Goal: Communication & Community: Answer question/provide support

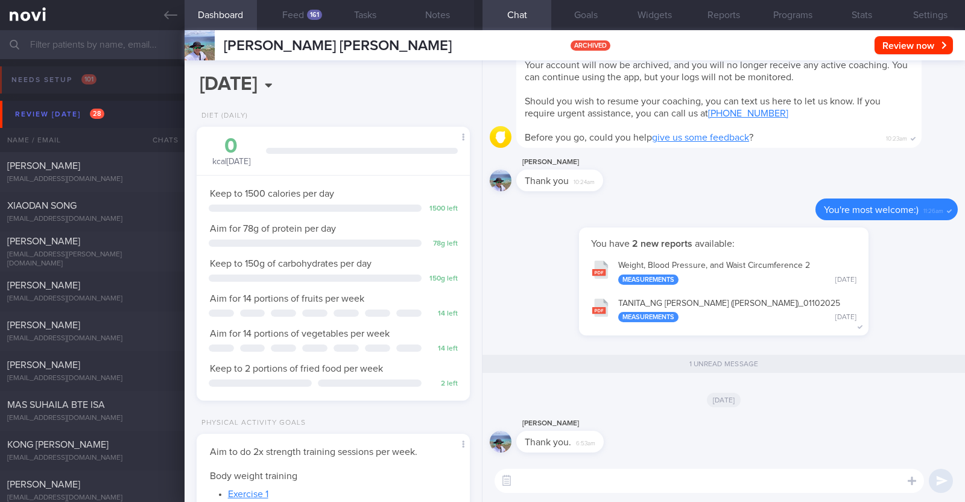
select select "9"
click at [169, 10] on icon at bounding box center [170, 14] width 13 height 13
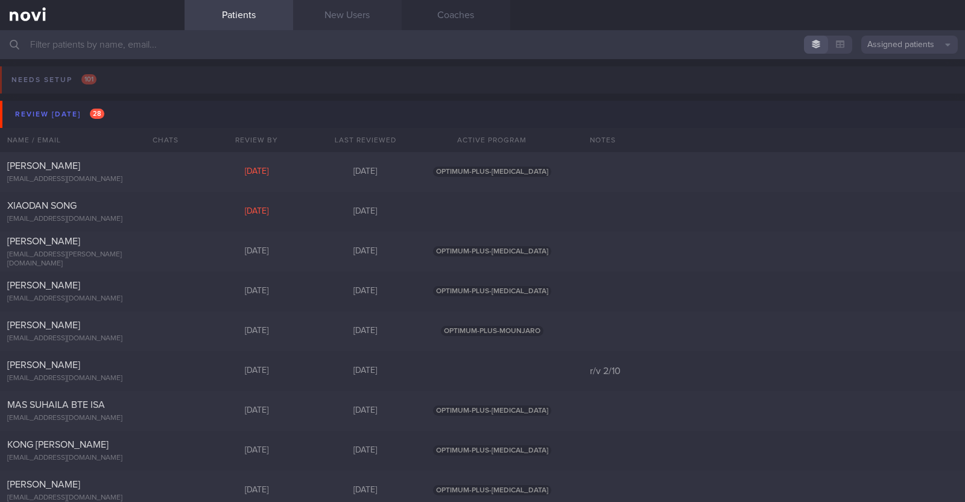
click at [353, 19] on link "New Users" at bounding box center [347, 15] width 109 height 30
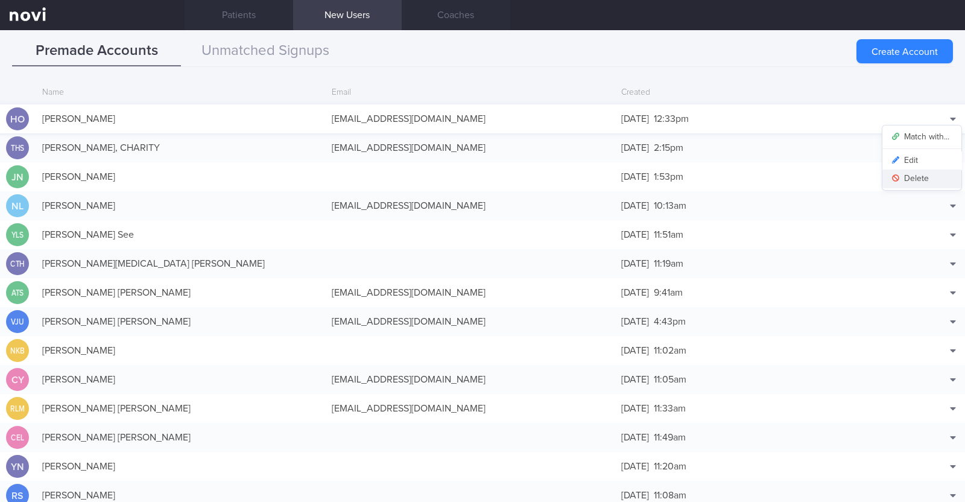
click at [917, 172] on button "Delete" at bounding box center [921, 178] width 79 height 18
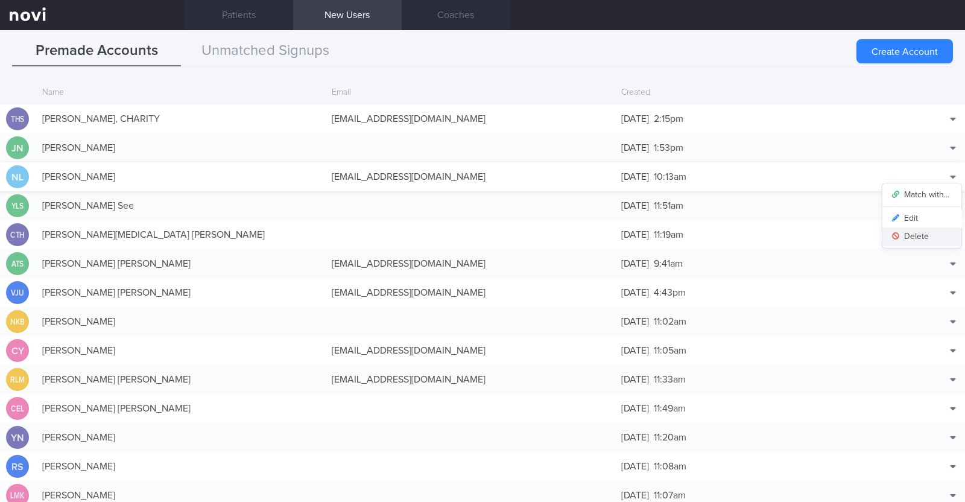
click at [916, 230] on button "Delete" at bounding box center [921, 236] width 79 height 18
click at [884, 55] on button "Create Account" at bounding box center [904, 51] width 96 height 24
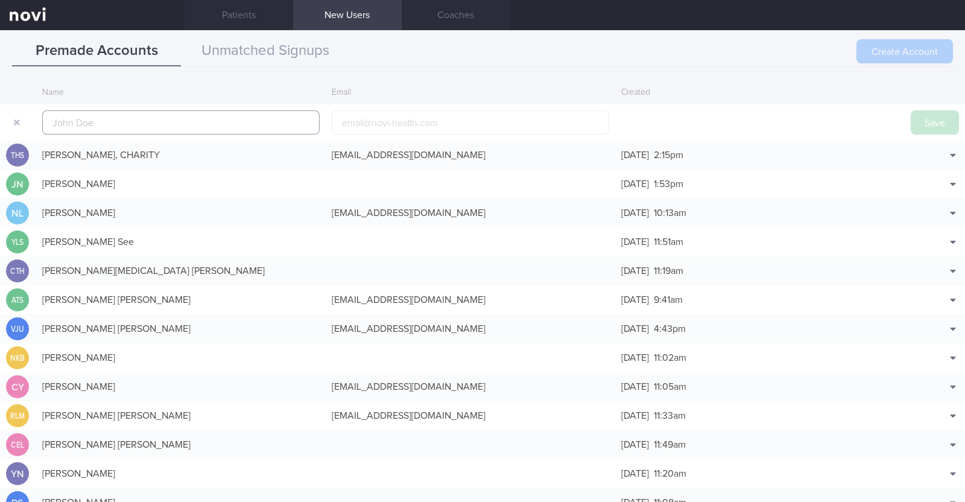
scroll to position [29, 0]
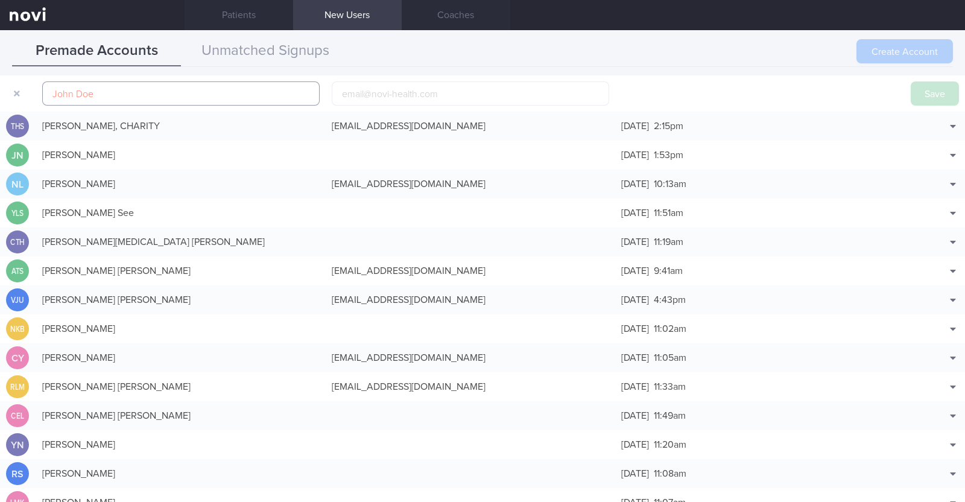
paste input "Joy Marquez"
type input "Joy Marquez"
click at [395, 87] on input "email" at bounding box center [470, 93] width 277 height 24
paste input "Joy Marquez"
type input "Joy Marquez"
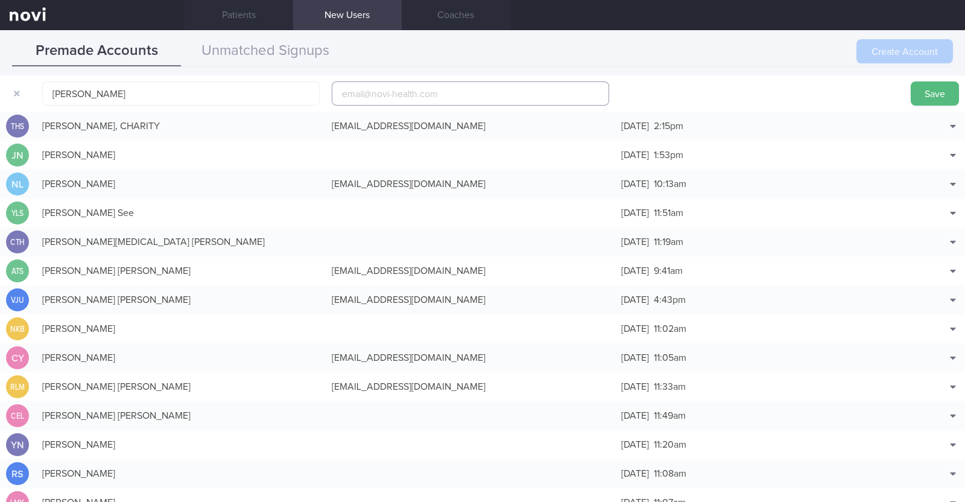
paste input "joy_mendenilla@yahoo.com"
click at [403, 92] on input "joy_mendenilla@yahoo.com" at bounding box center [470, 93] width 277 height 24
type input "joy_mendenilla1@yahoo.com"
click at [924, 94] on button "Save" at bounding box center [935, 93] width 48 height 24
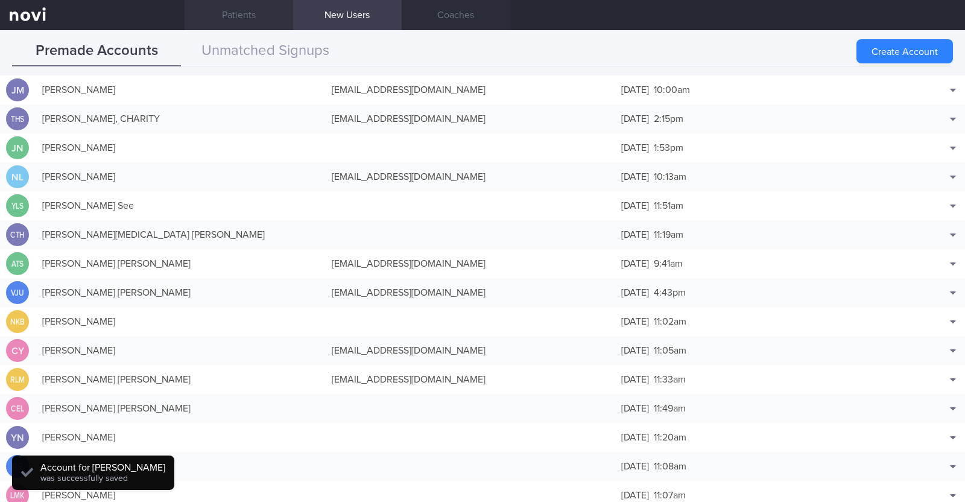
click at [250, 16] on link "Patients" at bounding box center [239, 15] width 109 height 30
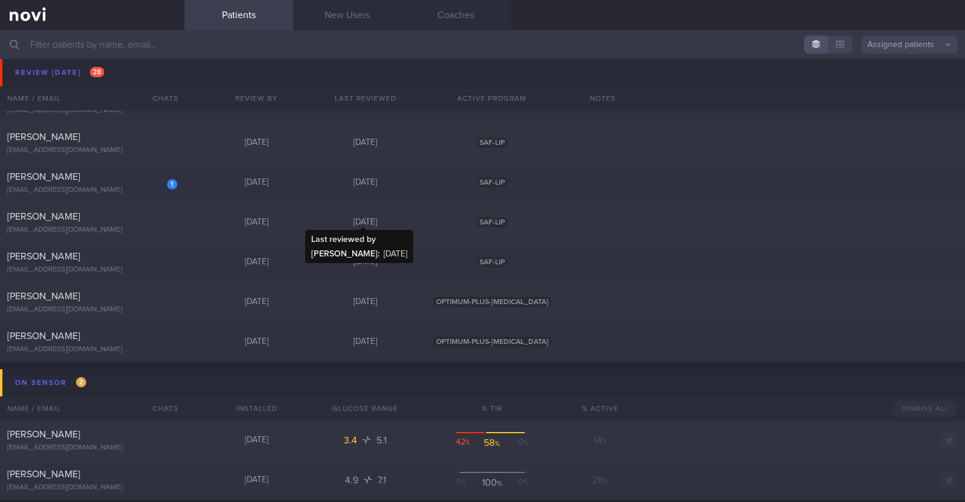
scroll to position [1205, 0]
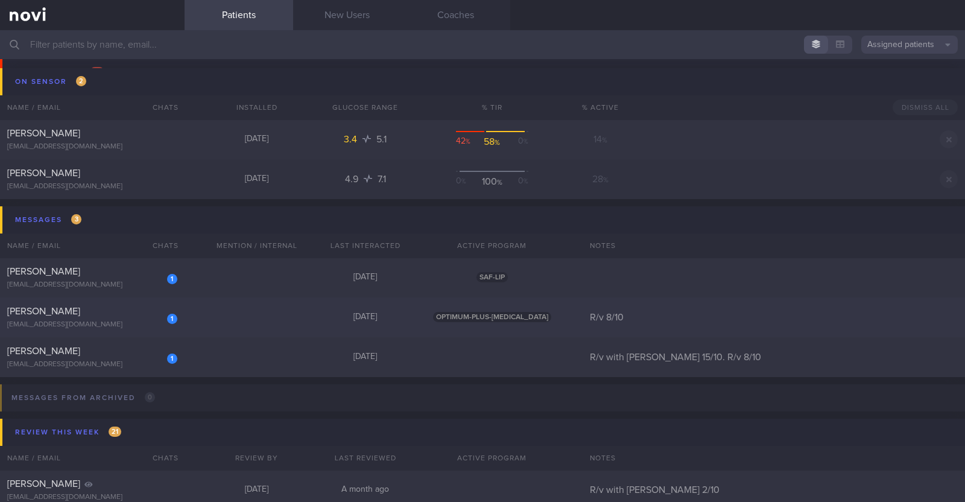
click at [246, 309] on div "1 Aidah Jamin aidahmj@gmail.com Yesterday OPTIMUM-PLUS-WEGOVY R/v 8/10" at bounding box center [482, 317] width 965 height 40
select select "9"
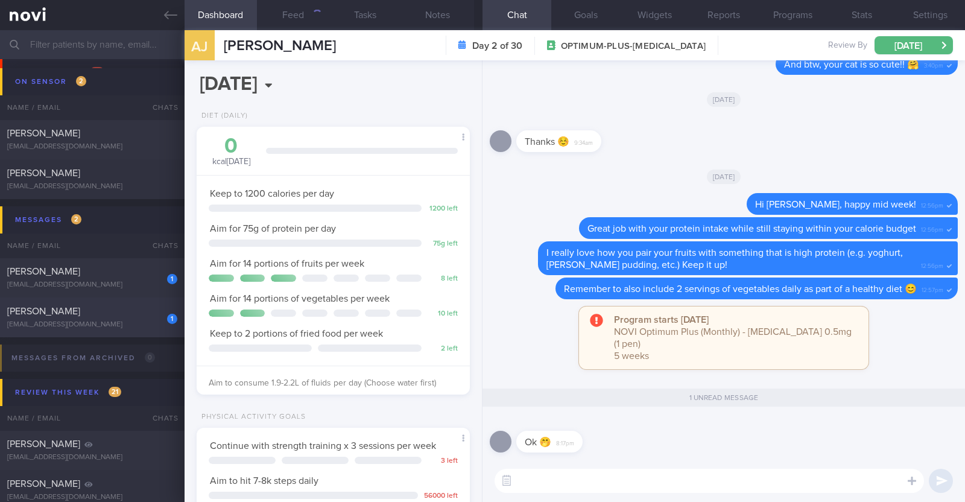
scroll to position [137, 240]
click at [124, 311] on div "[PERSON_NAME]" at bounding box center [90, 311] width 167 height 12
type input "R/v with [PERSON_NAME] 15/10. R/v 8/10"
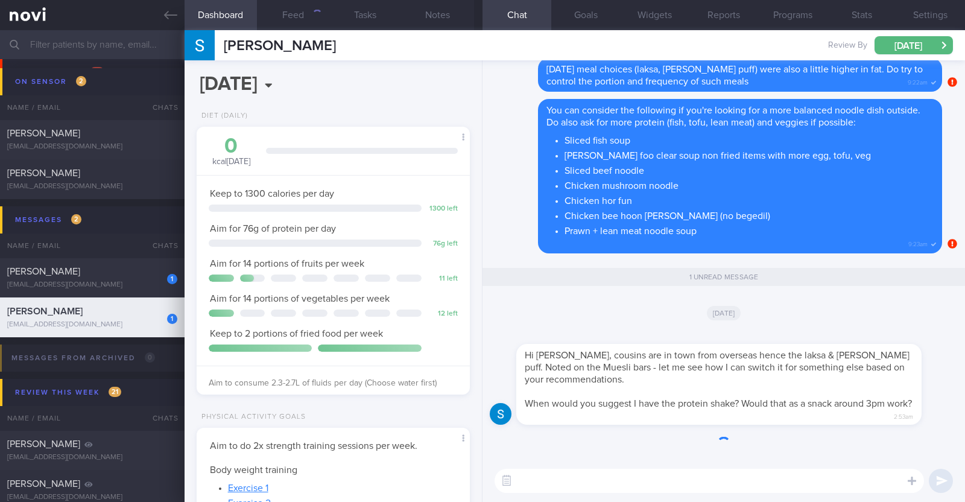
scroll to position [137, 240]
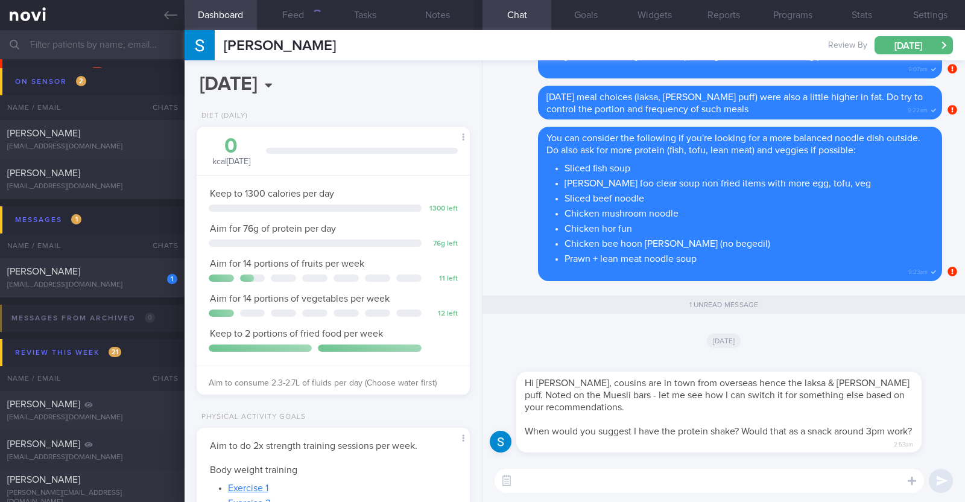
click at [722, 479] on textarea at bounding box center [708, 481] width 429 height 24
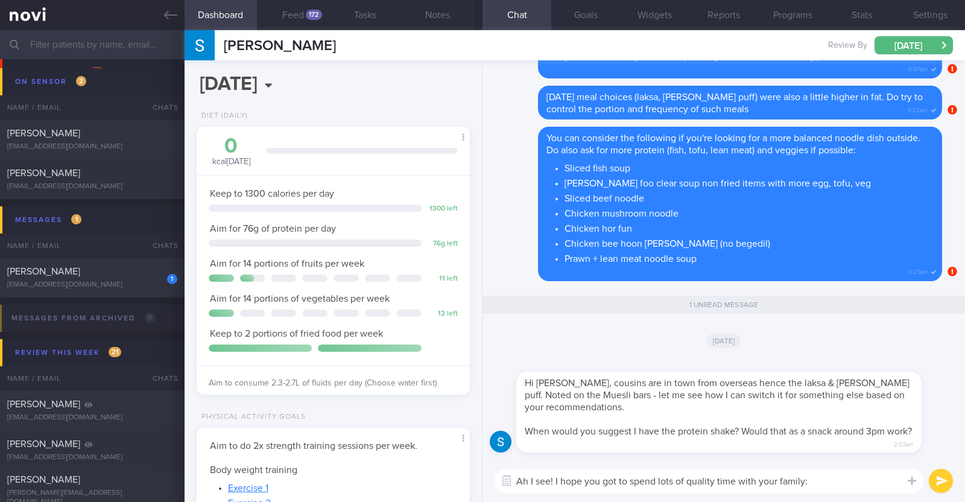
type textarea "Ah I see! I hope you got to spend lots of quality time with your family:)"
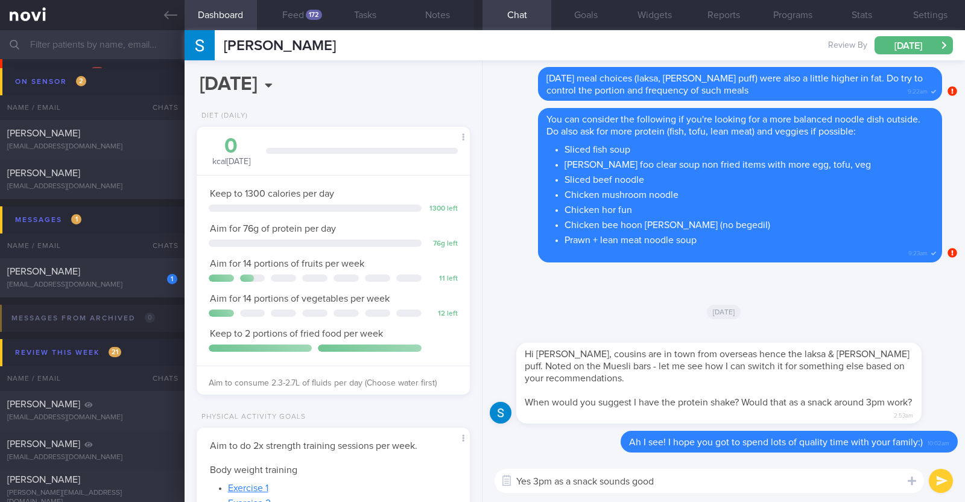
type textarea "Yes 3pm as a snack sounds good!"
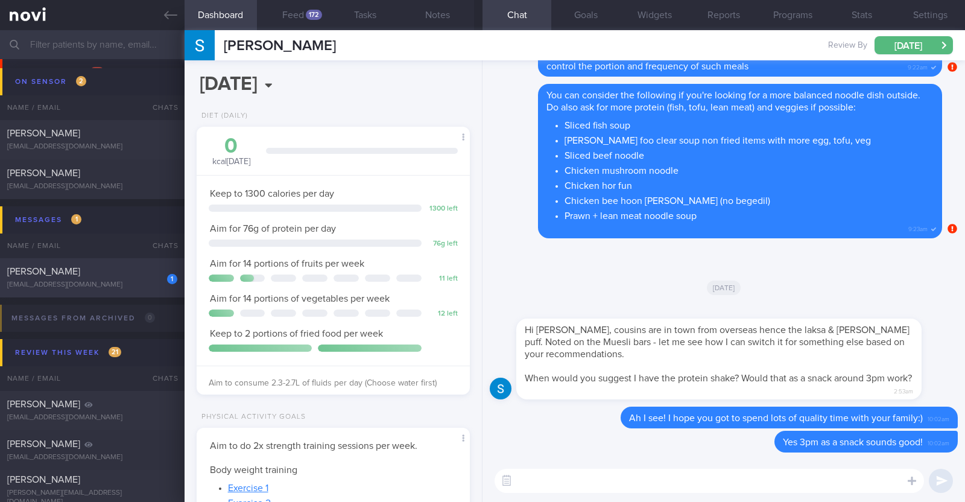
click at [75, 272] on div "[PERSON_NAME]" at bounding box center [90, 271] width 167 height 12
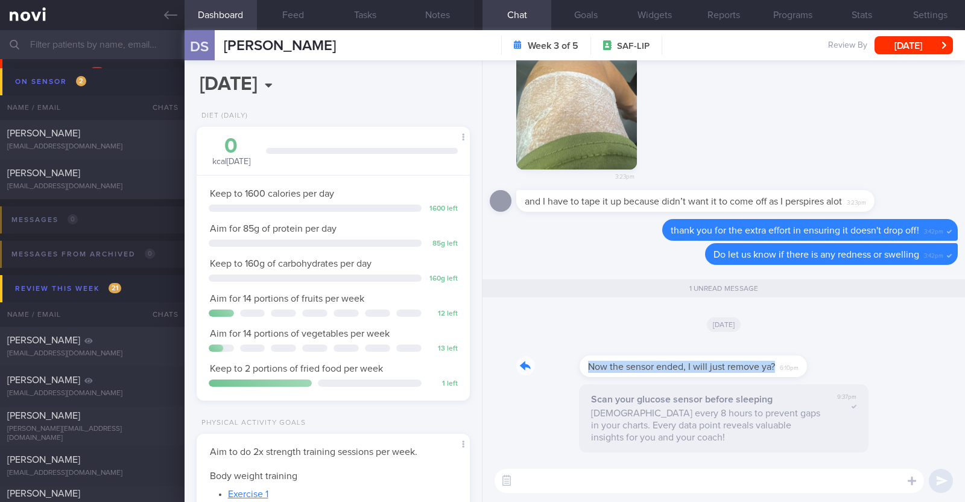
drag, startPoint x: 739, startPoint y: 358, endPoint x: 913, endPoint y: 370, distance: 174.0
click at [913, 370] on div "Now the sensor ended, I will just remove ya? 6:10pm" at bounding box center [724, 362] width 468 height 43
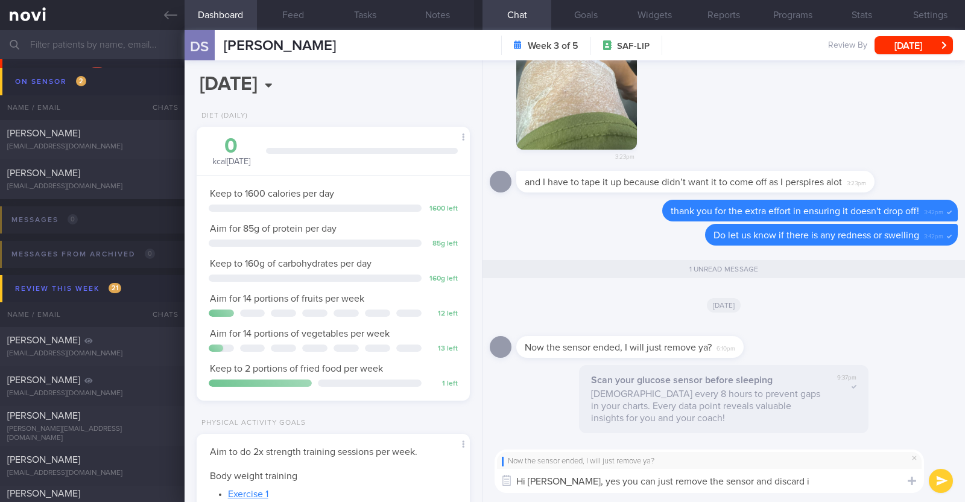
type textarea "Hi Delwin, yes you can just remove the sensor and discard it"
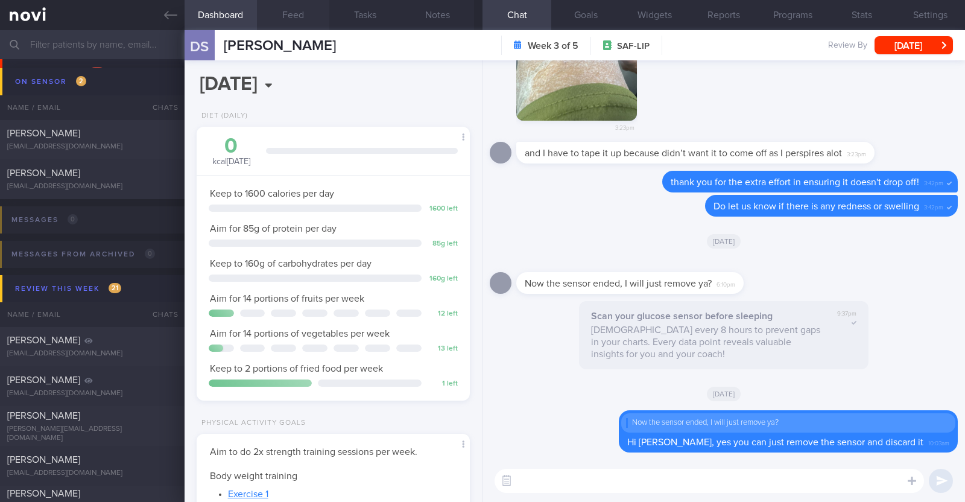
click at [303, 10] on button "Feed" at bounding box center [293, 15] width 72 height 30
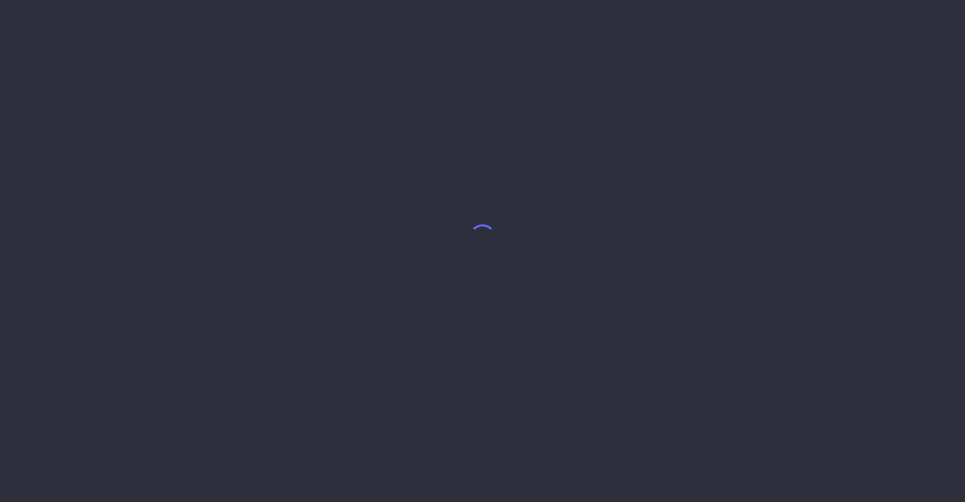
select select "9"
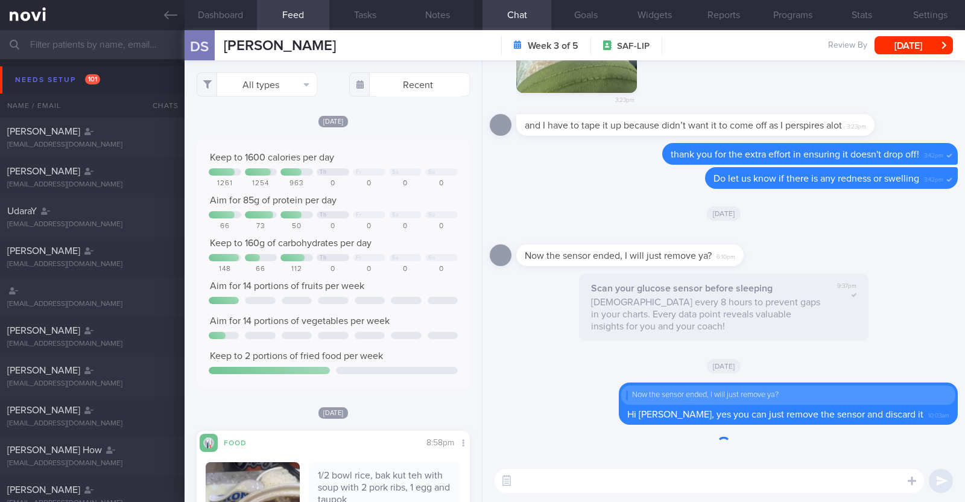
scroll to position [60, 0]
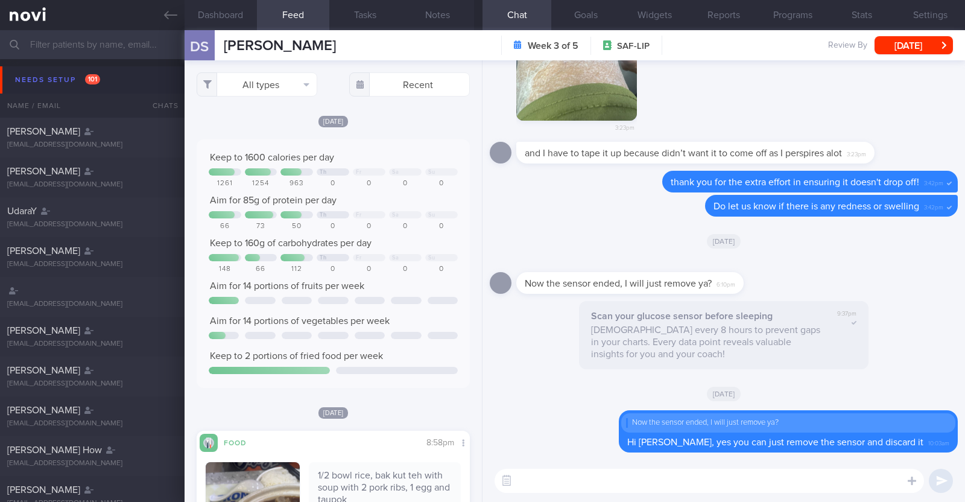
select select "9"
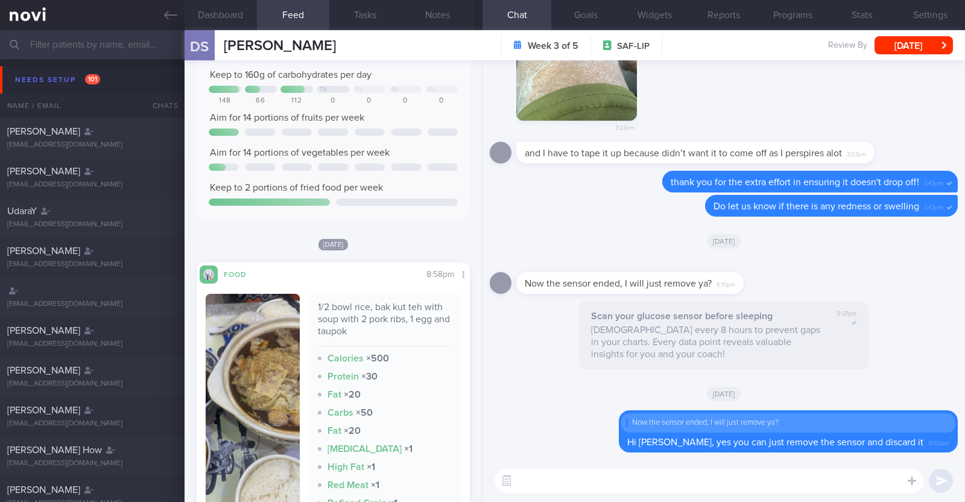
scroll to position [211, 0]
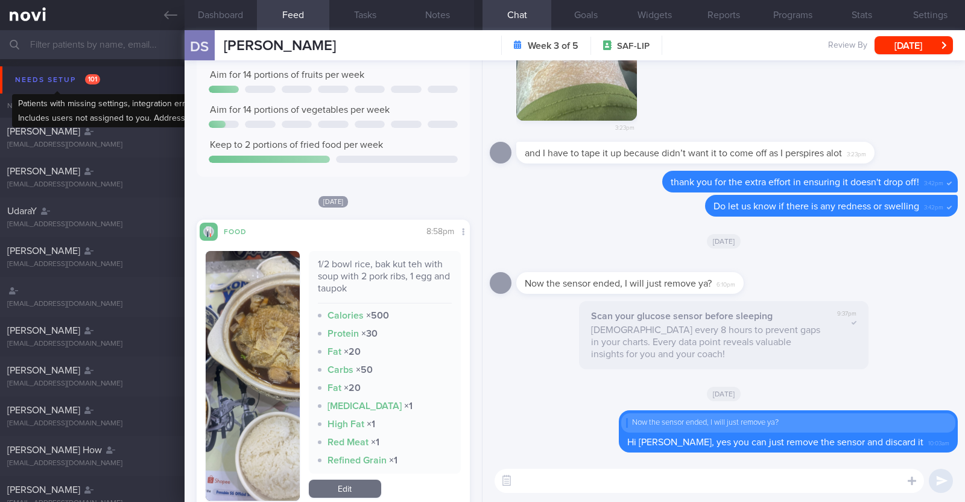
click at [42, 77] on div "Needs setup 101" at bounding box center [57, 80] width 91 height 16
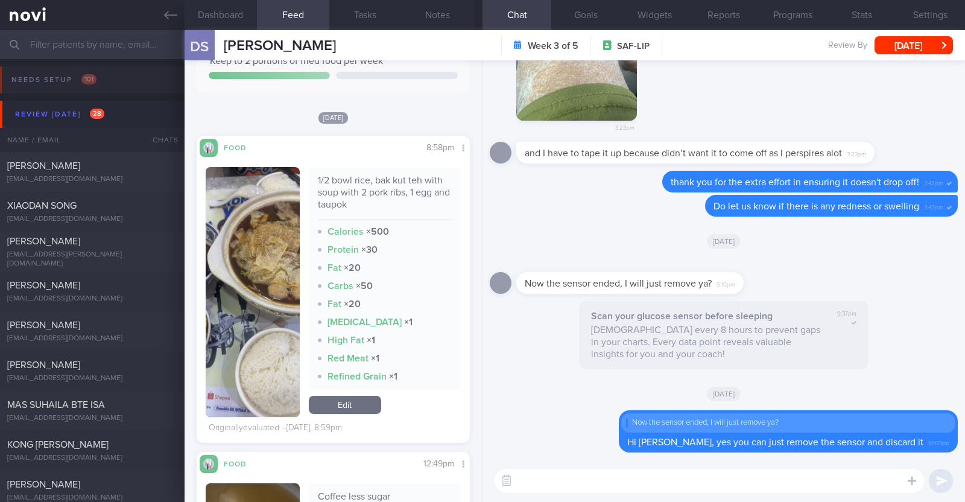
scroll to position [166, 250]
click at [705, 491] on textarea at bounding box center [708, 481] width 429 height 24
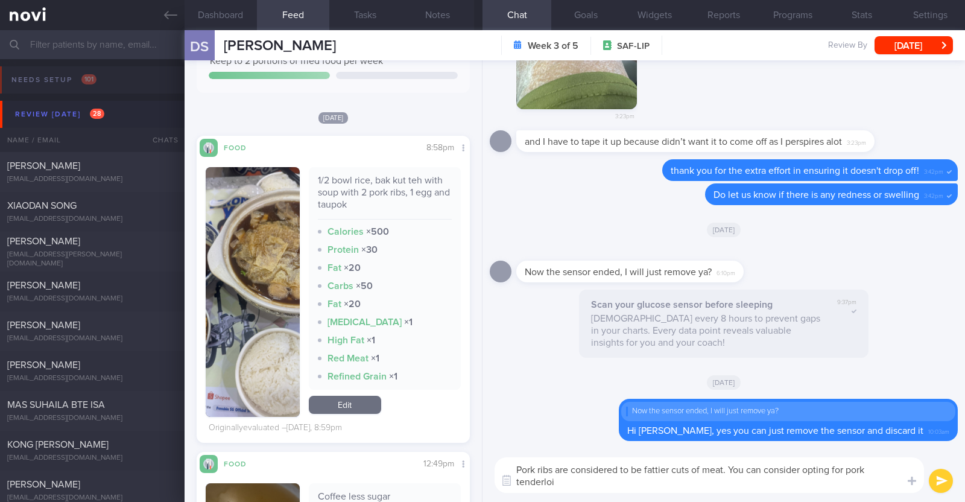
scroll to position [-10, 0]
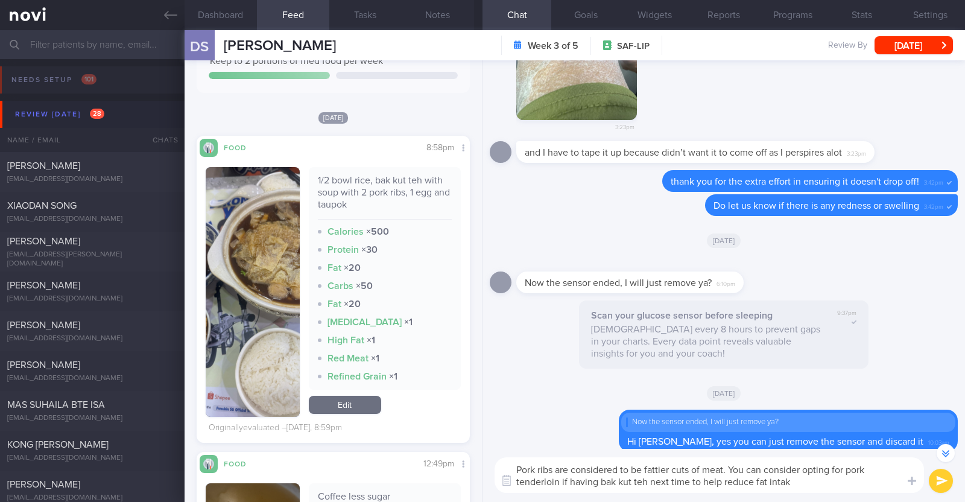
type textarea "Pork ribs are considered to be fattier cuts of meat. You can consider opting fo…"
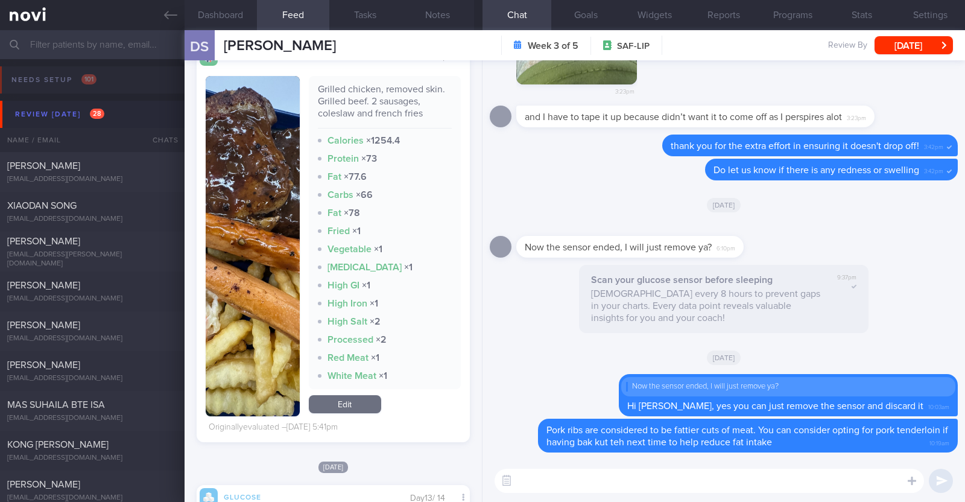
scroll to position [1351, 0]
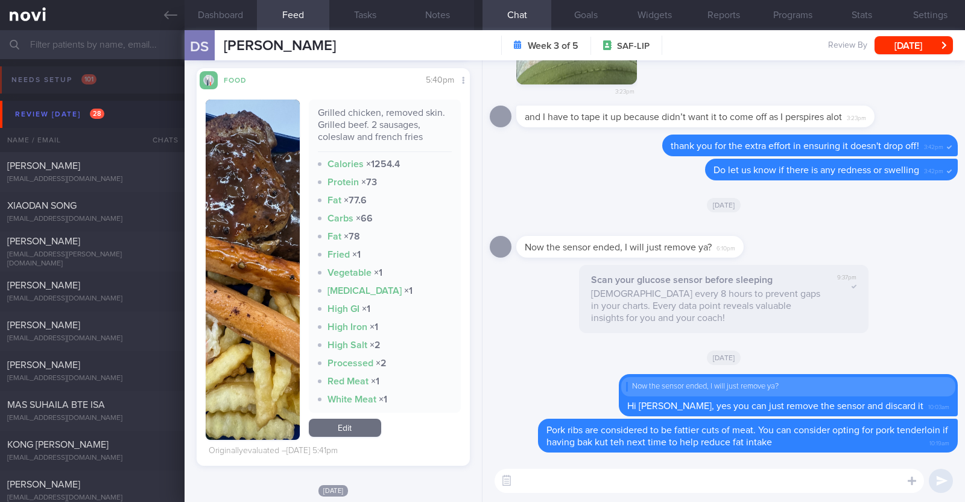
click at [560, 488] on textarea at bounding box center [708, 481] width 429 height 24
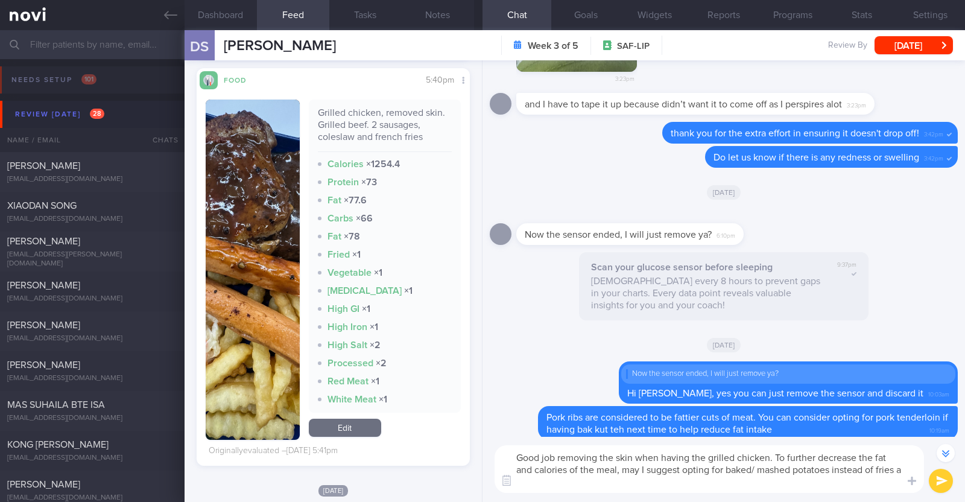
scroll to position [-22, 0]
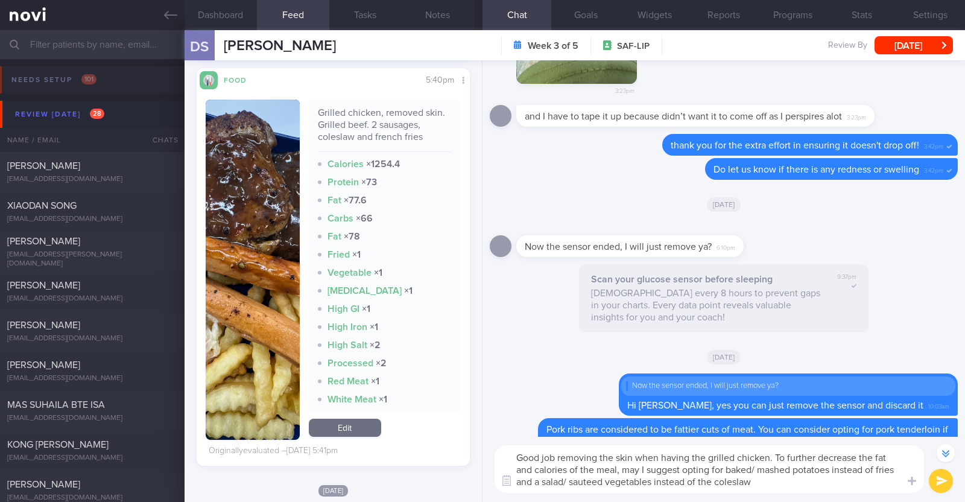
type textarea "Good job removing the skin when having the grilled chicken. To further decrease…"
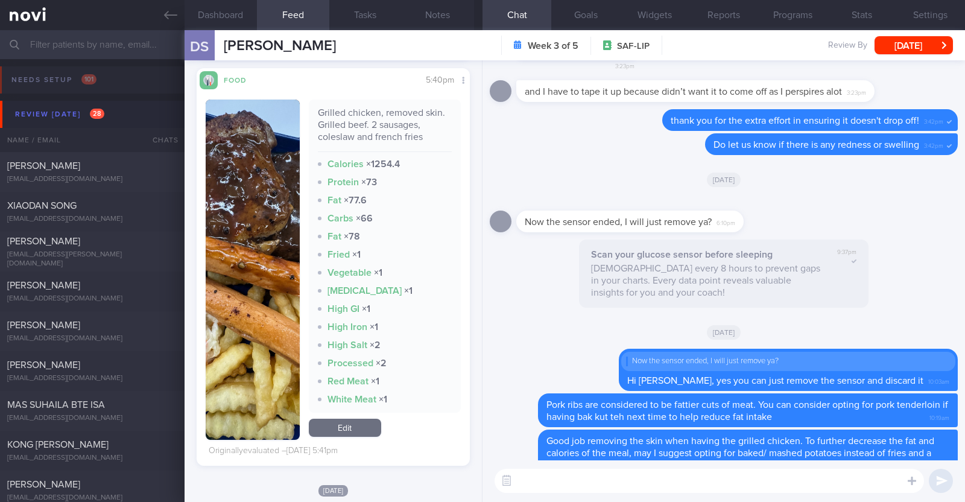
scroll to position [0, 0]
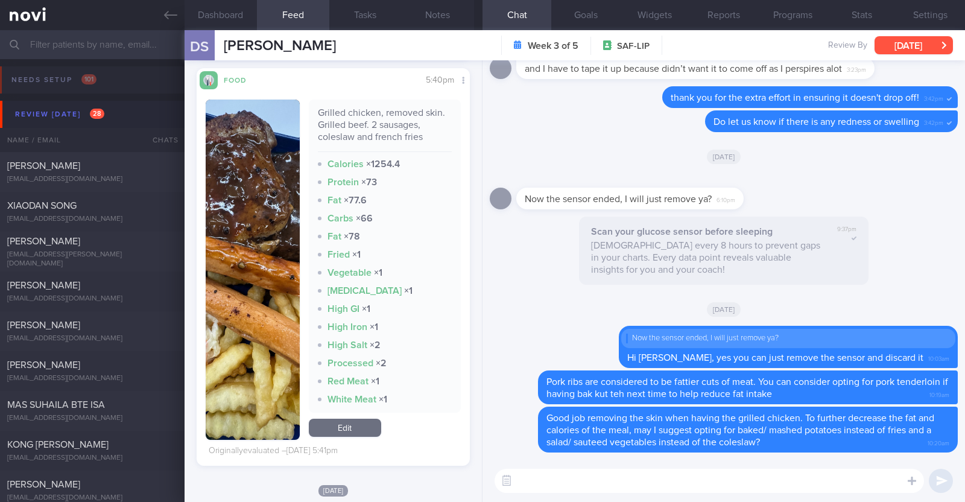
click at [892, 47] on button "[DATE]" at bounding box center [913, 45] width 78 height 18
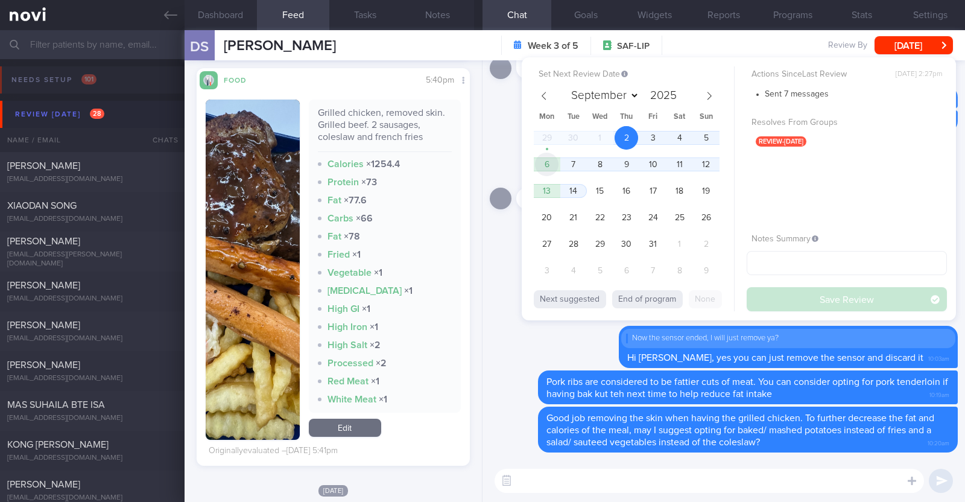
click at [553, 170] on span "6" at bounding box center [547, 165] width 24 height 24
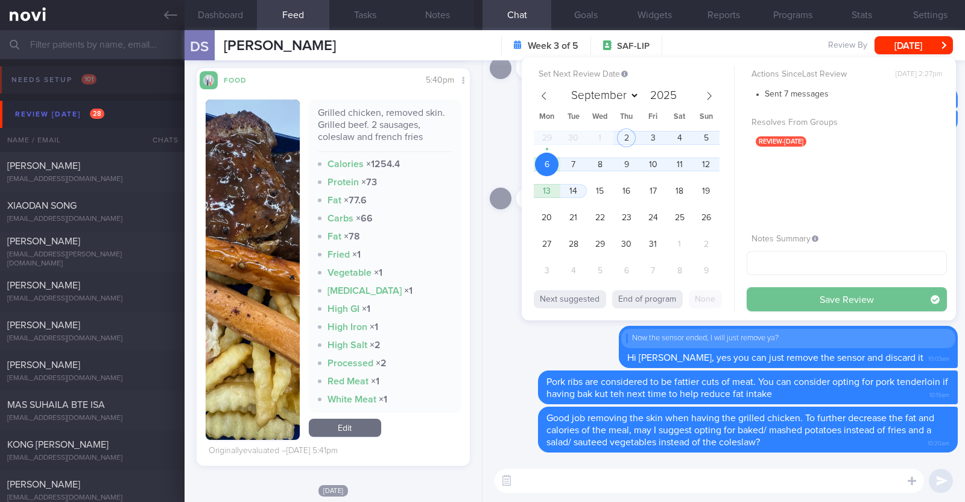
click at [786, 297] on button "Save Review" at bounding box center [846, 299] width 200 height 24
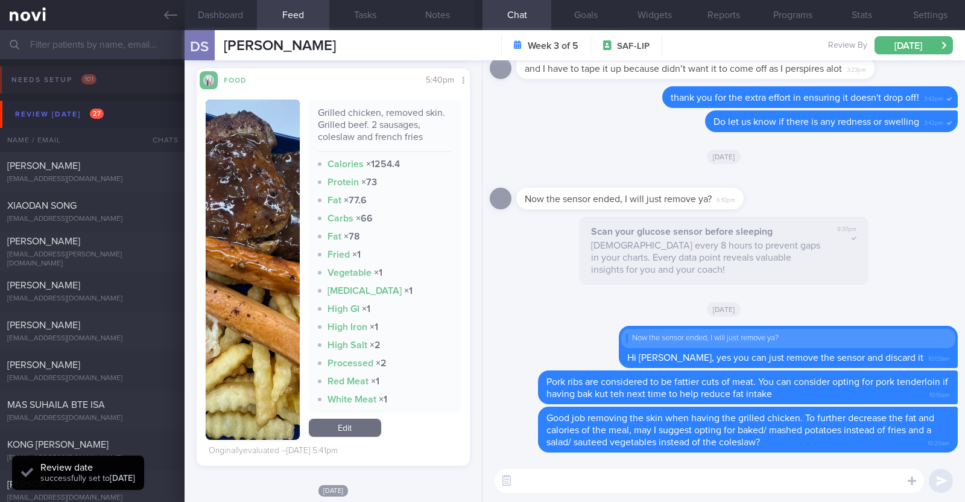
scroll to position [166, 250]
click at [145, 207] on div "XIAODAN SONG" at bounding box center [90, 206] width 167 height 12
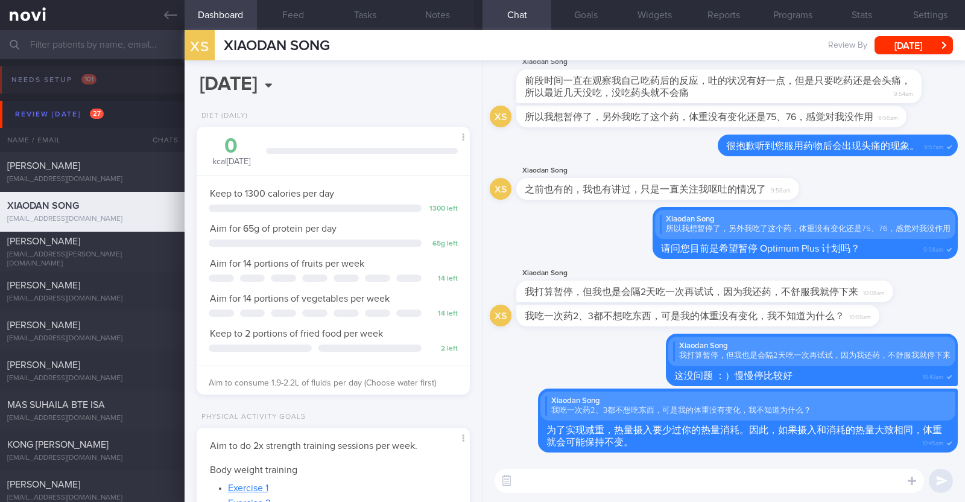
select select "9"
click at [607, 480] on textarea at bounding box center [708, 481] width 429 height 24
paste textarea "您的 NOVI Health 账户将很快被归档，因为您的辅导期已经结束。即使数字辅导结束后，您仍然可以在应用中阅读所有信息，并继续记录您的饮食摄入、体重和活动…"
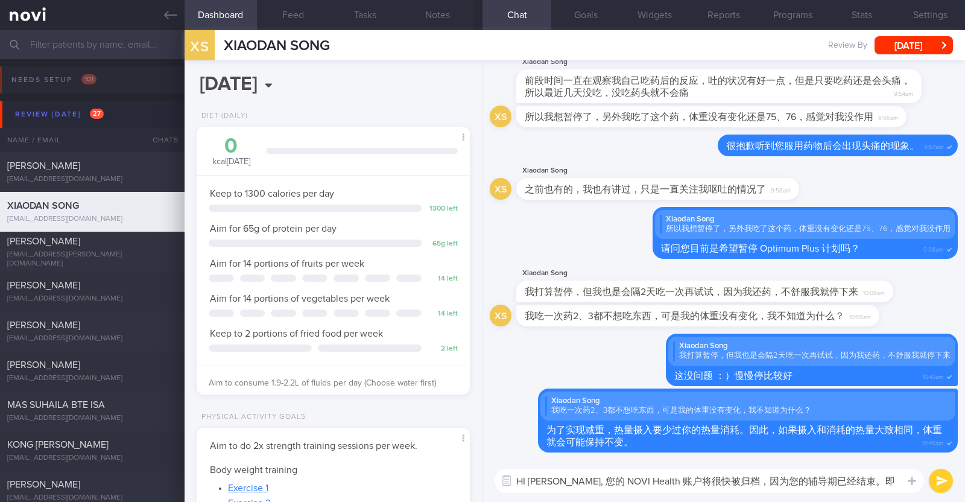
scroll to position [0, 0]
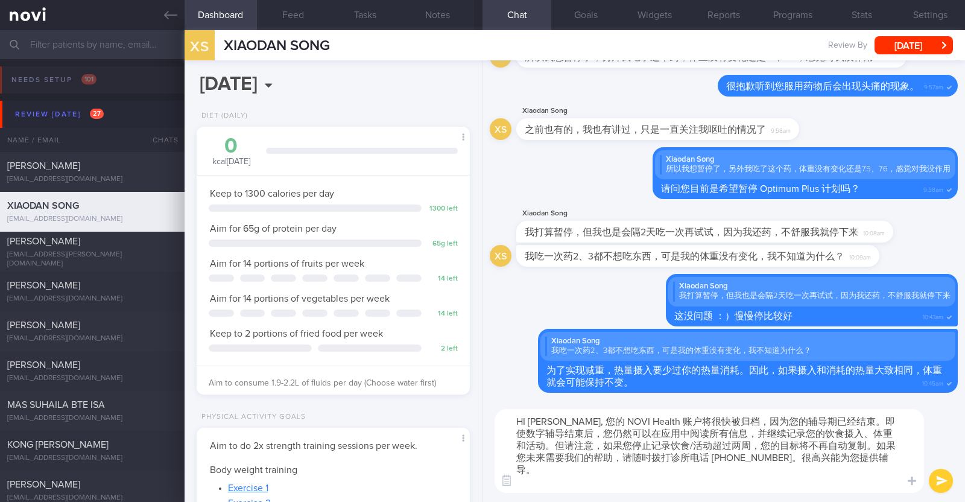
drag, startPoint x: 590, startPoint y: 420, endPoint x: 721, endPoint y: 420, distance: 130.8
click at [721, 420] on textarea "HI Xiaodan, 您的 NOVI Health 账户将很快被归档，因为您的辅导期已经结束。即使数字辅导结束后，您仍然可以在应用中阅读所有信息，并继续记录…" at bounding box center [708, 451] width 429 height 84
drag, startPoint x: 847, startPoint y: 418, endPoint x: 548, endPoint y: 429, distance: 299.3
click at [548, 429] on textarea "HI Xiaodan, 您的 NOVI Health 账户将很快被归档，因为您的辅导期已经结束。即使数字辅导结束后，您仍然可以在应用中阅读所有信息，并继续记录…" at bounding box center [708, 451] width 429 height 84
paste textarea "NOVI Health 账户将很快被归档"
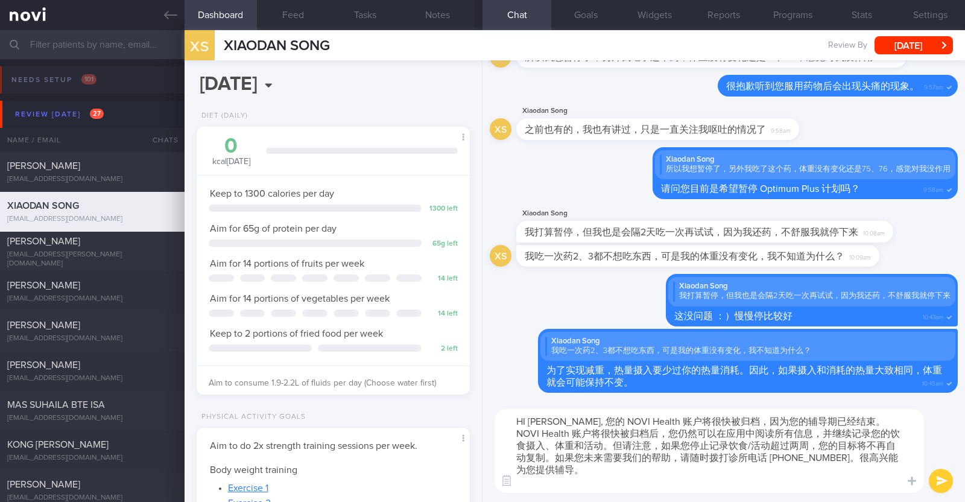
drag, startPoint x: 564, startPoint y: 431, endPoint x: 602, endPoint y: 429, distance: 37.4
click at [602, 429] on textarea "HI Xiaodan, 您的 NOVI Health 账户将很快被归档，因为您的辅导期已经结束。NOVI Health 账户将很快被归档后，您仍然可以在应用中…" at bounding box center [708, 451] width 429 height 84
drag, startPoint x: 662, startPoint y: 435, endPoint x: 680, endPoint y: 434, distance: 18.1
click at [680, 434] on textarea "HI Xiaodan, 您的 NOVI Health 账户将很快被归档，因为您的辅导期已经结束。NOVI Health 账户归档后，您仍然可以在应用中阅读所有…" at bounding box center [708, 451] width 429 height 84
click at [791, 443] on textarea "HI Xiaodan, 您的 NOVI Health 账户将很快被归档，因为您的辅导期已经结束。NOVI Health 账户归档后，您仍然可以在app中阅读所…" at bounding box center [708, 451] width 429 height 84
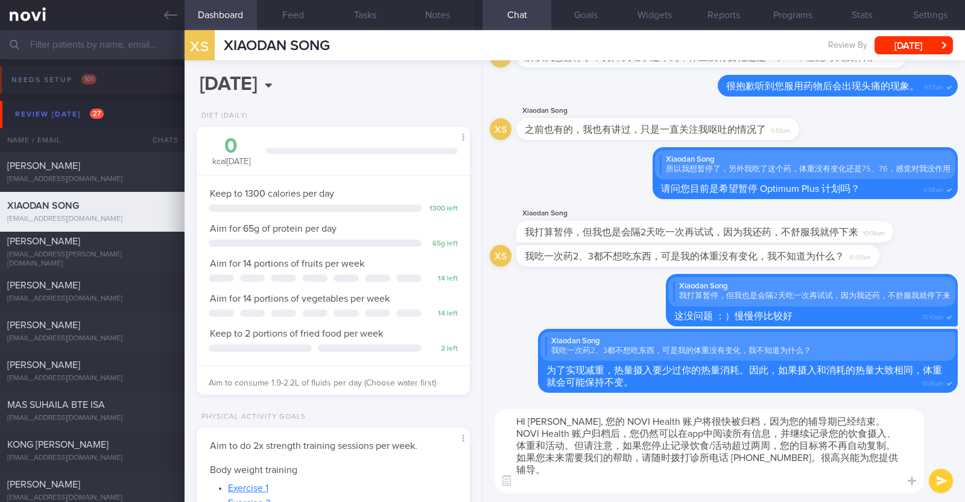
drag, startPoint x: 791, startPoint y: 443, endPoint x: 804, endPoint y: 444, distance: 13.3
click at [804, 444] on textarea "HI Xiaodan, 您的 NOVI Health 账户将很快被归档，因为您的辅导期已经结束。NOVI Health 账户归档后，您仍然可以在app中阅读所…" at bounding box center [708, 451] width 429 height 84
paste textarea "健康"
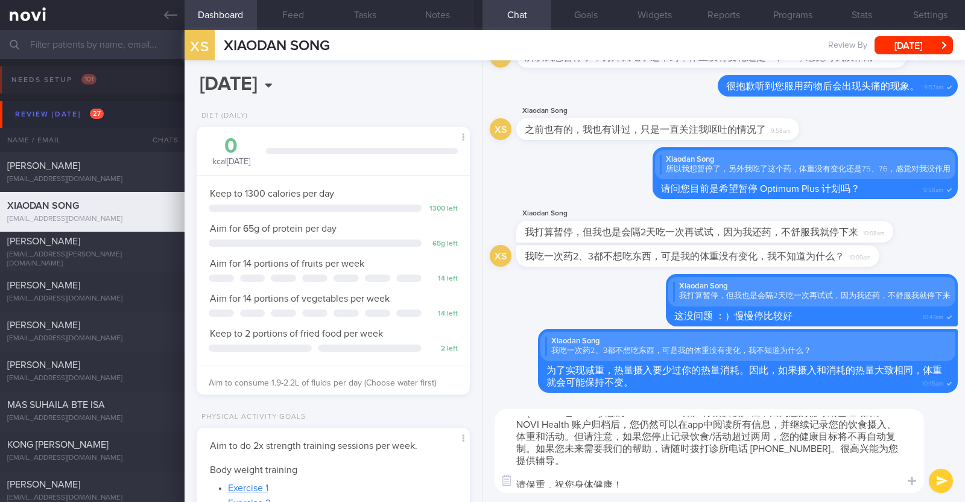
scroll to position [12, 0]
type textarea "HI Xiaodan, 您的 NOVI Health 账户将很快被归档，因为您的辅导期已经结束。NOVI Health 账户归档后，您仍然可以在app中阅读所…"
click at [936, 484] on button "submit" at bounding box center [941, 481] width 24 height 24
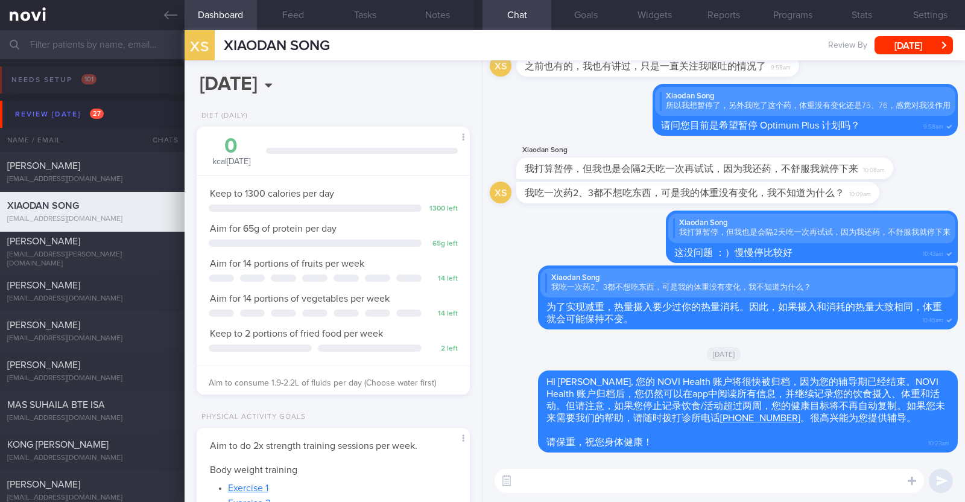
scroll to position [0, 0]
click at [929, 19] on button "Settings" at bounding box center [930, 15] width 69 height 30
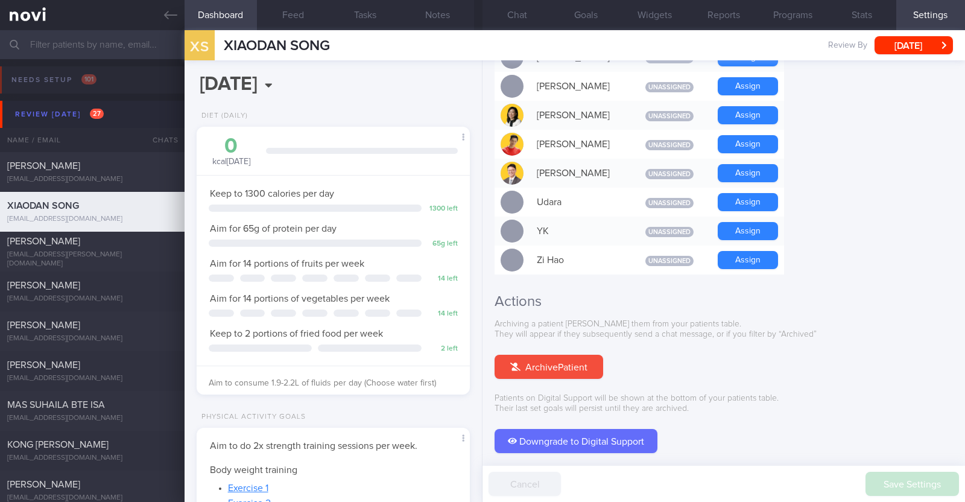
scroll to position [1085, 0]
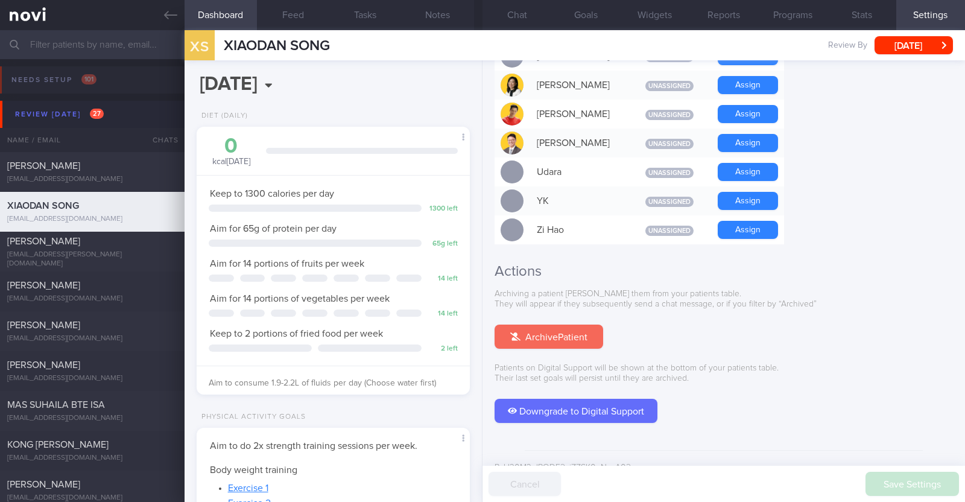
click at [566, 324] on button "Archive Patient" at bounding box center [548, 336] width 109 height 24
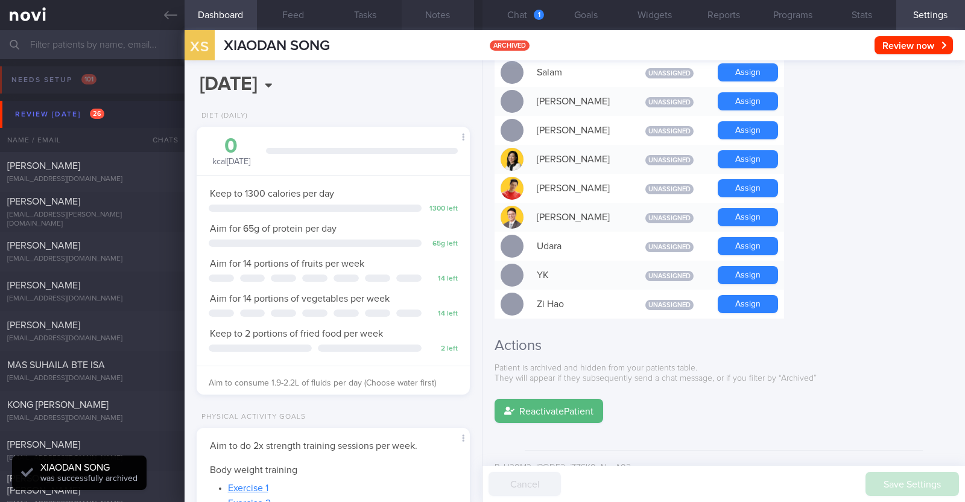
scroll to position [0, 0]
click at [516, 15] on button "Chat 1" at bounding box center [516, 15] width 69 height 30
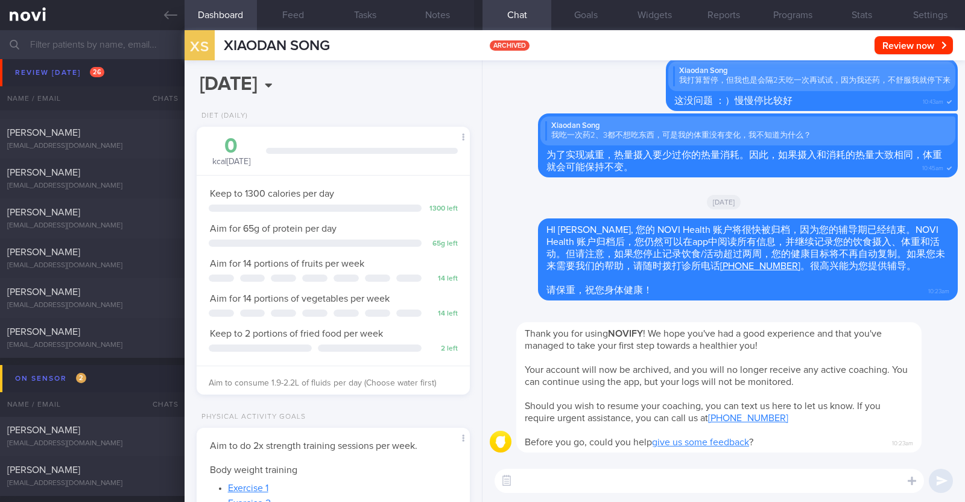
scroll to position [527, 0]
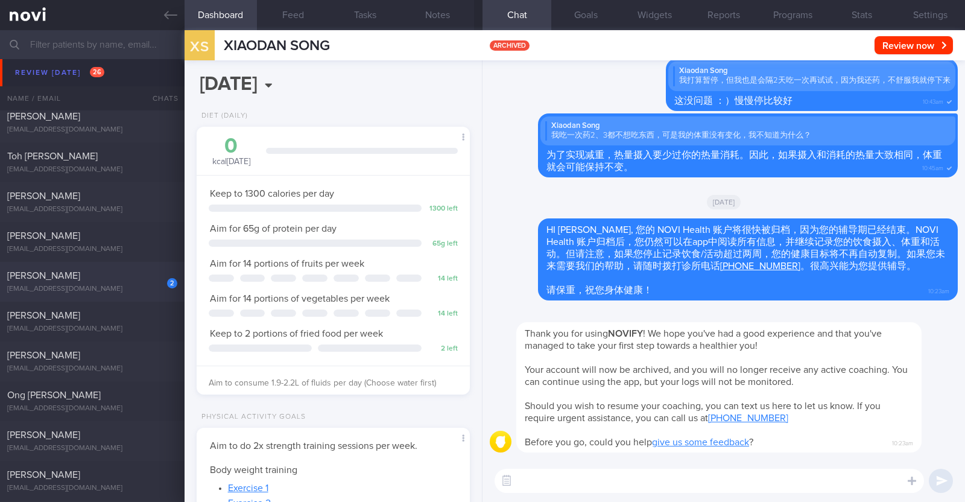
click at [138, 273] on div "[PERSON_NAME]" at bounding box center [90, 276] width 167 height 12
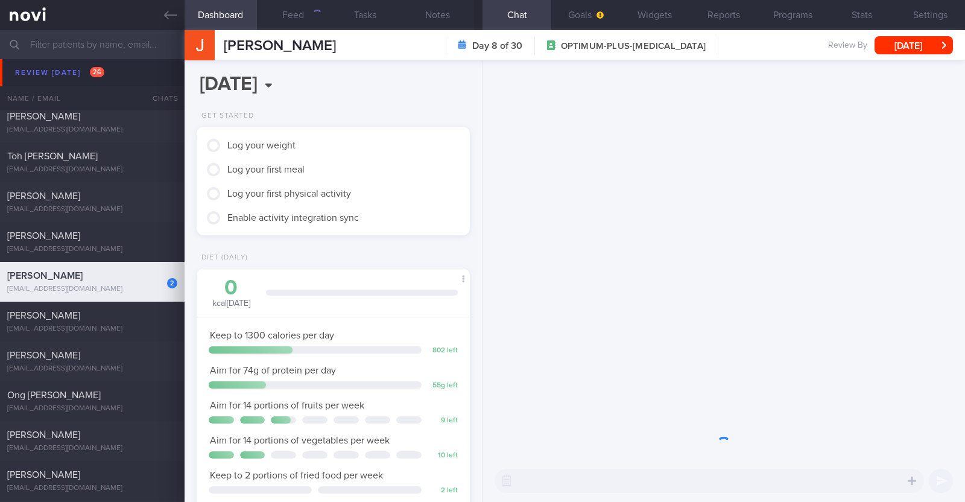
scroll to position [120, 240]
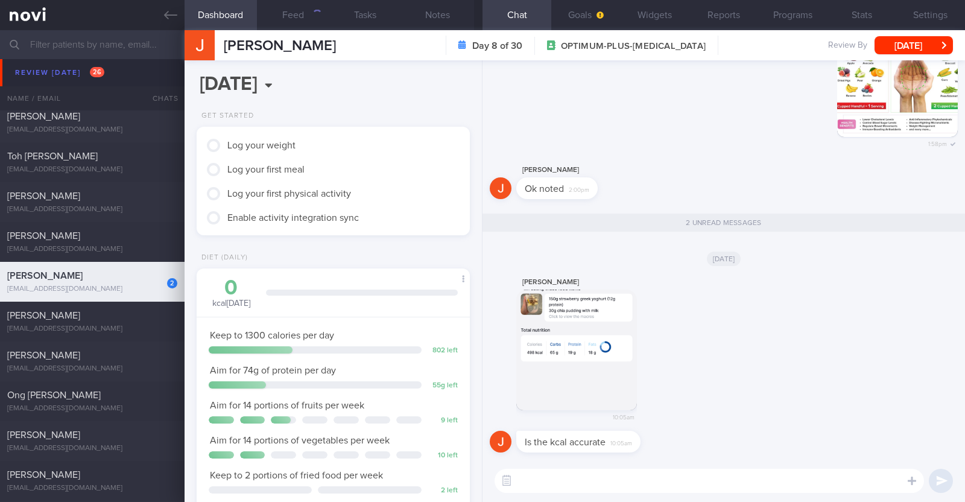
click at [605, 367] on button "button" at bounding box center [576, 349] width 121 height 121
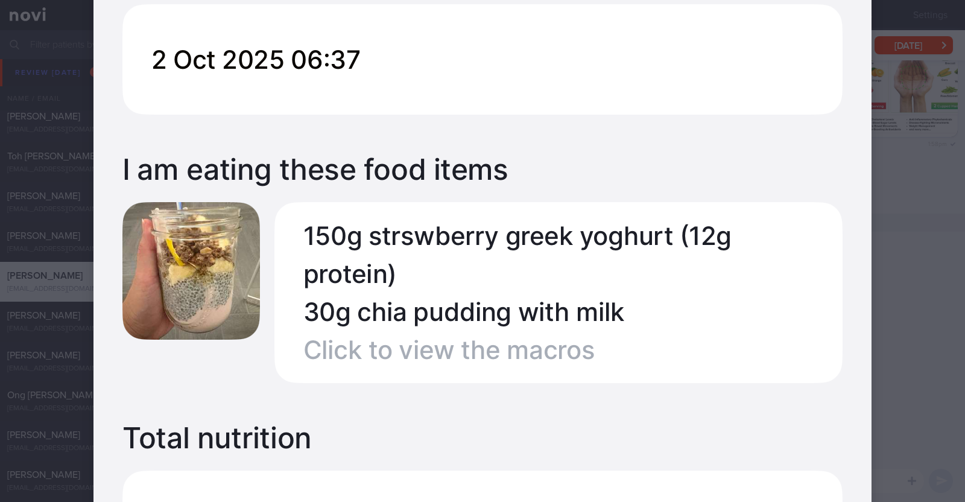
scroll to position [301, 0]
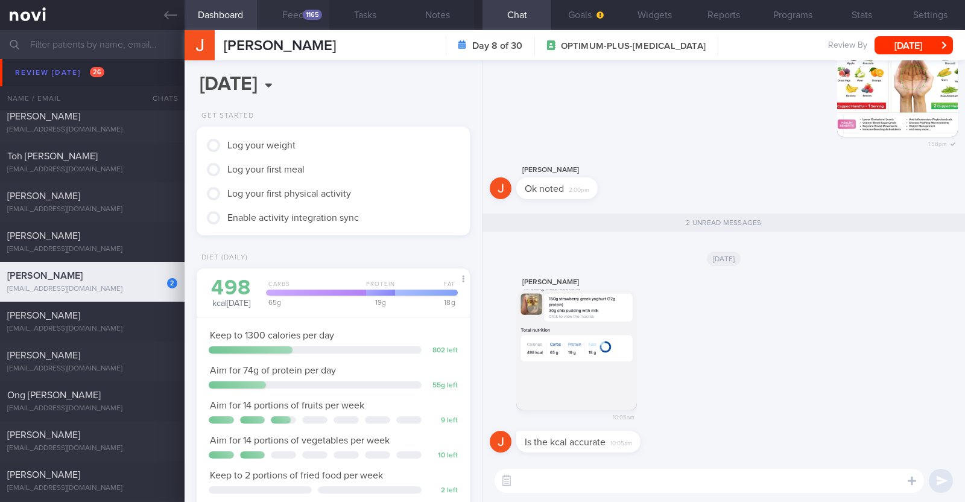
click at [304, 13] on div "1165" at bounding box center [312, 15] width 19 height 10
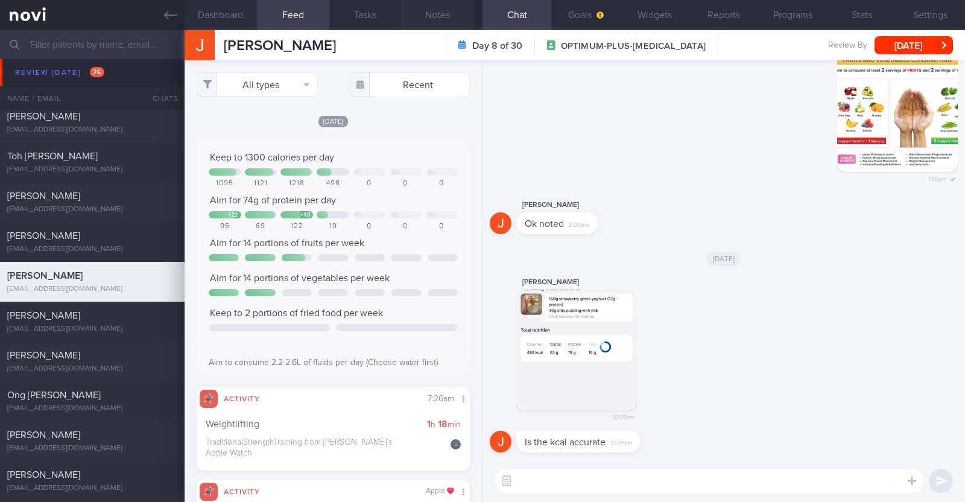
click at [446, 20] on button "Notes" at bounding box center [438, 15] width 72 height 30
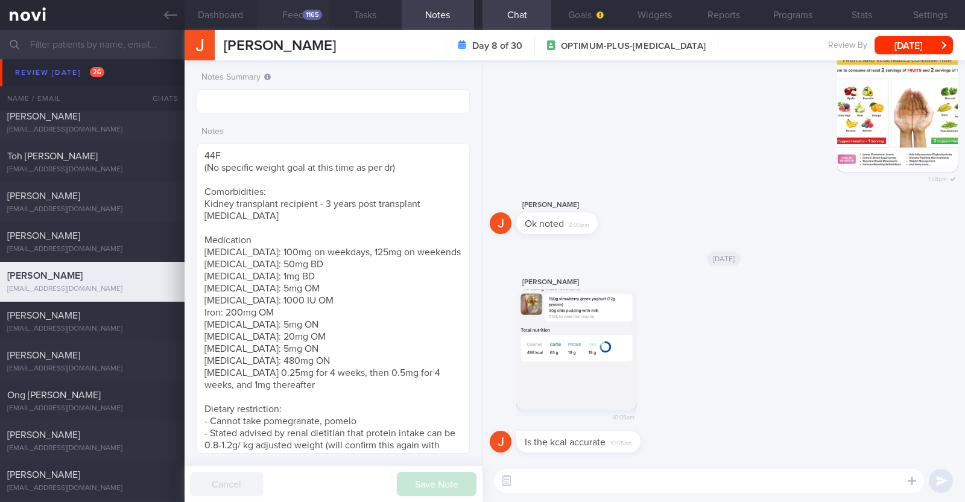
click at [300, 12] on button "Feed 1165" at bounding box center [293, 15] width 72 height 30
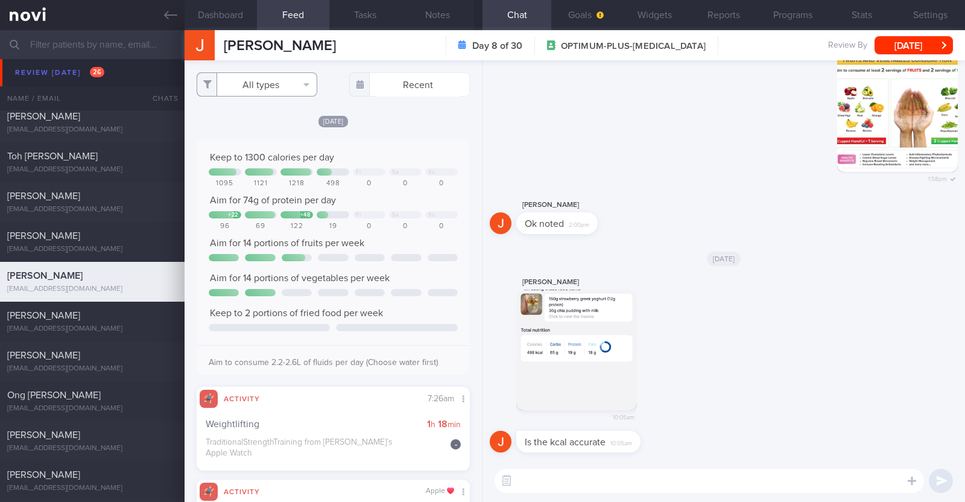
click at [279, 86] on button "All types" at bounding box center [257, 84] width 121 height 24
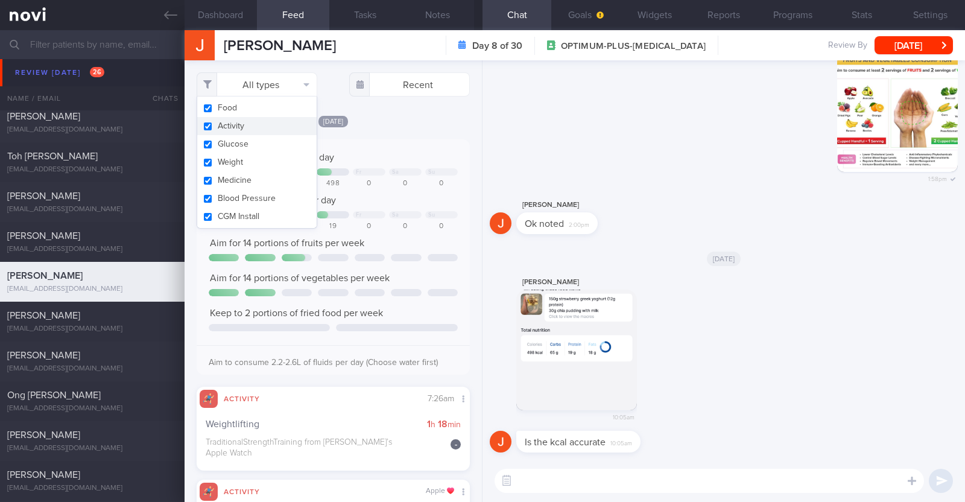
click at [257, 129] on button "Activity" at bounding box center [256, 126] width 119 height 18
checkbox input "false"
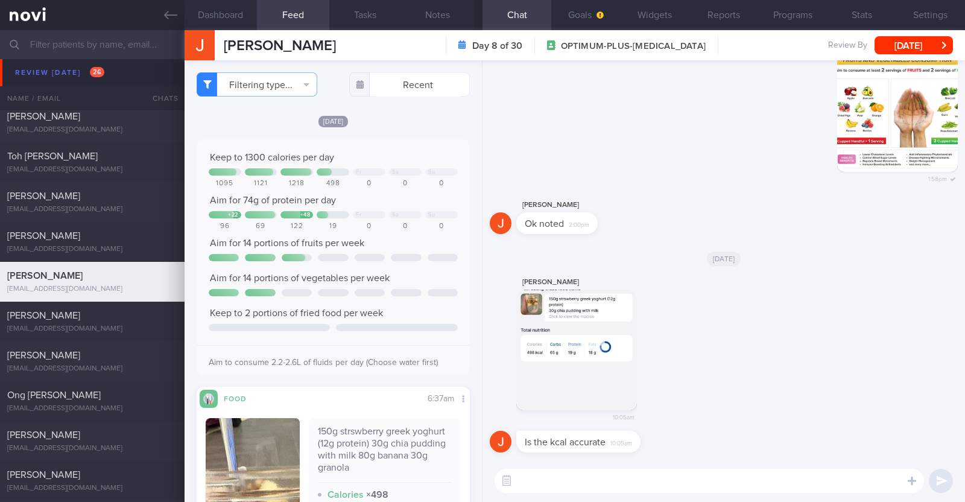
click at [377, 116] on div "[DATE]" at bounding box center [333, 121] width 273 height 13
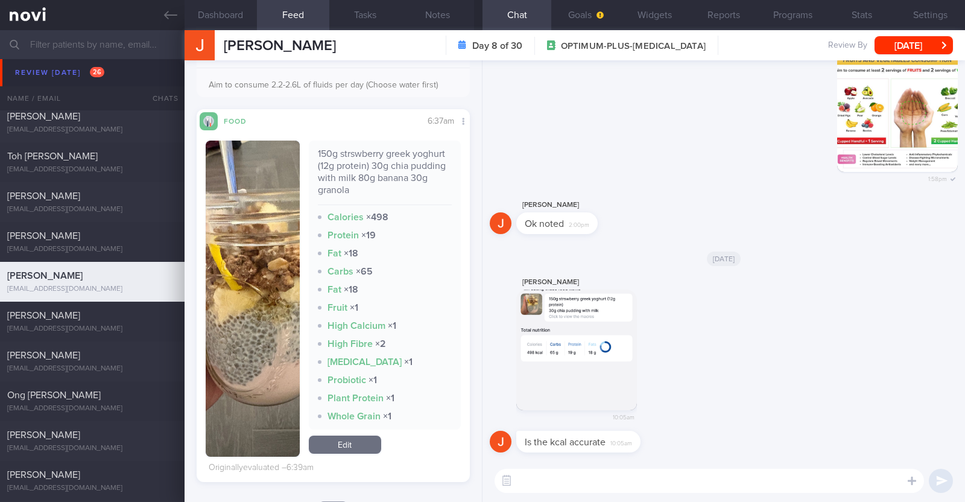
scroll to position [301, 0]
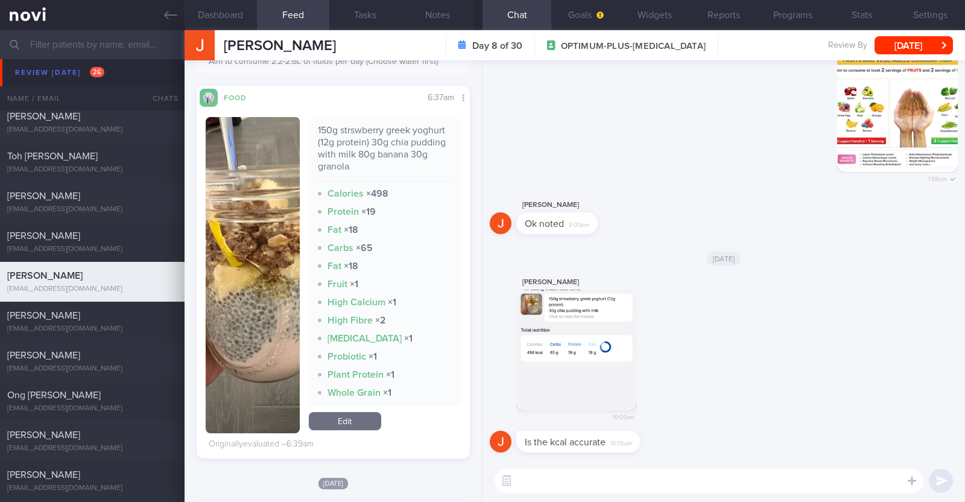
click at [349, 421] on link "Edit" at bounding box center [345, 421] width 72 height 18
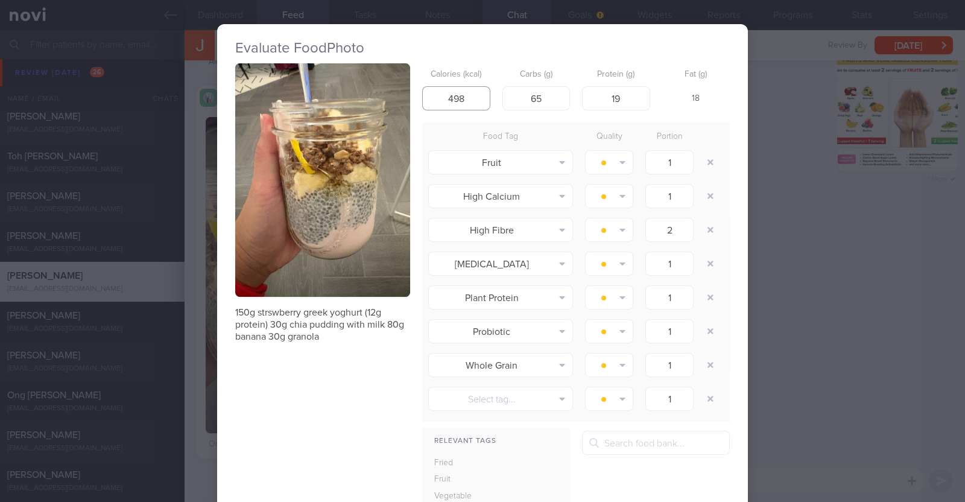
drag, startPoint x: 467, startPoint y: 98, endPoint x: 423, endPoint y: 95, distance: 44.7
click at [423, 95] on input "498" at bounding box center [456, 98] width 68 height 24
type input "395"
drag, startPoint x: 545, startPoint y: 98, endPoint x: 496, endPoint y: 98, distance: 48.8
click at [502, 98] on input "65" at bounding box center [536, 98] width 68 height 24
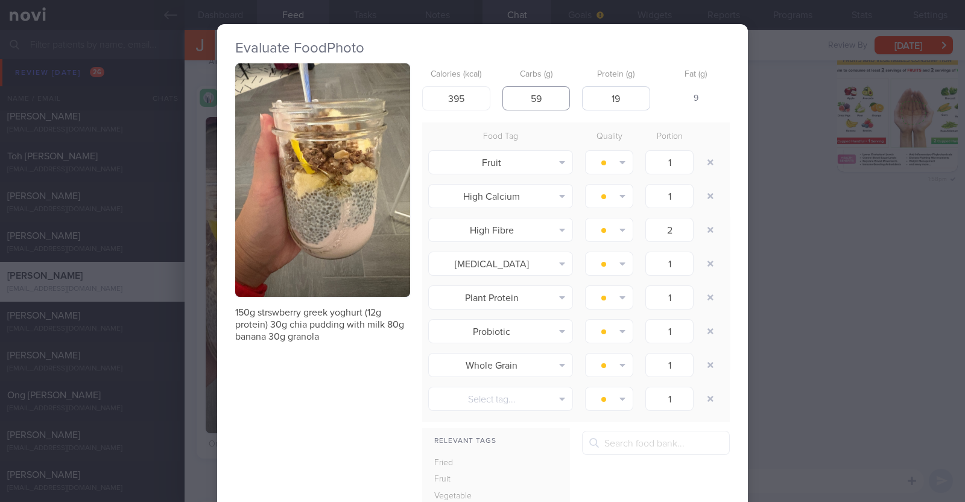
type input "59"
drag, startPoint x: 621, startPoint y: 96, endPoint x: 591, endPoint y: 93, distance: 30.3
click at [591, 93] on input "19" at bounding box center [616, 98] width 68 height 24
type input "20"
click at [371, 408] on div "150g strswberry greek yoghurt (12g protein) 30g chia pudding with milk 80g bana…" at bounding box center [482, 341] width 494 height 557
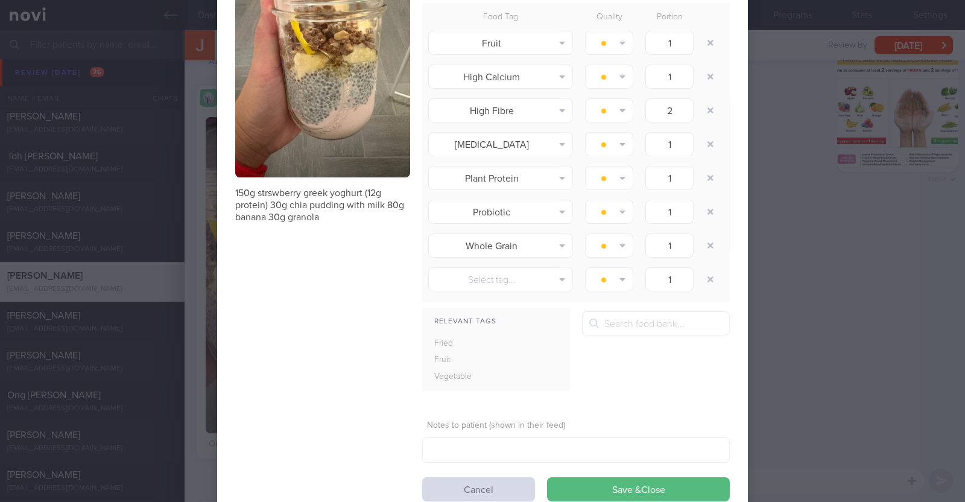
scroll to position [157, 0]
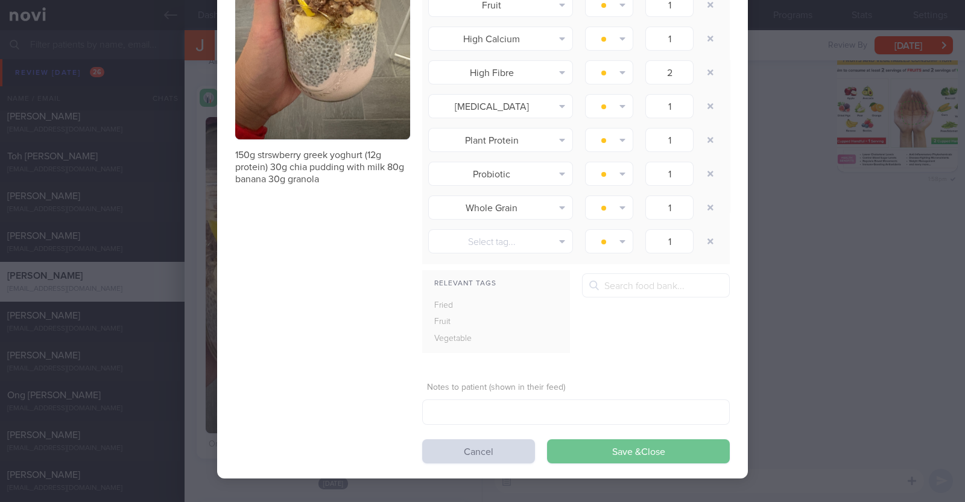
click at [659, 455] on button "Save & Close" at bounding box center [638, 451] width 183 height 24
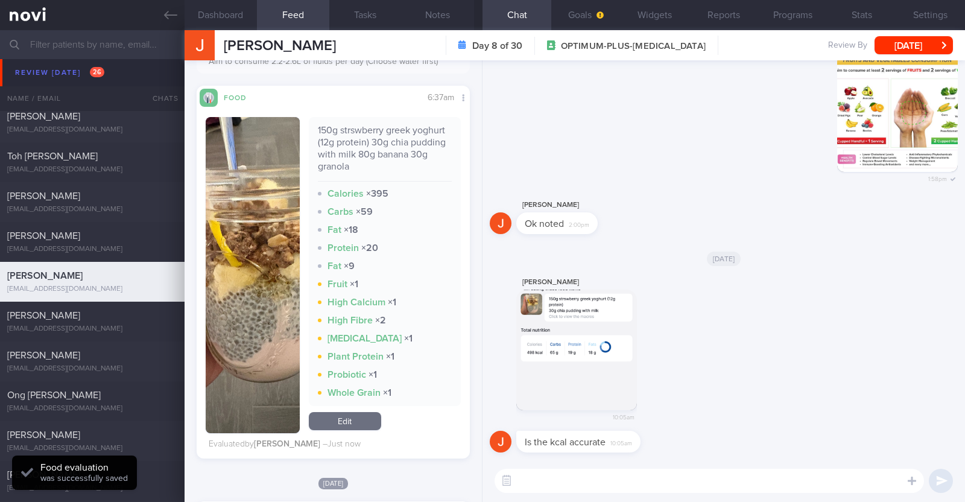
click at [646, 478] on textarea at bounding box center [708, 481] width 429 height 24
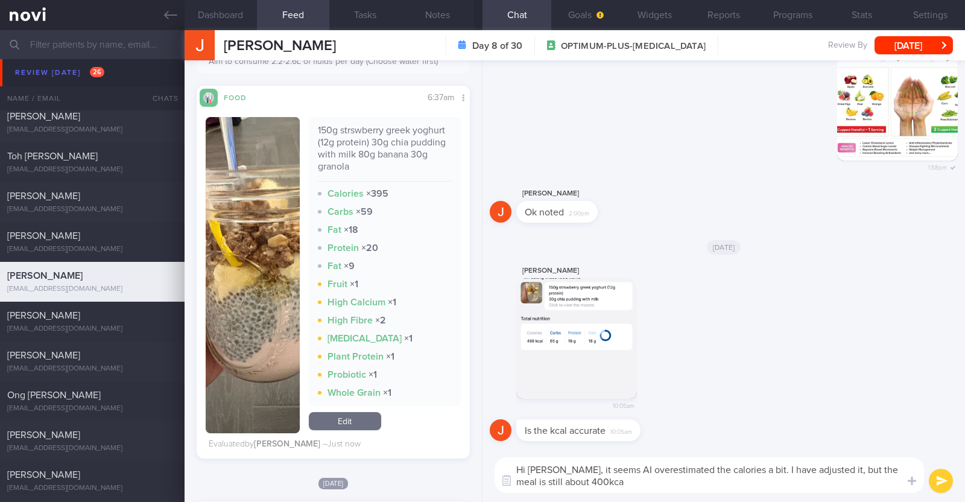
type textarea "Hi [PERSON_NAME], it seems AI overestimated the calories a bit. I have adjusted…"
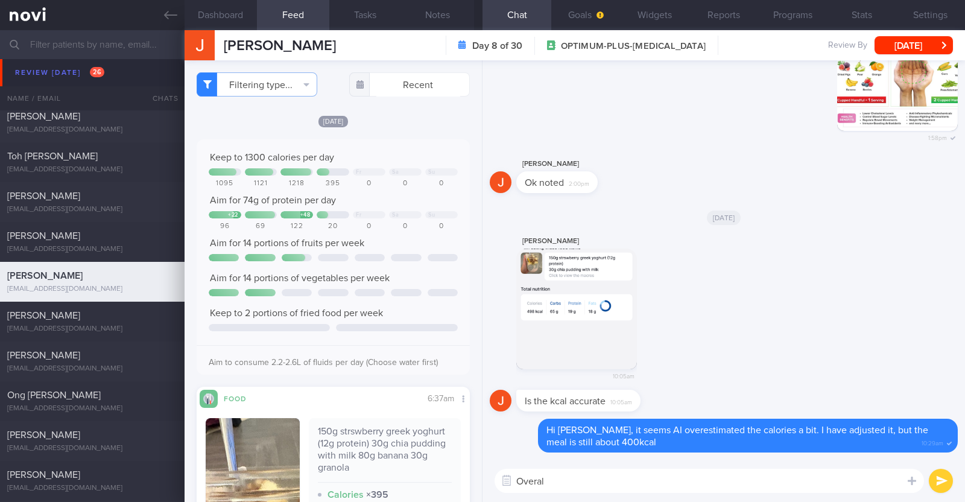
type textarea "Overall"
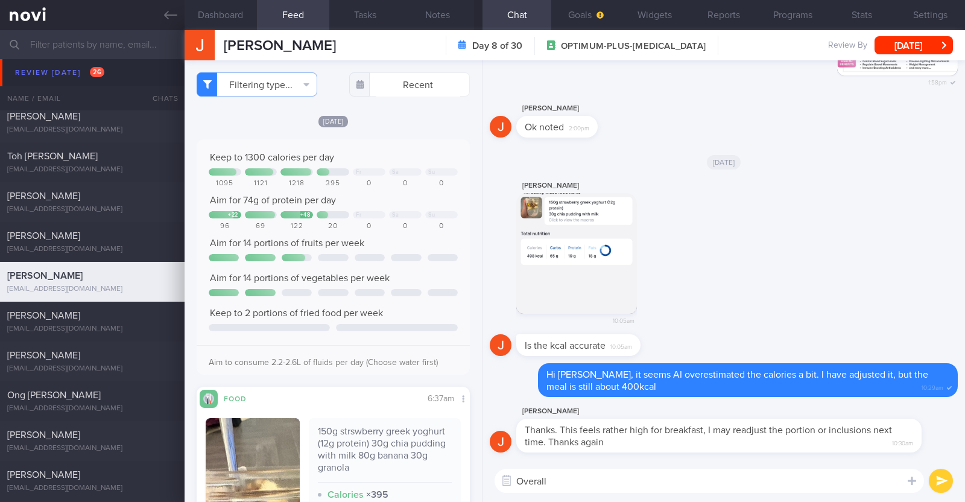
drag, startPoint x: 576, startPoint y: 478, endPoint x: 485, endPoint y: 472, distance: 91.2
click at [485, 472] on div "Overall Overall ​ Overall ​" at bounding box center [723, 480] width 482 height 42
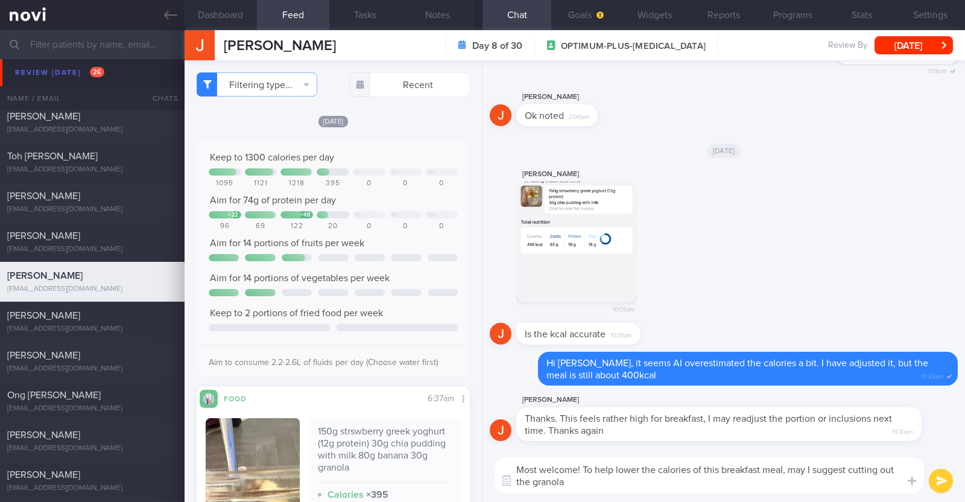
type textarea "Most welcome! To help lower the calories of this breakfast meal, may I suggest …"
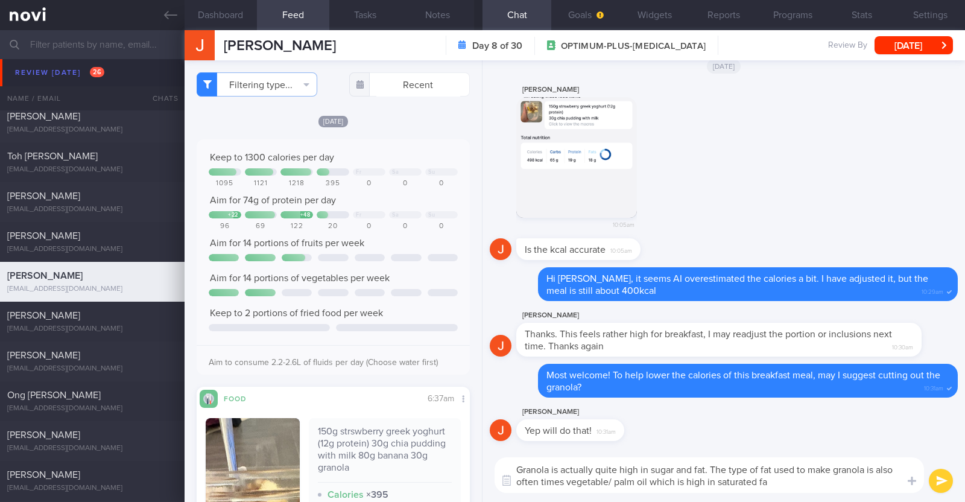
type textarea "Granola is actually quite high in sugar and fat. The type of fat used to make g…"
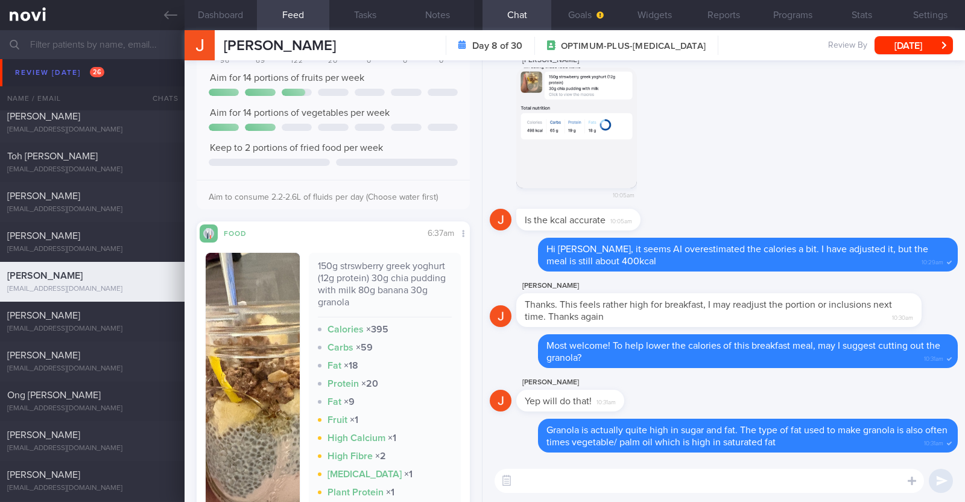
scroll to position [150, 0]
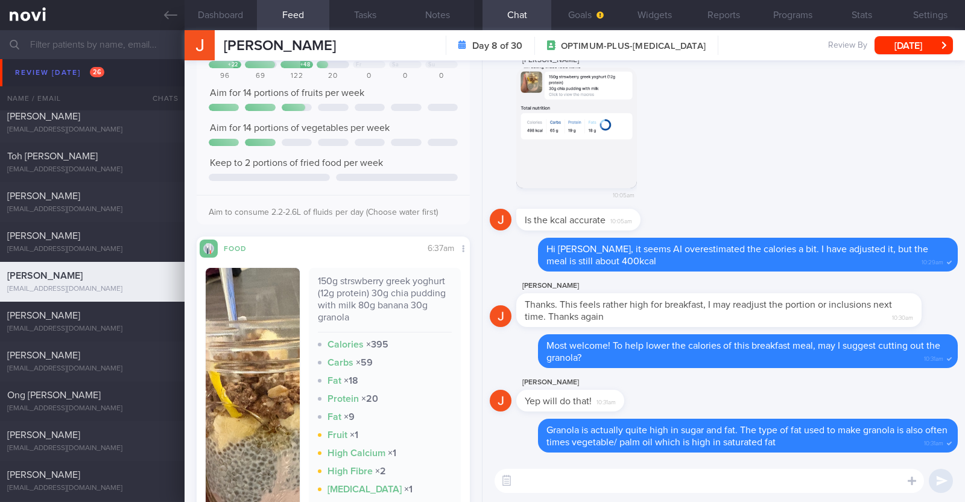
click at [534, 480] on textarea at bounding box center [708, 481] width 429 height 24
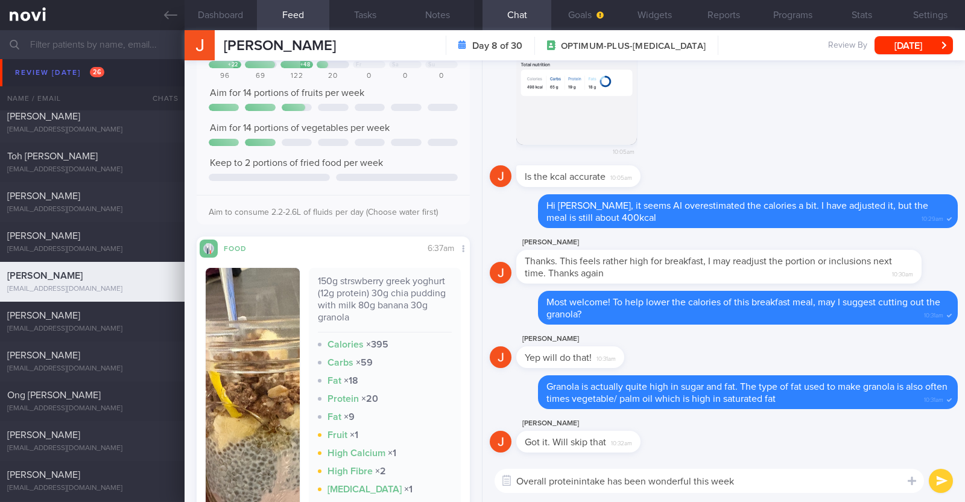
click at [579, 476] on textarea "Overall proteinintake has been wonderful this week" at bounding box center [708, 481] width 429 height 24
click at [757, 481] on textarea "Overall protein intake has been wonderful this week" at bounding box center [708, 481] width 429 height 24
type textarea "Overall protein intake has been wonderful this week. Please keep it up! :)"
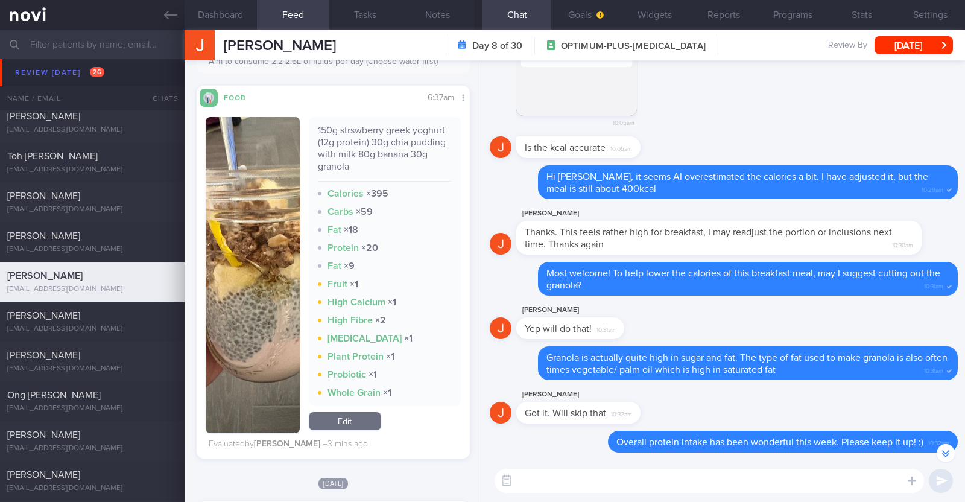
scroll to position [-157, 0]
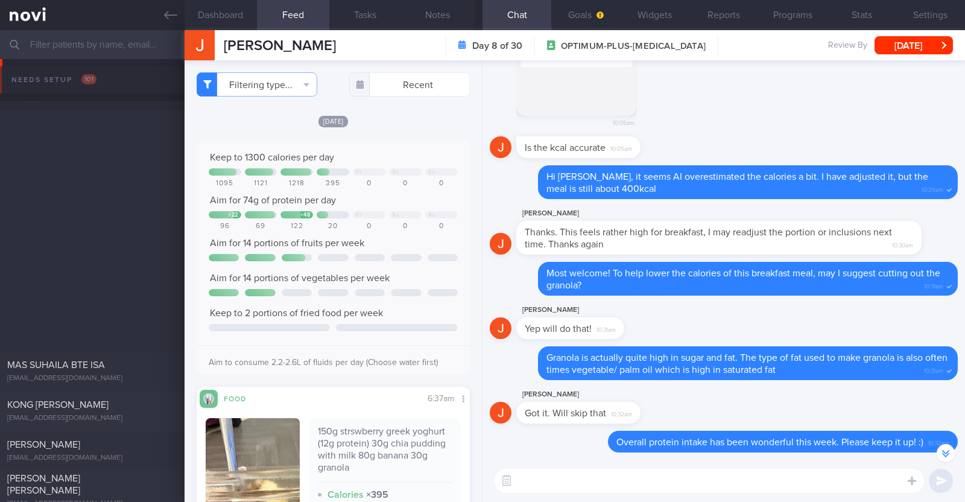
select select "9"
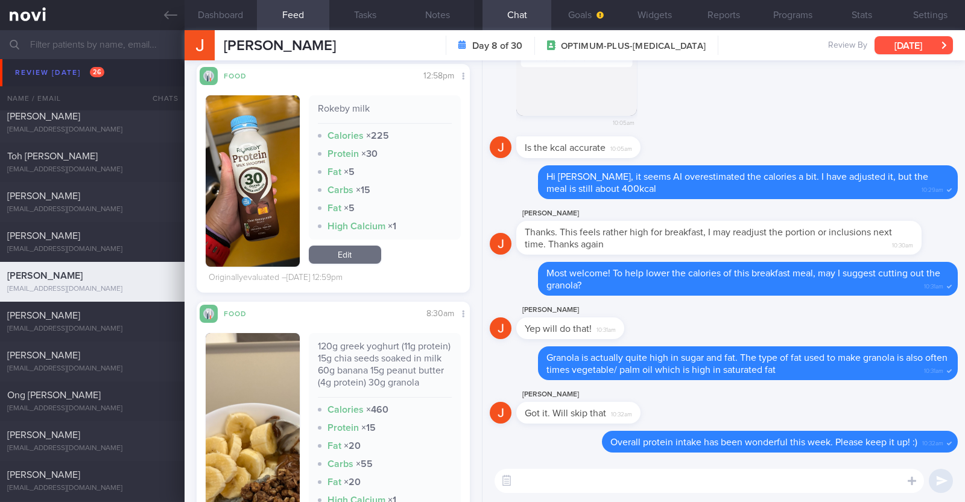
click at [922, 38] on button "[DATE]" at bounding box center [913, 45] width 78 height 18
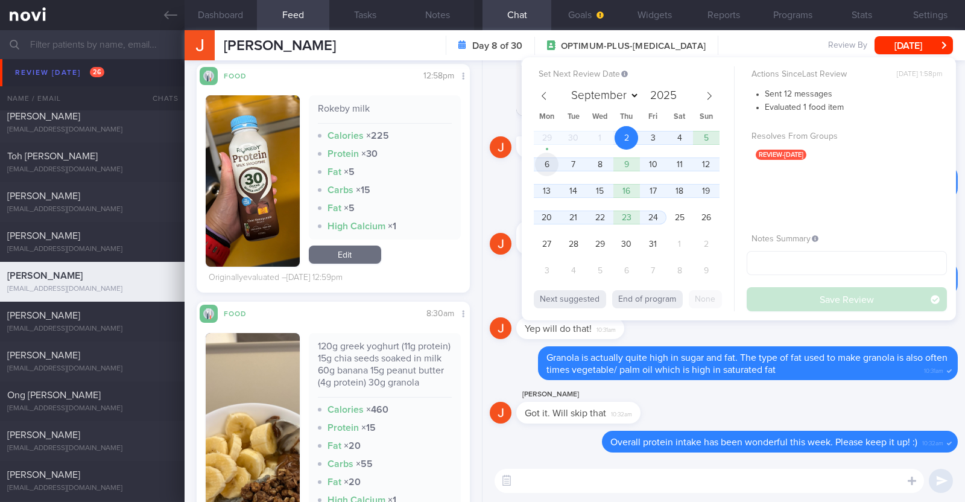
click at [551, 162] on span "6" at bounding box center [547, 165] width 24 height 24
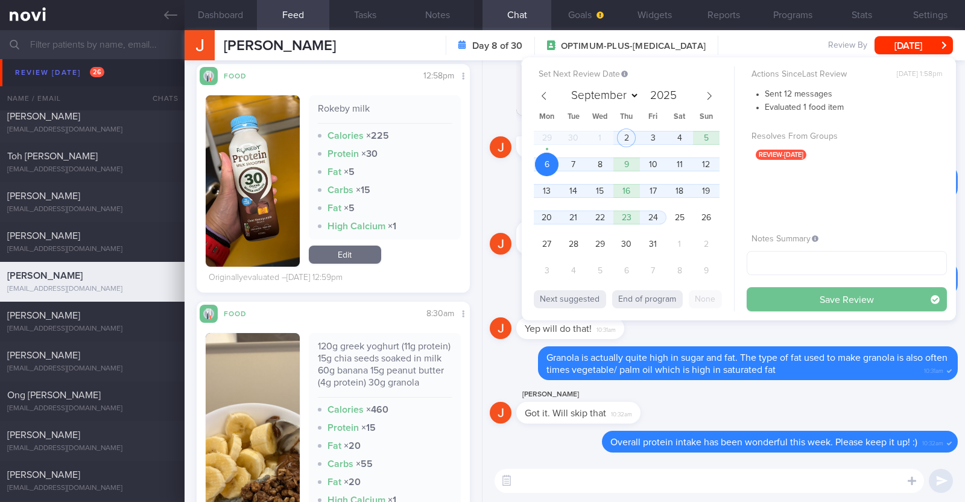
click at [795, 303] on button "Save Review" at bounding box center [846, 299] width 200 height 24
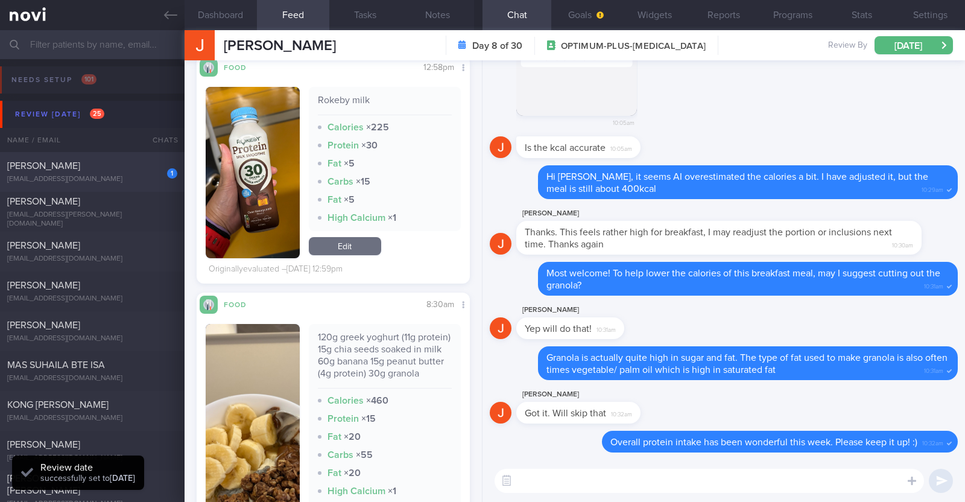
click at [112, 175] on div "[EMAIL_ADDRESS][DOMAIN_NAME]" at bounding box center [92, 179] width 170 height 9
type textarea "48M (Husband of [PERSON_NAME]) Ovo lacto vegetarian Co-morbidities: HTN HLD Hyp…"
select select "8"
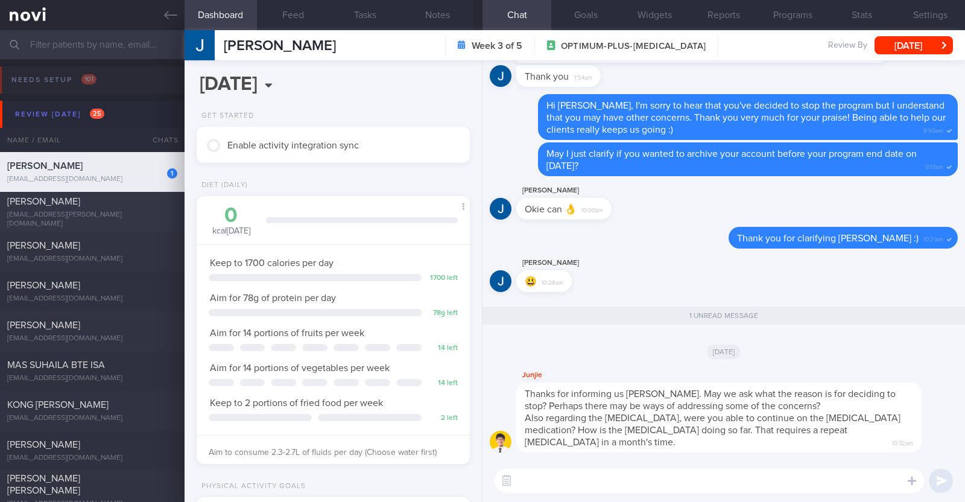
click at [128, 207] on div "[PERSON_NAME]" at bounding box center [90, 201] width 167 height 12
type textarea "34M Nil PMHx [MEDICAL_DATA] 1.7mg then 2.4mg Weightlifting x3/week (70min) -2.5…"
select select "9"
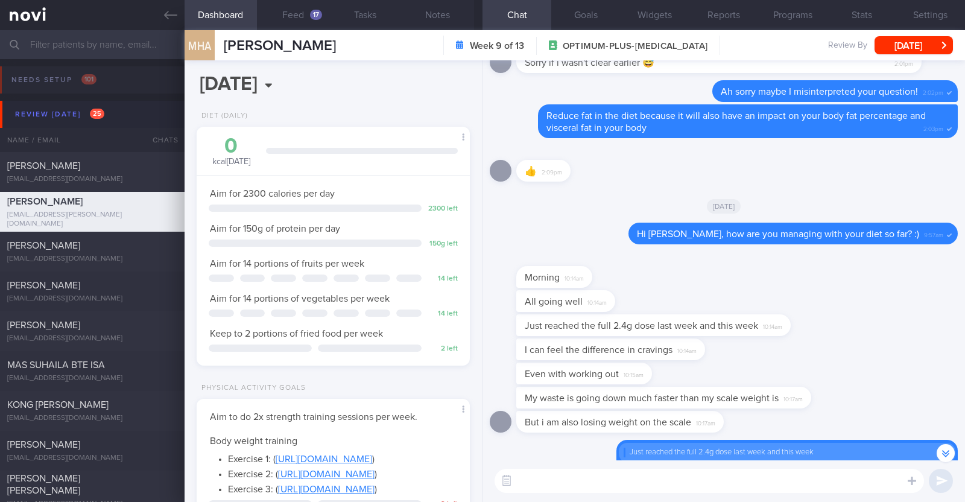
scroll to position [-226, 0]
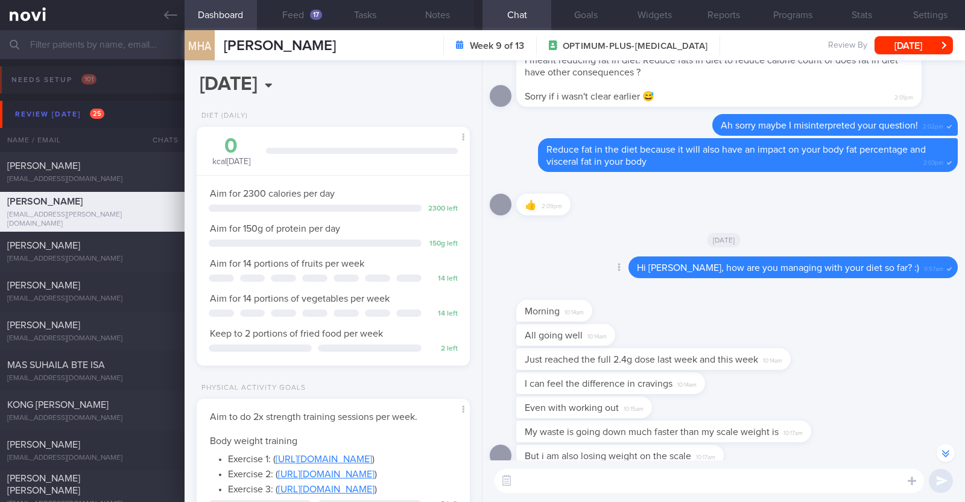
click at [618, 272] on div "Delete Hi [PERSON_NAME], how are you managing with your diet so far? :) 9:57am" at bounding box center [768, 267] width 377 height 22
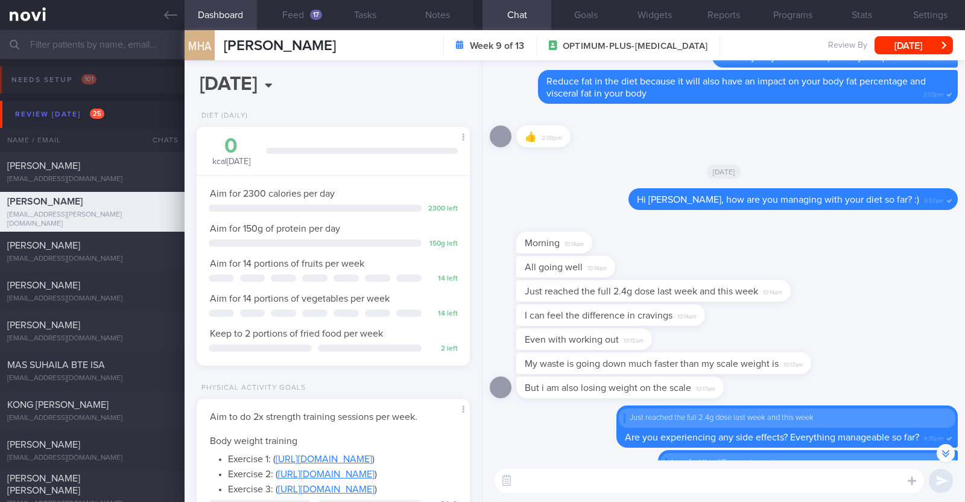
scroll to position [0, 0]
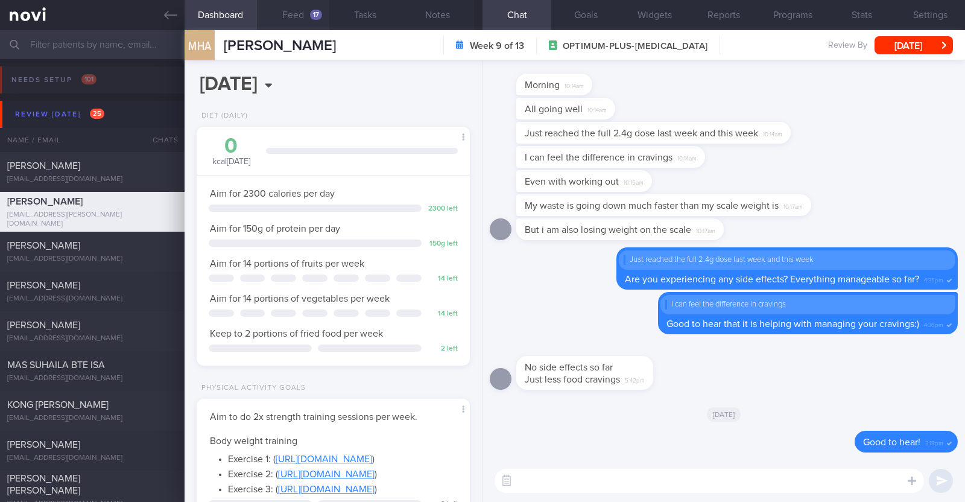
click at [311, 18] on div "17" at bounding box center [316, 15] width 12 height 10
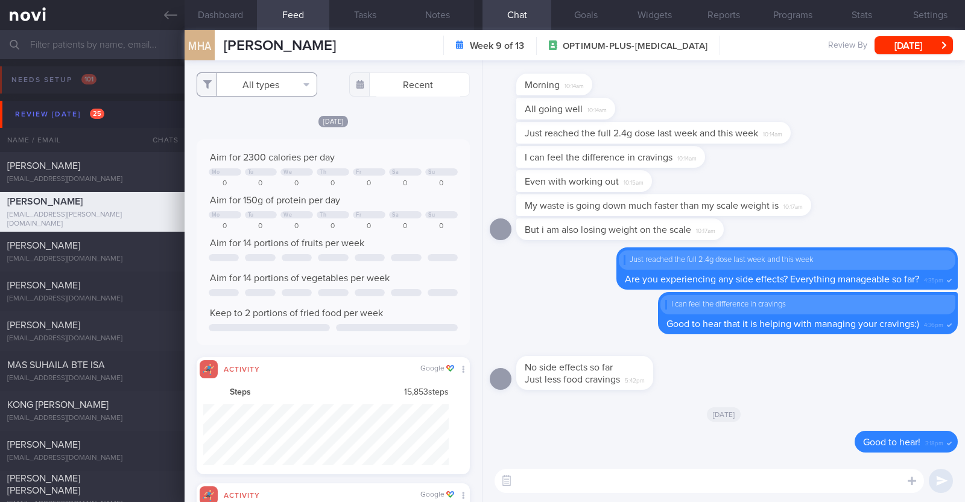
click at [284, 86] on button "All types" at bounding box center [257, 84] width 121 height 24
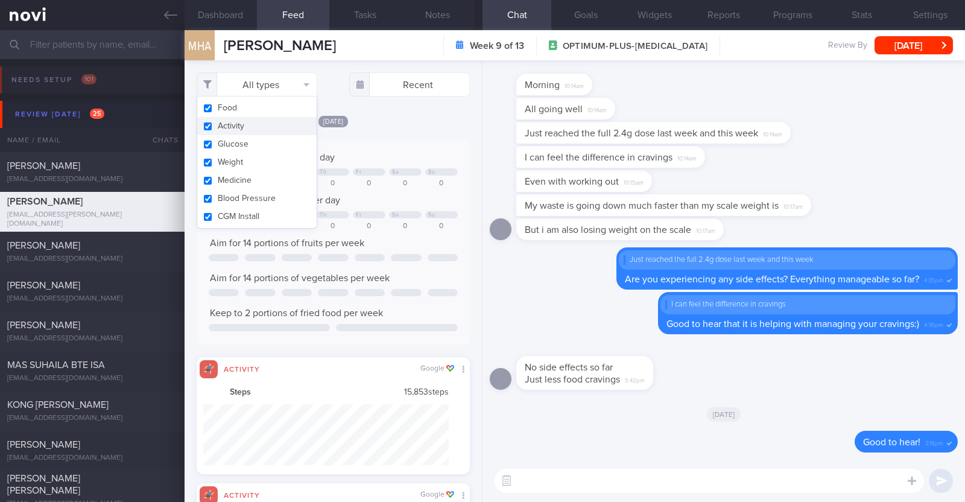
click at [265, 124] on button "Activity" at bounding box center [256, 126] width 119 height 18
checkbox input "false"
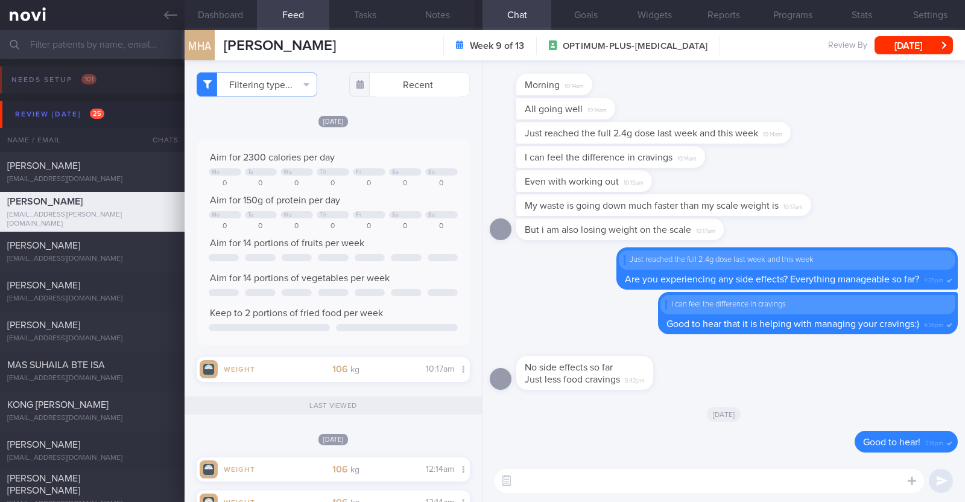
click at [414, 124] on div "Wed, 24 Sep" at bounding box center [333, 121] width 273 height 13
click at [930, 52] on button "[DATE]" at bounding box center [913, 45] width 78 height 18
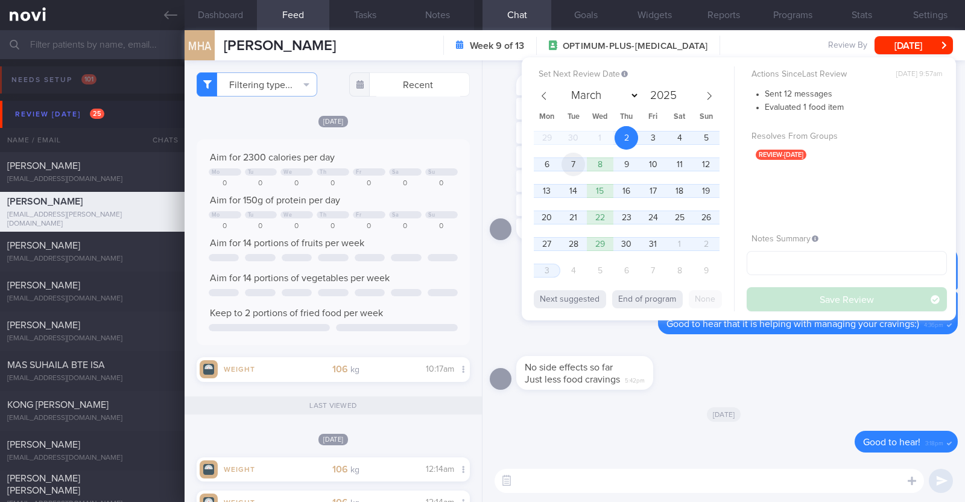
click at [583, 166] on span "7" at bounding box center [573, 165] width 24 height 24
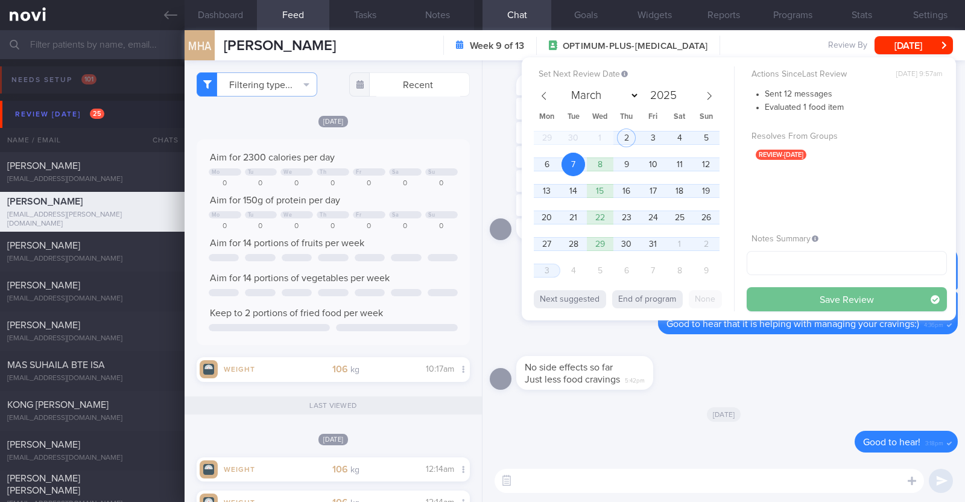
click at [834, 300] on button "Save Review" at bounding box center [846, 299] width 200 height 24
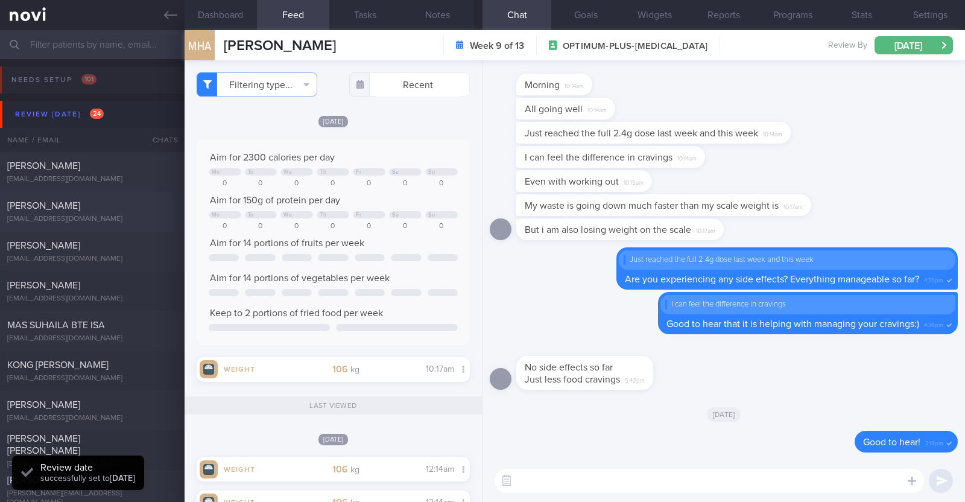
click at [103, 208] on div "Goh Jia Yong" at bounding box center [90, 206] width 167 height 12
type textarea "42M Comorbidities: Borderline high cholesterol - not on f/up, not on meds Eleva…"
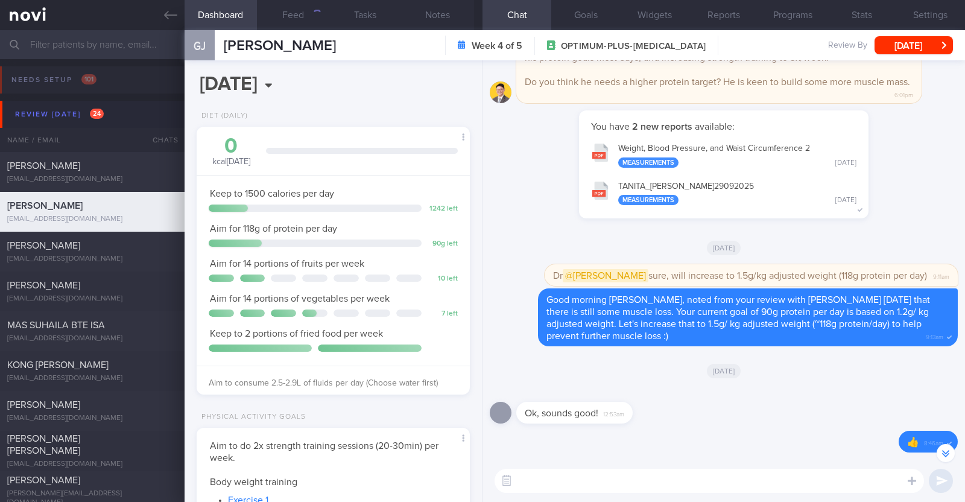
scroll to position [-377, 0]
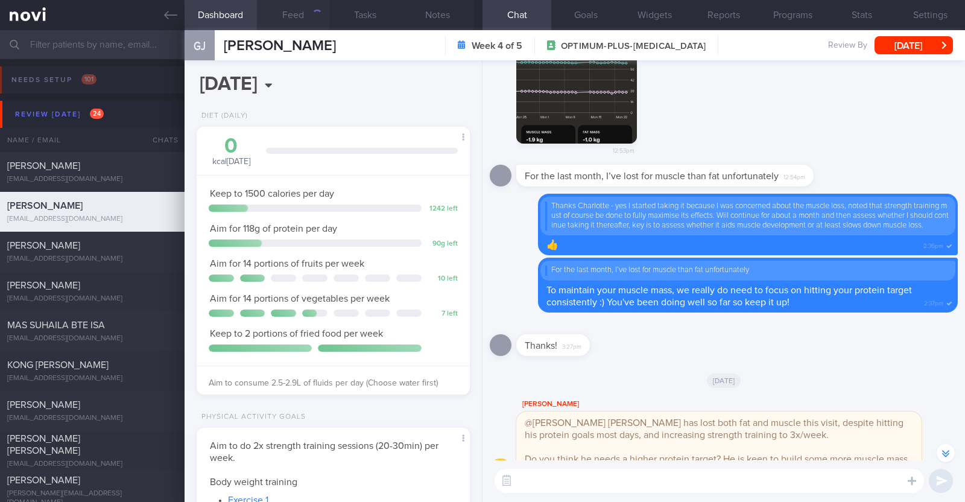
click at [290, 14] on button "Feed" at bounding box center [293, 15] width 72 height 30
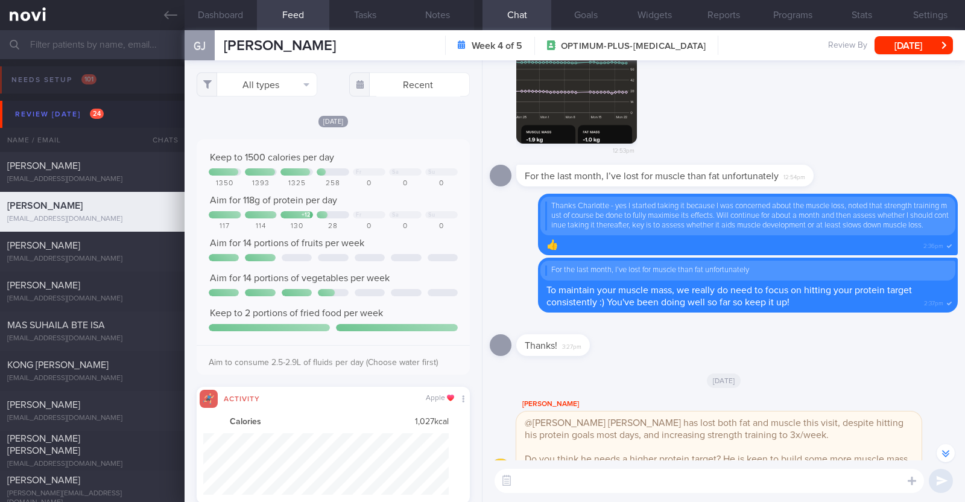
scroll to position [62, 246]
click at [285, 87] on button "All types" at bounding box center [257, 84] width 121 height 24
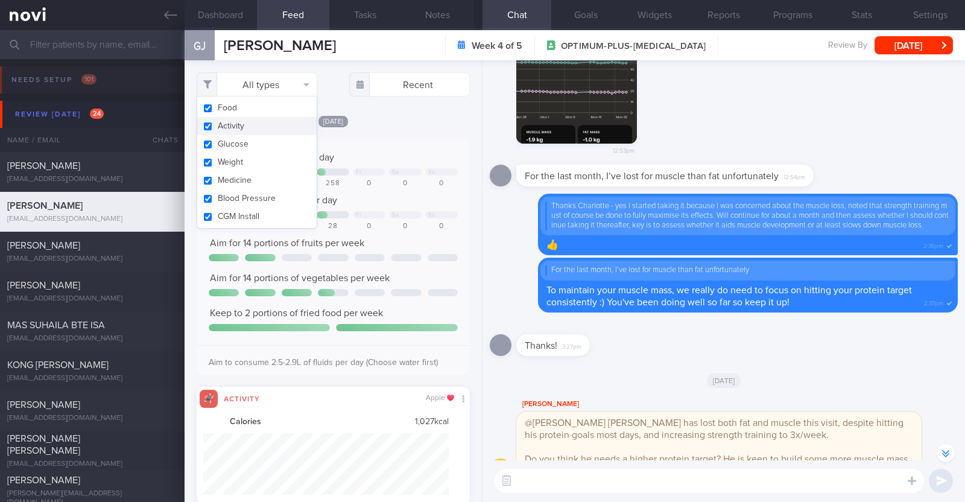
click at [253, 124] on button "Activity" at bounding box center [256, 126] width 119 height 18
checkbox input "false"
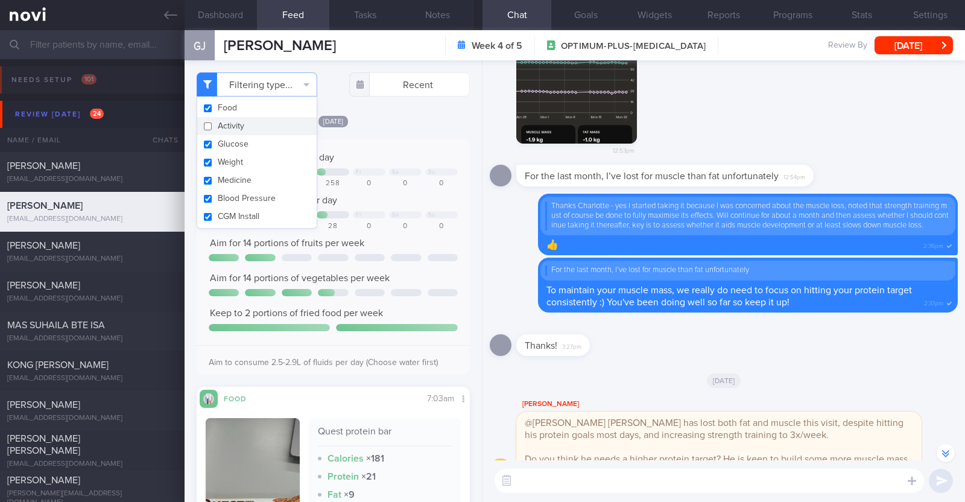
click at [456, 132] on div "Today Keep to 1500 calories per day Fr Sa Su 1350 1393 1325 258 0 0 0 Aim for 1…" at bounding box center [333, 374] width 273 height 518
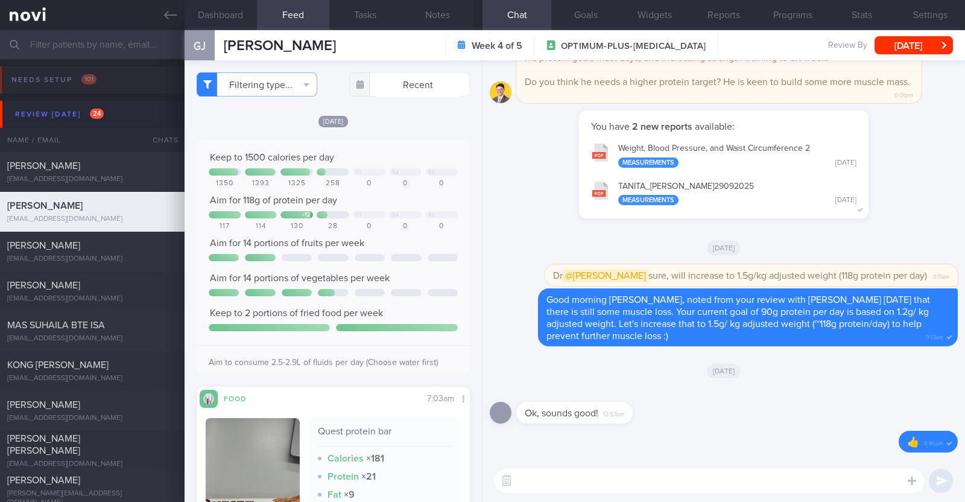
click at [724, 478] on textarea at bounding box center [708, 481] width 429 height 24
type textarea "Good morning JY:)"
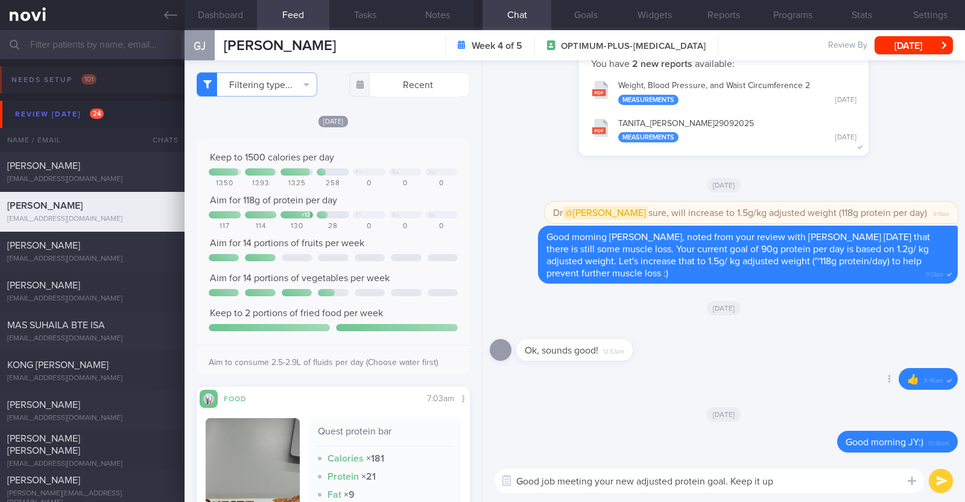
type textarea "Good job meeting your new adjusted protein goal. Keep it up!"
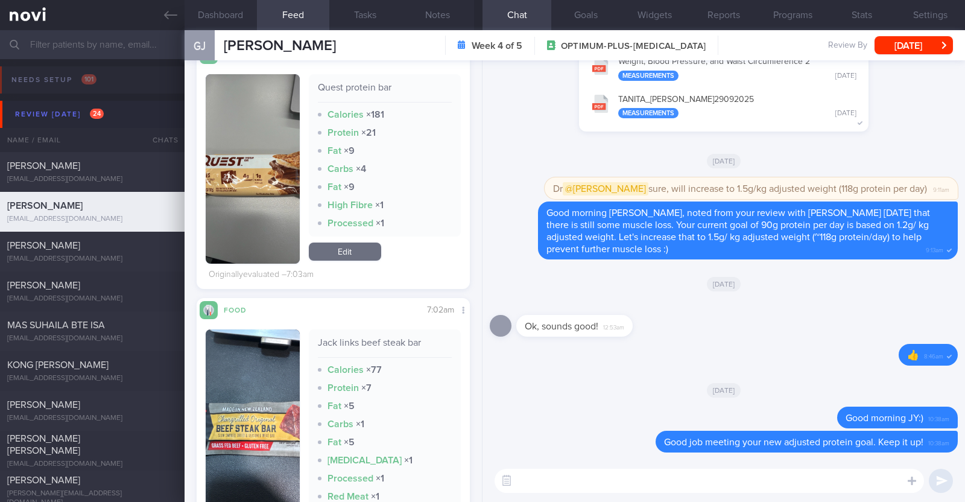
scroll to position [452, 0]
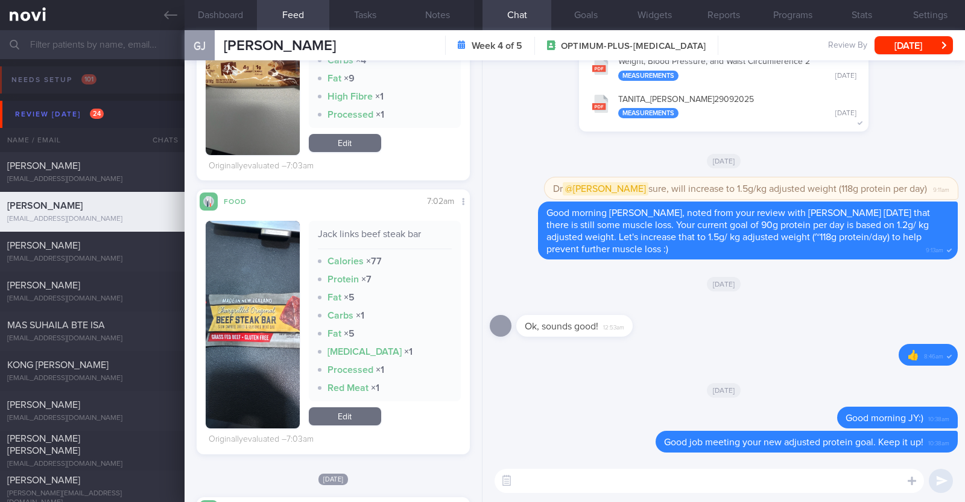
click at [241, 322] on button "button" at bounding box center [253, 324] width 94 height 207
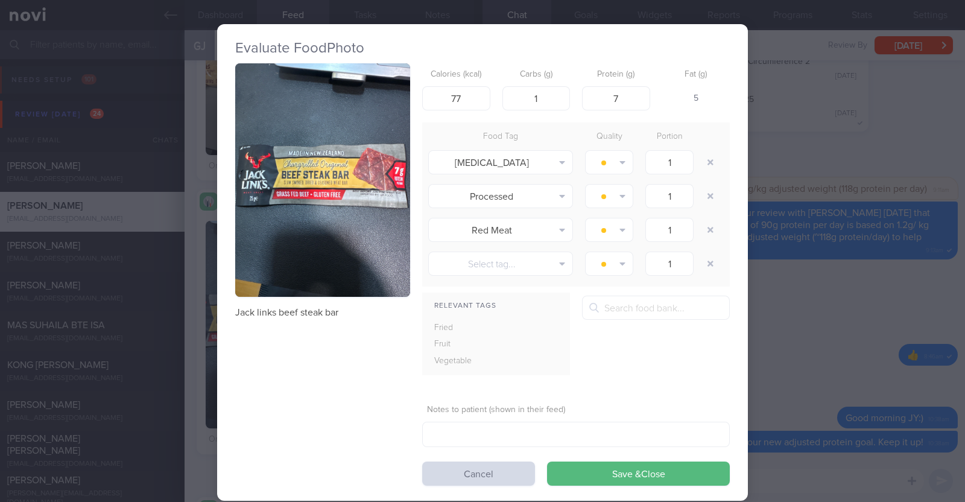
click at [200, 368] on div "Evaluate Food Photo Jack links beef steak bar Calories (kcal) 77 Carbs (g) 1 Pr…" at bounding box center [482, 251] width 965 height 502
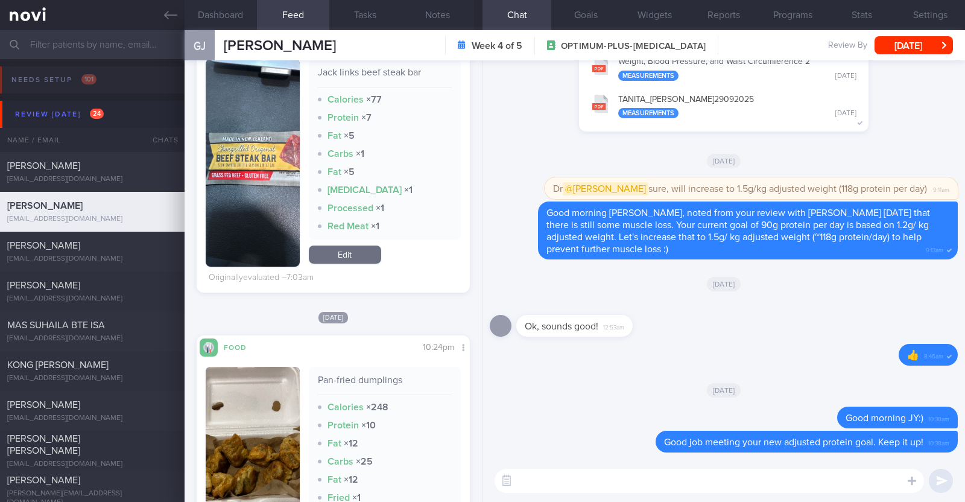
scroll to position [678, 0]
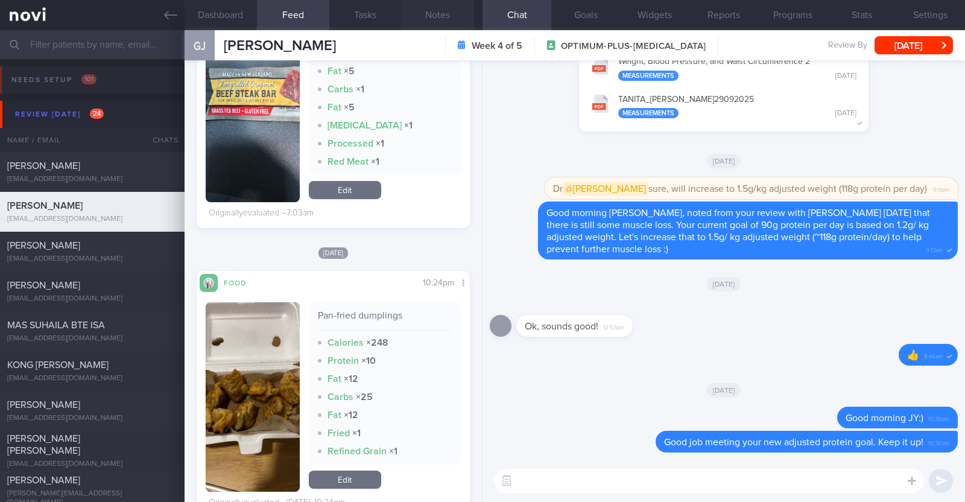
click at [441, 10] on button "Notes" at bounding box center [438, 15] width 72 height 30
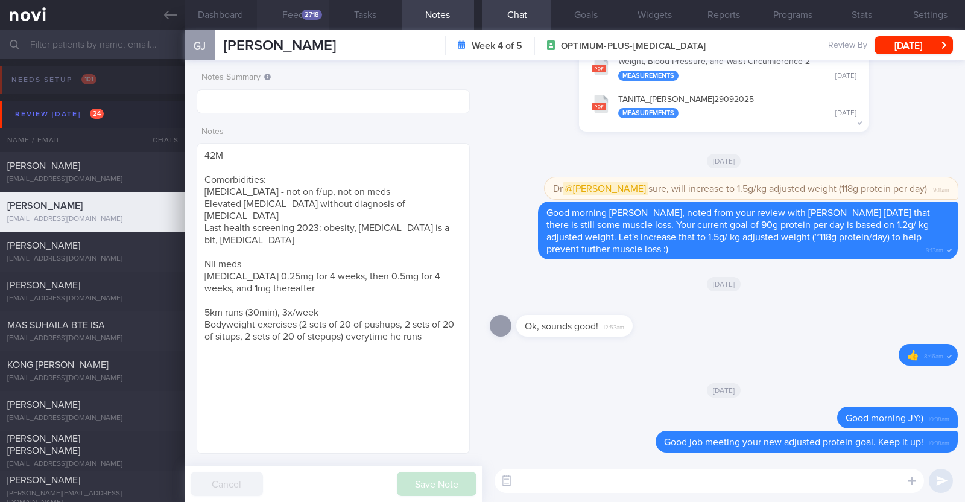
click at [304, 13] on div "2718" at bounding box center [311, 15] width 21 height 10
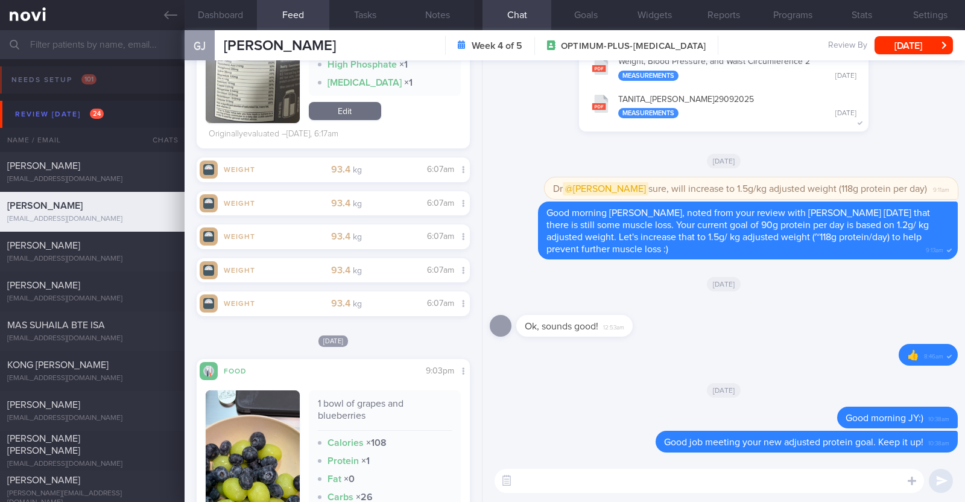
scroll to position [2487, 0]
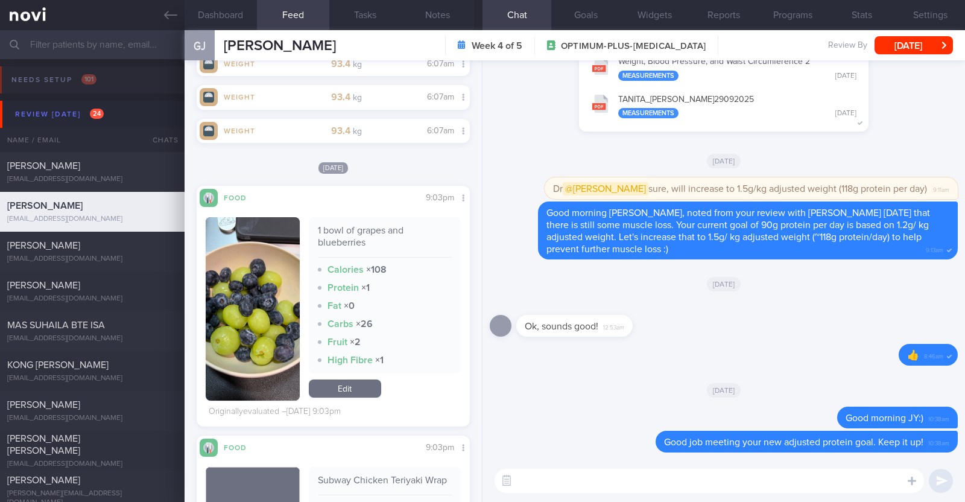
click at [560, 475] on textarea at bounding box center [708, 481] width 429 height 24
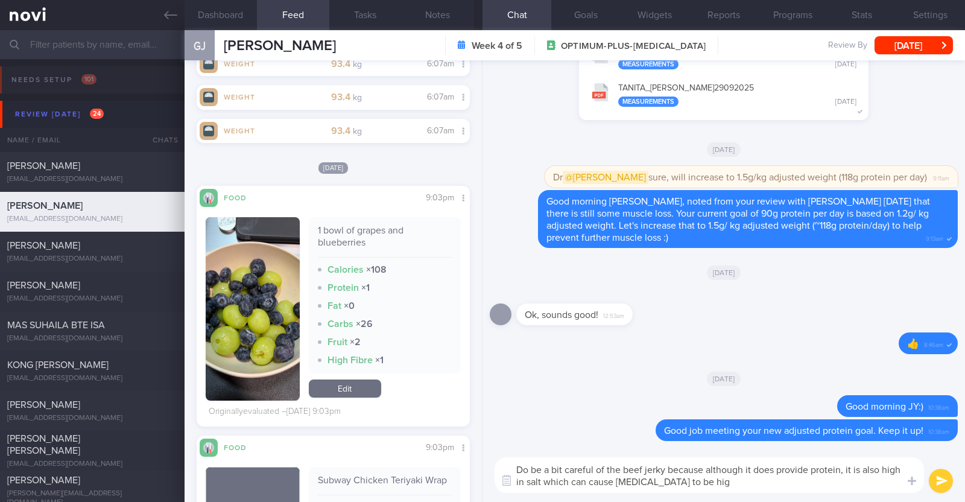
type textarea "Do be a bit careful of the beef jerky because although it does provide protein,…"
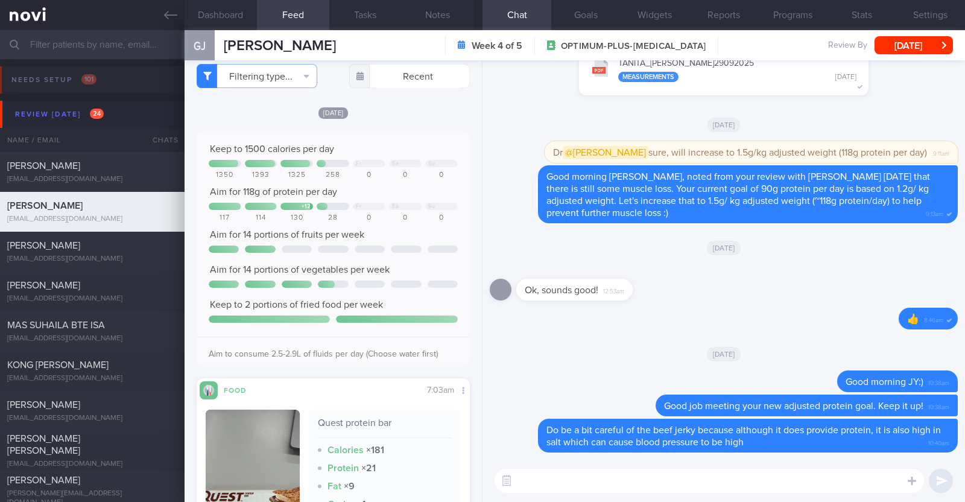
scroll to position [0, 0]
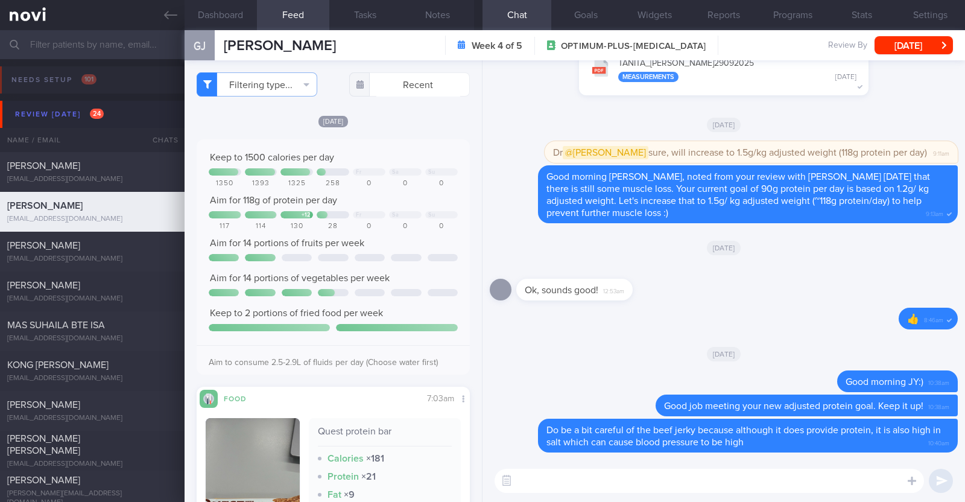
click at [564, 484] on textarea at bounding box center [708, 481] width 429 height 24
type textarea "Vegetable intake has been excellent as well"
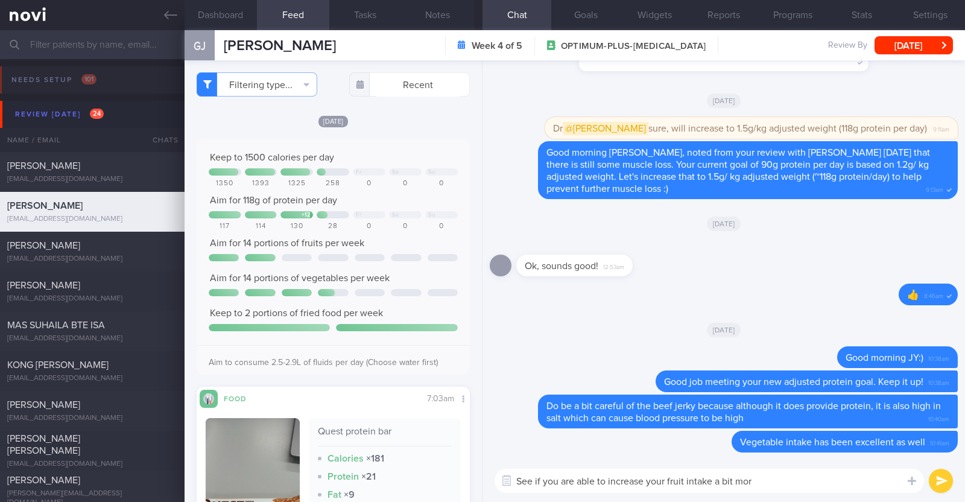
type textarea "See if you are able to increase your fruit intake a bit more"
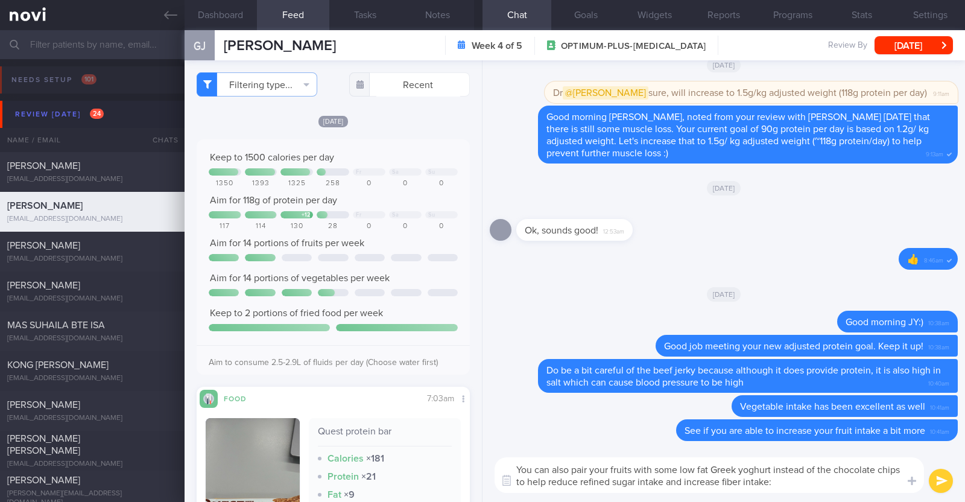
type textarea "You can also pair your fruits with some low fat Greek yoghurt instead of the ch…"
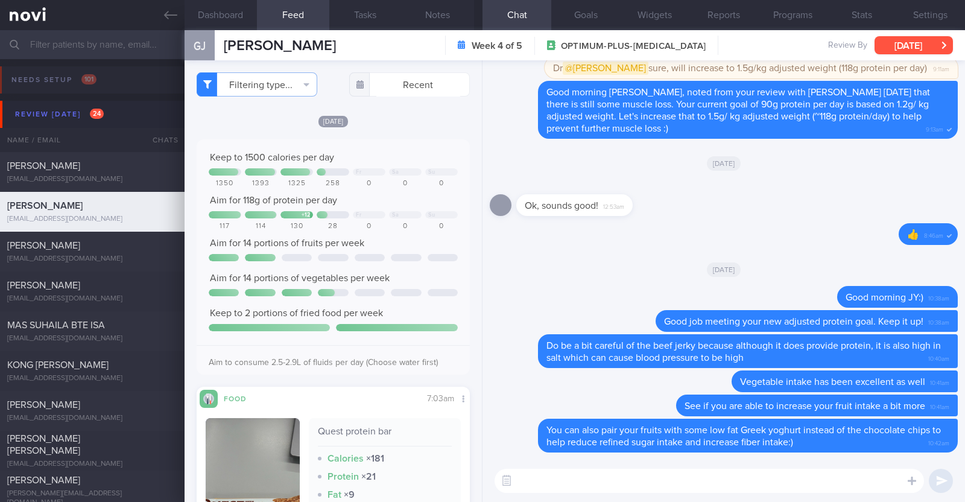
click at [884, 37] on button "[DATE]" at bounding box center [913, 45] width 78 height 18
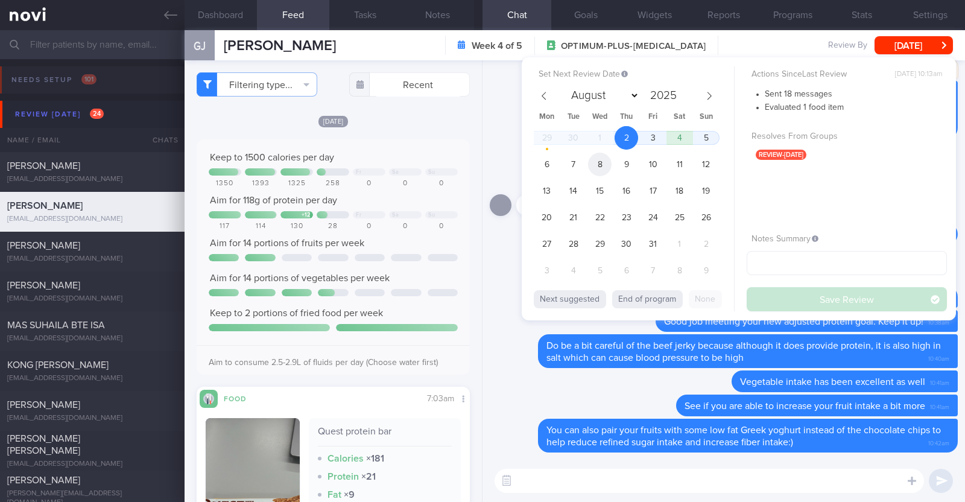
click at [602, 157] on span "8" at bounding box center [600, 165] width 24 height 24
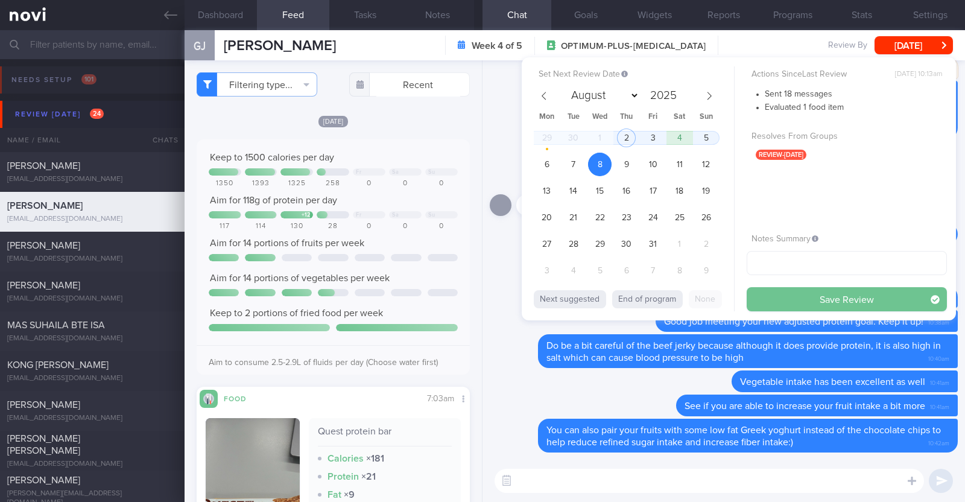
click at [854, 293] on button "Save Review" at bounding box center [846, 299] width 200 height 24
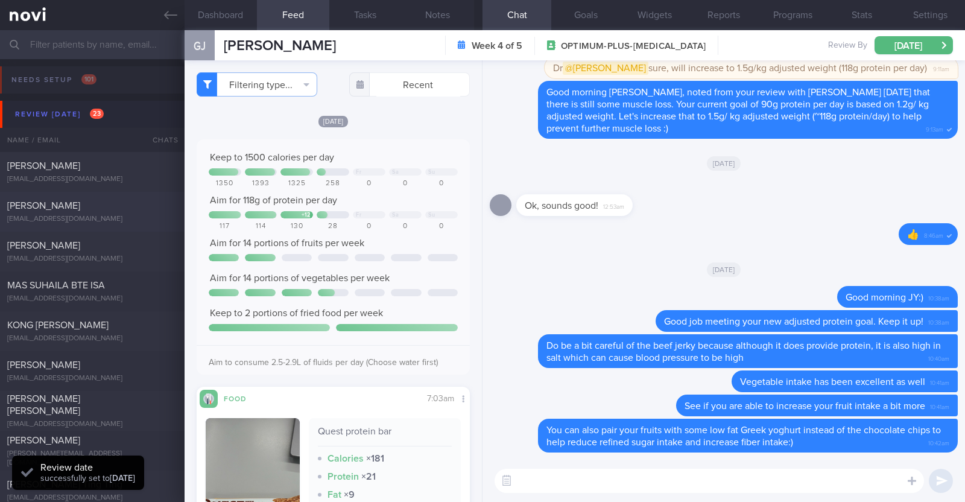
click at [112, 204] on div "Natsuko Macaud" at bounding box center [90, 206] width 167 height 12
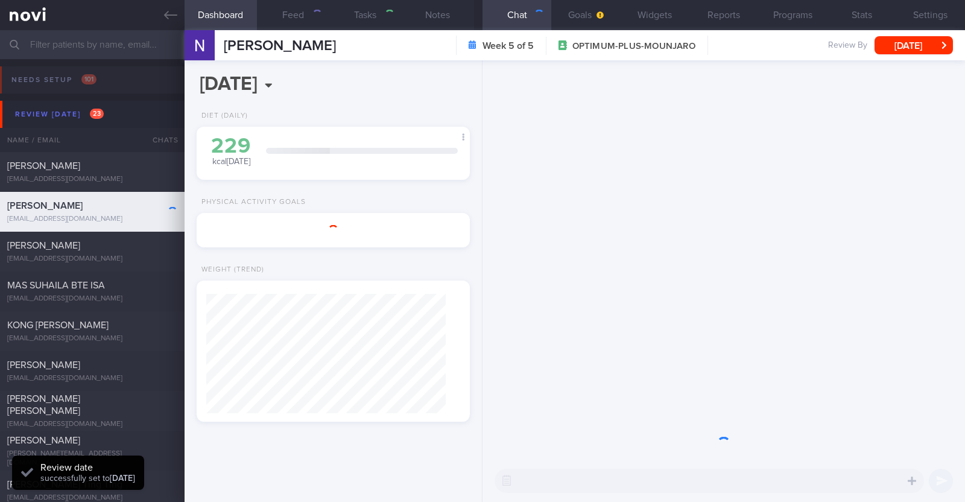
type textarea "46F Nil PMHx/ meds Mounjaro 5mg Strength training 2x a week"
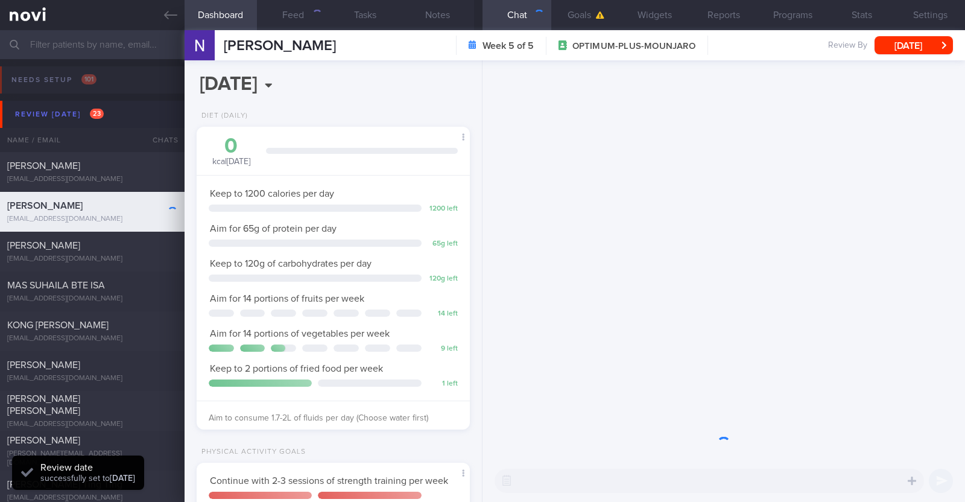
scroll to position [137, 240]
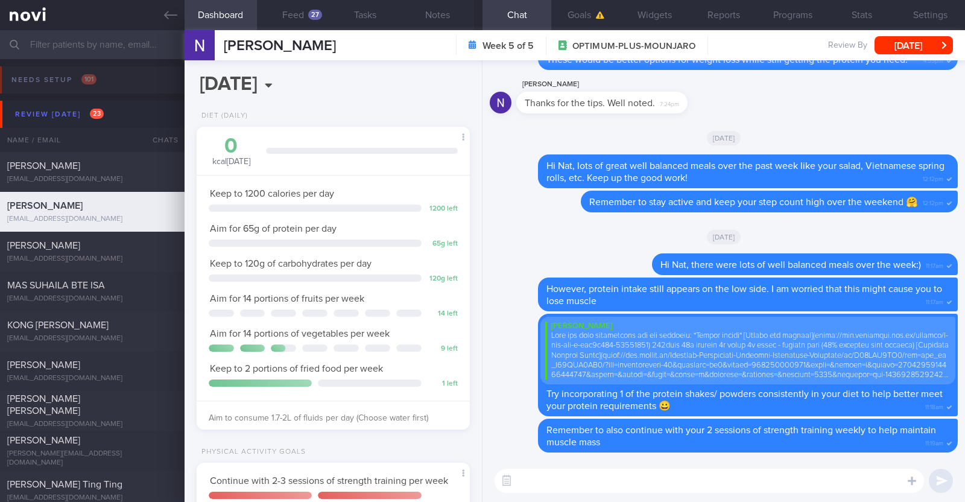
select select "9"
click at [289, 13] on button "Feed 27" at bounding box center [293, 15] width 72 height 30
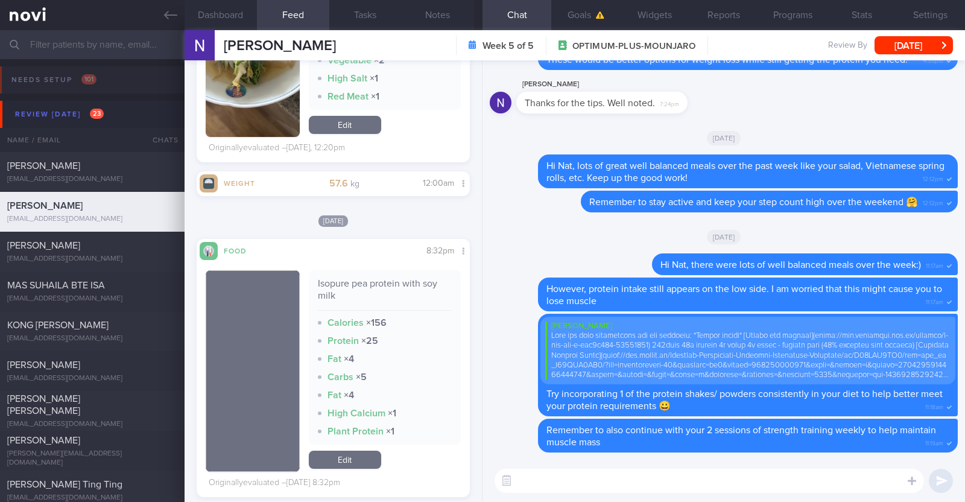
scroll to position [979, 0]
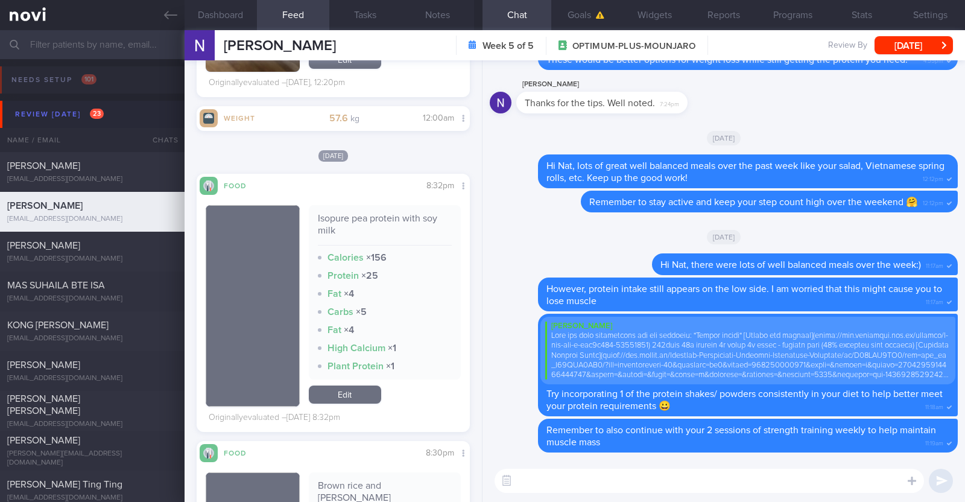
click at [535, 480] on textarea at bounding box center [708, 481] width 429 height 24
type textarea "Hi Nat, happy Thursday:)"
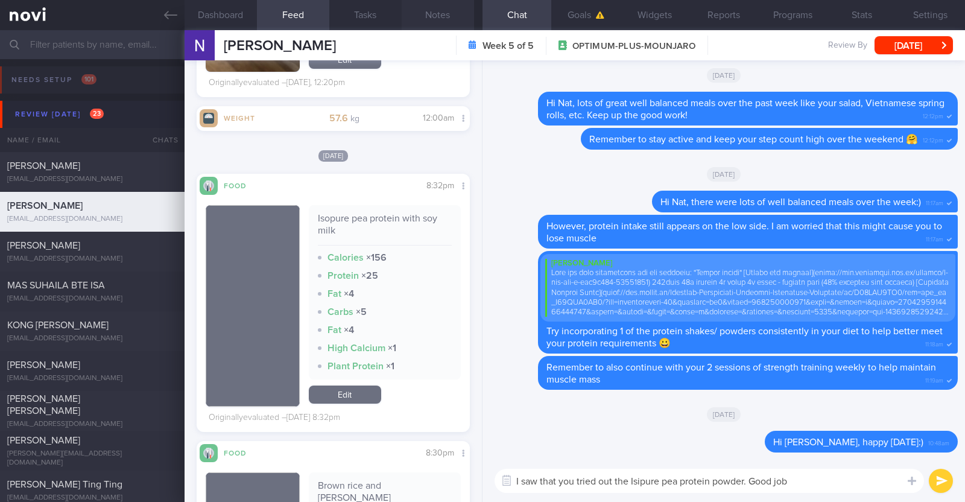
paste textarea "👍"
click at [639, 481] on textarea "I saw that you tried out the Isipure pea protein powder. Good job 👍" at bounding box center [708, 481] width 429 height 24
type textarea "I saw that you tried out the Isopure pea protein powder. Good job 👍"
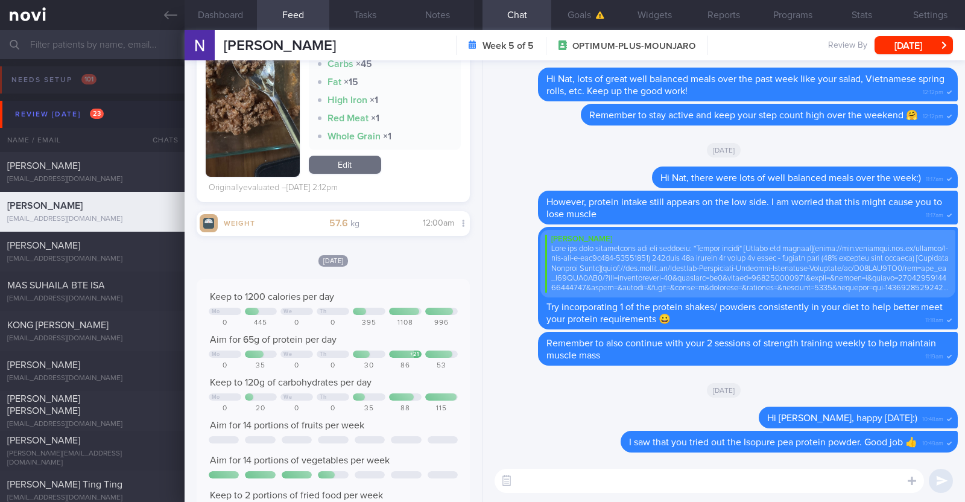
scroll to position [3618, 0]
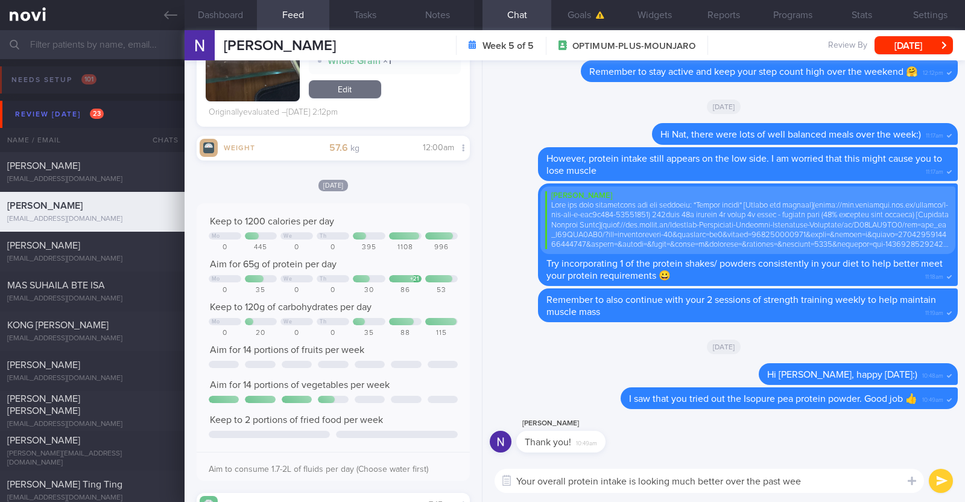
type textarea "Your overall protein intake is looking much better over the past week"
drag, startPoint x: 841, startPoint y: 488, endPoint x: 481, endPoint y: 484, distance: 360.6
click at [481, 484] on div "Dashboard Feed 27 Tasks Notes Chat Goals Widgets Reports Programs Stats Setting…" at bounding box center [575, 266] width 780 height 472
type textarea "I hope the taste is ok for you:)"
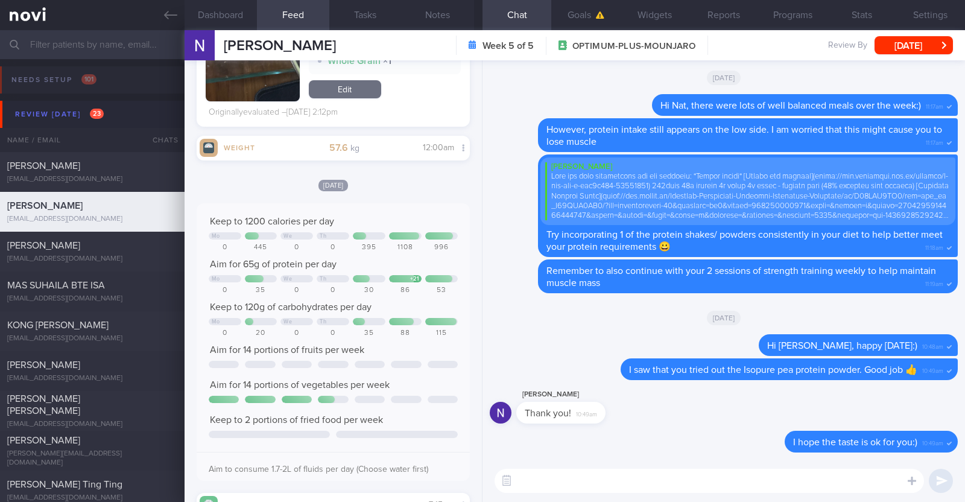
paste textarea "Your overall protein intake is looking much better over the past week"
paste textarea "👏"
type textarea "Your overall protein intake is looking much better over the past week 👏"
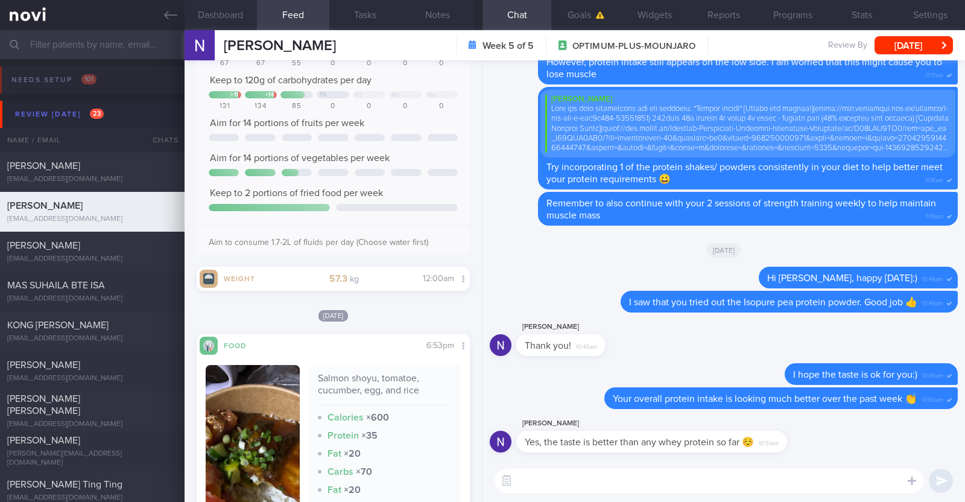
scroll to position [0, 0]
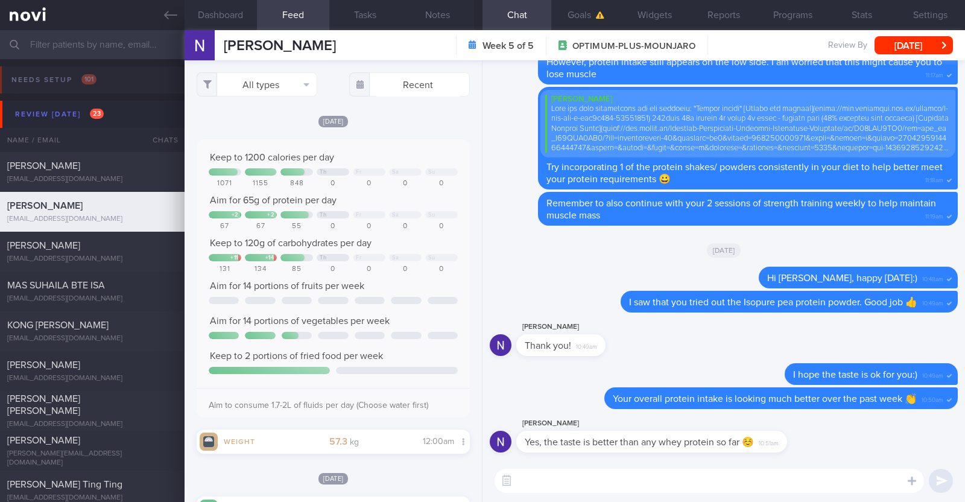
click at [569, 473] on textarea at bounding box center [708, 481] width 429 height 24
type textarea "Yay! Glad we found something that works for you!"
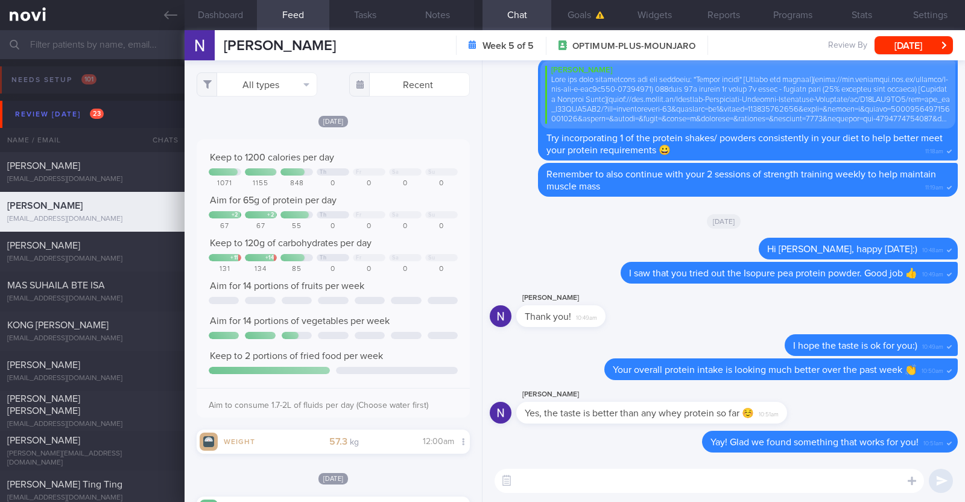
select select "9"
click at [535, 482] on textarea at bounding box center [708, 481] width 429 height 24
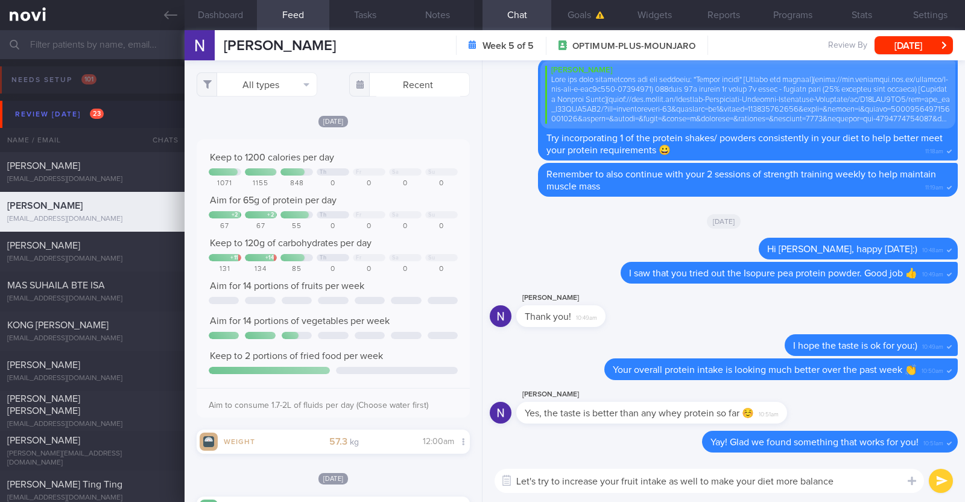
type textarea "Let's try to increase your fruit intake as well to make your diet more balanced"
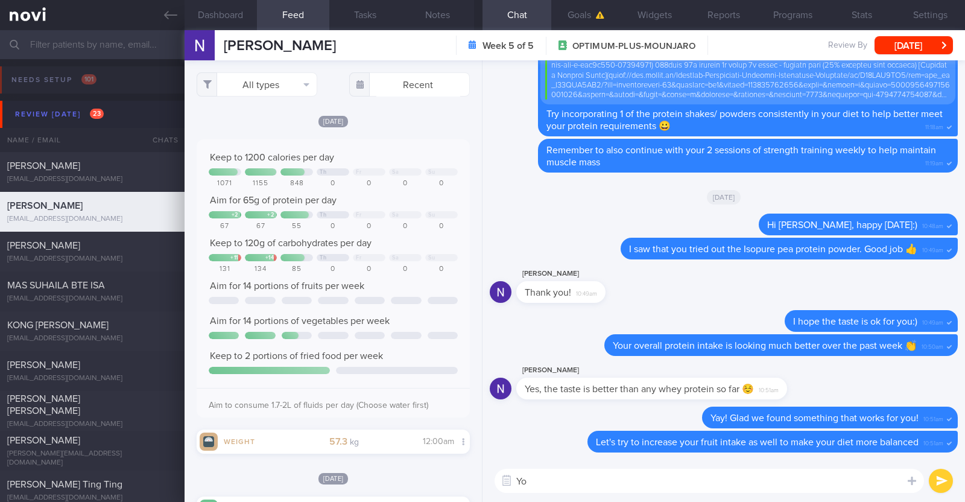
type textarea "Y"
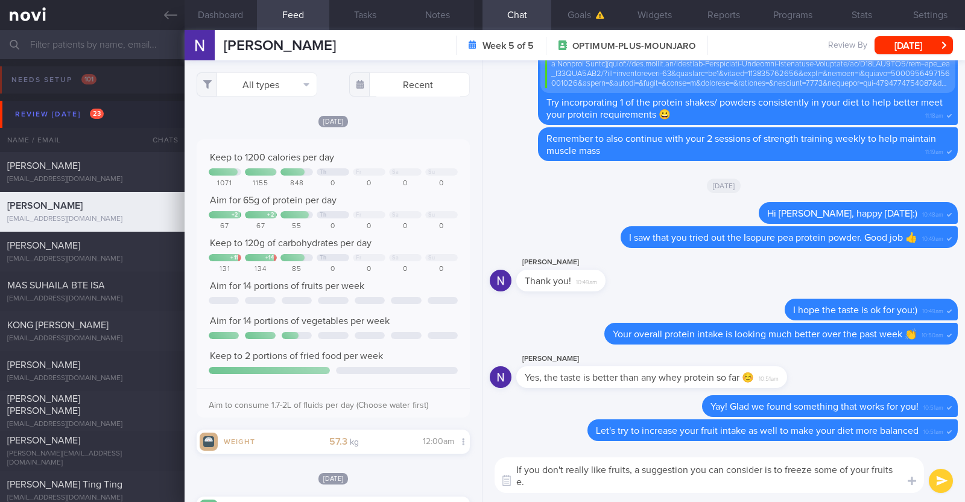
scroll to position [0, 0]
paste textarea "😉"
type textarea "If you don't really like fruits, a suggestion you can consider is to freeze som…"
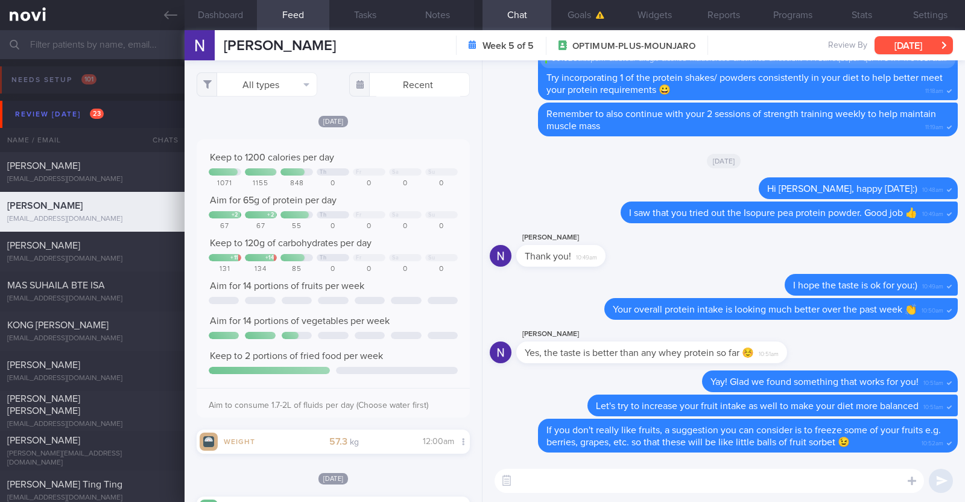
click at [933, 46] on button "[DATE]" at bounding box center [913, 45] width 78 height 18
click at [499, 169] on div "[DATE]" at bounding box center [724, 161] width 468 height 34
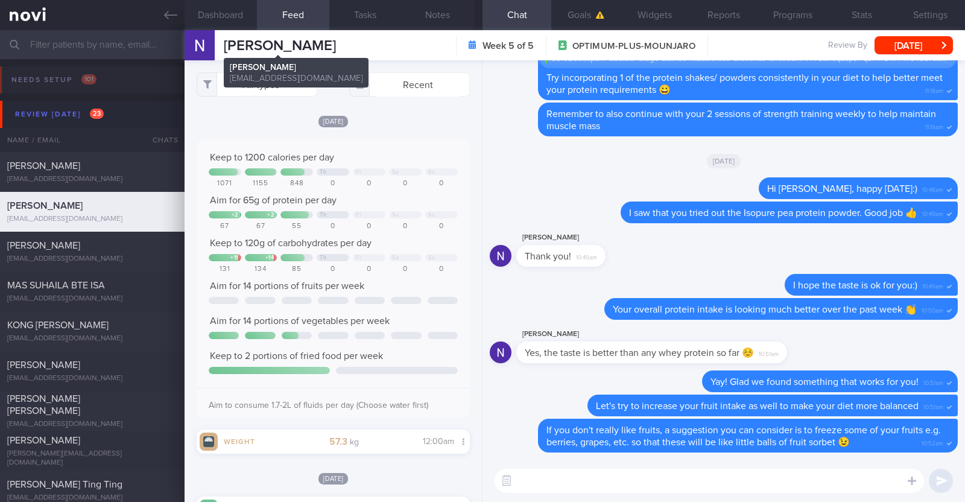
drag, startPoint x: 335, startPoint y: 46, endPoint x: 229, endPoint y: 49, distance: 106.2
click at [229, 49] on div "[PERSON_NAME] [PERSON_NAME] [EMAIL_ADDRESS][DOMAIN_NAME] Week 5 of 5 OPTIMUM-PL…" at bounding box center [575, 45] width 780 height 30
copy span "[PERSON_NAME]"
click at [446, 19] on button "Notes" at bounding box center [438, 15] width 72 height 30
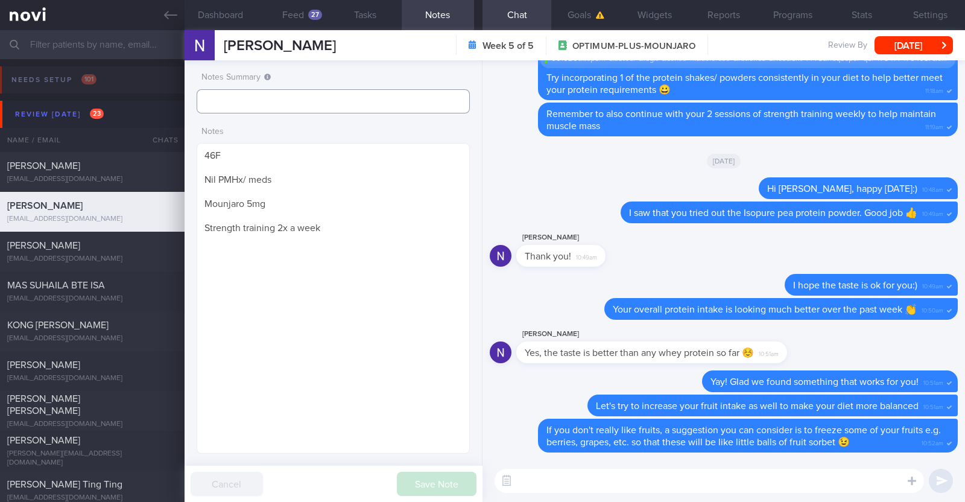
click at [280, 97] on input "text" at bounding box center [333, 101] width 273 height 24
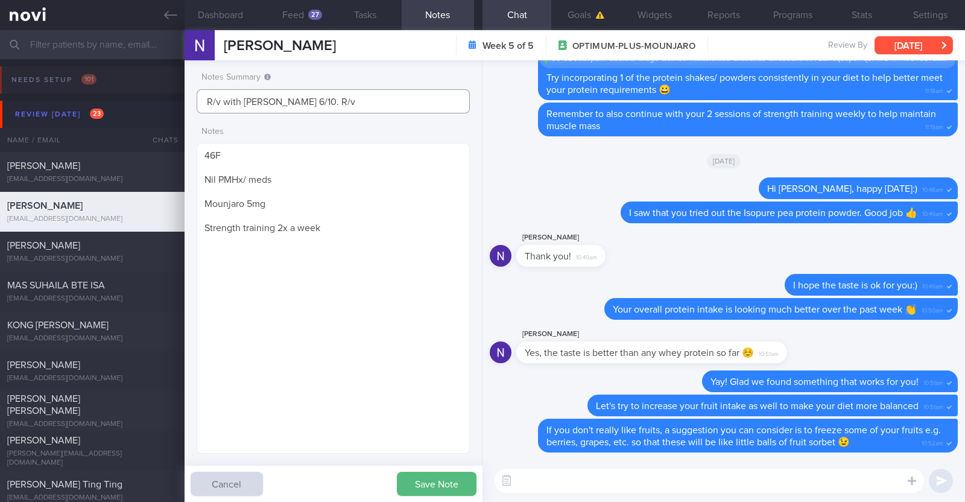
type input "R/v with [PERSON_NAME] 6/10. R/v"
click at [885, 40] on button "[DATE]" at bounding box center [913, 45] width 78 height 18
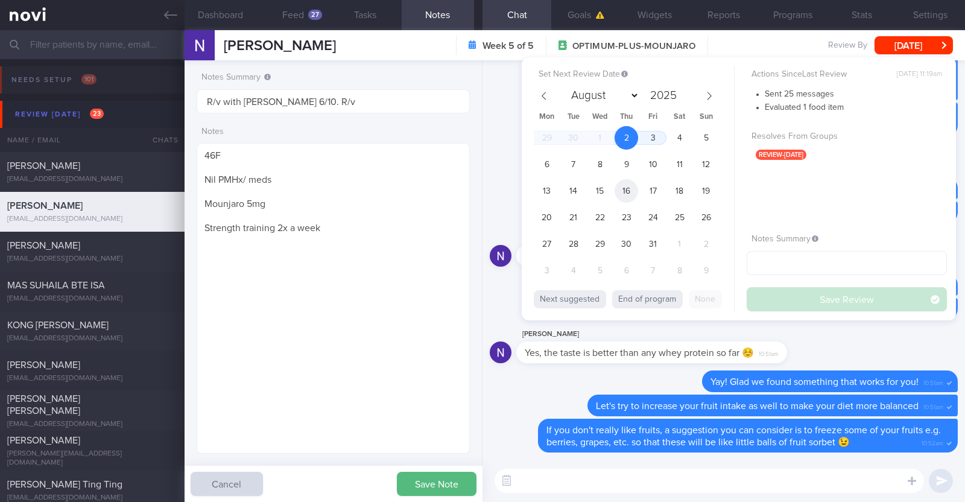
click at [628, 186] on span "16" at bounding box center [626, 191] width 24 height 24
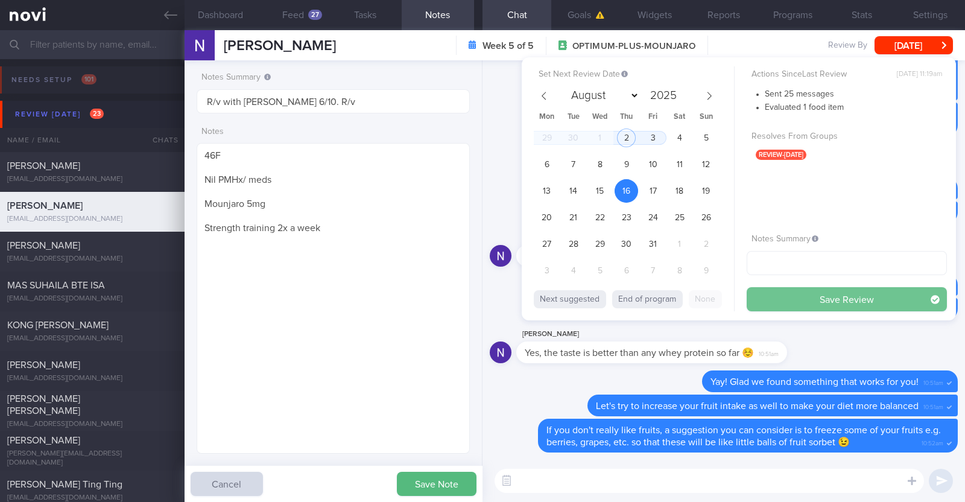
click at [814, 301] on button "Save Review" at bounding box center [846, 299] width 200 height 24
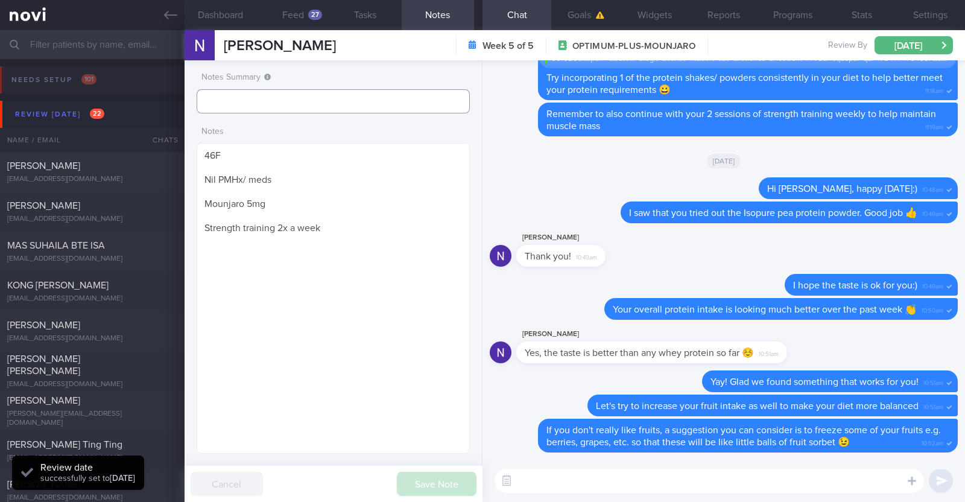
click at [356, 99] on input "text" at bounding box center [333, 101] width 273 height 24
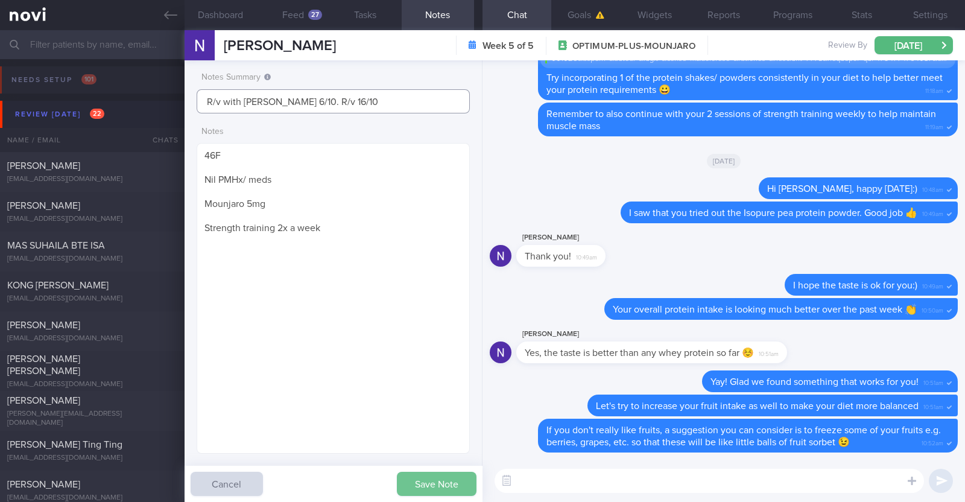
type input "R/v with [PERSON_NAME] 6/10. R/v 16/10"
click at [410, 481] on button "Save Note" at bounding box center [437, 484] width 80 height 24
type input "R/v with [PERSON_NAME] 6/10. R/v 16/10"
click at [666, 475] on textarea at bounding box center [708, 481] width 429 height 24
paste textarea "just want to let you know that I will be on leave from xx to xx 2025. During th…"
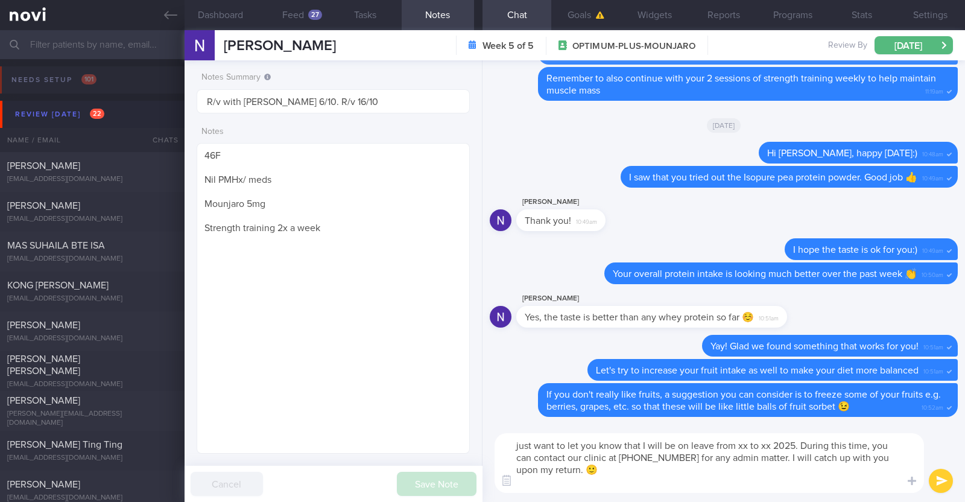
click at [514, 442] on textarea "just want to let you know that I will be on leave from xx to xx 2025. During th…" at bounding box center [708, 463] width 429 height 60
drag, startPoint x: 759, startPoint y: 443, endPoint x: 787, endPoint y: 445, distance: 28.4
click at [787, 445] on textarea "Also just want to let you know that I will be on leave from xx to xx 2025. Duri…" at bounding box center [708, 463] width 429 height 60
drag, startPoint x: 615, startPoint y: 470, endPoint x: 488, endPoint y: 441, distance: 130.0
click at [488, 441] on div "Also just want to let you know that I will be on leave from [DATE]-[DATE]. Duri…" at bounding box center [723, 463] width 482 height 78
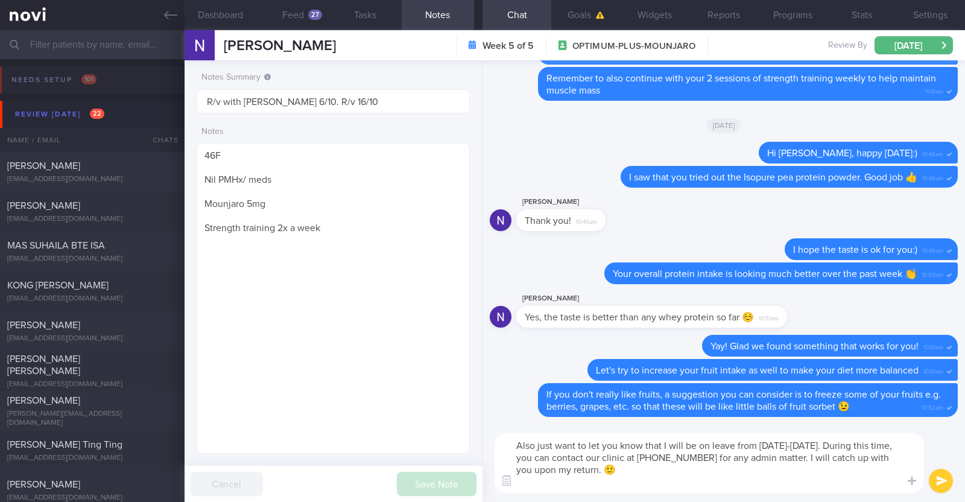
type textarea "Also just want to let you know that I will be on leave from [DATE]-[DATE]. Duri…"
click at [945, 484] on button "submit" at bounding box center [941, 481] width 24 height 24
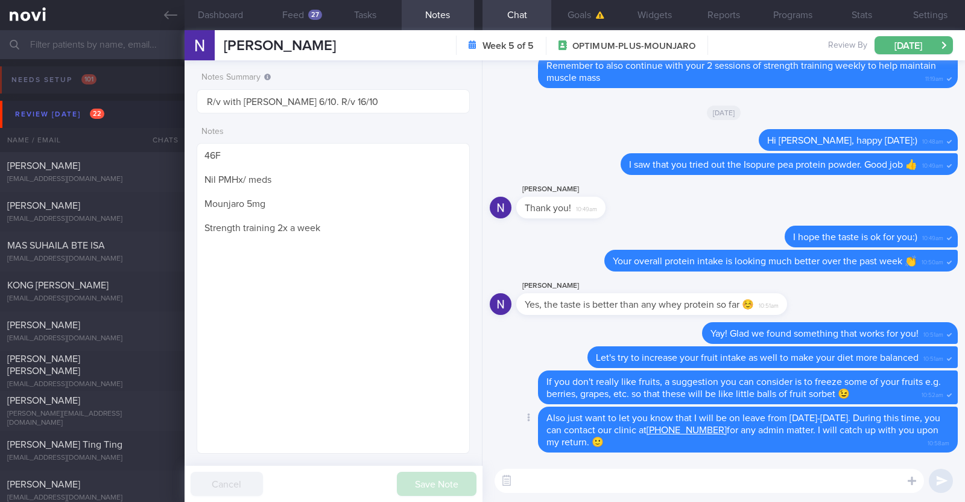
drag, startPoint x: 643, startPoint y: 447, endPoint x: 544, endPoint y: 411, distance: 104.7
click at [544, 411] on div "Also just want to let you know that I will be on leave from [DATE]-[DATE]. Duri…" at bounding box center [748, 429] width 420 height 46
copy span "Also just want to let you know that I will be on leave from [DATE]-[DATE]. Duri…"
click at [517, 408] on div at bounding box center [528, 418] width 22 height 22
click at [95, 208] on div "[PERSON_NAME]" at bounding box center [90, 206] width 167 height 12
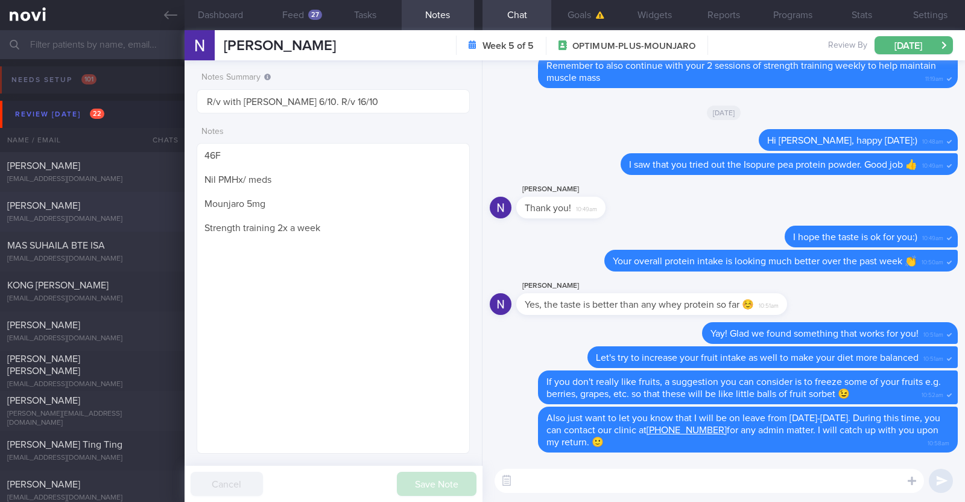
type input "r/v 2/10"
type textarea "22F Nil PMHx Ryblesus 7mg EOD Cycling 10-15min (outdoor) 1x/week"
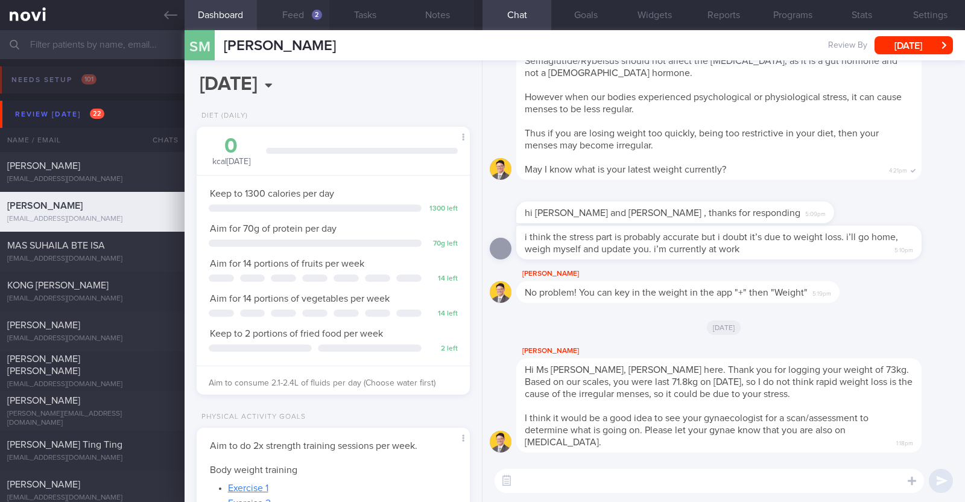
click at [293, 16] on button "Feed 2" at bounding box center [293, 15] width 72 height 30
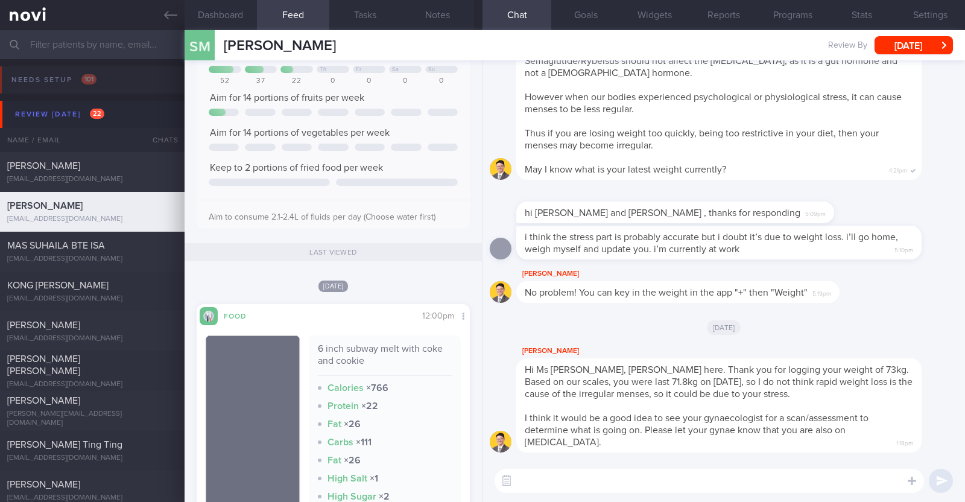
click at [582, 475] on textarea at bounding box center [708, 481] width 429 height 24
type textarea "Hi [PERSON_NAME], happy [DATE]:)"
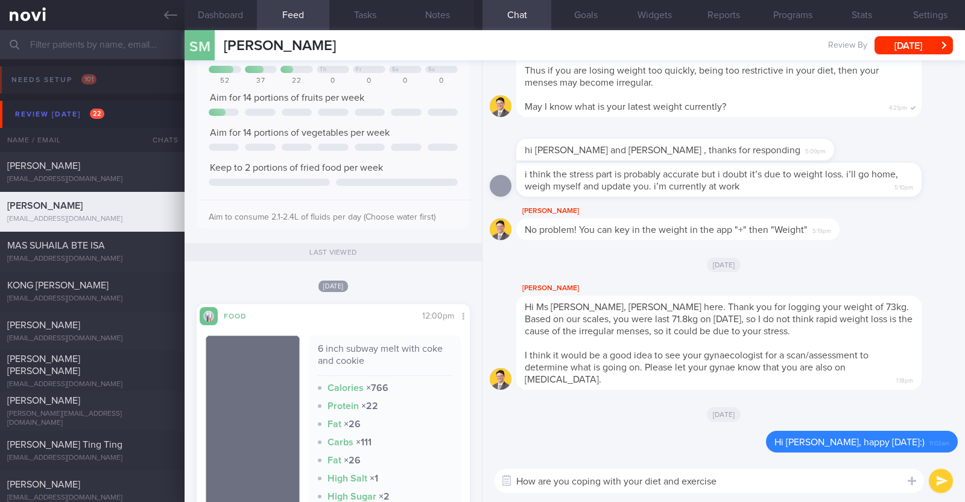
type textarea "How are you coping with your diet and exercise?"
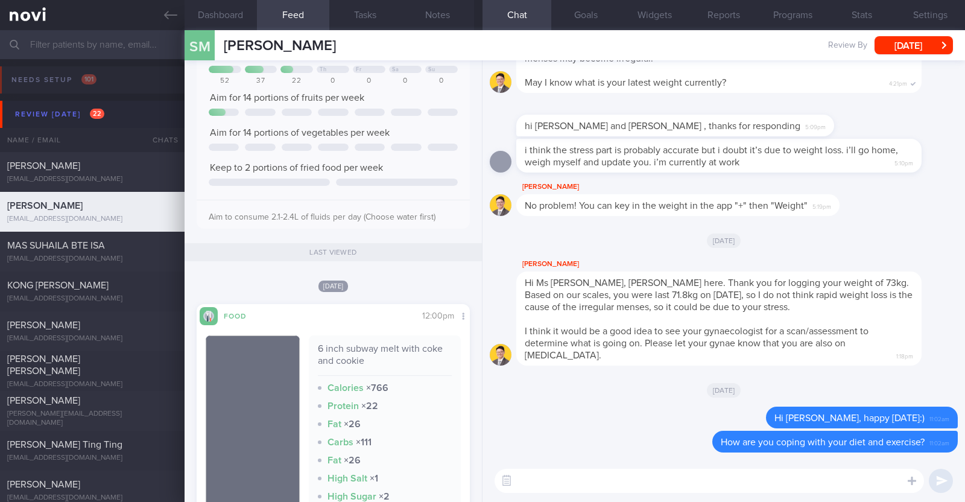
click at [675, 479] on textarea at bounding box center [708, 481] width 429 height 24
type textarea "Did you manage to try out the protein shakes/ powder?"
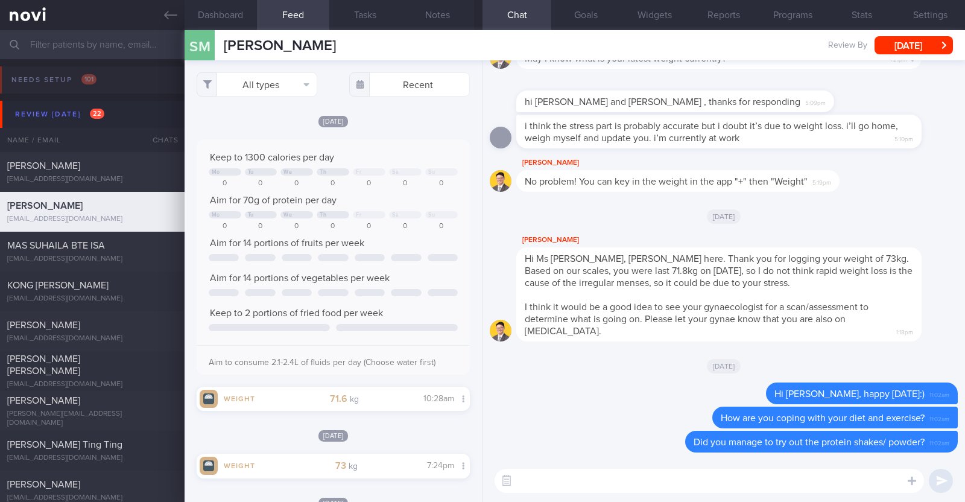
select select "9"
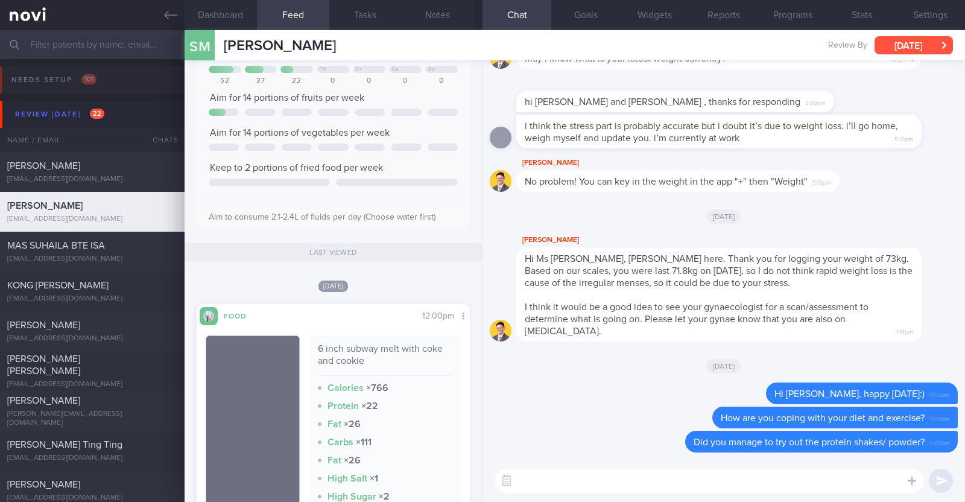
click at [895, 48] on button "[DATE]" at bounding box center [913, 45] width 78 height 18
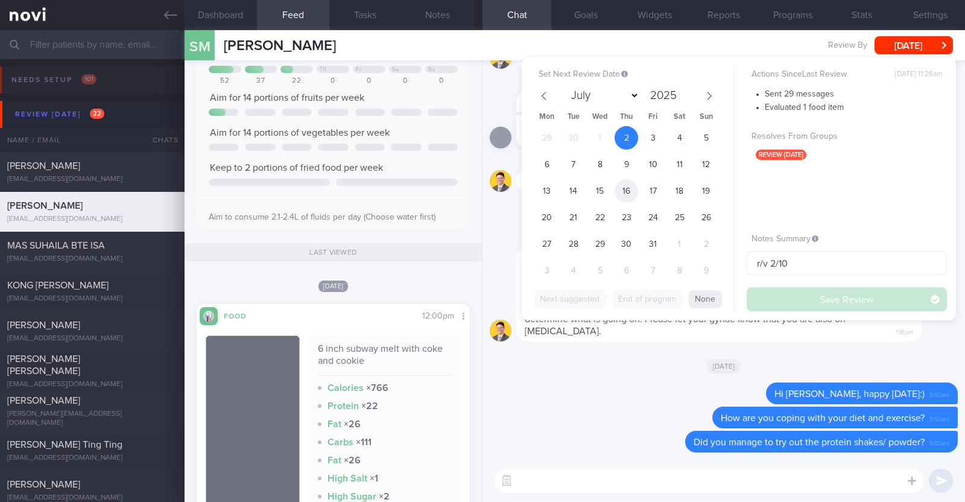
click at [624, 191] on span "16" at bounding box center [626, 191] width 24 height 24
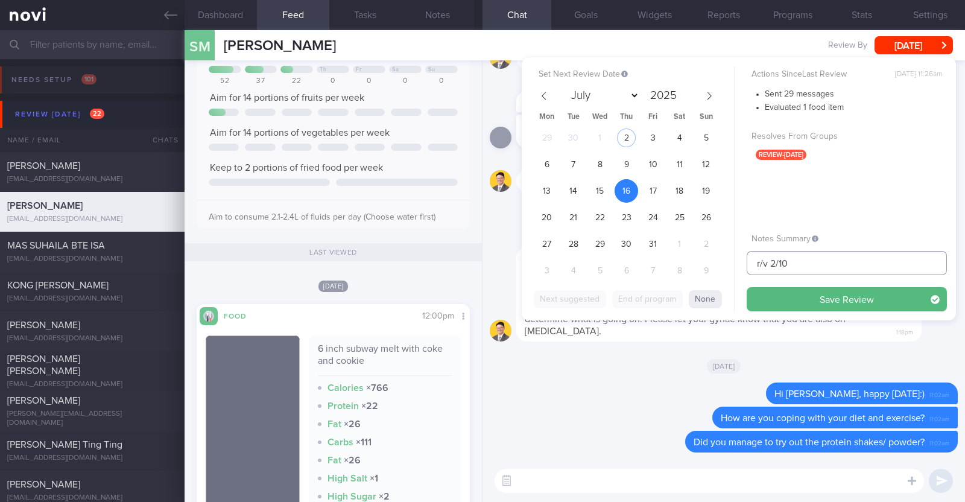
click at [773, 264] on input "r/v 2/10" at bounding box center [846, 263] width 200 height 24
type input "r/v 16/10"
click at [793, 303] on button "Save Review" at bounding box center [846, 299] width 200 height 24
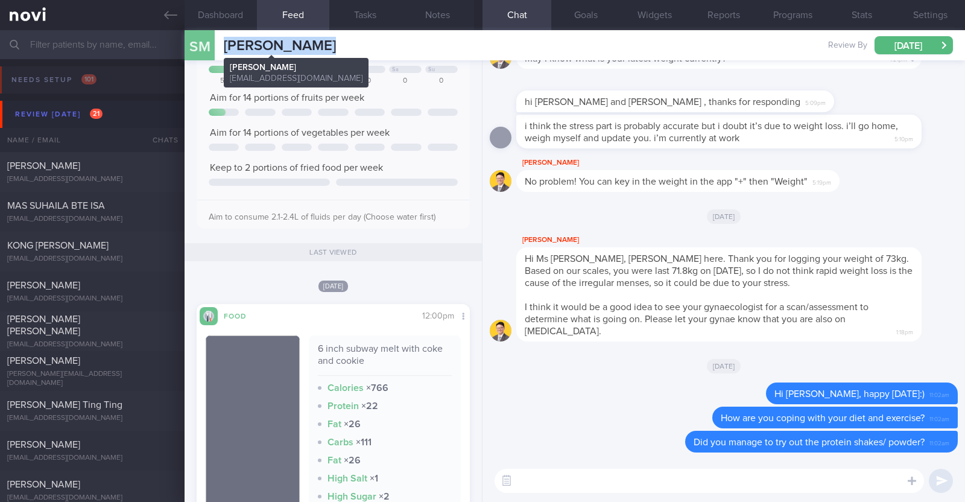
drag, startPoint x: 329, startPoint y: 43, endPoint x: 220, endPoint y: 40, distance: 108.6
click at [220, 40] on div "SM Simran Minhas Simran Minhas ssimranminhas@gmail.com Review By Thu, 16 Oct Se…" at bounding box center [575, 45] width 780 height 30
copy span "Simran Minhas"
click at [443, 19] on button "Notes" at bounding box center [438, 15] width 72 height 30
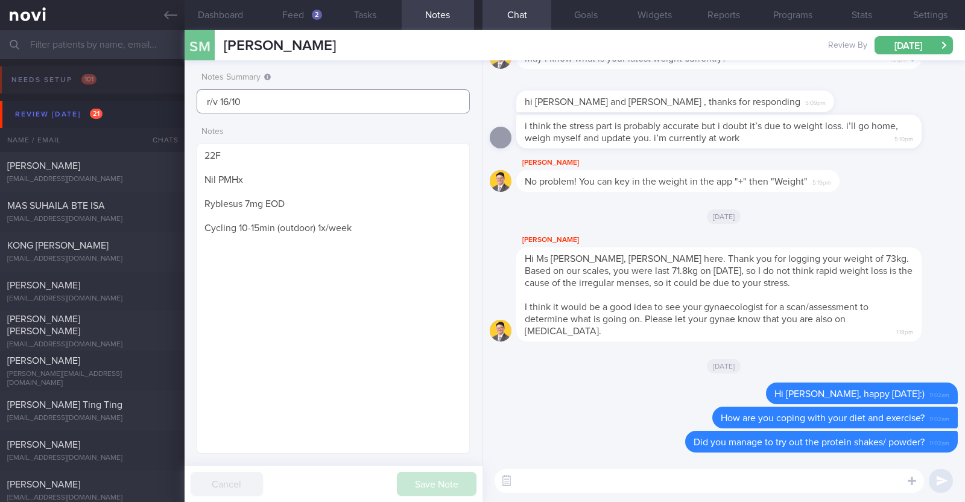
click at [203, 102] on input "r/v 16/10" at bounding box center [333, 101] width 273 height 24
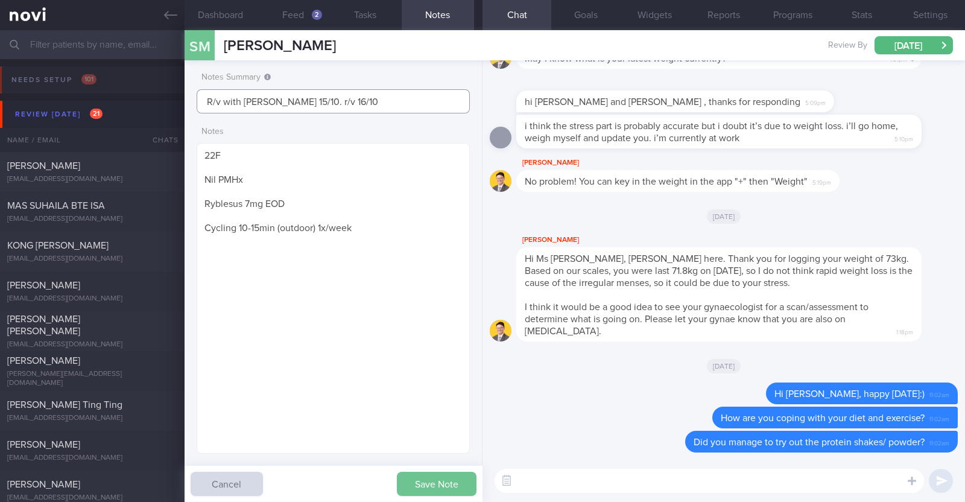
type input "R/v with Dr Todd 15/10. r/v 16/10"
click at [433, 488] on button "Save Note" at bounding box center [437, 484] width 80 height 24
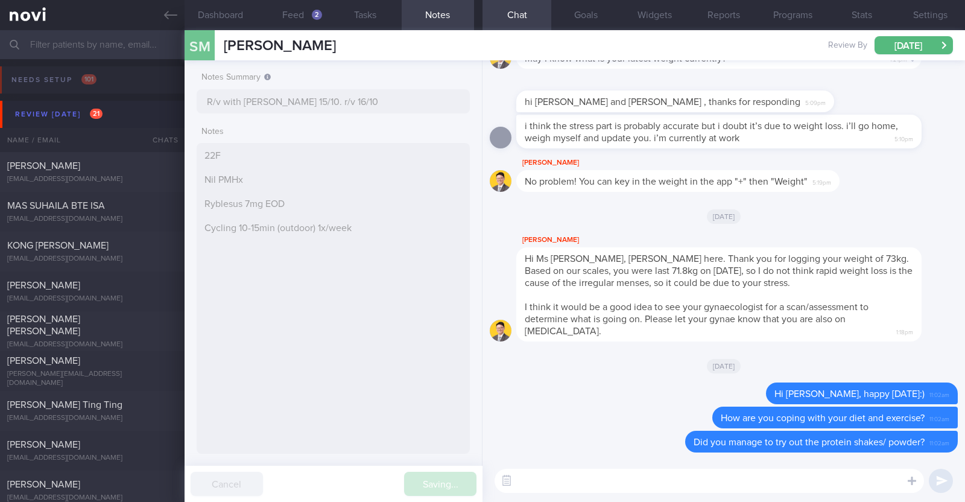
type input "R/v with Dr Todd 15/10. r/v 16/10"
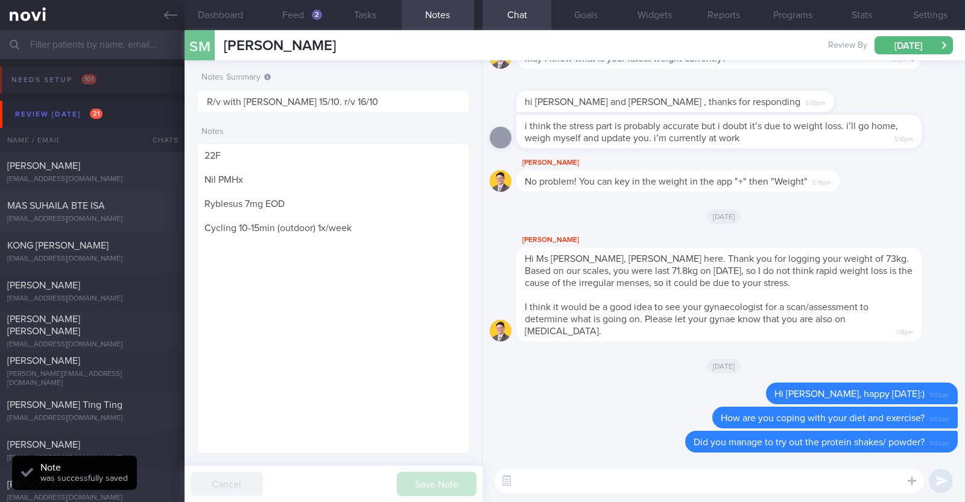
click at [133, 216] on div "[EMAIL_ADDRESS][DOMAIN_NAME]" at bounding box center [92, 219] width 170 height 9
type textarea "45F Private PD- Mornings in clinic, afternoons all over the place going to vari…"
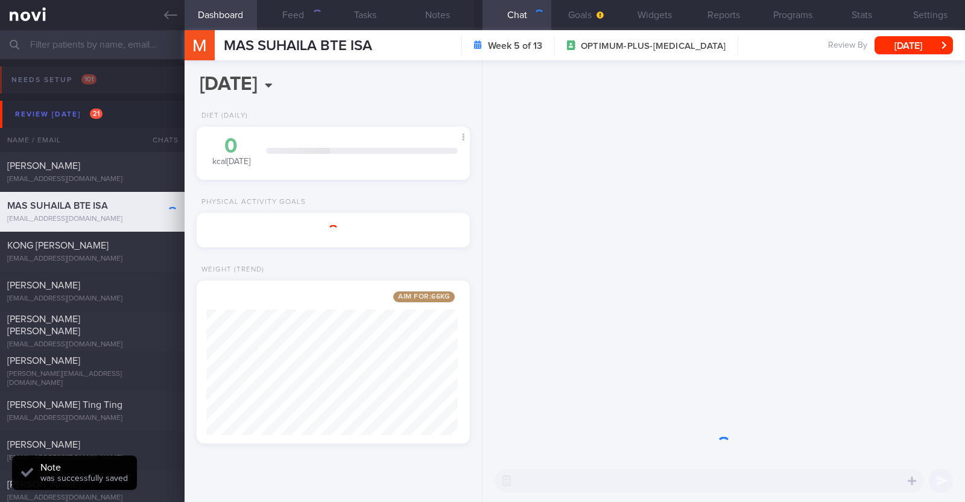
scroll to position [602844, 602741]
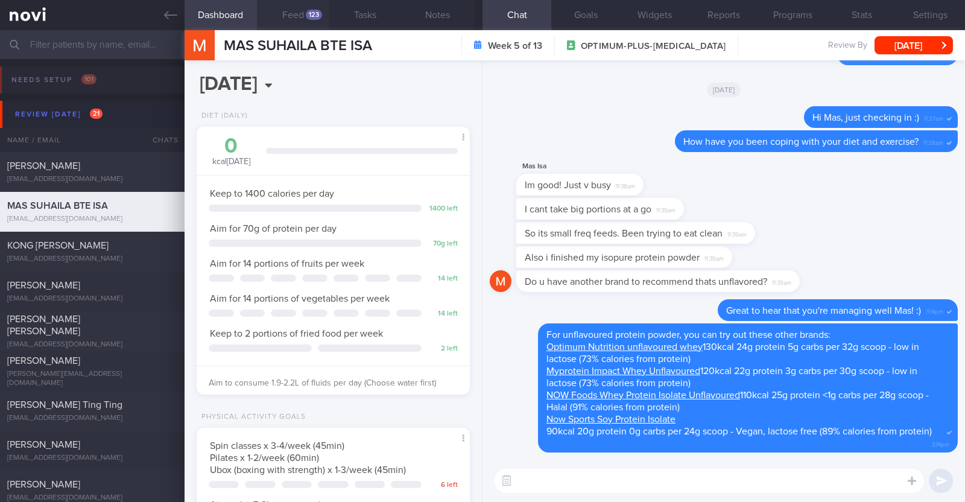
click at [306, 19] on button "Feed 123" at bounding box center [293, 15] width 72 height 30
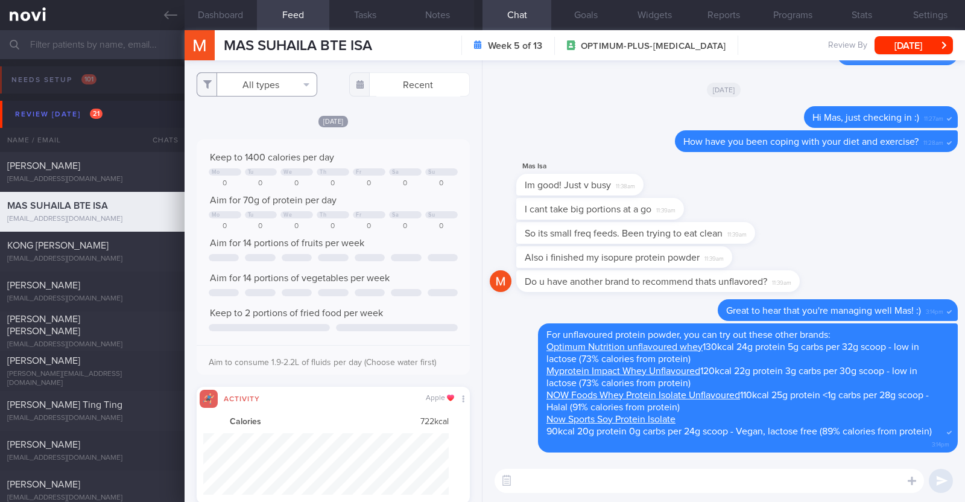
click at [297, 84] on button "All types" at bounding box center [257, 84] width 121 height 24
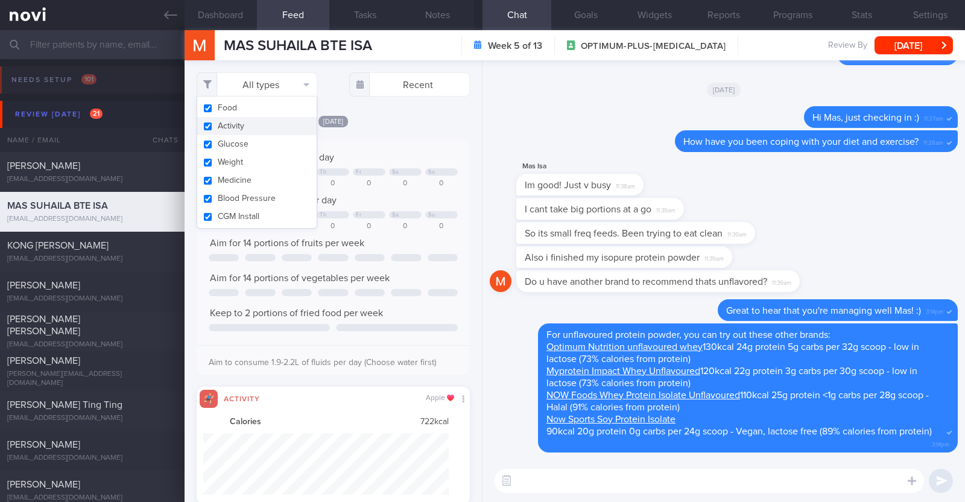
click at [264, 128] on button "Activity" at bounding box center [256, 126] width 119 height 18
checkbox input "false"
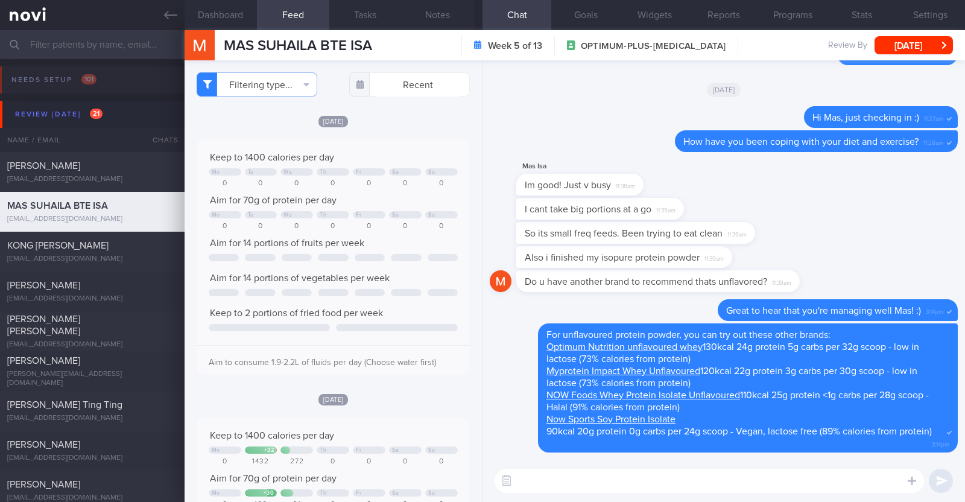
click at [388, 110] on div "Filtering type... Food Activity Glucose Weight Medicine Blood Pressure CGM Inst…" at bounding box center [333, 280] width 297 height 441
click at [746, 487] on textarea at bounding box center [708, 481] width 429 height 24
drag, startPoint x: 524, startPoint y: 481, endPoint x: 544, endPoint y: 478, distance: 20.7
click at [524, 481] on textarea "HI mas, happy Thursday:)" at bounding box center [708, 481] width 429 height 24
click at [535, 481] on textarea "Hi mas, happy Thursday:)" at bounding box center [708, 481] width 429 height 24
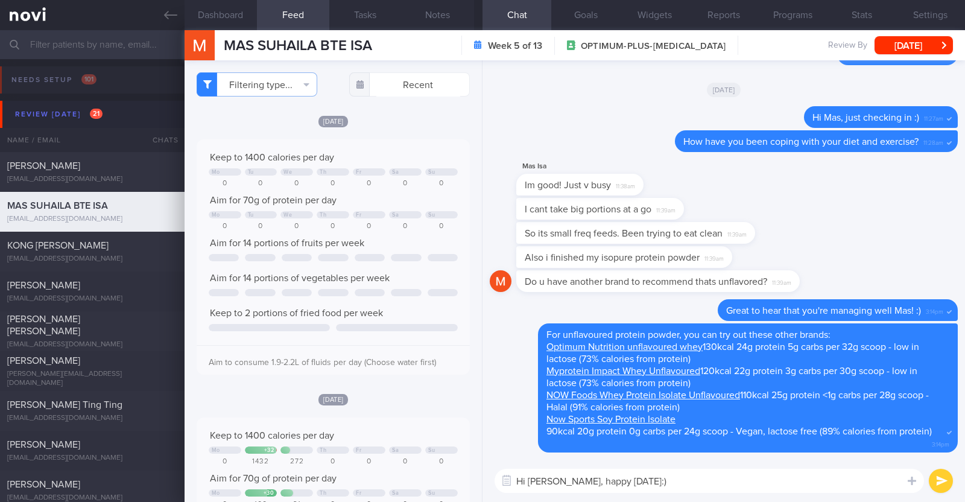
click at [632, 478] on textarea "Hi Mas, happy Thursday:)" at bounding box center [708, 481] width 429 height 24
type textarea "Hi Mas, happy Thursday!"
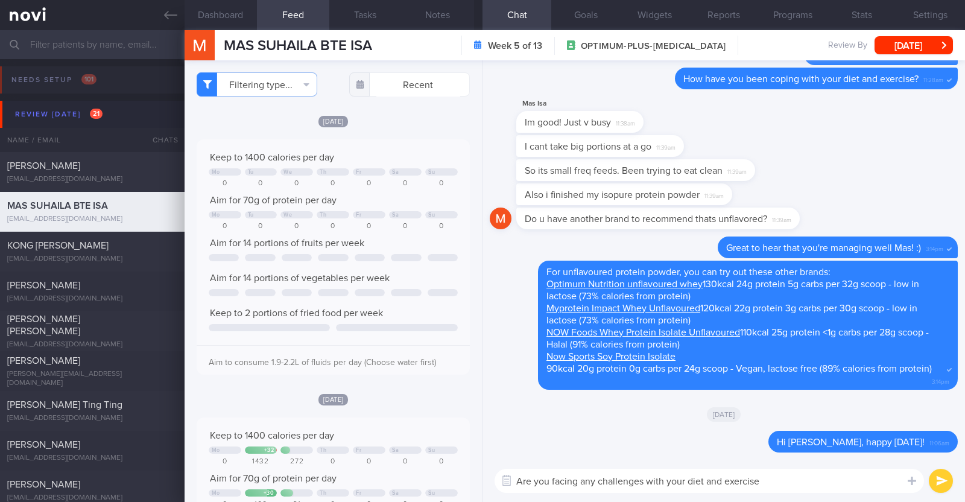
type textarea "Are you facing any challenges with your diet and exercise?"
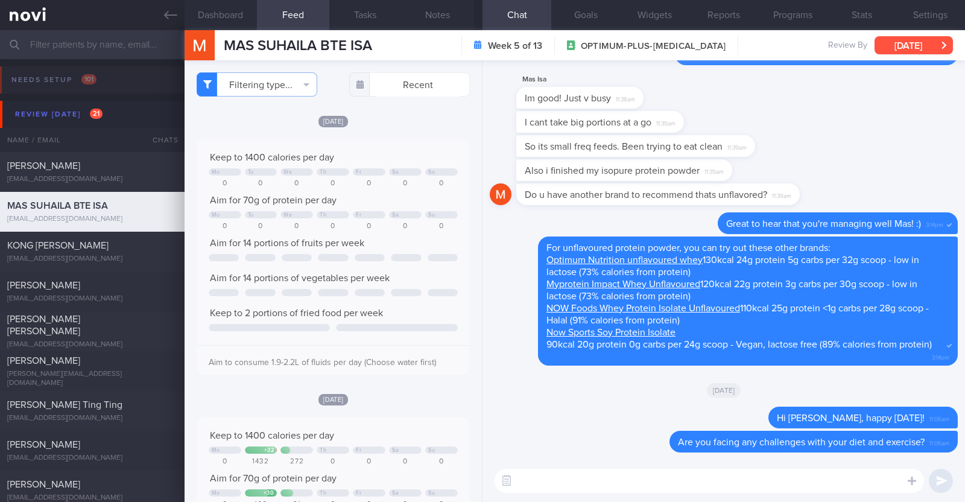
click at [894, 39] on button "[DATE]" at bounding box center [913, 45] width 78 height 18
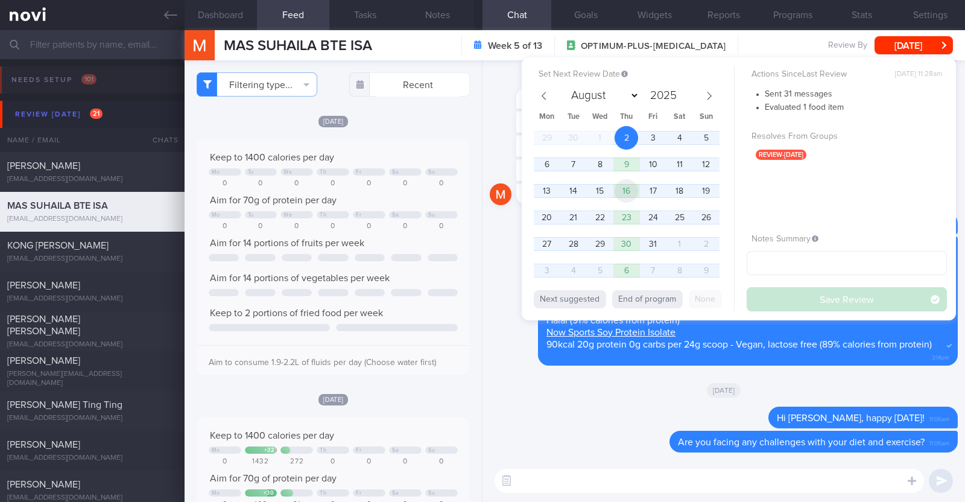
click at [634, 187] on span "16" at bounding box center [626, 191] width 24 height 24
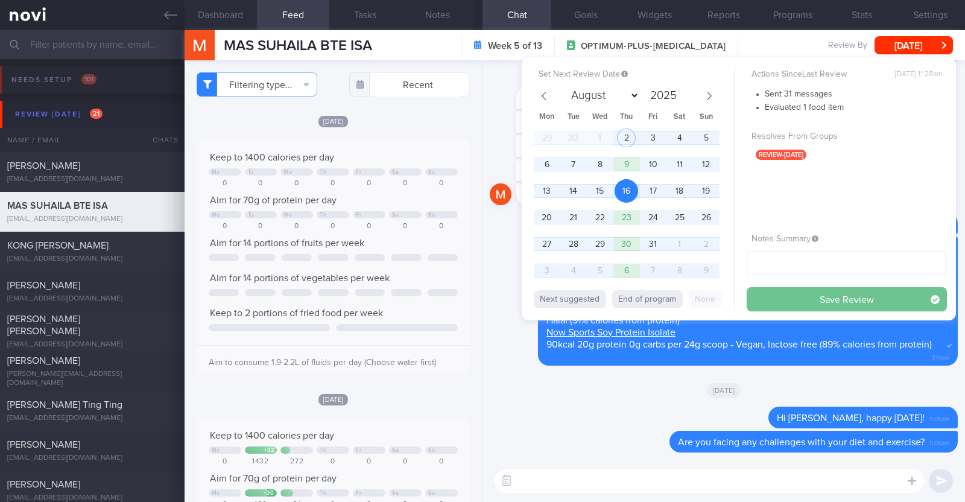
click at [839, 298] on button "Save Review" at bounding box center [846, 299] width 200 height 24
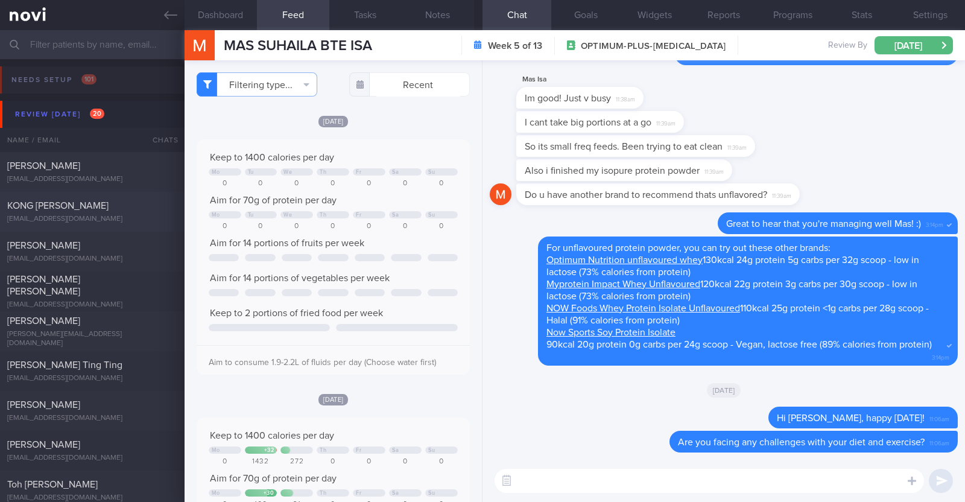
click at [106, 203] on div "KONG SIEW CHEONG" at bounding box center [90, 206] width 167 height 12
type textarea "61M Comorbidities: Fatty liver Pre-DM HTN ?OSA Medication: Exforge 80/5mg daily…"
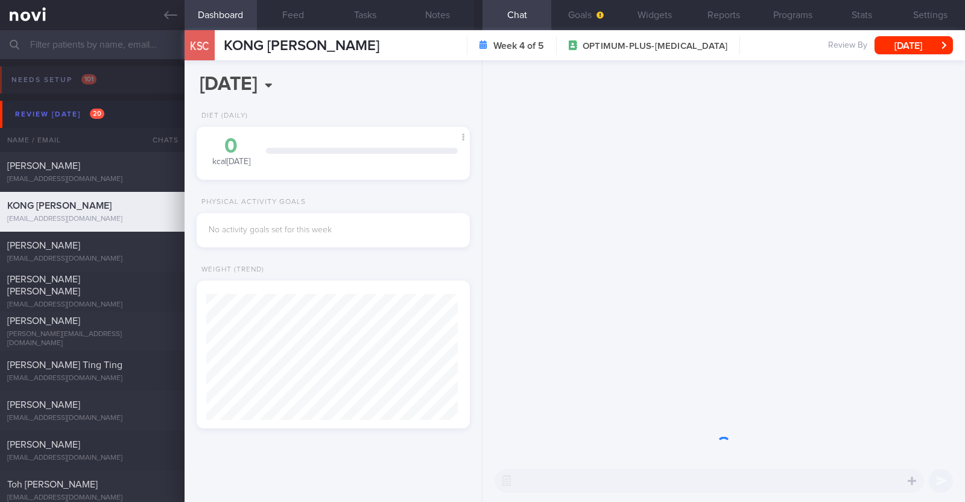
scroll to position [126, 251]
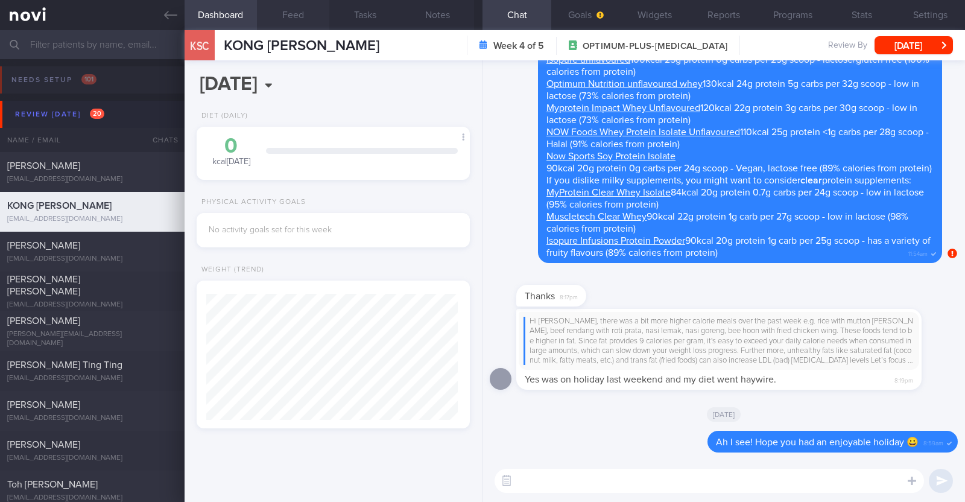
click at [286, 16] on button "Feed" at bounding box center [293, 15] width 72 height 30
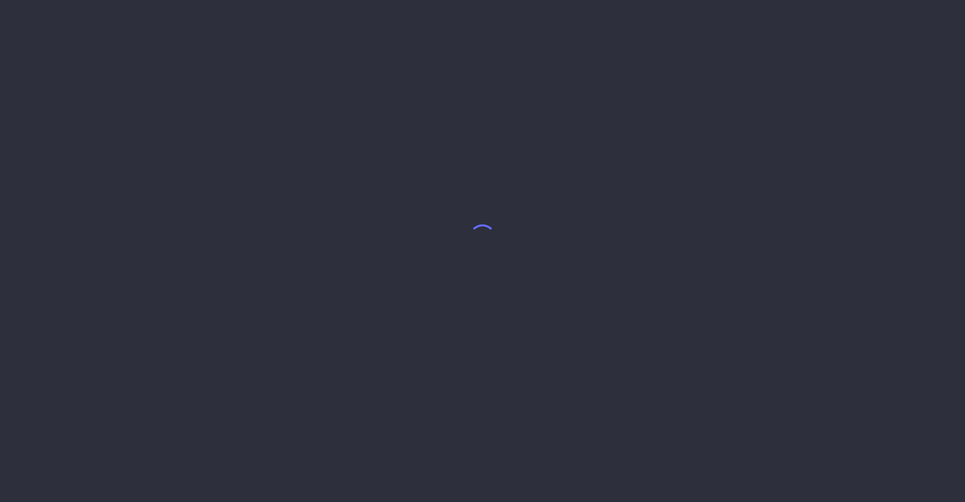
select select "9"
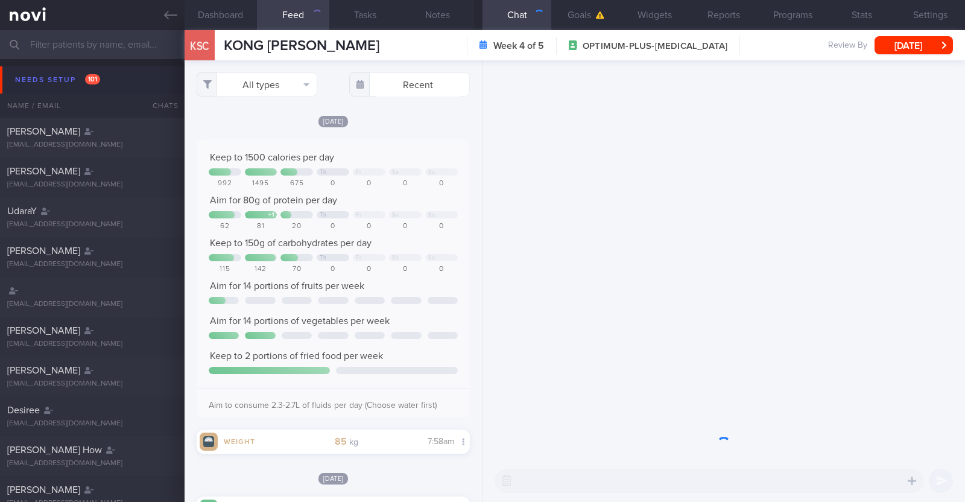
click at [30, 69] on button "Needs setup 101" at bounding box center [484, 79] width 968 height 27
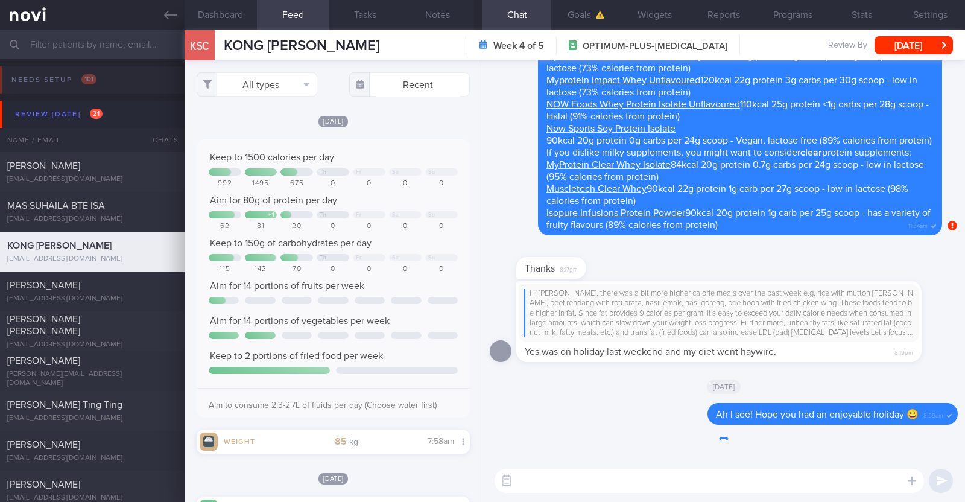
scroll to position [60, 0]
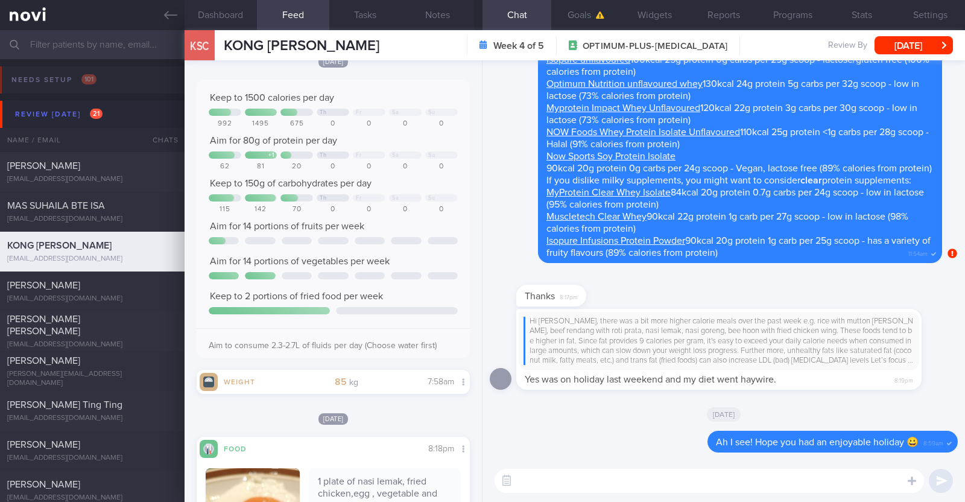
click at [455, 74] on div "[DATE] Keep to 1500 calories per day Th Fr Sa Su 992 1495 675 0 0 0 0 Aim for 8…" at bounding box center [333, 206] width 273 height 303
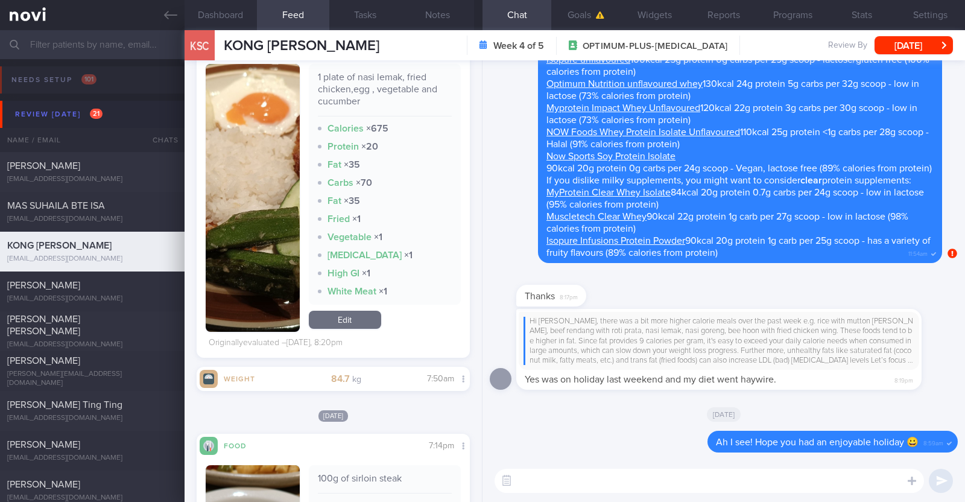
scroll to position [12, 0]
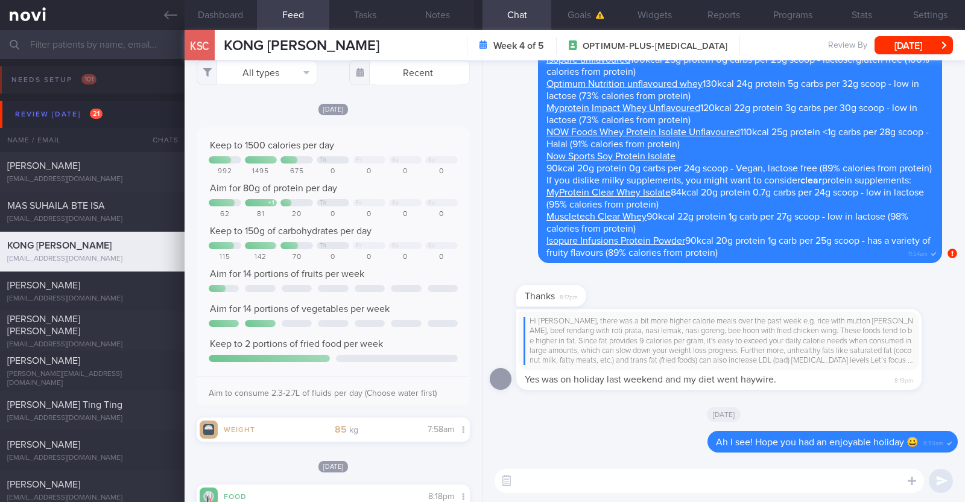
click at [544, 476] on textarea at bounding box center [708, 481] width 429 height 24
click at [526, 482] on textarea "HI [PERSON_NAME], happy" at bounding box center [708, 481] width 429 height 24
click at [628, 485] on textarea "Hi [PERSON_NAME], happy" at bounding box center [708, 481] width 429 height 24
type textarea "Hi [PERSON_NAME], happy [DATE]!"
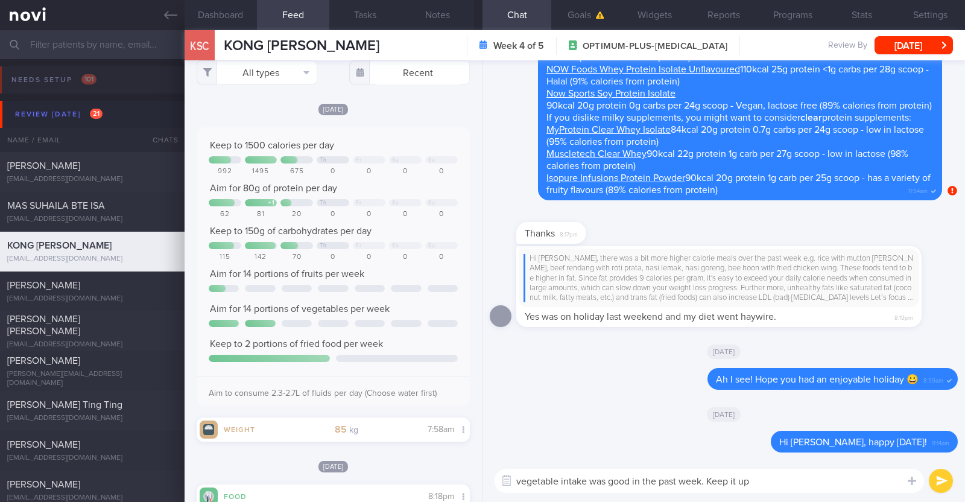
paste textarea "😀"
type textarea "vegetable intake was good in the past week. Keep it up 😀"
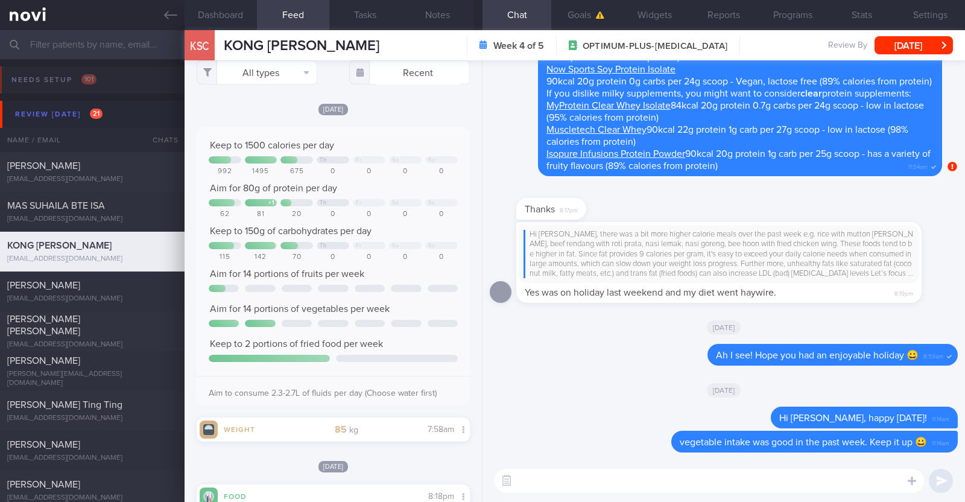
click at [577, 485] on textarea at bounding box center [708, 481] width 429 height 24
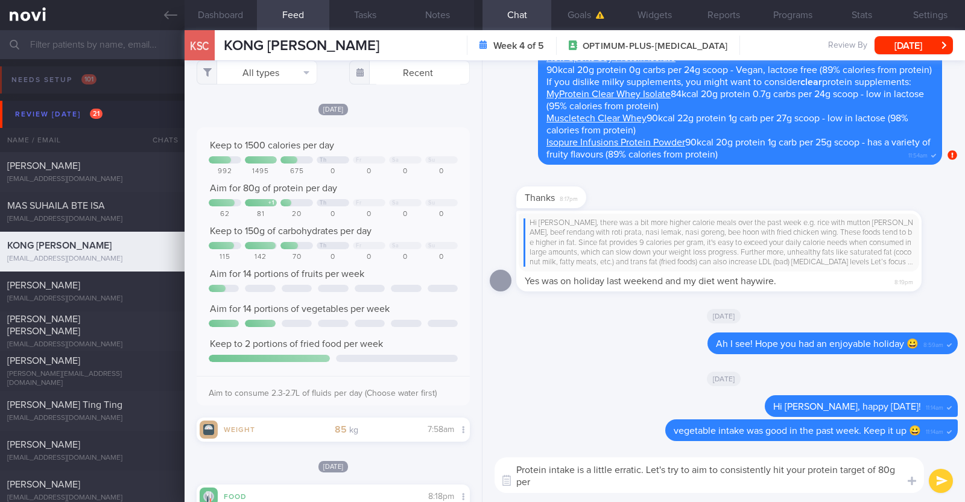
scroll to position [0, 0]
type textarea "Protein intake is a little erratic. Let's try to aim to consistently hit your p…"
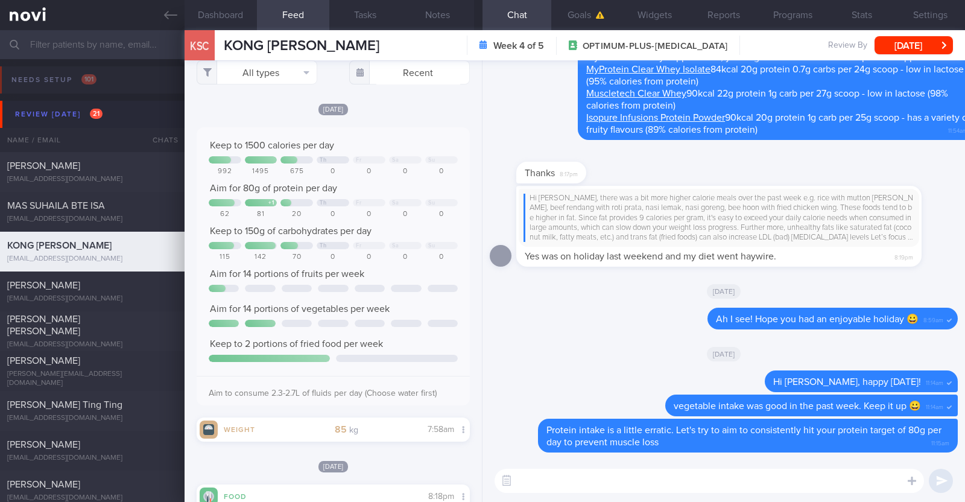
drag, startPoint x: 911, startPoint y: 104, endPoint x: 964, endPoint y: 101, distance: 53.1
click at [964, 101] on div "Delete Protein intake is a little erratic. Let's try to aim to consistently hit…" at bounding box center [723, 259] width 482 height 399
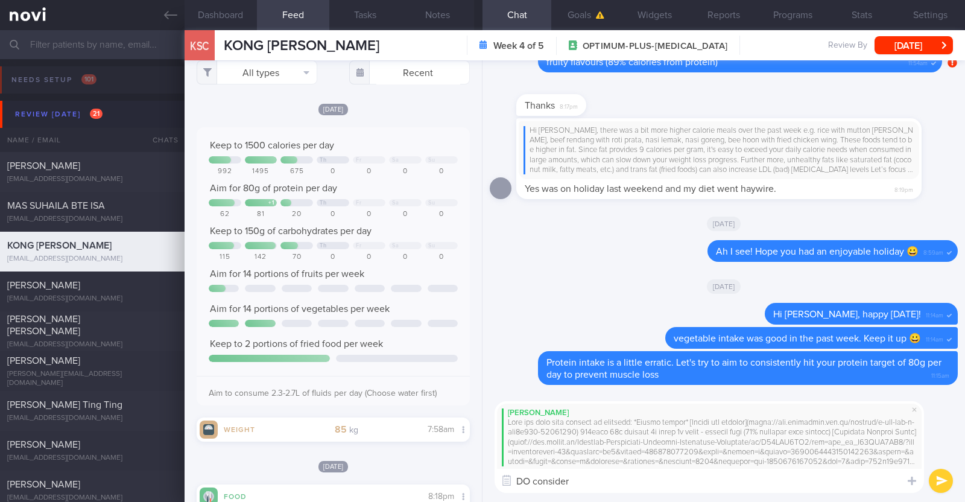
click at [531, 479] on textarea "DO consider" at bounding box center [708, 481] width 429 height 24
click at [579, 483] on textarea "Do consider" at bounding box center [708, 481] width 429 height 24
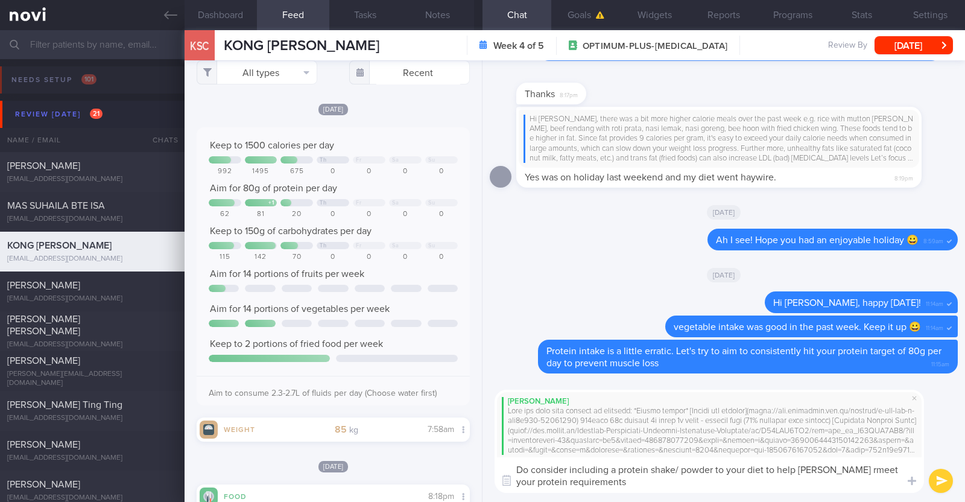
click at [821, 472] on textarea "Do consider including a protein shake/ powder to your diet to help bette rmeet …" at bounding box center [708, 475] width 429 height 36
click at [739, 486] on textarea "Do consider including a protein shake/ powder to your diet to help better meet …" at bounding box center [708, 475] width 429 height 36
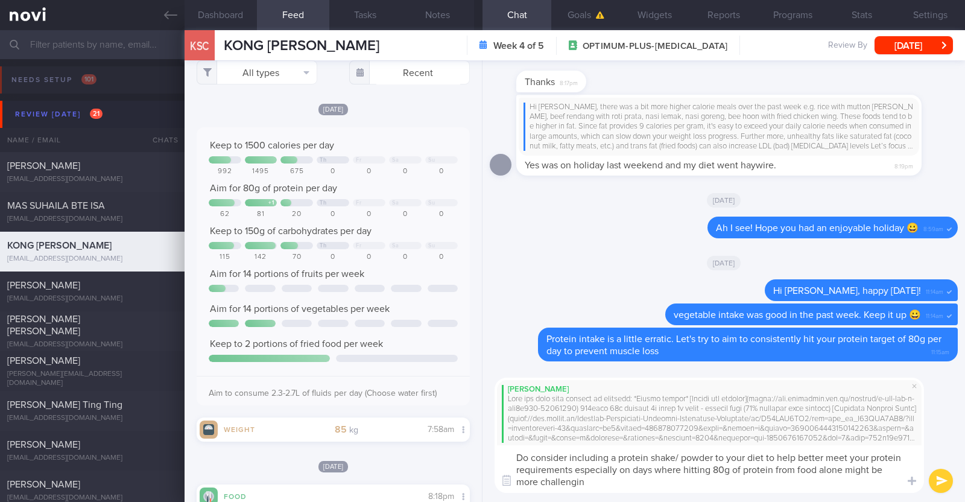
type textarea "Do consider including a protein shake/ powder to your diet to help better meet …"
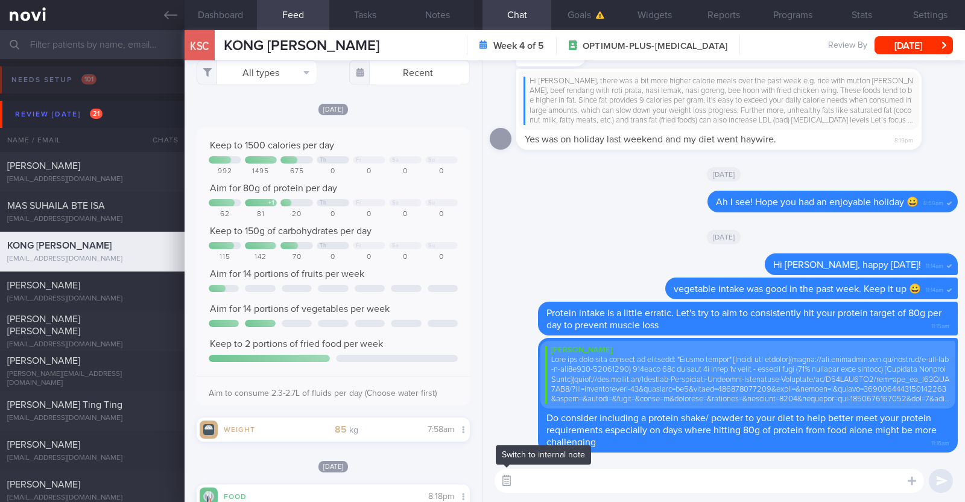
paste textarea "Here are some lunch/ dinner ideas: Suggestions for 30g protein lunch/dinner *Gr…"
type textarea "Here are some lunch/ dinner ideas: Suggestions for 30g protein lunch/dinner *Gr…"
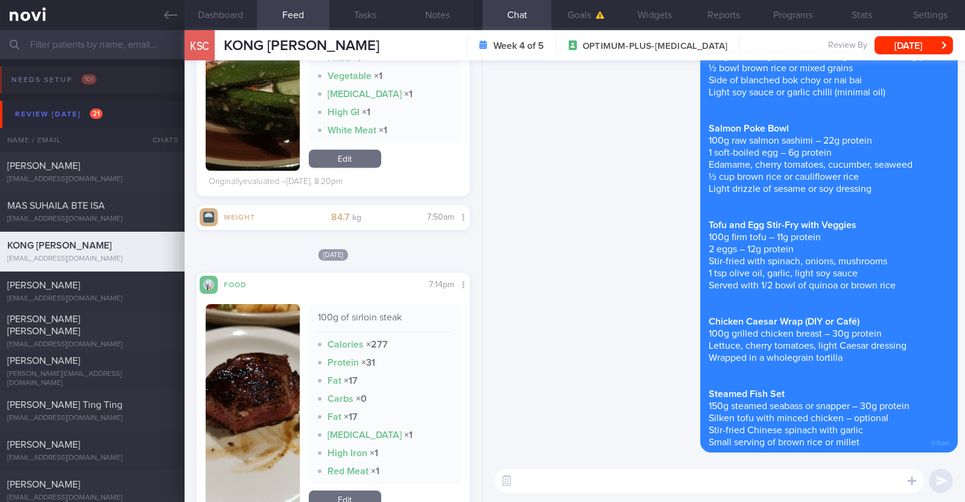
scroll to position [991, 0]
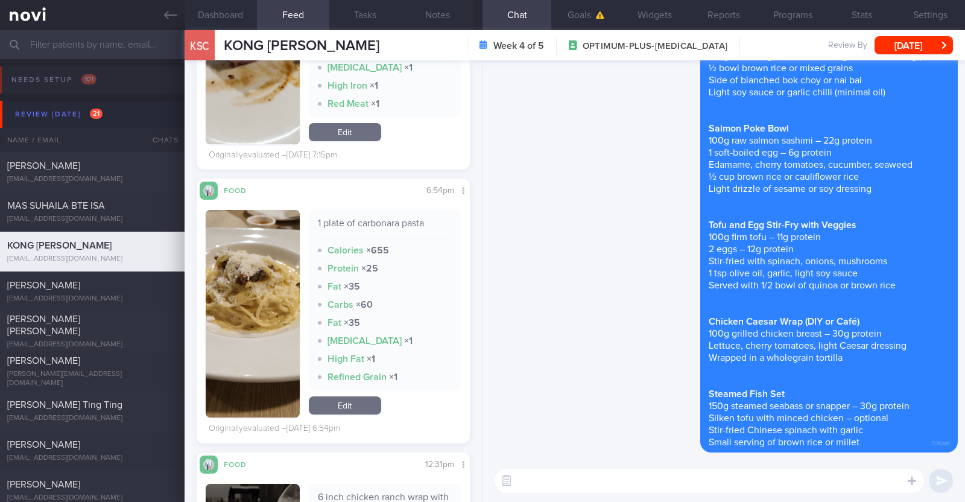
click at [538, 488] on textarea at bounding box center [708, 481] width 429 height 24
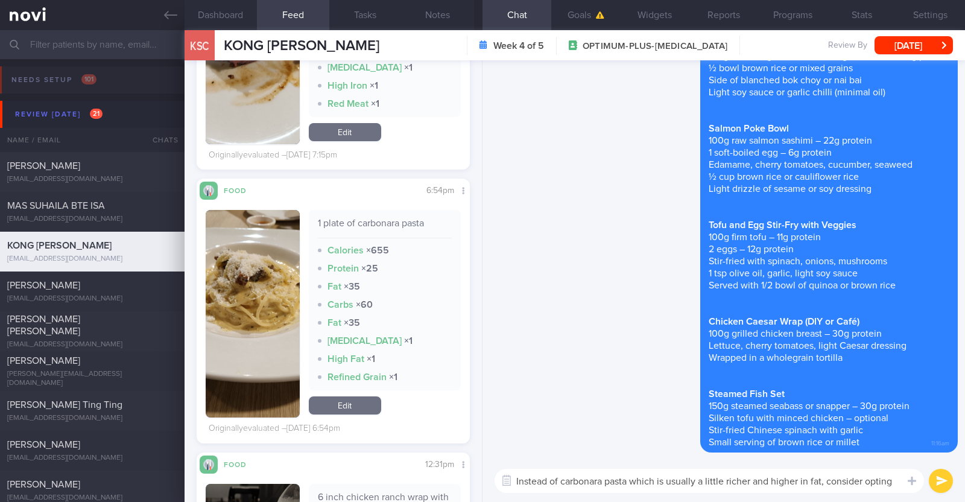
scroll to position [0, 0]
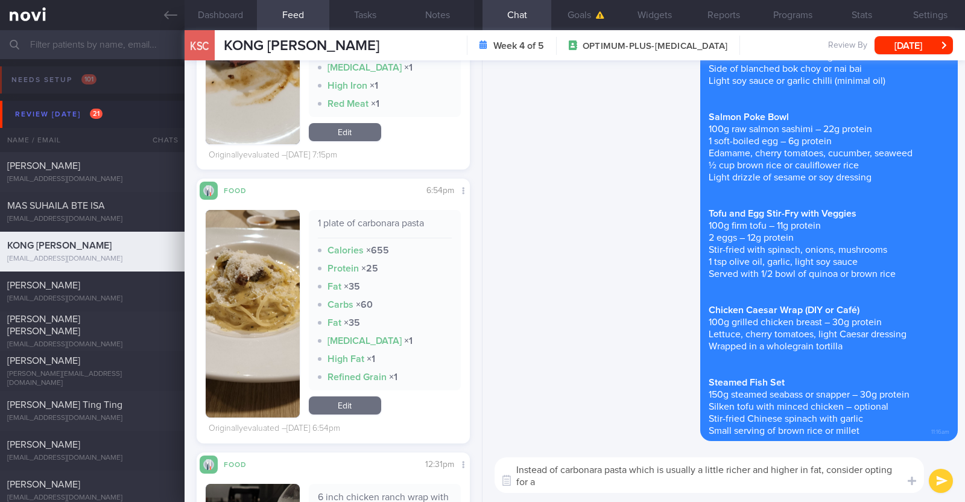
type textarea "Instead of carbonara pasta which is usually a little richer and higher in fat, …"
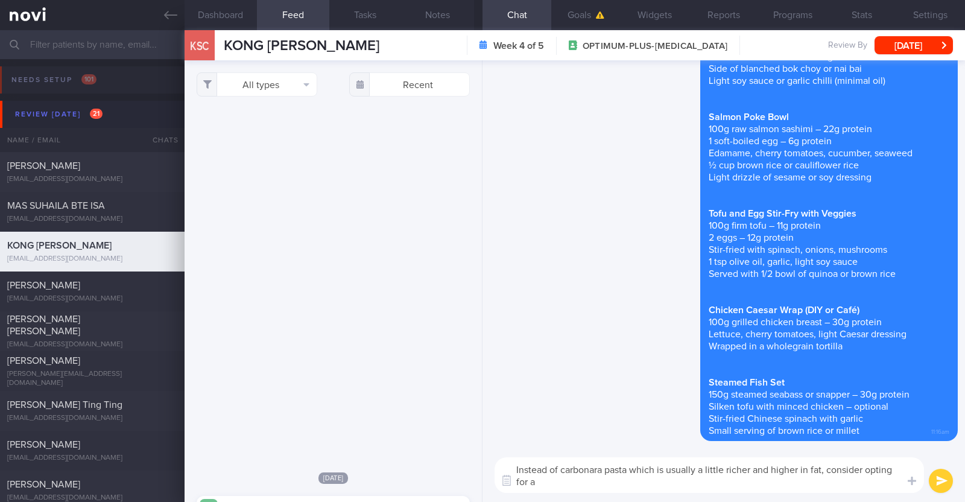
select select "9"
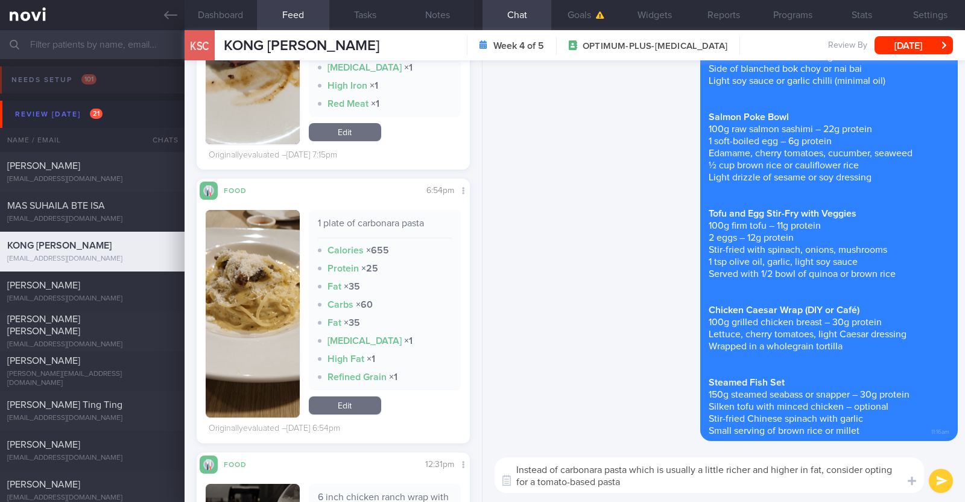
type textarea "Instead of carbonara pasta which is usually a little richer and higher in fat, …"
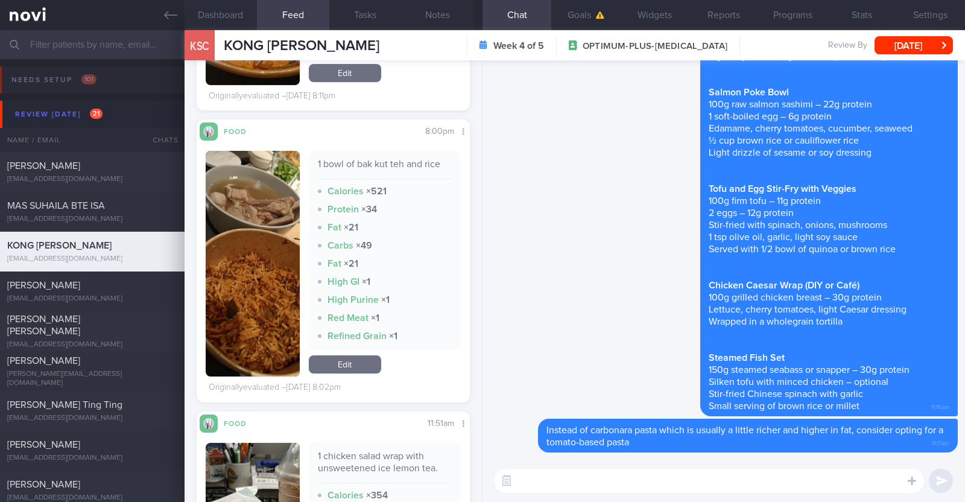
scroll to position [2122, 0]
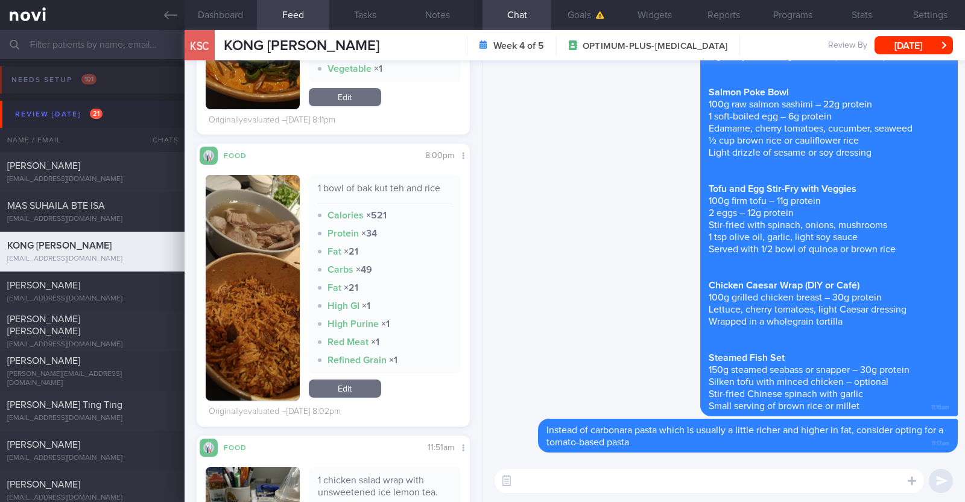
click at [235, 305] on button "button" at bounding box center [253, 288] width 94 height 226
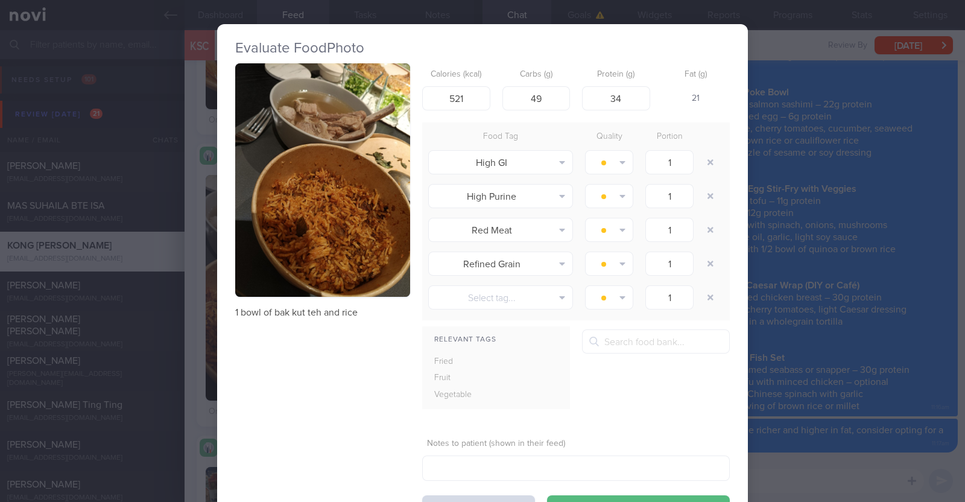
click at [250, 229] on button "button" at bounding box center [322, 179] width 175 height 233
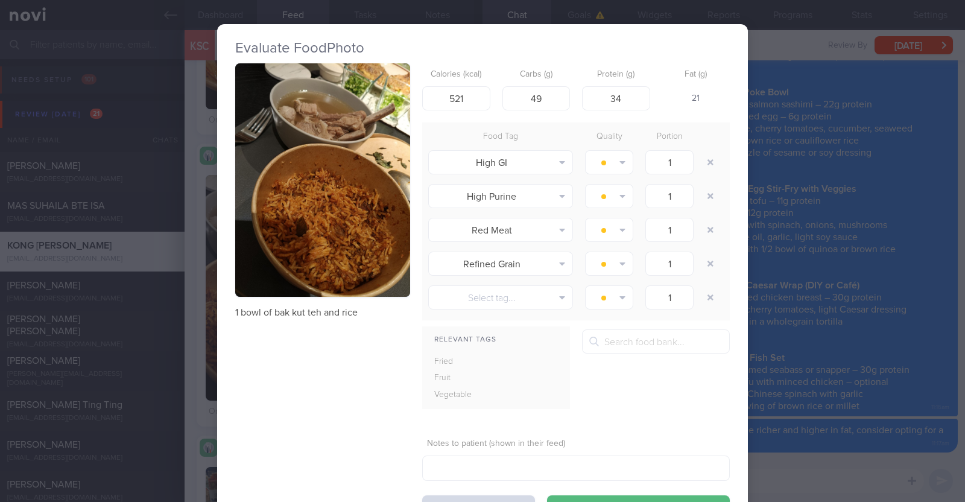
click at [840, 379] on div "Evaluate Food Photo 1 bowl of bak kut teh and rice Calories (kcal) 521 Carbs (g…" at bounding box center [482, 251] width 965 height 502
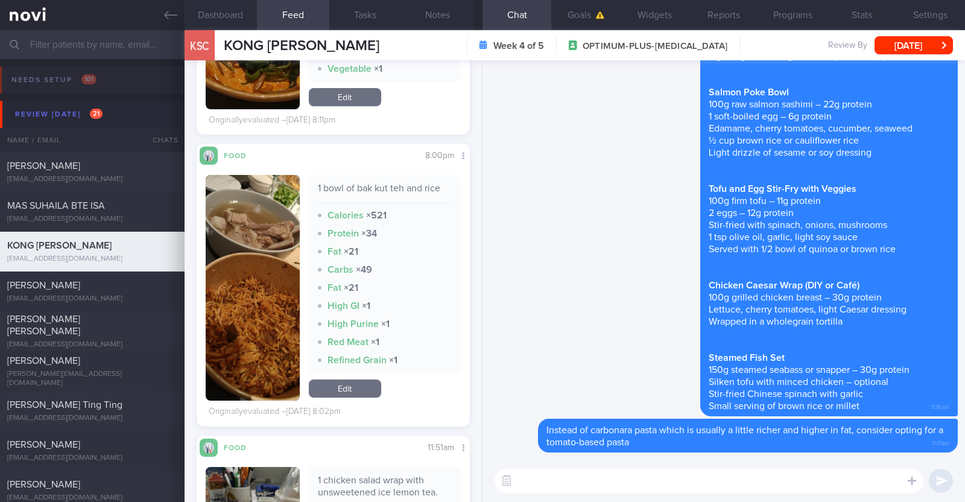
click at [716, 481] on textarea at bounding box center [708, 481] width 429 height 24
type textarea "P"
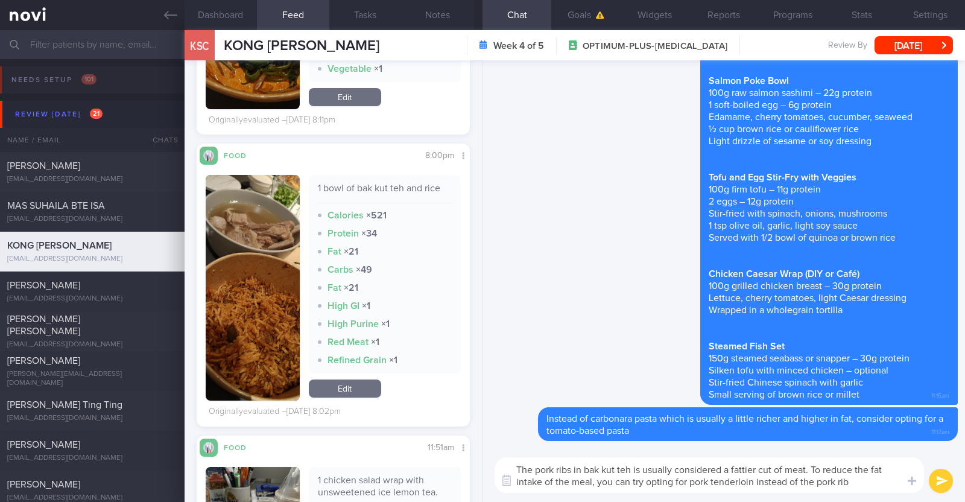
type textarea "The pork ribs in bak kut teh is usually considered a fattier cut of meat. To re…"
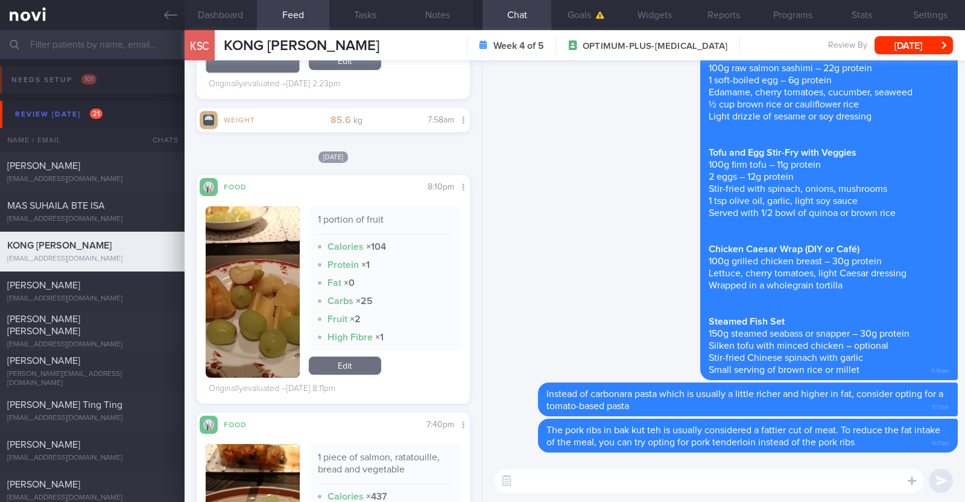
scroll to position [5674, 0]
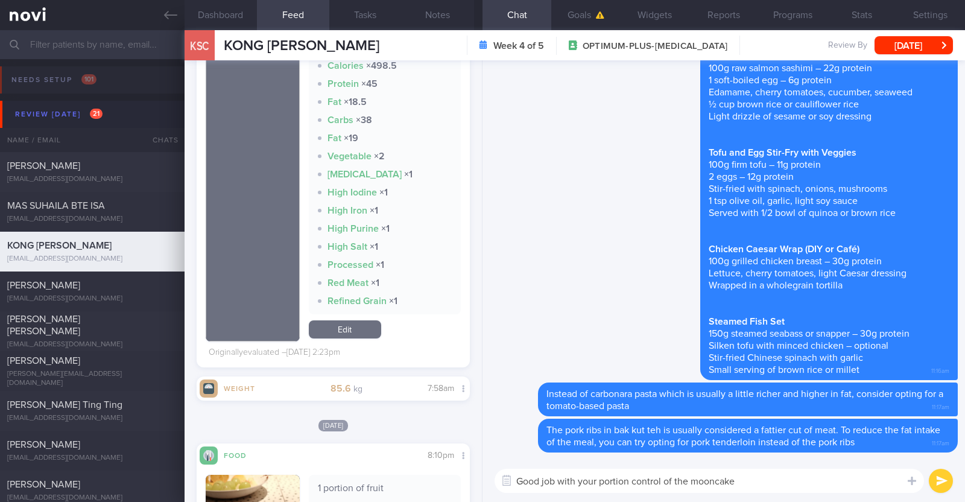
paste textarea "👍"
type textarea "Good job with your portion control of the mooncake 👍👍"
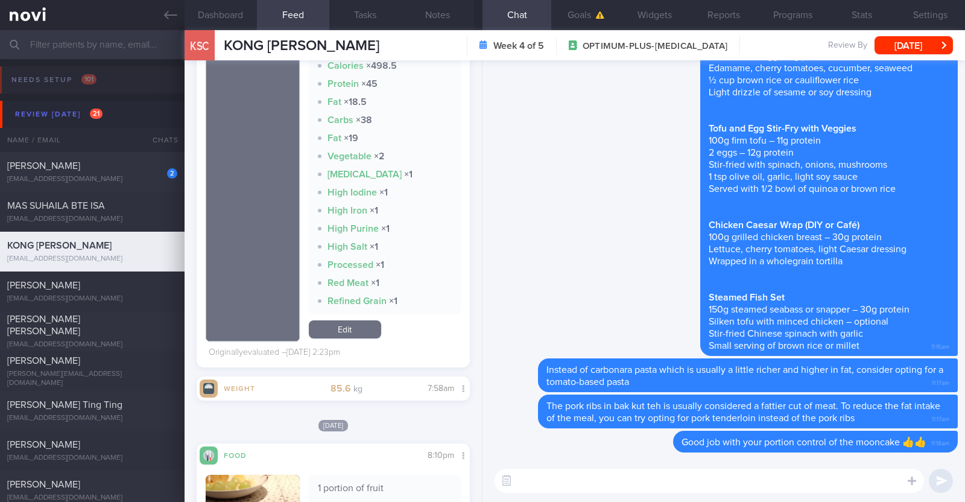
click at [581, 477] on textarea at bounding box center [708, 481] width 429 height 24
paste textarea "just want to let you know that I will be on leave from 9-10 Oct 2025. During th…"
type textarea "I also just want to let you know that I will be on leave from 9-10 Oct 2025. Du…"
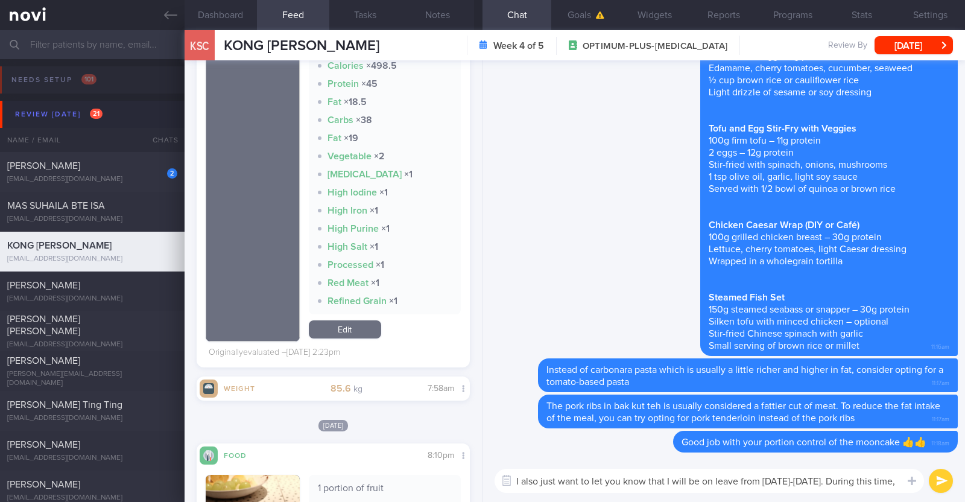
scroll to position [0, 0]
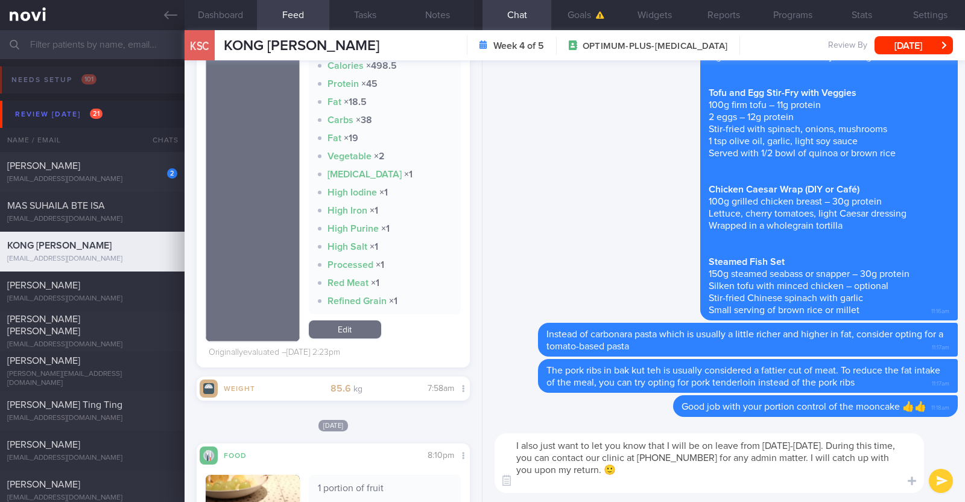
click at [578, 443] on textarea "I also just want to let you know that I will be on leave from 9-10 Oct 2025. Du…" at bounding box center [708, 463] width 429 height 60
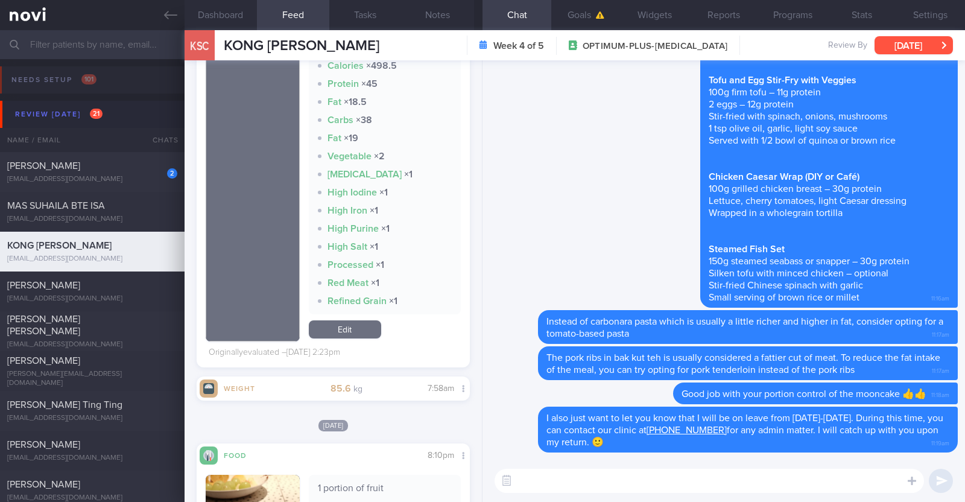
click at [917, 41] on button "[DATE]" at bounding box center [913, 45] width 78 height 18
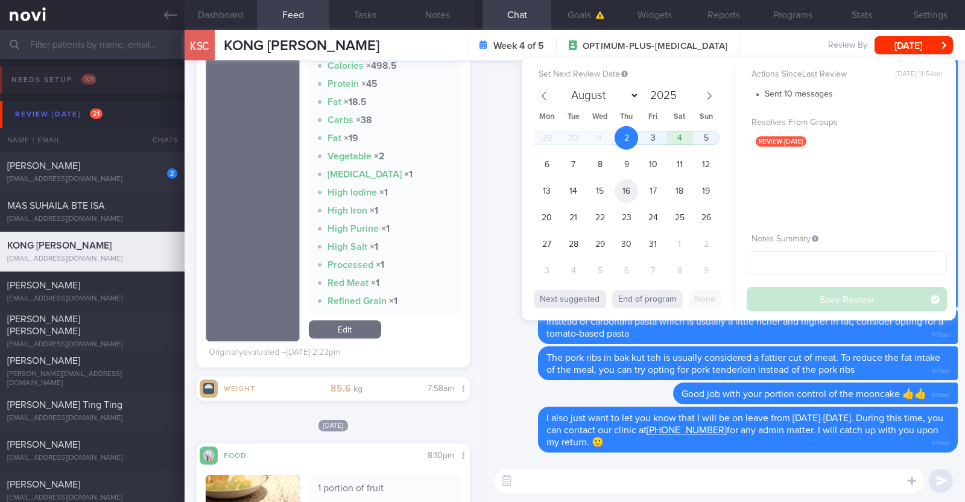
click at [627, 195] on span "16" at bounding box center [626, 191] width 24 height 24
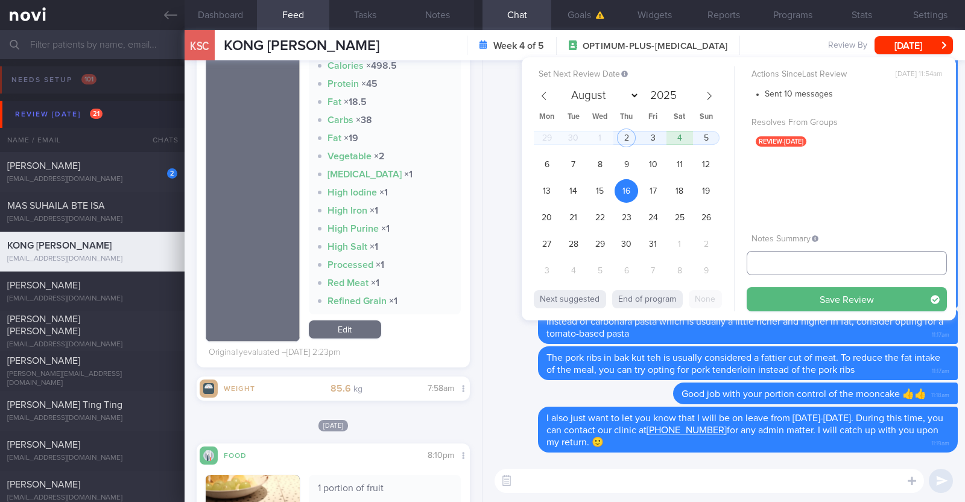
click at [800, 264] on input "text" at bounding box center [846, 263] width 200 height 24
type input "R/v 16/10"
click at [803, 288] on button "Save Review" at bounding box center [846, 299] width 200 height 24
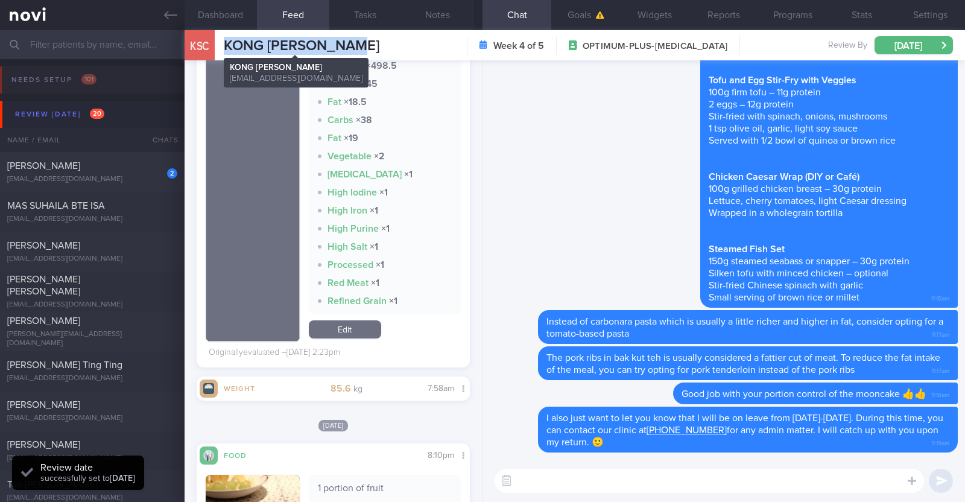
drag, startPoint x: 380, startPoint y: 48, endPoint x: 226, endPoint y: 43, distance: 153.8
click at [226, 43] on div "KSC KONG SIEW CHEONG KONG SIEW CHEONG soko1999@yahoo.com Week 4 of 5 OPTIMUM-PL…" at bounding box center [575, 45] width 780 height 30
copy span "KONG SIEW CHEONG"
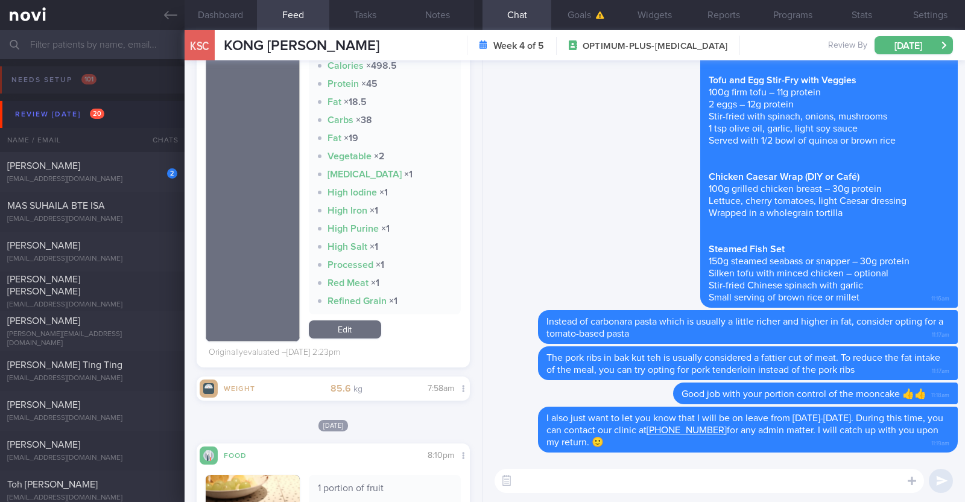
click at [578, 152] on div "Delete Here are some lunch/ dinner ideas: Suggestions for 30g protein lunch/din…" at bounding box center [724, 87] width 468 height 446
click at [436, 19] on button "Notes" at bounding box center [438, 15] width 72 height 30
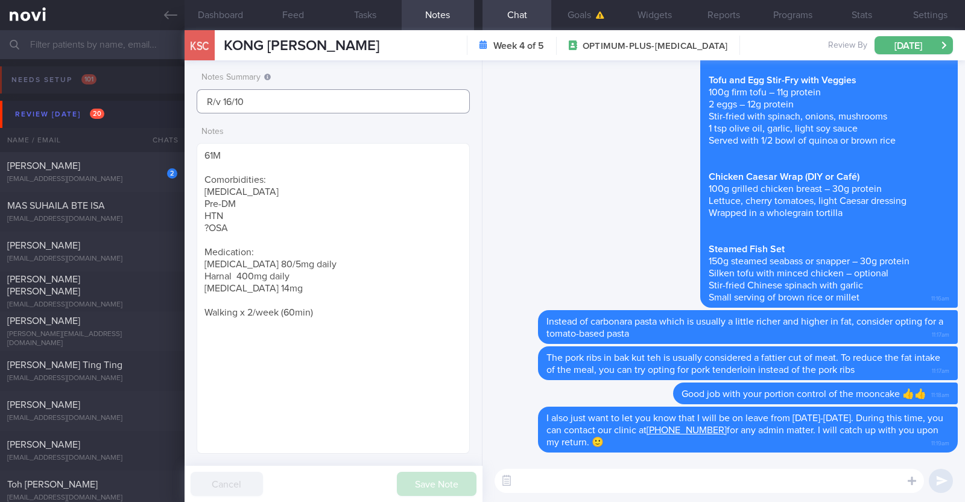
click at [203, 98] on input "R/v 16/10" at bounding box center [333, 101] width 273 height 24
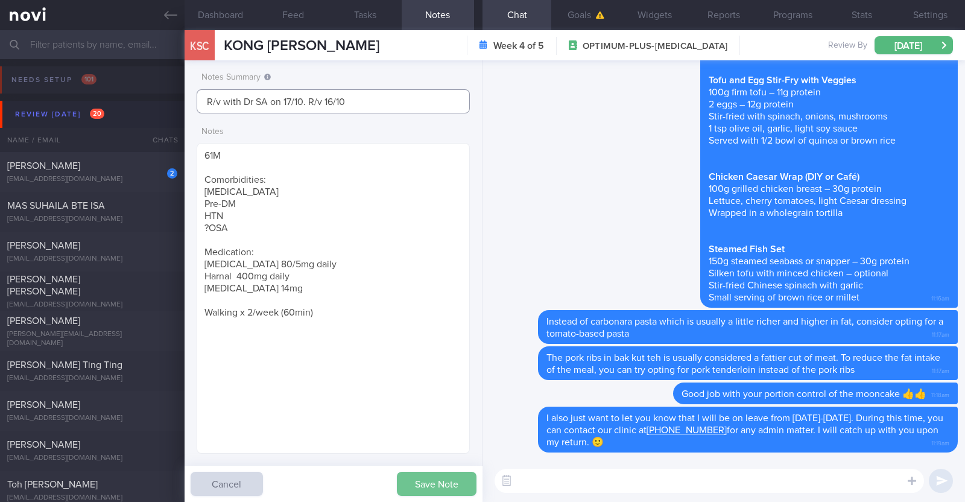
type input "R/v with Dr SA on 17/10. R/v 16/10"
click at [434, 484] on button "Save Note" at bounding box center [437, 484] width 80 height 24
type input "R/v with Dr SA on 17/10. R/v 16/10"
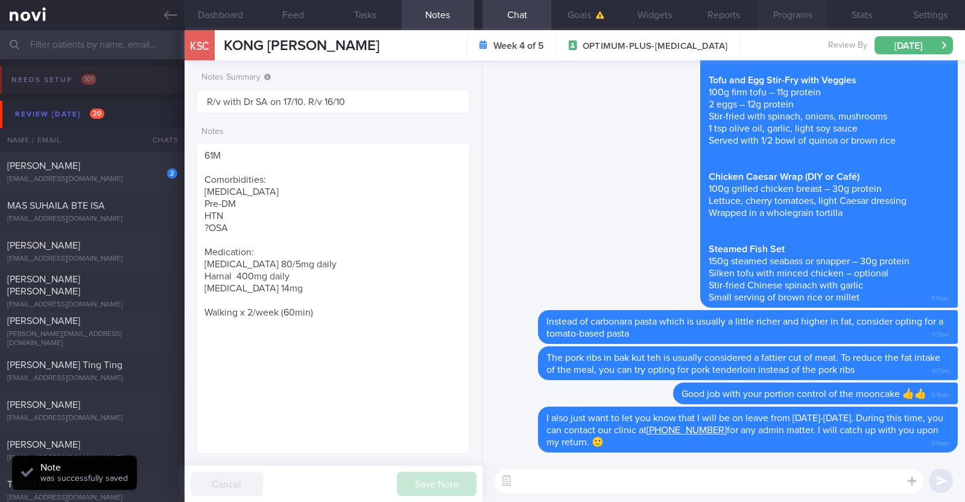
click at [805, 14] on button "Programs" at bounding box center [792, 15] width 69 height 30
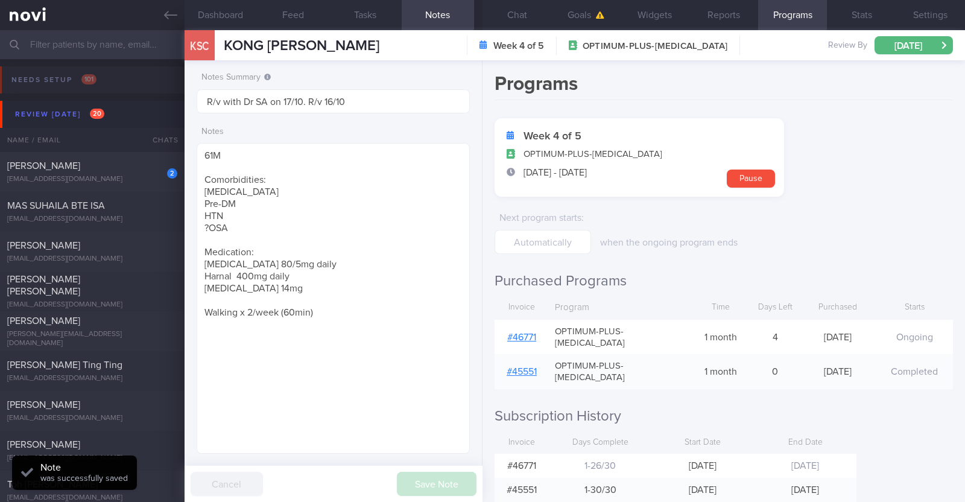
click at [512, 332] on link "# 46771" at bounding box center [521, 337] width 29 height 10
click at [915, 125] on form "Week 4 of 5 OPTIMUM-PLUS-RYBELSUS 6 Sep - 5 Oct Pause Next program starts : whe…" at bounding box center [723, 186] width 458 height 136
click at [128, 171] on div "[PERSON_NAME]" at bounding box center [90, 166] width 167 height 12
type textarea "48M (Husband of Talia Cai) Ovo lacto vegetarian Co-morbidities: HTN HLD Hyperur…"
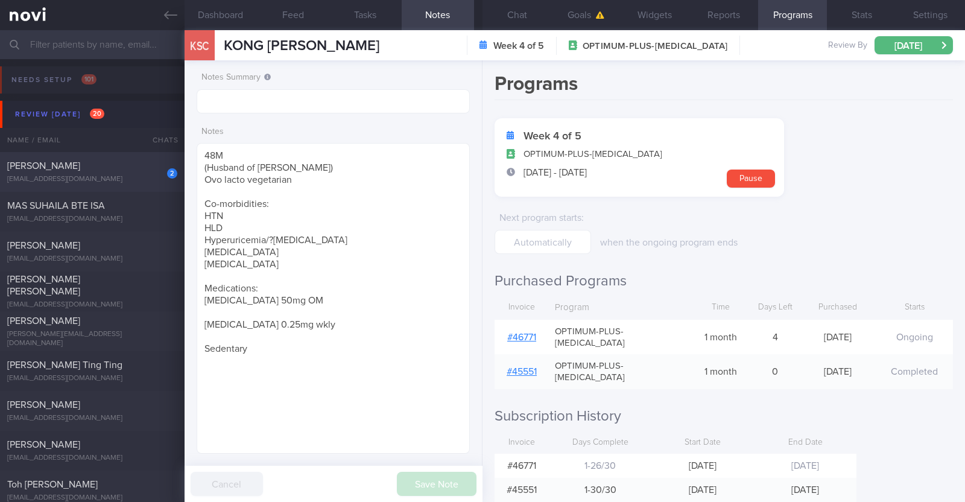
select select "8"
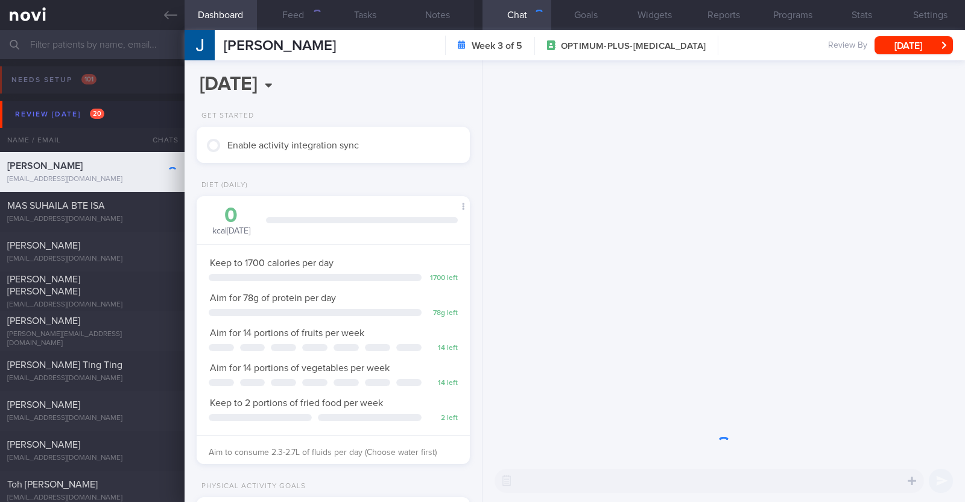
scroll to position [137, 240]
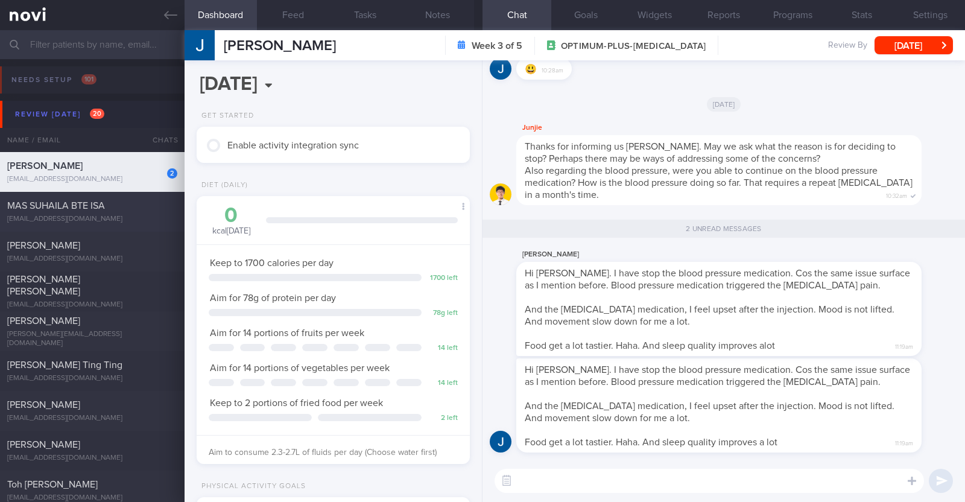
click at [120, 206] on div "MAS SUHAILA BTE ISA" at bounding box center [90, 206] width 167 height 12
type textarea "45F Private PD- Mornings in clinic, afternoons all over the place going to vari…"
select select "9"
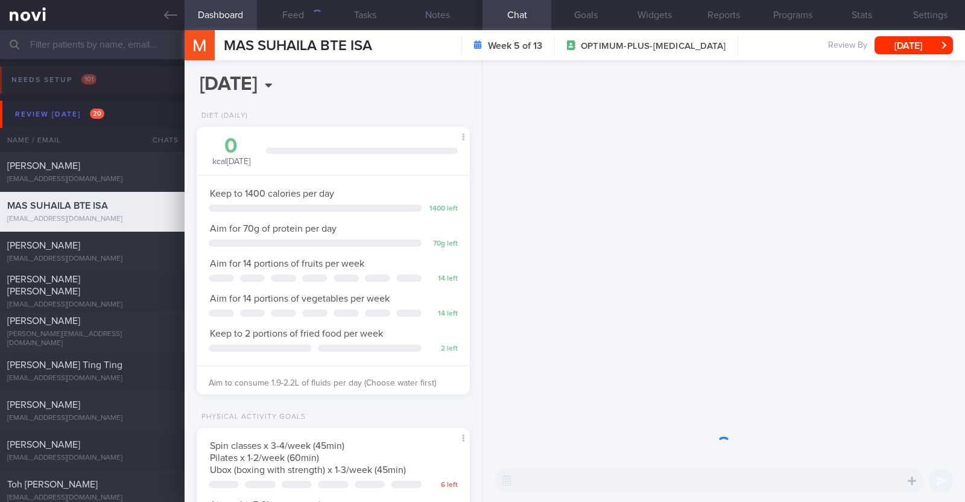
scroll to position [602844, 602741]
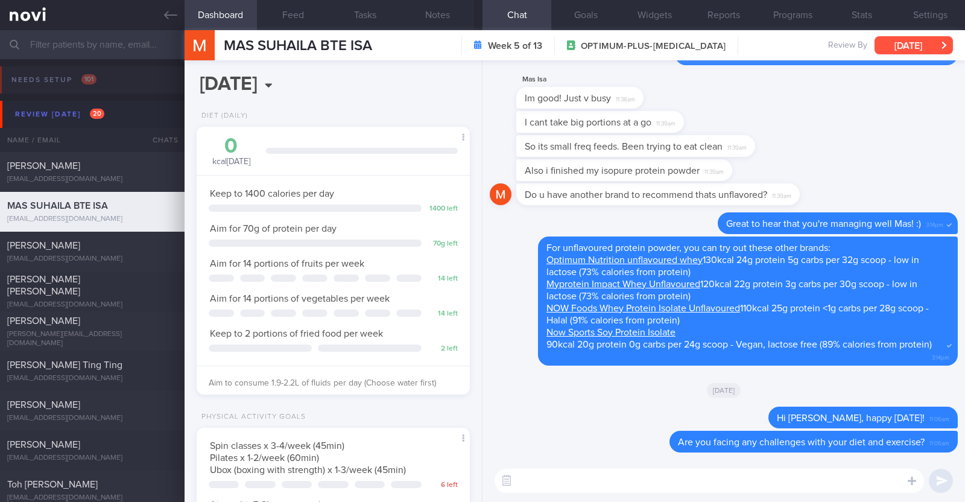
click at [896, 45] on button "[DATE]" at bounding box center [913, 45] width 78 height 18
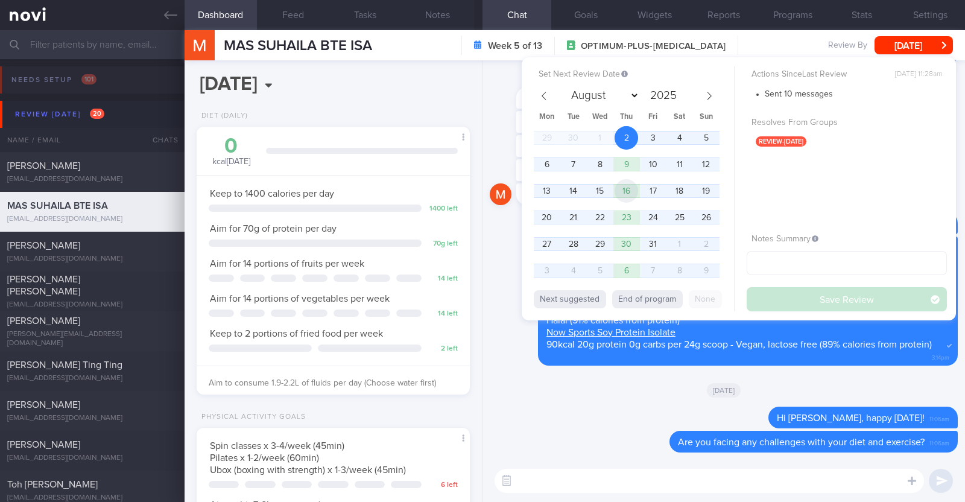
click at [628, 188] on span "16" at bounding box center [626, 191] width 24 height 24
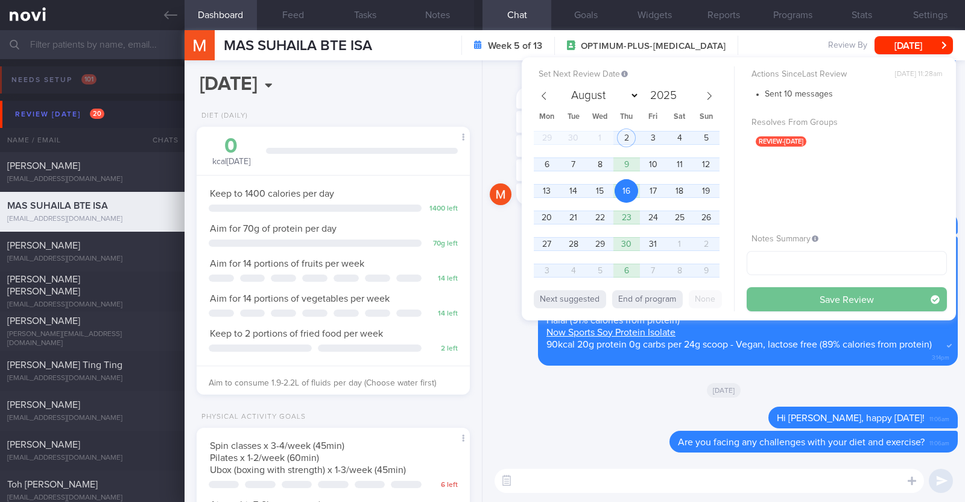
click at [805, 300] on button "Save Review" at bounding box center [846, 299] width 200 height 24
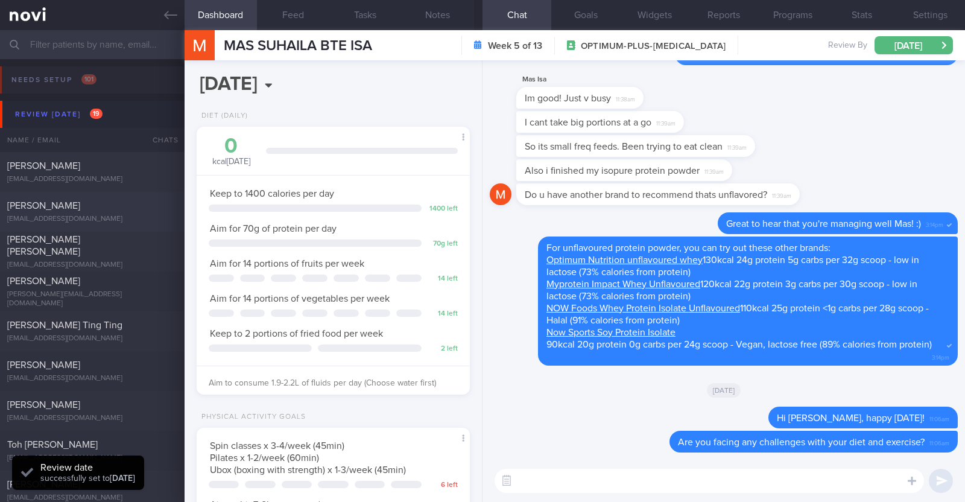
click at [131, 215] on div "liew.huimin1996@gmail.com" at bounding box center [92, 219] width 170 height 9
type textarea "28F Comorbidities: Diabetes (April 2024) High Blood Pressure (April 2024) High …"
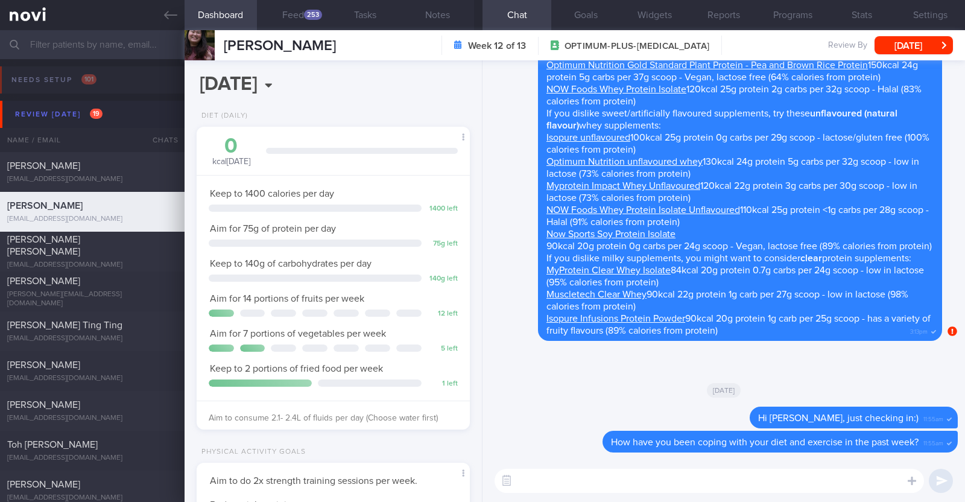
scroll to position [122, 244]
click at [298, 17] on button "Feed 253" at bounding box center [293, 15] width 72 height 30
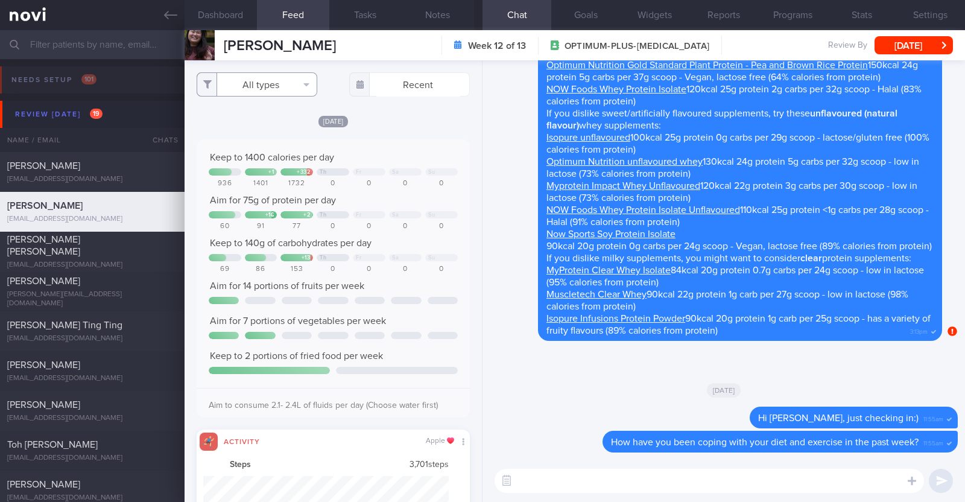
click at [303, 90] on button "All types" at bounding box center [257, 84] width 121 height 24
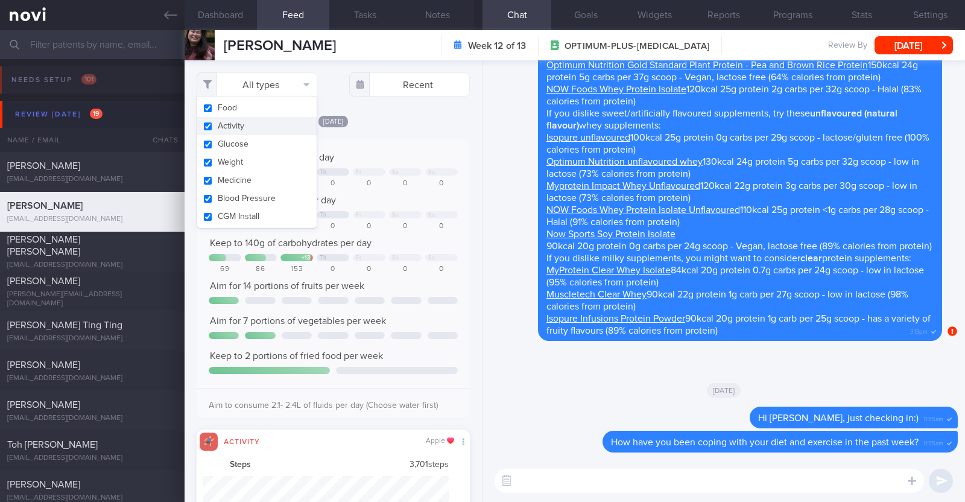
click at [260, 125] on button "Activity" at bounding box center [256, 126] width 119 height 18
checkbox input "false"
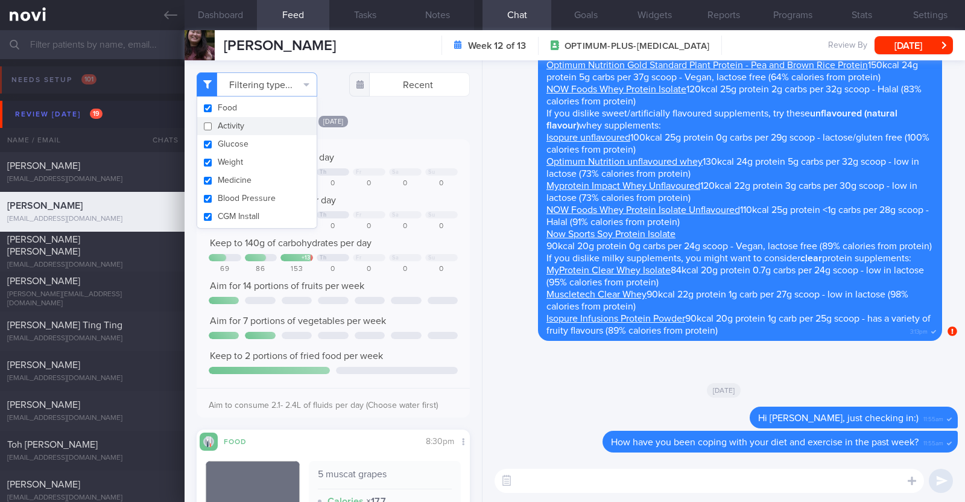
scroll to position [602859, 602737]
click at [389, 128] on div "Yesterday Keep to 1400 calories per day + 1 + 332 Th Fr Sa Su 936 1401 1732 0 0…" at bounding box center [333, 377] width 273 height 525
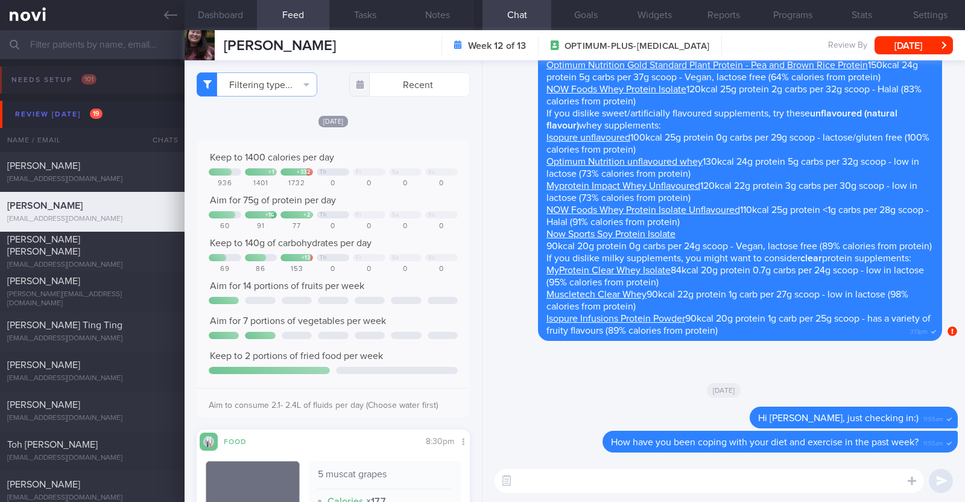
select select "9"
click at [434, 127] on div "[DATE] Keep to 1400 calories per day + 1 + 332 Th Fr Sa Su 936 1401 1732 0 0 0 …" at bounding box center [333, 377] width 273 height 525
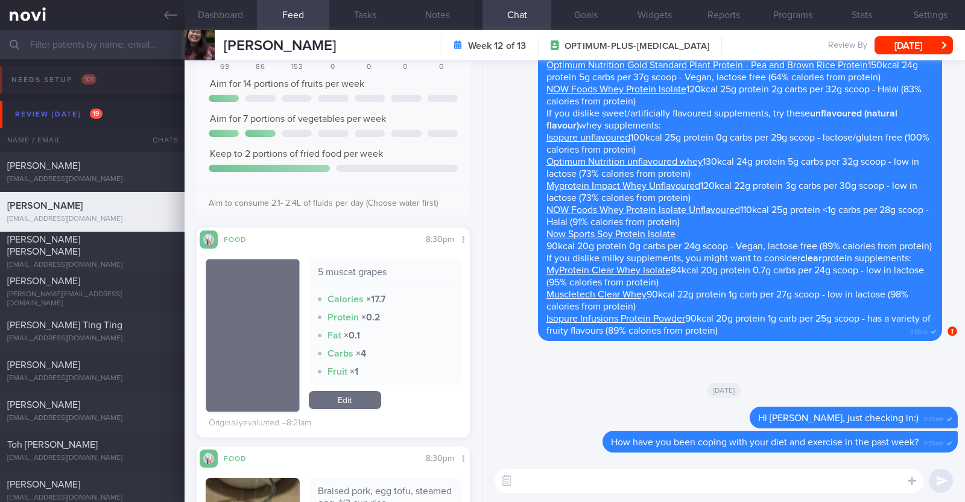
scroll to position [0, 0]
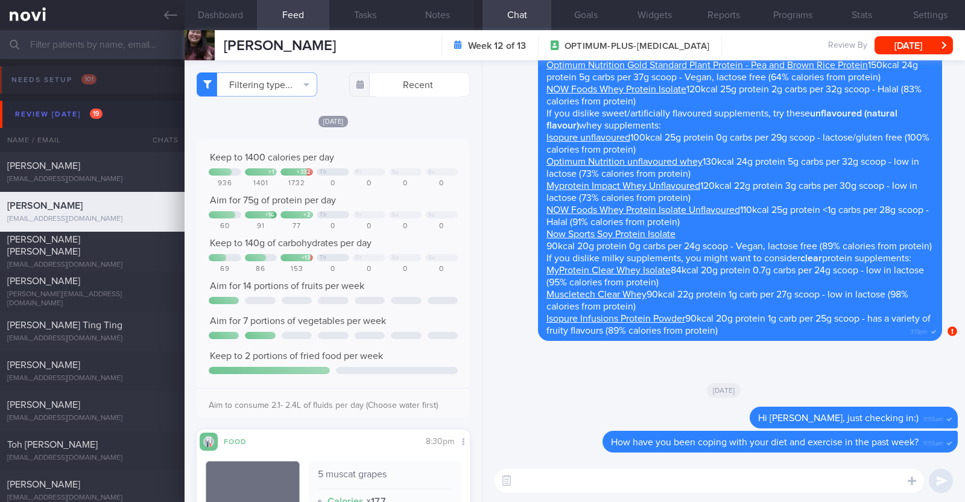
click at [590, 479] on textarea at bounding box center [708, 481] width 429 height 24
type textarea "Hi [PERSON_NAME], happy [DATE]:)"
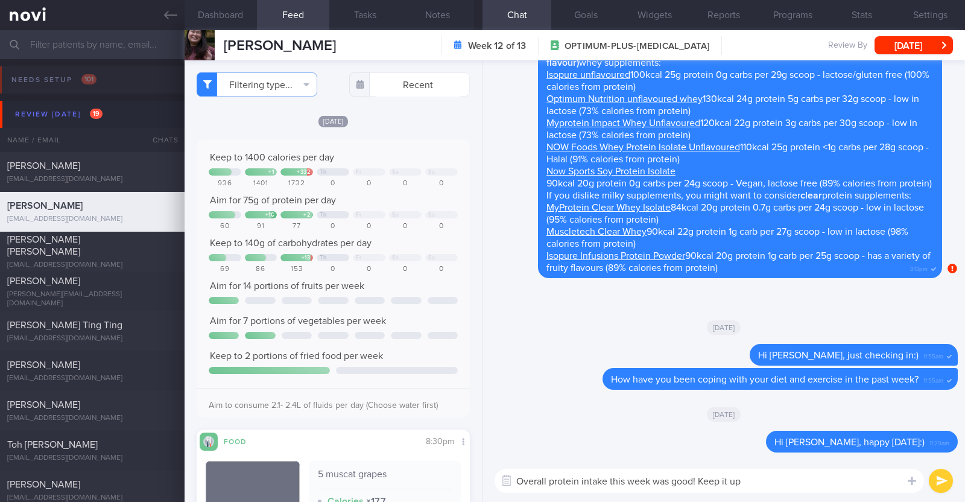
paste textarea "😀"
type textarea "Overall protein intake this week was good! Keep it up 😀"
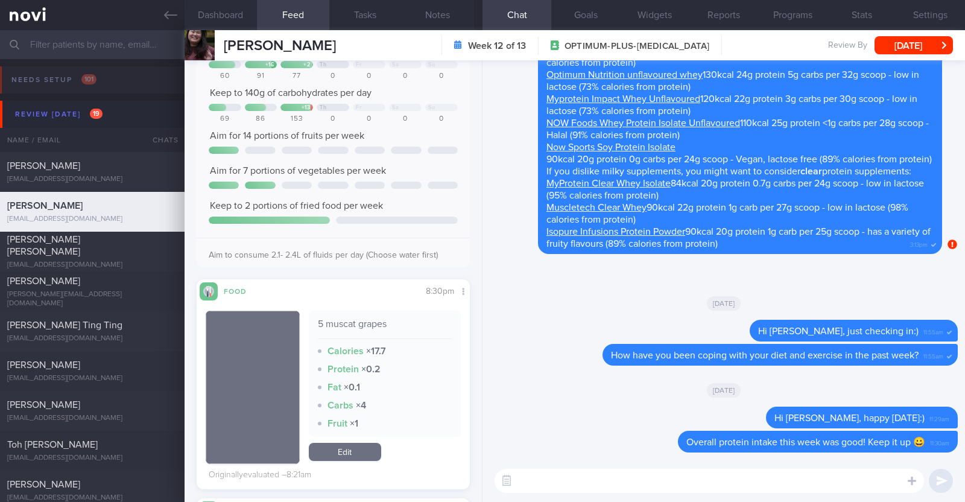
scroll to position [75, 0]
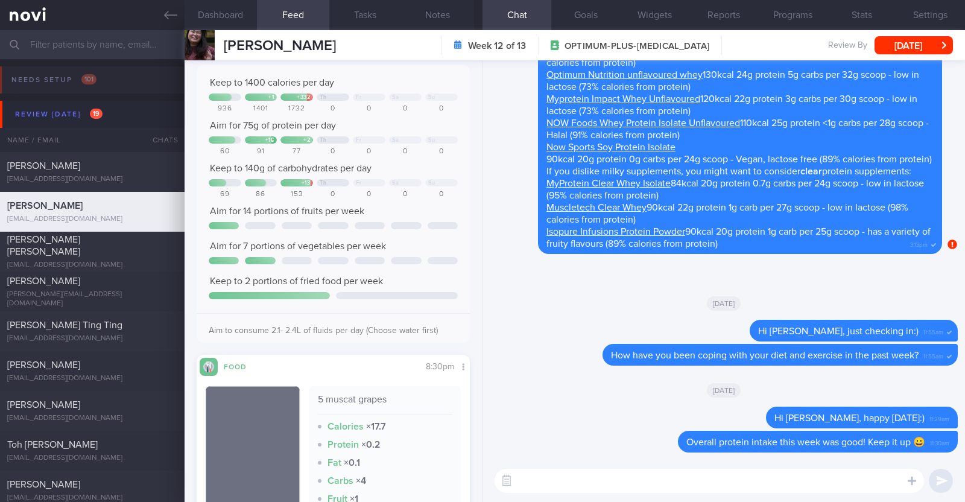
click at [581, 488] on textarea at bounding box center [708, 481] width 429 height 24
type textarea "Vegetable intake was also great!"
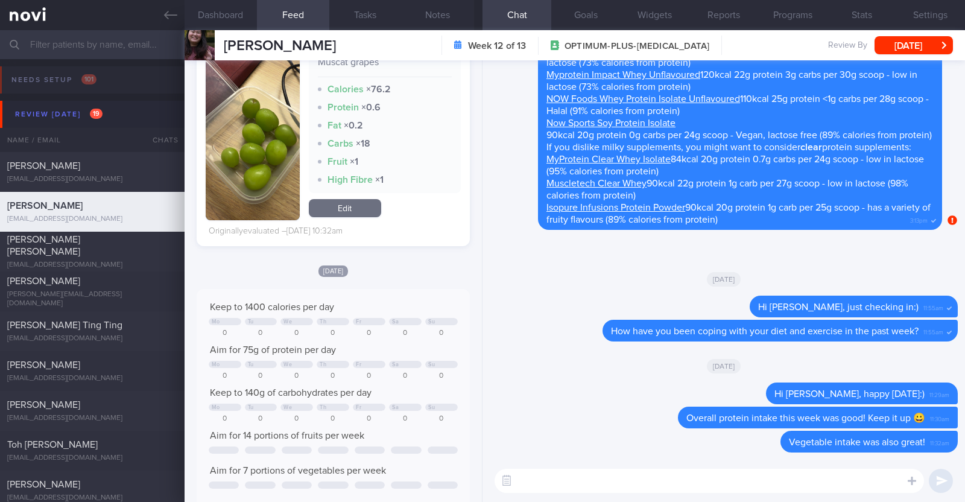
scroll to position [2789, 0]
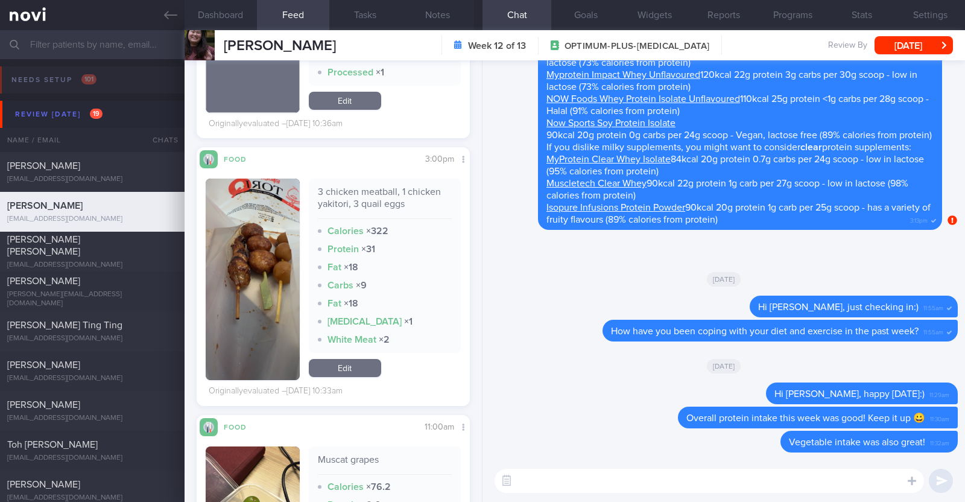
click at [543, 484] on textarea at bounding box center [708, 481] width 429 height 24
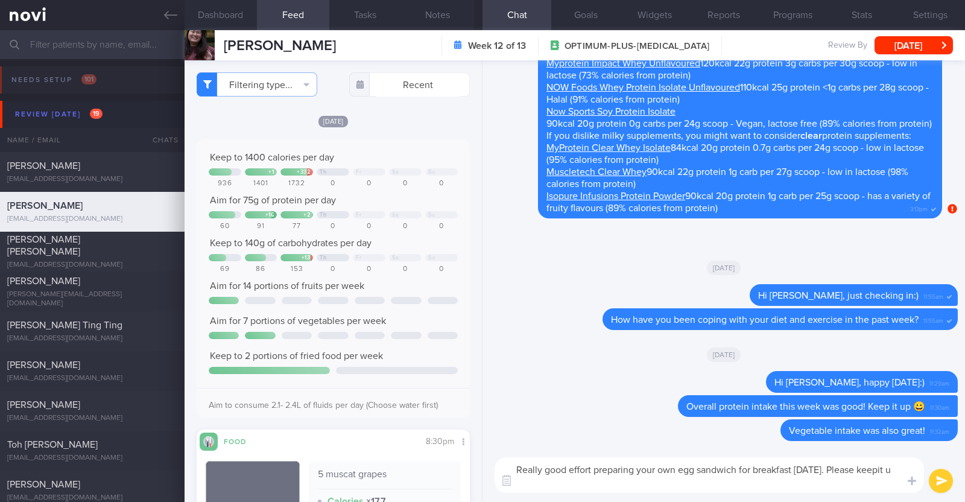
scroll to position [0, 0]
type textarea "Really good effort preparing your own egg sandwich for breakfast [DATE]. Please…"
select select "9"
click at [893, 467] on textarea "Really good effort preparing your own egg sandwich for breakfast [DATE]. Please…" at bounding box center [708, 475] width 429 height 36
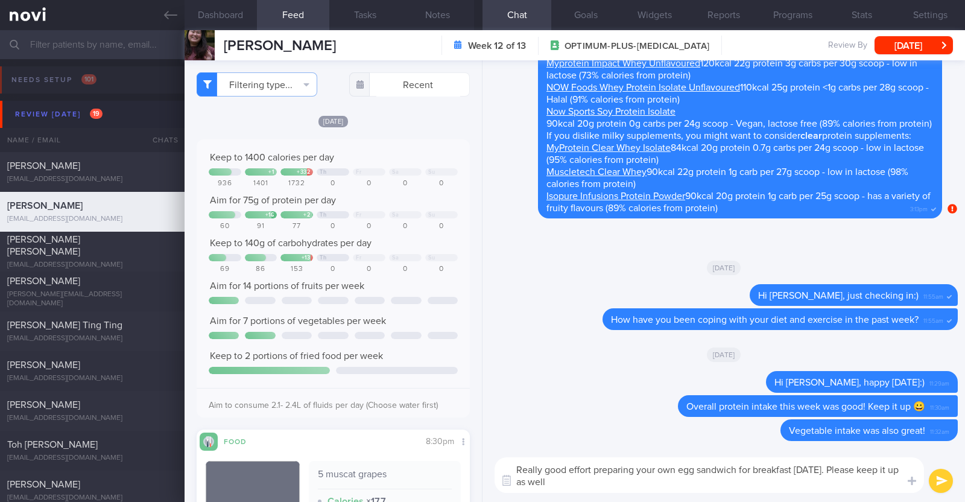
click at [628, 481] on textarea "Really good effort preparing your own egg sandwich for breakfast [DATE]. Please…" at bounding box center [708, 475] width 429 height 36
paste textarea "👍"
type textarea "Really good effort preparing your own egg sandwich for breakfast [DATE]. Please…"
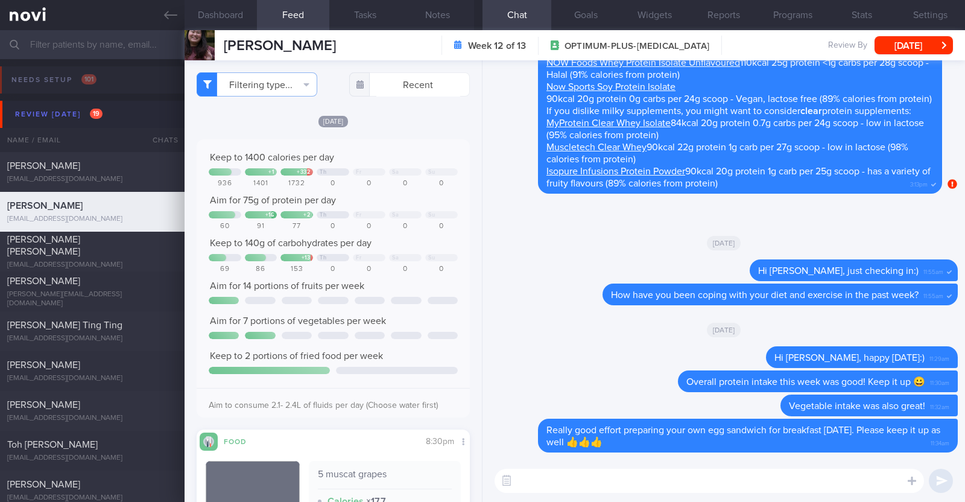
click at [582, 482] on textarea at bounding box center [708, 481] width 429 height 24
paste textarea "just want to let you know that I will be on leave from [DATE]-[DATE]. During th…"
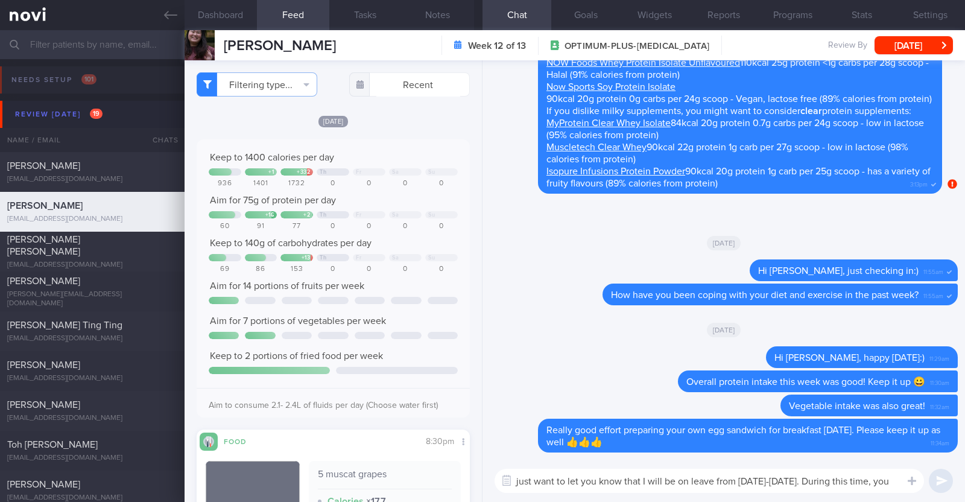
scroll to position [0, 0]
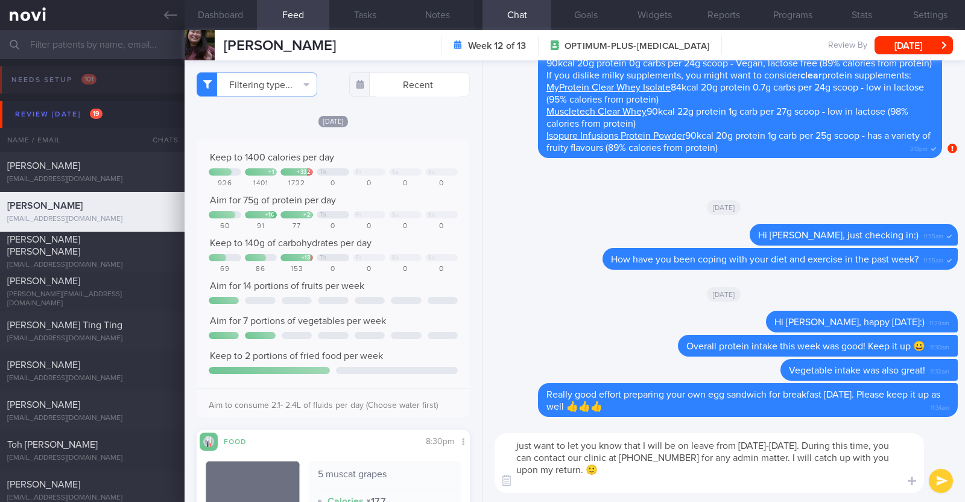
click at [513, 441] on textarea "just want to let you know that I will be on leave from [DATE]-[DATE]. During th…" at bounding box center [708, 463] width 429 height 60
type textarea "I also just want to let you know that I will be on leave from [DATE]-[DATE]. Du…"
click at [930, 478] on button "submit" at bounding box center [941, 481] width 24 height 24
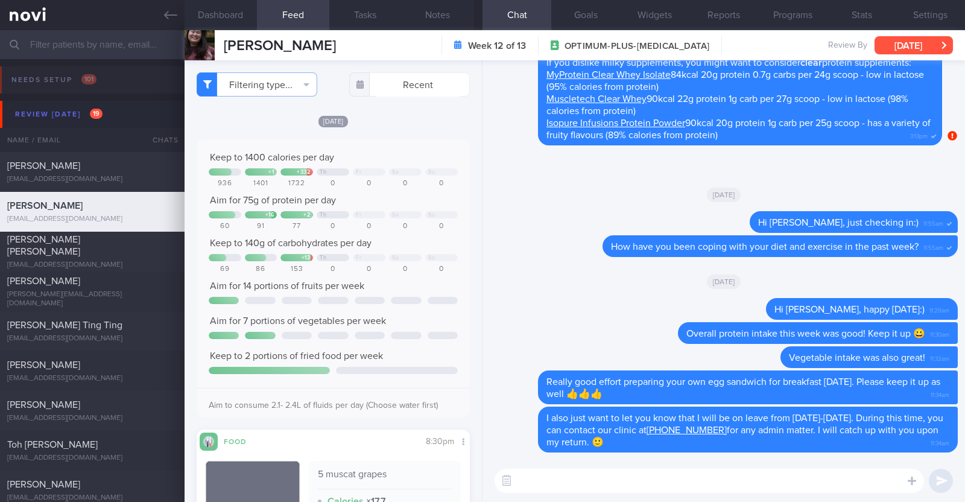
click at [927, 46] on button "[DATE]" at bounding box center [913, 45] width 78 height 18
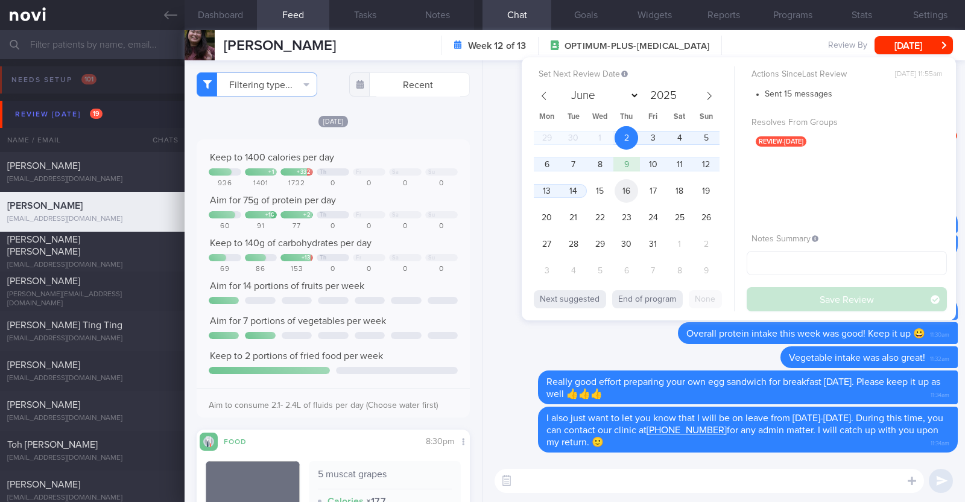
click at [633, 186] on span "16" at bounding box center [626, 191] width 24 height 24
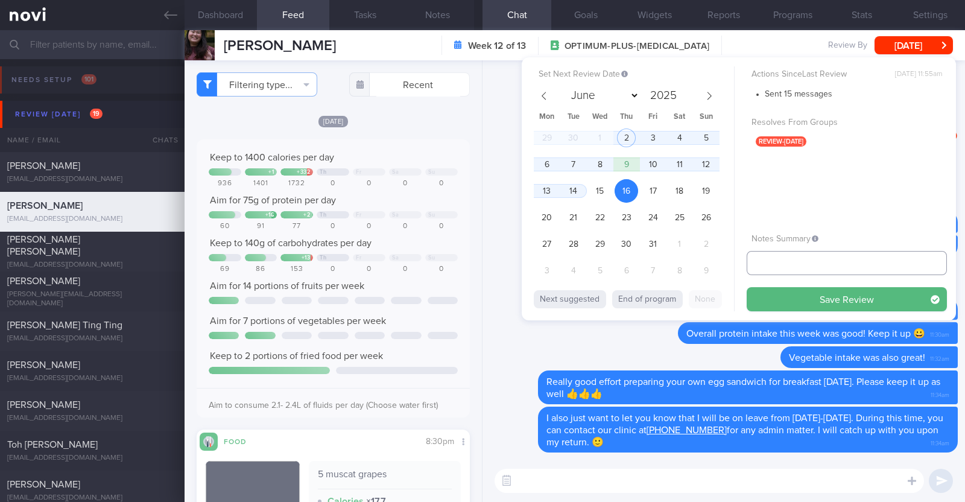
click at [777, 259] on input "text" at bounding box center [846, 263] width 200 height 24
type input "R/v 16/10"
click at [775, 300] on button "Save Review" at bounding box center [846, 299] width 200 height 24
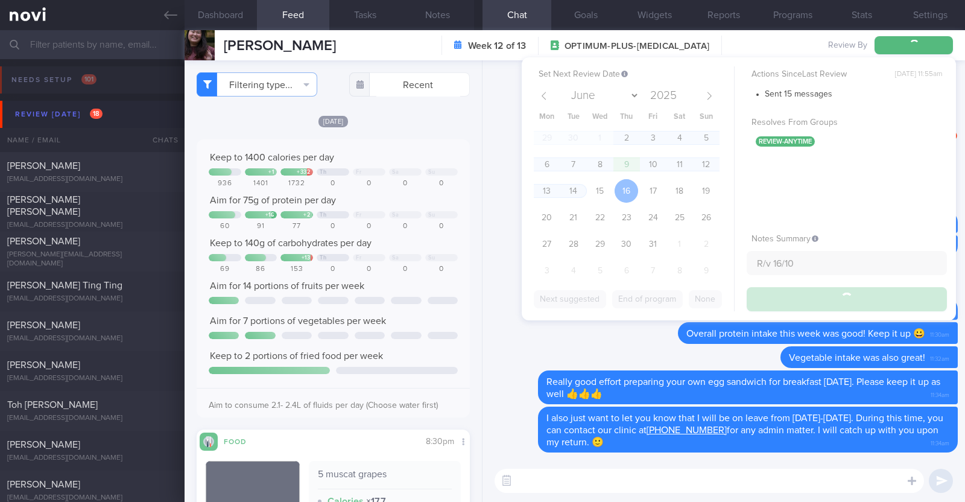
type input "R/v 16/10"
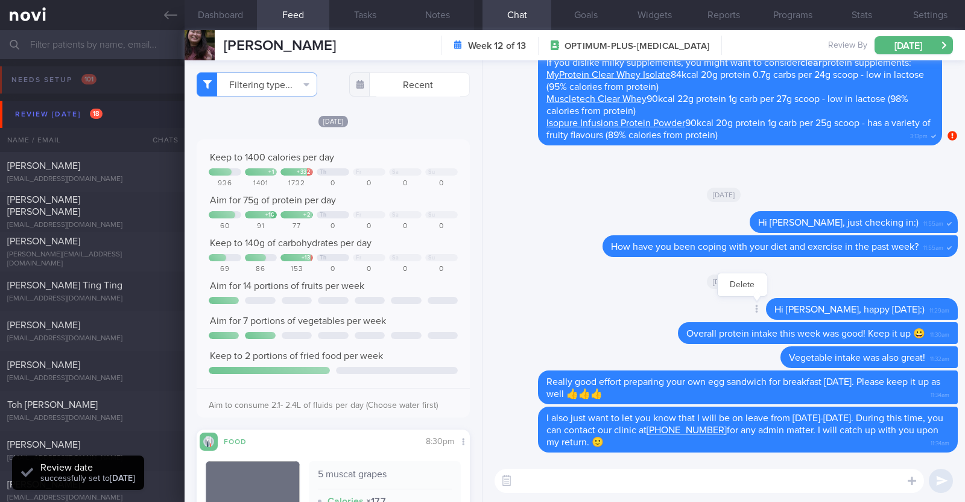
scroll to position [122, 244]
click at [99, 245] on div "Gill Burns" at bounding box center [90, 241] width 167 height 12
type input "r/v 2/10"
type textarea "66F Comorbidities: Ischemic heart disease (CHD) with a history of 6 stents Had …"
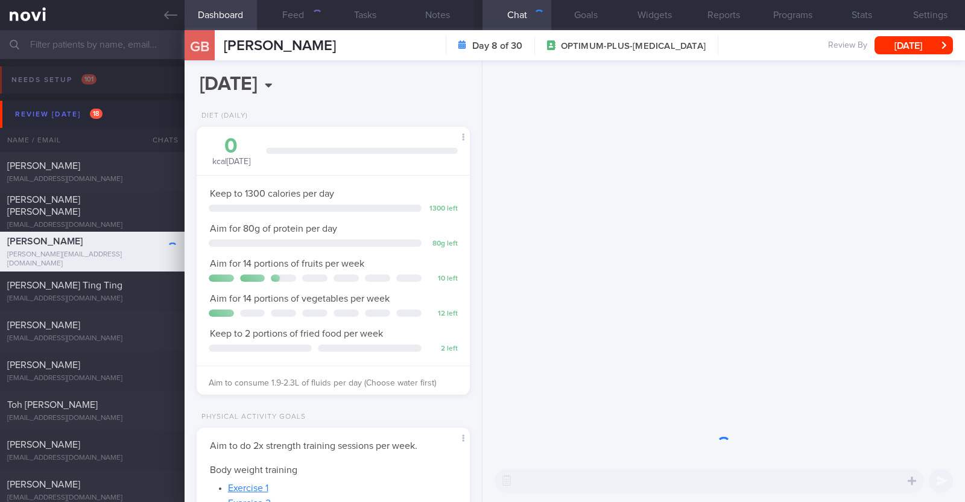
scroll to position [137, 240]
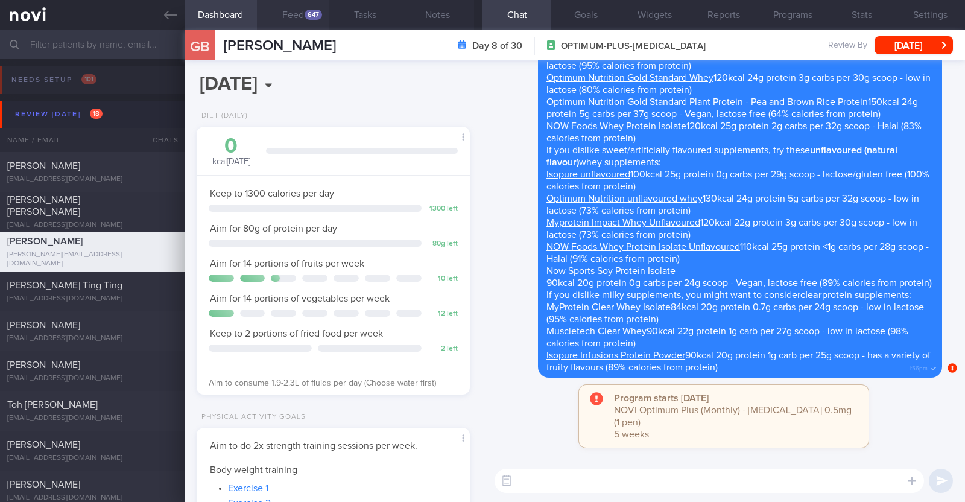
click at [294, 16] on button "Feed 647" at bounding box center [293, 15] width 72 height 30
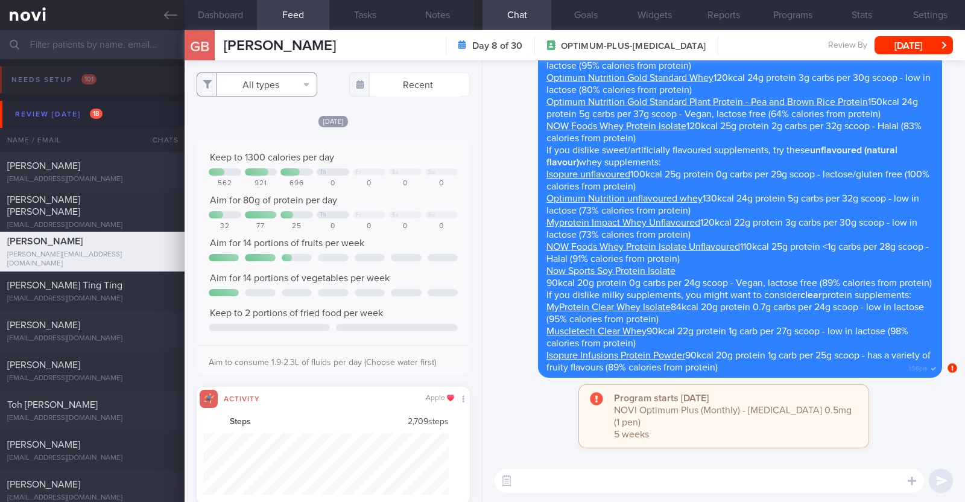
click at [300, 90] on button "All types" at bounding box center [257, 84] width 121 height 24
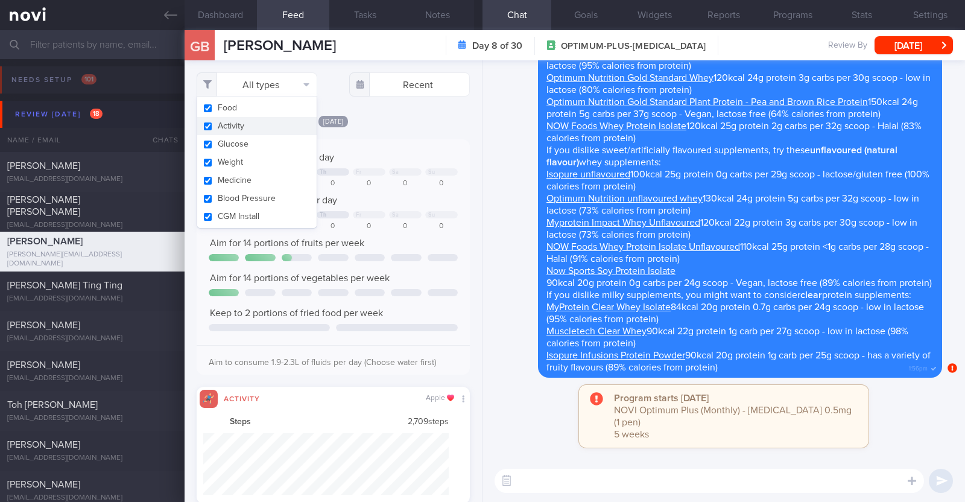
click at [270, 123] on button "Activity" at bounding box center [256, 126] width 119 height 18
checkbox input "false"
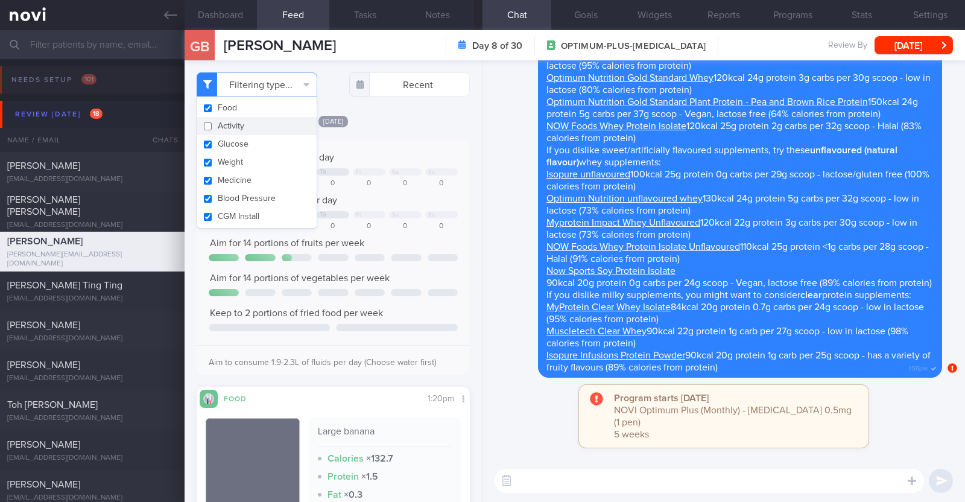
click at [402, 122] on div "[DATE]" at bounding box center [333, 121] width 273 height 13
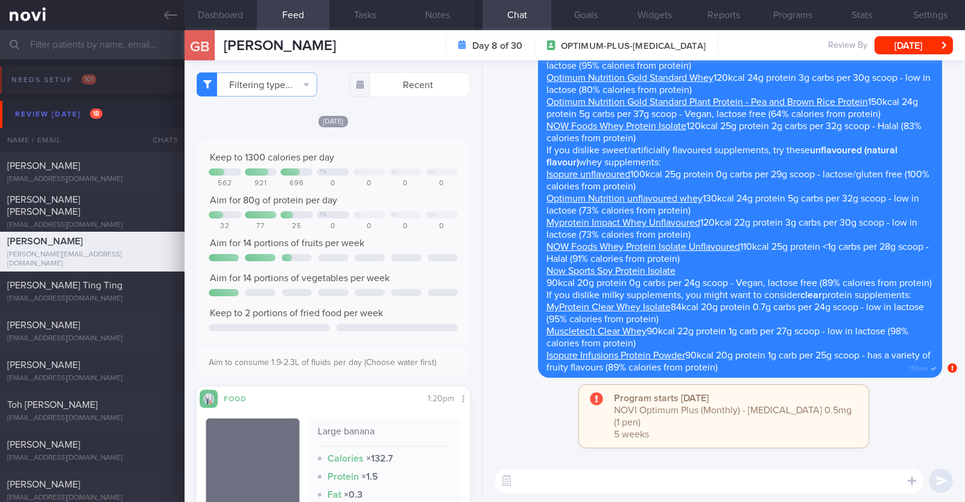
click at [406, 122] on div "[DATE]" at bounding box center [333, 121] width 273 height 13
click at [420, 128] on div "Yesterday Keep to 1300 calories per day Th Fr Sa Su 562 921 696 0 0 0 0 Aim for…" at bounding box center [333, 374] width 273 height 518
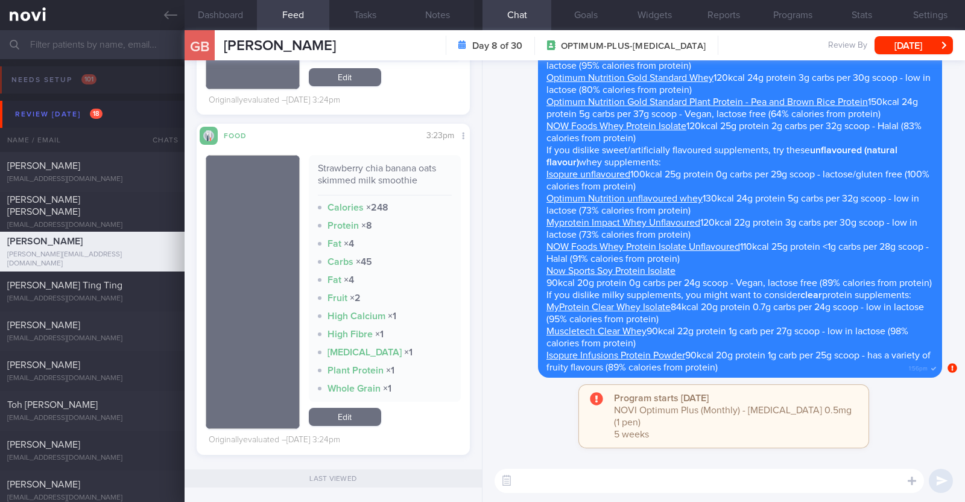
scroll to position [6105, 0]
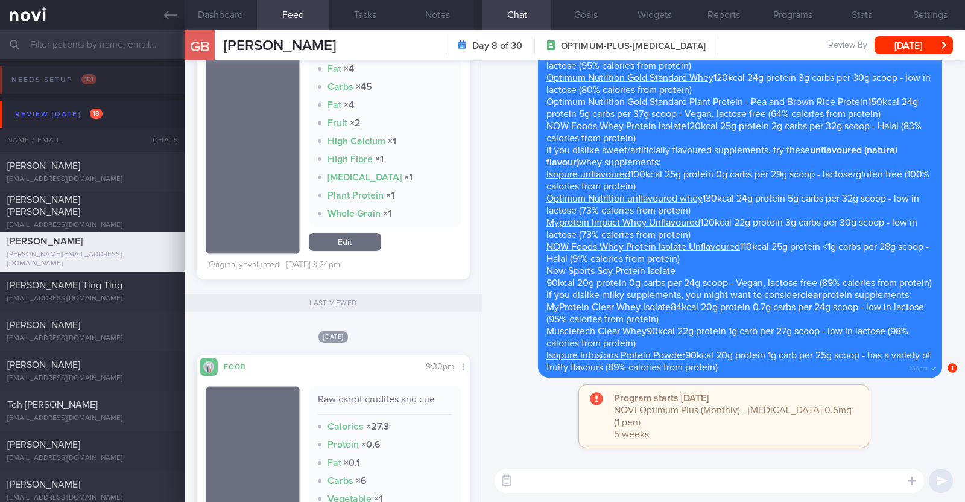
click at [672, 474] on textarea at bounding box center [708, 481] width 429 height 24
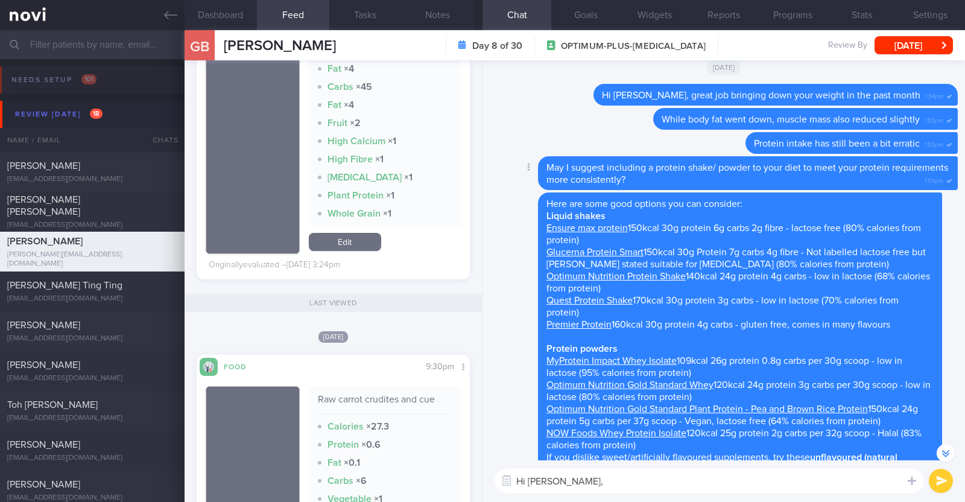
scroll to position [-300, 0]
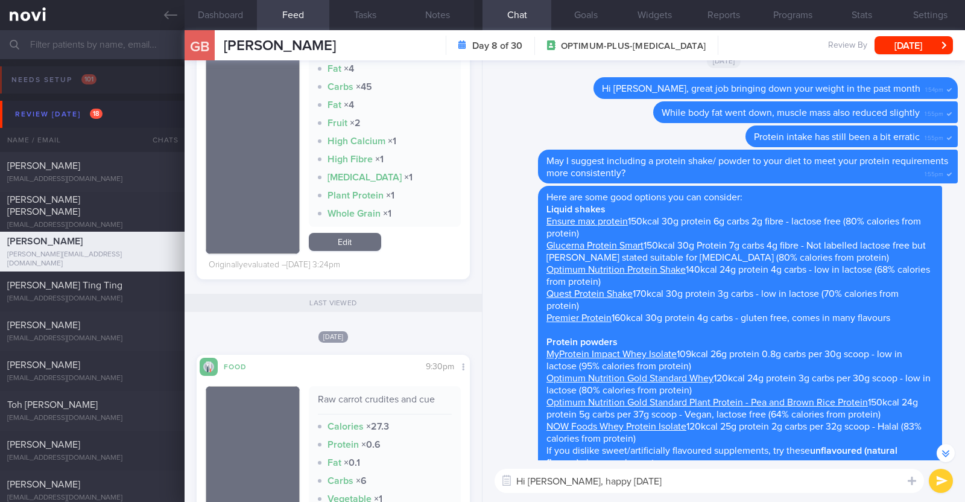
type textarea "Hi Gill, happy Thursday!"
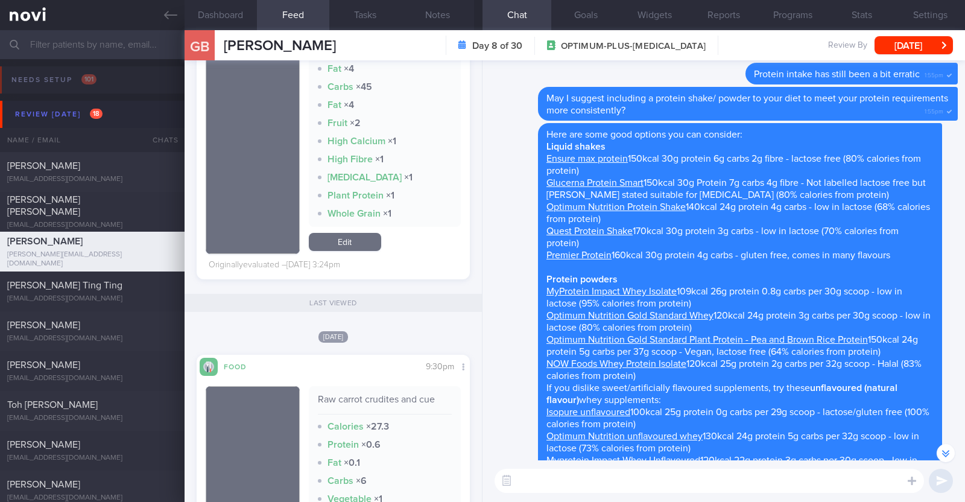
scroll to position [-62, 0]
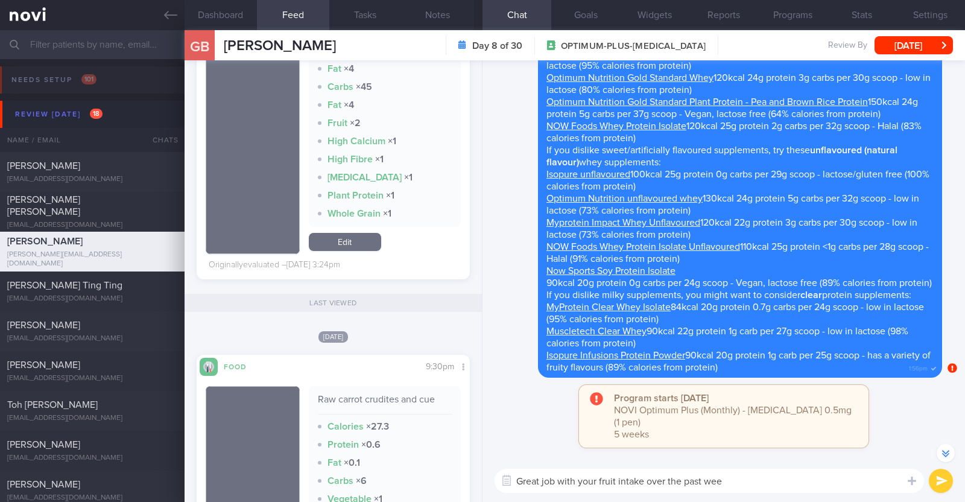
type textarea "Great job with your fruit intake over the past week"
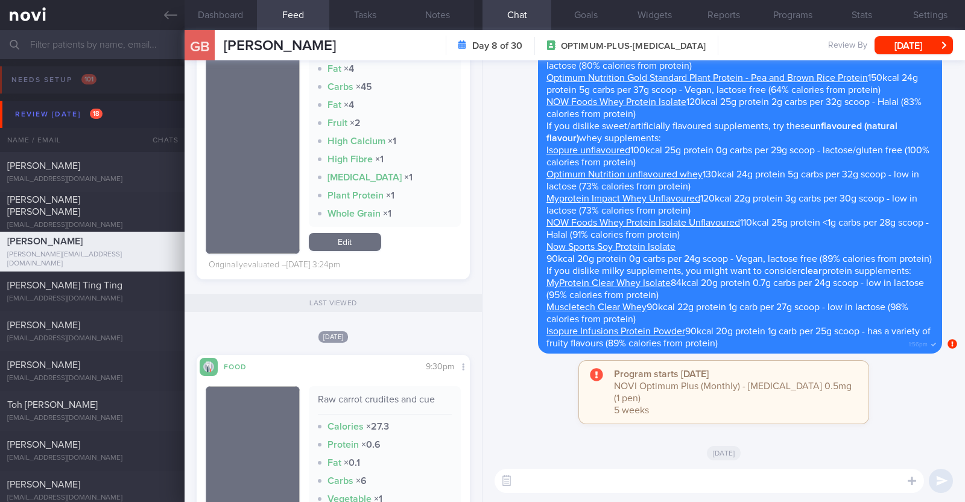
scroll to position [0, 0]
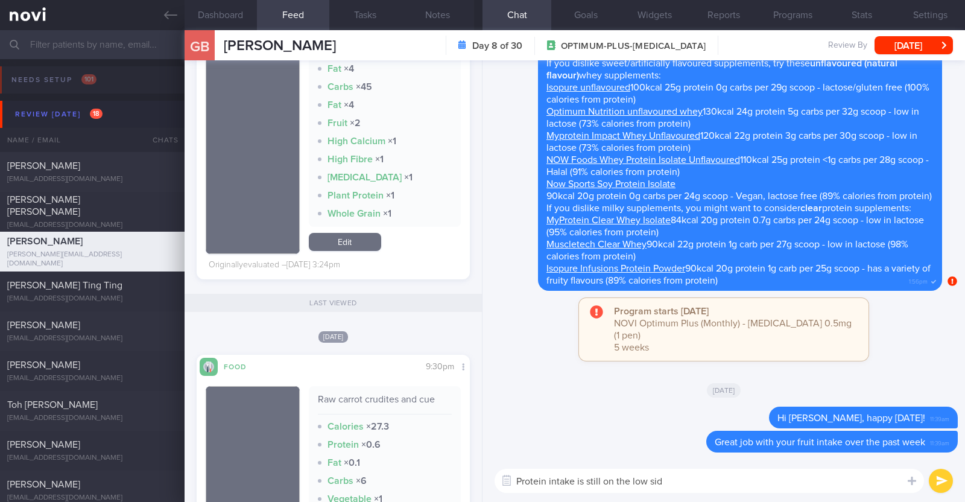
type textarea "Protein intake is still on the low side"
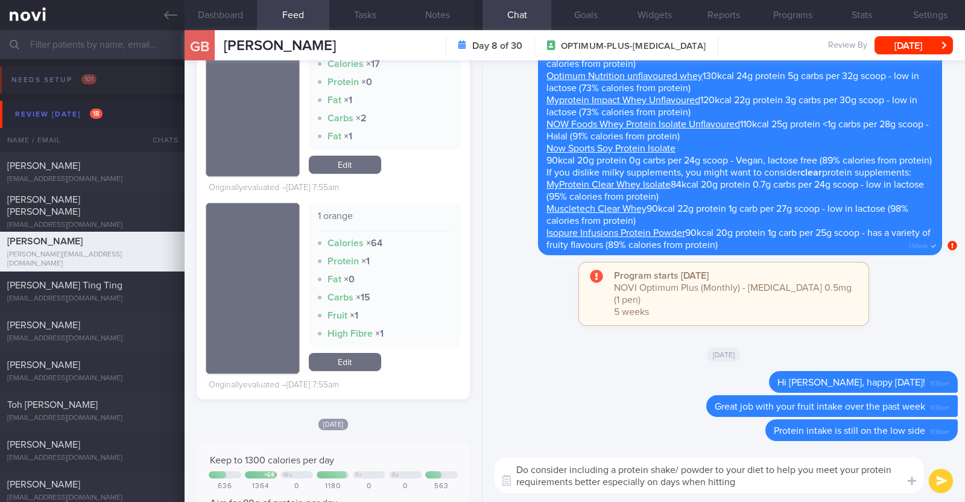
scroll to position [3693, 0]
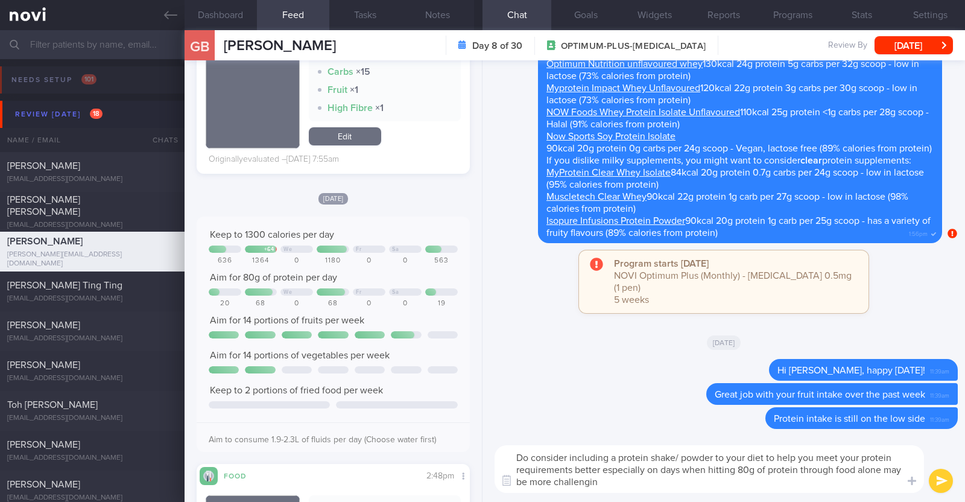
type textarea "Do consider including a protein shake/ powder to your diet to help you meet you…"
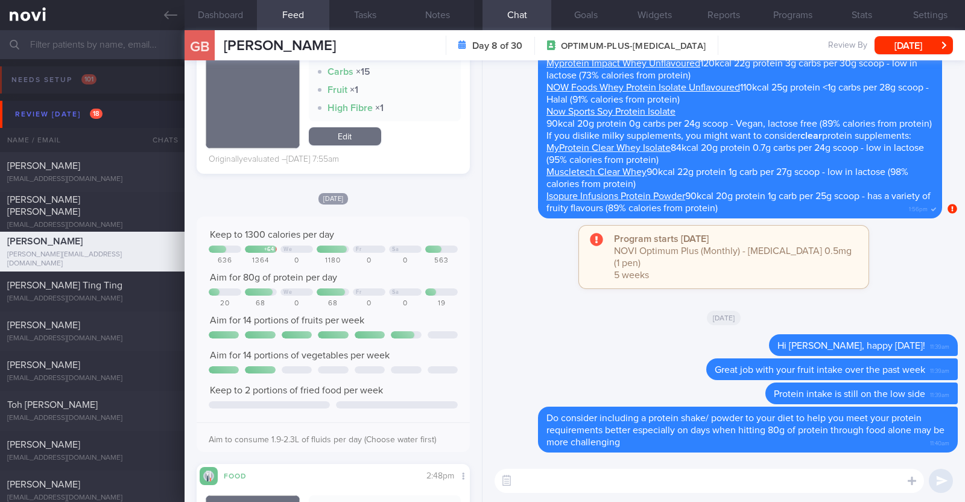
paste textarea "Lore ips dolo sitam/ consec adipi: Elitseddoei tem 98i utlabor etdol/magnaa *En…"
type textarea "Lore ips dolo sitam/ consec adipi: Elitseddoei tem 98i utlabor etdol/magnaa *En…"
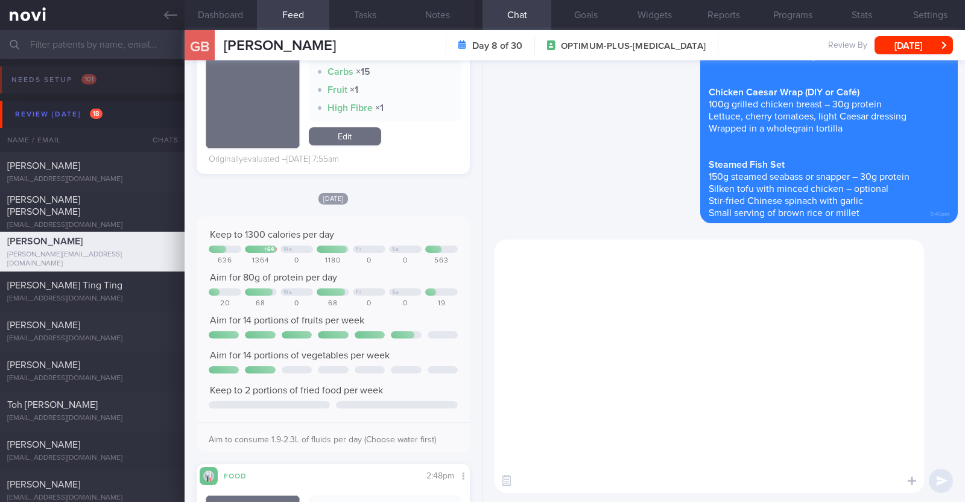
scroll to position [0, 0]
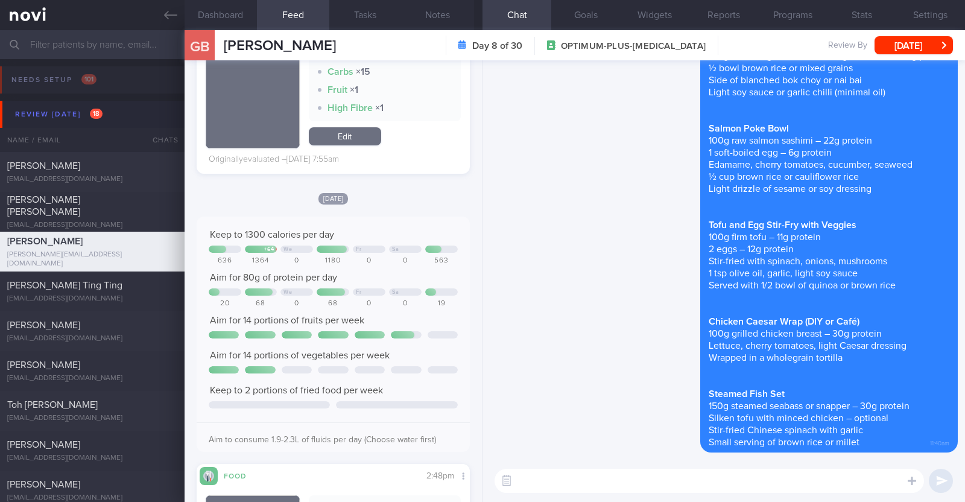
click at [626, 485] on textarea at bounding box center [708, 481] width 429 height 24
paste textarea "just want to let you know that I will be on leave from 9-10 Oct 2025. During th…"
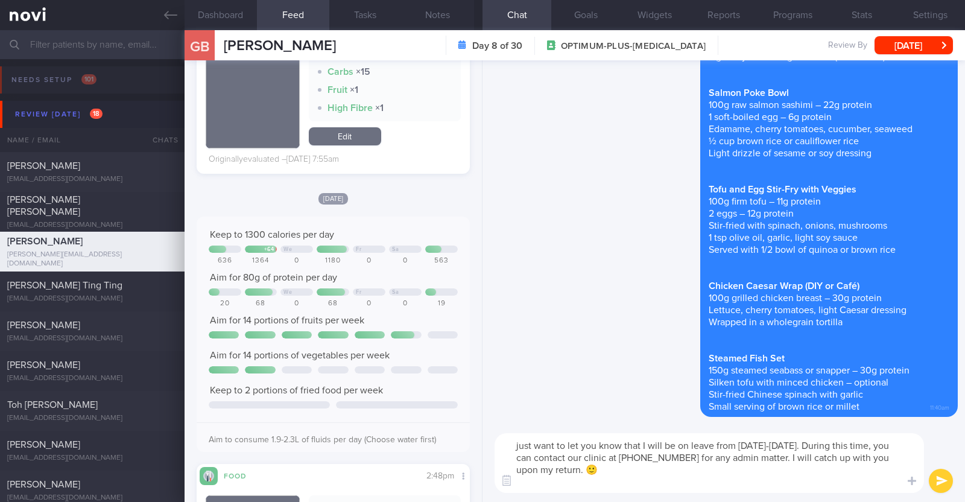
click at [513, 443] on textarea "just want to let you know that I will be on leave from [DATE]-[DATE]. During th…" at bounding box center [708, 463] width 429 height 60
type textarea "I also just want to let you know that I will be on leave from [DATE]-[DATE]. Du…"
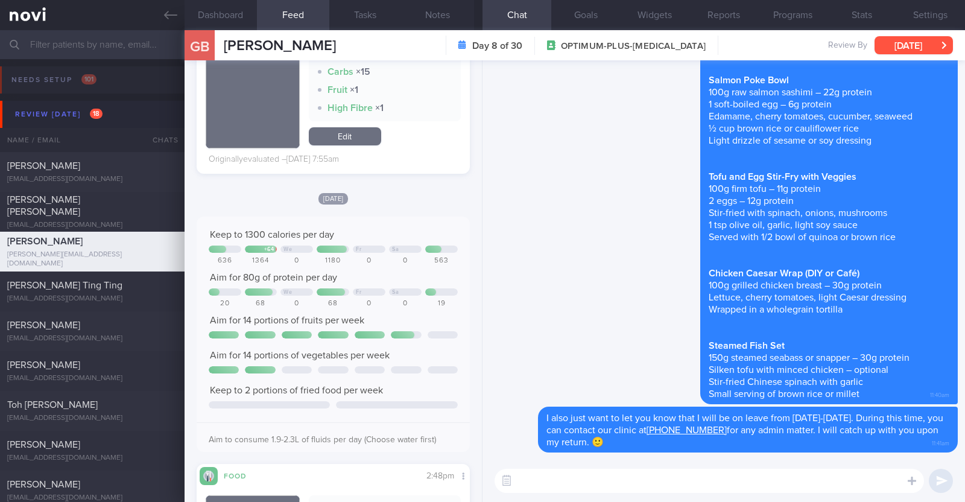
click at [914, 46] on button "[DATE]" at bounding box center [913, 45] width 78 height 18
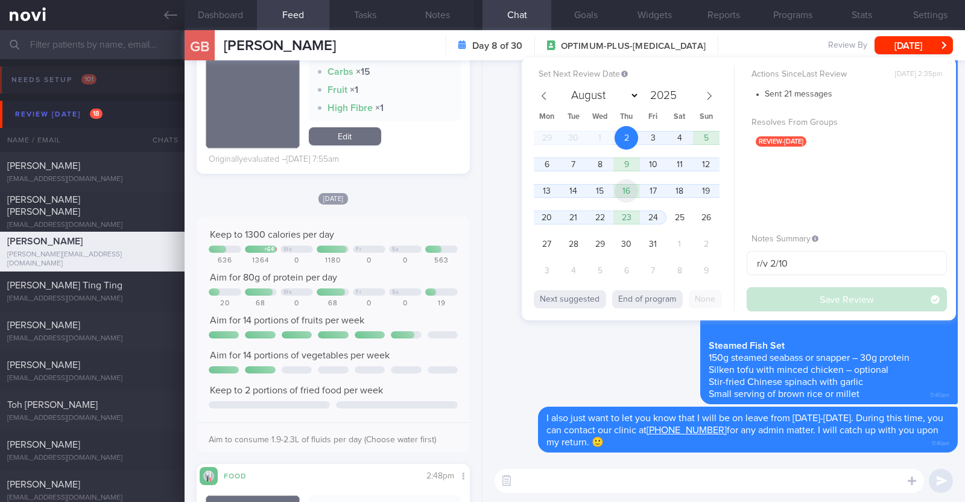
click at [628, 191] on span "16" at bounding box center [626, 191] width 24 height 24
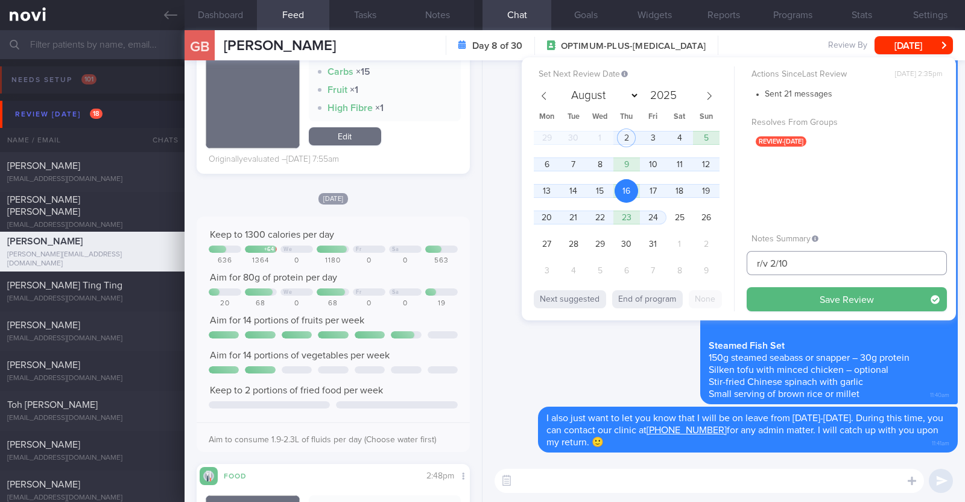
click at [775, 265] on input "r/v 2/10" at bounding box center [846, 263] width 200 height 24
type input "r/v 16/10"
click at [883, 297] on button "Save Review" at bounding box center [846, 299] width 200 height 24
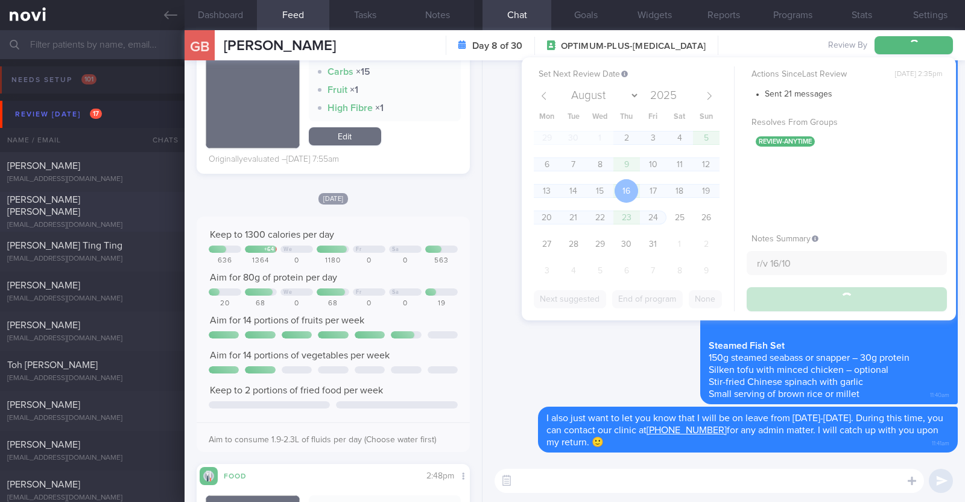
type input "r/v 16/10"
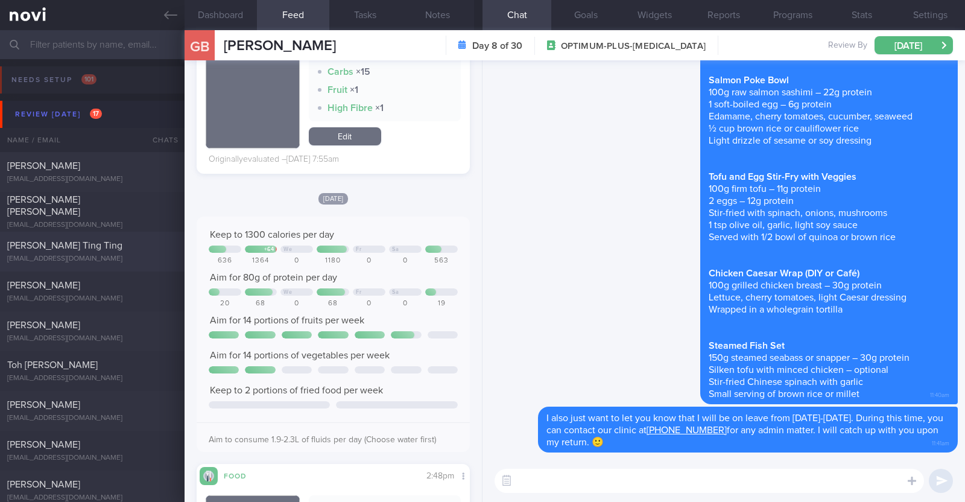
click at [121, 261] on div "[EMAIL_ADDRESS][DOMAIN_NAME]" at bounding box center [92, 258] width 170 height 9
type textarea "52F Co-morbidities: HTN Hepatic [MEDICAL_DATA] [MEDICAL_DATA] Recent [MEDICAL_D…"
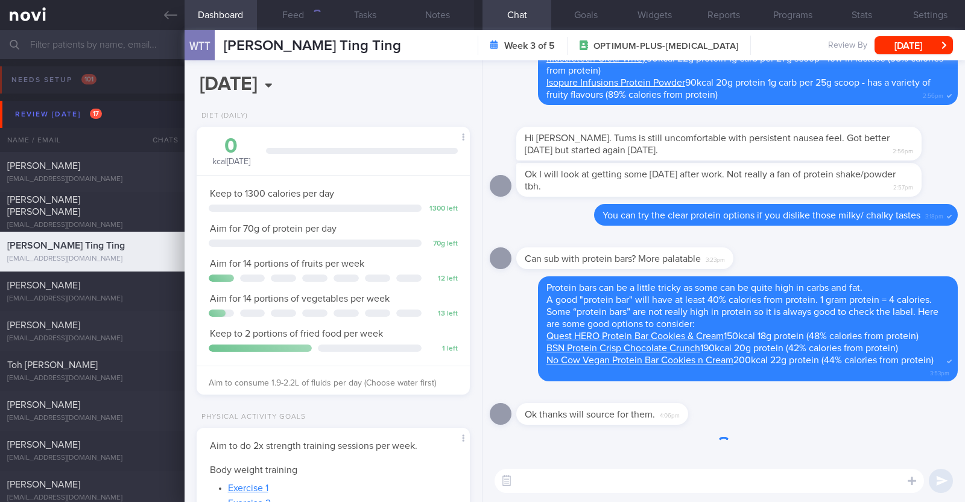
scroll to position [137, 240]
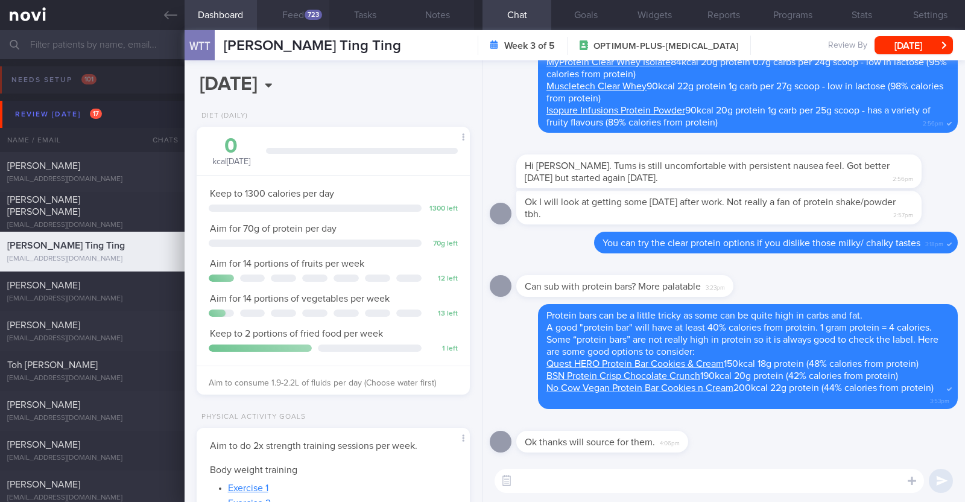
click at [306, 21] on button "Feed 723" at bounding box center [293, 15] width 72 height 30
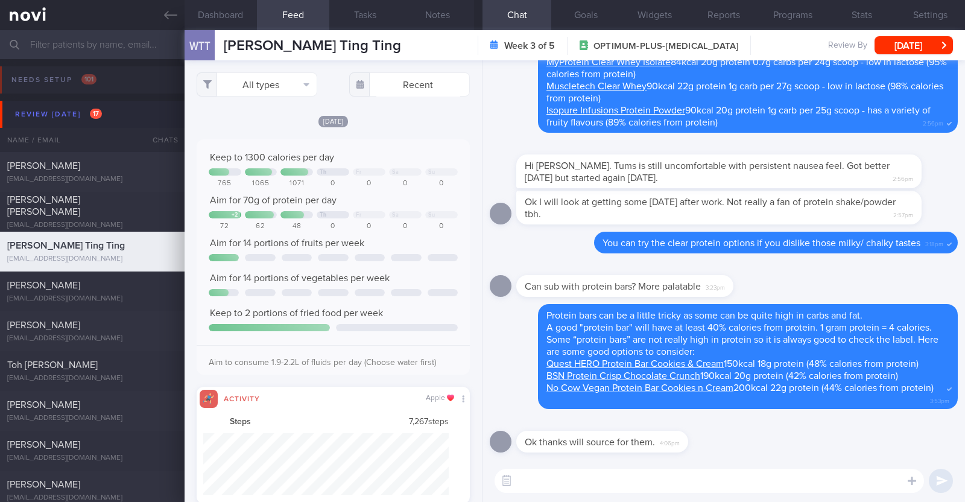
scroll to position [62, 246]
select select "9"
click at [240, 77] on button "All types" at bounding box center [257, 84] width 121 height 24
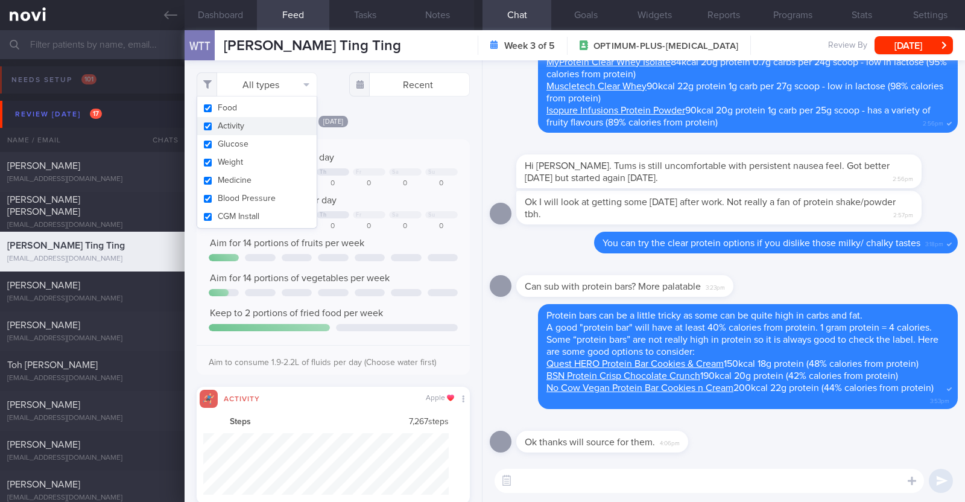
click at [241, 119] on button "Activity" at bounding box center [256, 126] width 119 height 18
checkbox input "false"
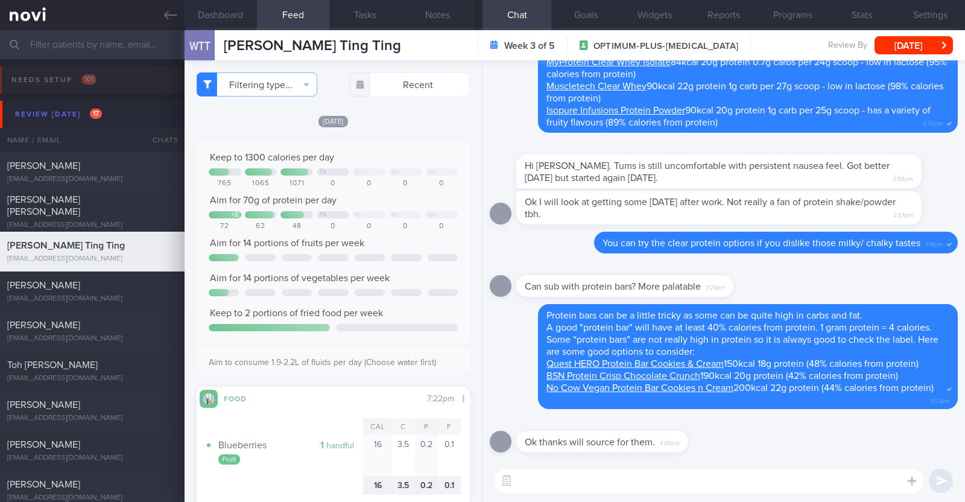
click at [404, 115] on div "[DATE]" at bounding box center [333, 121] width 273 height 13
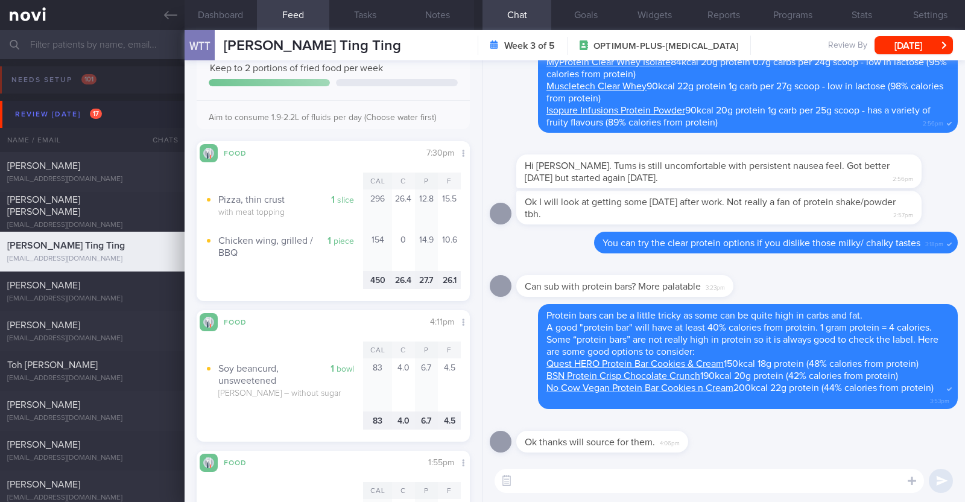
scroll to position [3015, 0]
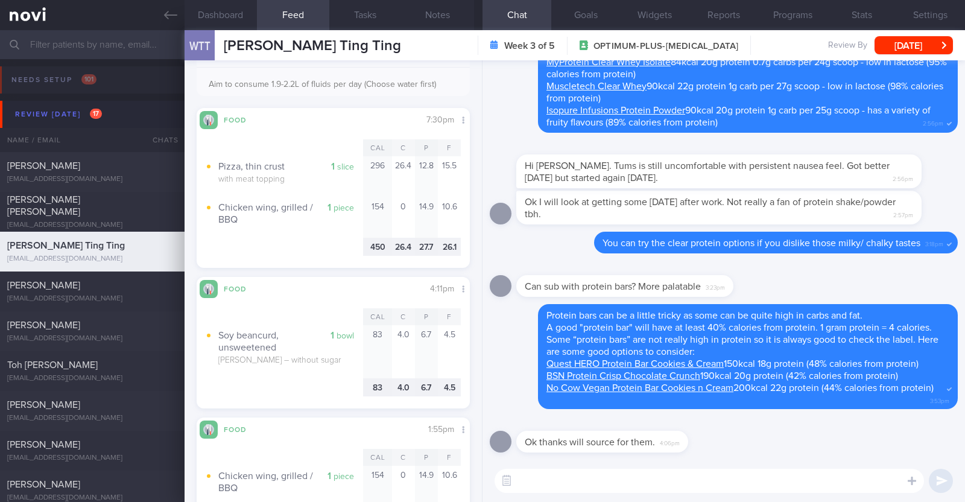
click at [593, 478] on textarea at bounding box center [708, 481] width 429 height 24
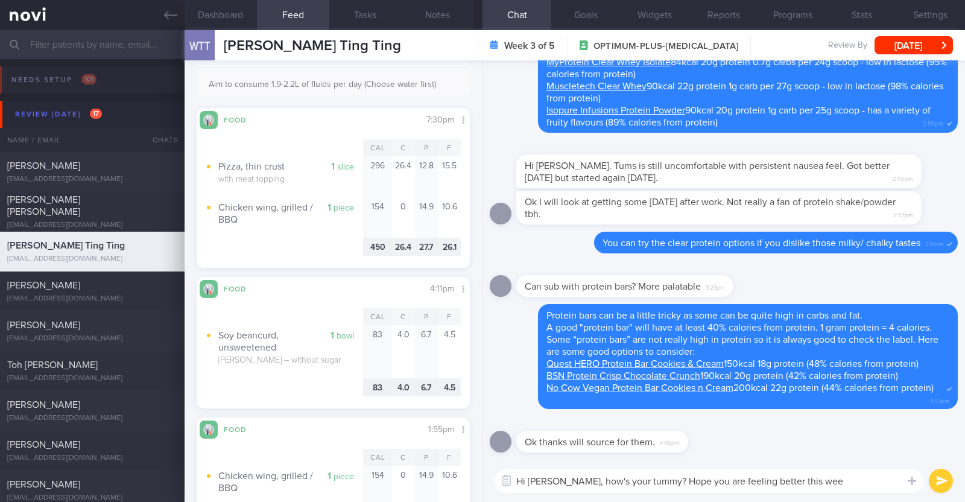
type textarea "Hi [PERSON_NAME], how's your tummy? Hope you are feeling better this week"
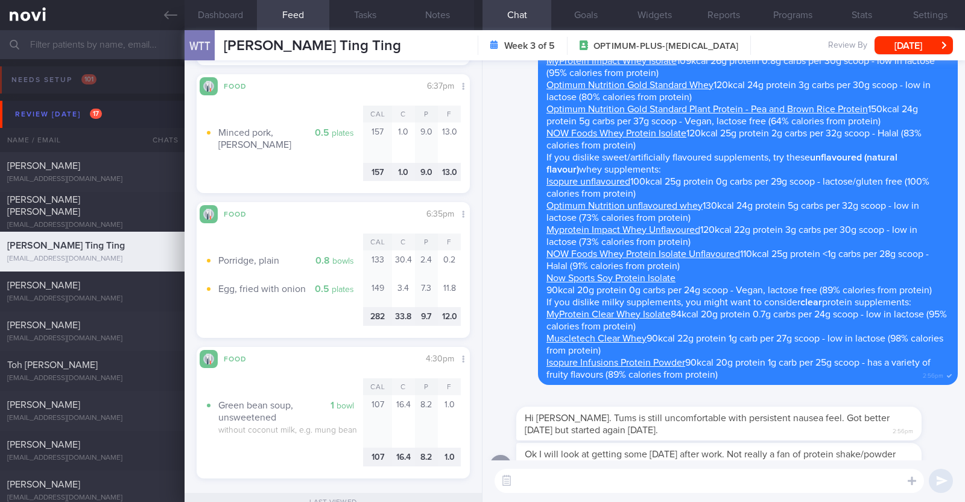
scroll to position [0, 0]
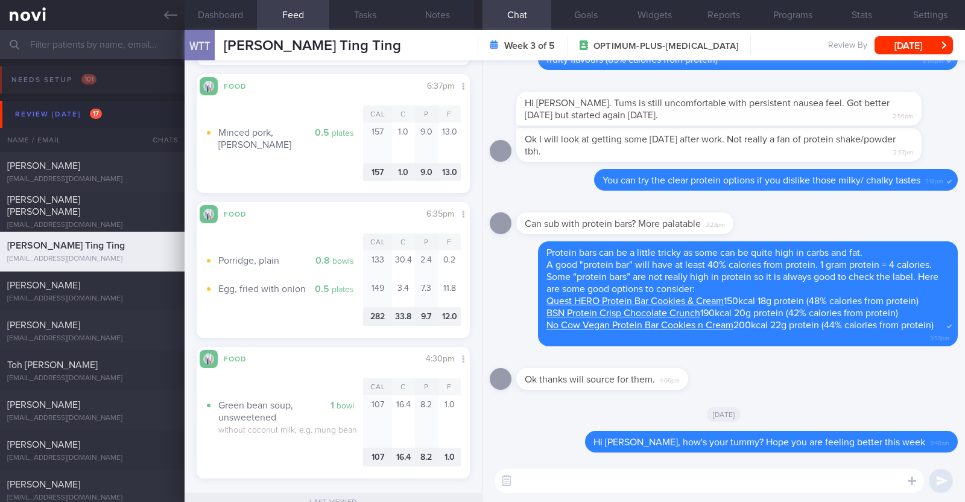
click at [817, 481] on textarea at bounding box center [708, 481] width 429 height 24
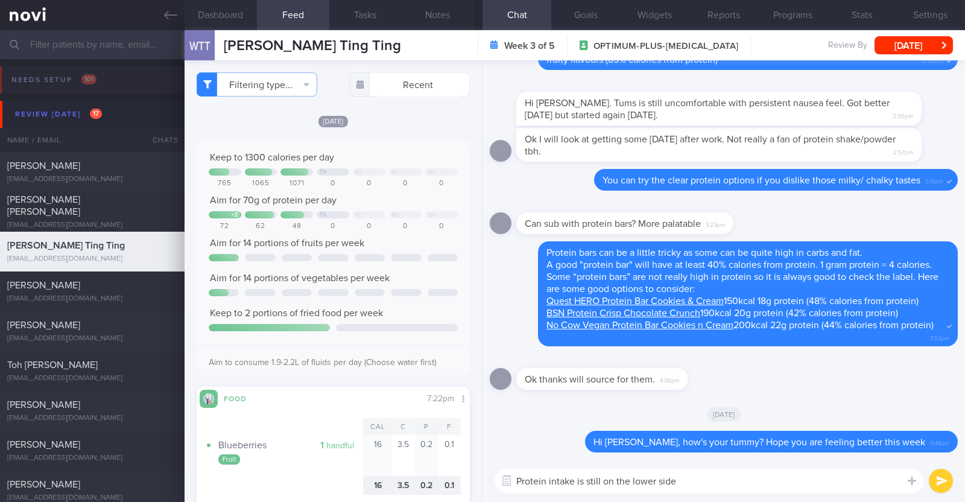
drag, startPoint x: 687, startPoint y: 482, endPoint x: 579, endPoint y: 474, distance: 108.3
click at [579, 474] on textarea "Protein intake is still on the lower side" at bounding box center [708, 481] width 429 height 24
type textarea "Protein intake this week has improved. Keep it up!"
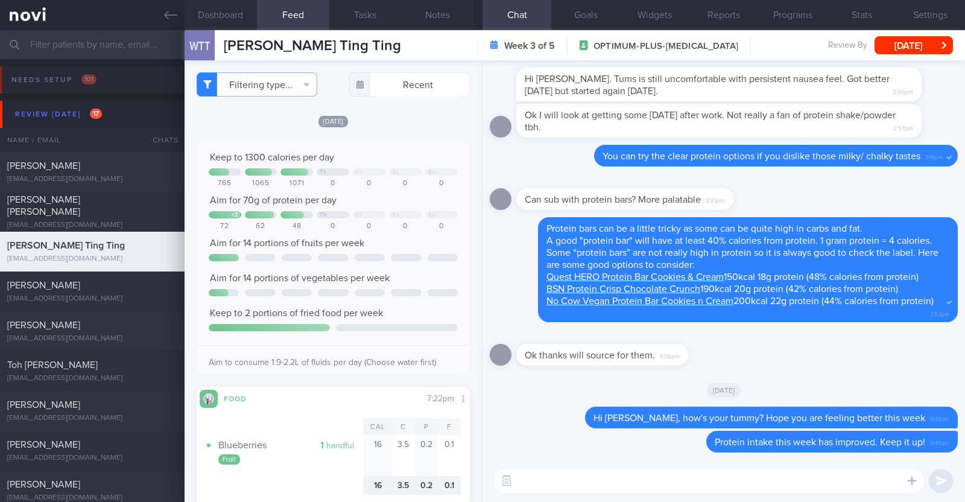
paste textarea "Lore ips dolo sitam/ consec adipi: Elitseddoei tem 98i utlabor etdol/magnaa *En…"
type textarea "Lore ips dolo sitam/ consec adipi: Elitseddoei tem 98i utlabor etdol/magnaa *En…"
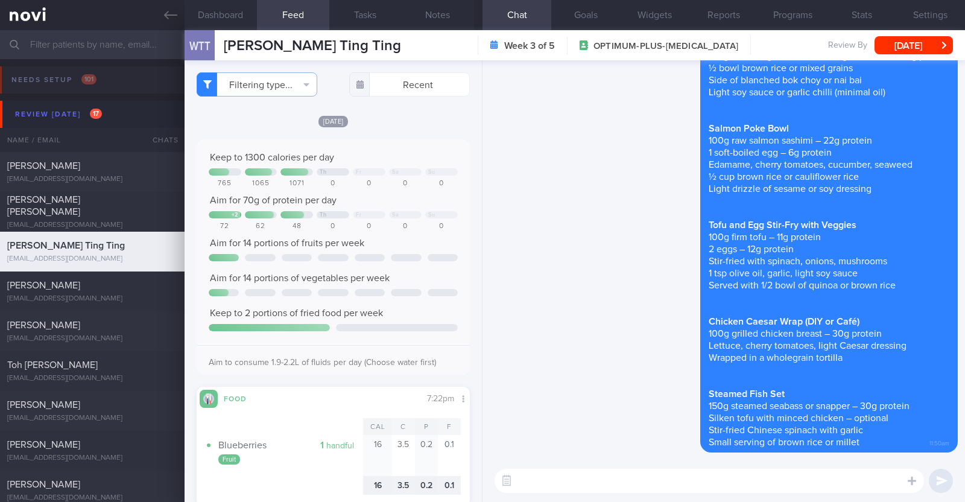
select select "9"
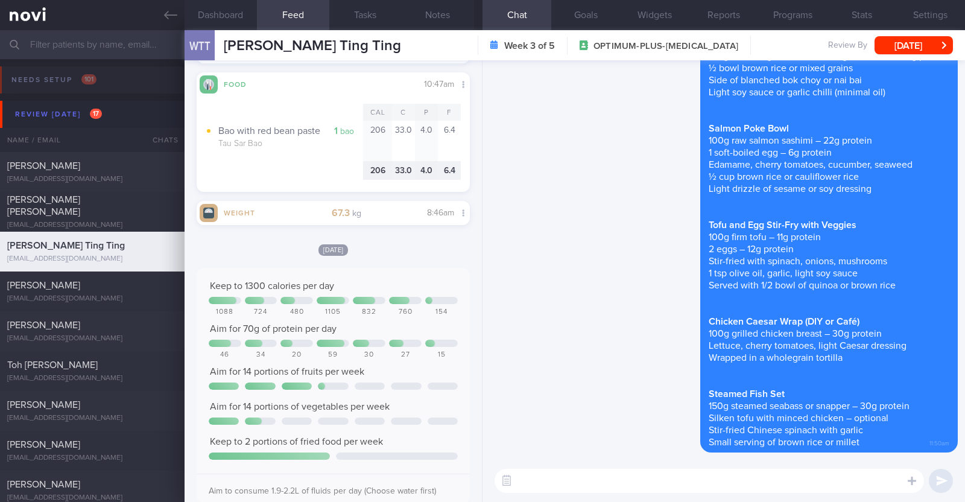
scroll to position [2638, 0]
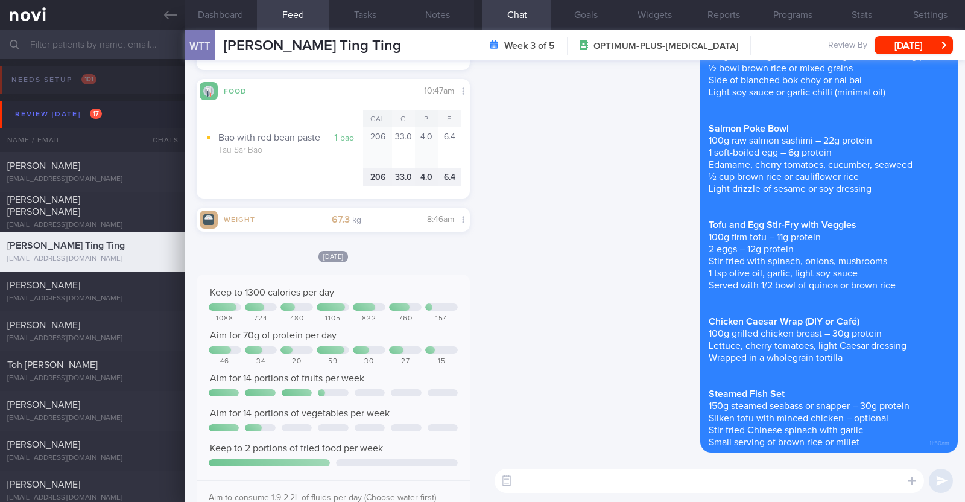
click at [582, 478] on textarea at bounding box center [708, 481] width 429 height 24
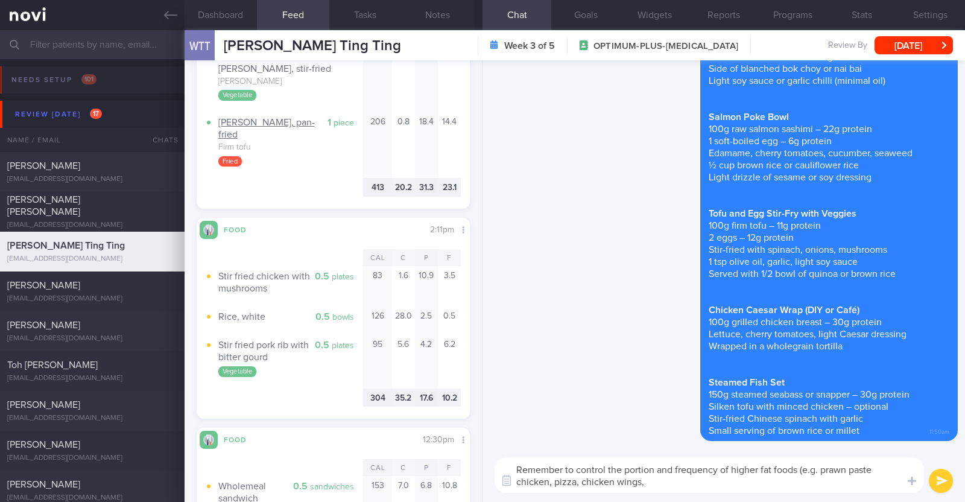
scroll to position [3768, 0]
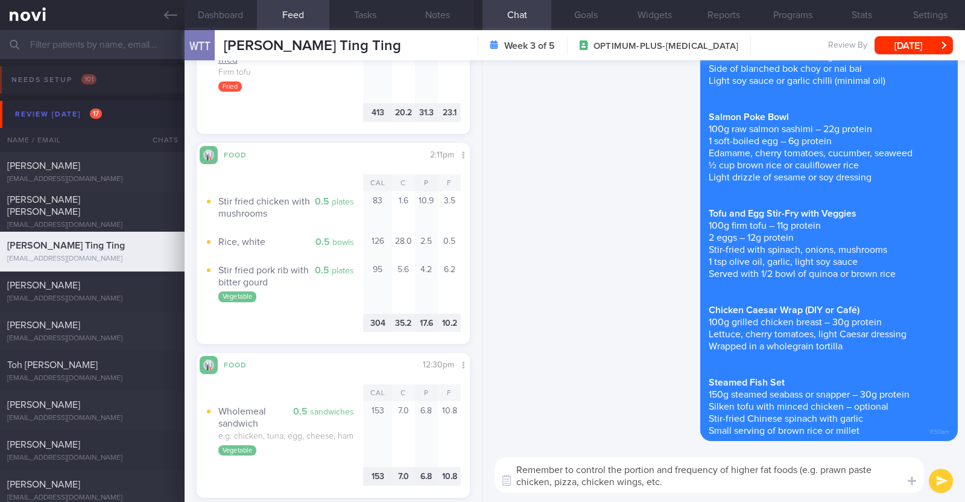
type textarea "Remember to control the portion and frequency of higher fat foods (e.g. prawn p…"
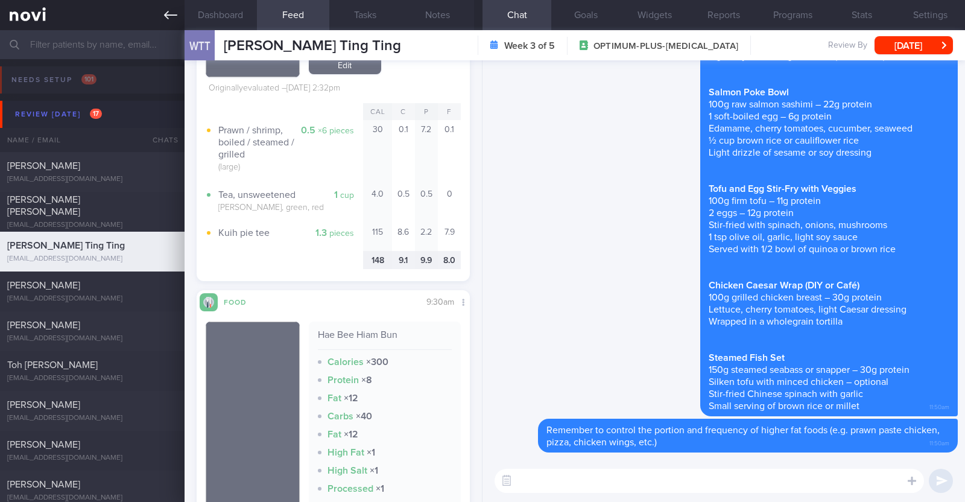
scroll to position [7989, 0]
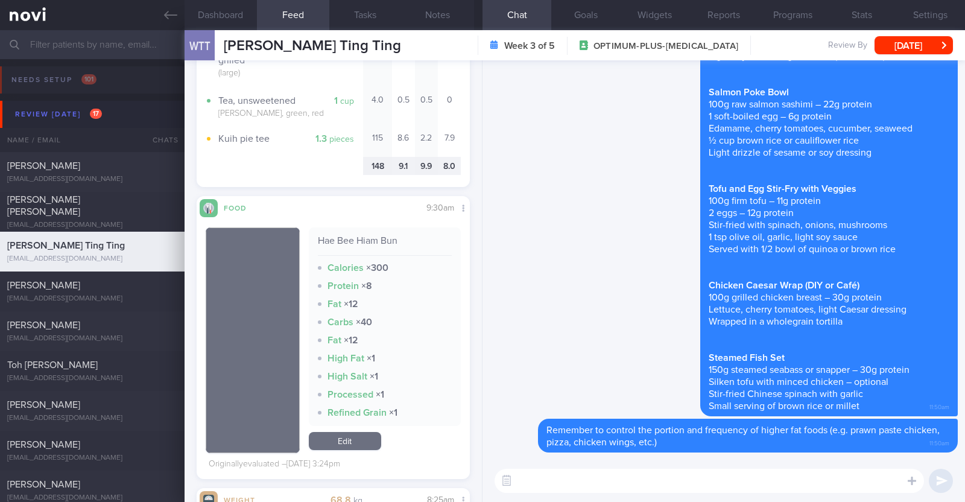
click at [630, 488] on textarea at bounding box center [708, 481] width 429 height 24
paste textarea "just want to let you know that I will be on leave from 9-10 Oct 2025. During th…"
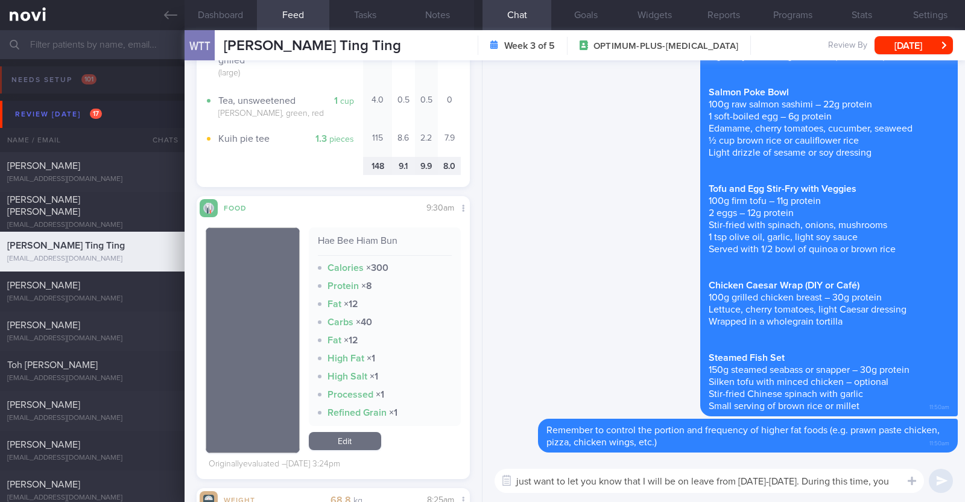
scroll to position [0, 0]
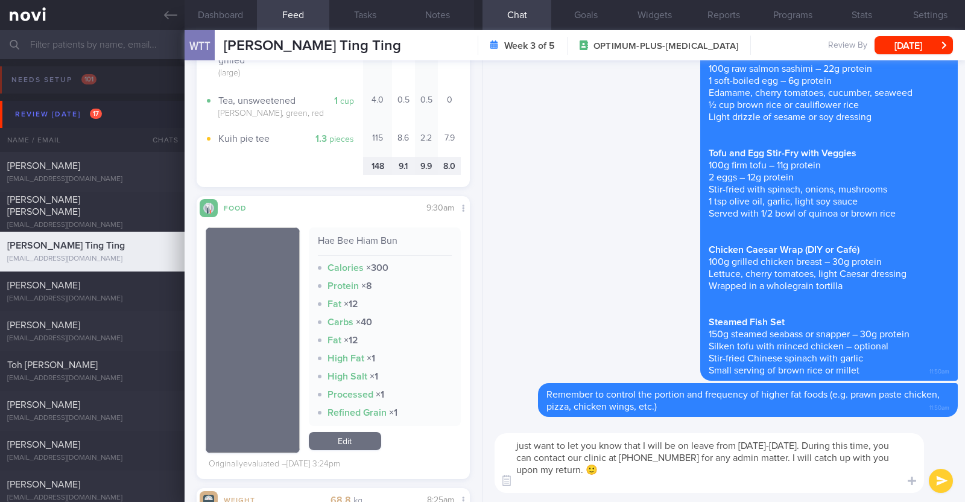
click at [513, 444] on textarea "just want to let you know that I will be on leave from 9-10 Oct 2025. During th…" at bounding box center [708, 463] width 429 height 60
type textarea "I also just want to let you know that I will be on leave from 9-10 Oct 2025. Du…"
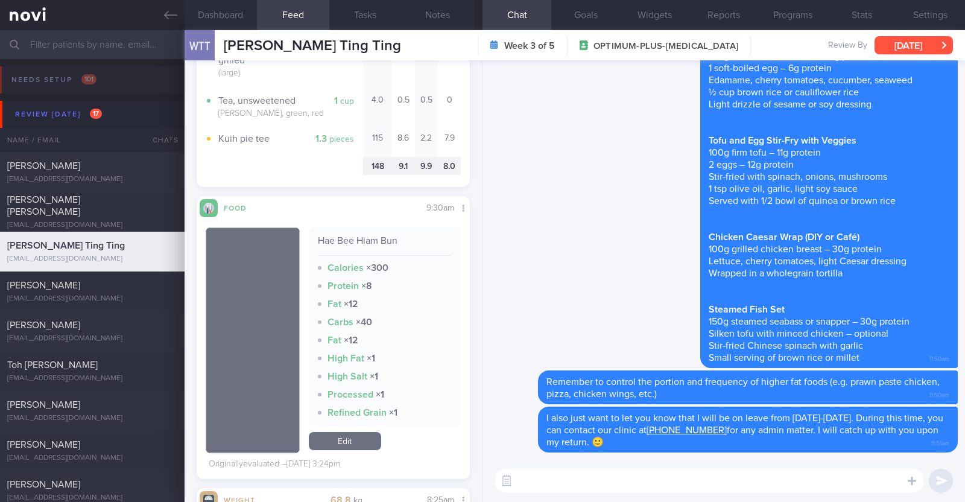
click at [929, 52] on button "[DATE]" at bounding box center [913, 45] width 78 height 18
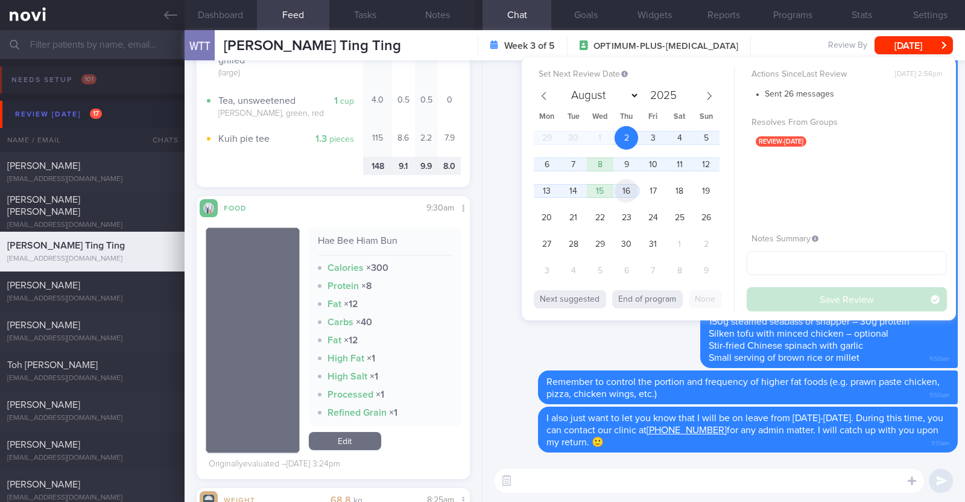
click at [622, 186] on span "16" at bounding box center [626, 191] width 24 height 24
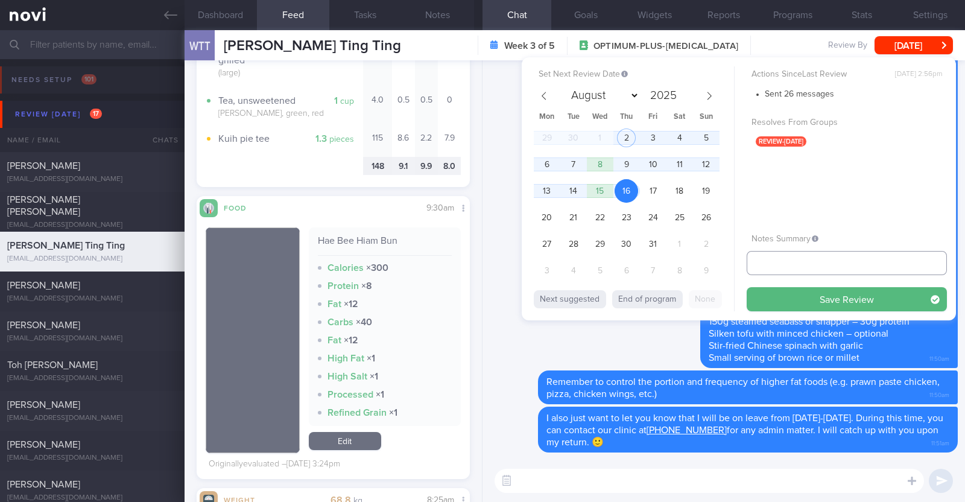
click at [761, 262] on input "text" at bounding box center [846, 263] width 200 height 24
type input "R/v 16/10"
click at [794, 300] on button "Save Review" at bounding box center [846, 299] width 200 height 24
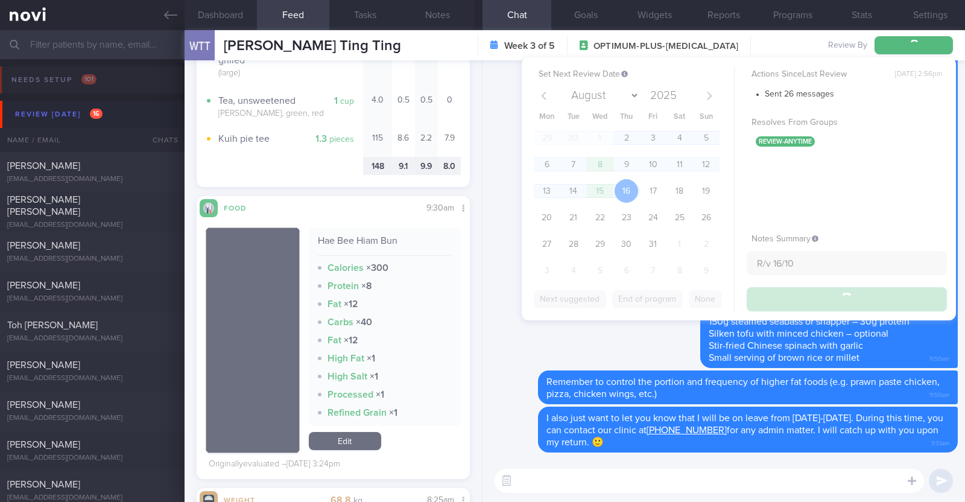
type input "R/v 16/10"
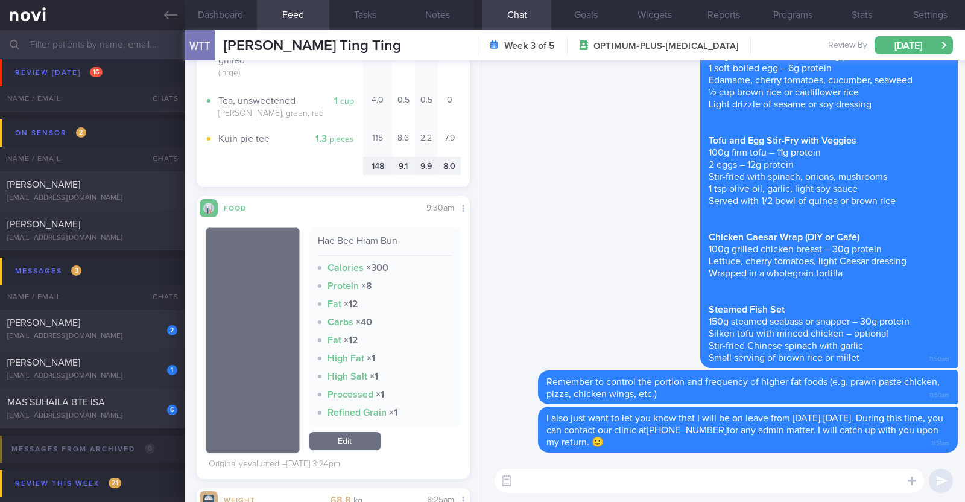
scroll to position [678, 0]
click at [135, 360] on div "Natsuko Macaud" at bounding box center [90, 361] width 167 height 12
type input "R/v with Dr Kyle 6/10. R/v 16/10"
type textarea "46F Nil PMHx/ meds Mounjaro 5mg Strength training 2x a week"
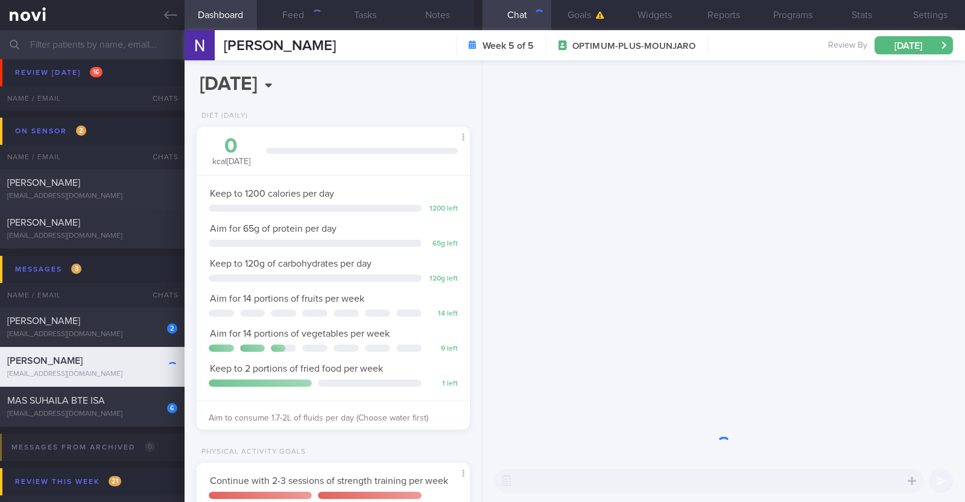
scroll to position [137, 240]
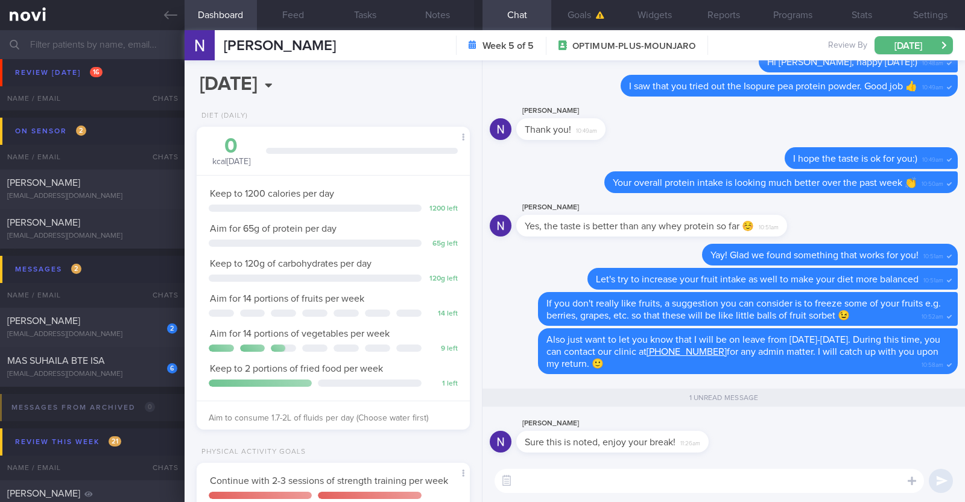
click at [545, 478] on textarea at bounding box center [708, 481] width 429 height 24
type textarea "Thank you!"
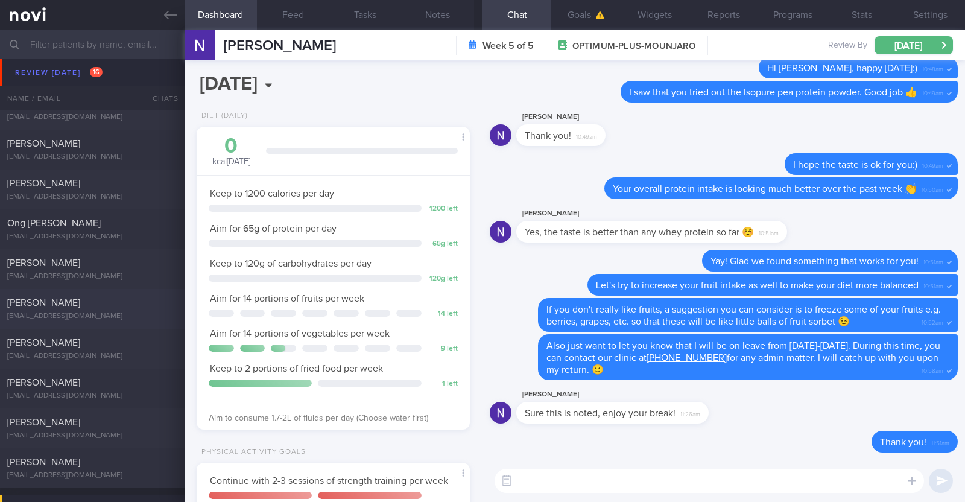
scroll to position [0, 0]
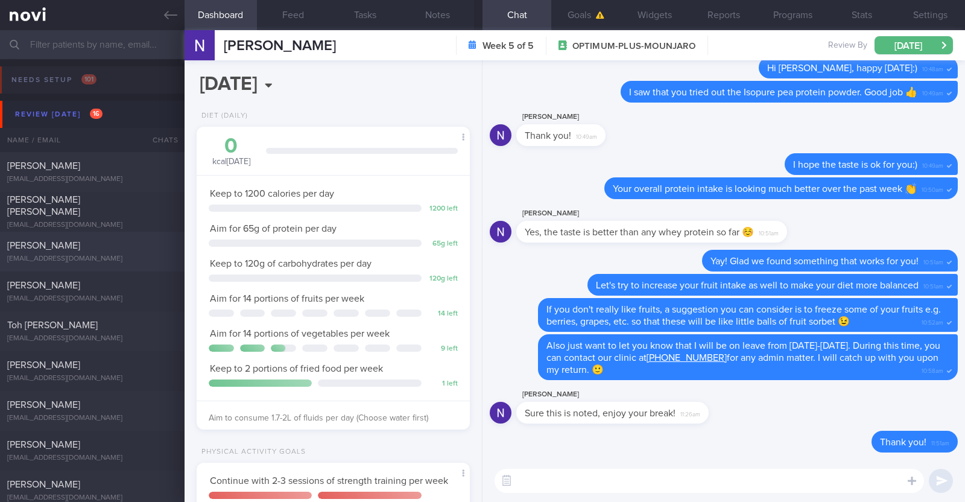
click at [120, 256] on div "[EMAIL_ADDRESS][DOMAIN_NAME]" at bounding box center [92, 258] width 170 height 9
type input "R/v/ 2/10"
type textarea "34M Co-morbidities: Dyslipidemia Hyperuricemia Nil meds Mounjaro 5mg wkly Seden…"
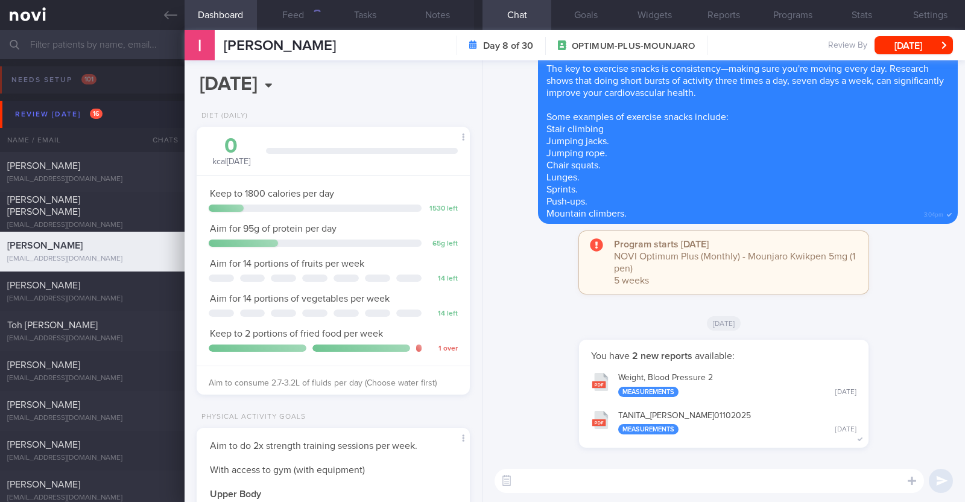
scroll to position [137, 240]
click at [289, 7] on button "Feed 1240" at bounding box center [293, 15] width 72 height 30
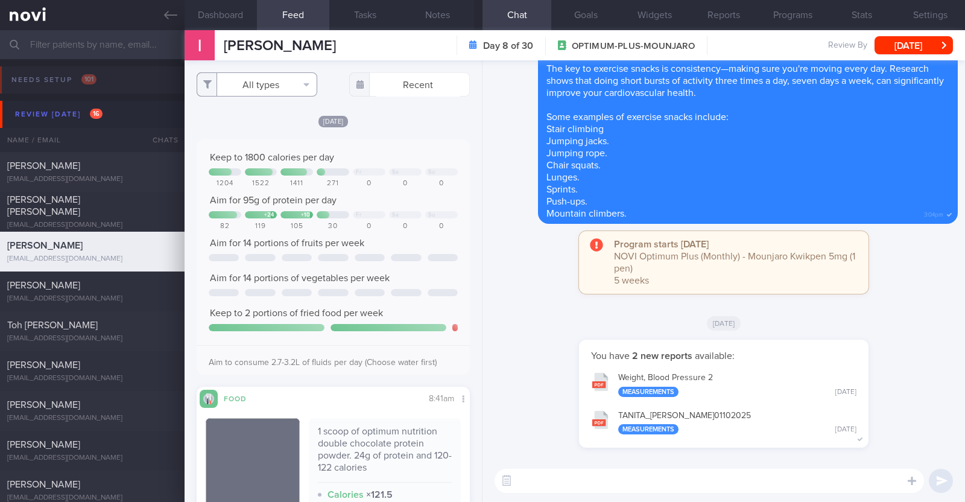
click at [281, 78] on button "All types" at bounding box center [257, 84] width 121 height 24
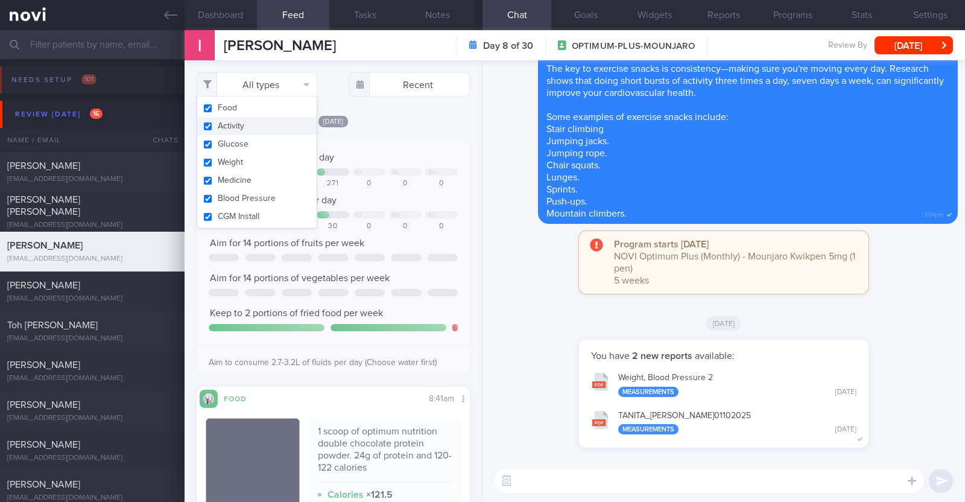
click at [244, 127] on button "Activity" at bounding box center [256, 126] width 119 height 18
checkbox input "false"
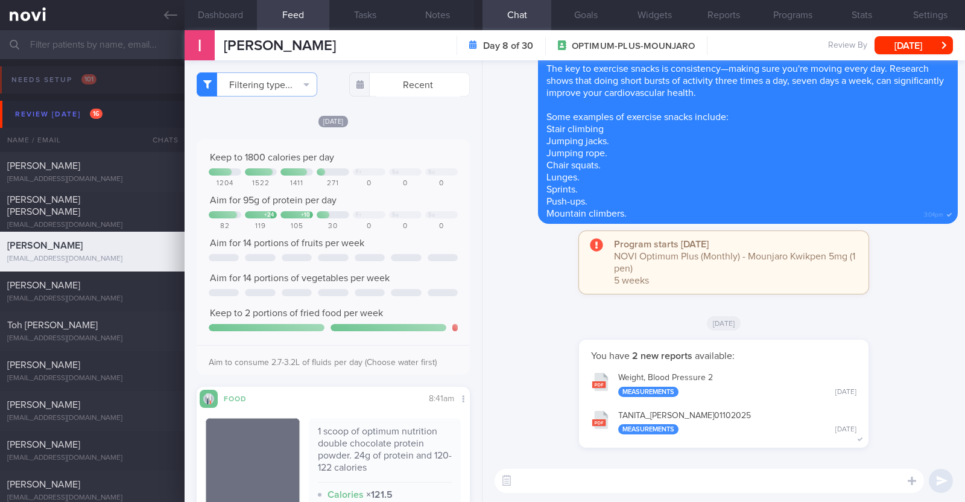
click at [365, 118] on div "[DATE]" at bounding box center [333, 121] width 273 height 13
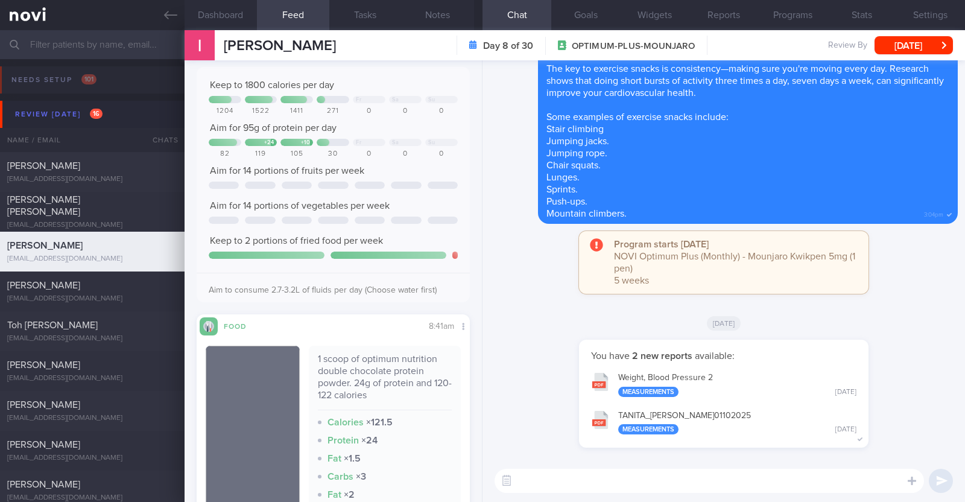
scroll to position [75, 0]
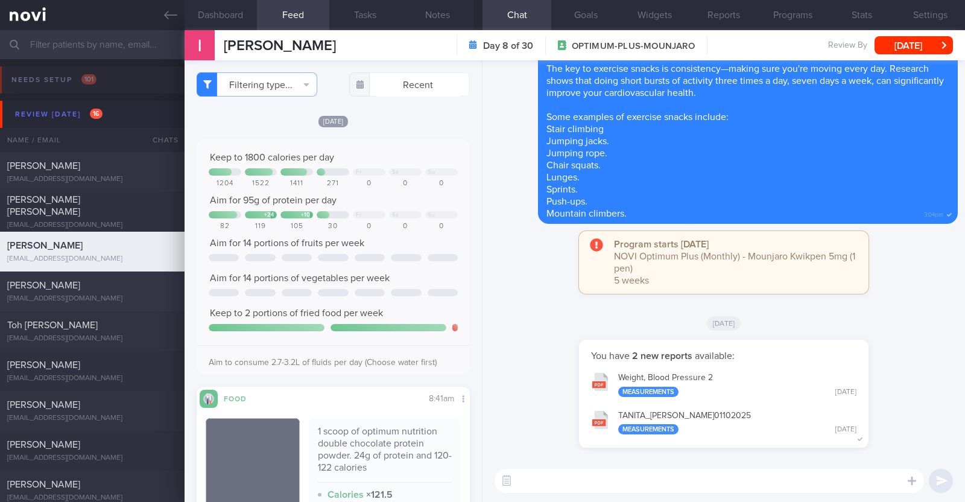
click at [45, 283] on span "[PERSON_NAME]" at bounding box center [43, 285] width 73 height 10
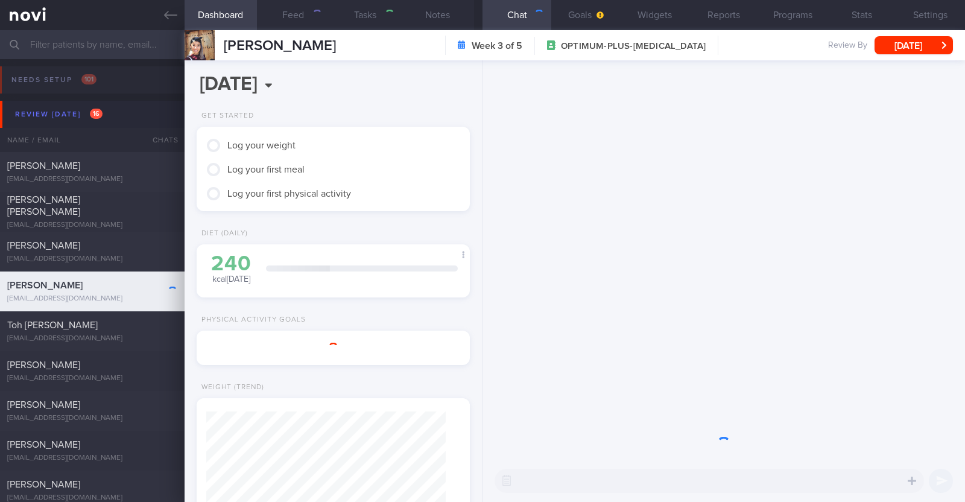
type textarea "30F Comorbidities: L5/S1 compression - has back pain, no longer on f/up Right s…"
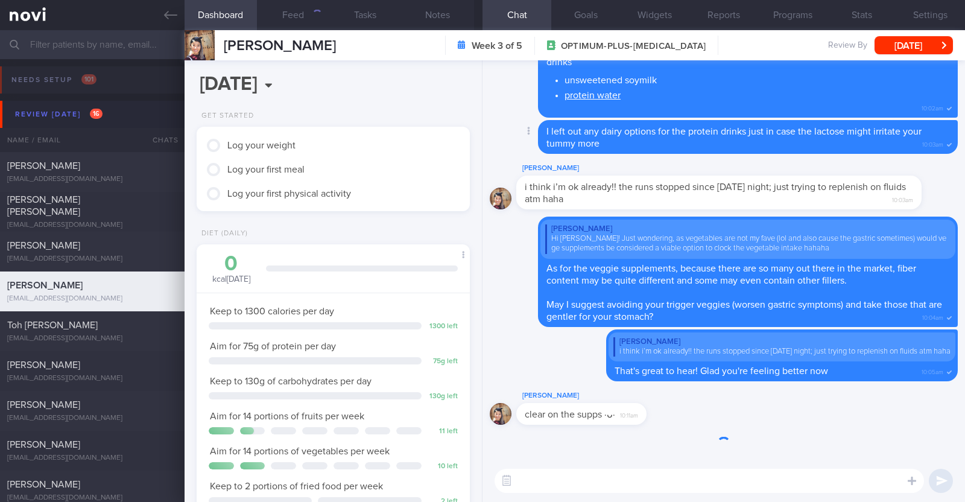
scroll to position [137, 240]
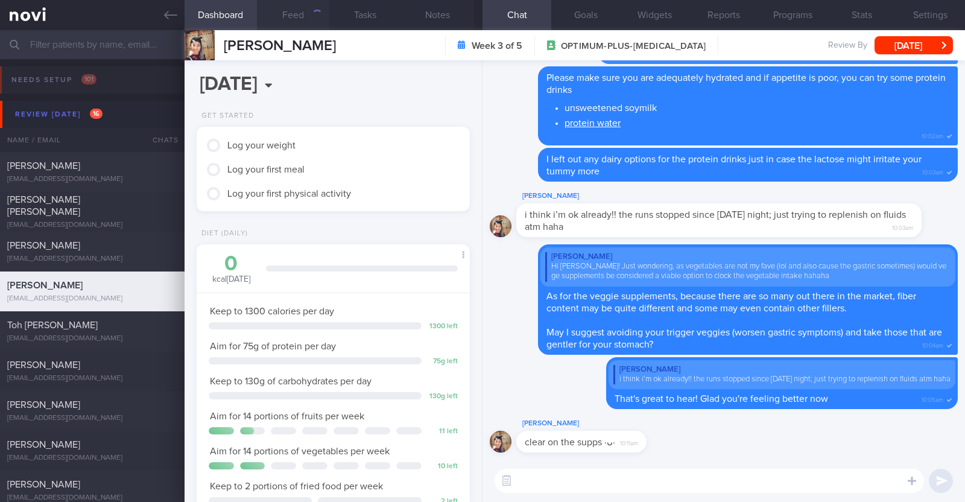
click at [300, 11] on button "Feed" at bounding box center [293, 15] width 72 height 30
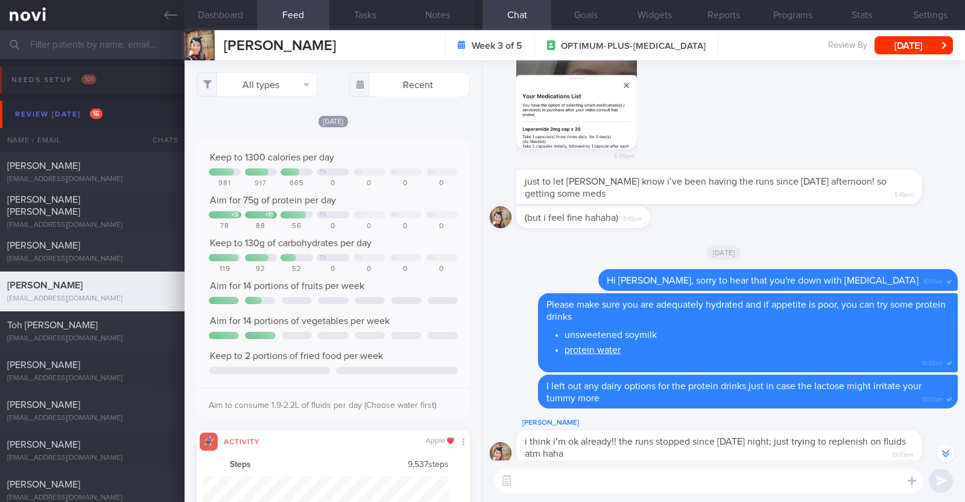
scroll to position [62, 246]
click at [282, 80] on button "All types" at bounding box center [257, 84] width 121 height 24
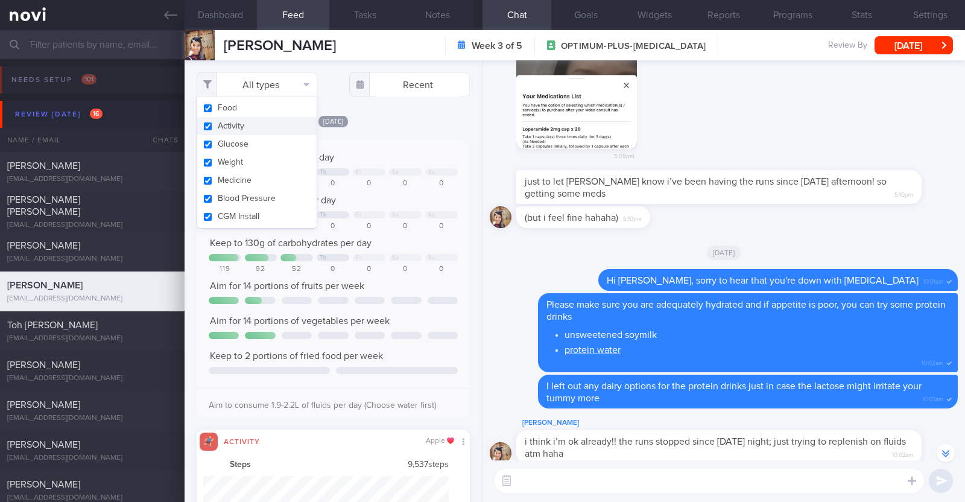
click at [260, 125] on button "Activity" at bounding box center [256, 126] width 119 height 18
checkbox input "false"
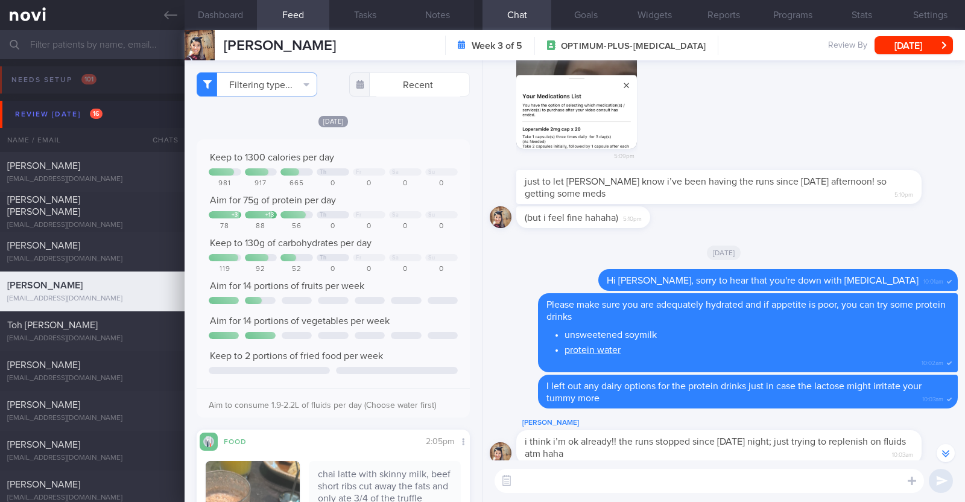
click at [425, 117] on div "[DATE]" at bounding box center [333, 121] width 273 height 13
click at [744, 476] on textarea at bounding box center [708, 481] width 429 height 24
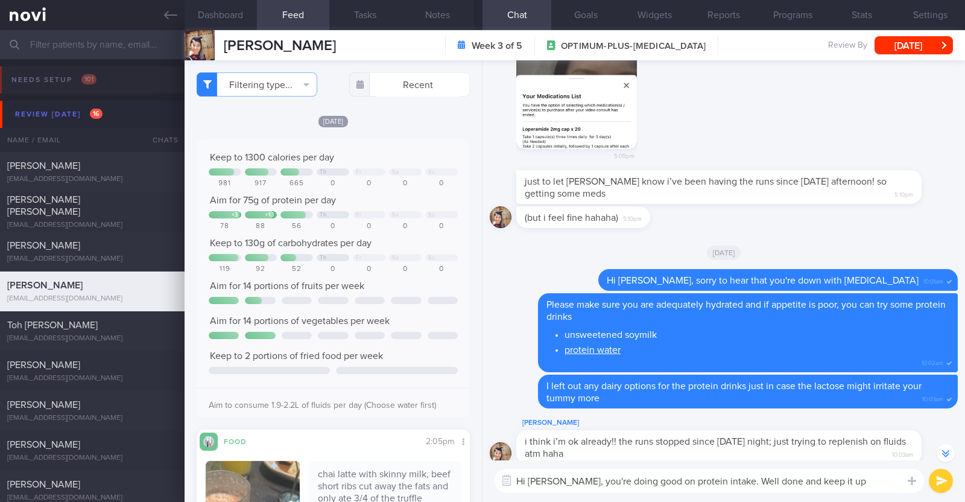
type textarea "Hi Sarah, you're doing good on protein intake. Well done and keep it up!"
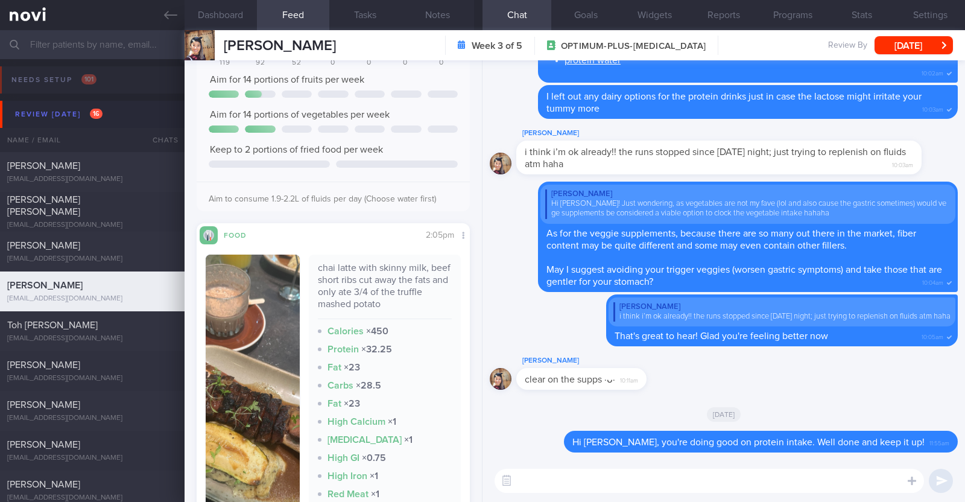
scroll to position [226, 0]
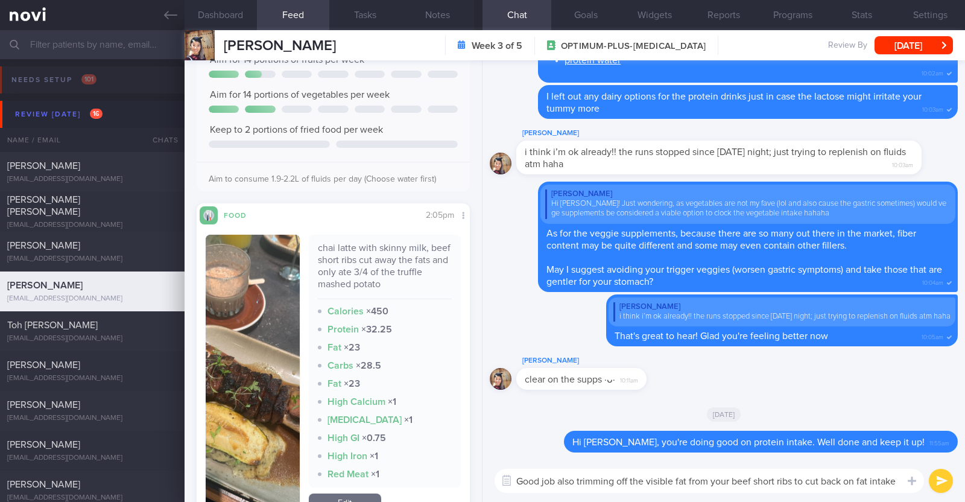
paste textarea "👍"
type textarea "Good job also trimming off the visible fat from your beef short ribs to cut bac…"
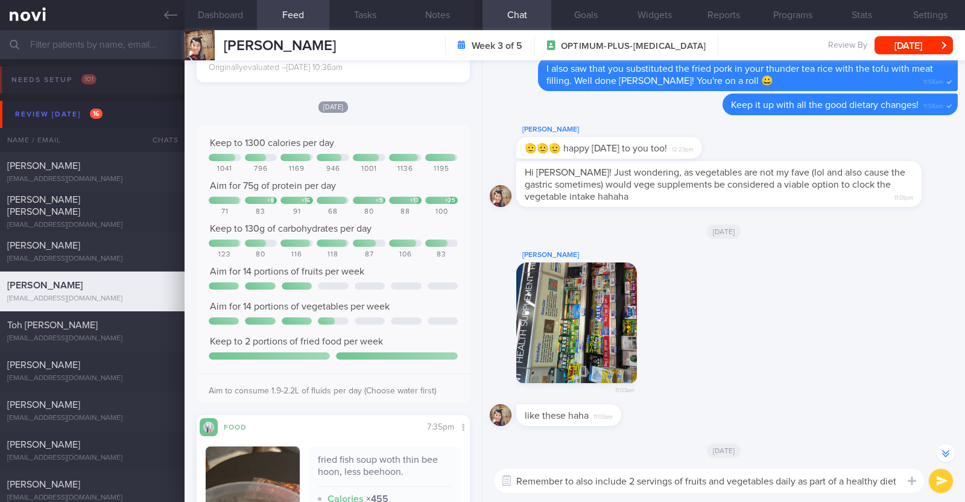
scroll to position [-1130, 0]
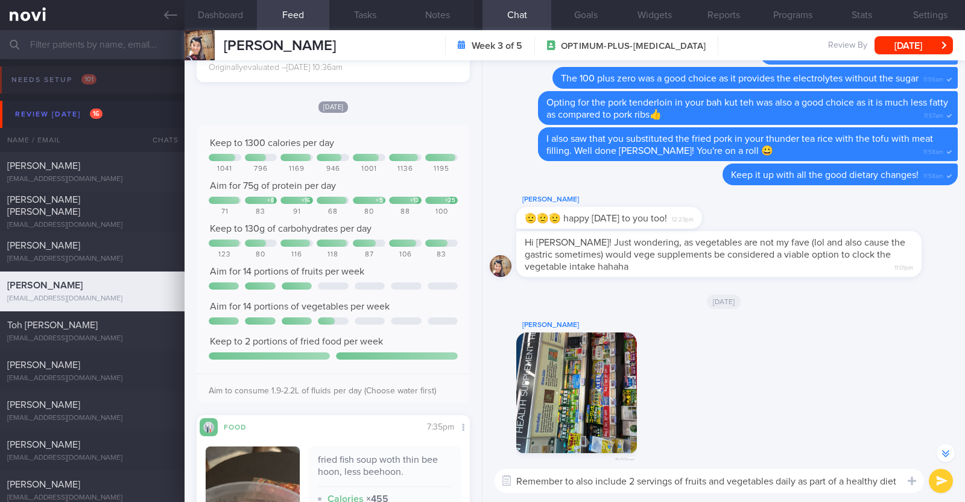
click at [592, 479] on textarea "Remember to also include 2 servings of fruits and vegetables daily as part of a…" at bounding box center [708, 481] width 429 height 24
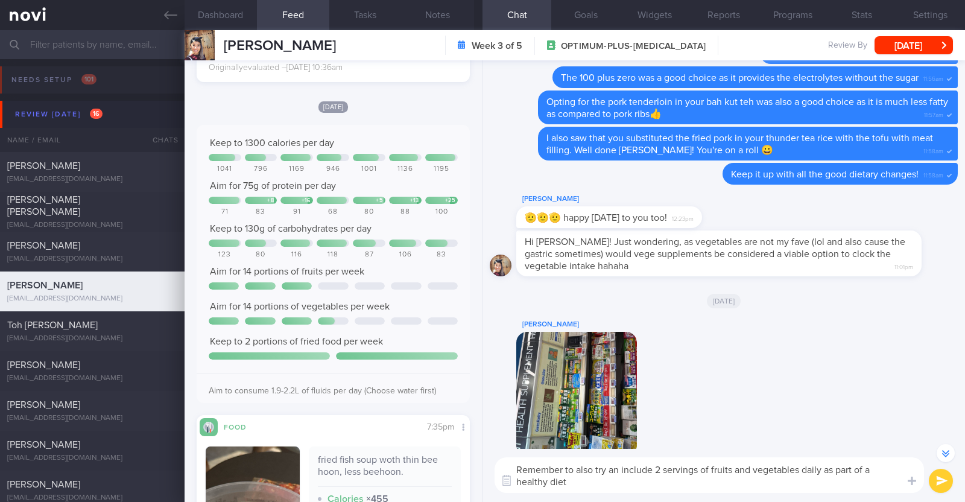
type textarea "Remember to also try and include 2 servings of fruits and vegetables daily as p…"
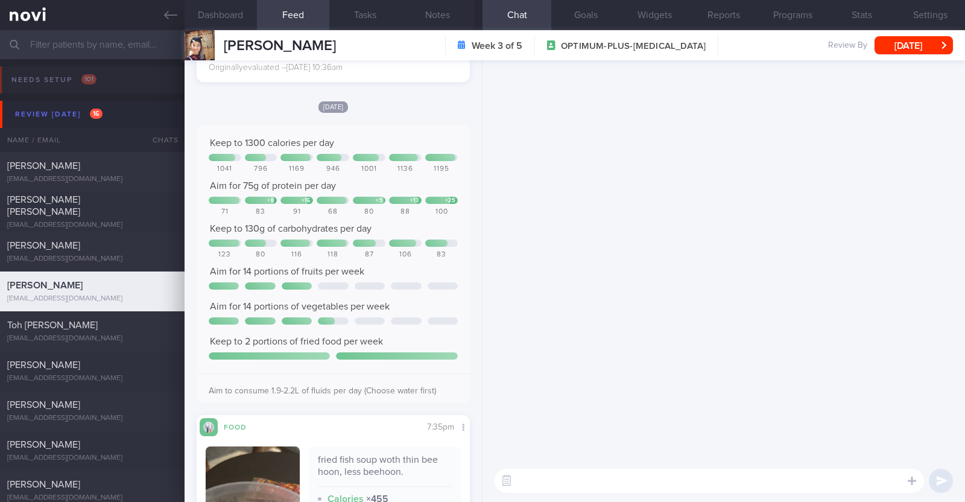
scroll to position [0, 0]
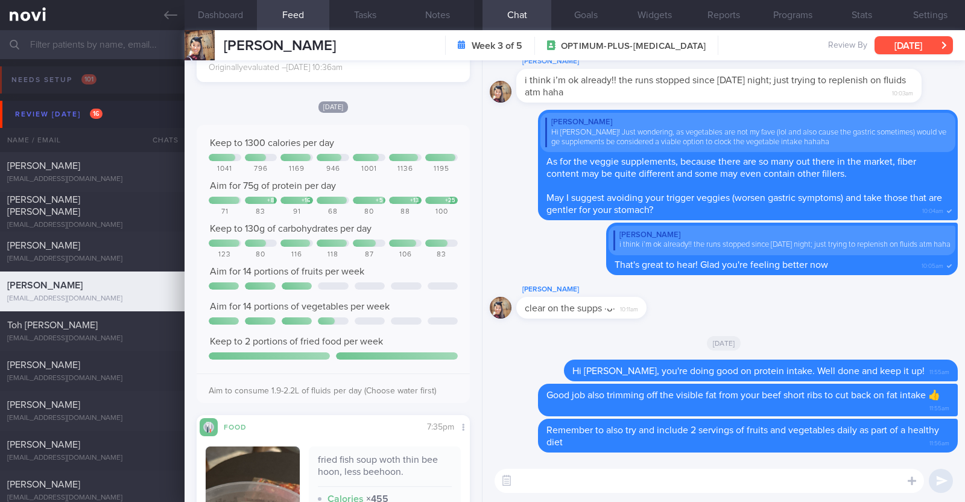
click at [886, 44] on button "[DATE]" at bounding box center [913, 45] width 78 height 18
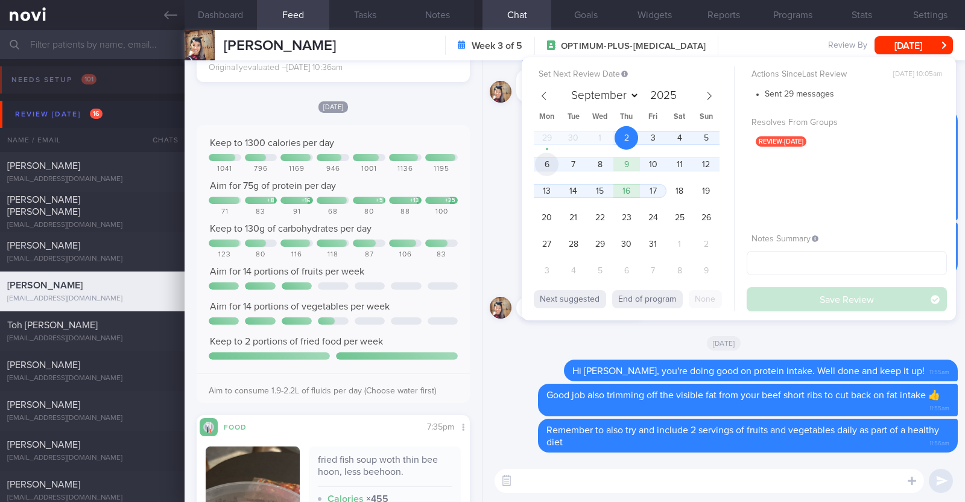
click at [552, 161] on span "6" at bounding box center [547, 165] width 24 height 24
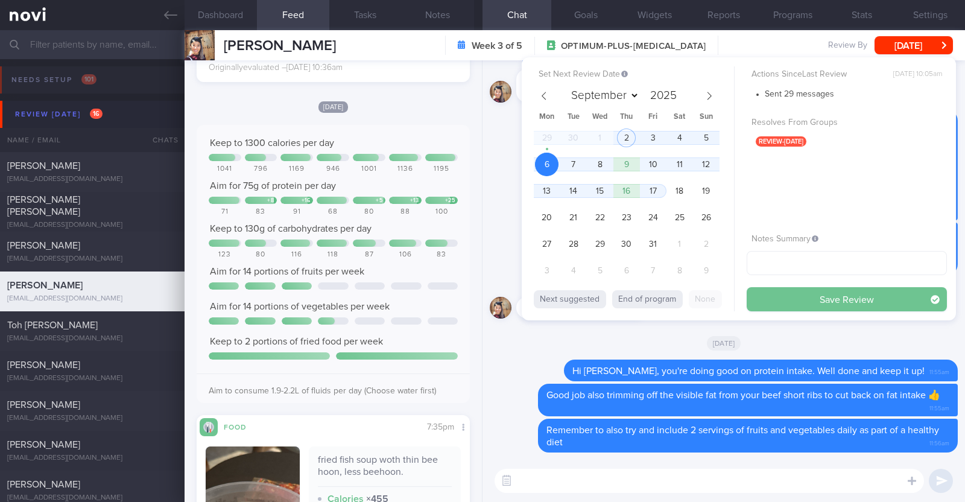
click at [814, 301] on button "Save Review" at bounding box center [846, 299] width 200 height 24
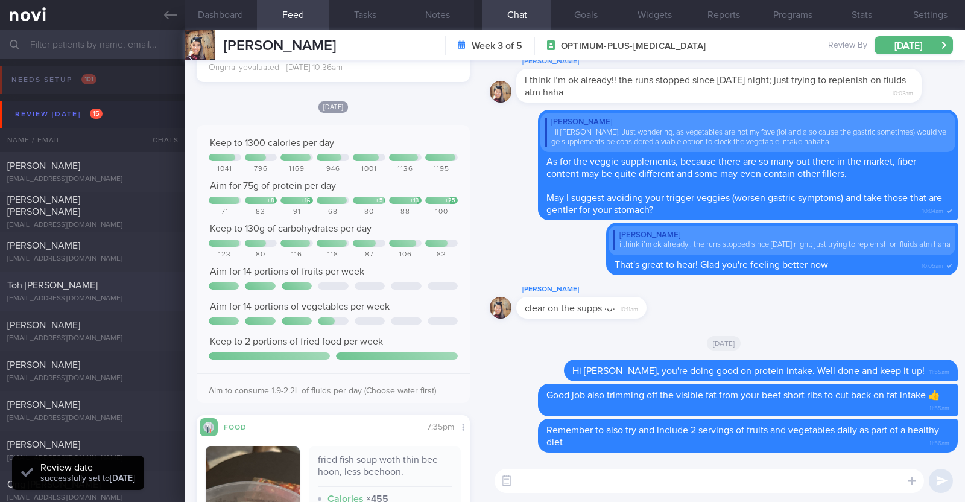
click at [96, 291] on div "Toh [PERSON_NAME]" at bounding box center [90, 285] width 167 height 12
type textarea "46M Comorbidities: HTN Mild HLD Previously had Bells palsy Sleep apnea with CPA…"
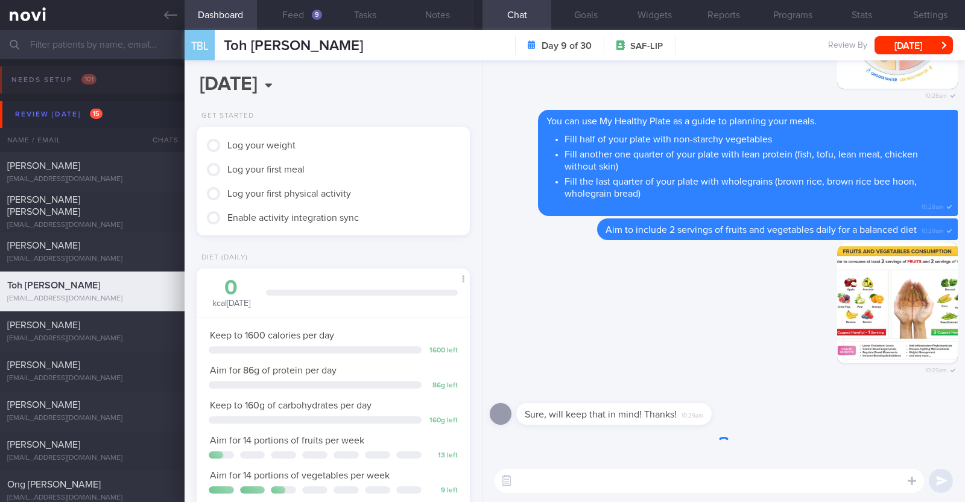
scroll to position [122, 244]
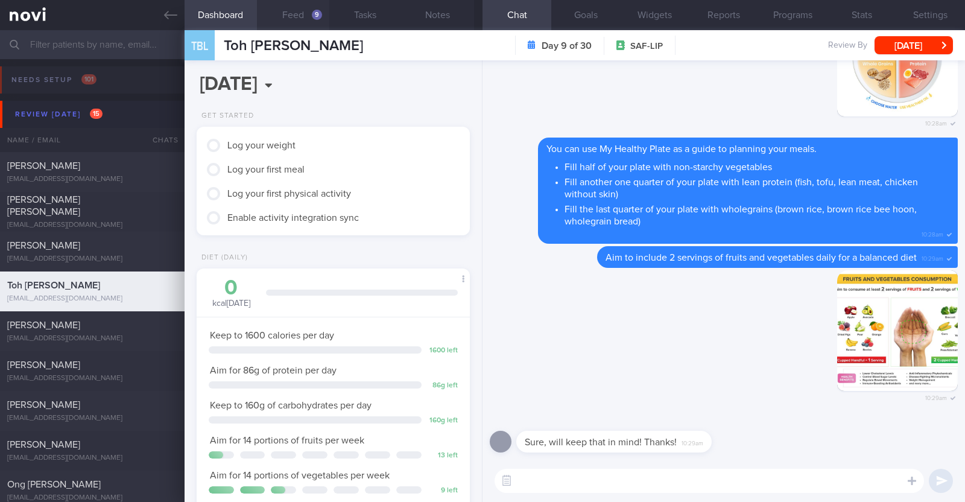
click at [285, 8] on button "Feed 9" at bounding box center [293, 15] width 72 height 30
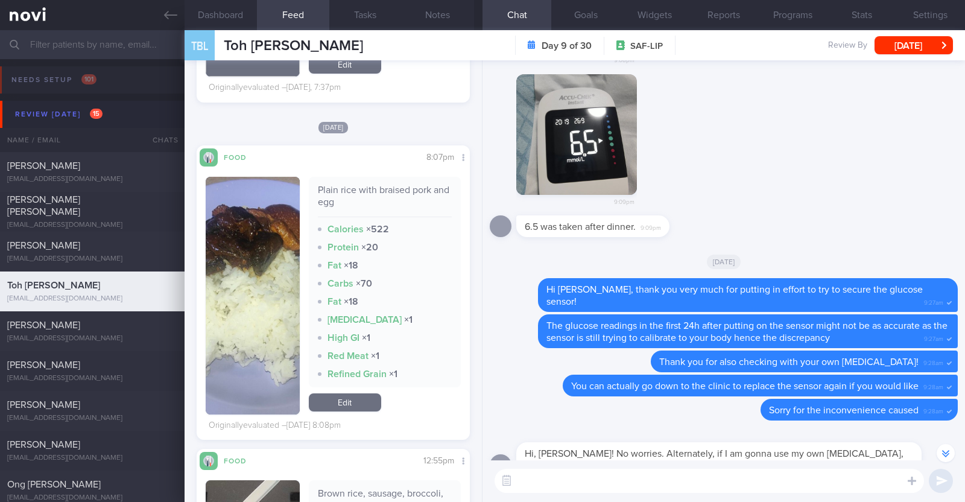
scroll to position [945, 0]
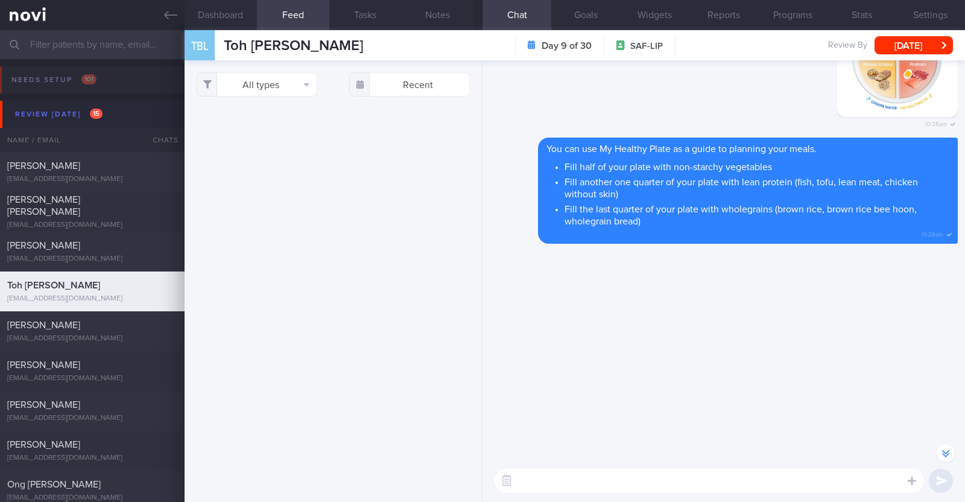
select select "9"
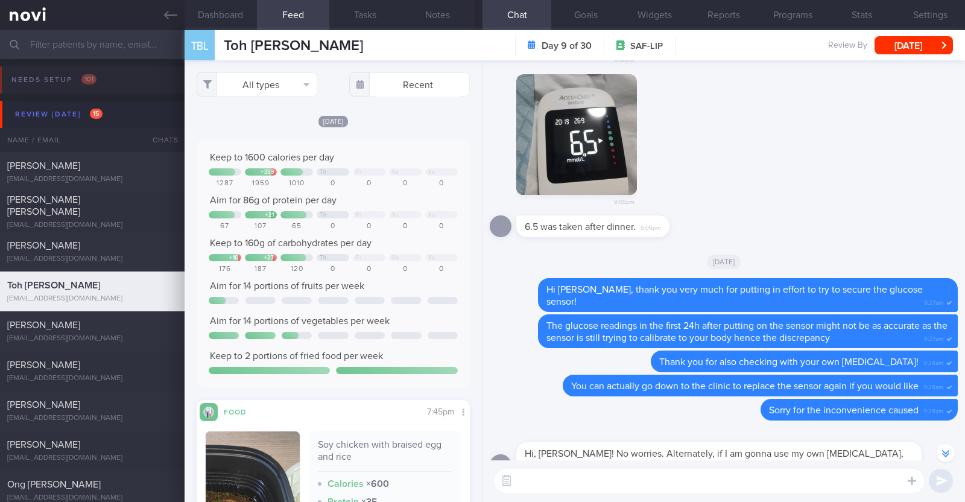
click at [710, 477] on textarea at bounding box center [708, 481] width 429 height 24
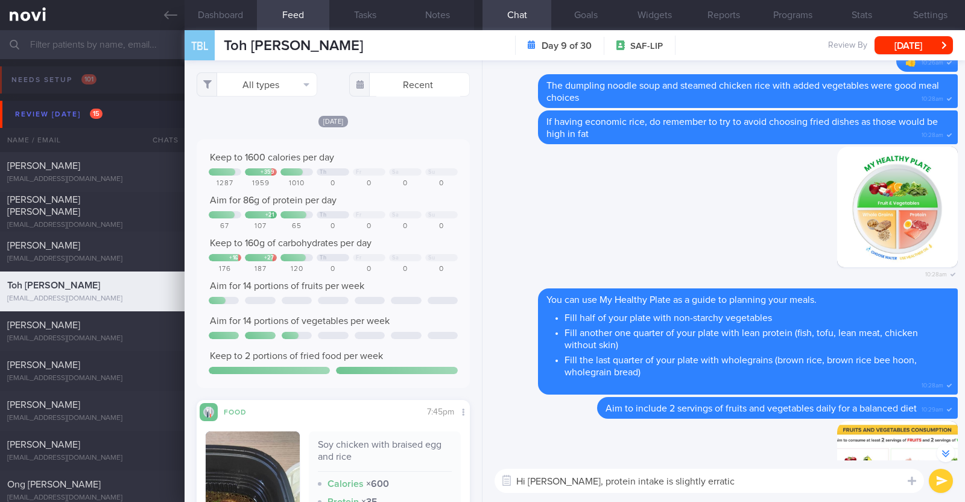
scroll to position [-162, 0]
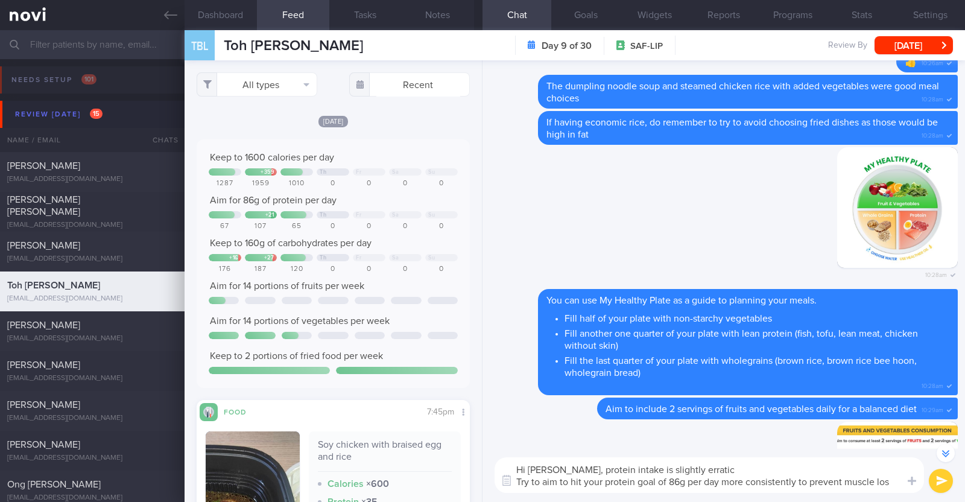
type textarea "Hi Beng Leong, protein intake is slightly erratic Try to aim to hit your protei…"
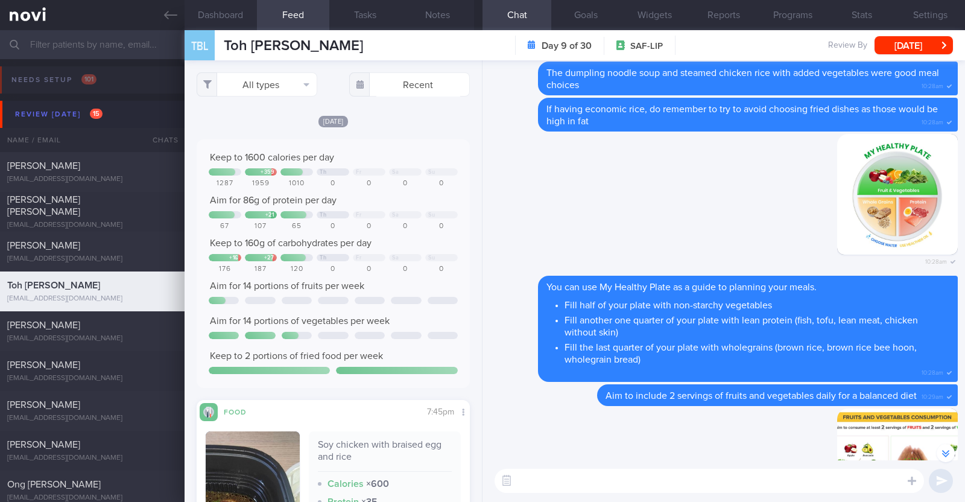
scroll to position [0, 0]
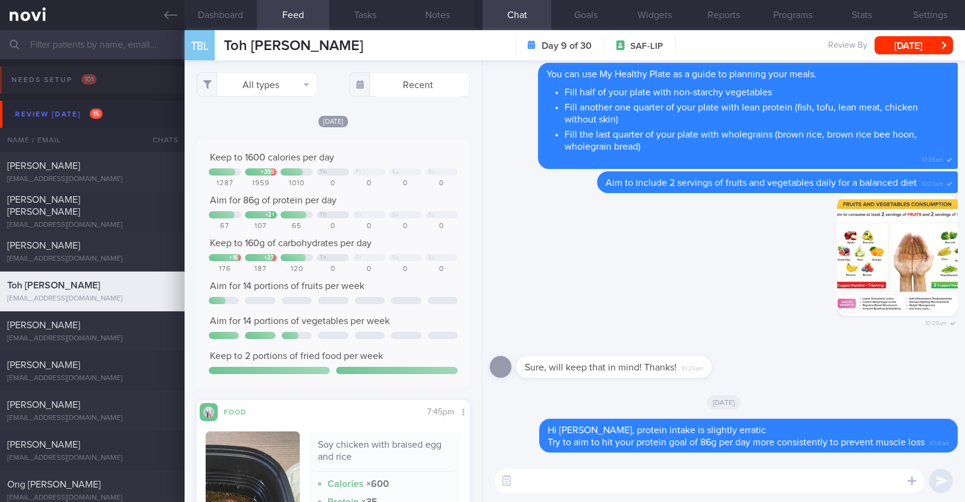
paste textarea "Here are some examples of how much protein is contained in various foods: - 150…"
type textarea "Here are some examples of how much protein is contained in various foods: - 150…"
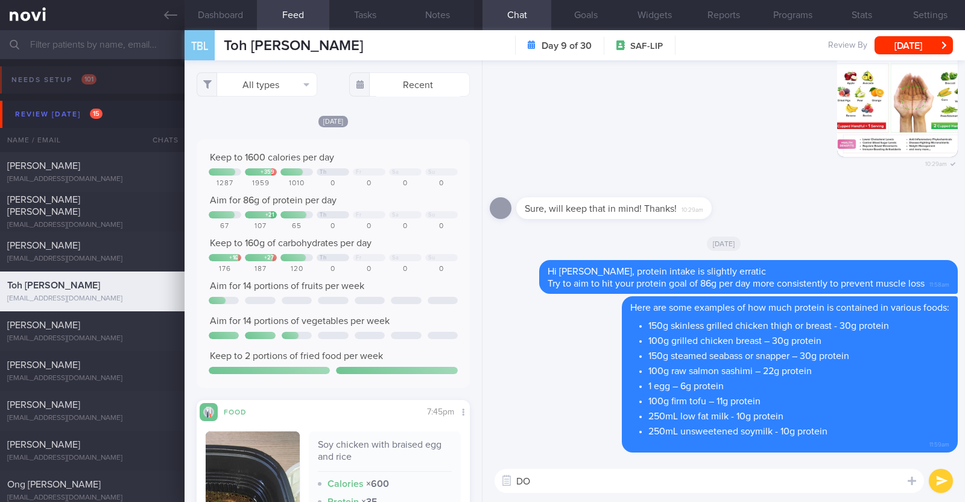
type textarea "D"
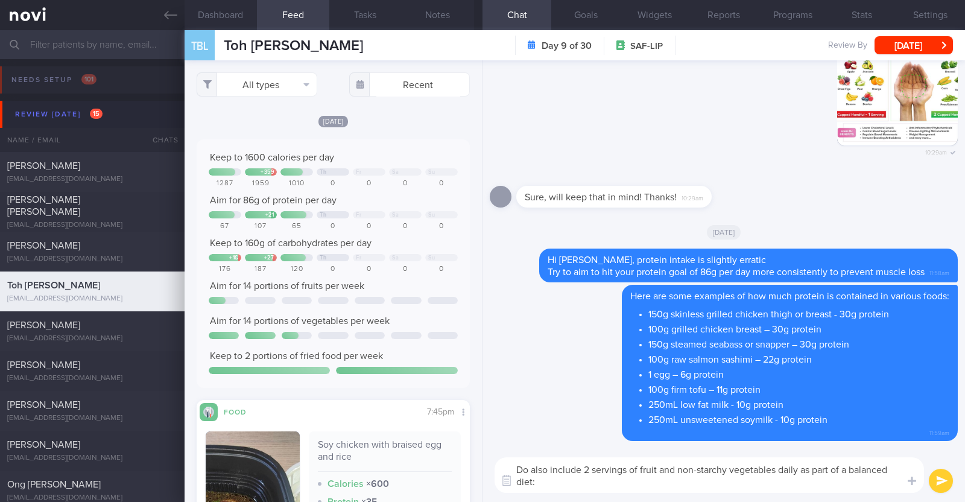
type textarea "Do also include 2 servings of fruit and non-starchy vegetables daily as part of…"
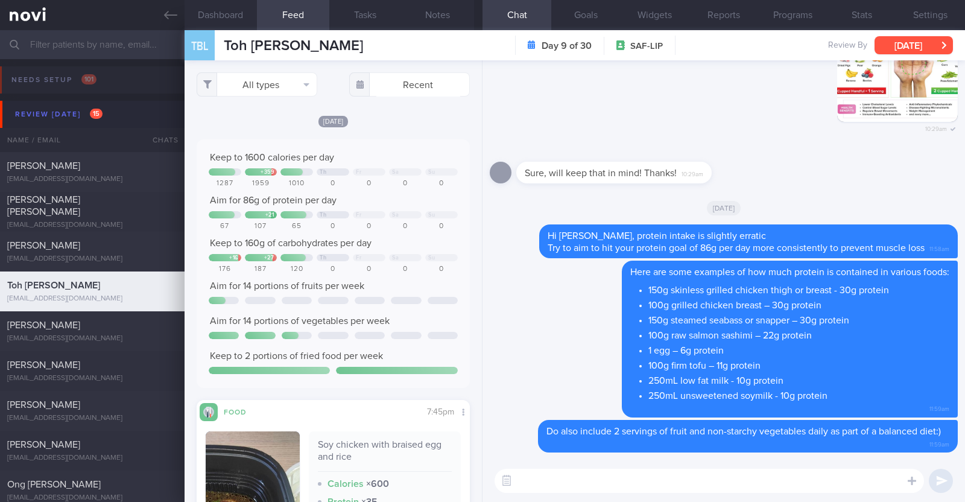
click at [882, 47] on button "[DATE]" at bounding box center [913, 45] width 78 height 18
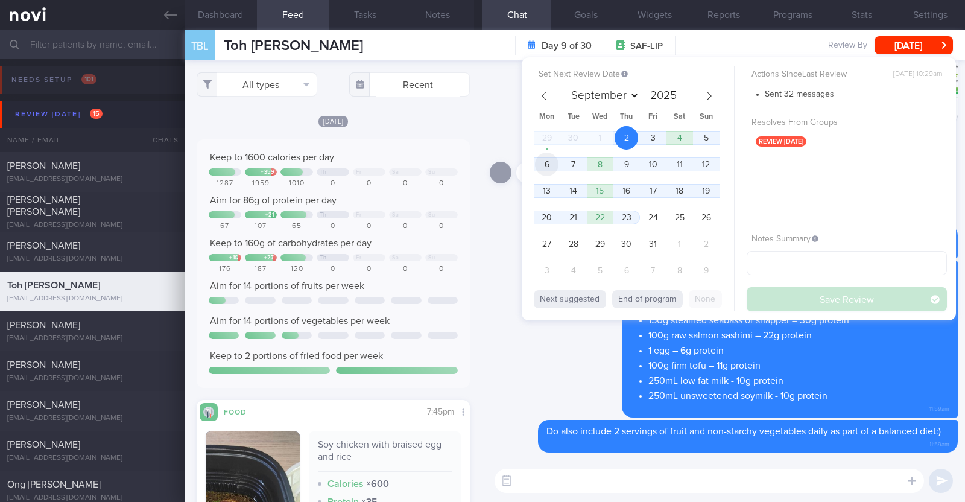
click at [553, 165] on span "6" at bounding box center [547, 165] width 24 height 24
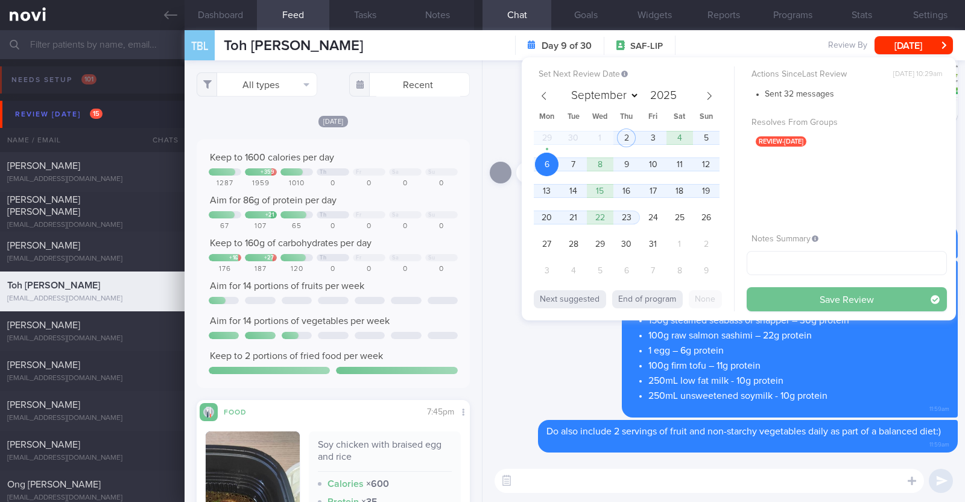
click at [830, 289] on button "Save Review" at bounding box center [846, 299] width 200 height 24
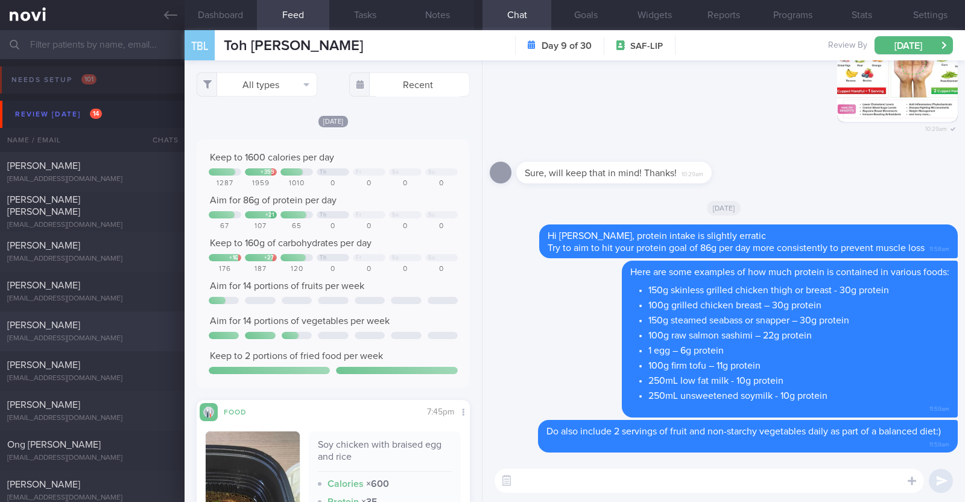
click at [57, 343] on div "Judith Guerrero judes_ramos@hotmail.com Today 3 days ago OPTIMUM-PLUS-WEGOVY" at bounding box center [482, 331] width 965 height 40
type textarea "50F Comorbidities: Fatty Liver HLD Glaucoma Nil meds Wegovy 0.25mg for 4 weeks,…"
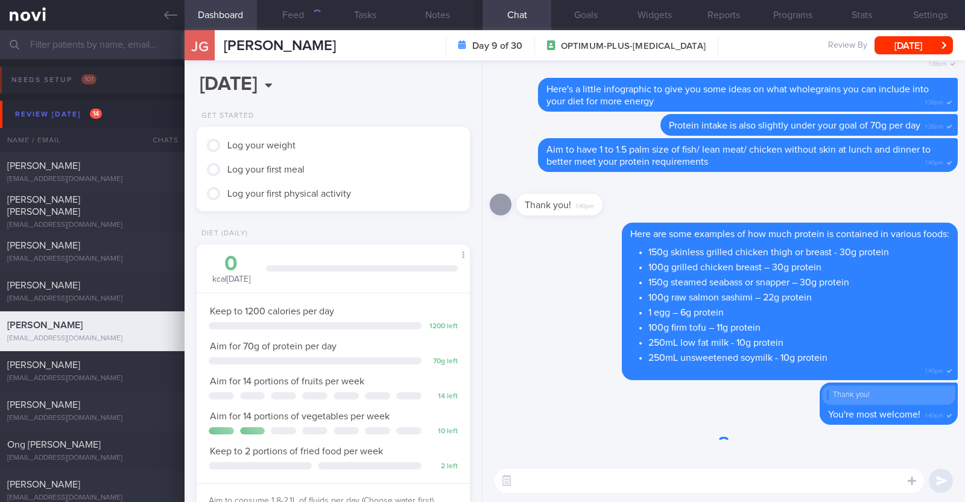
scroll to position [137, 240]
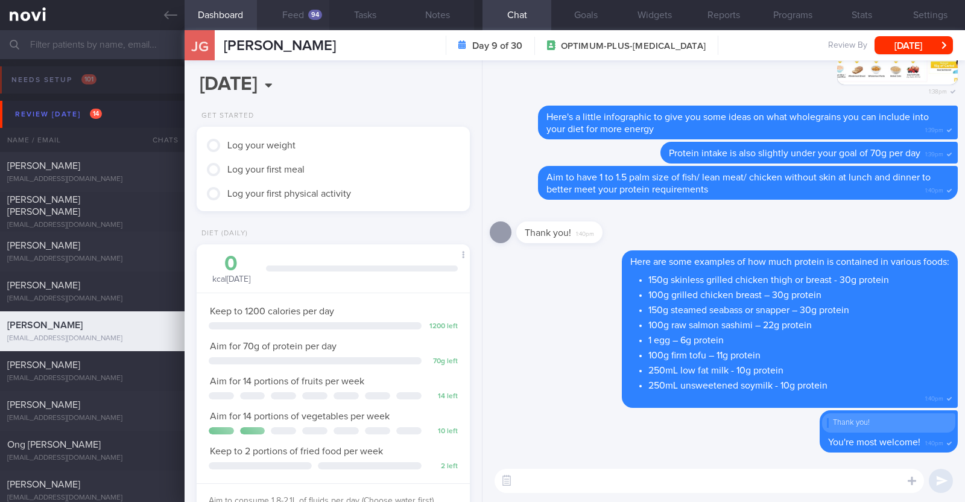
click at [290, 14] on button "Feed 94" at bounding box center [293, 15] width 72 height 30
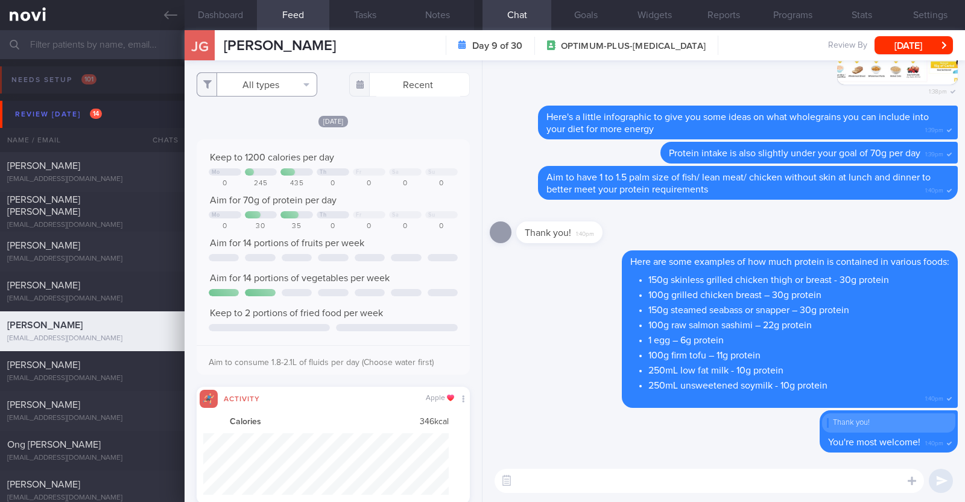
click at [284, 89] on button "All types" at bounding box center [257, 84] width 121 height 24
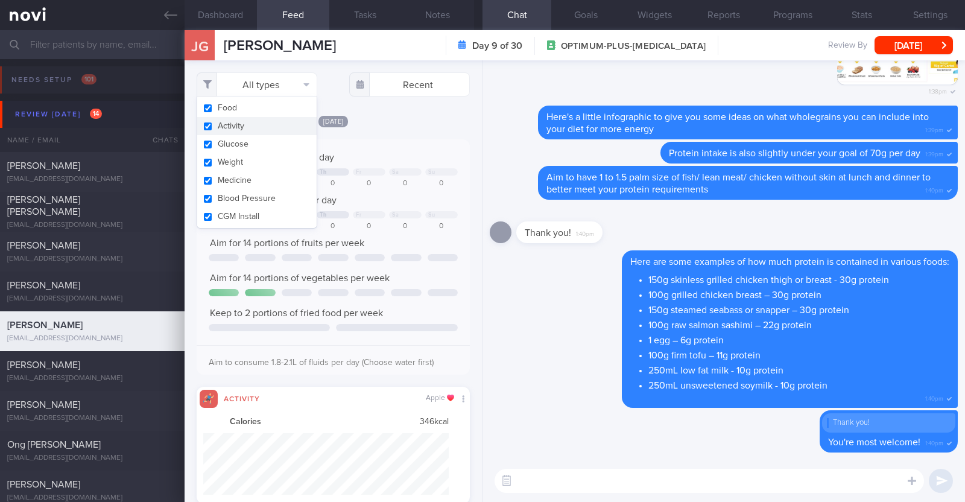
click at [254, 124] on button "Activity" at bounding box center [256, 126] width 119 height 18
checkbox input "false"
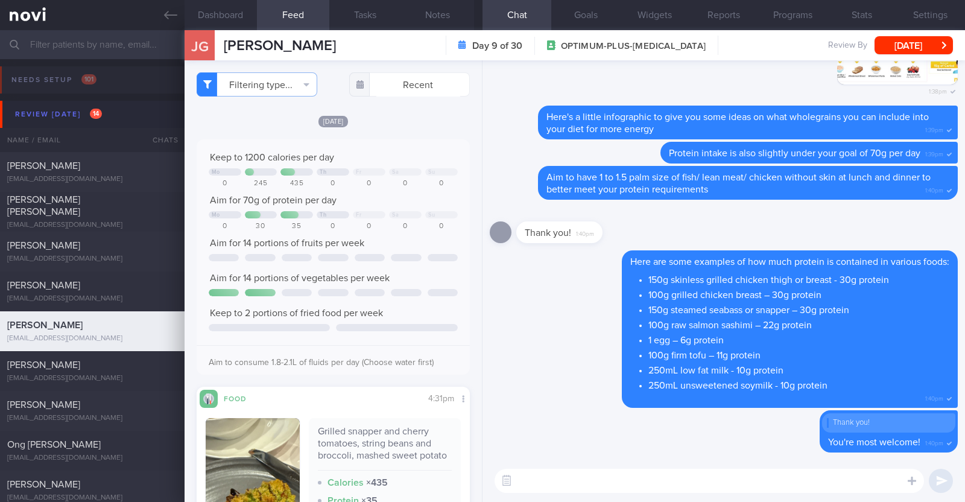
click at [413, 117] on div "[DATE]" at bounding box center [333, 121] width 273 height 13
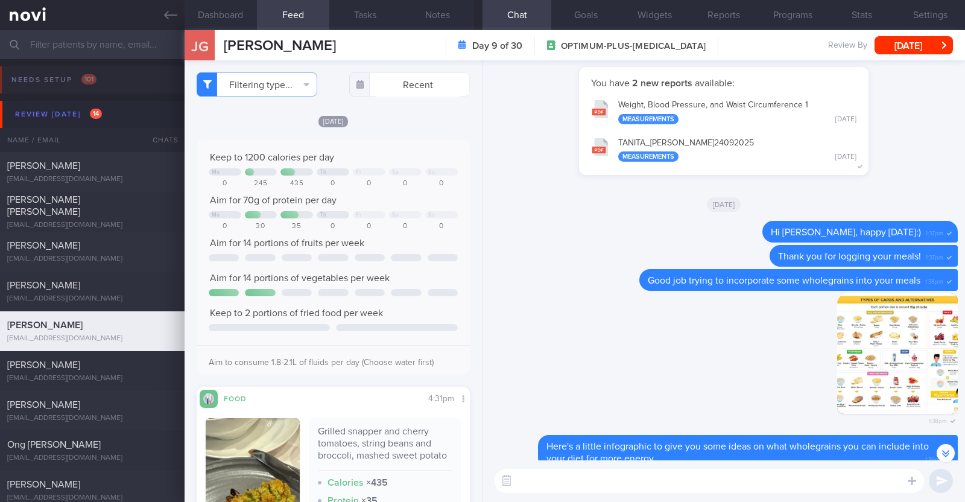
scroll to position [-376, 0]
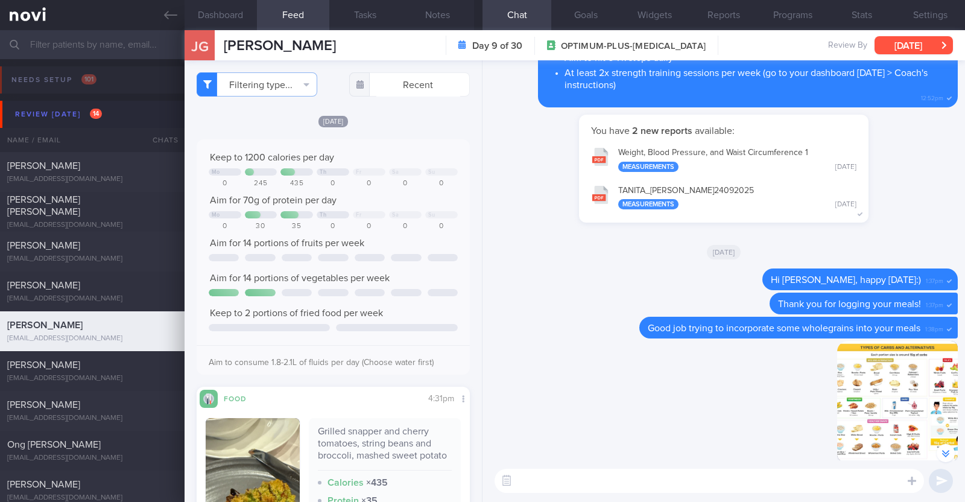
click at [944, 42] on button "[DATE]" at bounding box center [913, 45] width 78 height 18
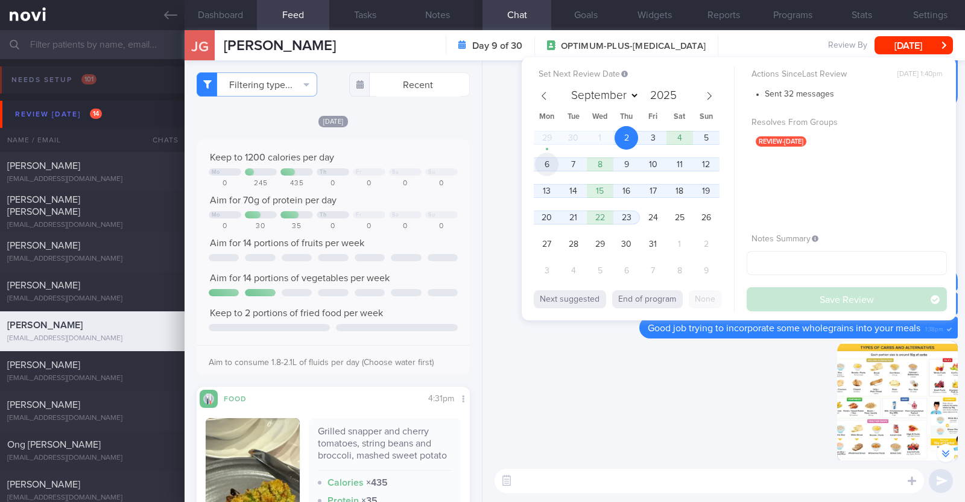
click at [554, 161] on span "6" at bounding box center [547, 165] width 24 height 24
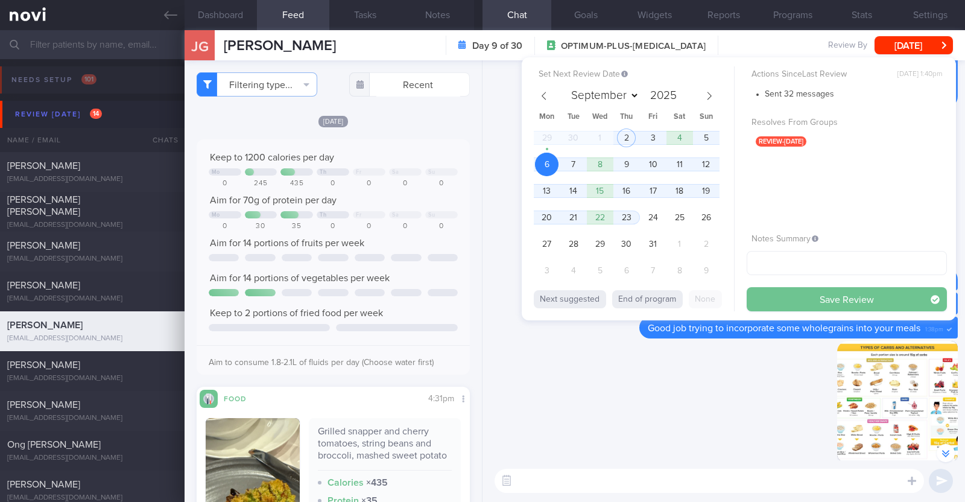
click at [810, 297] on button "Save Review" at bounding box center [846, 299] width 200 height 24
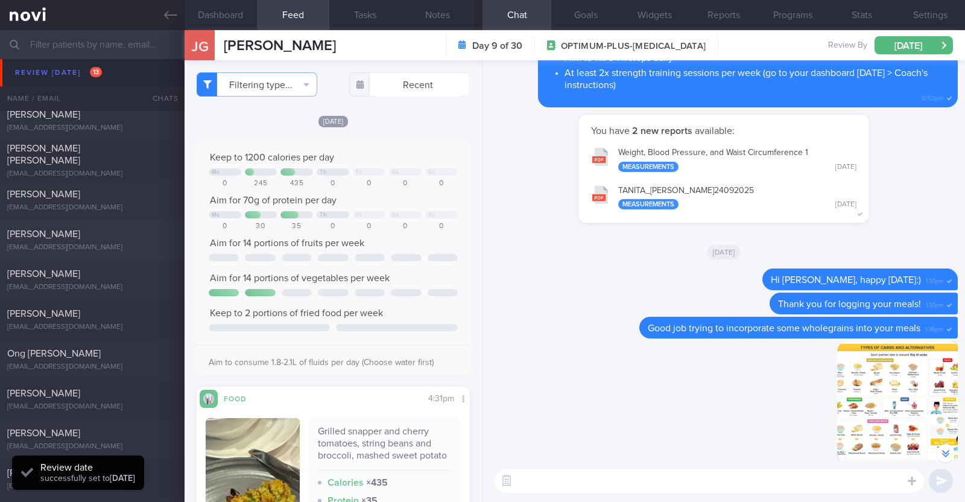
scroll to position [75, 0]
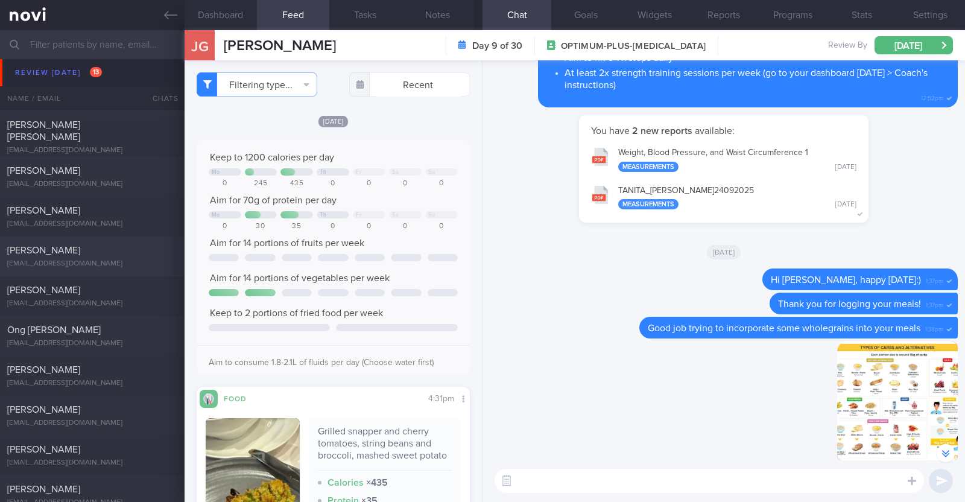
click at [121, 264] on div "lowalvin93@gmail.com" at bounding box center [92, 263] width 170 height 9
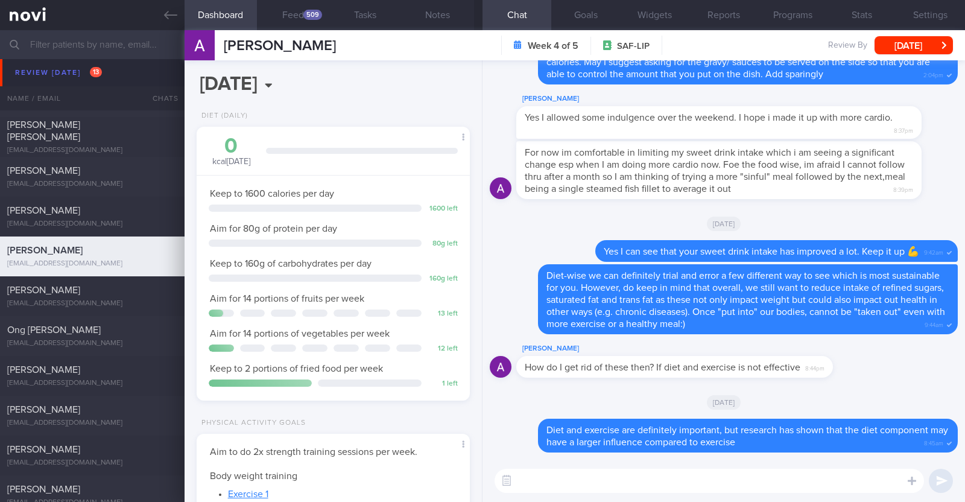
scroll to position [122, 244]
click at [66, 288] on div "Mervin Tan" at bounding box center [90, 290] width 167 height 12
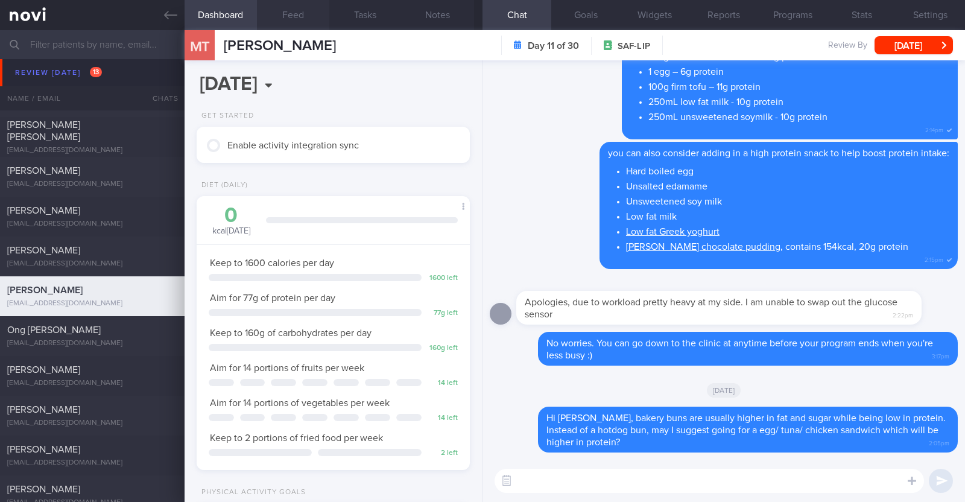
click at [298, 7] on button "Feed" at bounding box center [293, 15] width 72 height 30
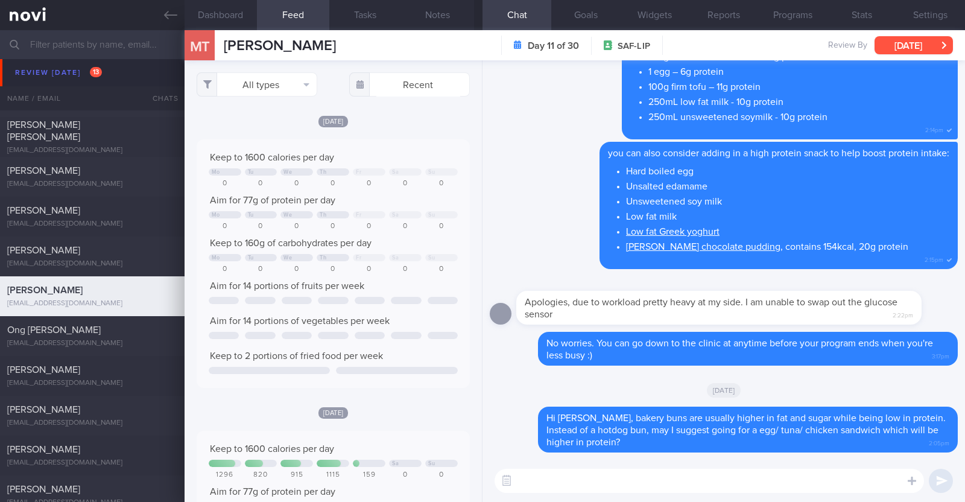
click at [904, 48] on button "[DATE]" at bounding box center [913, 45] width 78 height 18
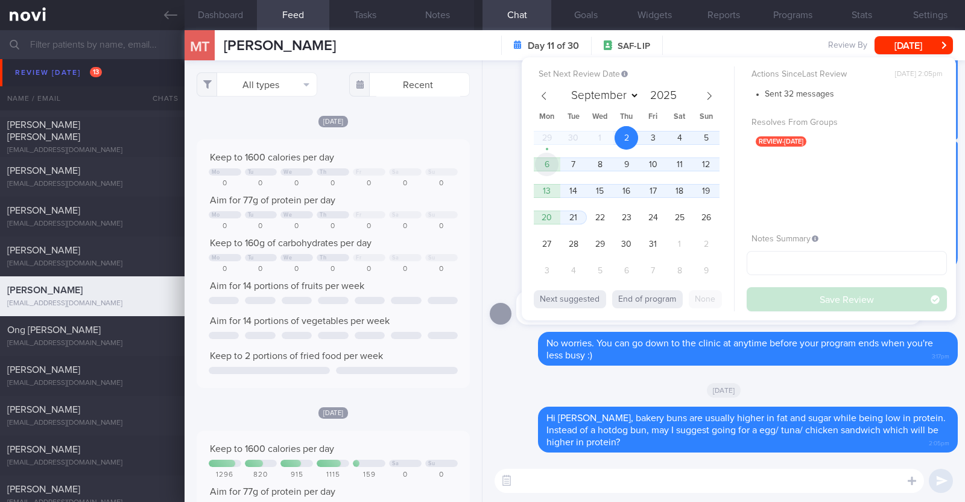
click at [552, 165] on span "6" at bounding box center [547, 165] width 24 height 24
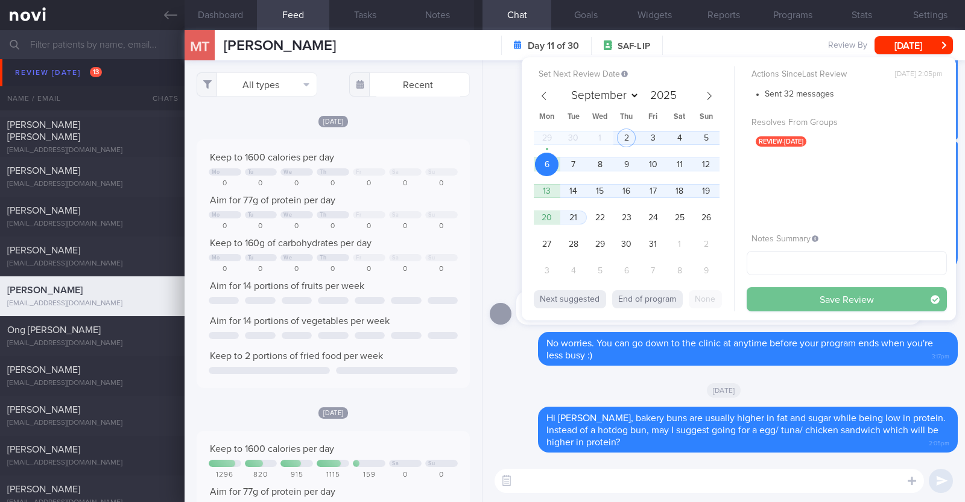
click at [780, 300] on button "Save Review" at bounding box center [846, 299] width 200 height 24
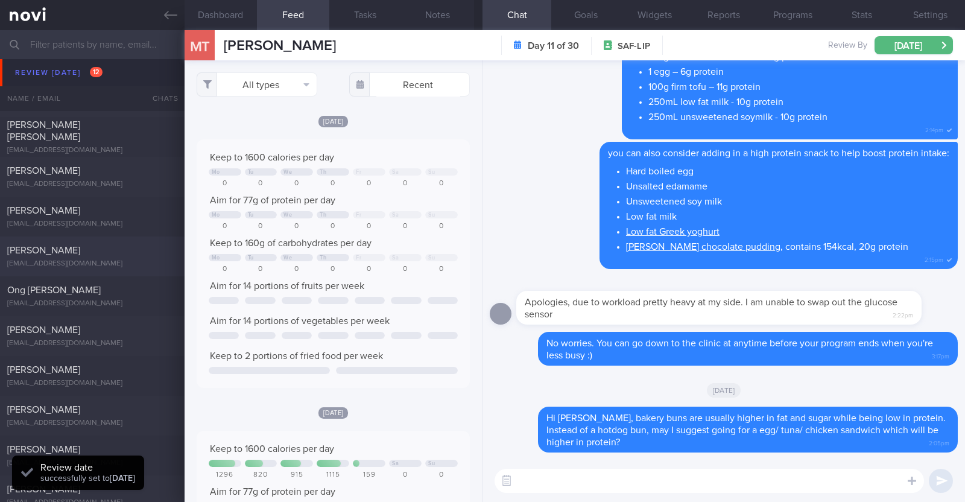
scroll to position [122, 244]
click at [113, 328] on div "Kam yong" at bounding box center [90, 330] width 167 height 12
type textarea "48M Comorbidities: Insulin resistance HTN HLD (HyperTg, elevated ApoB) Hepatic …"
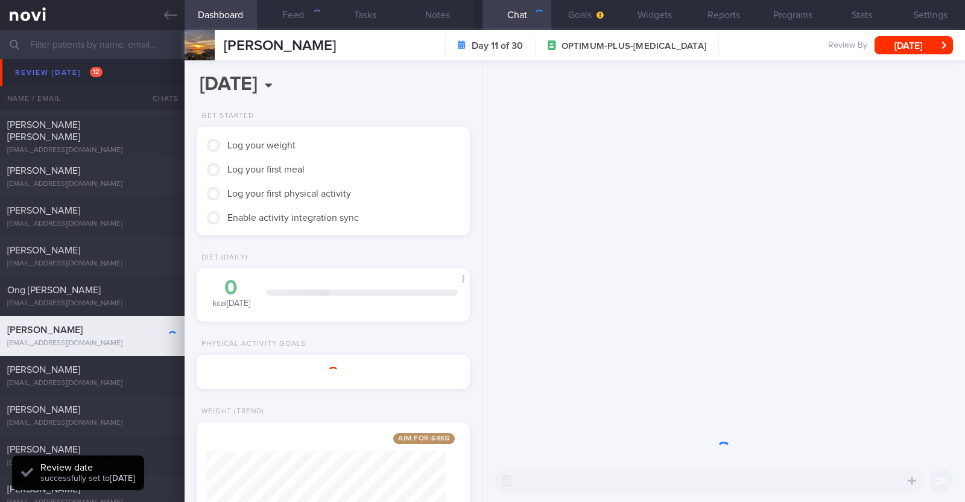
scroll to position [137, 240]
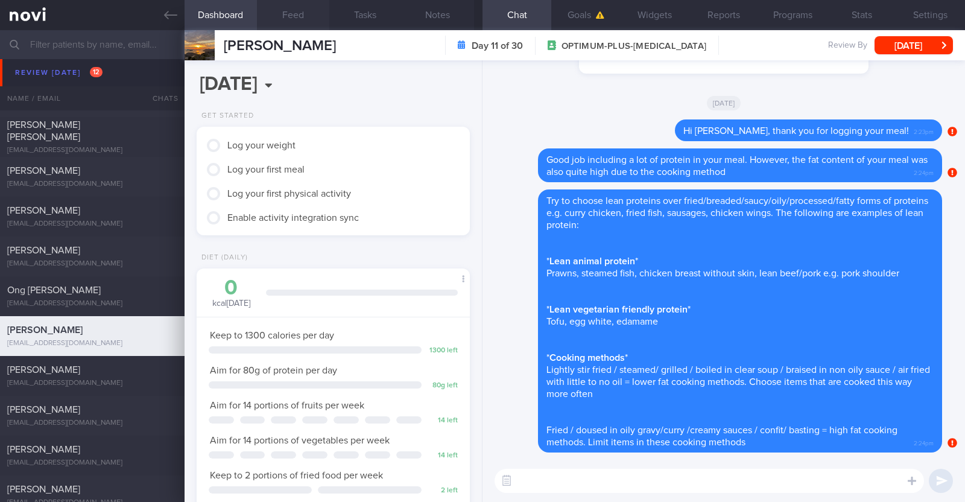
click at [283, 16] on button "Feed" at bounding box center [293, 15] width 72 height 30
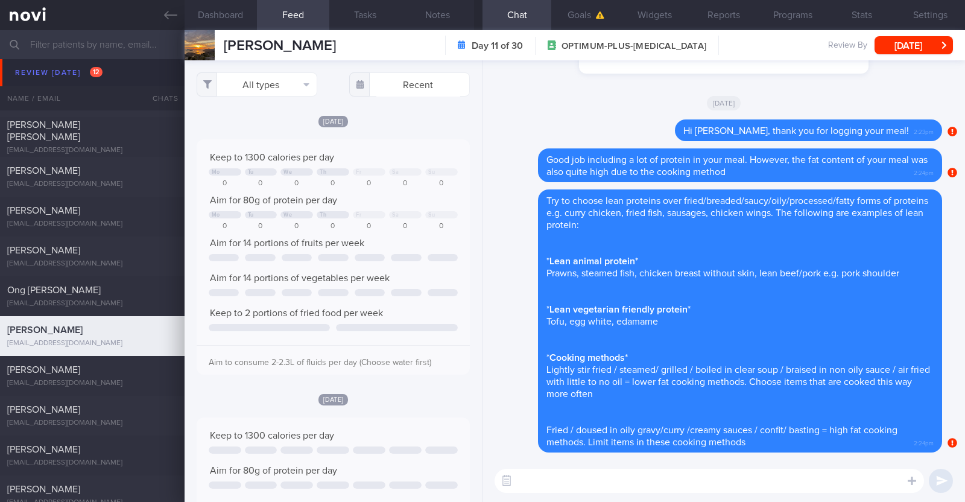
click at [396, 122] on div "[DATE]" at bounding box center [333, 121] width 273 height 13
click at [612, 487] on textarea at bounding box center [708, 481] width 429 height 24
type textarea "Hi Steven, happy Thursday!"
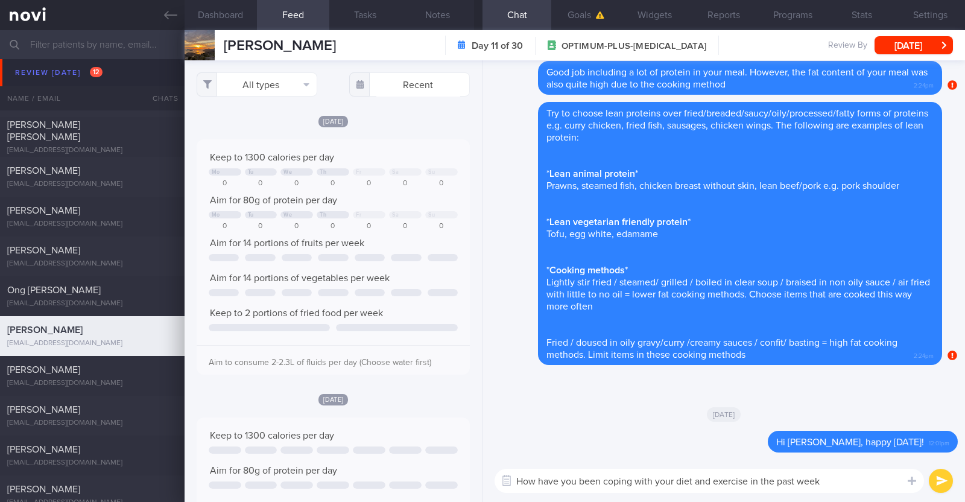
type textarea "How have you been coping with your diet and exercise in the past week?"
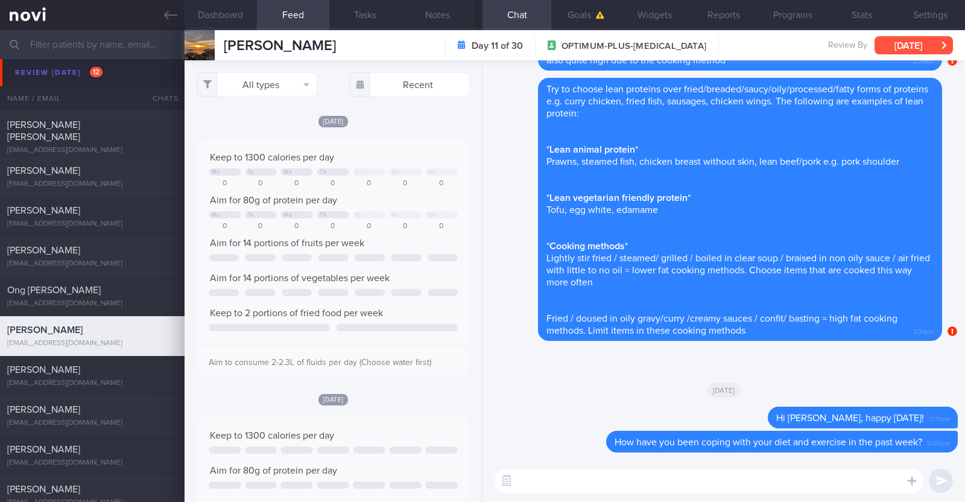
click at [929, 49] on button "[DATE]" at bounding box center [913, 45] width 78 height 18
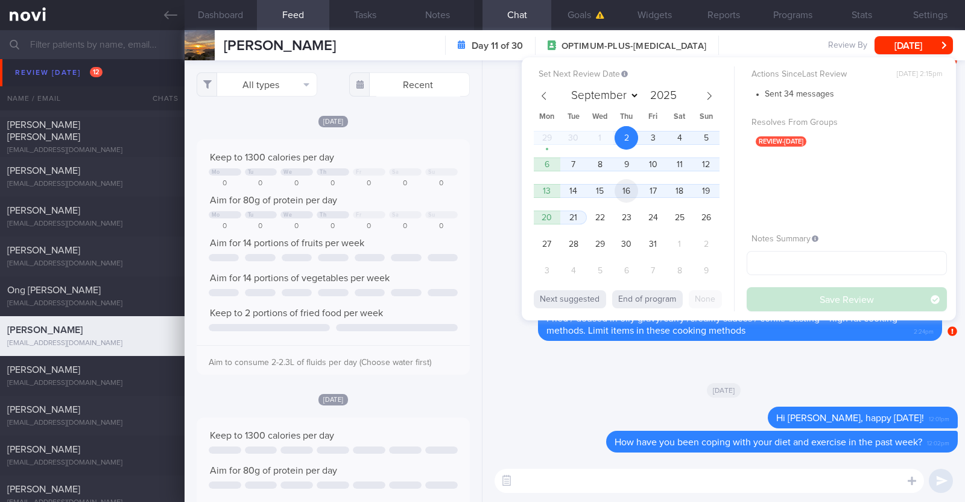
click at [622, 186] on span "16" at bounding box center [626, 191] width 24 height 24
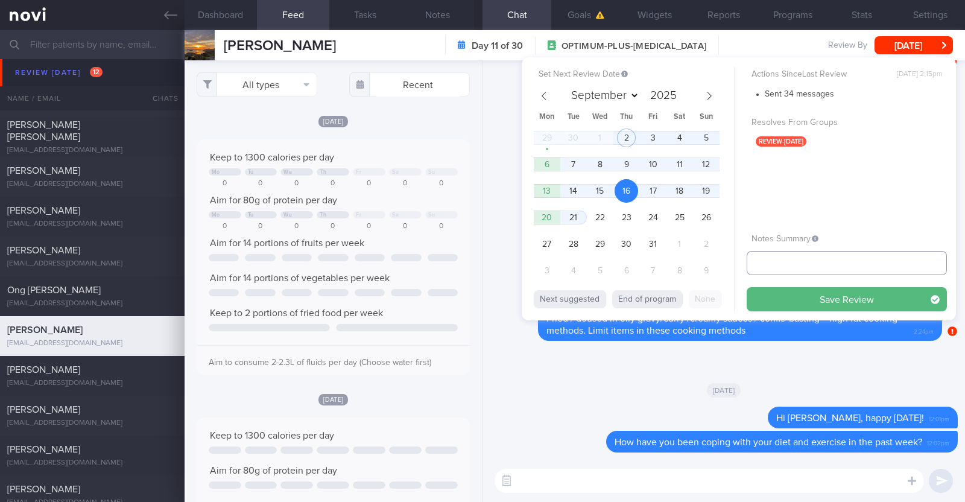
click at [799, 265] on input "text" at bounding box center [846, 263] width 200 height 24
type input "R/v 16/10"
click at [773, 302] on button "Save Review" at bounding box center [846, 299] width 200 height 24
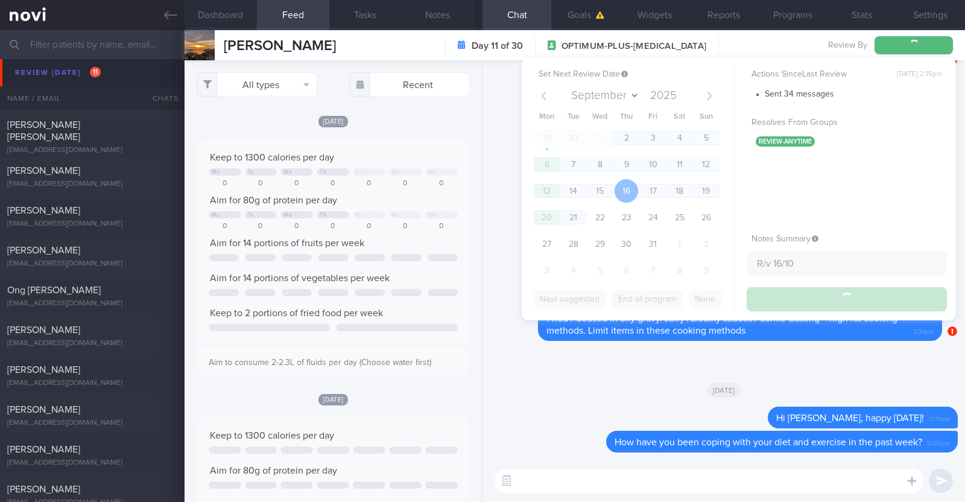
type input "R/v 16/10"
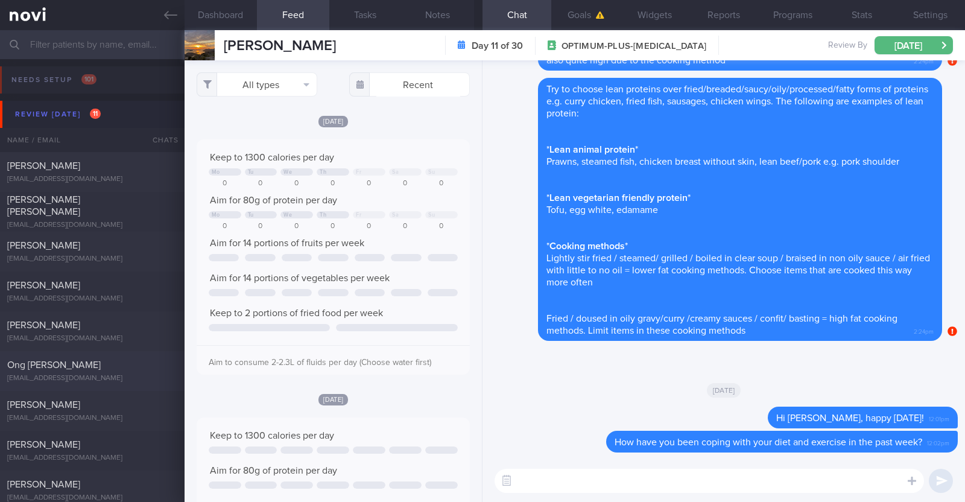
click at [109, 377] on div "ongpeckcheong@gmail.com" at bounding box center [92, 378] width 170 height 9
type textarea "58M Comorbidities: HTN HLD Knee pain Medications: Atorvastatin 5mg OM Amlodipin…"
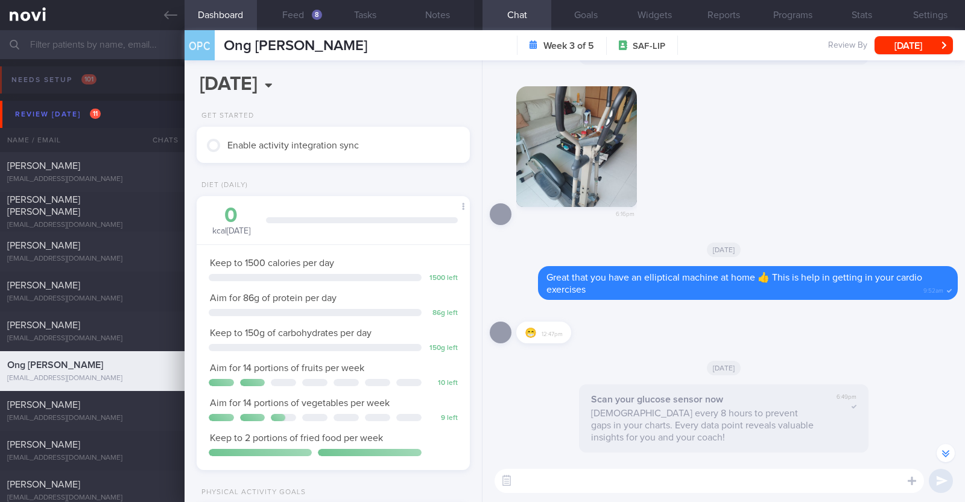
scroll to position [-226, 0]
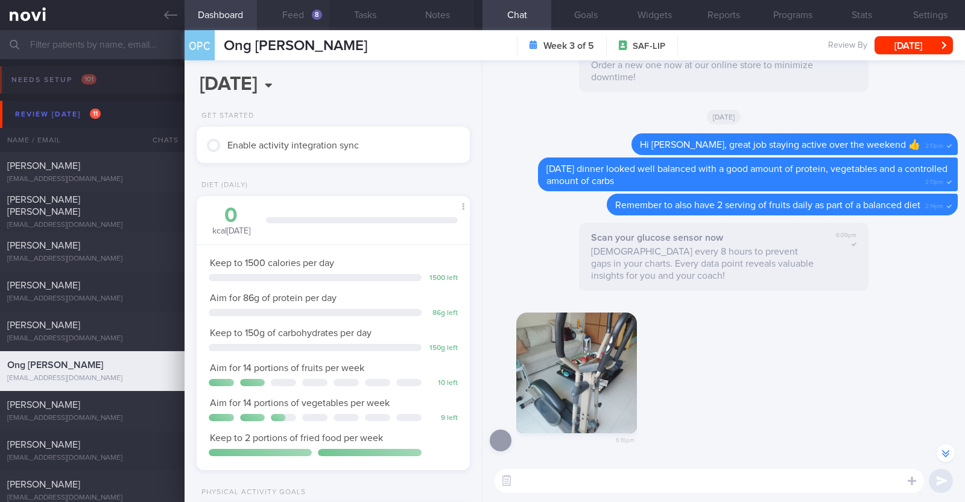
click at [283, 19] on button "Feed 8" at bounding box center [293, 15] width 72 height 30
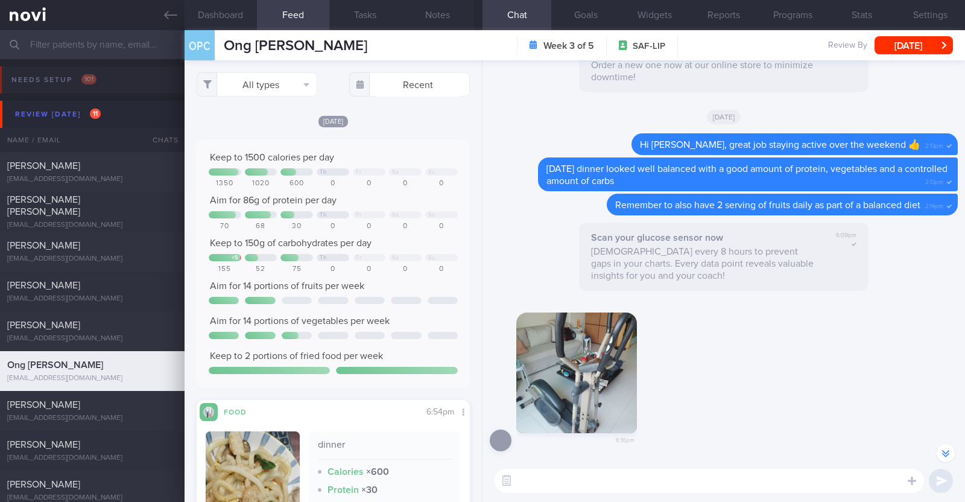
click at [411, 115] on div "[DATE]" at bounding box center [333, 121] width 273 height 13
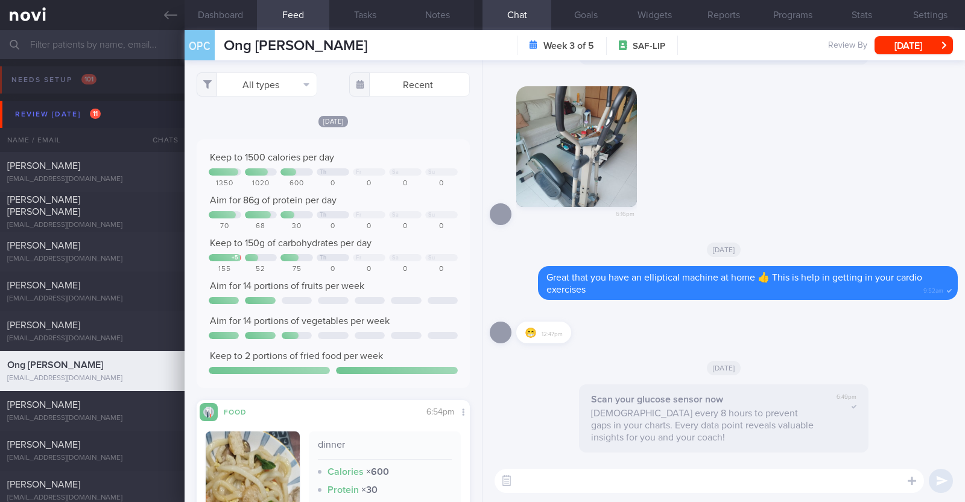
select select "9"
click at [526, 469] on textarea at bounding box center [708, 481] width 429 height 24
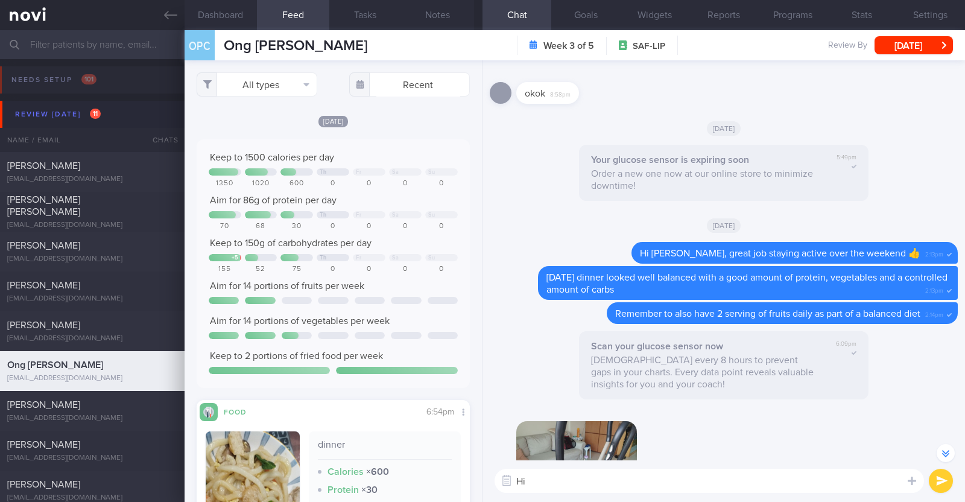
scroll to position [-377, 0]
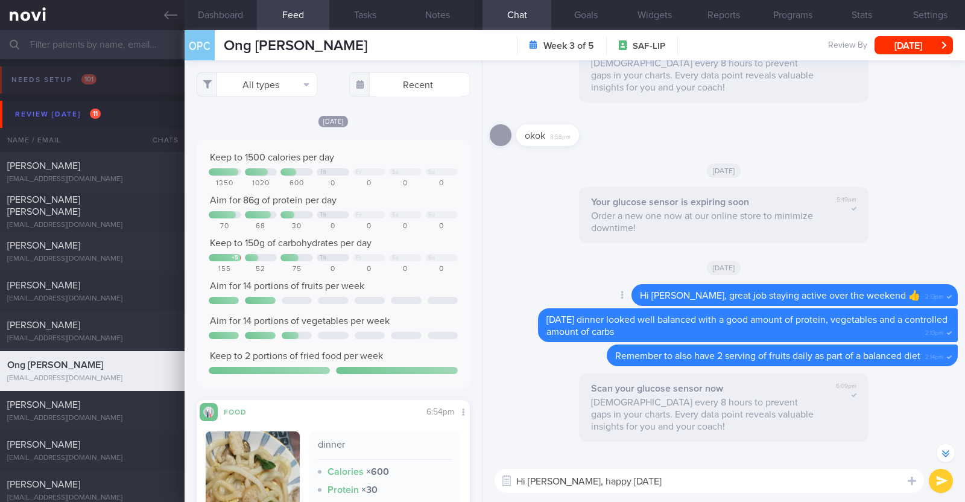
type textarea "Hi Peck Cheong, happy Thursday!"
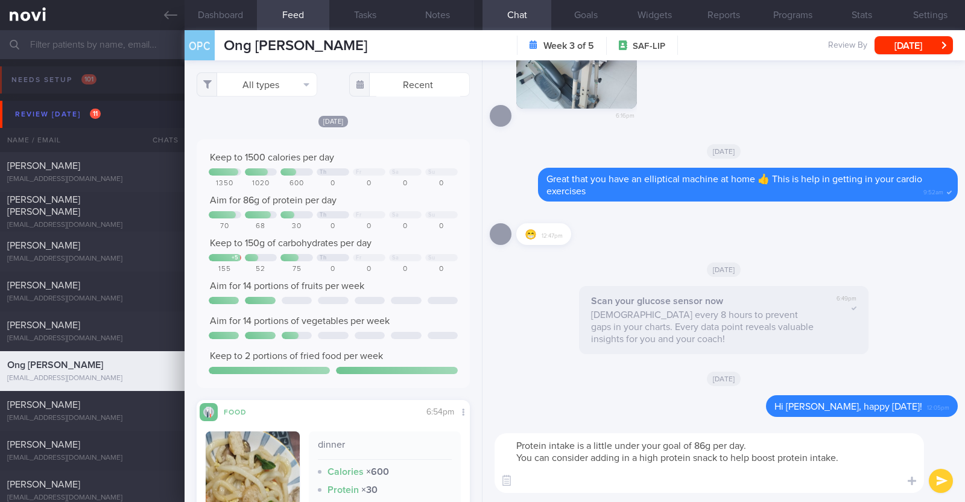
scroll to position [0, 0]
paste textarea "- Hard boiled egg - Unsalted edamame - Unsweetened soy milk - Low fat milk - [L…"
type textarea "Protein intake is a little under your goal of 86g per day. You can consider add…"
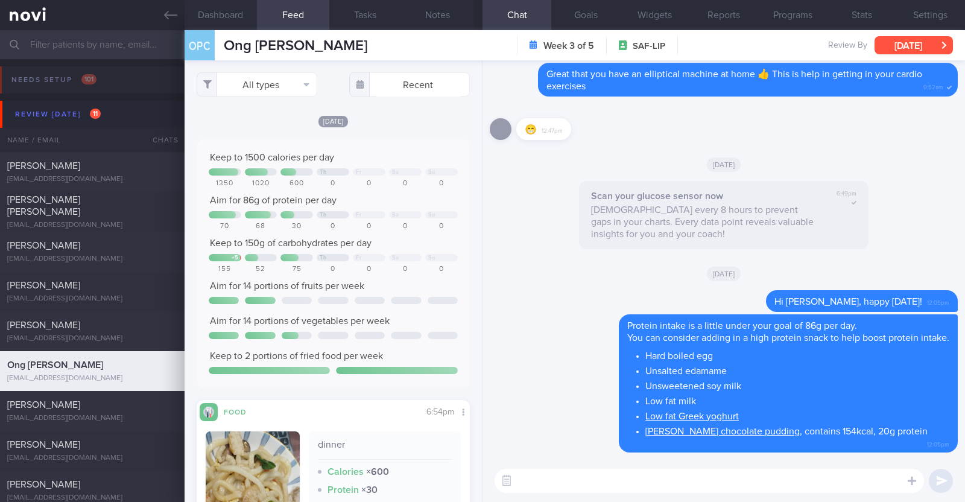
click at [903, 43] on button "[DATE]" at bounding box center [913, 45] width 78 height 18
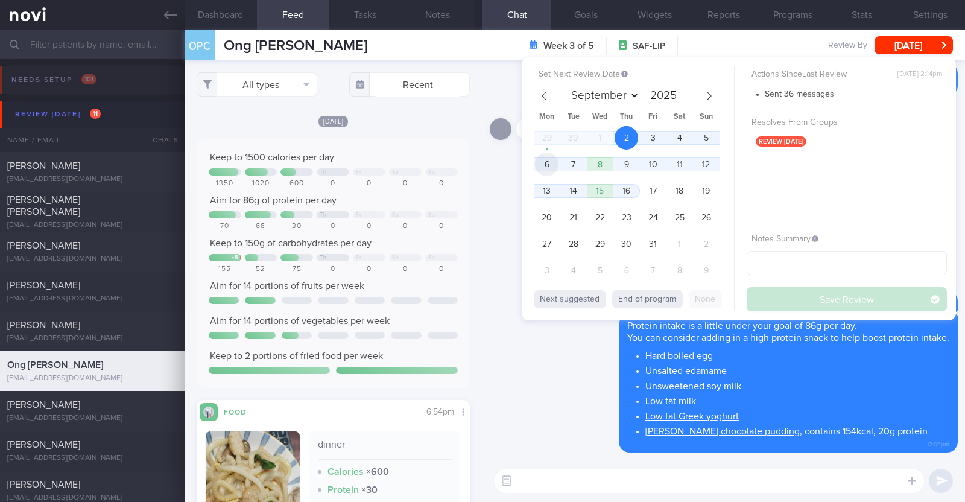
click at [550, 168] on span "6" at bounding box center [547, 165] width 24 height 24
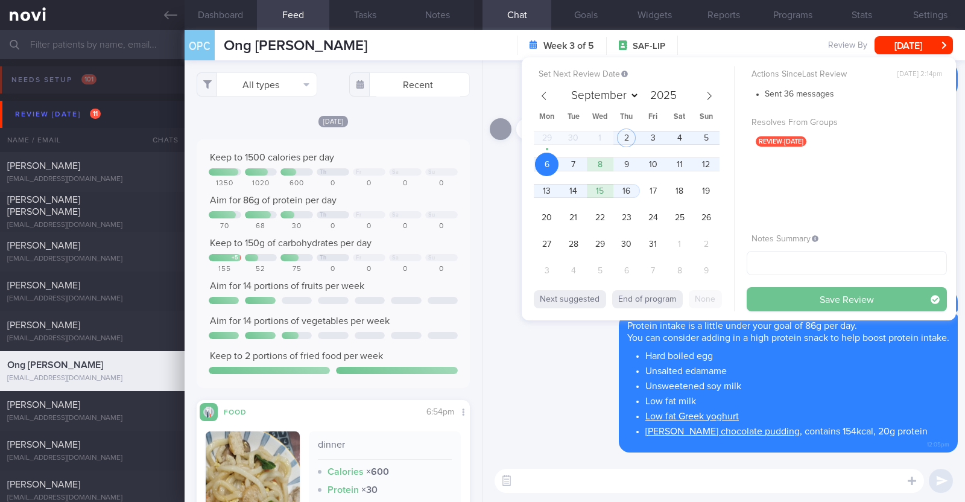
click at [792, 300] on button "Save Review" at bounding box center [846, 299] width 200 height 24
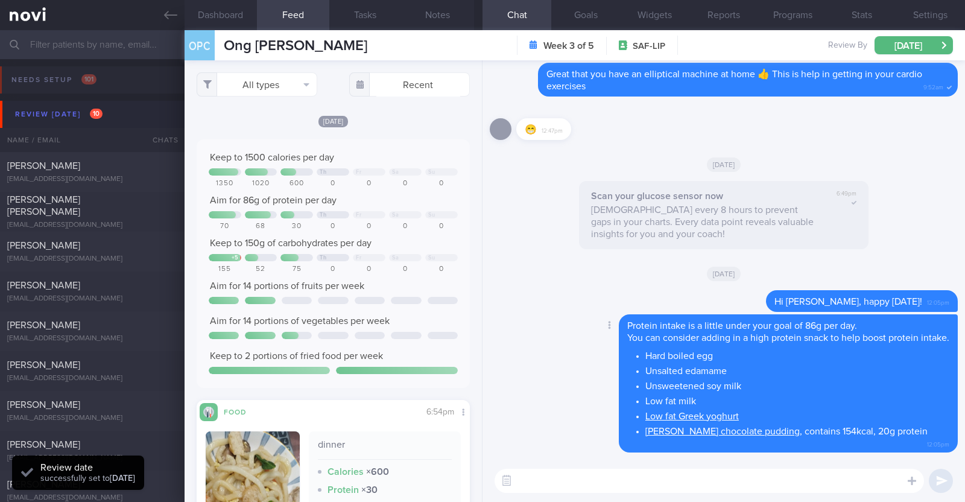
scroll to position [122, 244]
click at [526, 371] on div "Delete Protein intake is a little under your goal of 86g per day. You can consi…" at bounding box center [724, 387] width 468 height 146
click at [544, 475] on textarea at bounding box center [708, 481] width 429 height 24
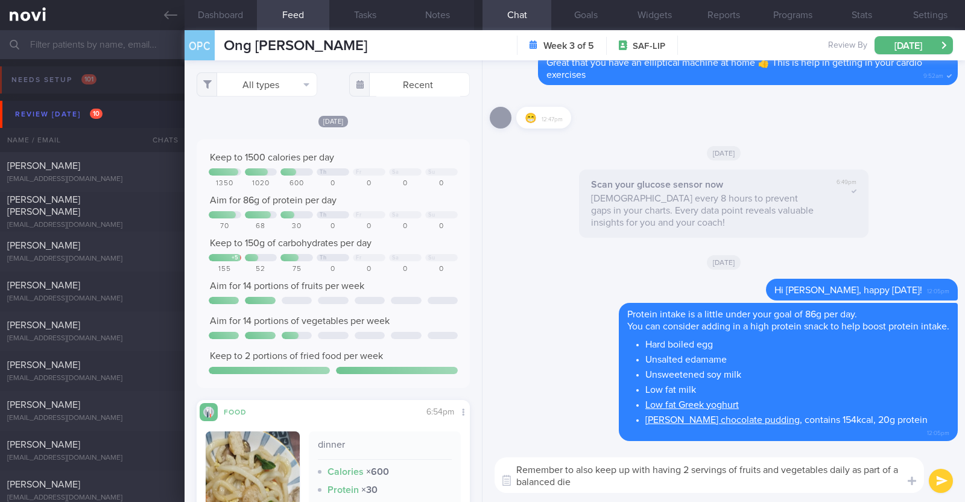
type textarea "Remember to also keep up with having 2 servings of fruits and vegetables daily …"
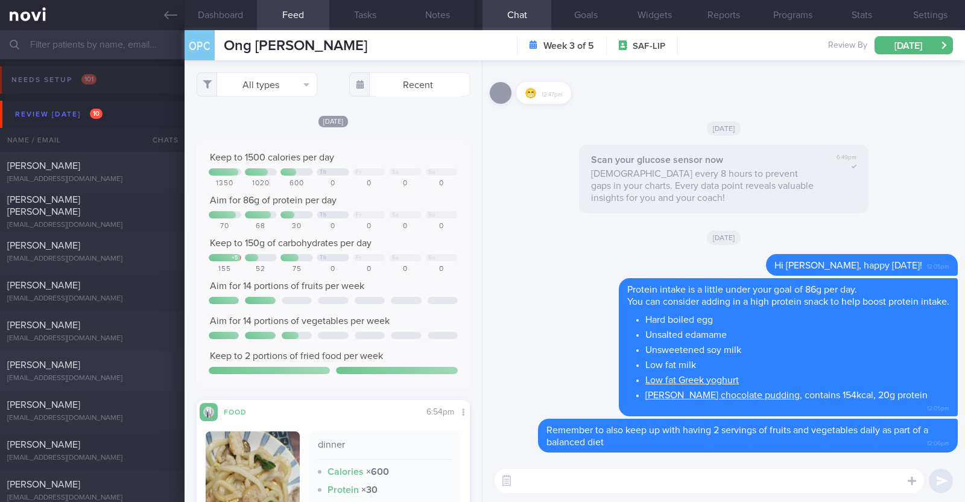
click at [103, 368] on div "[PERSON_NAME]" at bounding box center [90, 365] width 167 height 12
type textarea "32M Comorbidities: Left Wrist Ligament Tear before, surgery done but not back t…"
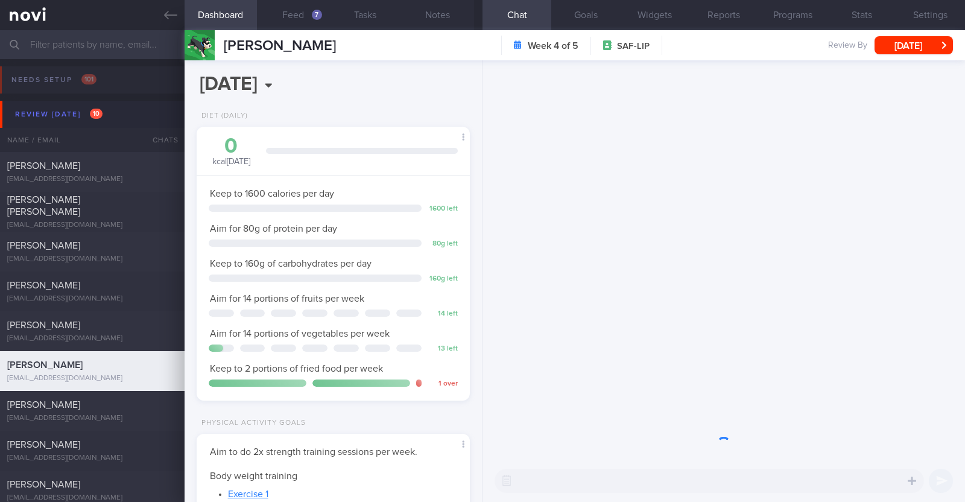
scroll to position [122, 244]
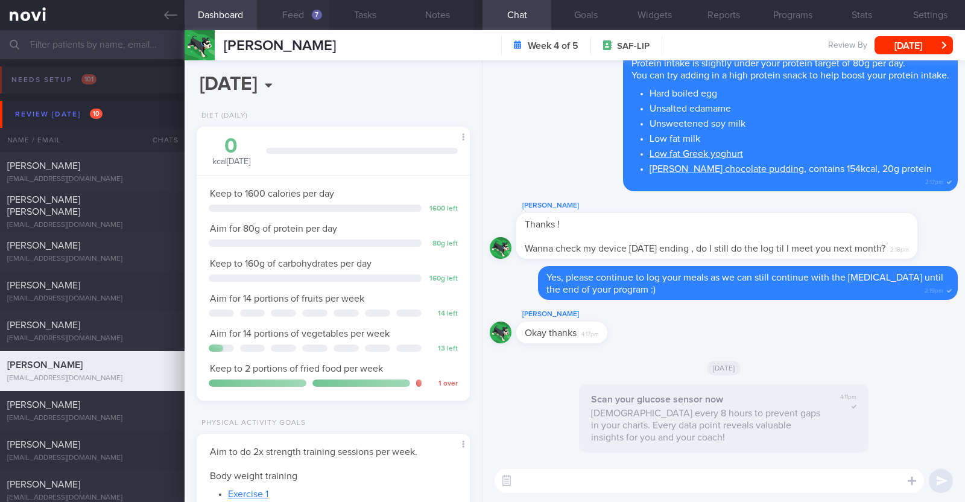
click at [275, 15] on button "Feed 7" at bounding box center [293, 15] width 72 height 30
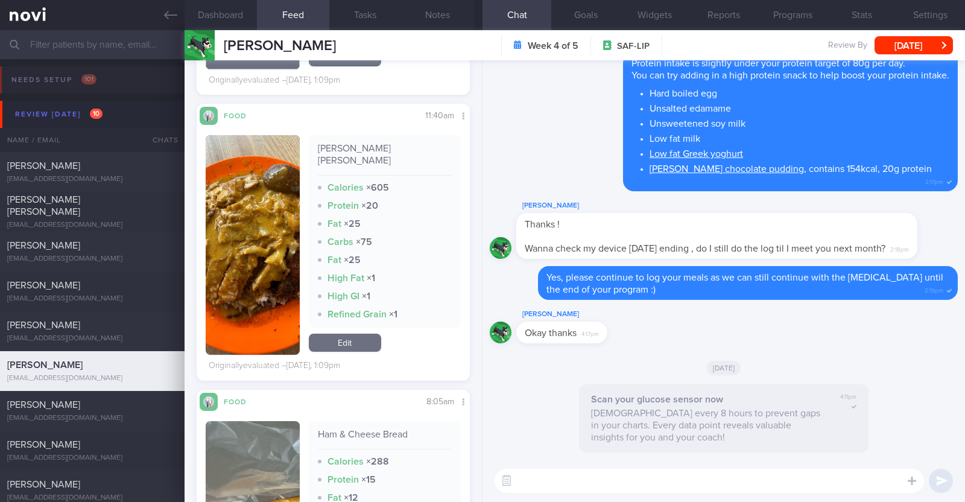
scroll to position [1130, 0]
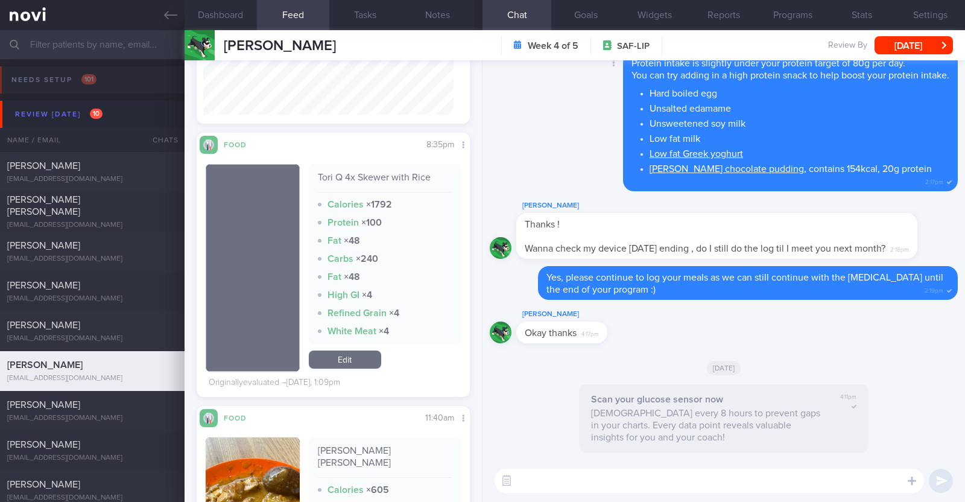
click at [584, 68] on div "Delete Protein intake is slightly under your protein target of 80g per day. You…" at bounding box center [766, 121] width 383 height 139
drag, startPoint x: 351, startPoint y: 342, endPoint x: 353, endPoint y: 311, distance: 31.4
click at [351, 350] on link "Edit" at bounding box center [345, 359] width 72 height 18
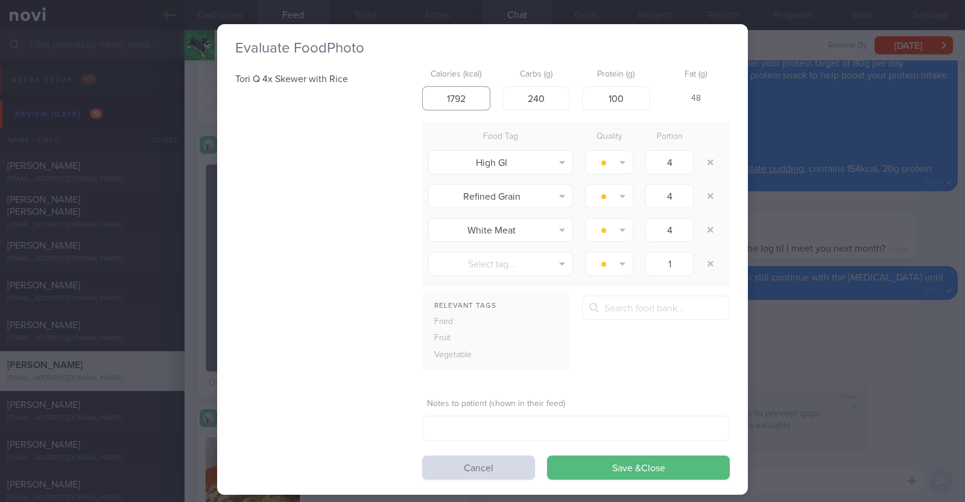
drag, startPoint x: 467, startPoint y: 98, endPoint x: 367, endPoint y: 83, distance: 101.8
click at [367, 83] on div "Tori Q 4x Skewer with Rice Calories (kcal) 1792 Carbs (g) 240 Protein (g) 100 F…" at bounding box center [482, 271] width 494 height 416
type input "755"
drag, startPoint x: 555, startPoint y: 95, endPoint x: 345, endPoint y: 60, distance: 212.7
click at [352, 69] on div "Tori Q 4x Skewer with Rice Calories (kcal) 755 Carbs (g) 240 Protein (g) 100 Fa…" at bounding box center [482, 271] width 494 height 416
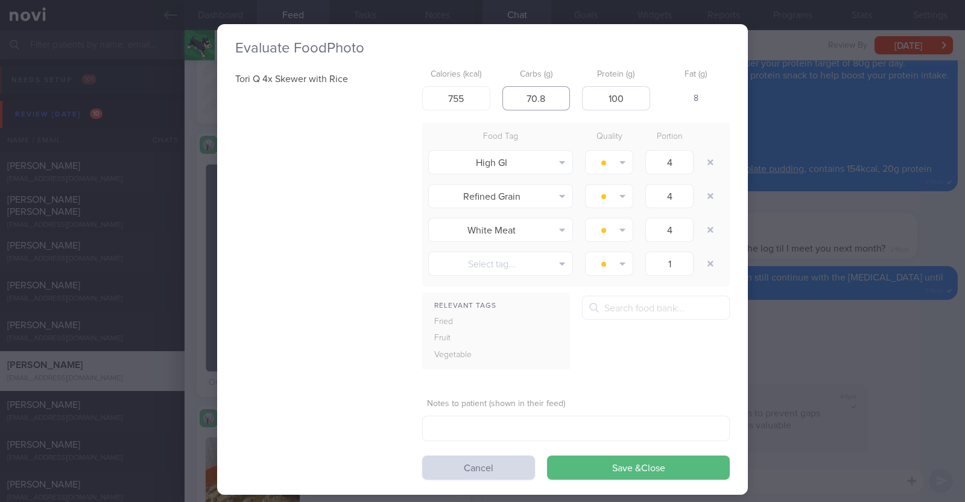
type input "70.8"
drag, startPoint x: 619, startPoint y: 95, endPoint x: 489, endPoint y: 66, distance: 132.7
click at [489, 66] on div "Calories (kcal) 755 Carbs (g) 70.8 Protein (g) 100 Fat (g) 8" at bounding box center [576, 87] width 308 height 48
type input "67.1"
click at [276, 320] on div "Tori Q 4x Skewer with Rice Calories (kcal) 755 Carbs (g) 70.8 Protein (g) 67.1 …" at bounding box center [482, 271] width 494 height 416
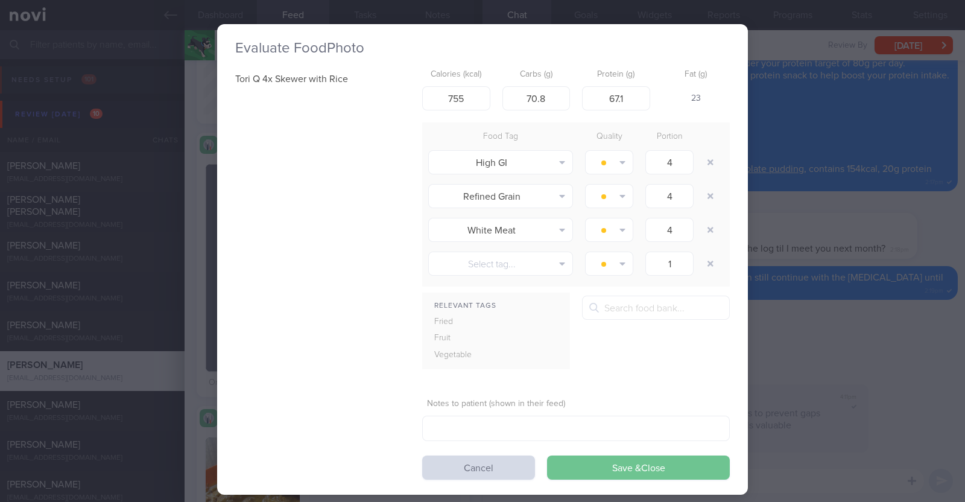
click at [604, 462] on button "Save & Close" at bounding box center [638, 467] width 183 height 24
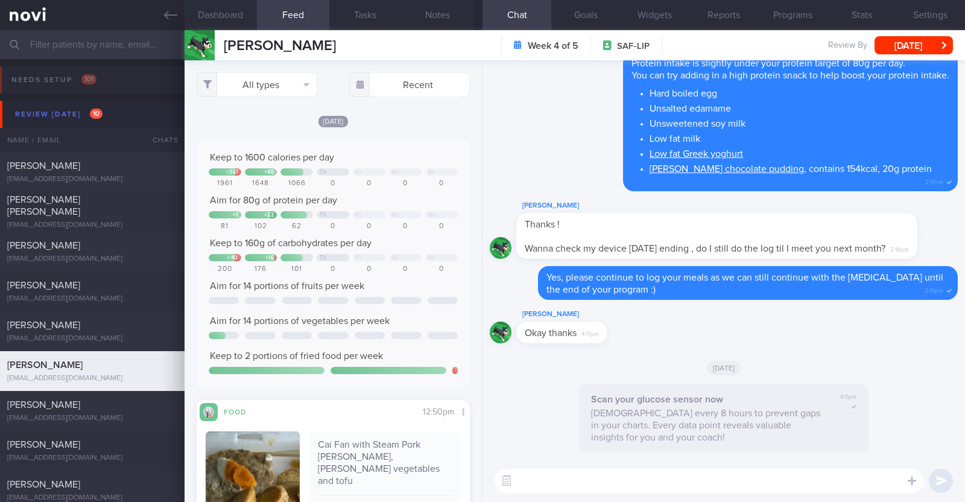
click at [578, 477] on textarea at bounding box center [708, 481] width 429 height 24
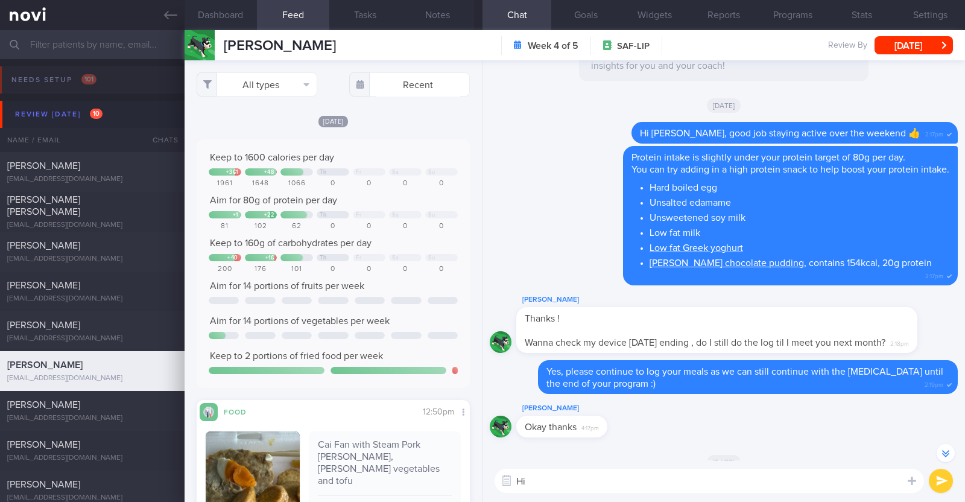
scroll to position [-150, 0]
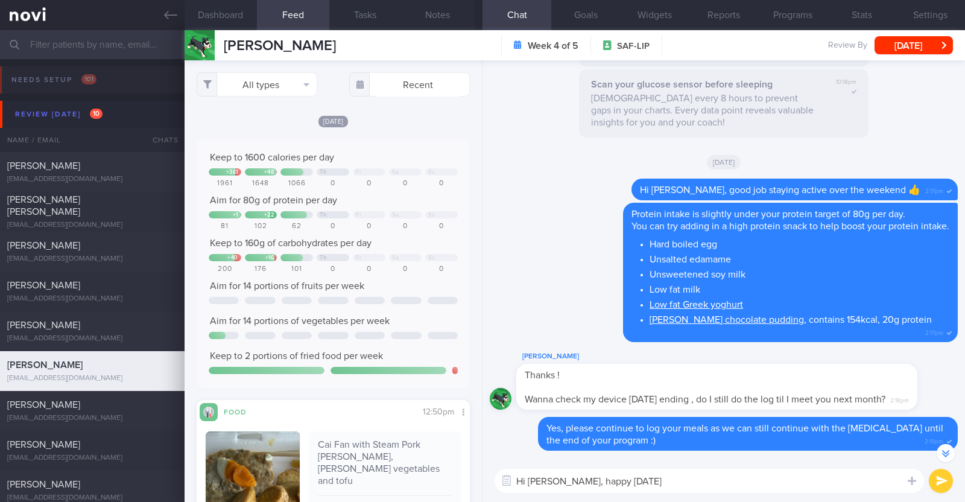
type textarea "Hi Chor Yeow, happy Thursday!"
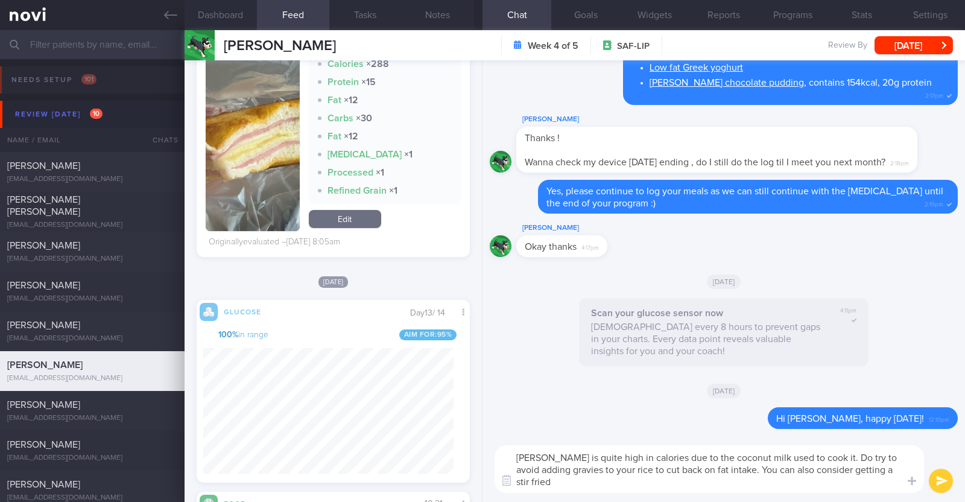
scroll to position [0, 0]
type textarea "Curry is quite high in calories due to the coconut milk used to cook it. Do try…"
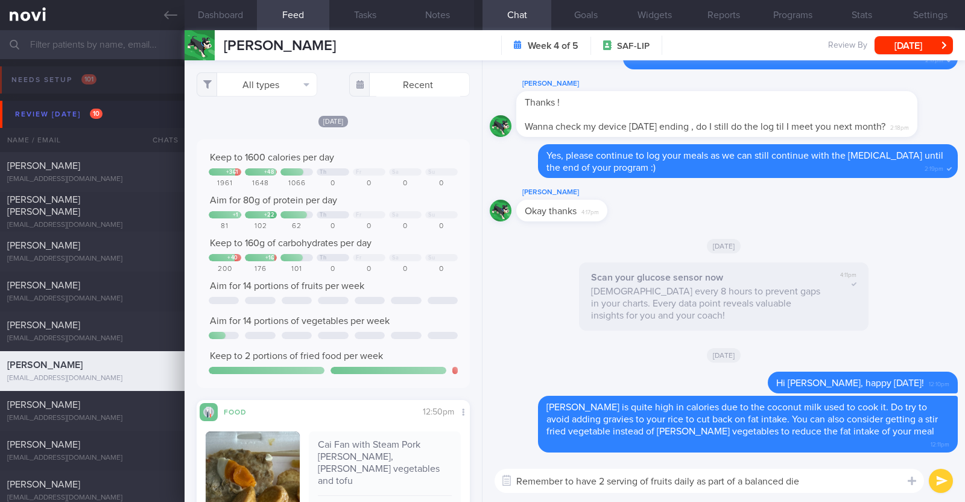
type textarea "Remember to have 2 serving of fruits daily as part of a balanced diet"
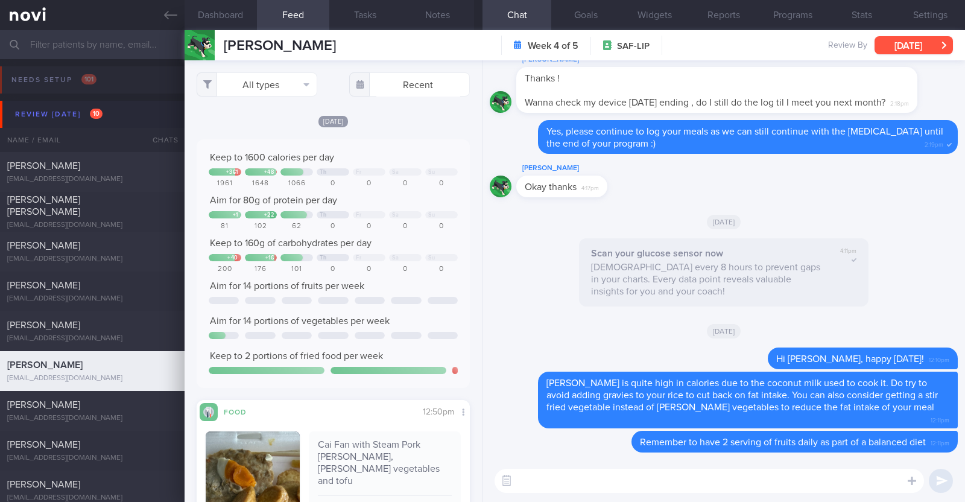
click at [918, 46] on button "[DATE]" at bounding box center [913, 45] width 78 height 18
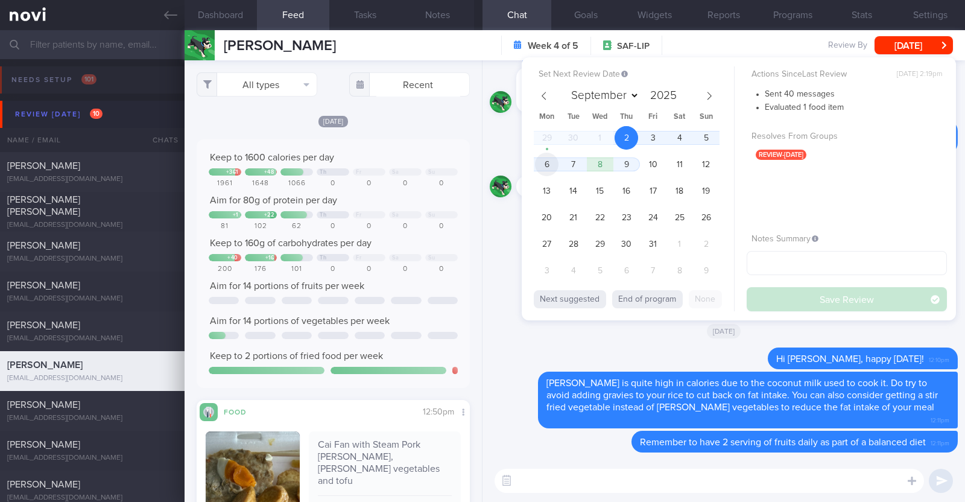
click at [548, 162] on span "6" at bounding box center [547, 165] width 24 height 24
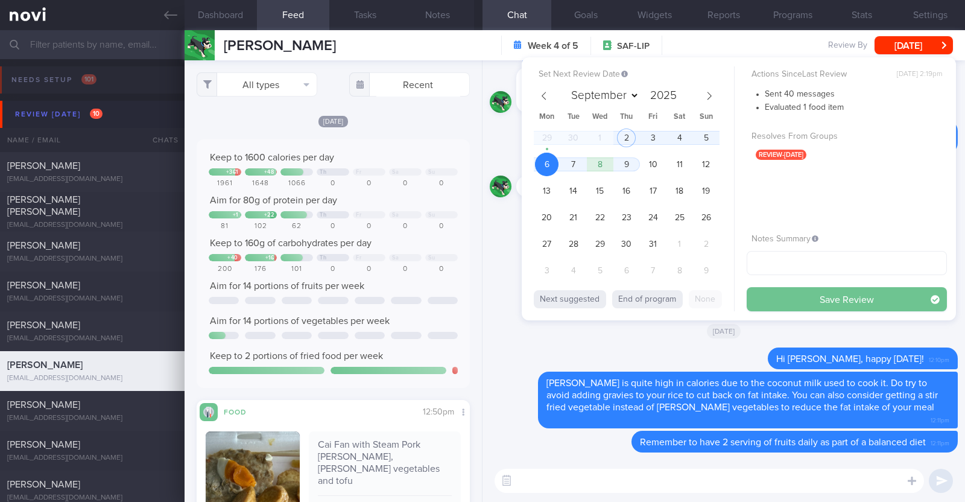
click at [832, 288] on button "Save Review" at bounding box center [846, 299] width 200 height 24
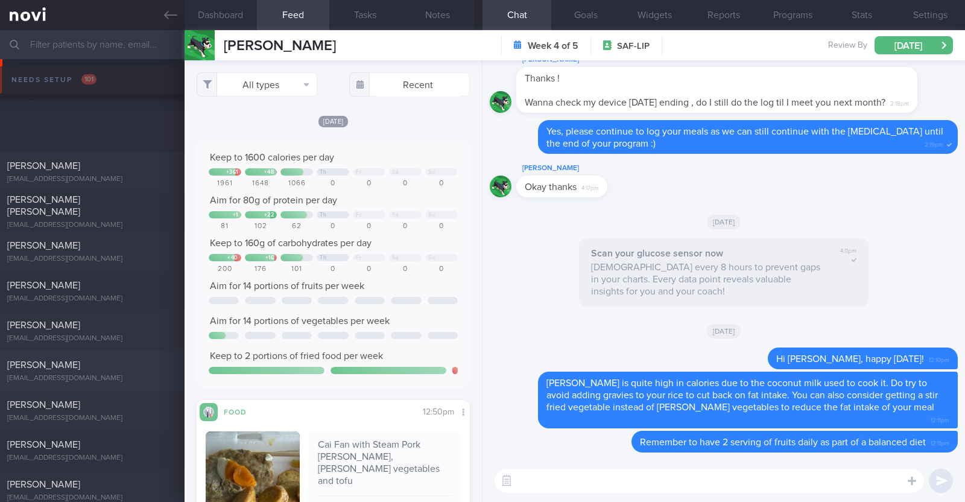
scroll to position [75, 0]
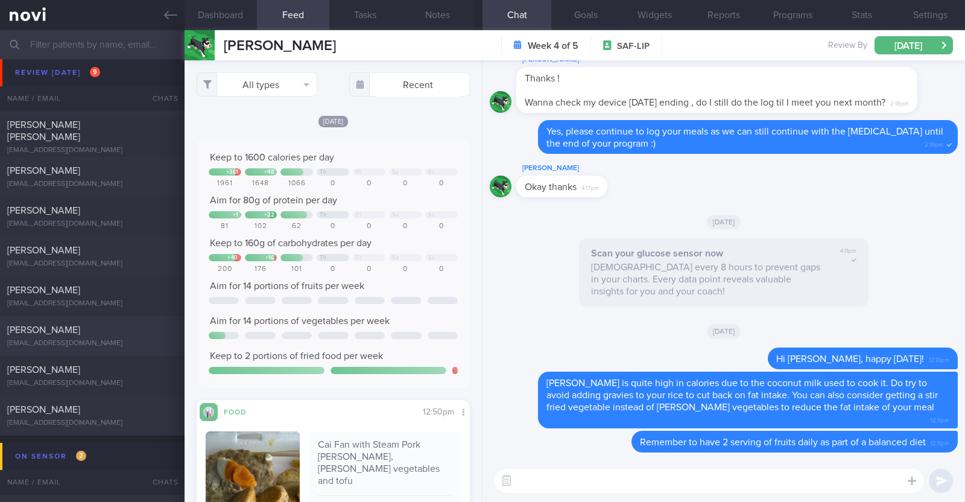
click at [90, 330] on div "[PERSON_NAME]" at bounding box center [90, 330] width 167 height 12
type textarea "33M Comorbidities: Knee injury ?[MEDICAL_DATA] Nil meds Sedentary"
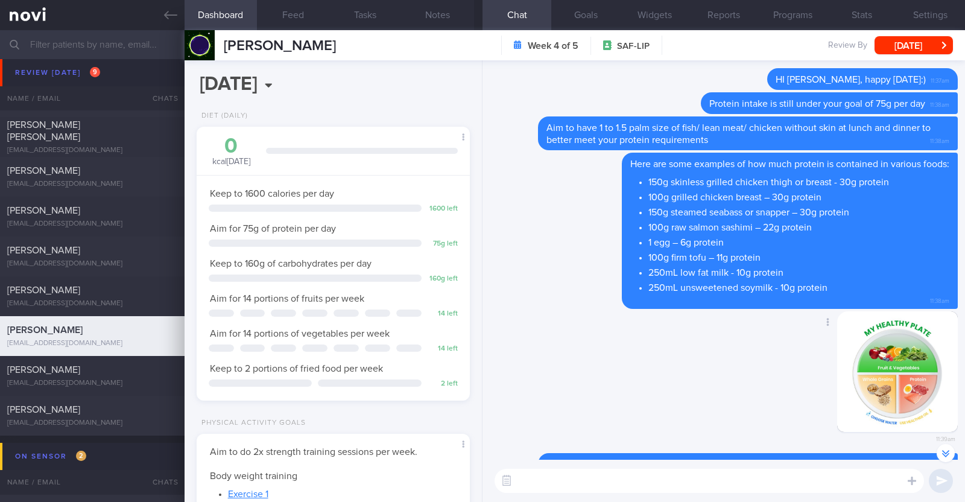
scroll to position [-376, 0]
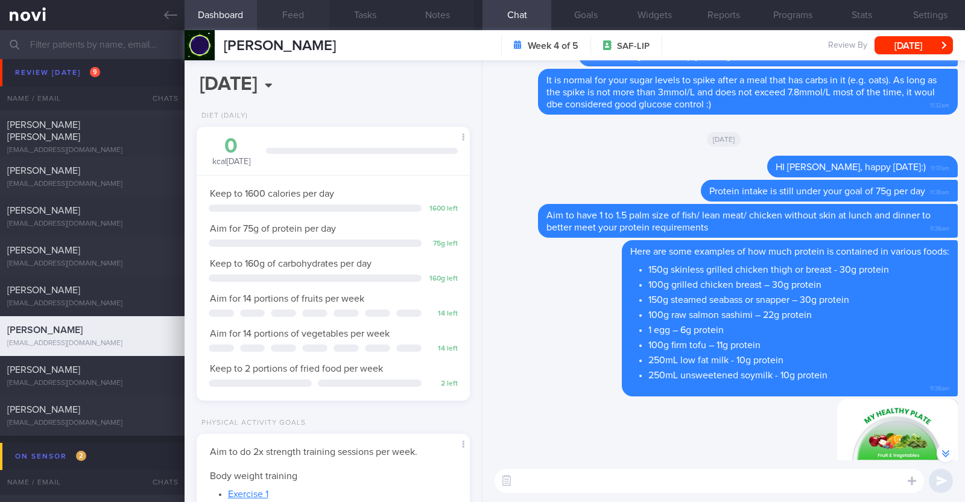
click at [293, 19] on button "Feed" at bounding box center [293, 15] width 72 height 30
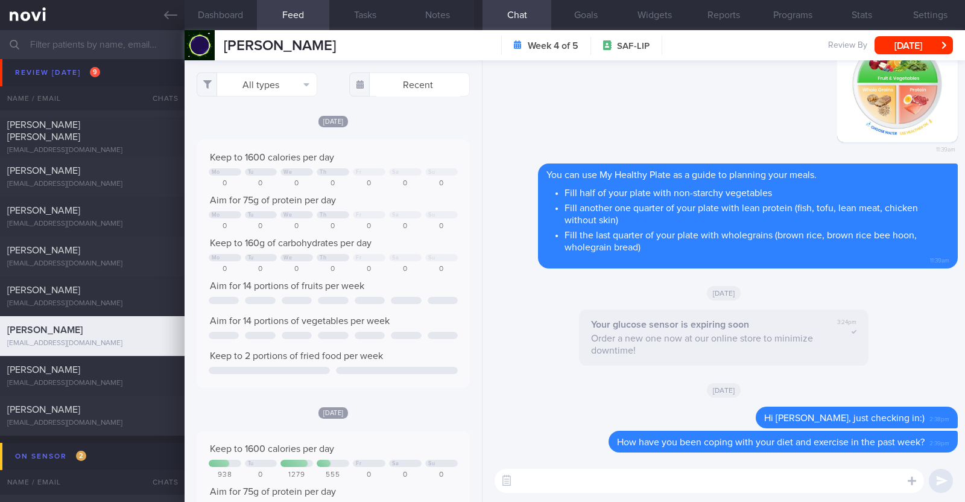
click at [792, 493] on div "​ ​" at bounding box center [723, 480] width 482 height 42
click at [792, 482] on textarea at bounding box center [708, 481] width 429 height 24
type textarea "Hi [PERSON_NAME], happy [DATE]!"
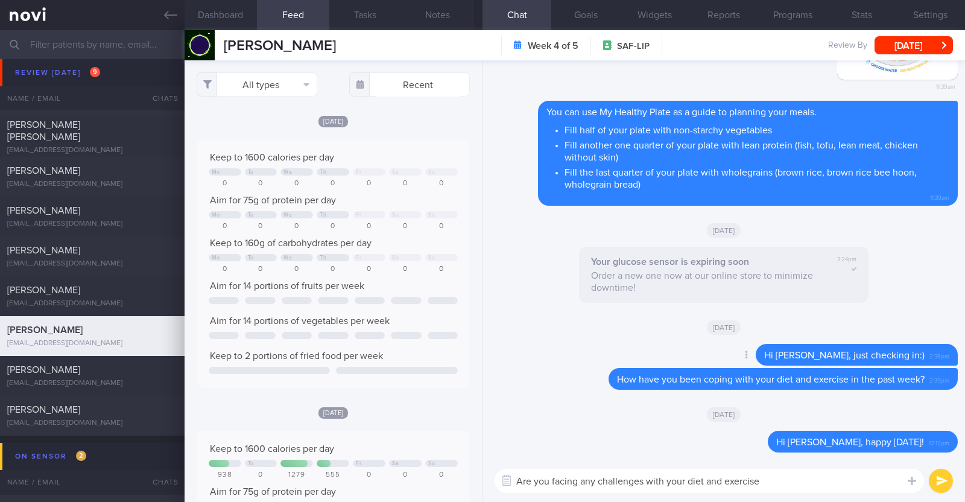
type textarea "Are you facing any challenges with your diet and exercise?"
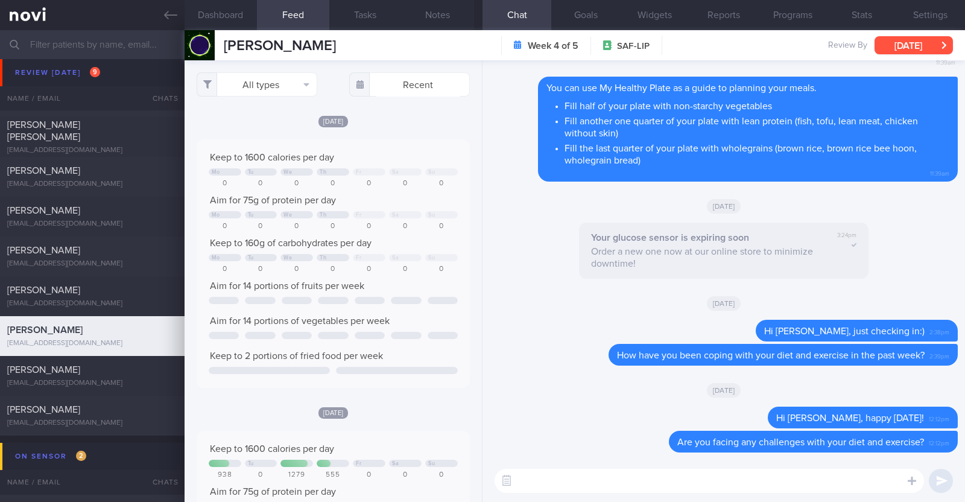
click at [889, 54] on button "[DATE]" at bounding box center [913, 45] width 78 height 18
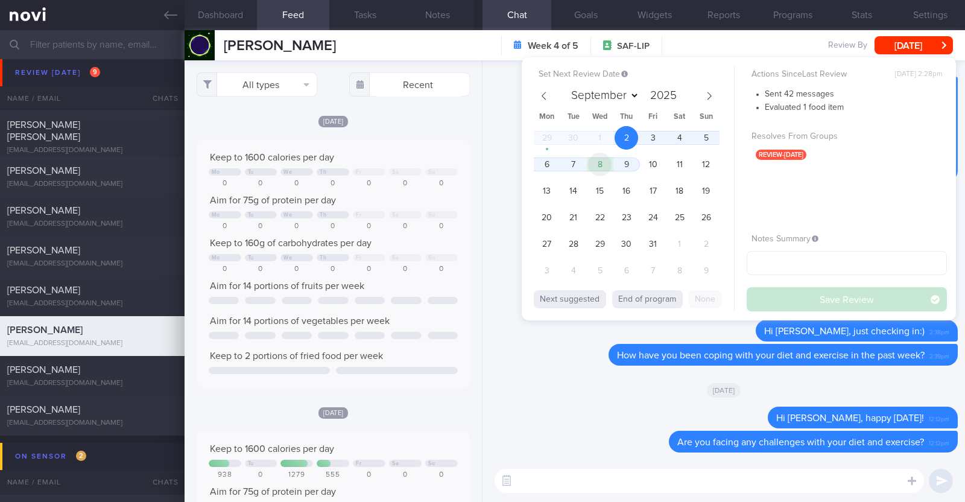
click at [595, 167] on span "8" at bounding box center [600, 165] width 24 height 24
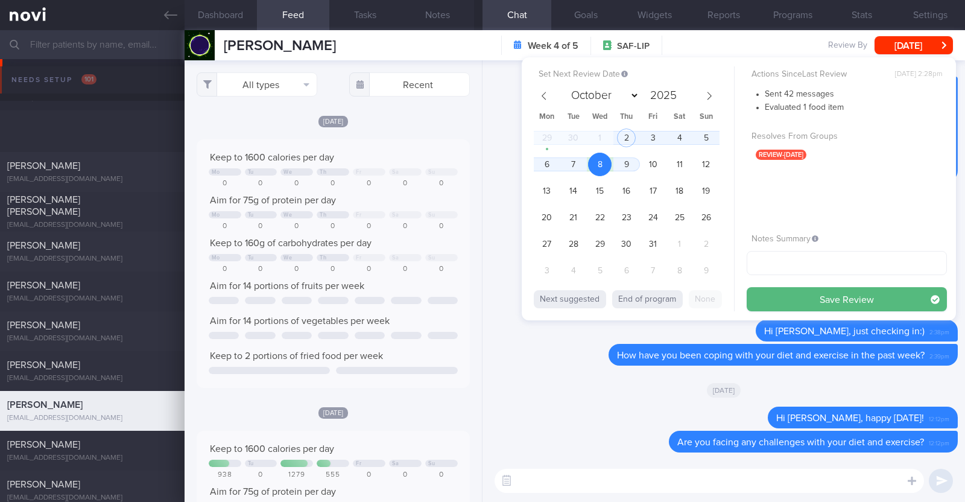
select select "9"
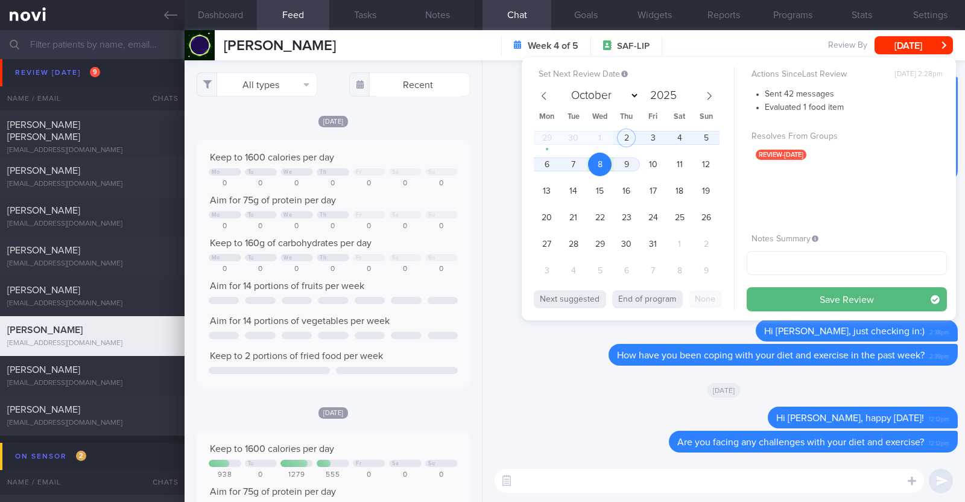
click at [781, 291] on button "Save Review" at bounding box center [846, 299] width 200 height 24
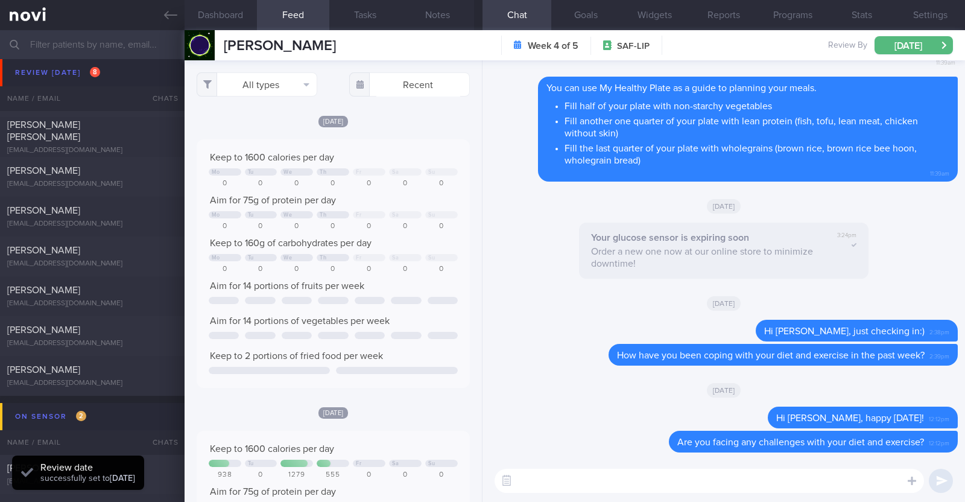
scroll to position [122, 244]
click at [594, 400] on div "[DATE]" at bounding box center [724, 390] width 468 height 34
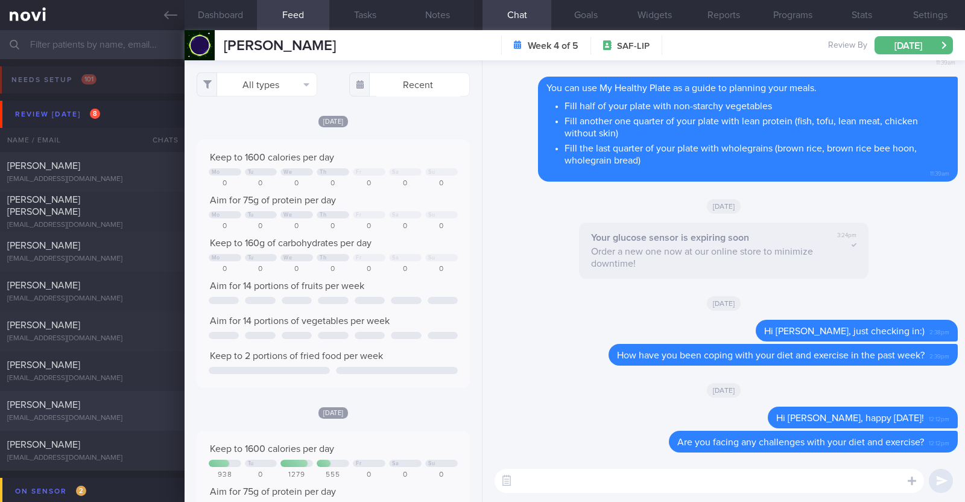
click at [115, 396] on div "[PERSON_NAME] [EMAIL_ADDRESS][DOMAIN_NAME] [DATE] [DATE] OPTIMUM-PLUS-[MEDICAL_…" at bounding box center [482, 411] width 965 height 40
type textarea "36F Comorbidities: T2DM (dx 32y, at SGH A&E due to [MEDICAL_DATA]) [MEDICAL_DAT…"
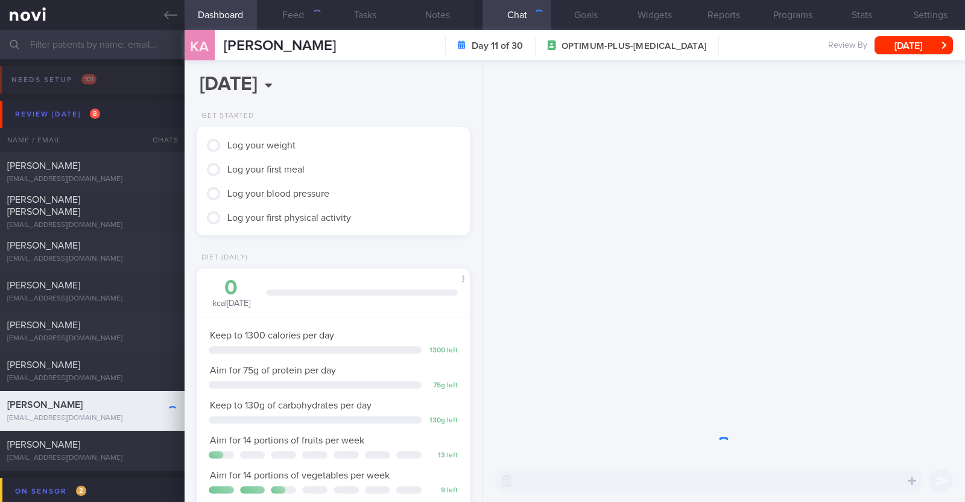
scroll to position [602861, 602741]
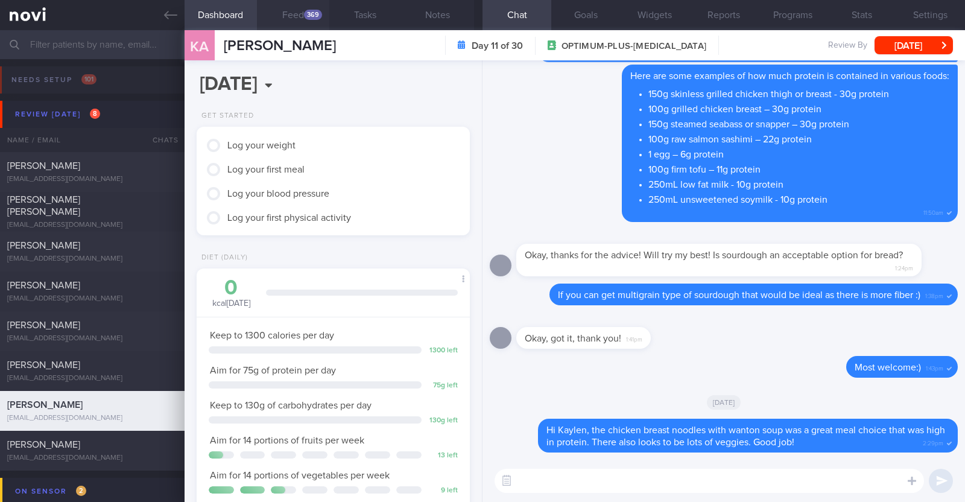
click at [303, 10] on button "Feed 369" at bounding box center [293, 15] width 72 height 30
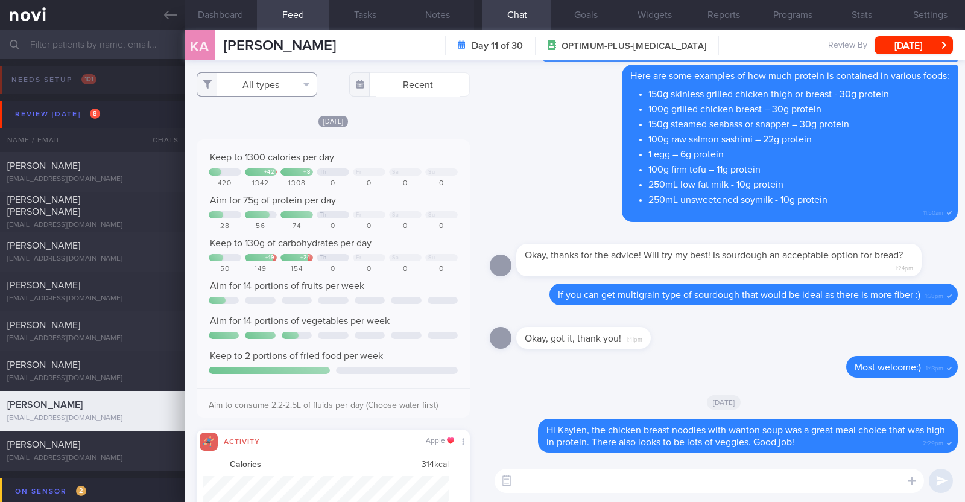
click at [285, 81] on button "All types" at bounding box center [257, 84] width 121 height 24
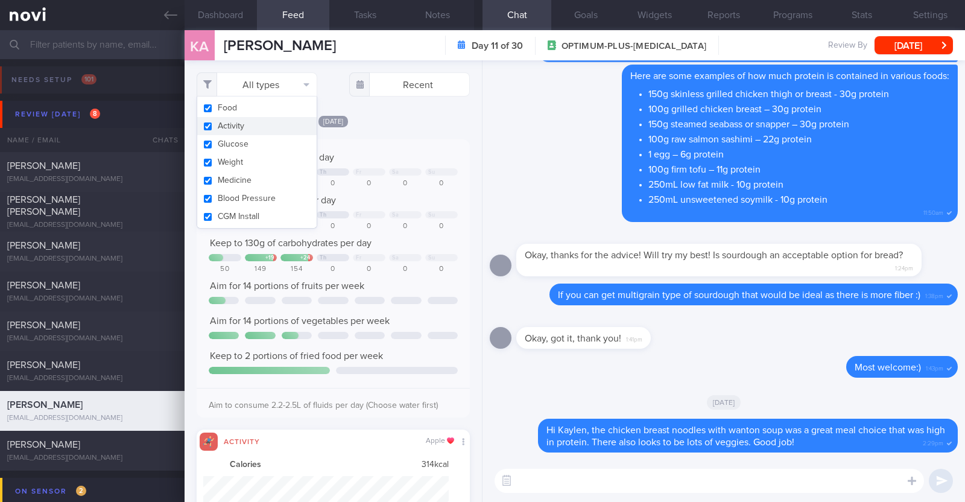
click at [262, 127] on button "Activity" at bounding box center [256, 126] width 119 height 18
checkbox input "false"
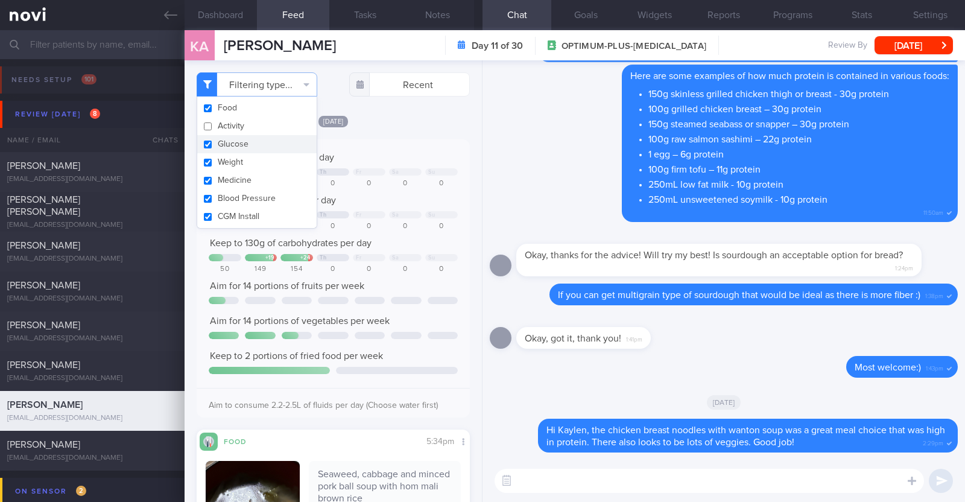
select select "9"
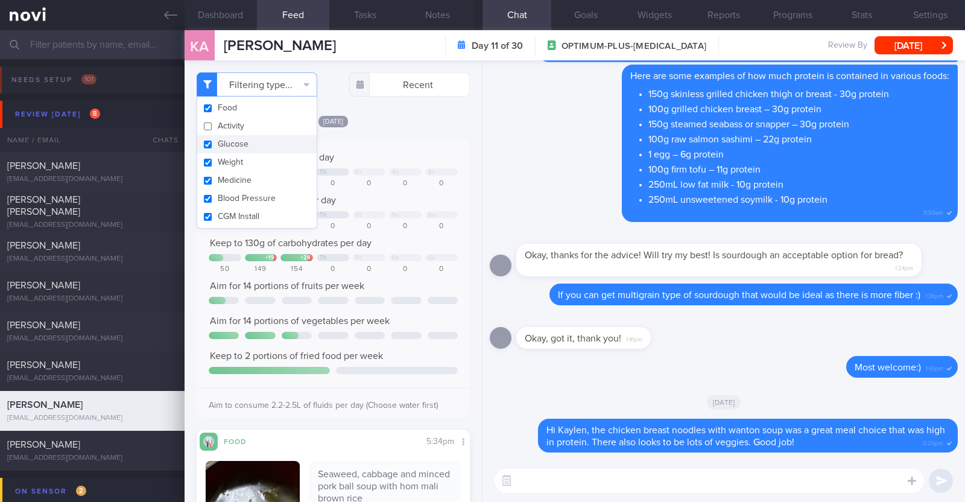
scroll to position [137, 240]
select select "9"
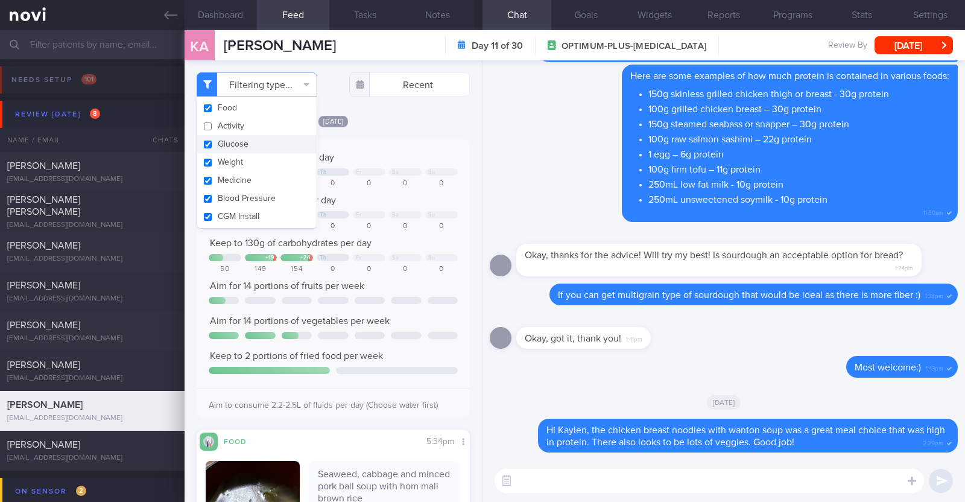
select select "9"
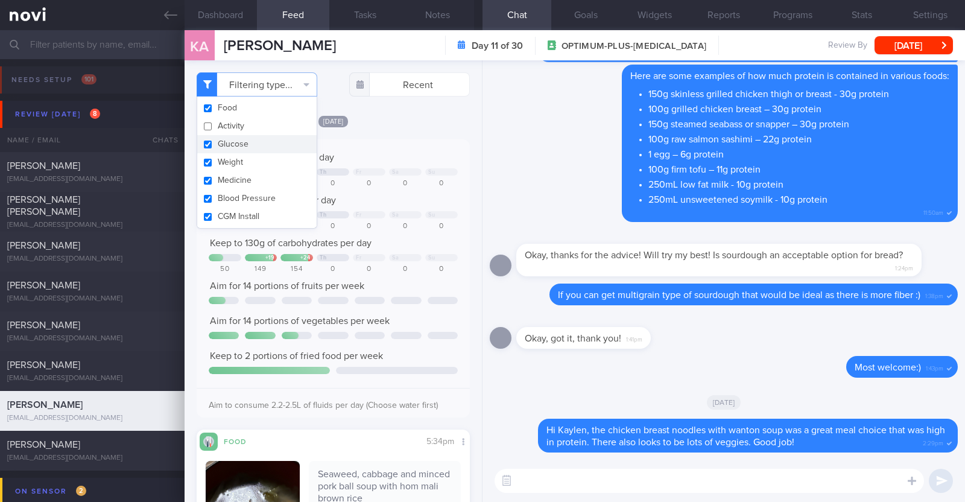
scroll to position [137, 240]
click at [523, 111] on div "Delete Here are some examples of how much protein is contained in various foods…" at bounding box center [724, 147] width 468 height 165
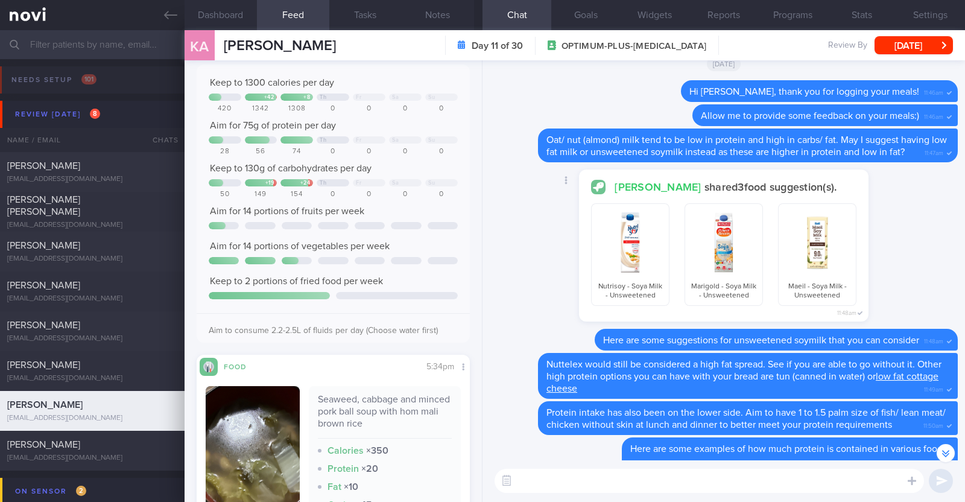
scroll to position [-452, 0]
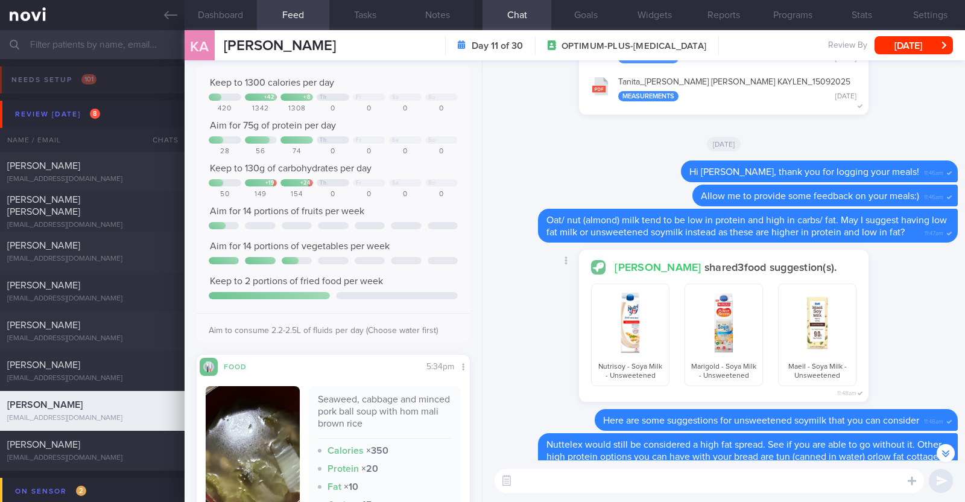
click at [497, 270] on div "Charlotte Tan shared 3 food suggestion(s). Nutrisoy - Soya Milk - Unsweetened M…" at bounding box center [724, 329] width 468 height 159
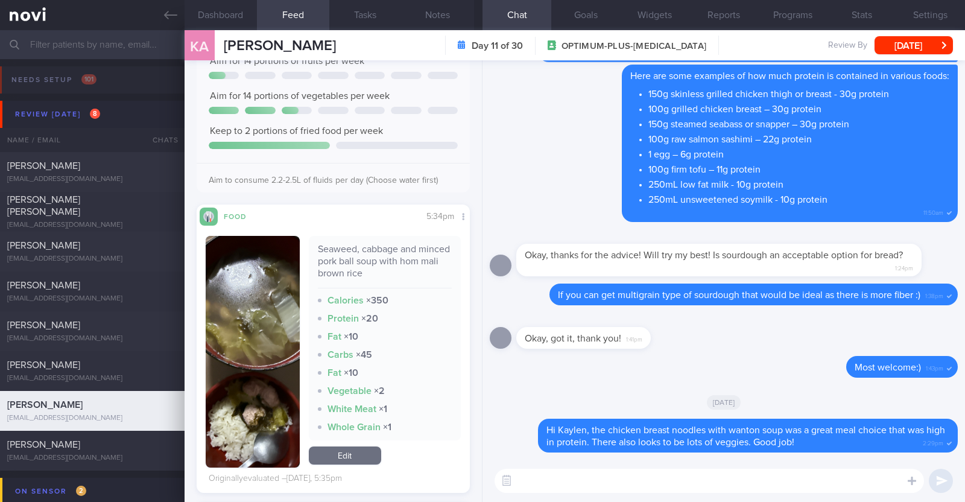
scroll to position [226, 0]
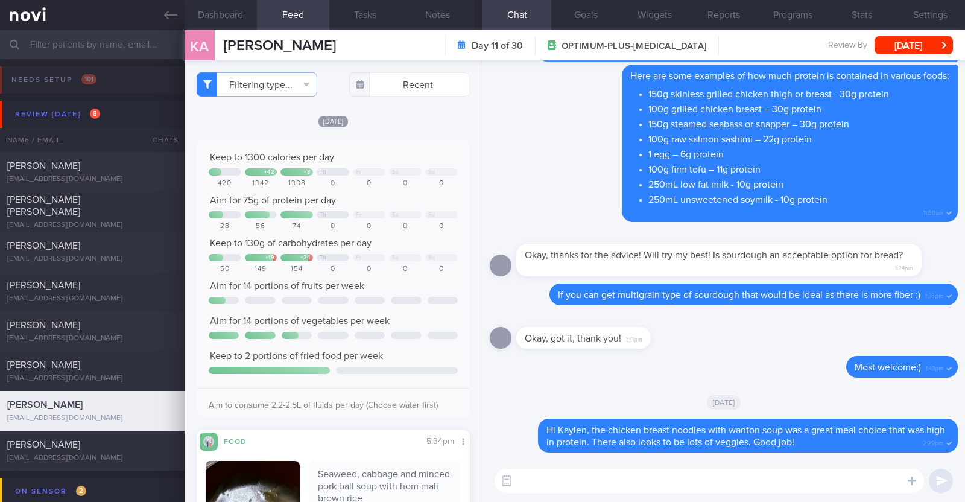
select select "9"
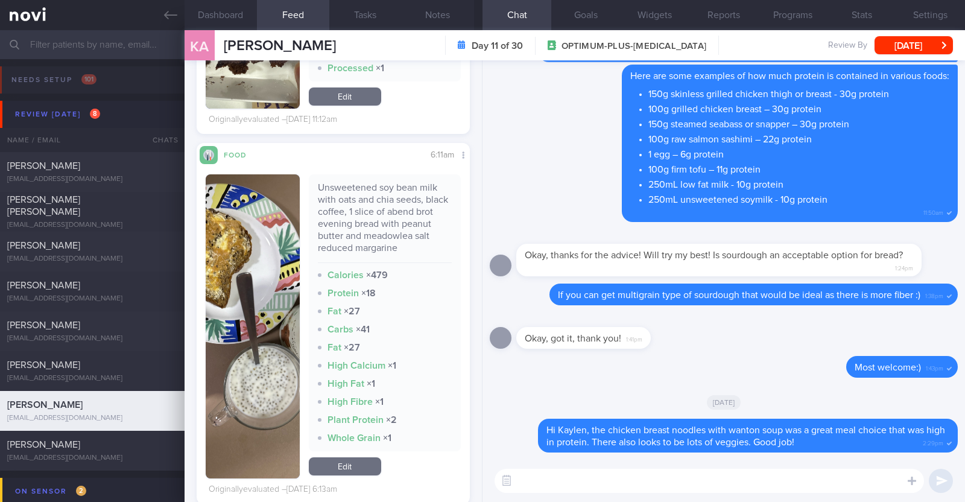
scroll to position [2034, 0]
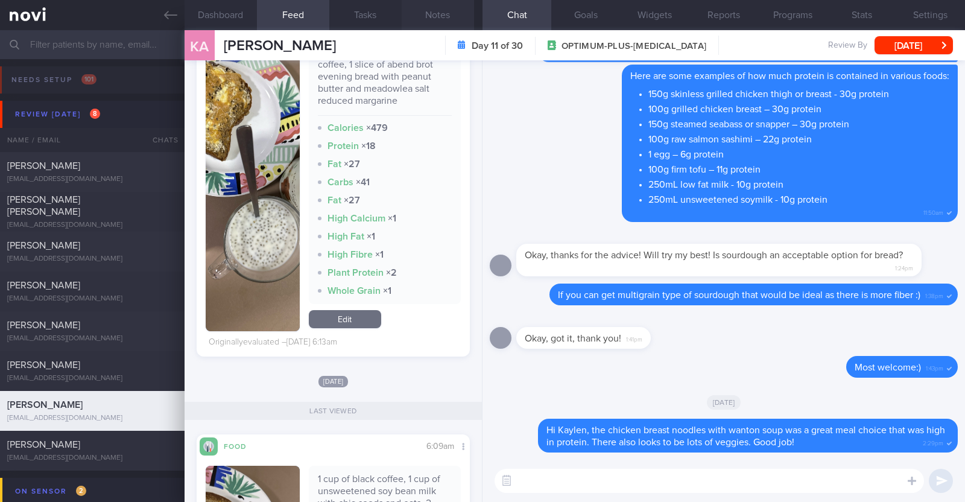
click at [440, 19] on button "Notes" at bounding box center [438, 15] width 72 height 30
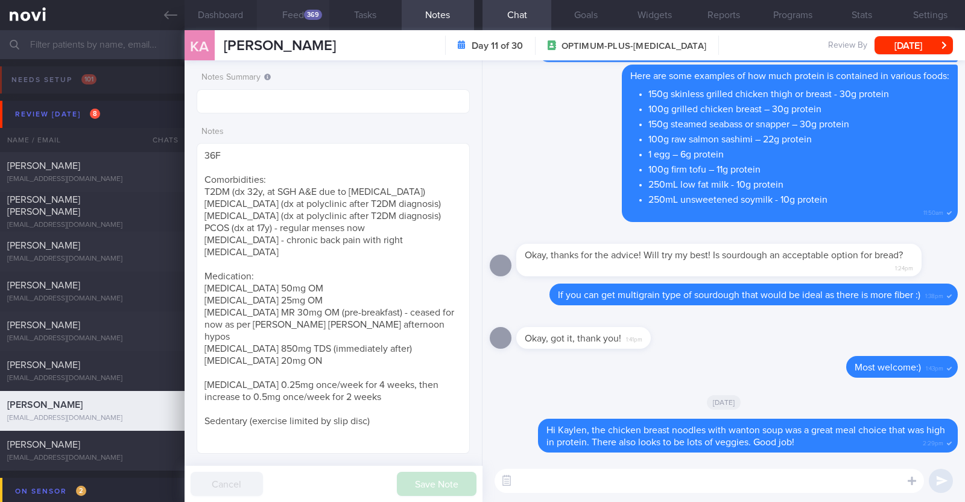
click at [292, 19] on button "Feed 369" at bounding box center [293, 15] width 72 height 30
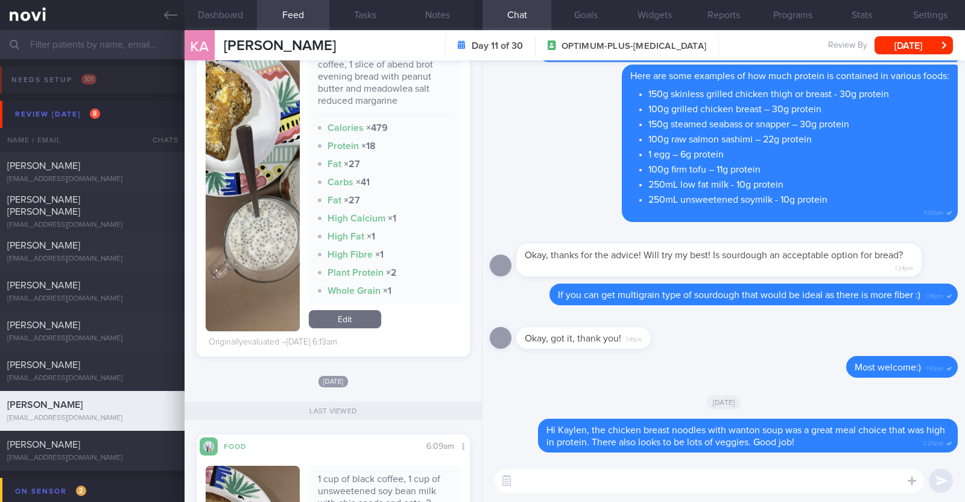
click at [577, 481] on textarea at bounding box center [708, 481] width 429 height 24
click at [528, 477] on textarea "HI Kaylen," at bounding box center [708, 481] width 429 height 24
click at [635, 484] on textarea "Hi Kaylen," at bounding box center [708, 481] width 429 height 24
type textarea "Hi Kaylen, happy Thursday!"
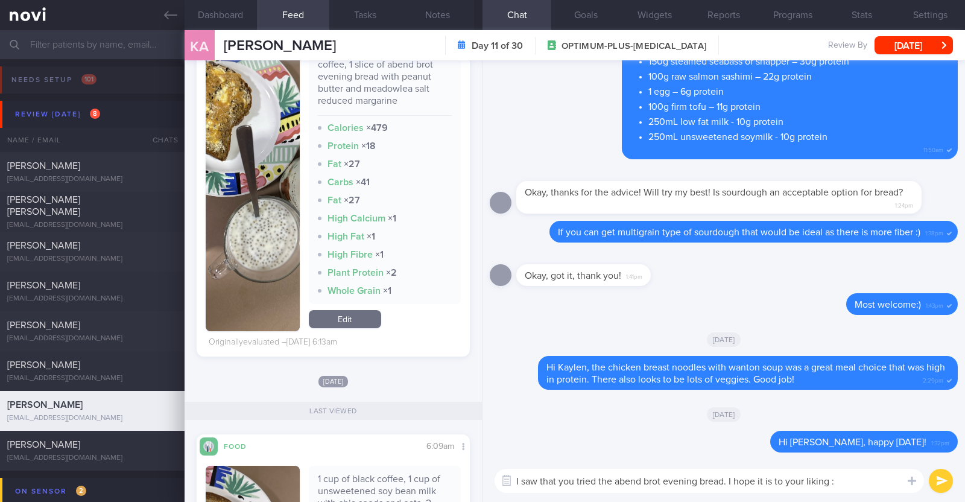
type textarea "I saw that you tried the abend brot evening bread. I hope it is to your liking …"
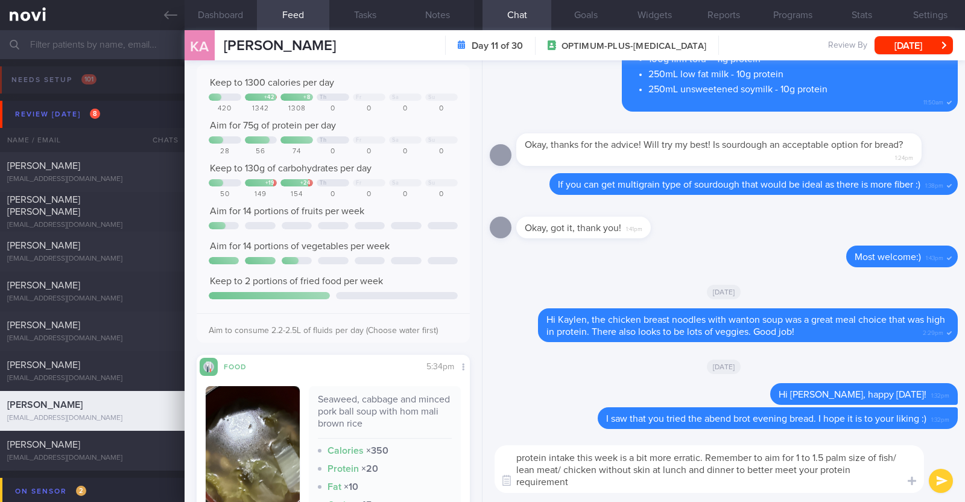
type textarea "protein intake this week is a bit more erratic. Remember to aim for 1 to 1.5 pa…"
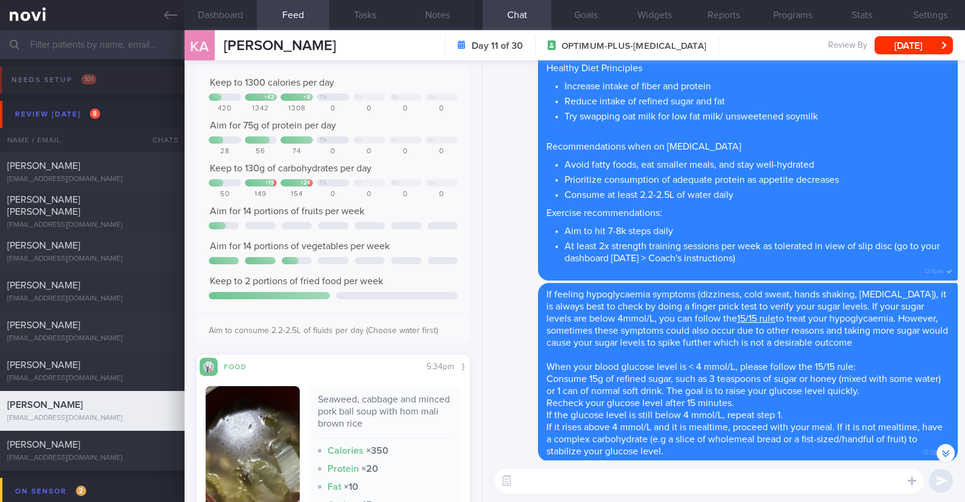
scroll to position [-1408, 0]
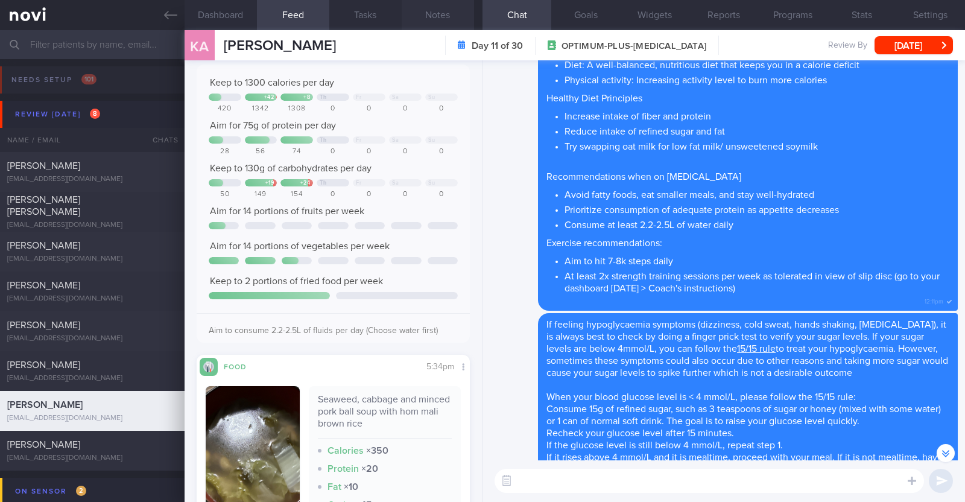
paste textarea "Here are some lunch/ dinner ideas: Suggestions for 30g protein lunch/dinner *Gr…"
type textarea "Here are some lunch/ dinner ideas: Suggestions for 30g protein lunch/dinner *Gr…"
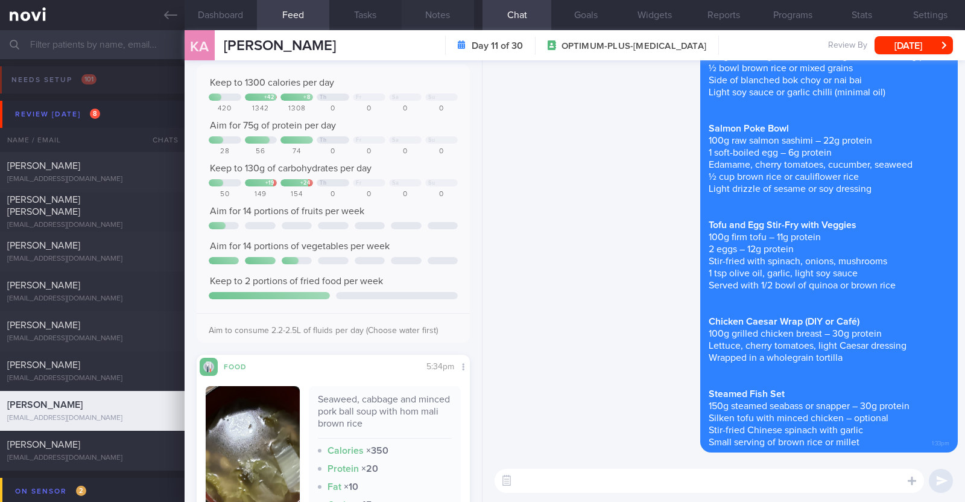
scroll to position [0, 0]
click at [577, 472] on textarea at bounding box center [708, 481] width 429 height 24
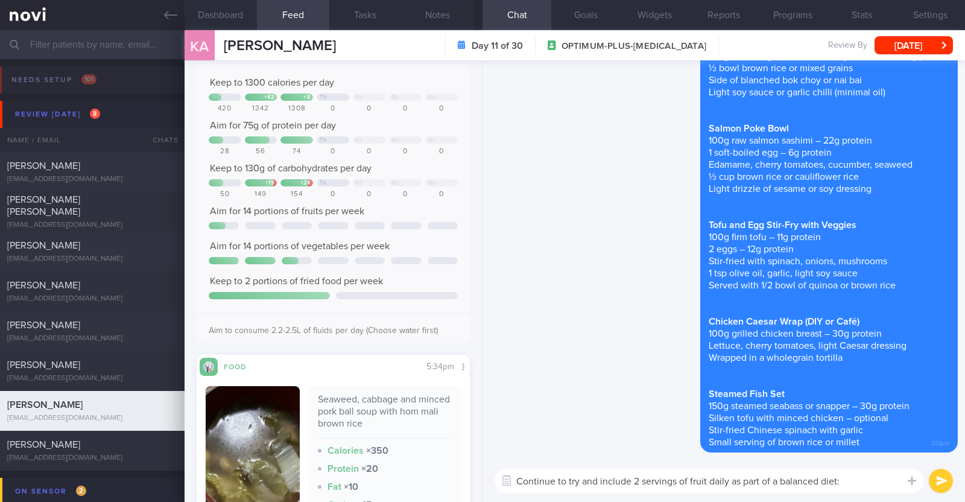
type textarea "Continue to try and include 2 servings of fruit daily as part of a balanced die…"
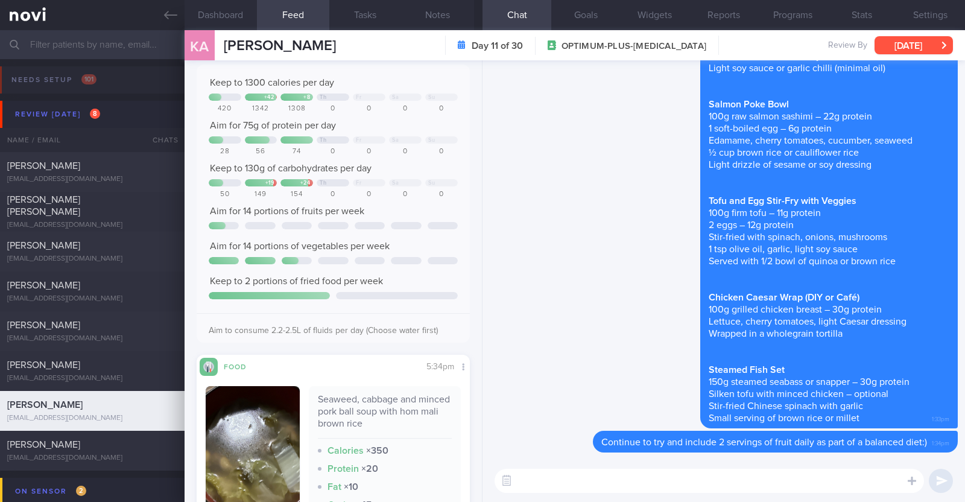
click at [889, 52] on button "[DATE]" at bounding box center [913, 45] width 78 height 18
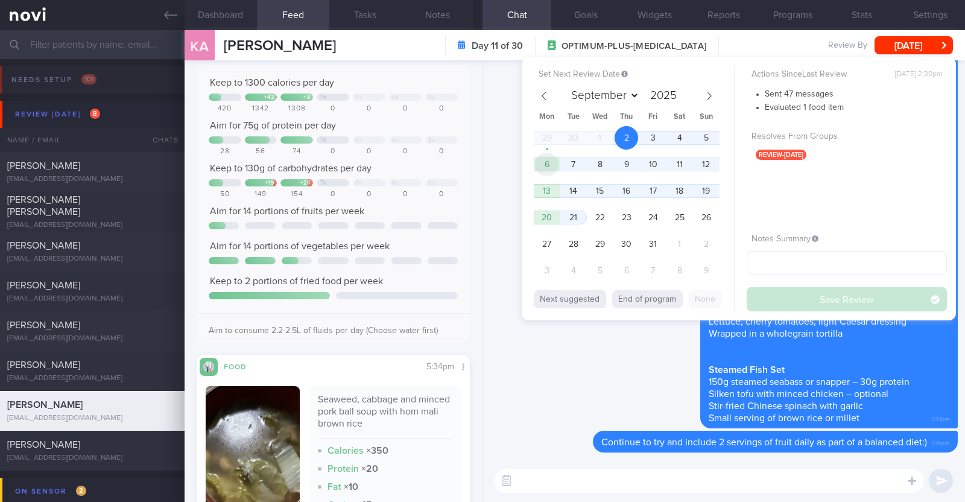
click at [545, 159] on span "6" at bounding box center [547, 165] width 24 height 24
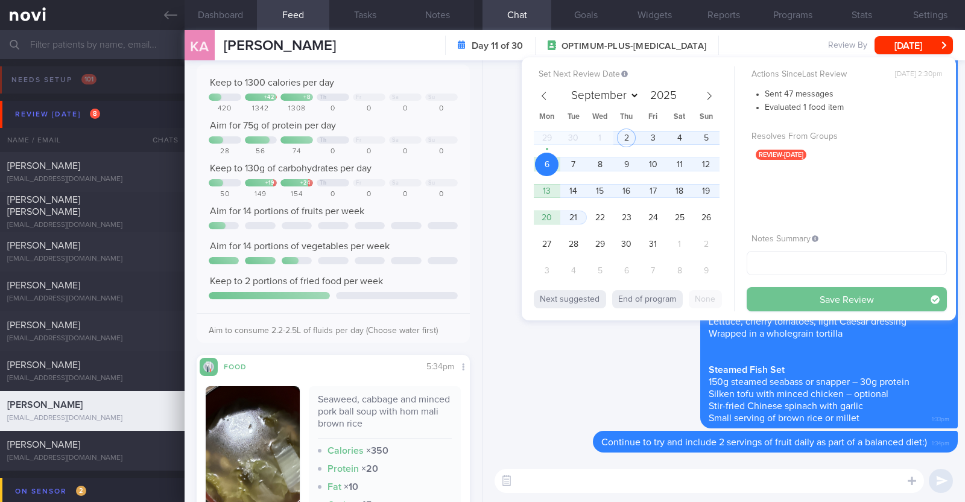
click at [833, 297] on button "Save Review" at bounding box center [846, 299] width 200 height 24
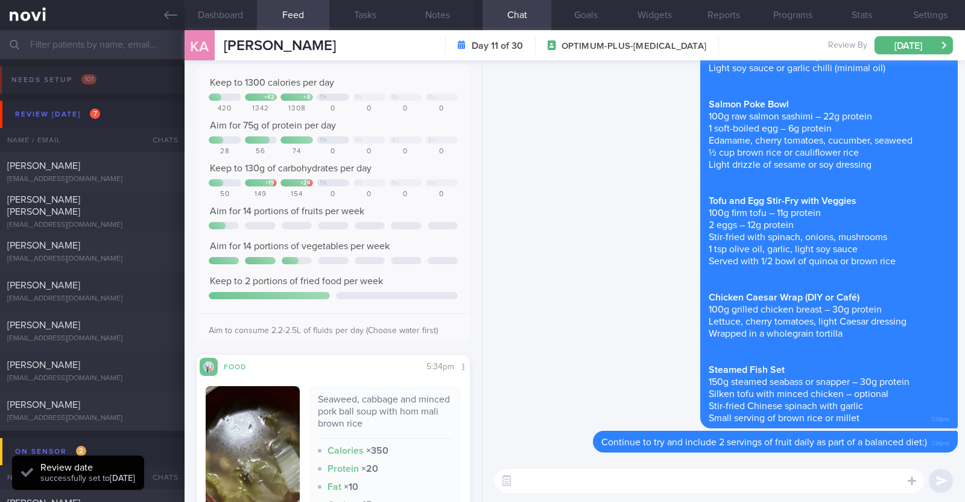
scroll to position [122, 244]
click at [106, 374] on div "[EMAIL_ADDRESS][DOMAIN_NAME]" at bounding box center [92, 378] width 170 height 9
type textarea "22M Comorbidities: ACL surgery in Sep '24 Nil meds Running x 3-4/week (60-120h)…"
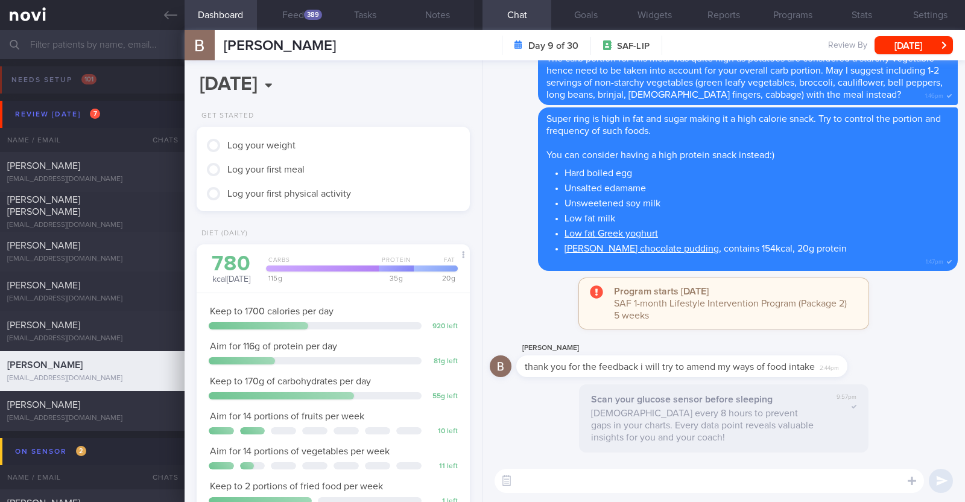
scroll to position [377, 0]
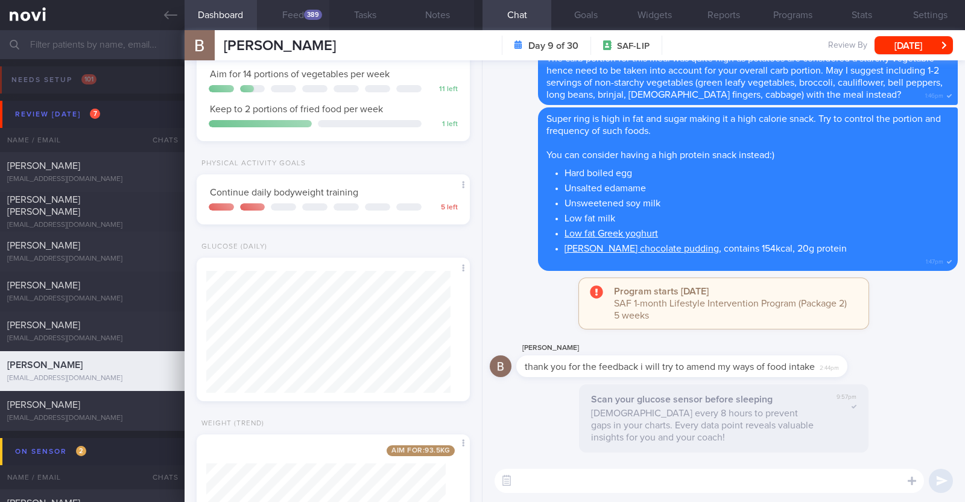
click at [295, 22] on button "Feed 389" at bounding box center [293, 15] width 72 height 30
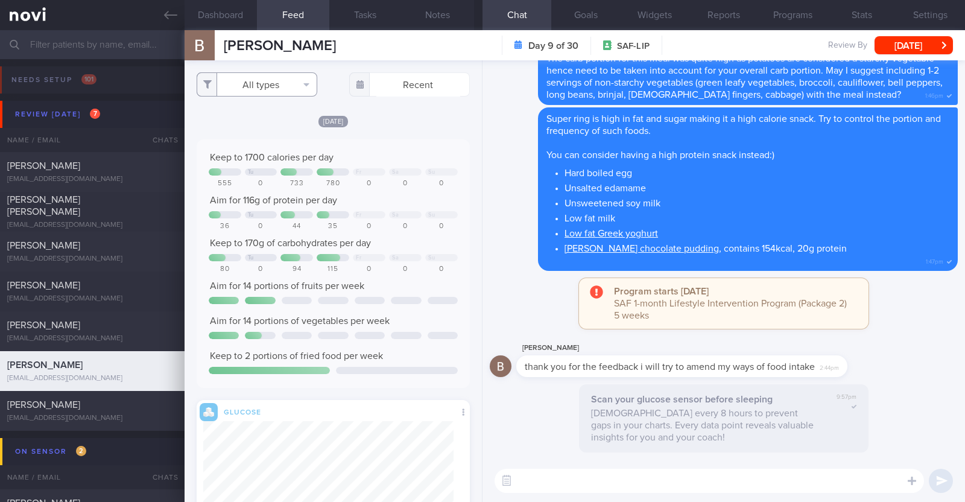
click at [259, 90] on button "All types" at bounding box center [257, 84] width 121 height 24
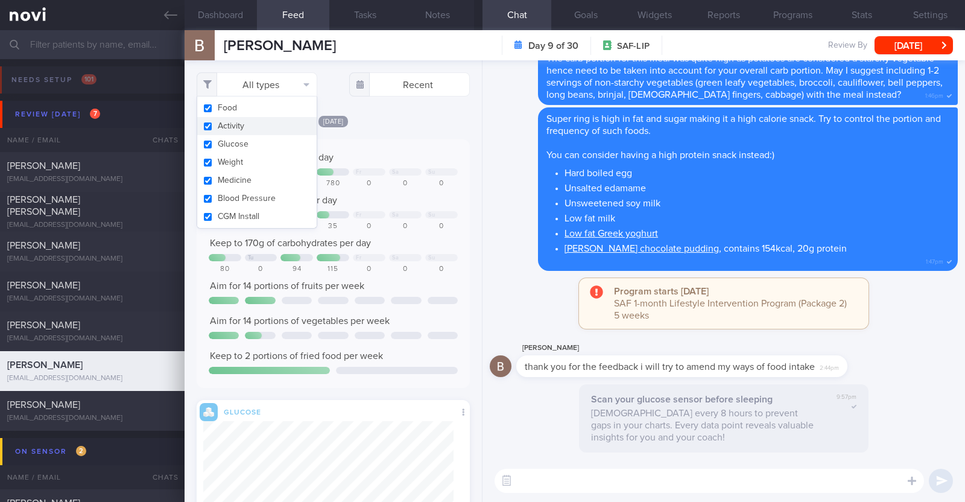
click at [240, 127] on button "Activity" at bounding box center [256, 126] width 119 height 18
checkbox input "false"
click at [412, 117] on div "[DATE]" at bounding box center [333, 121] width 273 height 13
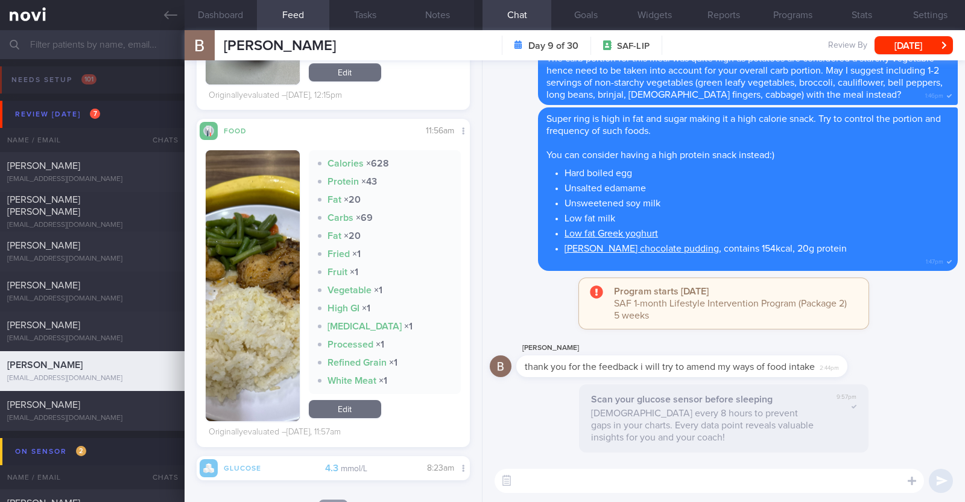
scroll to position [669, 0]
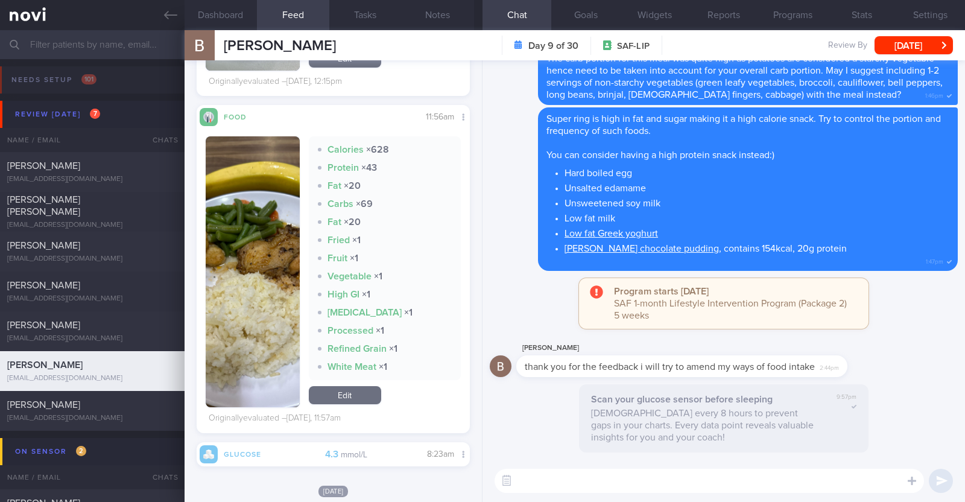
click at [250, 290] on button "button" at bounding box center [253, 271] width 94 height 271
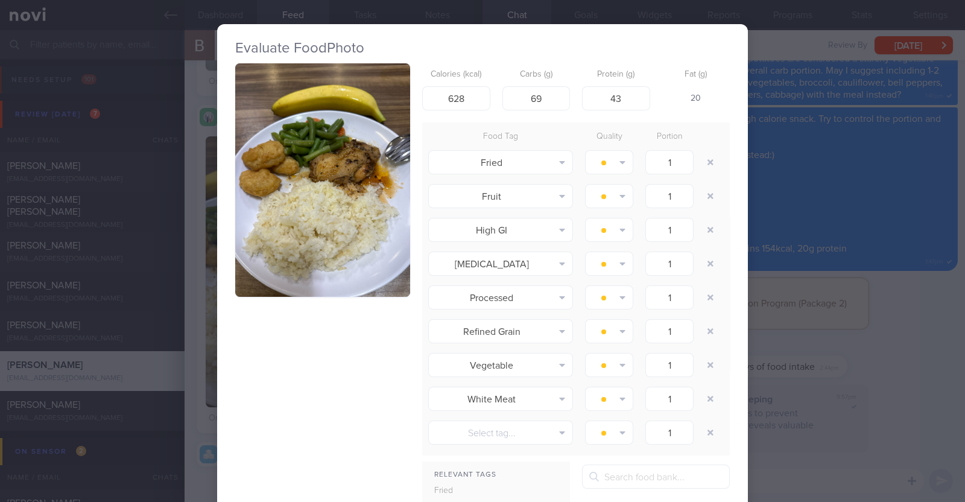
click at [193, 305] on div "Evaluate Food Photo Calories (kcal) 628 Carbs (g) 69 Protein (g) 43 Fat (g) 20 …" at bounding box center [482, 251] width 965 height 502
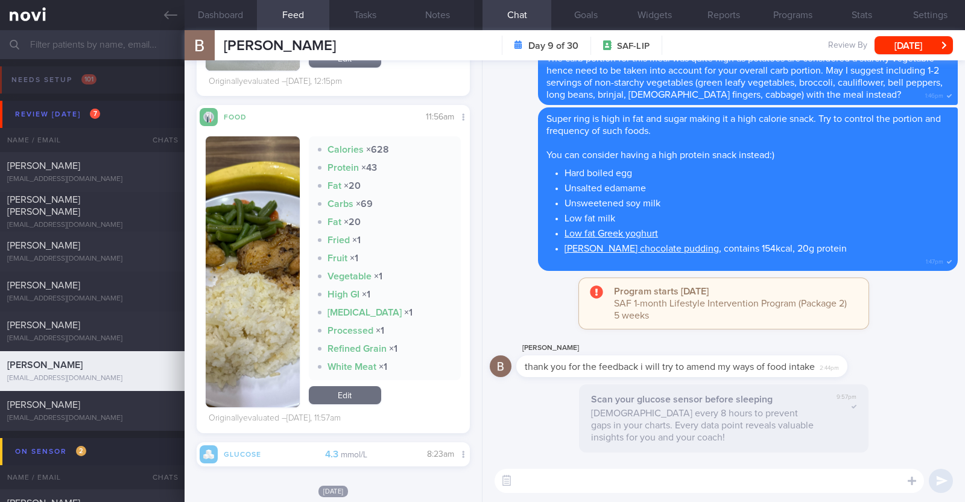
click at [613, 475] on textarea at bounding box center [708, 481] width 429 height 24
click at [523, 479] on textarea "HI Bala, good job having 2 serving of fruits yesterday" at bounding box center [708, 481] width 429 height 24
click at [800, 475] on textarea "Hi Bala, good job having 2 serving of fruits yesterday" at bounding box center [708, 481] width 429 height 24
paste textarea "👍"
type textarea "Hi Bala, good job having 2 serving of fruits yesterday 👍"
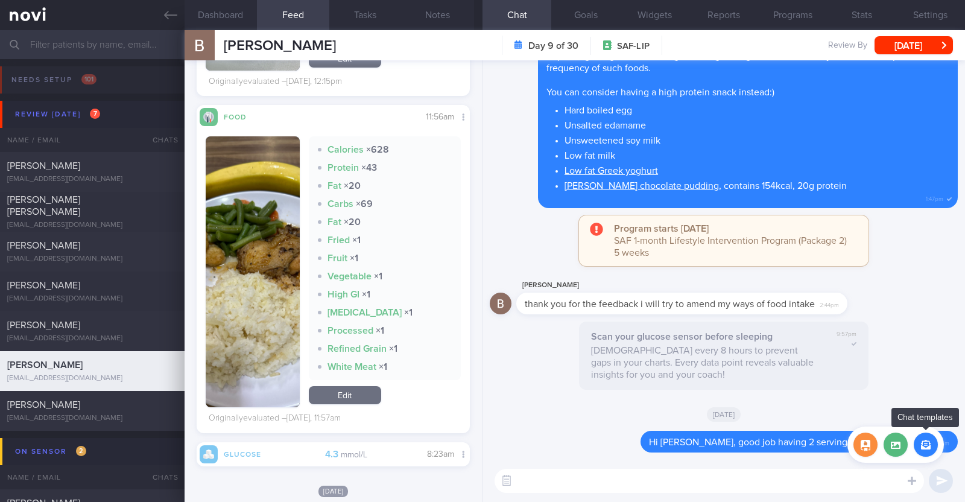
click at [930, 447] on button "button" at bounding box center [926, 444] width 24 height 24
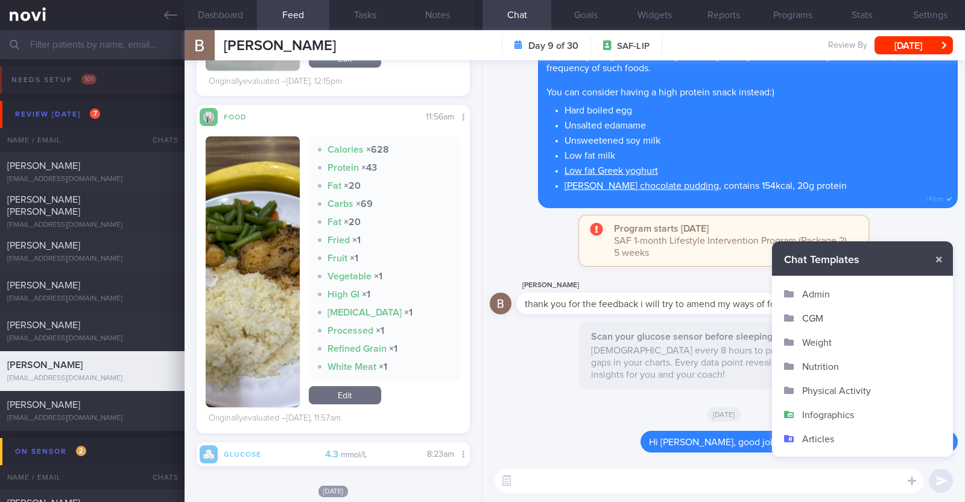
click at [865, 414] on button "Infographics" at bounding box center [862, 414] width 181 height 24
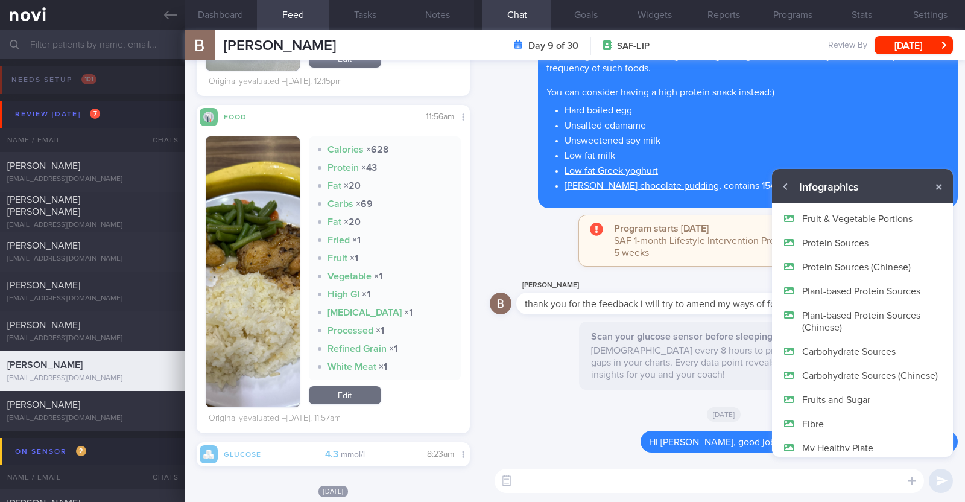
scroll to position [72, 0]
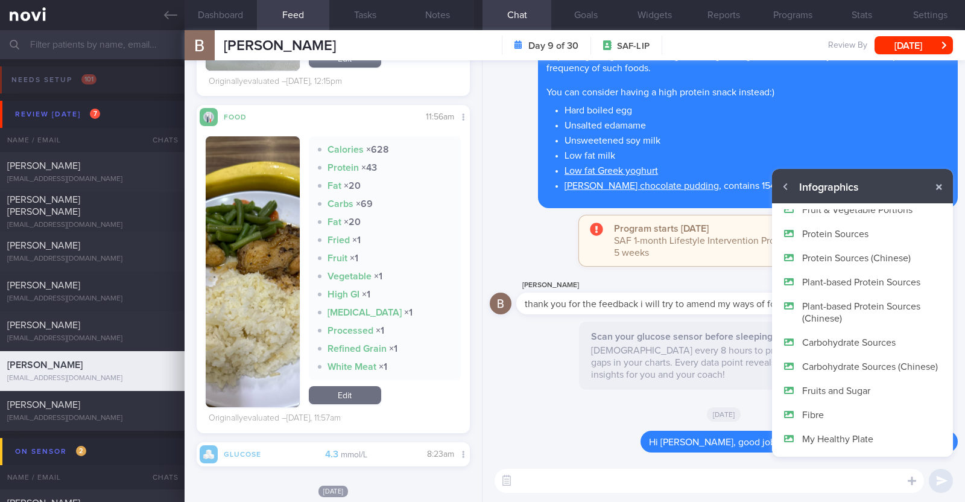
click at [843, 437] on button "My Healthy Plate" at bounding box center [862, 438] width 181 height 24
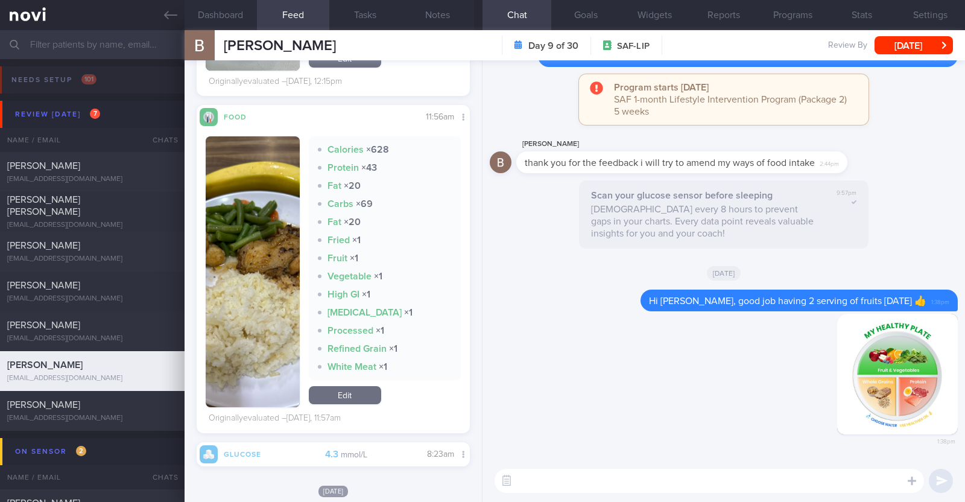
scroll to position [0, 0]
click at [522, 483] on textarea at bounding box center [708, 481] width 429 height 24
paste textarea "You can use My Healthy Plate as a guide to planning your meals. - Fill half of …"
type textarea "You can use My Healthy Plate as a guide to planning your meals. - Fill half of …"
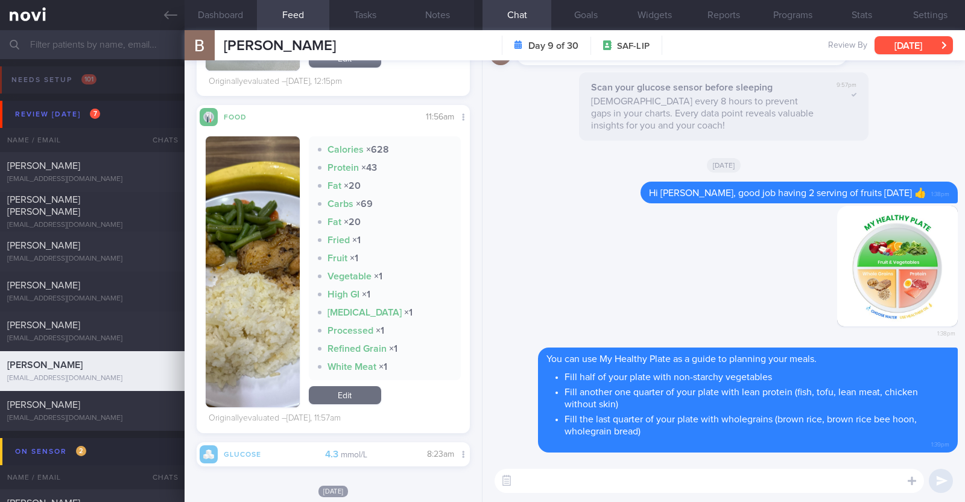
click at [928, 52] on button "[DATE]" at bounding box center [913, 45] width 78 height 18
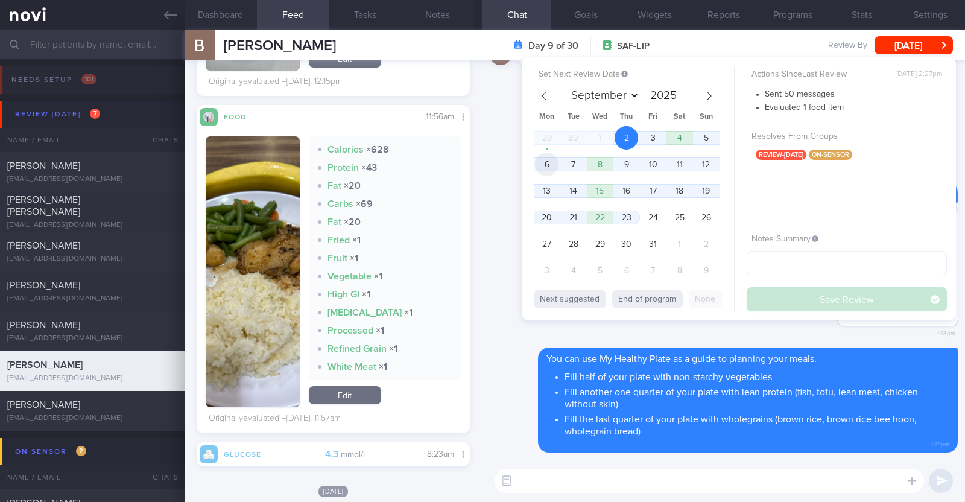
click at [546, 165] on span "6" at bounding box center [547, 165] width 24 height 24
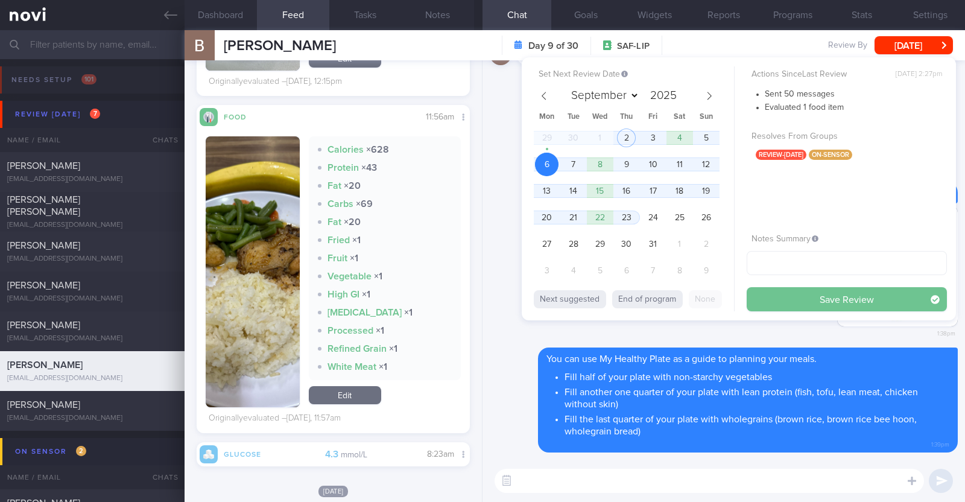
click at [772, 300] on button "Save Review" at bounding box center [846, 299] width 200 height 24
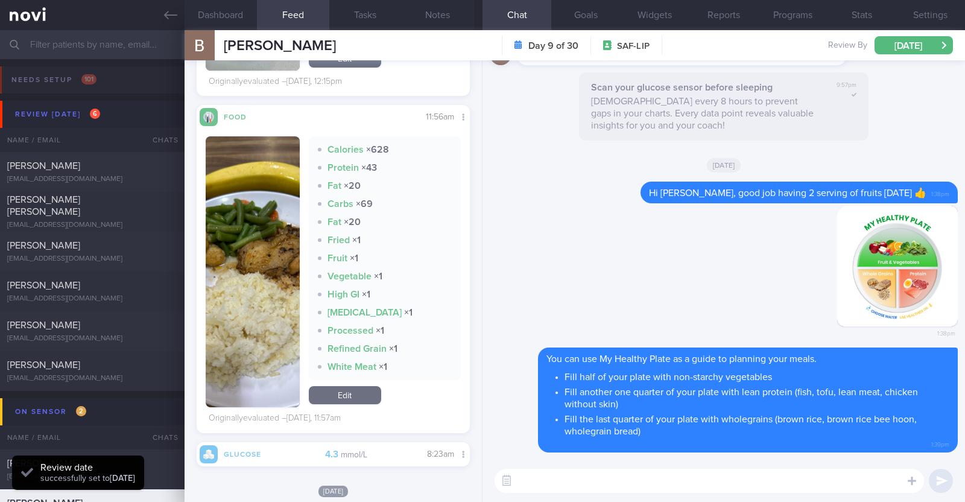
scroll to position [166, 250]
click at [139, 361] on div "[PERSON_NAME]" at bounding box center [90, 365] width 167 height 12
type textarea "37F Comorbidities: PCOS [DATE]: Cervical spine C5 disc [MEDICAL_DATA] tear, una…"
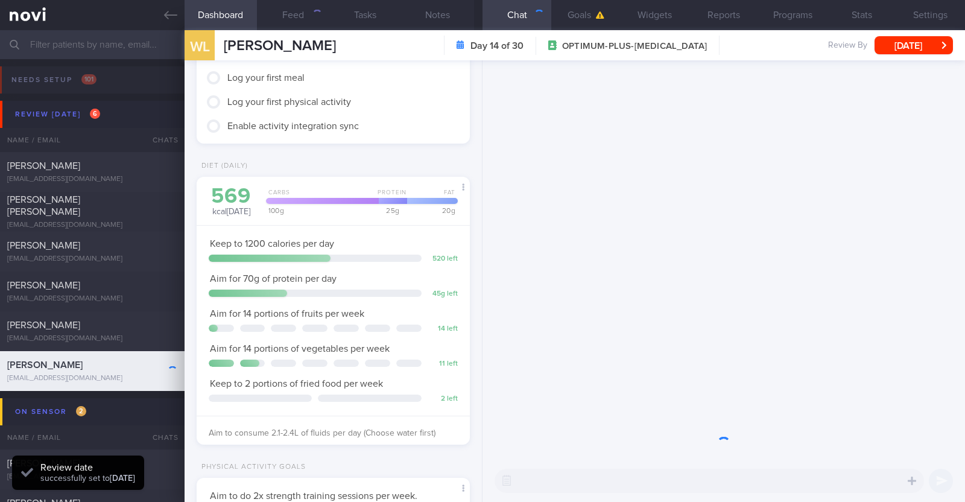
scroll to position [137, 240]
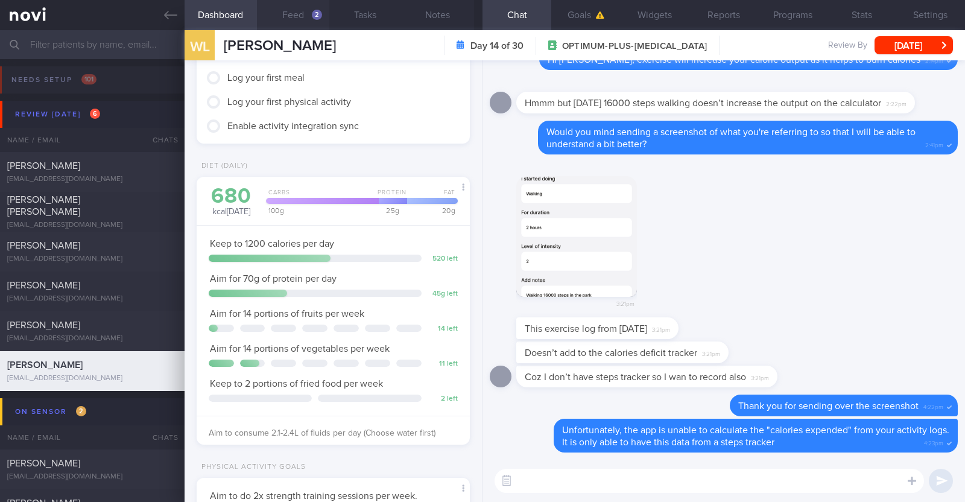
click at [295, 12] on button "Feed 2" at bounding box center [293, 15] width 72 height 30
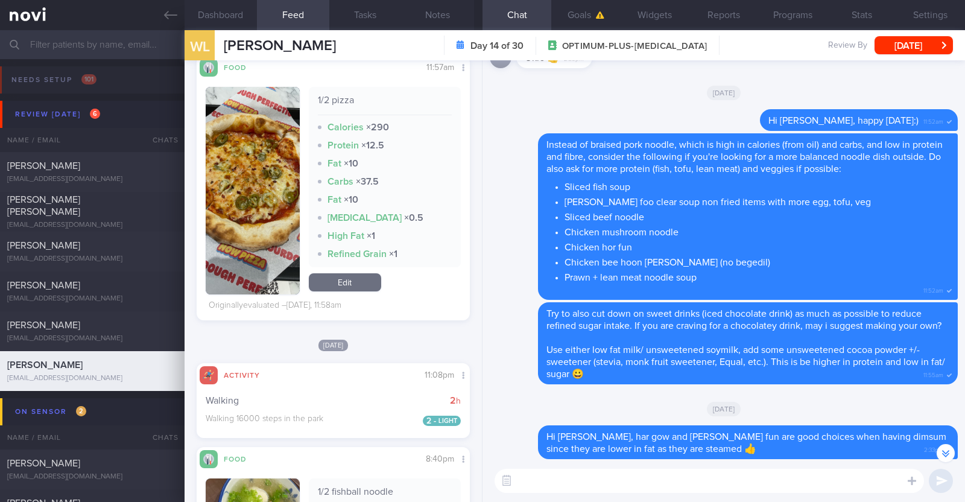
scroll to position [602, 0]
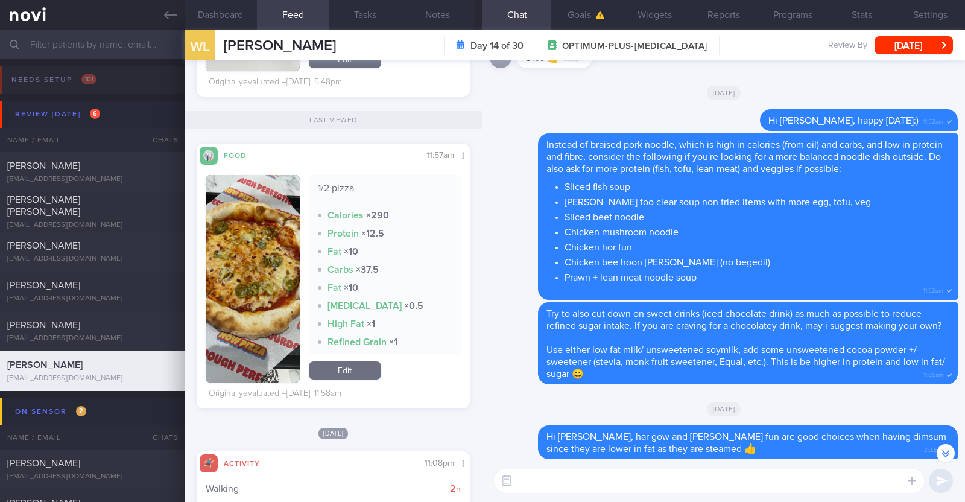
click at [553, 482] on textarea at bounding box center [708, 481] width 429 height 24
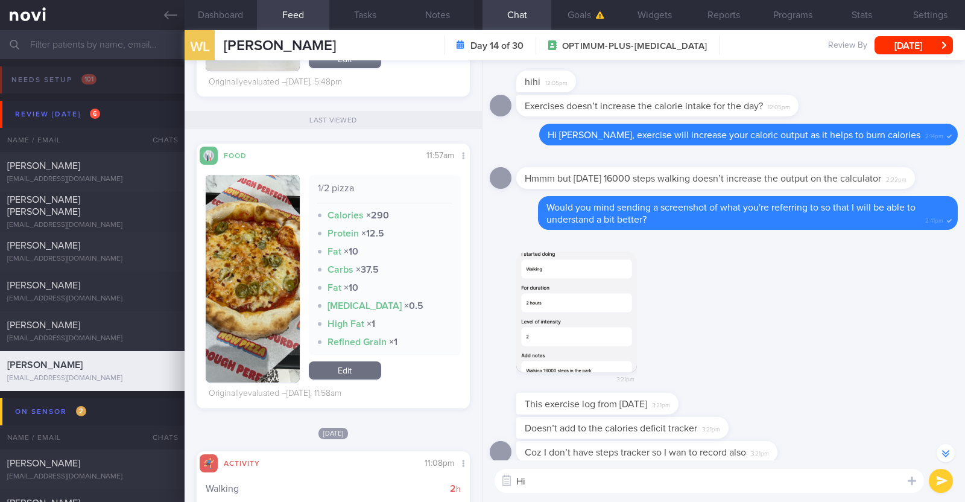
scroll to position [0, 0]
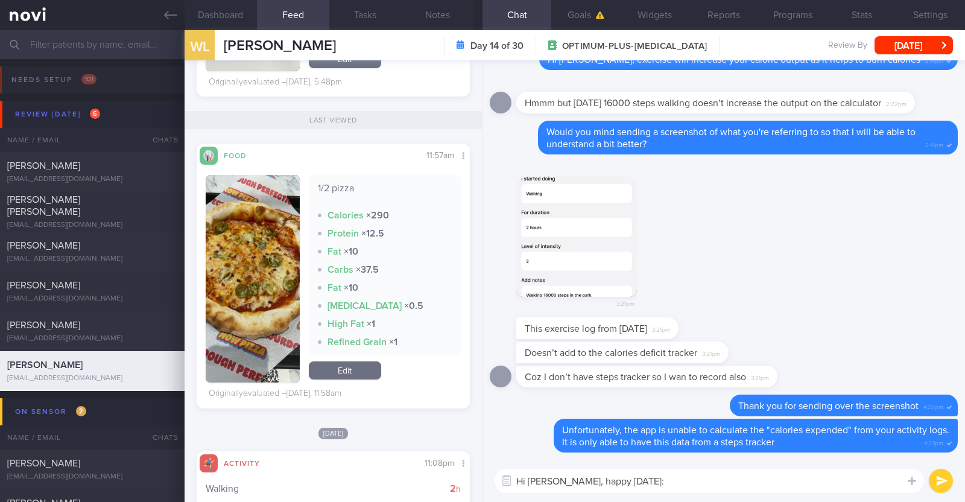
type textarea "Hi [PERSON_NAME], happy [DATE]:)"
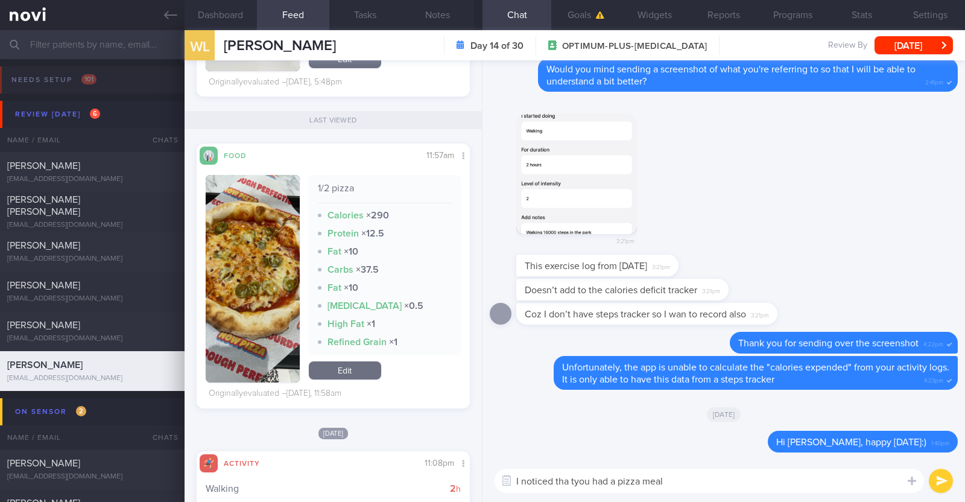
click at [570, 482] on textarea "I noticed tha tyou had a pizza meal" at bounding box center [708, 481] width 429 height 24
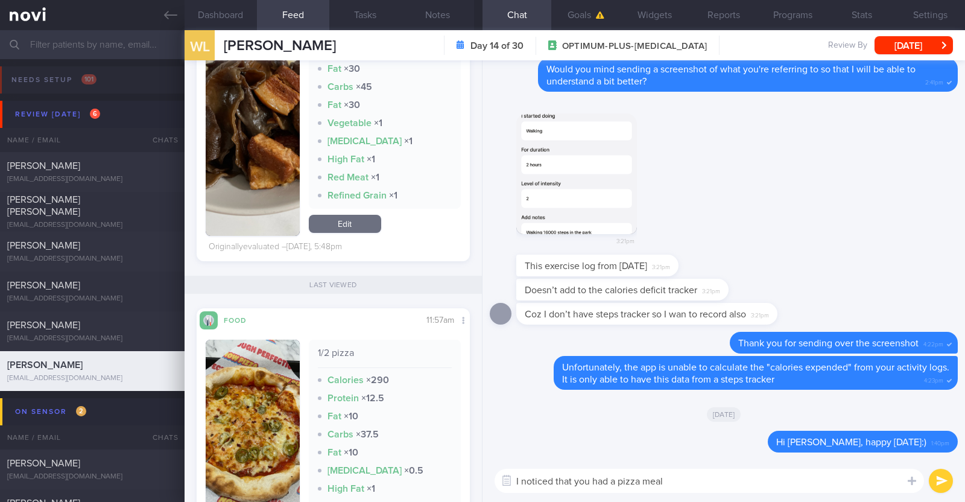
scroll to position [527, 0]
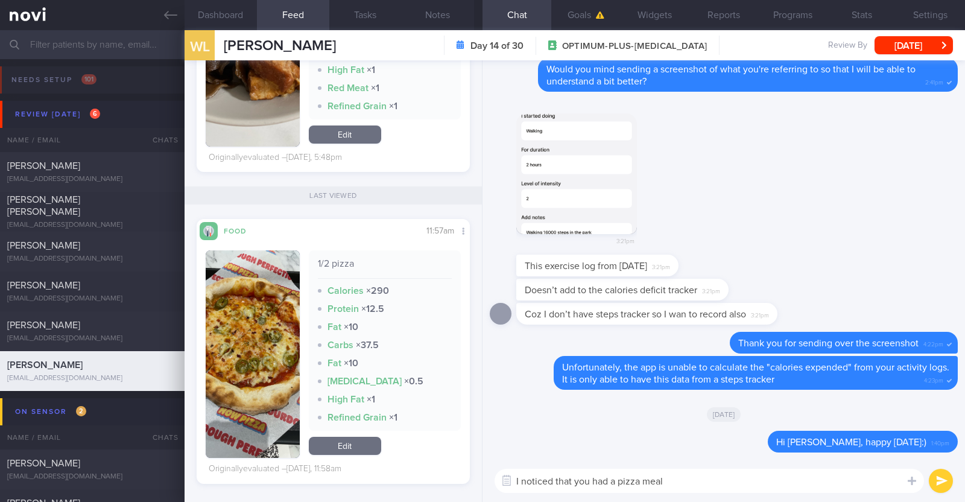
click at [693, 485] on textarea "I noticed that you had a pizza meal" at bounding box center [708, 481] width 429 height 24
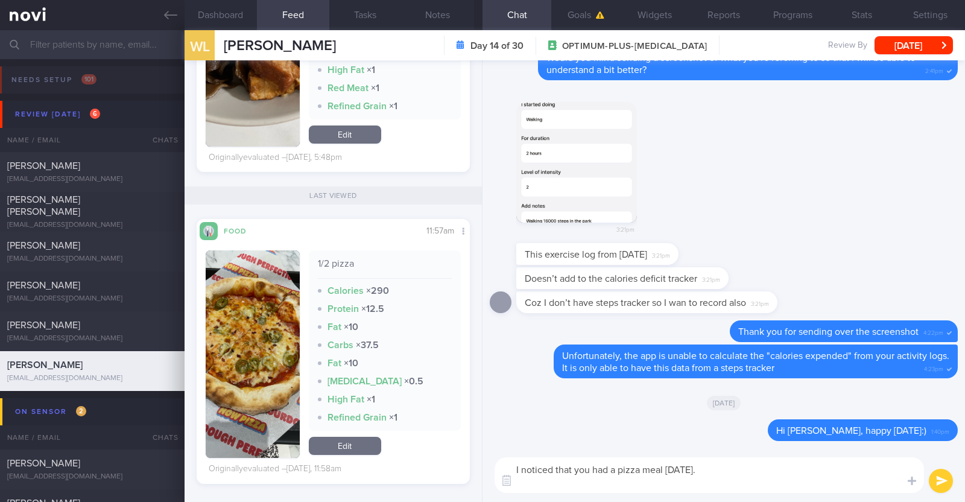
scroll to position [0, 0]
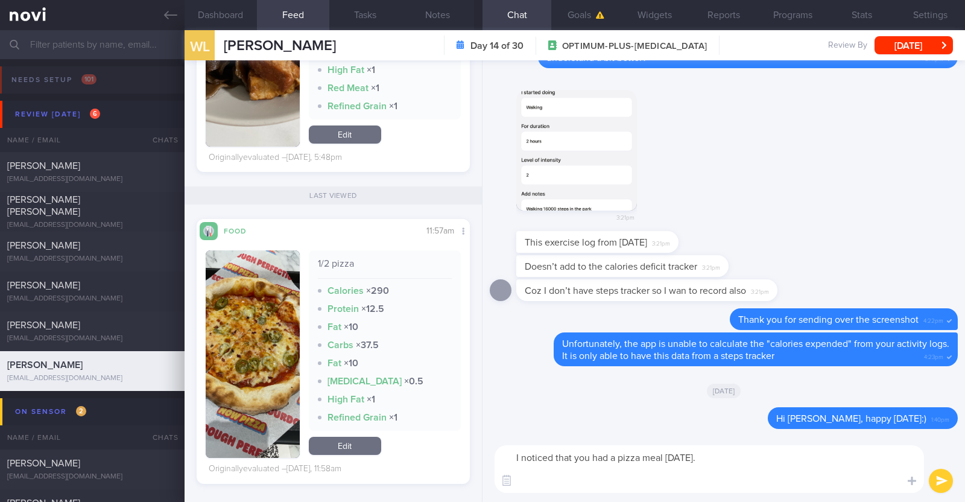
paste textarea "Here are some ways to make a pizza meal more balanced: 1) Control portion to 1-…"
type textarea "I noticed that you had a pizza meal yesterday. Here are some ways to make a piz…"
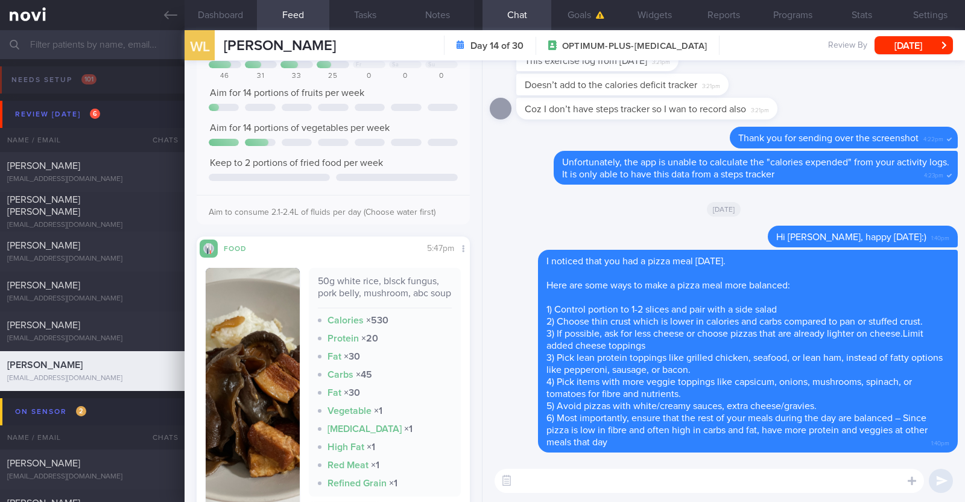
scroll to position [226, 0]
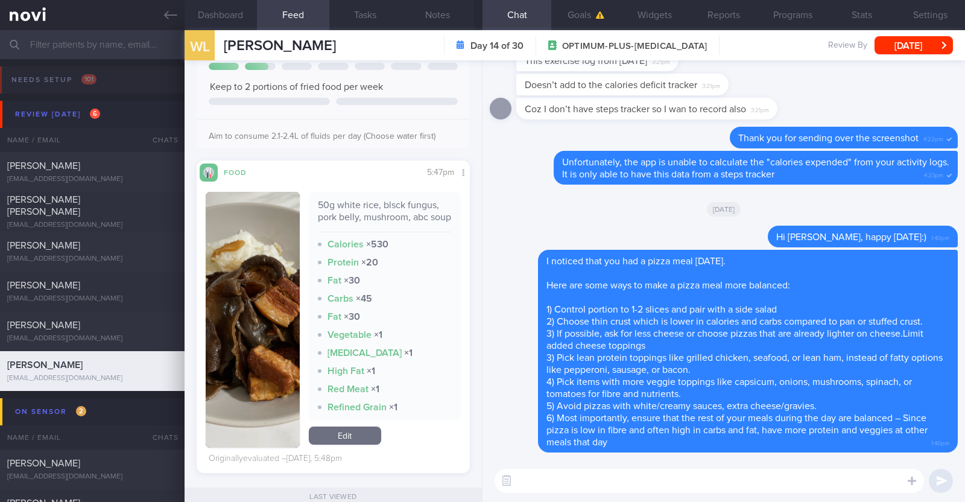
click at [572, 481] on textarea at bounding box center [708, 481] width 429 height 24
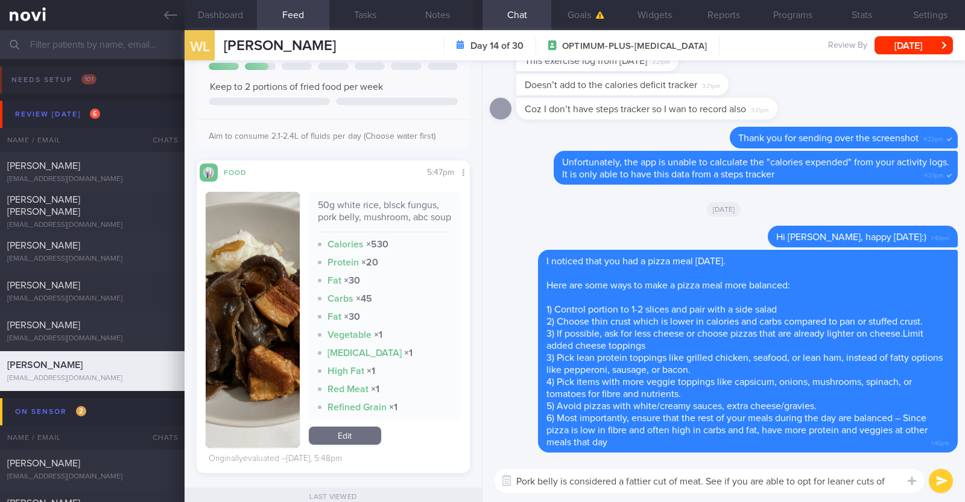
scroll to position [0, 0]
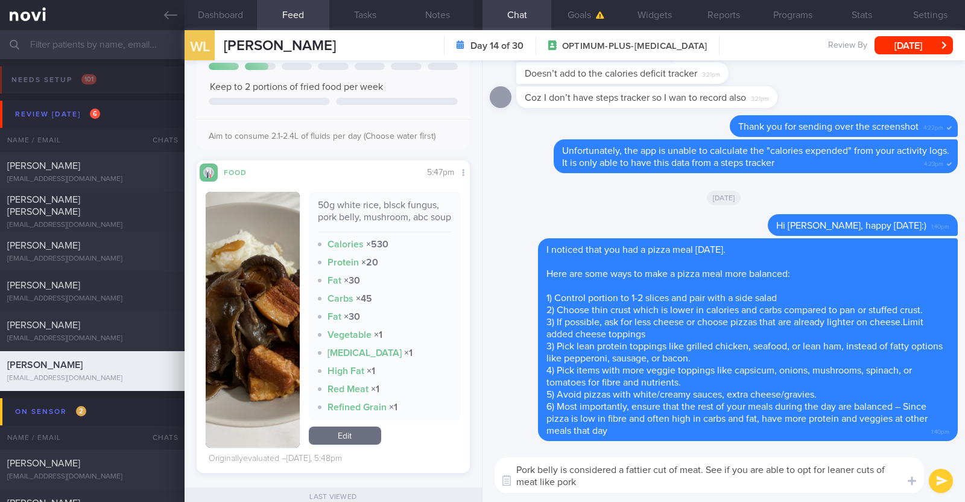
type textarea "Pork belly is considered a fattier cut of meat. See if you are able to opt for …"
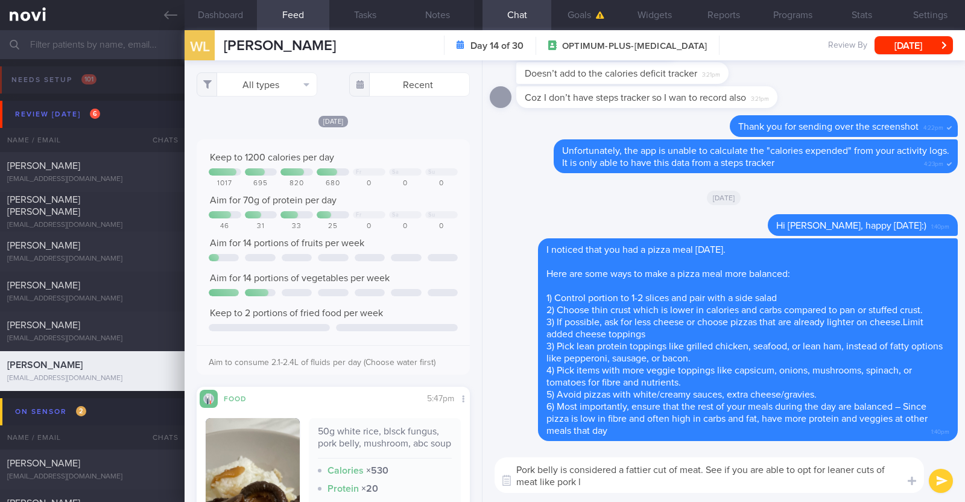
select select "9"
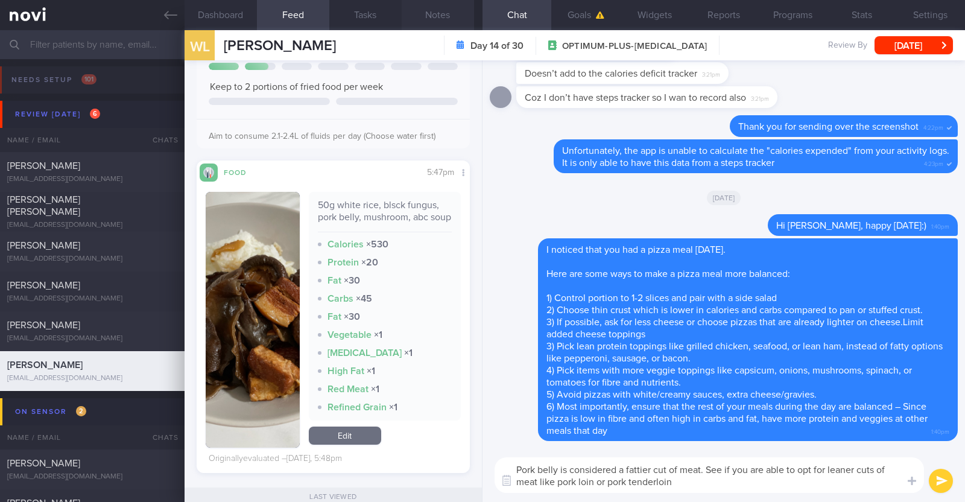
type textarea "Pork belly is considered a fattier cut of meat. See if you are able to opt for …"
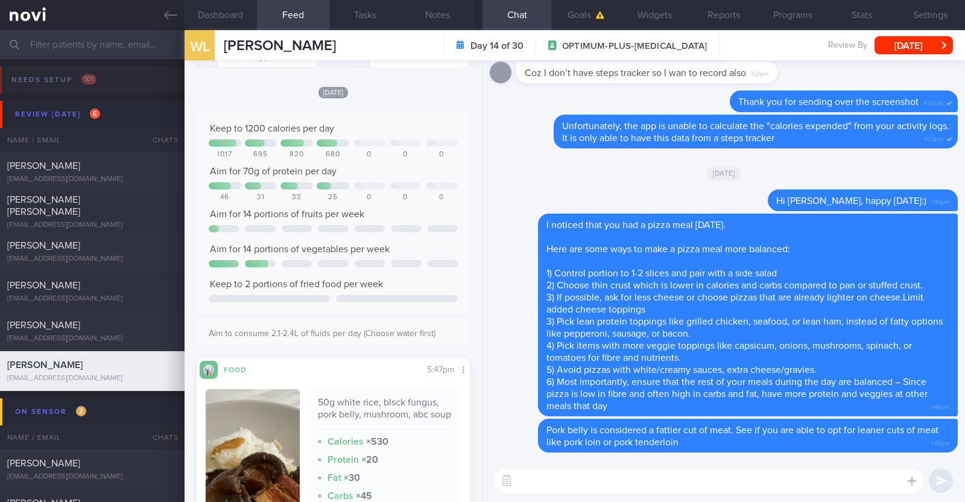
scroll to position [75, 0]
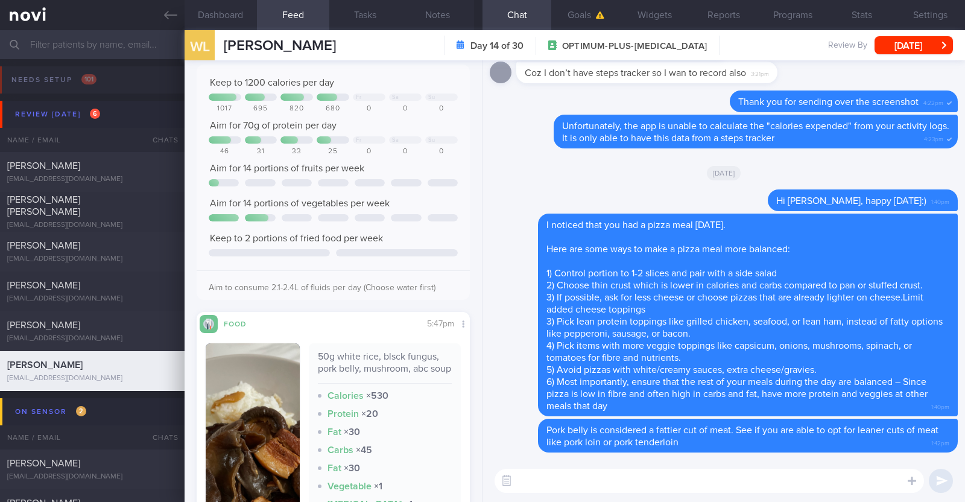
click at [543, 476] on textarea at bounding box center [708, 481] width 429 height 24
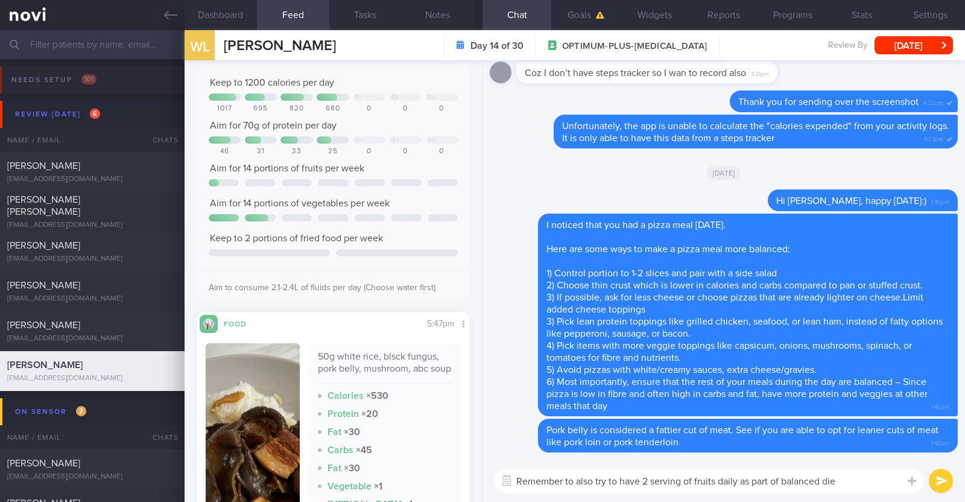
type textarea "Remember to also try to have 2 serving of fruits daily as part of balanced diet"
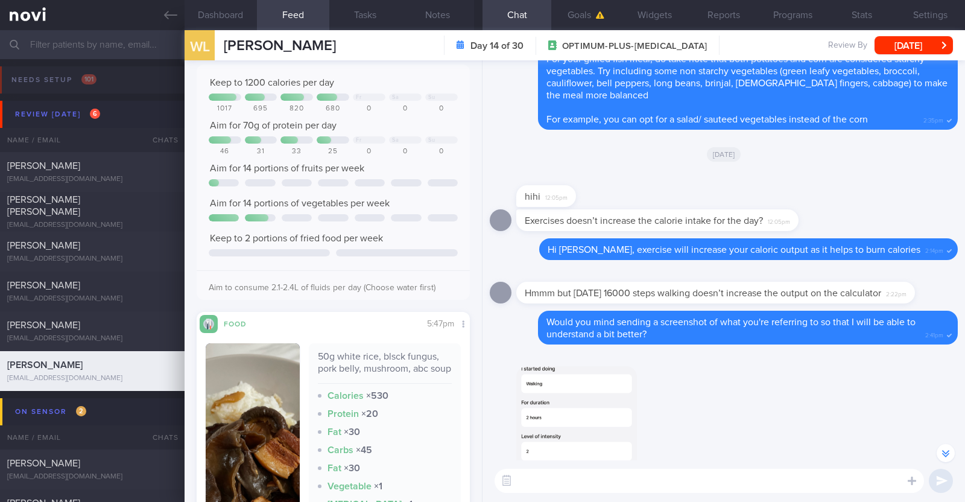
scroll to position [0, 0]
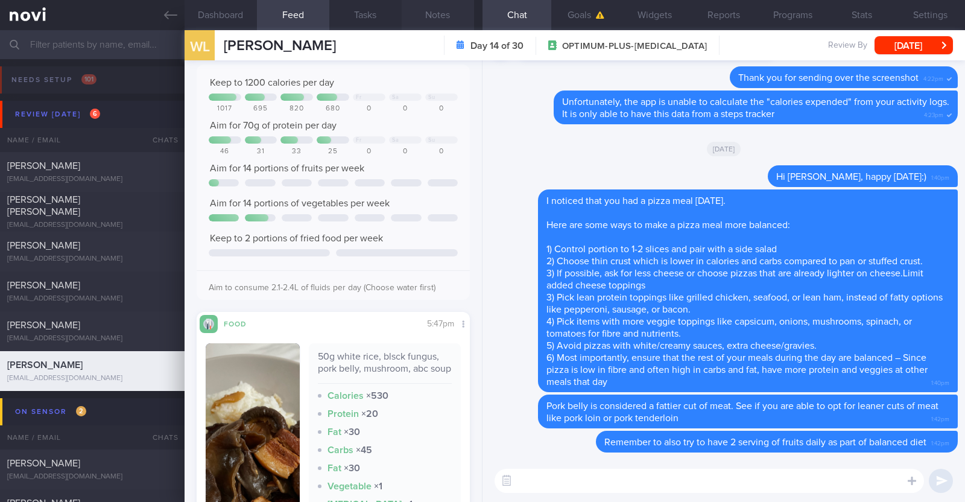
click at [432, 10] on button "Notes" at bounding box center [438, 15] width 72 height 30
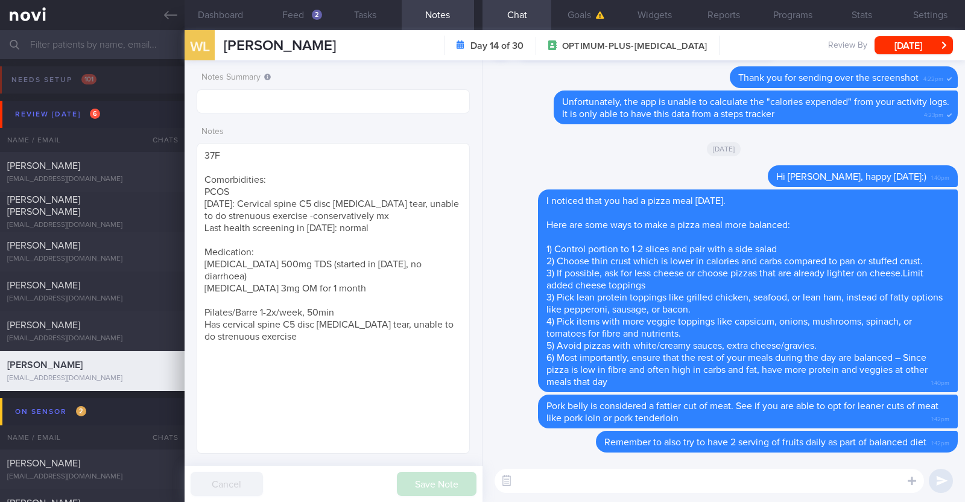
click at [586, 485] on textarea at bounding box center [708, 481] width 429 height 24
click at [924, 455] on button "button" at bounding box center [926, 444] width 24 height 24
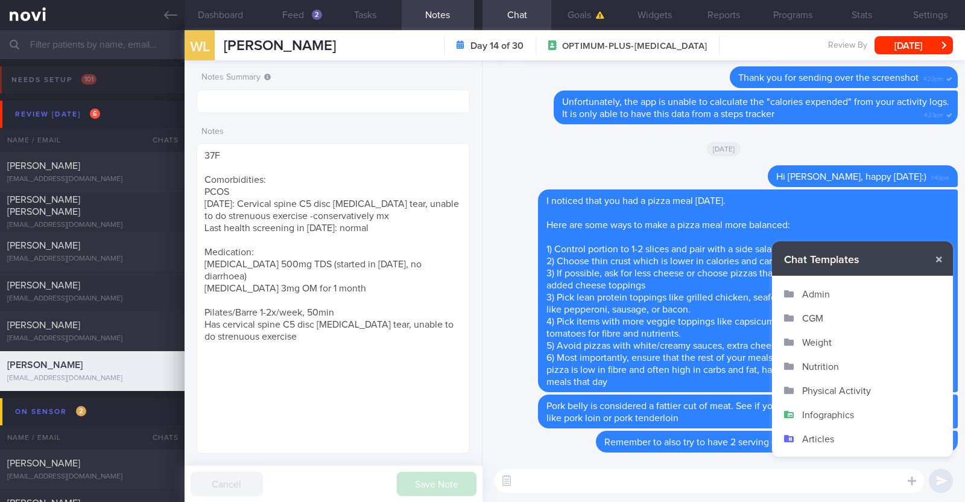
click at [854, 414] on button "Infographics" at bounding box center [862, 414] width 181 height 24
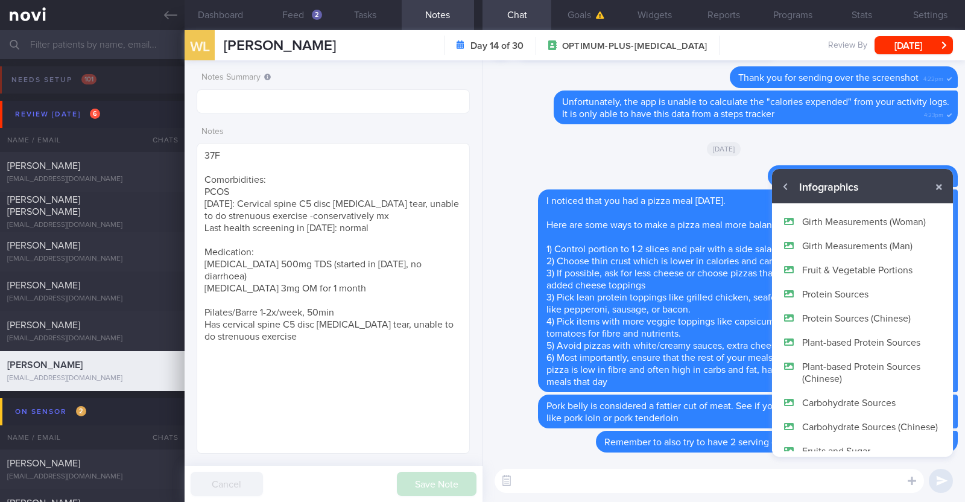
scroll to position [72, 0]
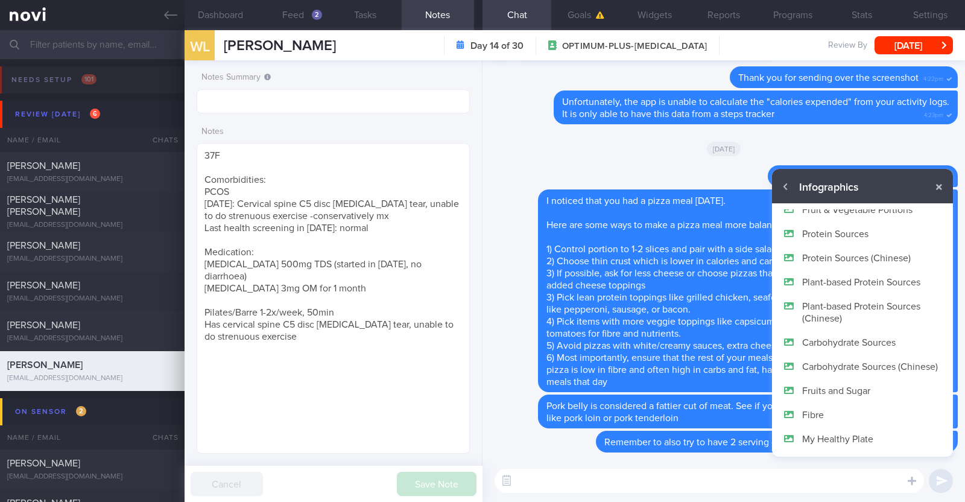
click at [859, 388] on button "Fruits and Sugar" at bounding box center [862, 390] width 181 height 24
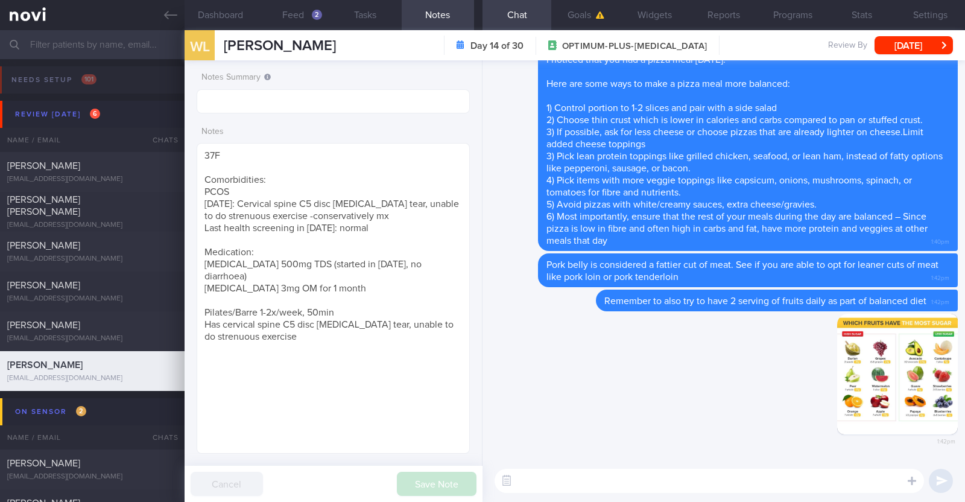
scroll to position [0, 0]
click at [774, 475] on textarea at bounding box center [708, 481] width 429 height 24
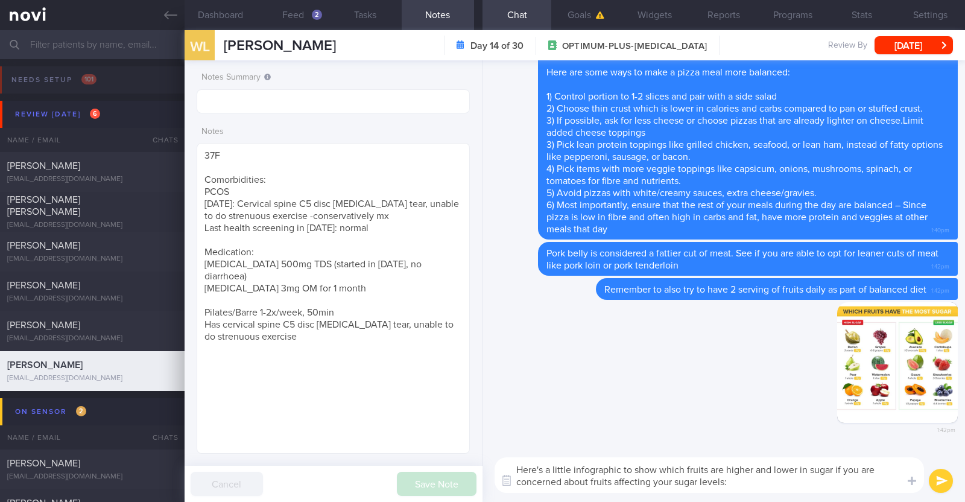
type textarea "Here's a little infographic to show which fruits are higher and lower in sugar …"
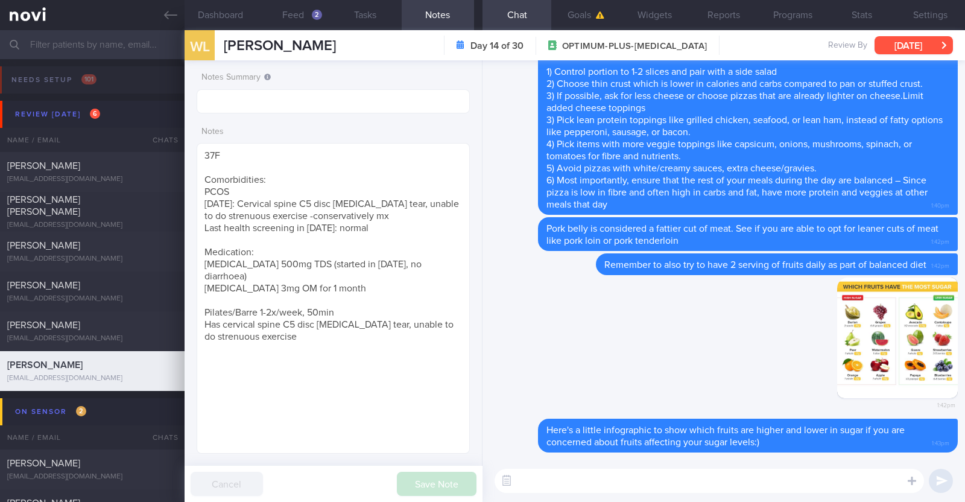
click at [917, 51] on button "[DATE]" at bounding box center [913, 45] width 78 height 18
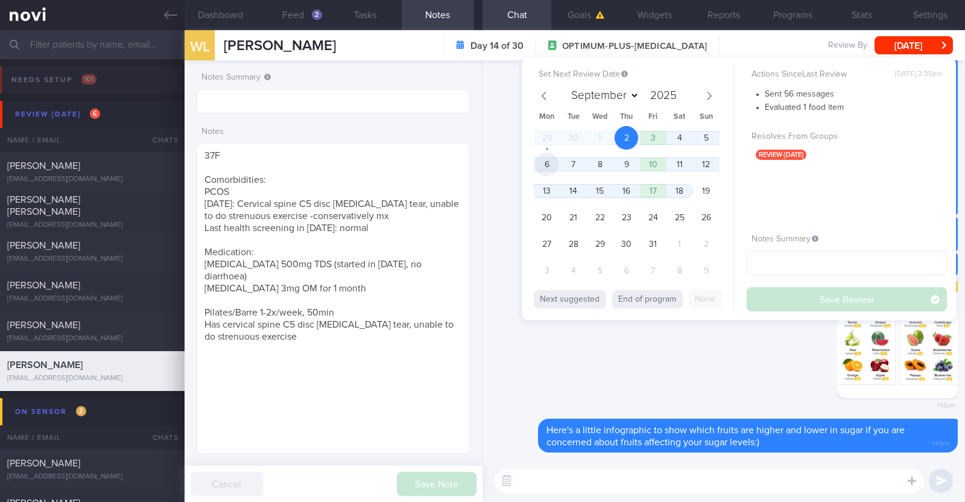
click at [549, 162] on span "6" at bounding box center [547, 165] width 24 height 24
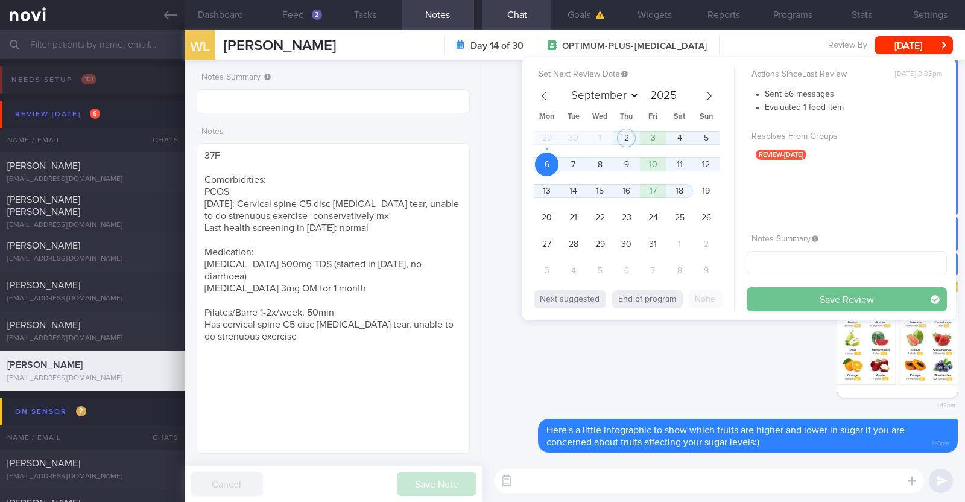
click at [759, 298] on button "Save Review" at bounding box center [846, 299] width 200 height 24
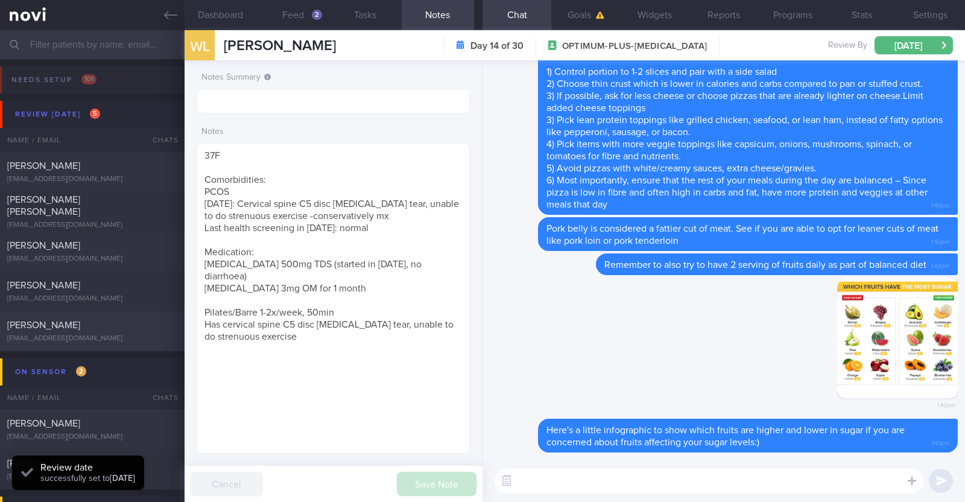
click at [152, 326] on div "[PERSON_NAME]" at bounding box center [90, 325] width 167 height 12
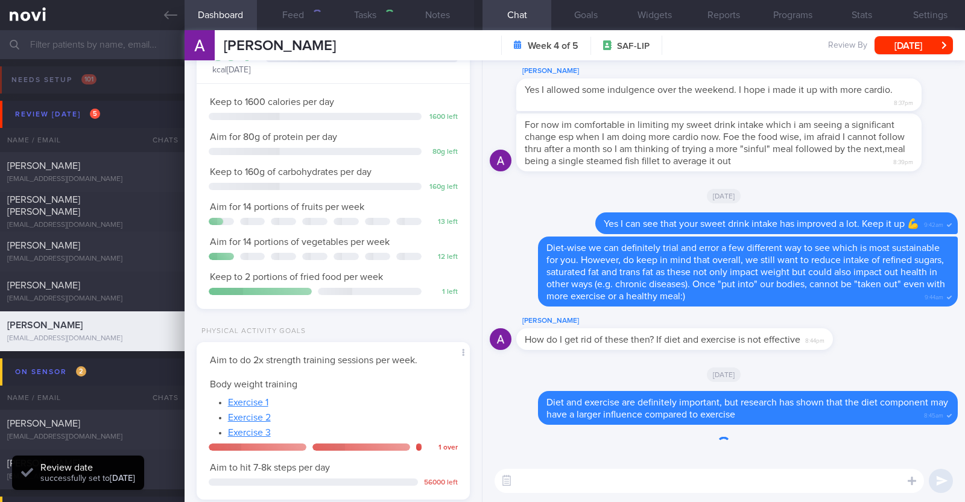
type textarea "32M Comorbidities: HLD - familial (diagnosed for 4-5 years back) Borderline HTN…"
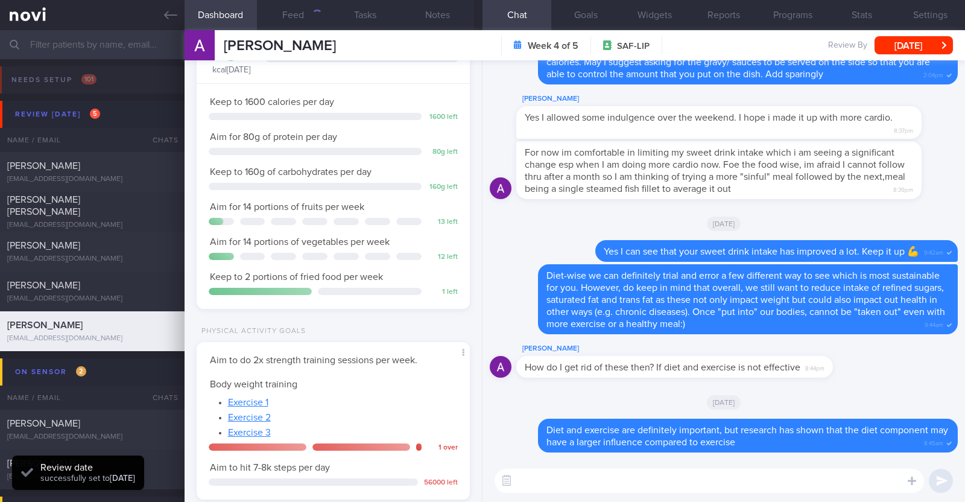
scroll to position [122, 244]
click at [294, 10] on button "Feed 509" at bounding box center [293, 15] width 72 height 30
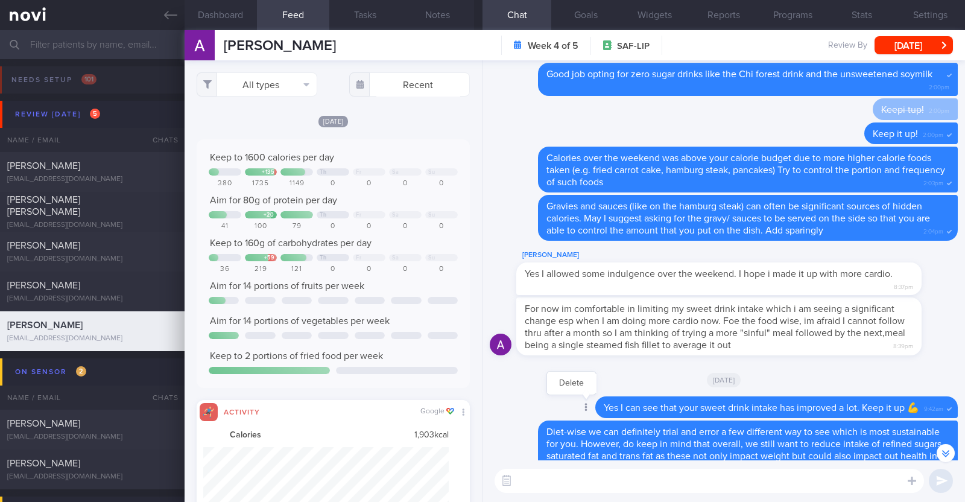
scroll to position [-226, 0]
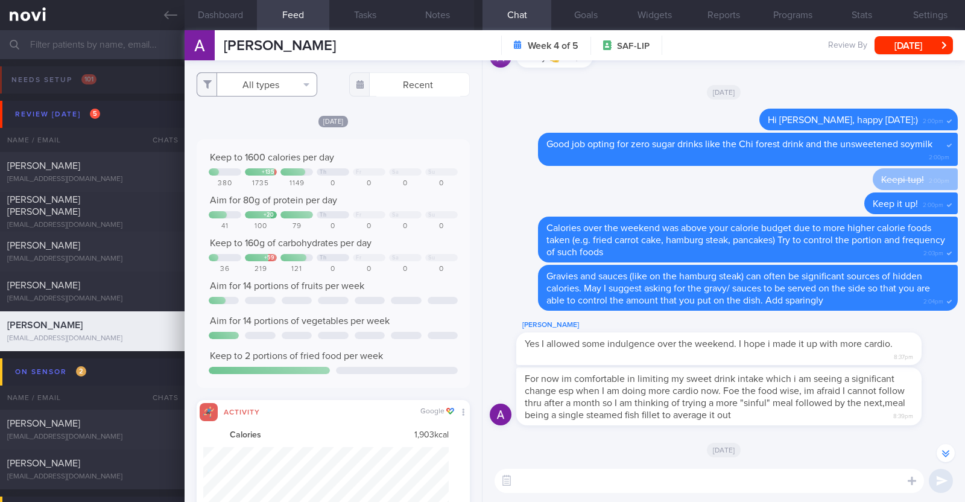
click at [298, 92] on button "All types" at bounding box center [257, 84] width 121 height 24
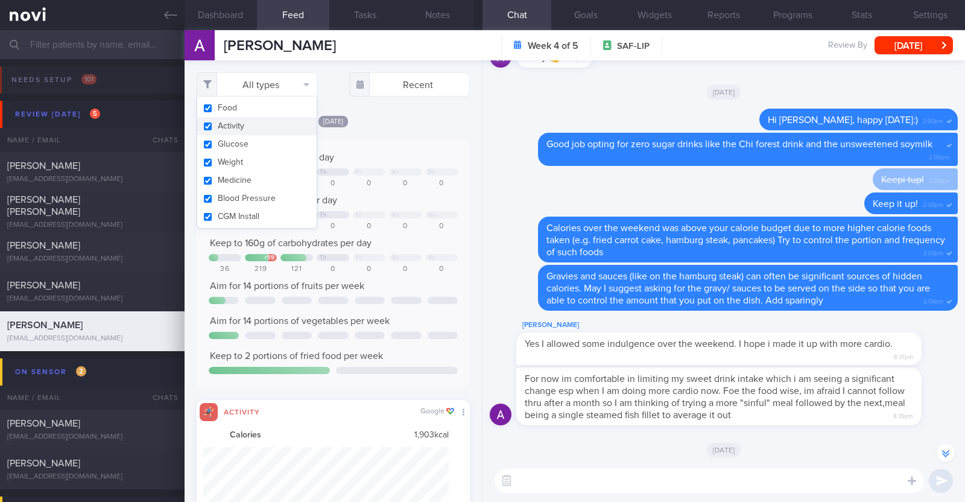
click at [241, 121] on button "Activity" at bounding box center [256, 126] width 119 height 18
checkbox input "false"
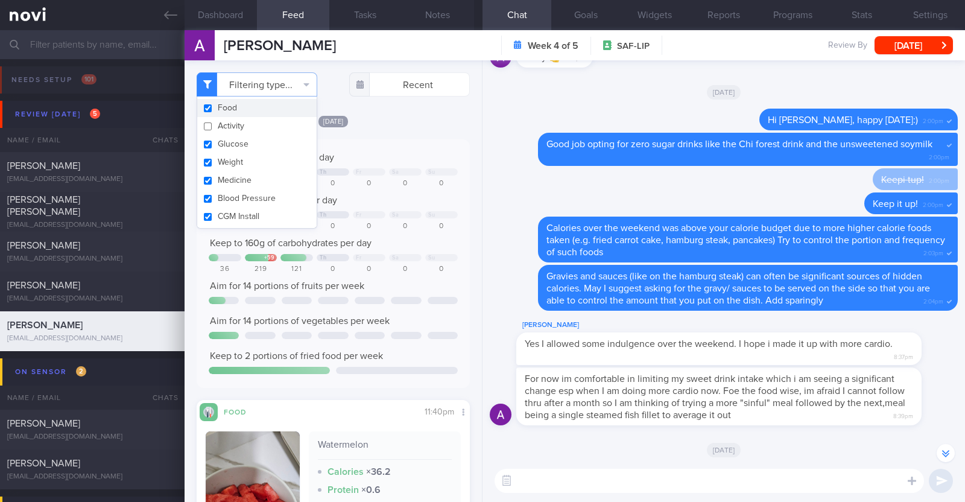
click at [408, 109] on div "Filtering type... Food Activity Glucose Weight Medicine Blood Pressure CGM Inst…" at bounding box center [333, 280] width 297 height 441
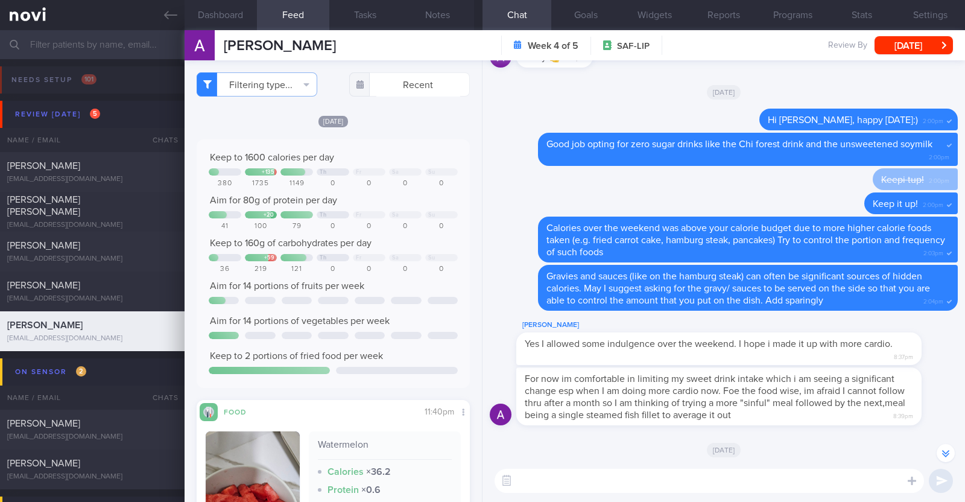
click at [535, 479] on textarea at bounding box center [708, 481] width 429 height 24
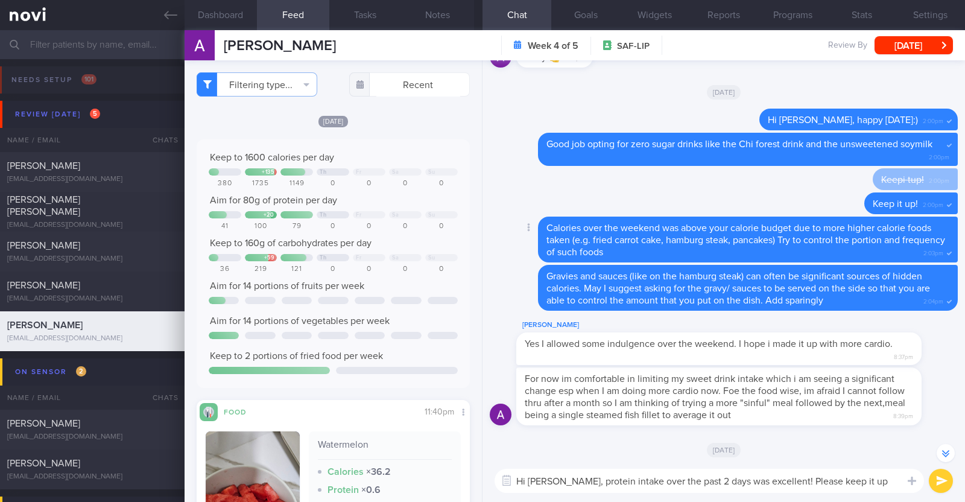
paste textarea "😀"
type textarea "Hi Alvin, protein intake over the past 2 days was excellent! Please keep it up 😀"
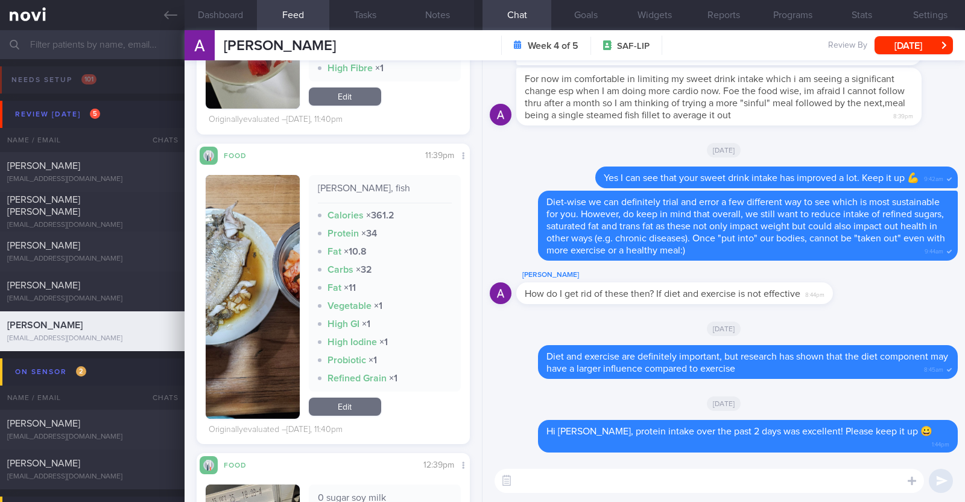
scroll to position [527, 0]
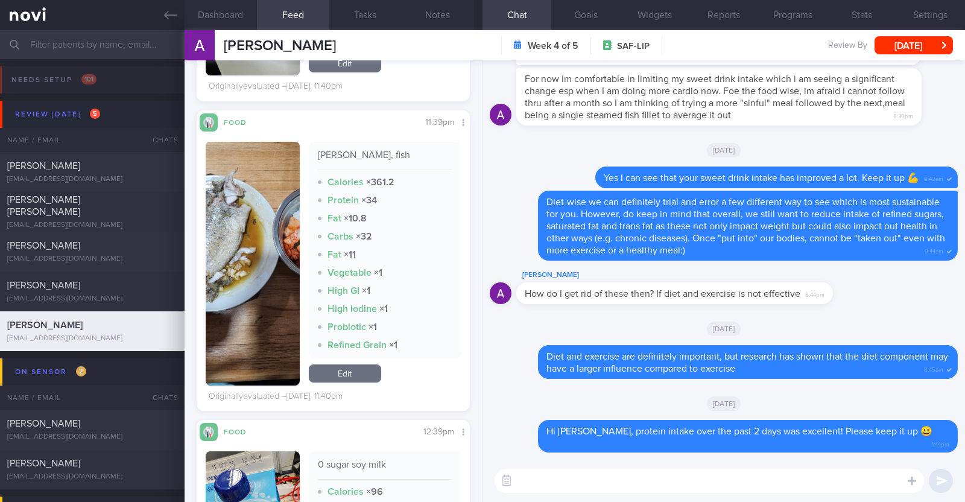
click at [522, 476] on textarea at bounding box center [708, 481] width 429 height 24
type textarea "The choice of fish was also wonderful as it is a lean source of protein"
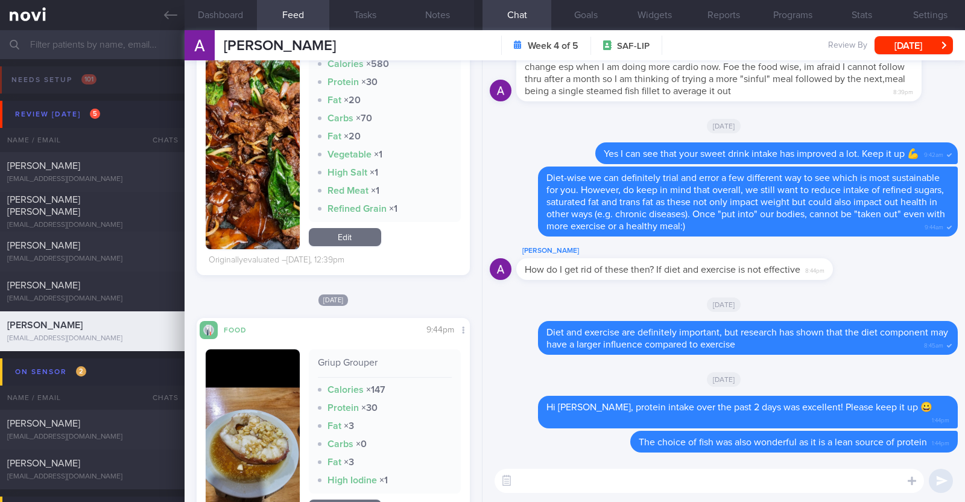
scroll to position [1507, 0]
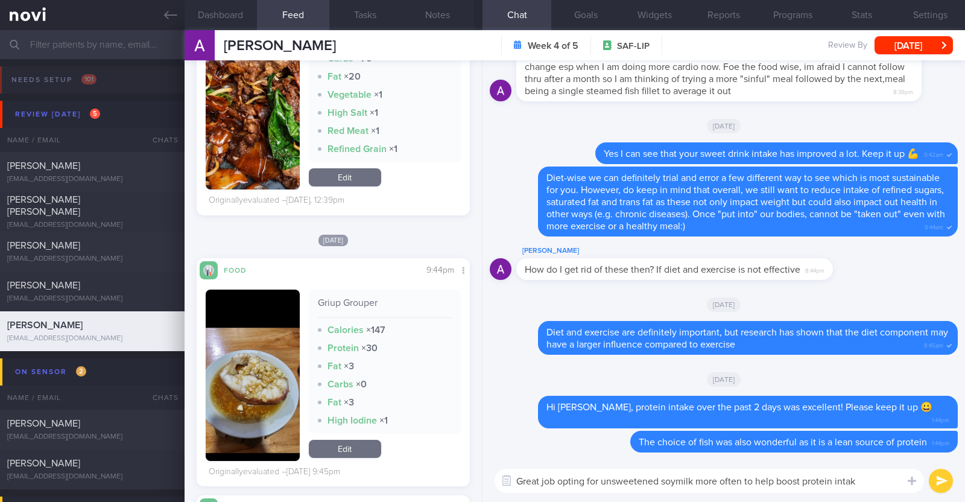
type textarea "Great job opting for unsweetened soymilk more often to help boost protein intake"
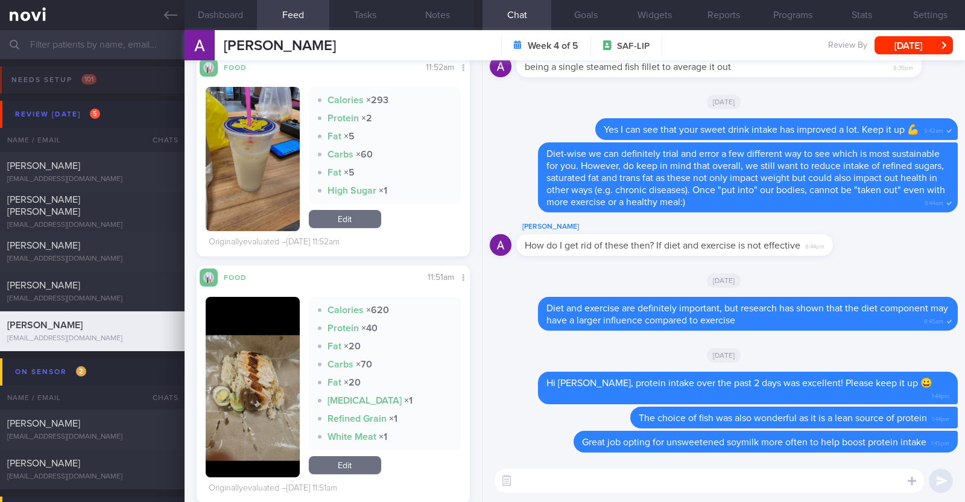
scroll to position [2638, 0]
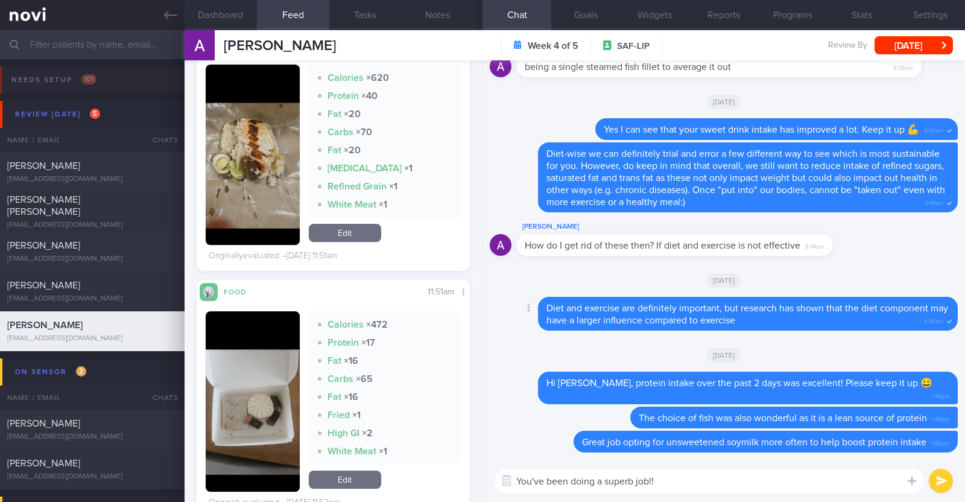
paste textarea "💪"
type textarea "You've been doing a superb job!! 💪"
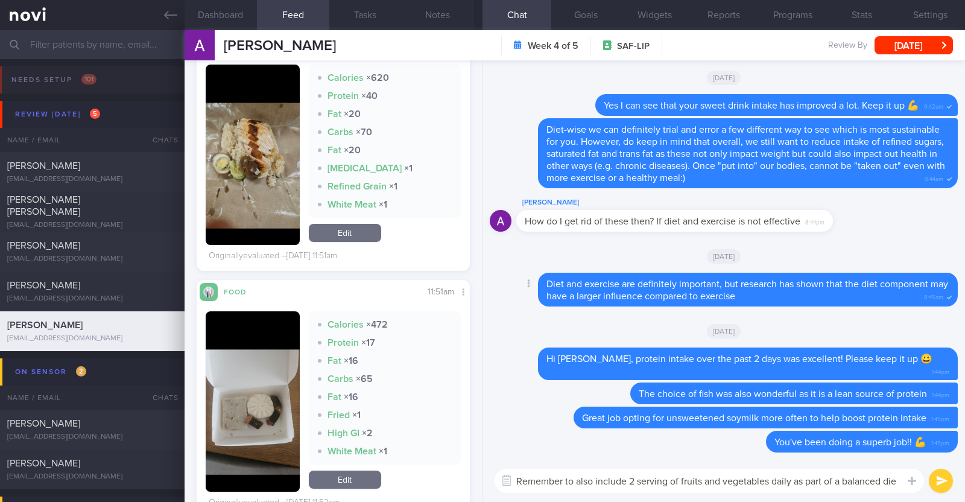
type textarea "Remember to also include 2 serving of fruits and vegetables daily as part of a …"
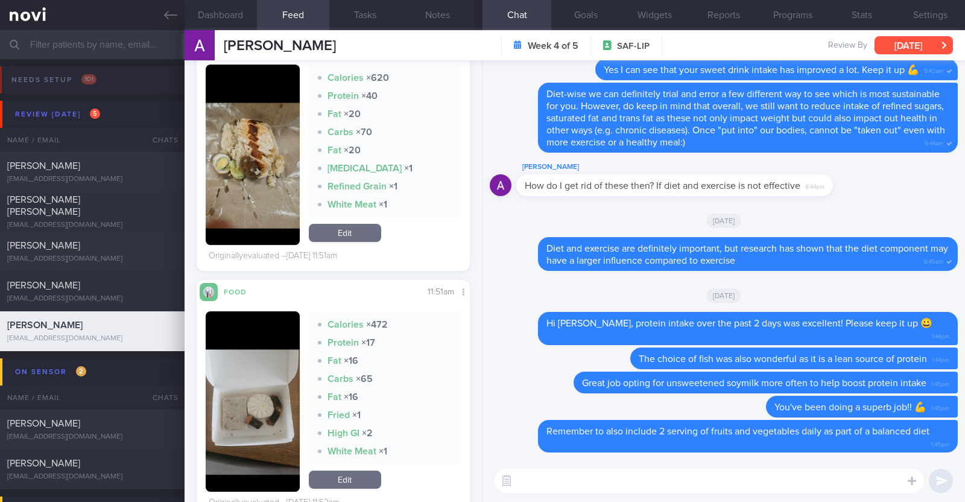
click at [926, 44] on button "[DATE]" at bounding box center [913, 45] width 78 height 18
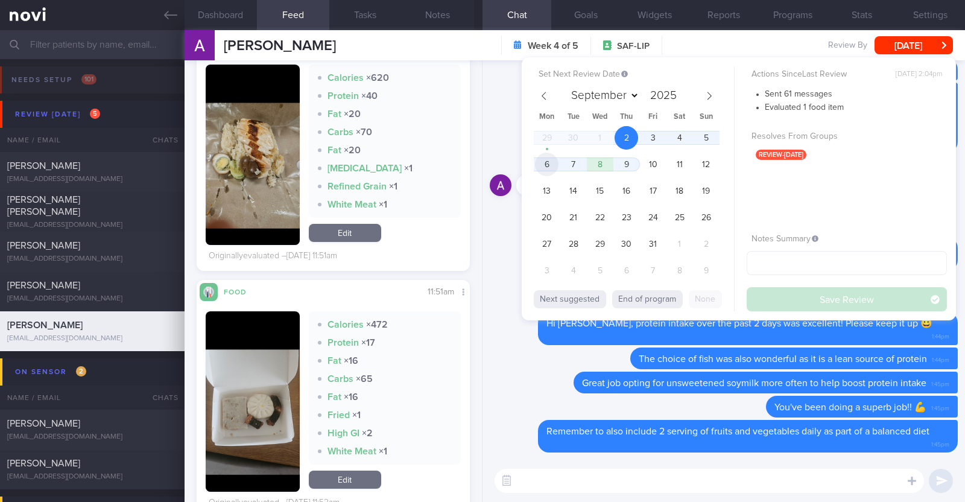
click at [543, 164] on span "6" at bounding box center [547, 165] width 24 height 24
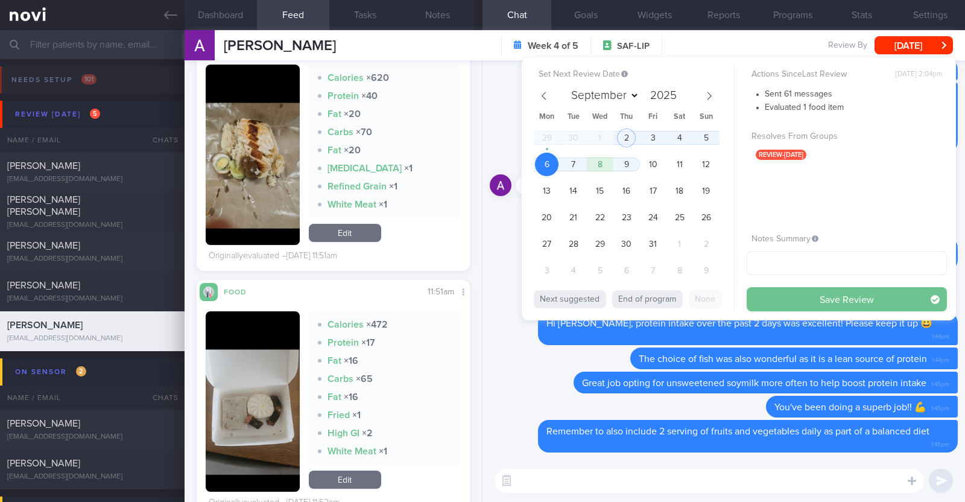
click at [780, 293] on button "Save Review" at bounding box center [846, 299] width 200 height 24
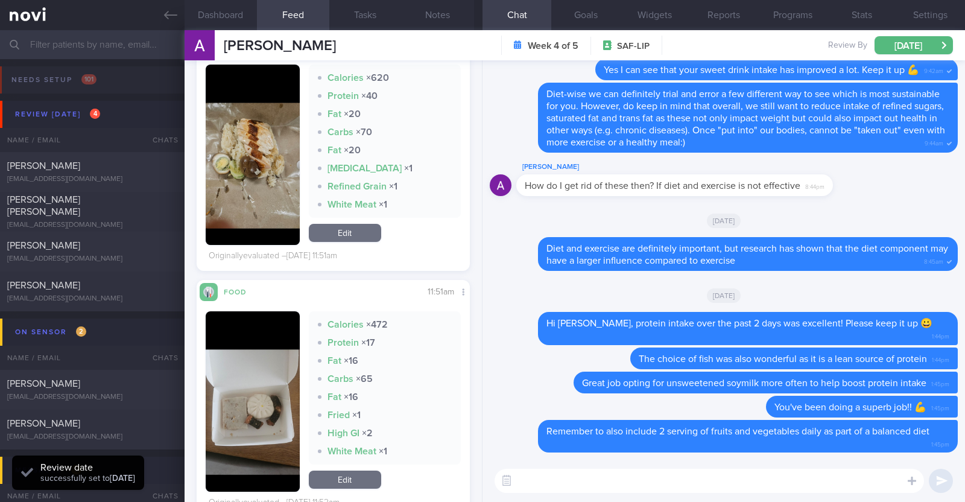
scroll to position [122, 244]
click at [130, 300] on div "[EMAIL_ADDRESS][DOMAIN_NAME]" at bounding box center [92, 298] width 170 height 9
type textarea "25M Co-morbidities: PreDM [MEDICAL_DATA] [MEDICAL_DATA] Medication/Supplements:…"
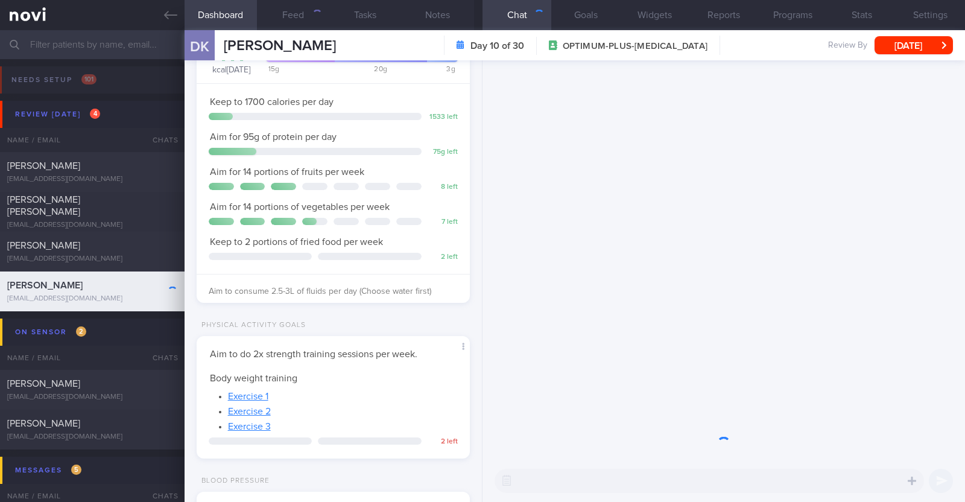
scroll to position [137, 240]
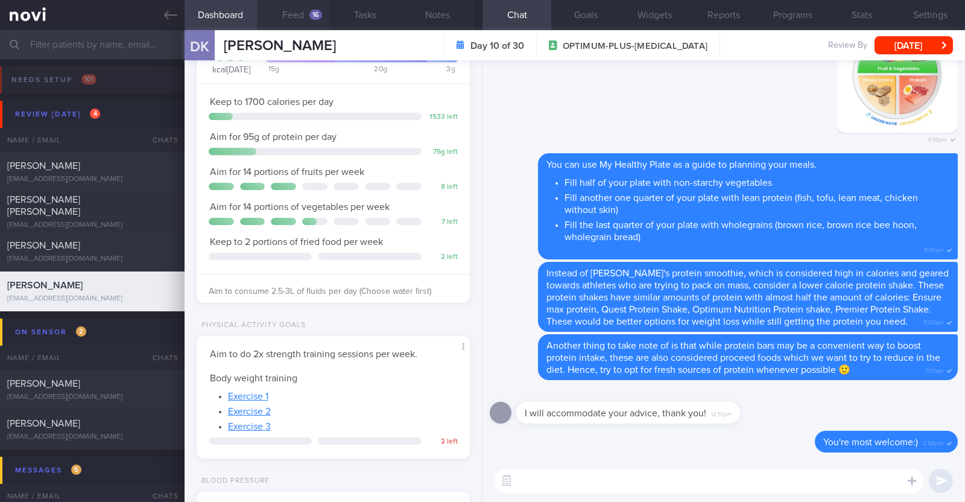
click at [312, 20] on button "Feed 16" at bounding box center [293, 15] width 72 height 30
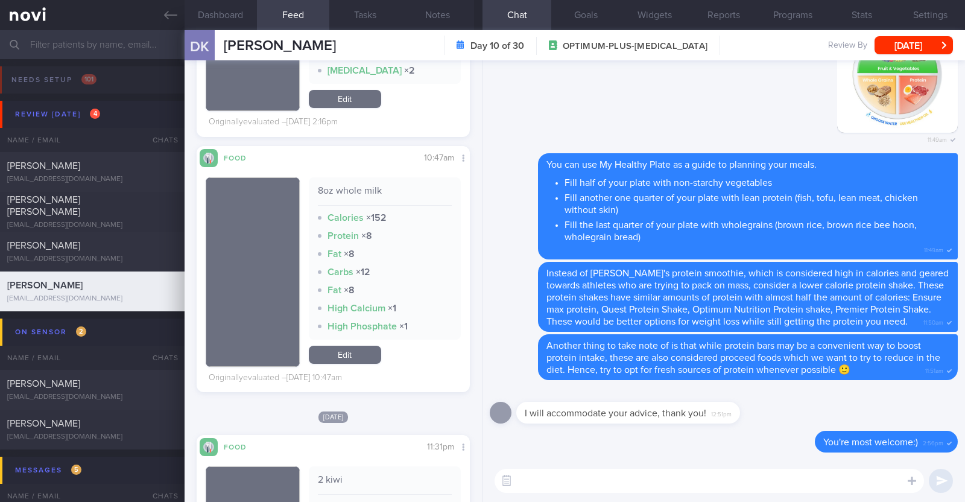
scroll to position [3015, 0]
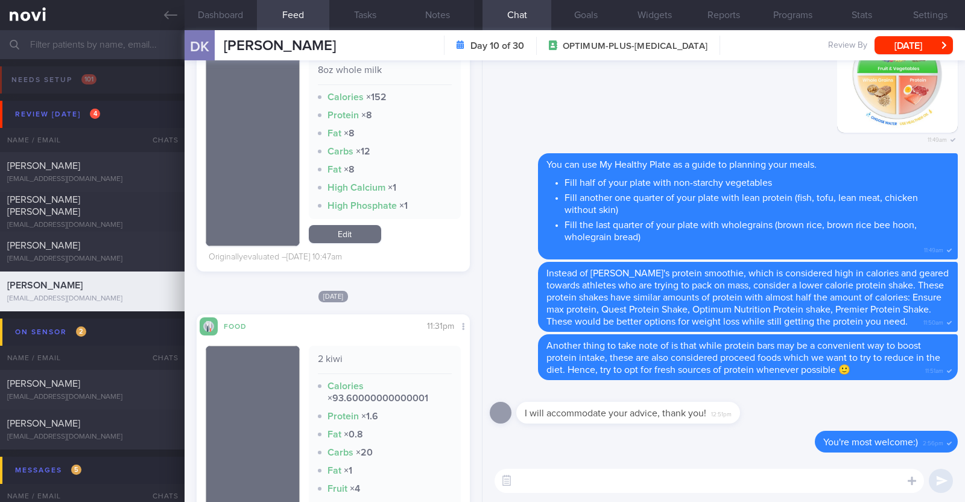
click at [589, 472] on textarea at bounding box center [708, 481] width 429 height 24
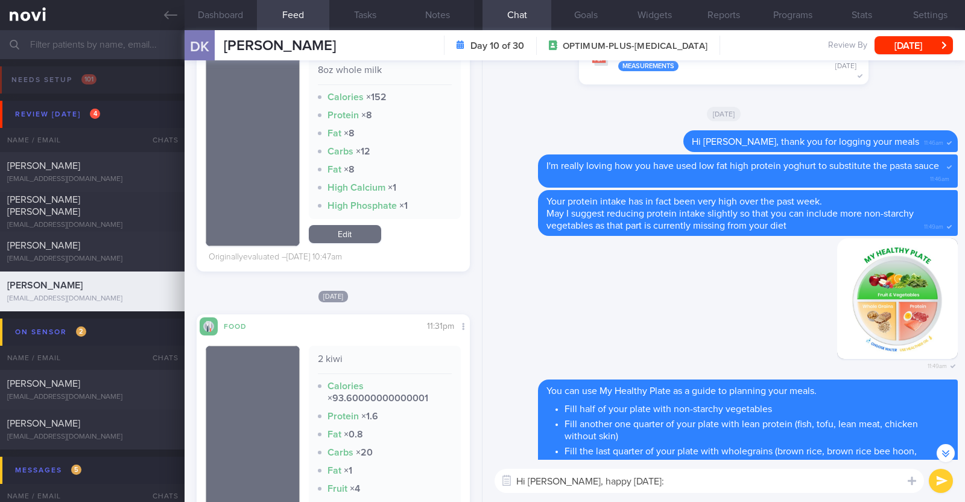
type textarea "Hi [PERSON_NAME], happy [DATE]:)"
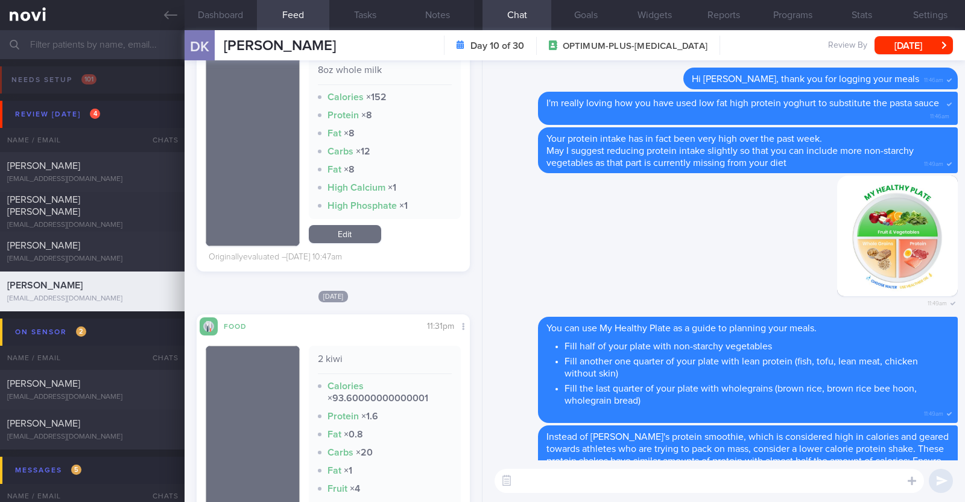
scroll to position [0, 0]
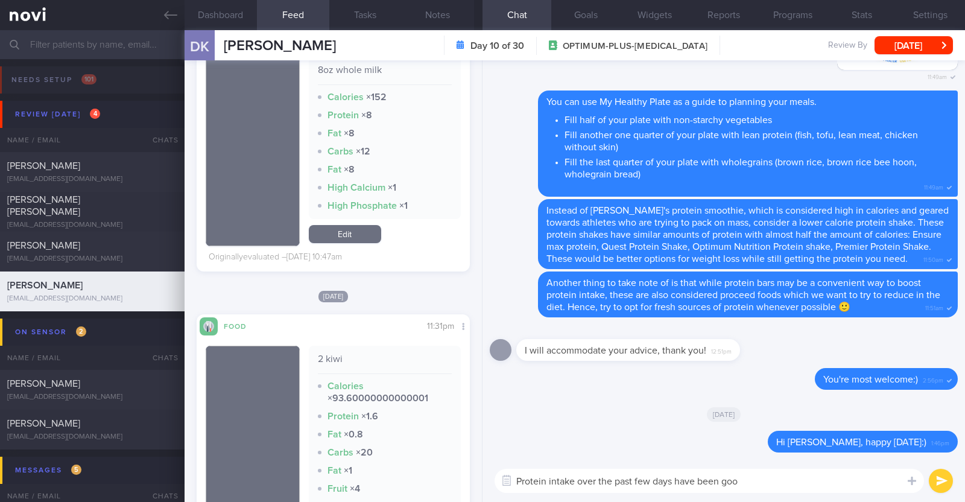
type textarea "Protein intake over the past few days have been good"
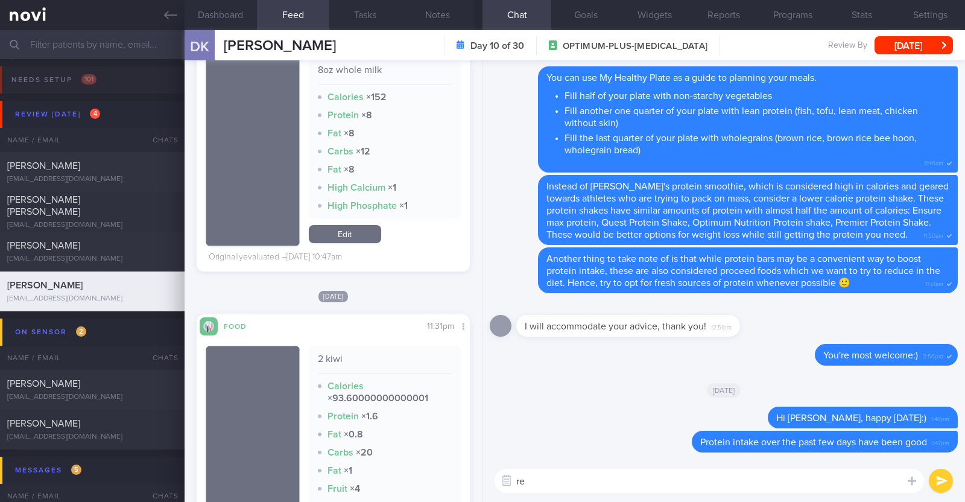
type textarea "r"
click at [868, 476] on textarea "Remember that you can reduce protein portions slightly to accommodate for some" at bounding box center [708, 481] width 429 height 24
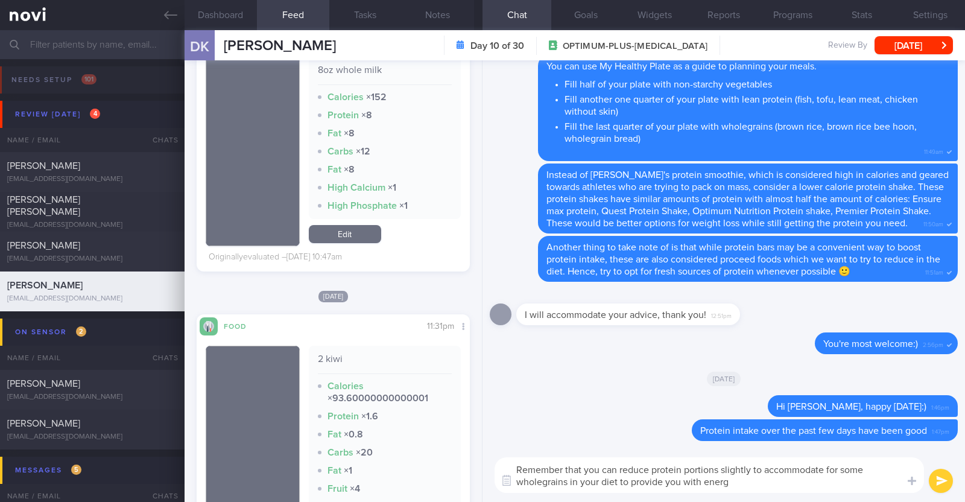
type textarea "Remember that you can reduce protein portions slightly to accommodate for some …"
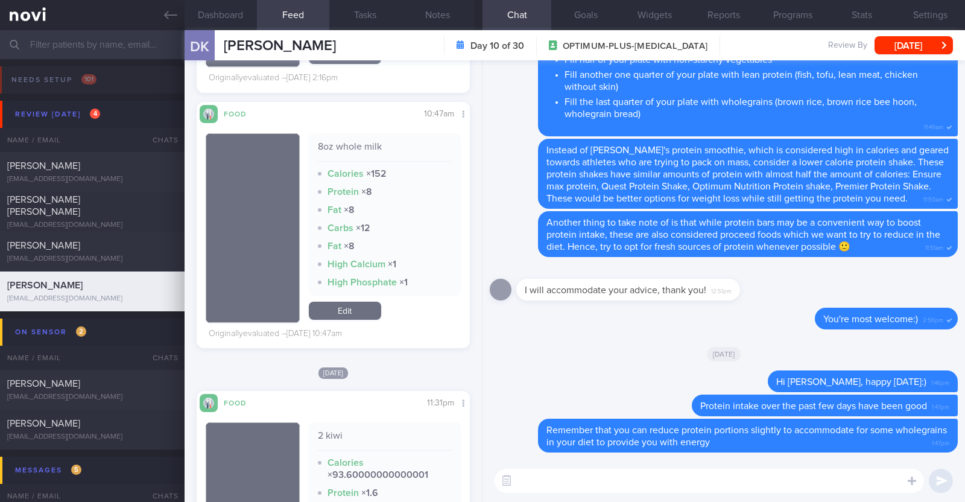
scroll to position [2789, 0]
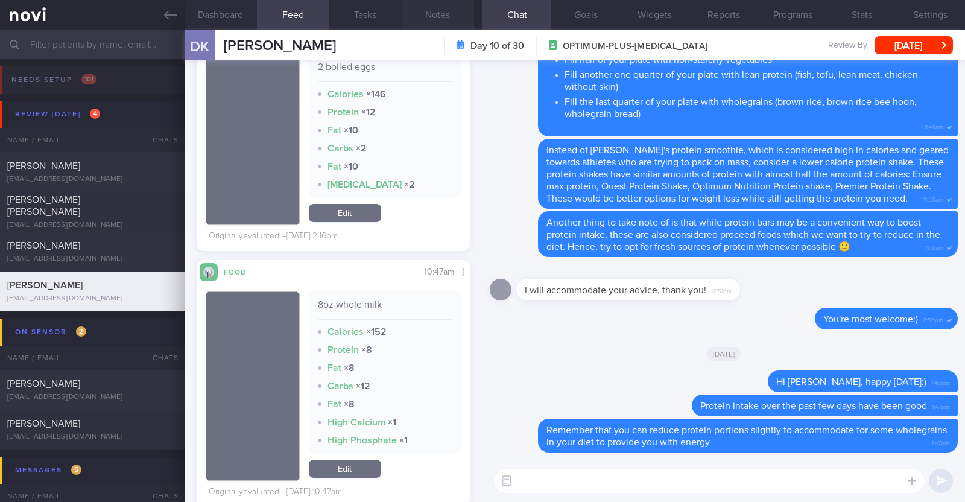
click at [446, 13] on button "Notes" at bounding box center [438, 15] width 72 height 30
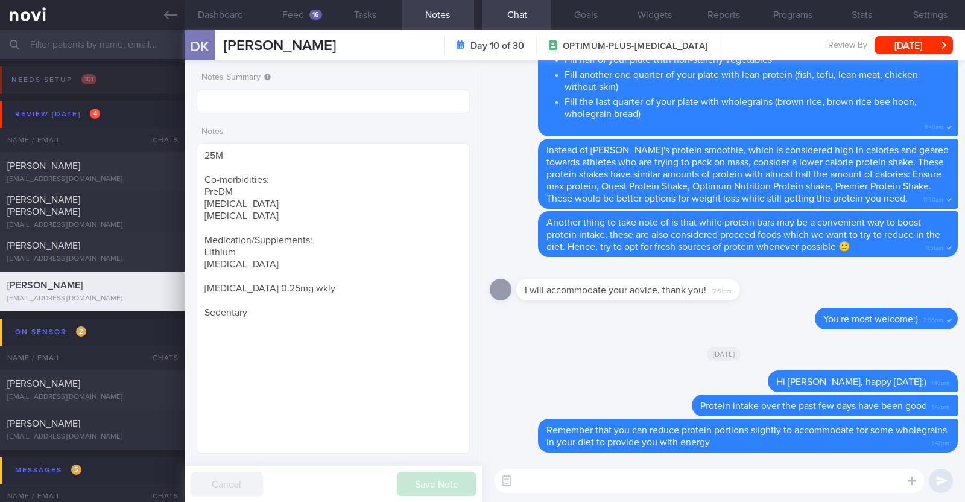
click at [584, 481] on textarea at bounding box center [708, 481] width 429 height 24
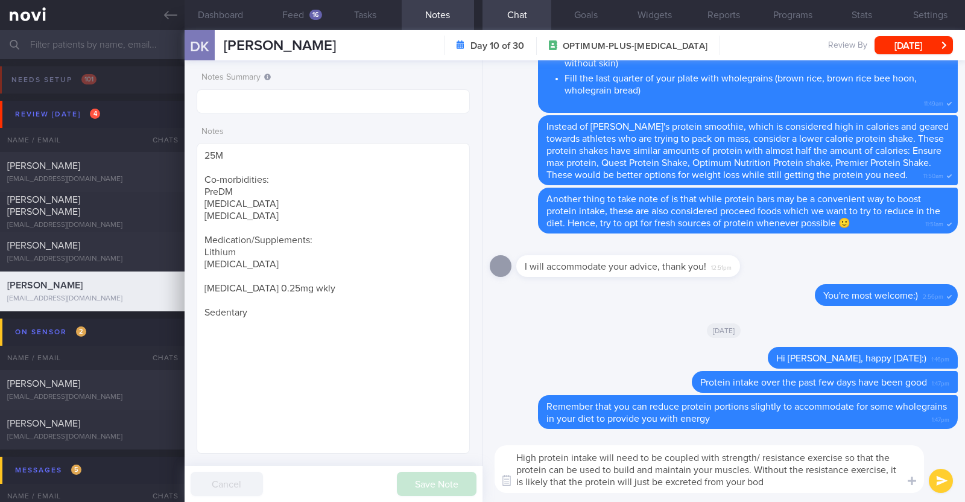
type textarea "High protein intake will need to be coupled with strength/ resistance exercise …"
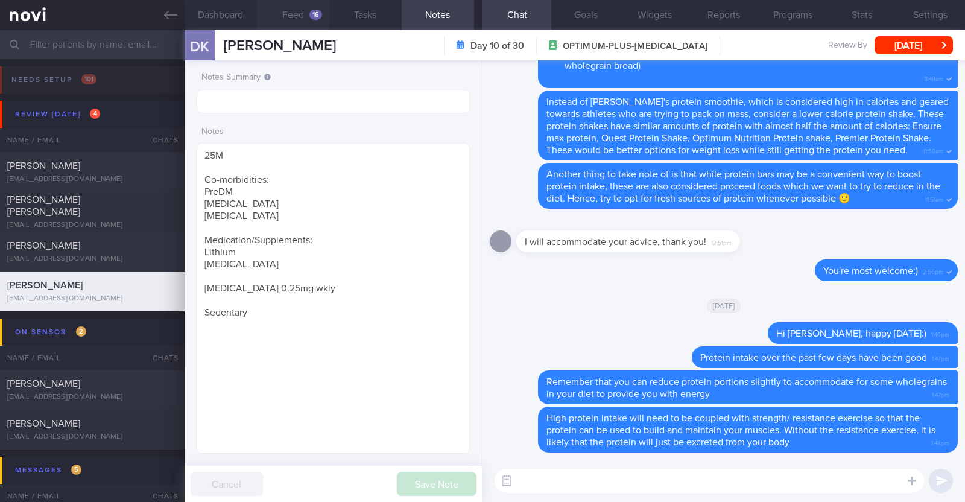
click at [293, 13] on button "Feed 16" at bounding box center [293, 15] width 72 height 30
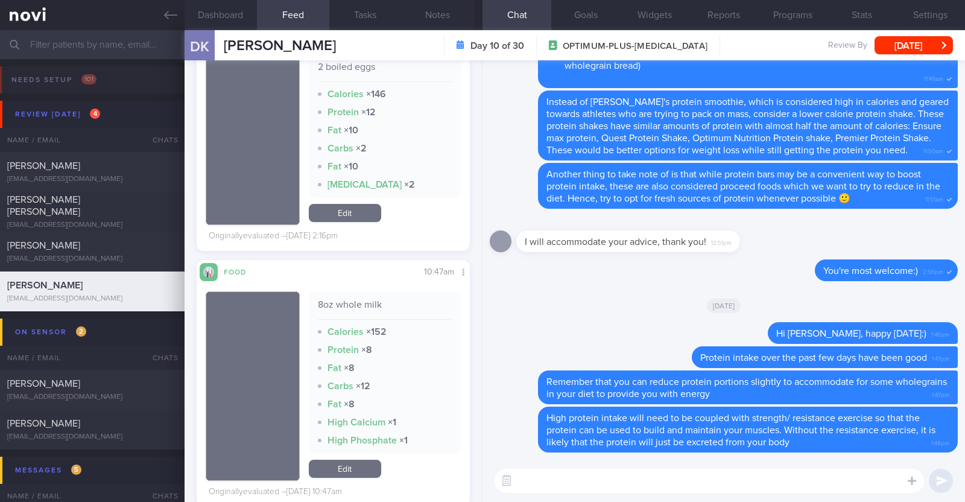
scroll to position [2864, 0]
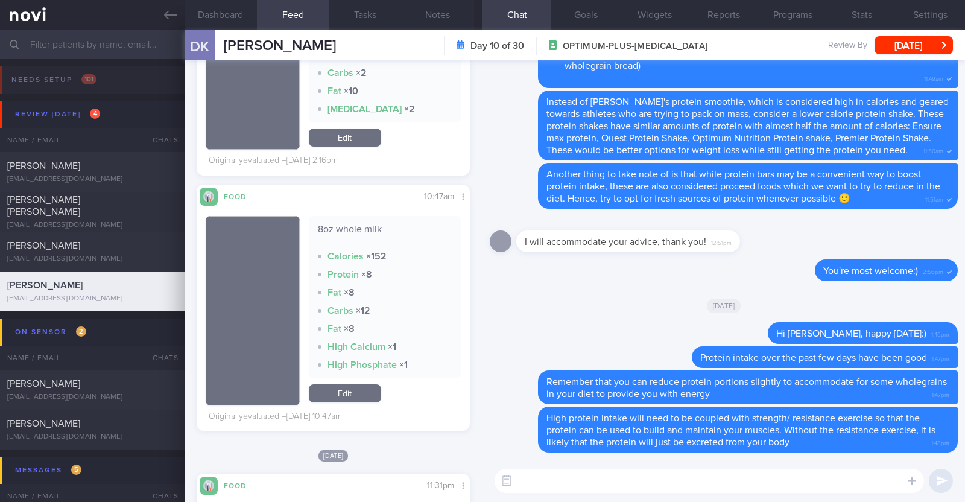
click at [257, 0] on button "Feed 16" at bounding box center [293, 15] width 72 height 30
click at [623, 487] on textarea at bounding box center [708, 481] width 429 height 24
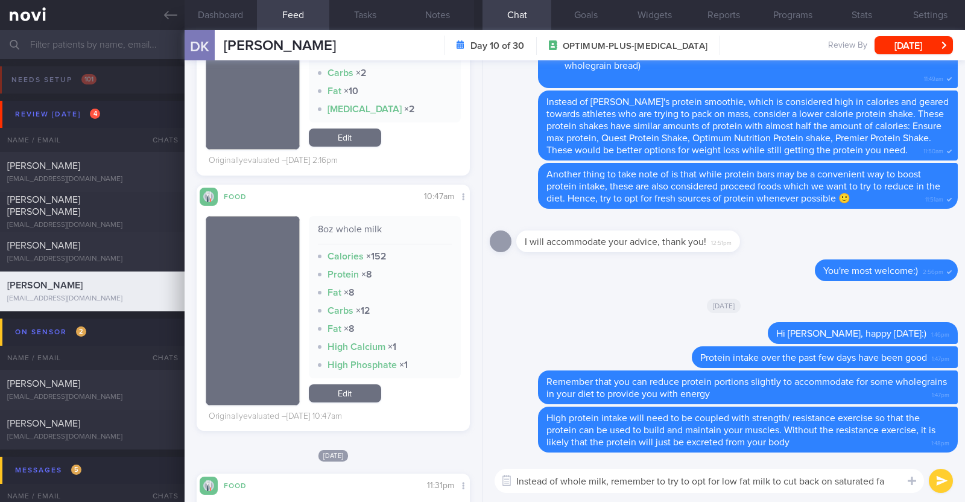
type textarea "Instead of whole milk, remember to try to opt for low fat milk to cut back on s…"
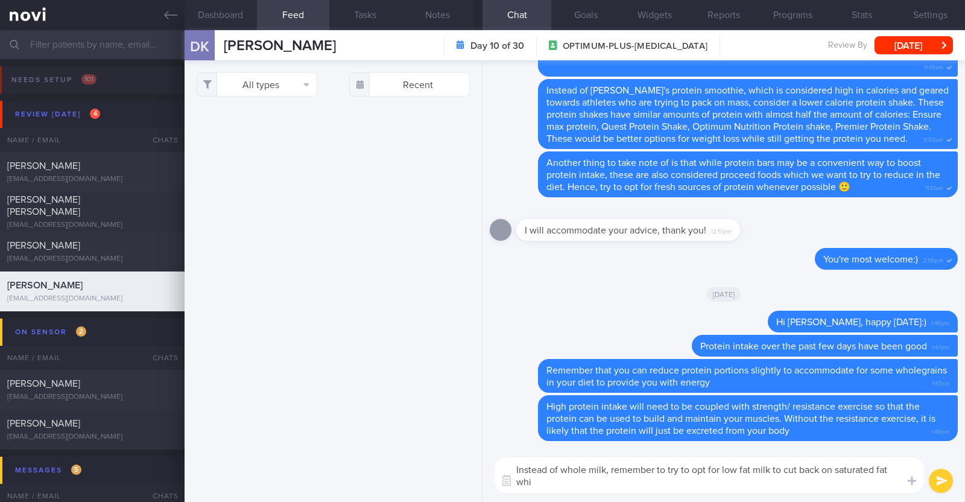
select select "9"
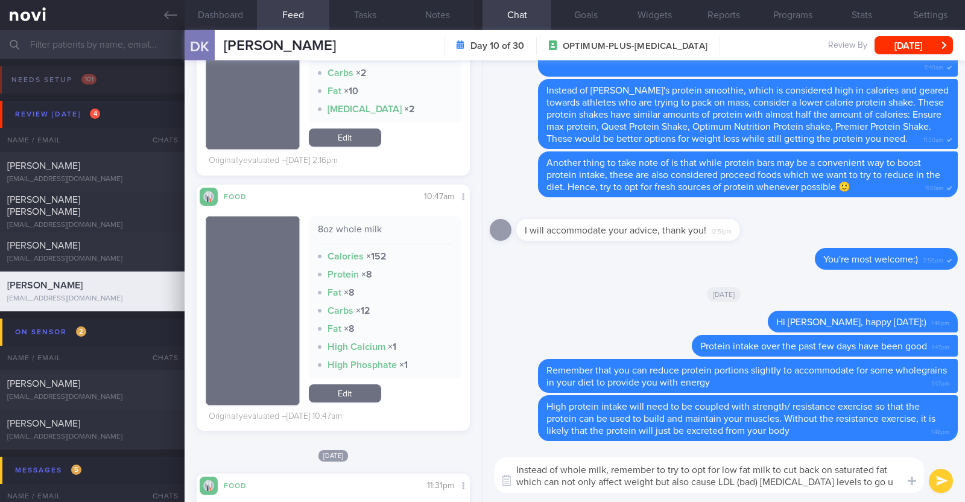
type textarea "Instead of whole milk, remember to try to opt for low fat milk to cut back on s…"
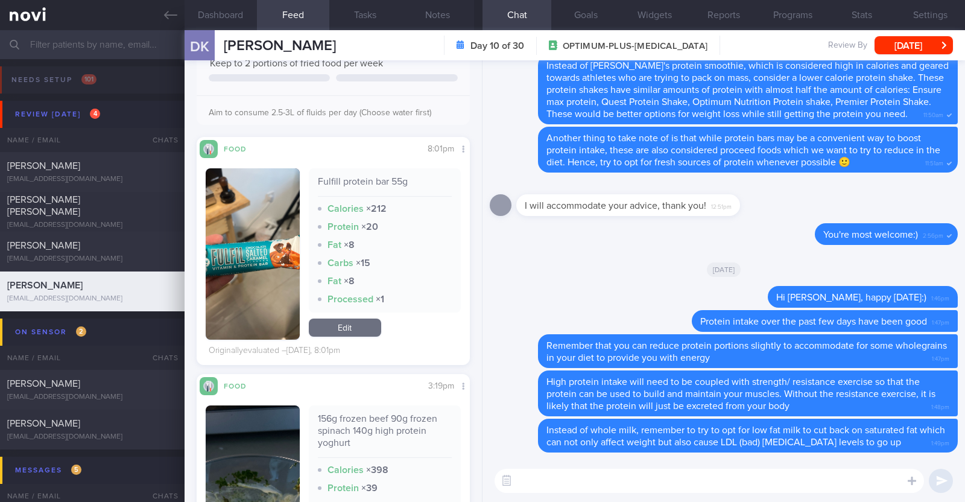
scroll to position [0, 0]
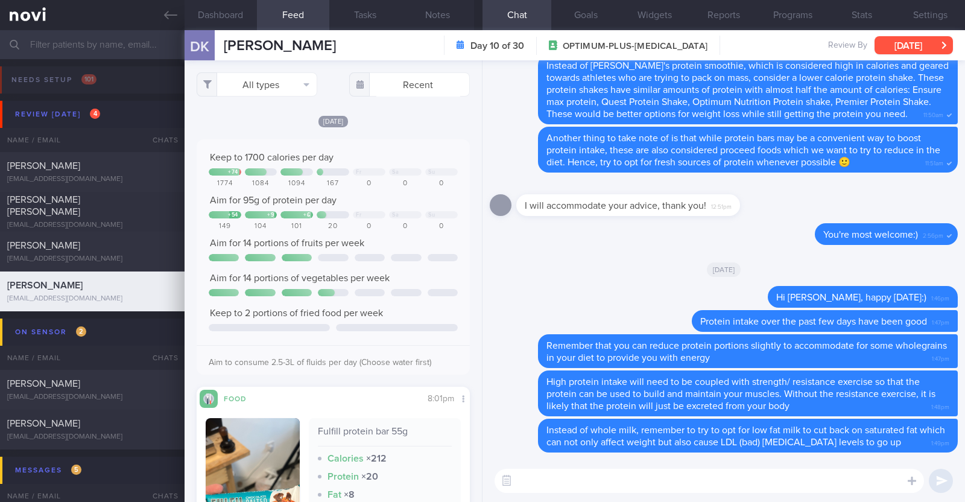
click at [905, 43] on button "[DATE]" at bounding box center [913, 45] width 78 height 18
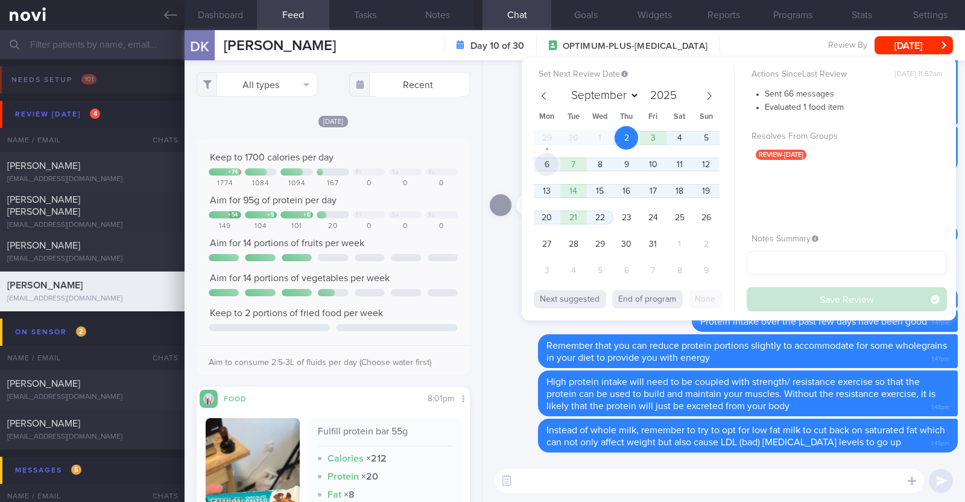
click at [542, 162] on span "6" at bounding box center [547, 165] width 24 height 24
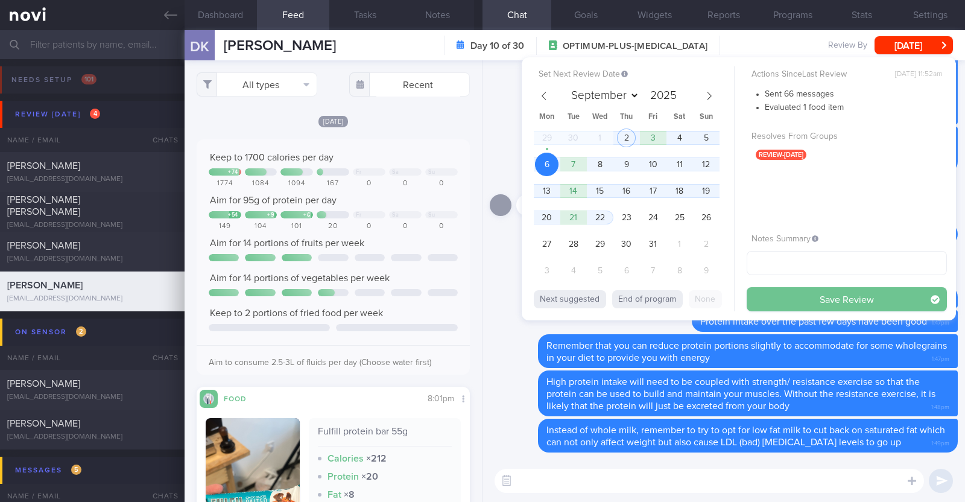
click at [779, 303] on button "Save Review" at bounding box center [846, 299] width 200 height 24
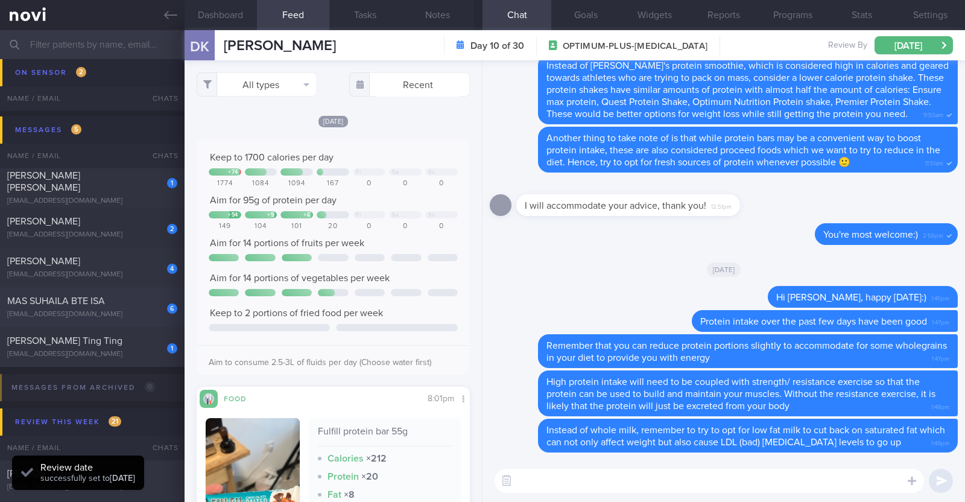
scroll to position [301, 0]
click at [115, 185] on div "[PERSON_NAME] [PERSON_NAME]" at bounding box center [90, 181] width 167 height 24
type input "R/v 14/10"
type textarea "44M Comorbidities: T2DM - not on medications f/up [PERSON_NAME] Coat (Telemed) …"
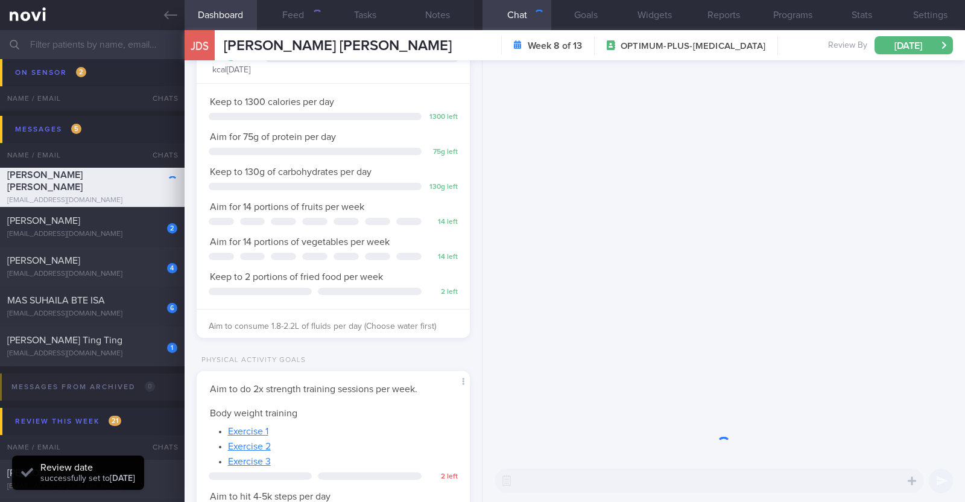
scroll to position [122, 244]
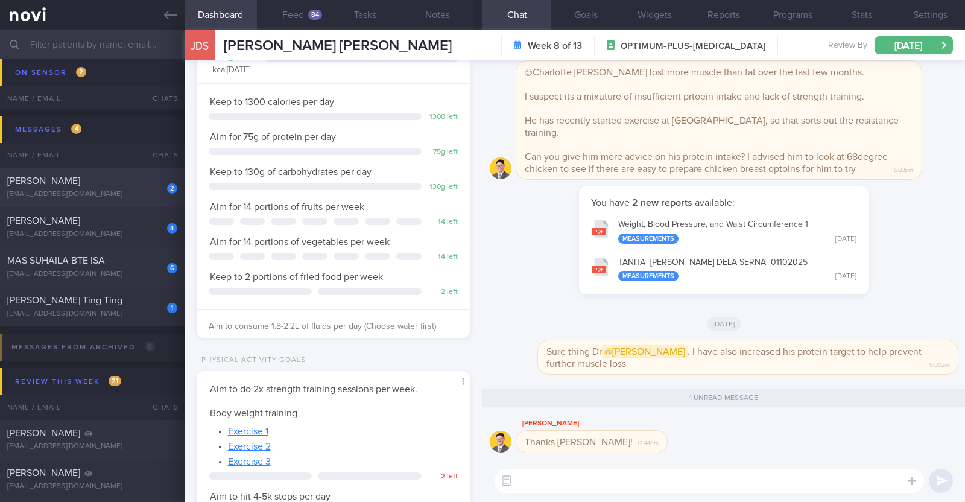
click at [115, 185] on div "[PERSON_NAME]" at bounding box center [90, 181] width 167 height 12
type textarea "27F Co-morbidities: [MEDICAL_DATA] Health screen 2024 - nad Medication/Suppleme…"
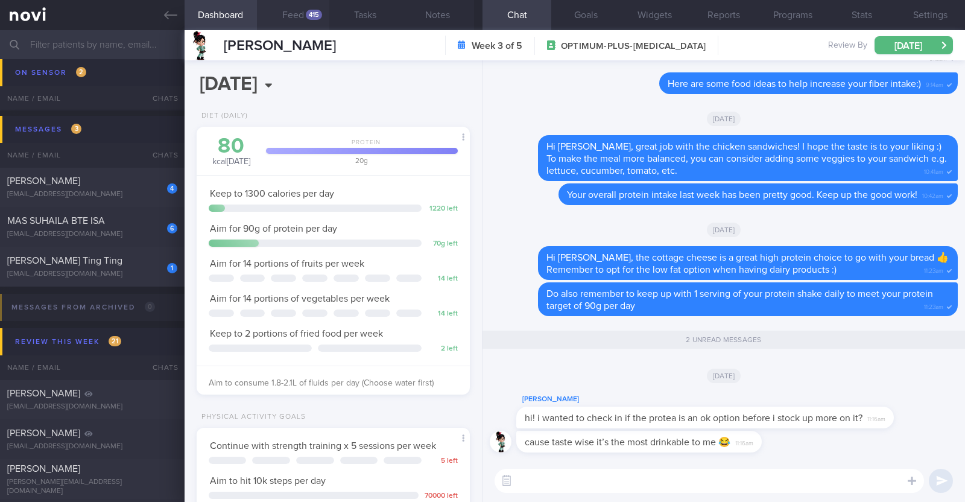
click at [293, 19] on button "Feed 415" at bounding box center [293, 15] width 72 height 30
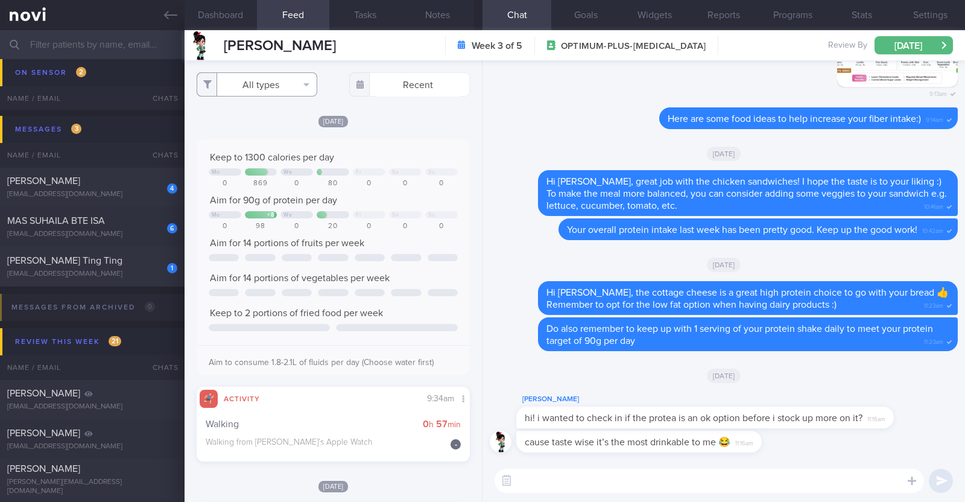
click at [286, 94] on button "All types" at bounding box center [257, 84] width 121 height 24
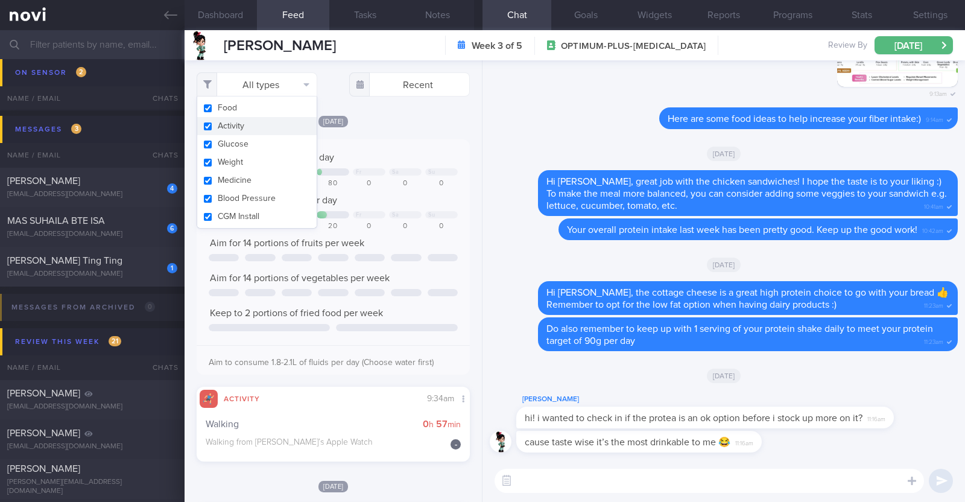
click at [261, 125] on button "Activity" at bounding box center [256, 126] width 119 height 18
checkbox input "false"
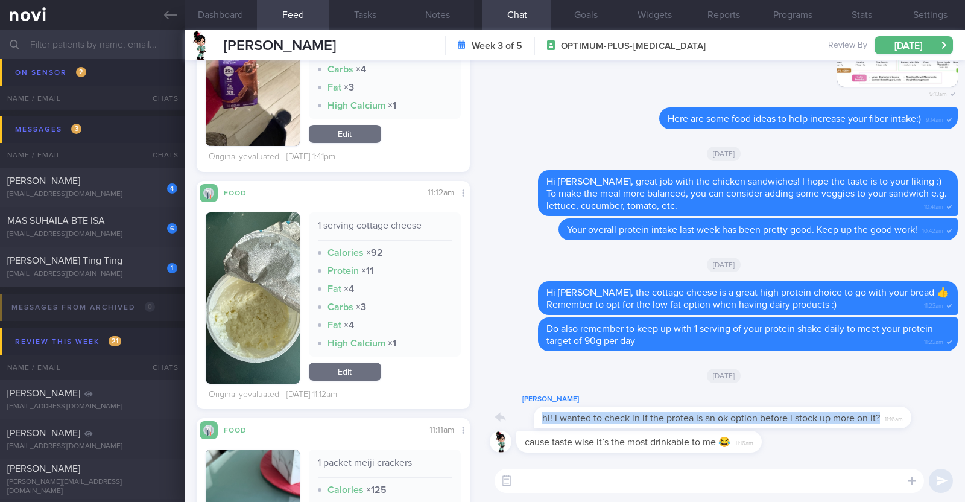
drag, startPoint x: 891, startPoint y: 420, endPoint x: 964, endPoint y: 420, distance: 73.0
click at [964, 420] on div "cause taste wise it’s the most drinkable to me 😂 11:16am Claudia Lee hi! i want…" at bounding box center [723, 259] width 482 height 399
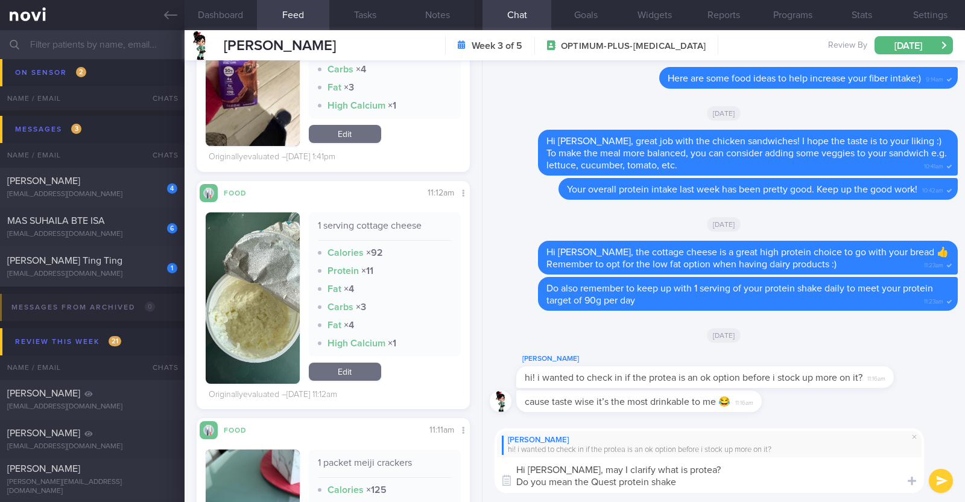
type textarea "Hi Claudia, may I clarify what is protea? Do you mean the Quest protein shake?"
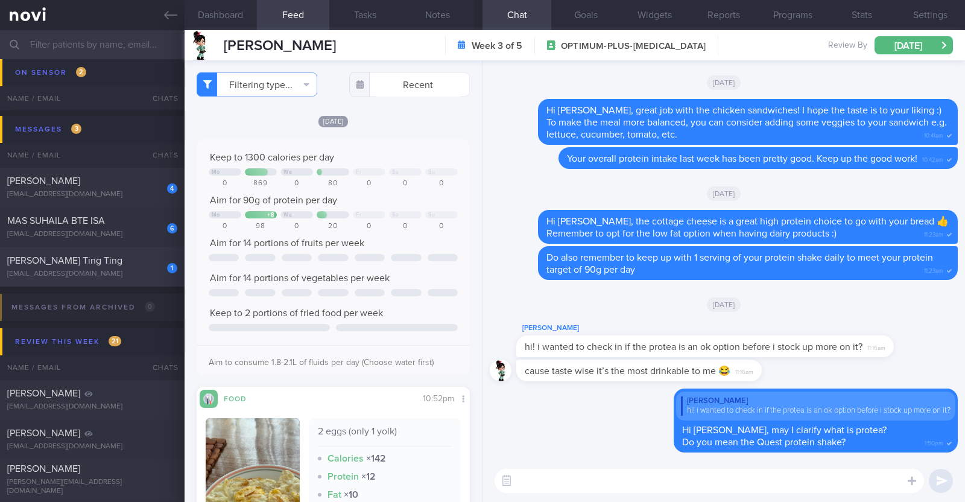
click at [147, 267] on div "1 Winnie Tan Ting Ting wtttan@gmail.com" at bounding box center [92, 266] width 185 height 24
type input "R/v 16/10"
type textarea "52F Co-morbidities: HTN Hepatic steatosis Gastritis Recent endoscopic evaluatio…"
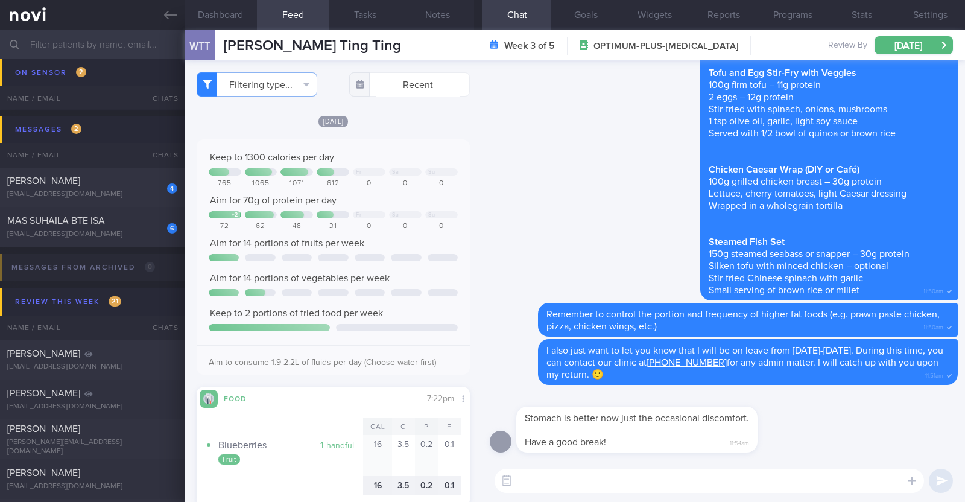
click at [532, 478] on textarea at bounding box center [708, 481] width 429 height 24
type textarea "Glad to hear that your tummy is feeling better now:)"
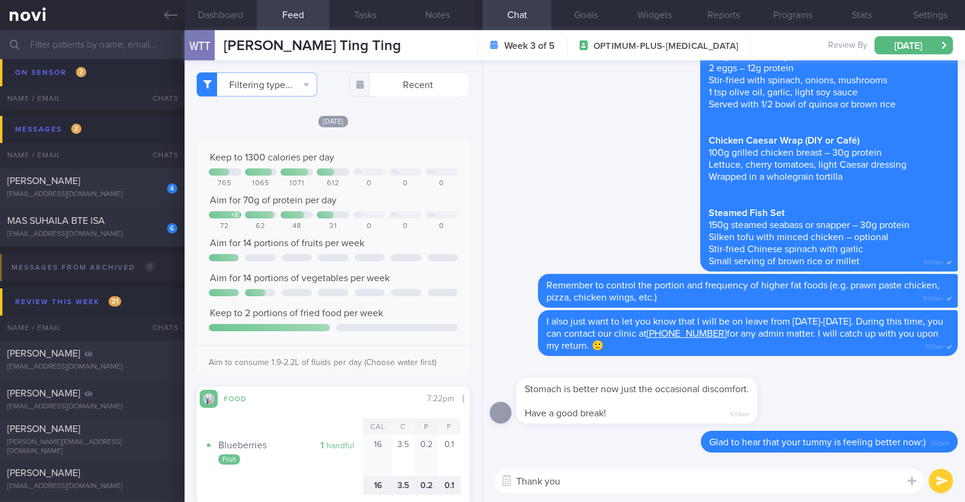
type textarea "Thank you!"
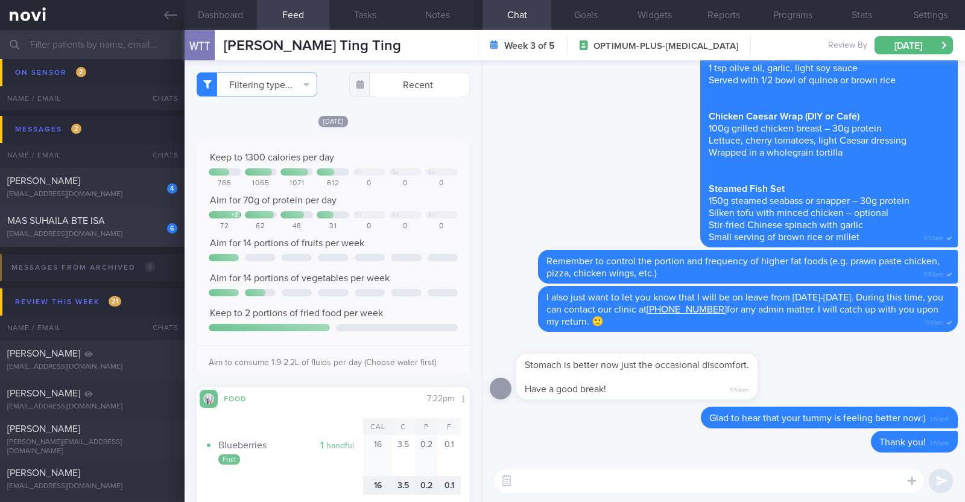
click at [88, 227] on div "6 MAS SUHAILA BTE ISA massuhailaisa@gmail.com" at bounding box center [92, 227] width 185 height 24
type textarea "45F Private PD- Mornings in clinic, afternoons all over the place going to vari…"
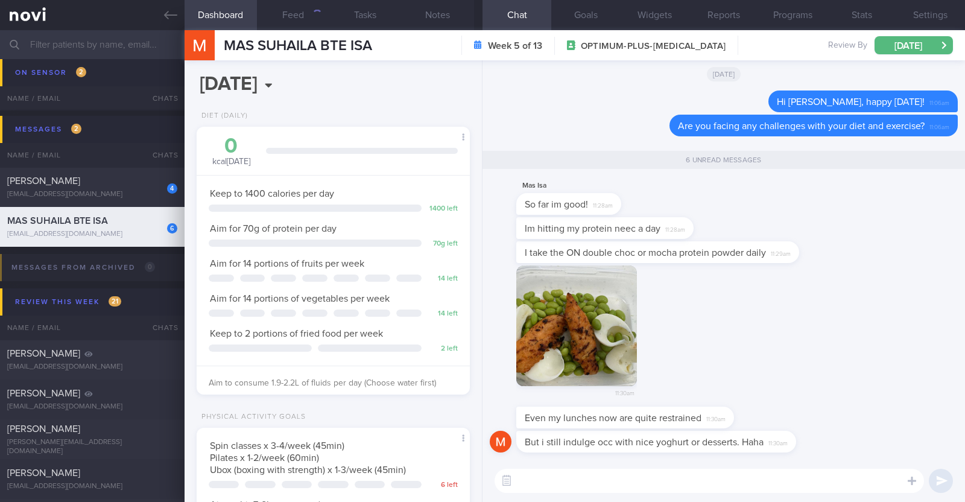
scroll to position [137, 240]
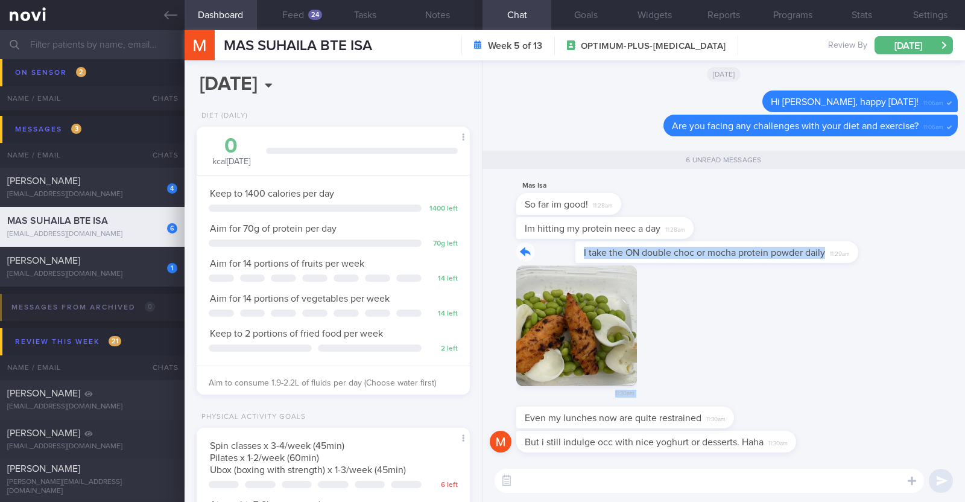
drag, startPoint x: 794, startPoint y: 248, endPoint x: 947, endPoint y: 265, distance: 153.4
click at [947, 265] on div "But i still indulge occ with nice yoghurt or desserts. Haha 11:30am Even my lun…" at bounding box center [723, 259] width 482 height 399
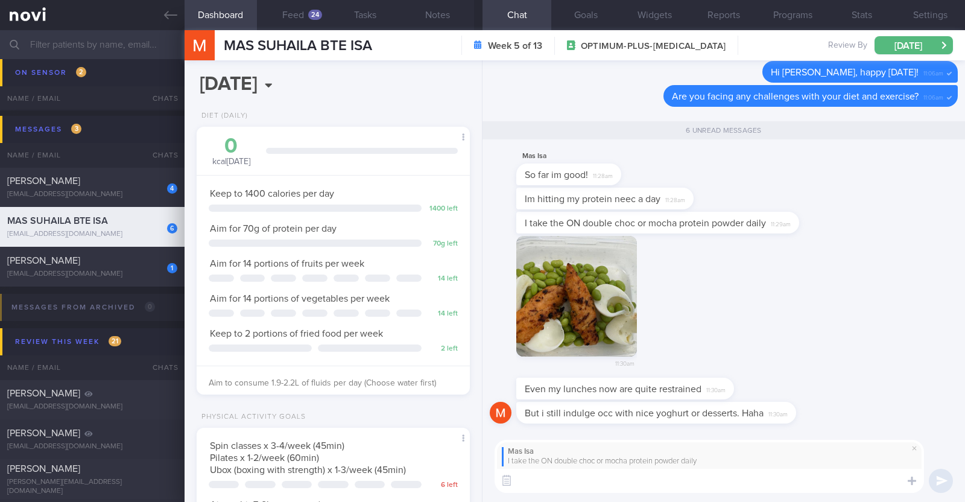
paste textarea "👏"
type textarea "👏👏👏"
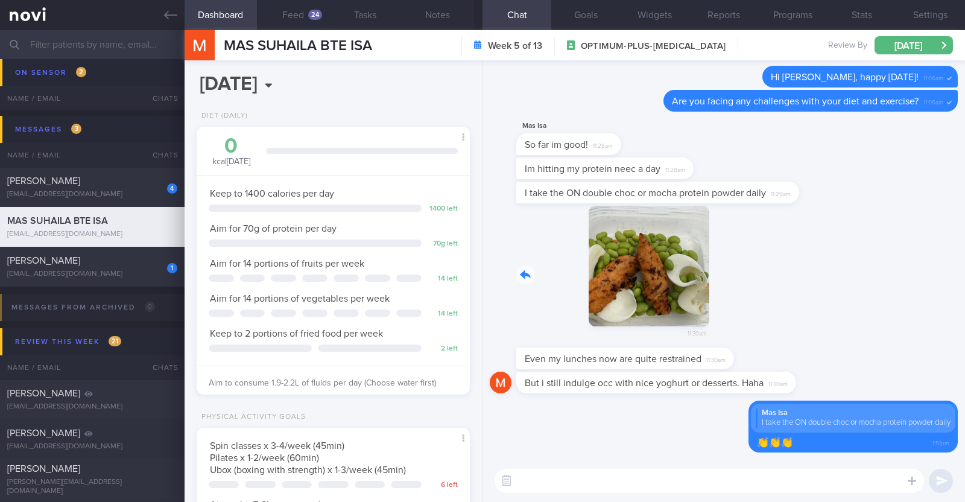
drag, startPoint x: 628, startPoint y: 300, endPoint x: 857, endPoint y: 319, distance: 230.5
click at [857, 319] on div "11:30am" at bounding box center [724, 277] width 468 height 142
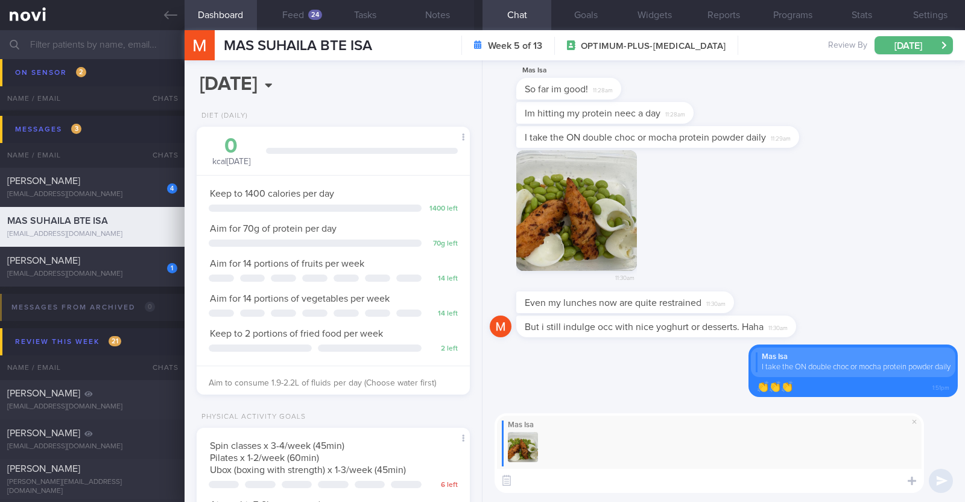
click at [652, 476] on textarea at bounding box center [708, 481] width 429 height 24
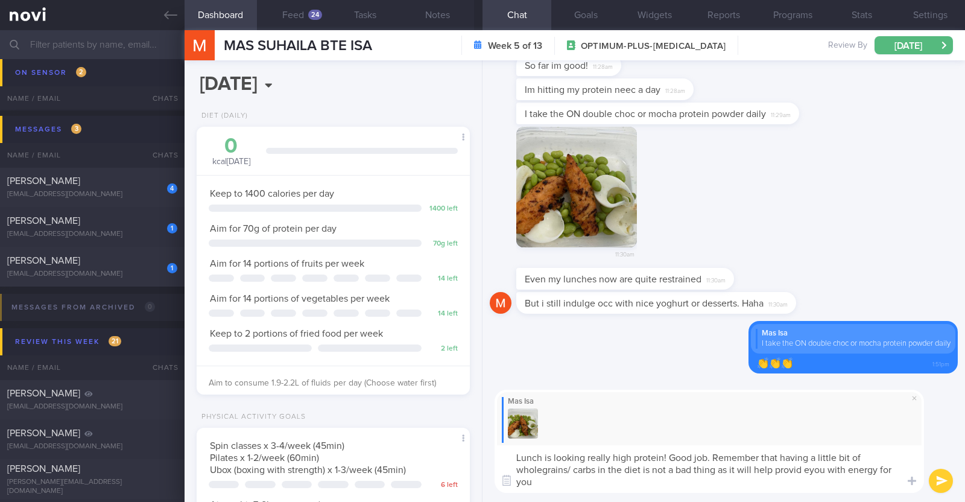
scroll to position [0, 0]
click at [804, 467] on textarea "Lunch is looking really high protein! Good job. Remember that having a little b…" at bounding box center [708, 469] width 429 height 48
click at [710, 487] on textarea "Lunch is looking really high protein! Good job. Remember that having a little b…" at bounding box center [708, 469] width 429 height 48
type textarea "Lunch is looking really high protein! Good job. Remember that having a little b…"
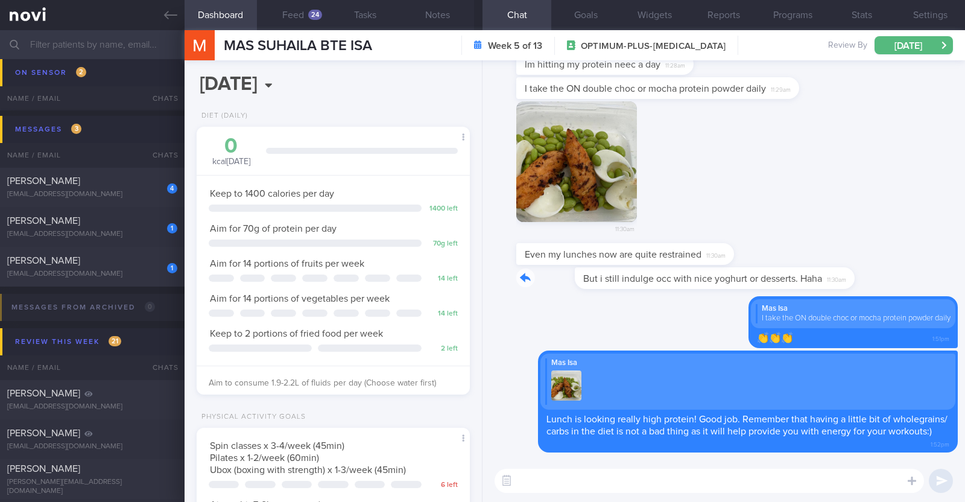
drag, startPoint x: 793, startPoint y: 270, endPoint x: 941, endPoint y: 269, distance: 147.7
click at [941, 269] on div "But i still indulge occ with nice yoghurt or desserts. Haha 11:30am" at bounding box center [724, 281] width 468 height 29
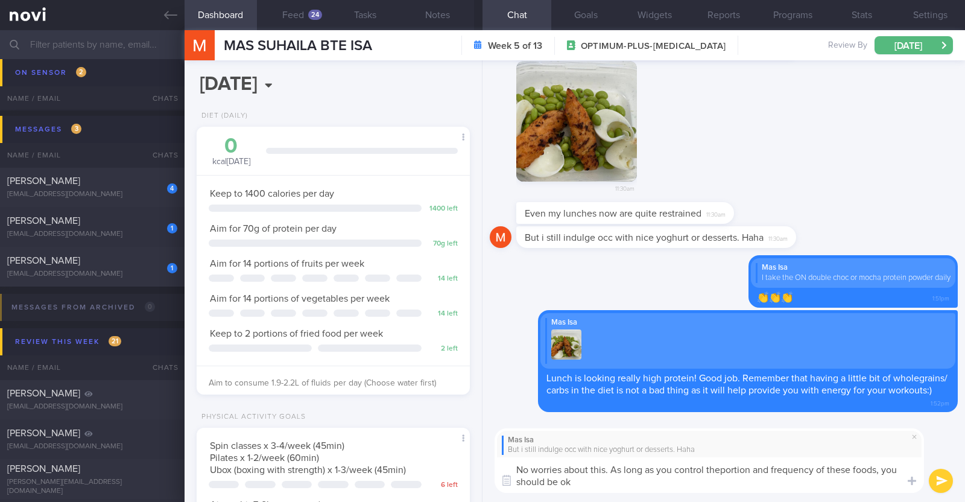
click at [722, 465] on textarea "No worries about this. As long as you control theportion and frequency of these…" at bounding box center [708, 475] width 429 height 36
click at [573, 481] on textarea "No worries about this. As long as you control the portion and frequency of thes…" at bounding box center [708, 475] width 429 height 36
type textarea "No worries about this. As long as you control the portion and frequency of thes…"
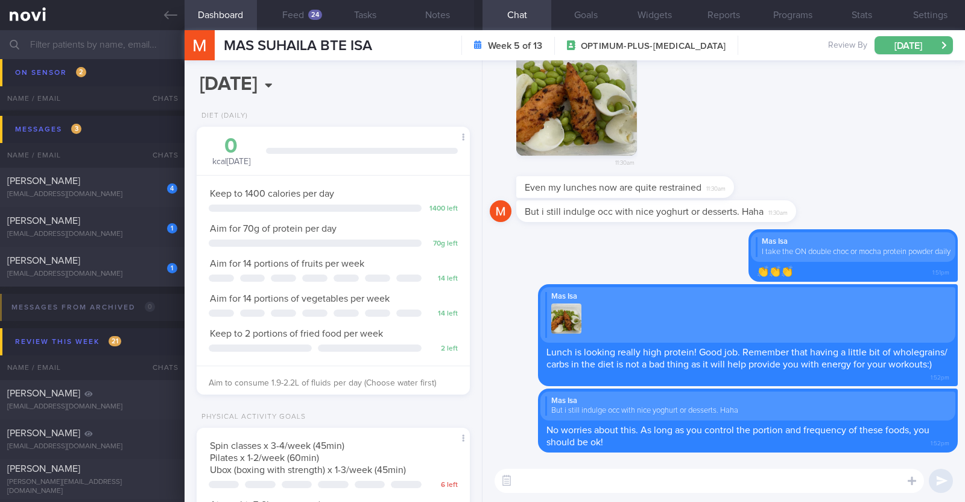
click at [565, 472] on textarea at bounding box center [708, 481] width 429 height 24
paste textarea "just want to let you know that I will be on leave from [DATE]-[DATE]. During th…"
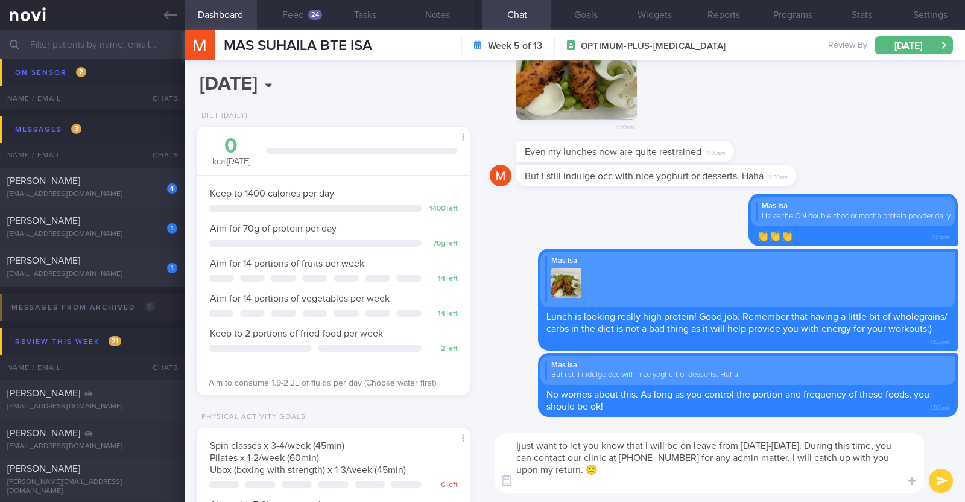
click at [519, 445] on textarea "Ijust want to let you know that I will be on leave from [DATE]-[DATE]. During t…" at bounding box center [708, 463] width 429 height 60
type textarea "I also just want to let you know that I will be on leave from [DATE]-[DATE]. Du…"
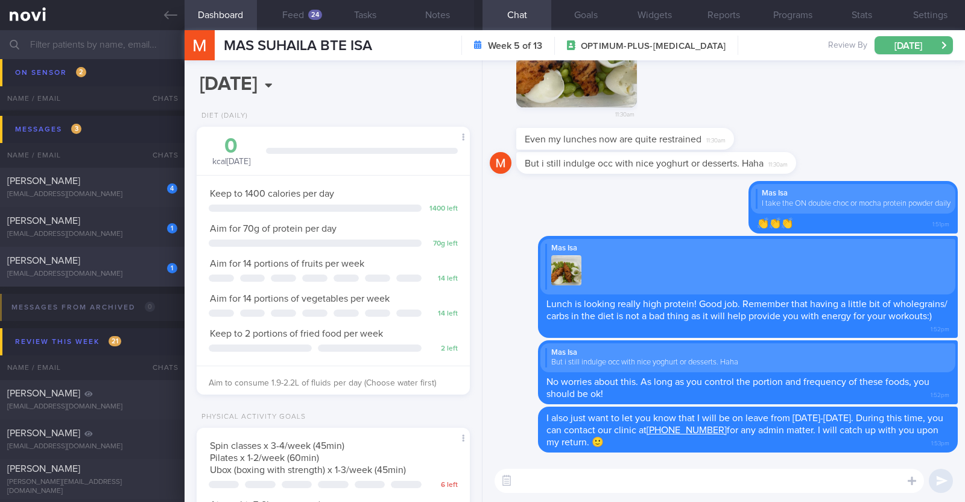
click at [138, 266] on div "1 Claudia Lee claudialwq26@gmail.com" at bounding box center [92, 266] width 185 height 24
type textarea "27F Co-morbidities: [MEDICAL_DATA] Health screen 2024 - nad Medication/Suppleme…"
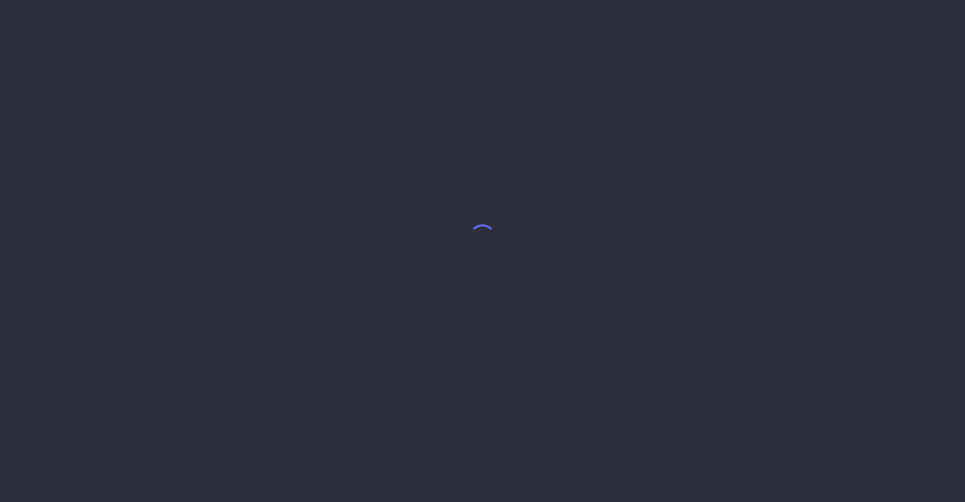
select select "9"
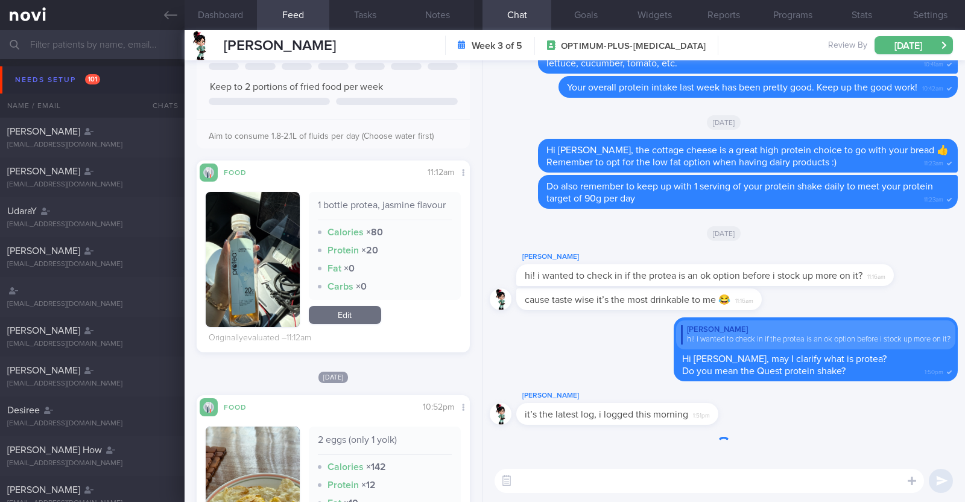
scroll to position [286, 0]
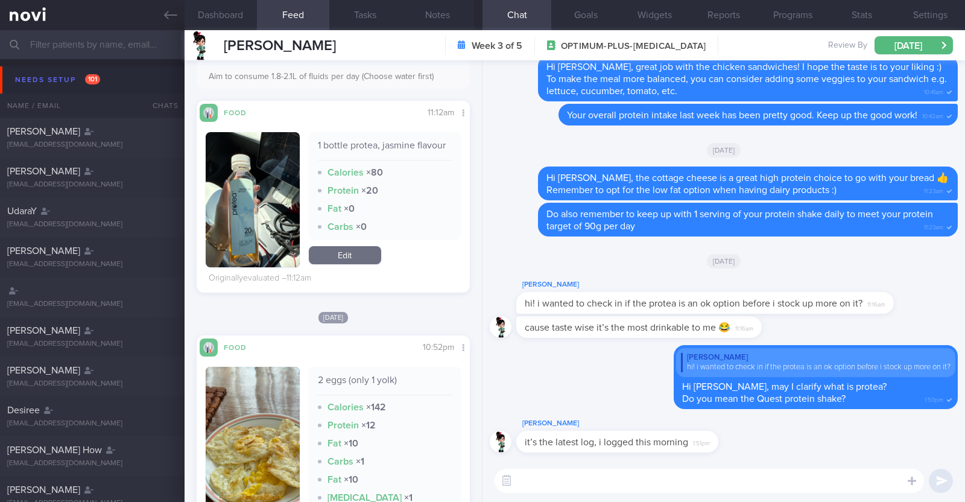
click at [263, 224] on button "button" at bounding box center [253, 199] width 94 height 135
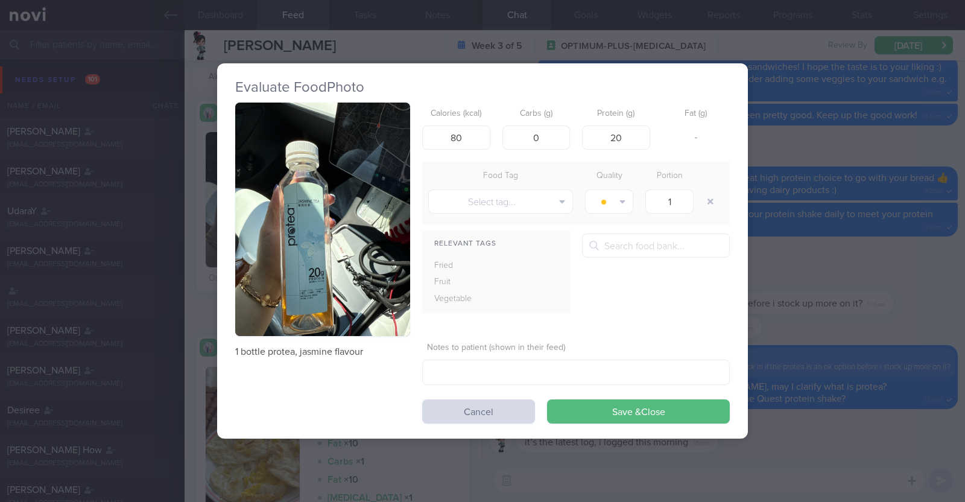
click at [298, 234] on button "button" at bounding box center [322, 219] width 175 height 233
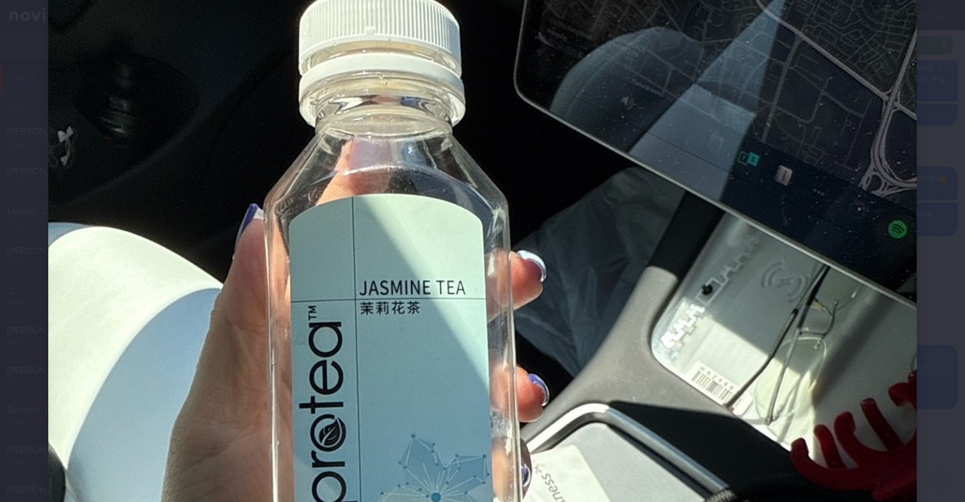
scroll to position [226, 0]
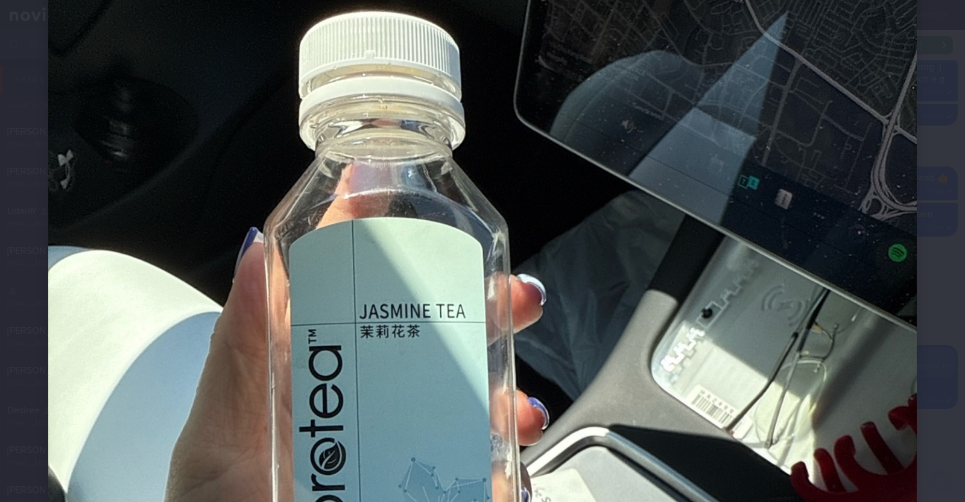
click at [939, 98] on div at bounding box center [482, 401] width 965 height 1254
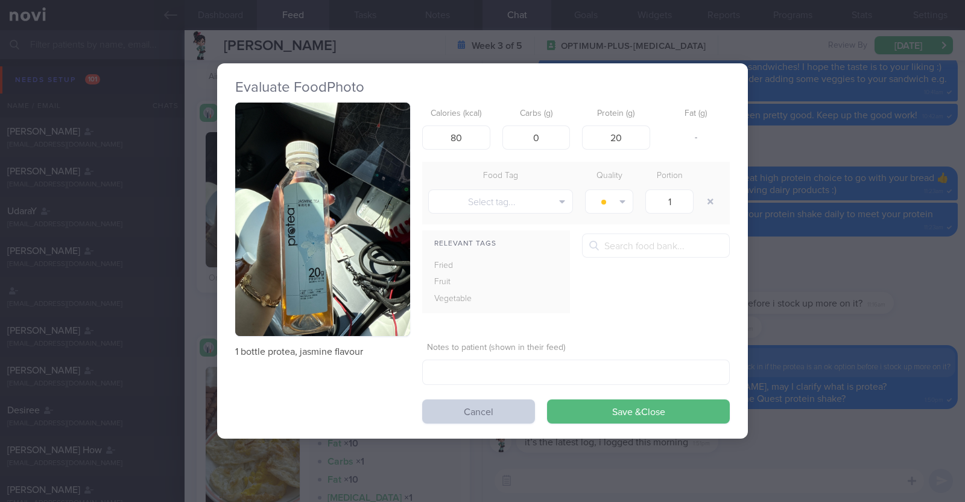
click at [476, 414] on button "Cancel" at bounding box center [478, 411] width 113 height 24
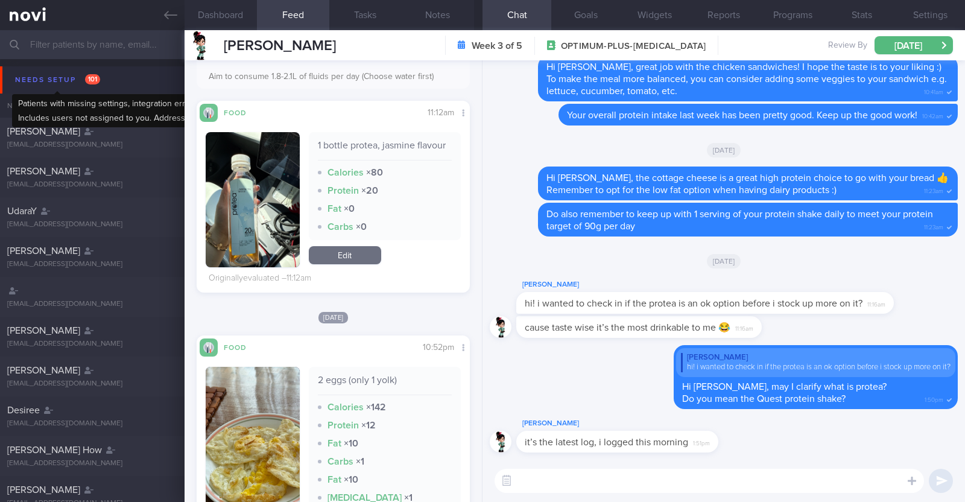
click at [29, 72] on div "Needs setup 101" at bounding box center [57, 80] width 91 height 16
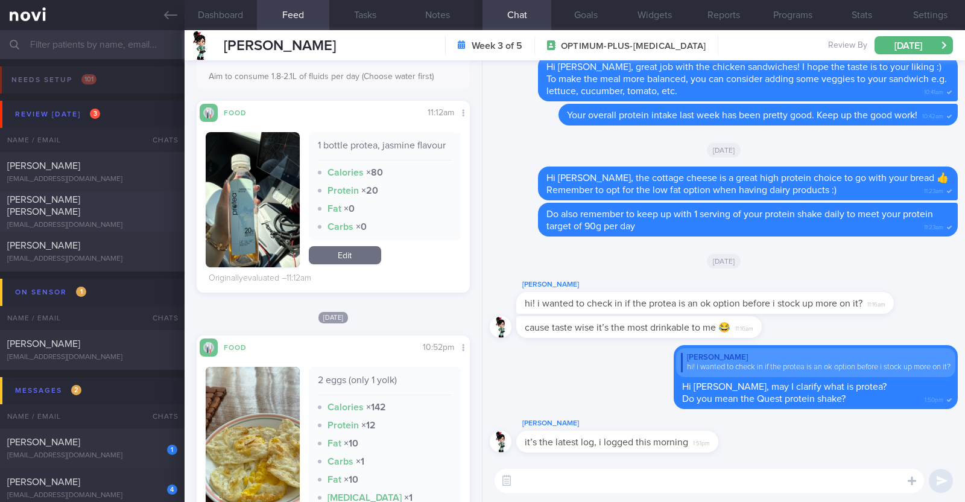
click at [101, 221] on div "[EMAIL_ADDRESS][DOMAIN_NAME]" at bounding box center [92, 225] width 170 height 9
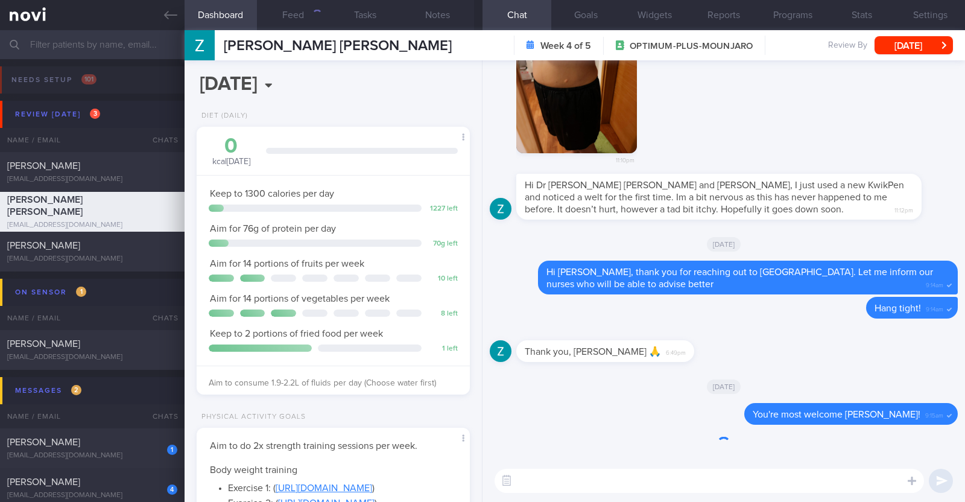
scroll to position [137, 240]
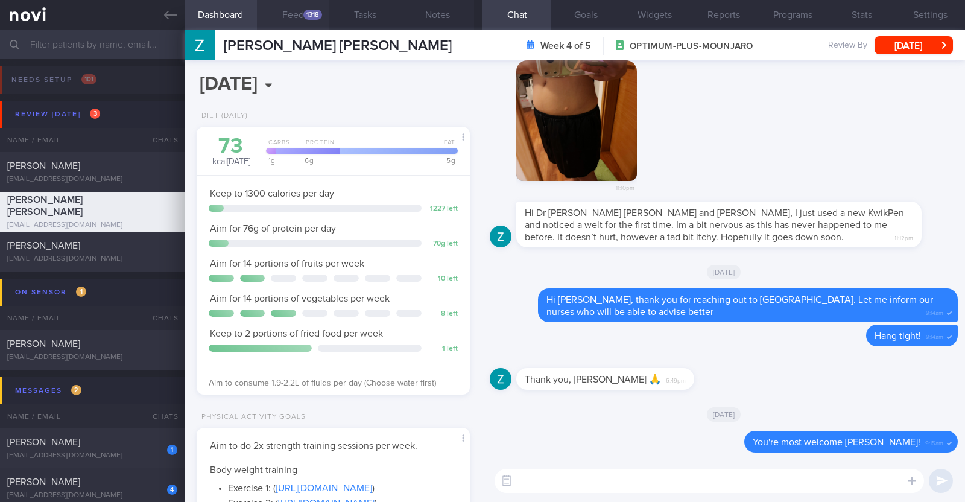
click at [291, 9] on button "Feed 1318" at bounding box center [293, 15] width 72 height 30
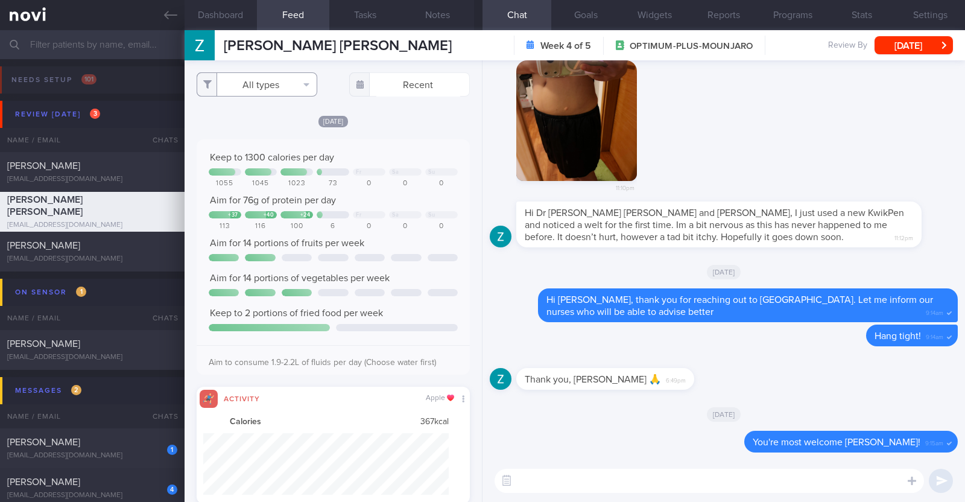
click at [277, 78] on button "All types" at bounding box center [257, 84] width 121 height 24
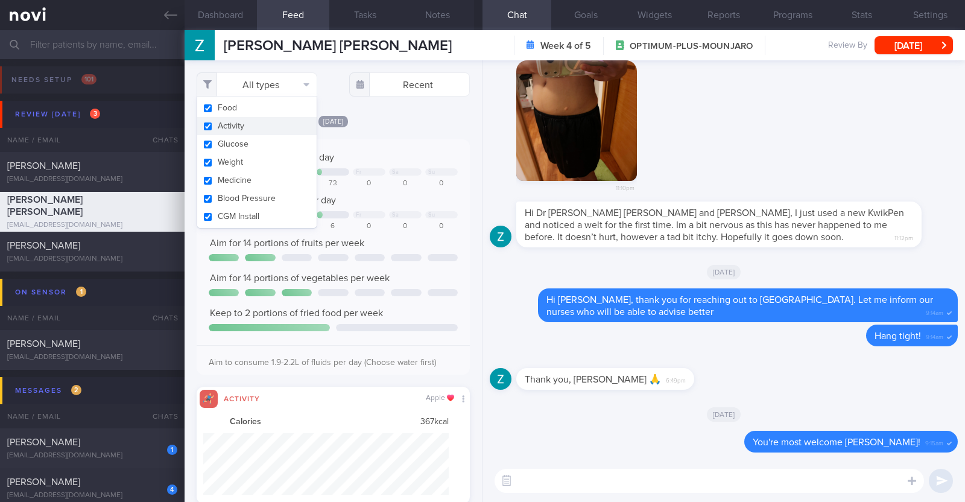
click at [267, 128] on button "Activity" at bounding box center [256, 126] width 119 height 18
checkbox input "false"
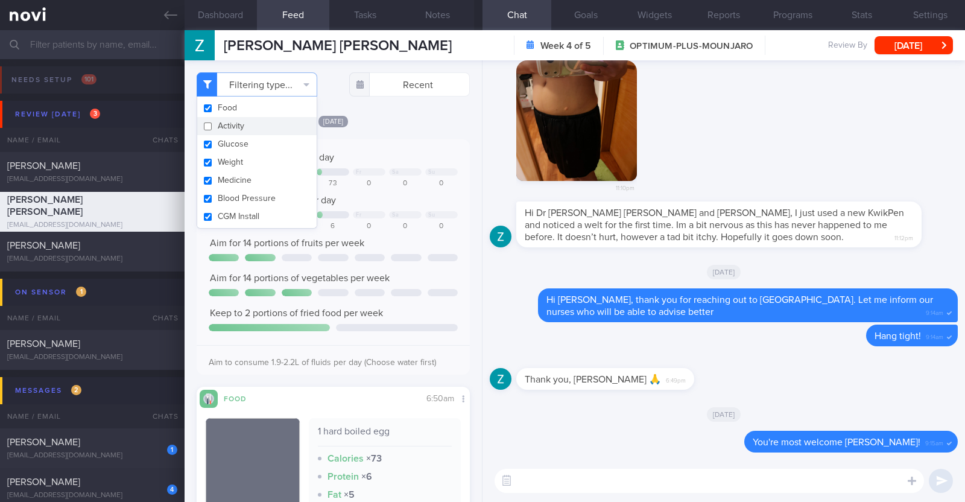
click at [447, 112] on div "Filtering type... Food Activity Glucose Weight Medicine [MEDICAL_DATA] [MEDICAL…" at bounding box center [333, 280] width 297 height 441
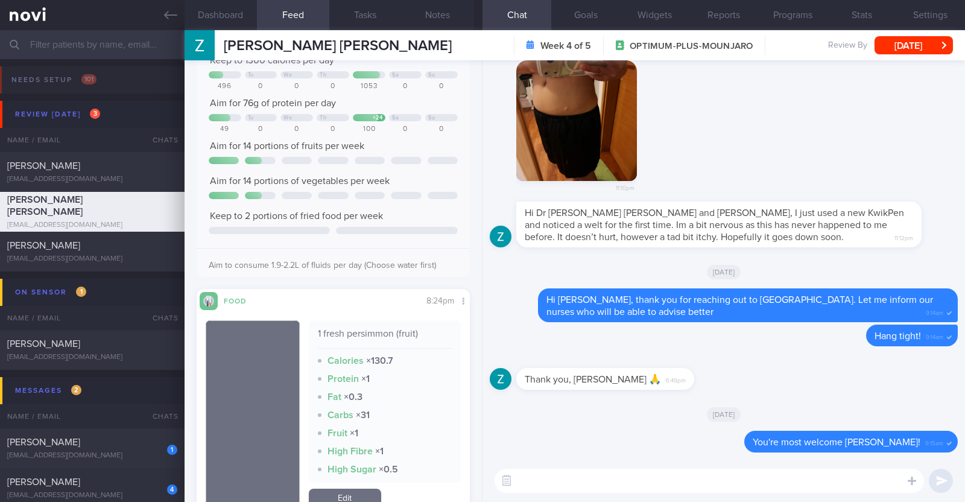
scroll to position [3552, 0]
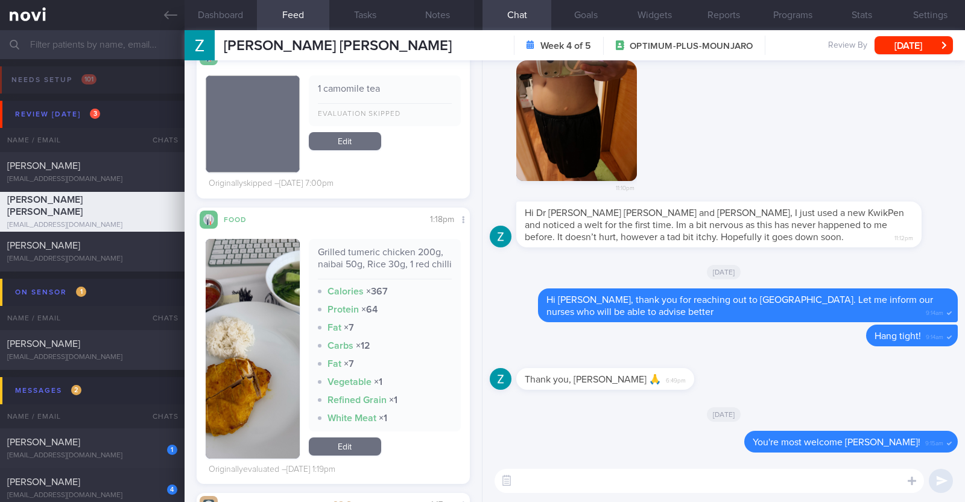
click at [635, 478] on textarea at bounding box center [708, 481] width 429 height 24
click at [528, 484] on textarea "HI [PERSON_NAME], happy [DATE]" at bounding box center [708, 481] width 429 height 24
click at [643, 478] on textarea "Hi [PERSON_NAME], happy [DATE]" at bounding box center [708, 481] width 429 height 24
type textarea "Hi [PERSON_NAME], happy [DATE]!"
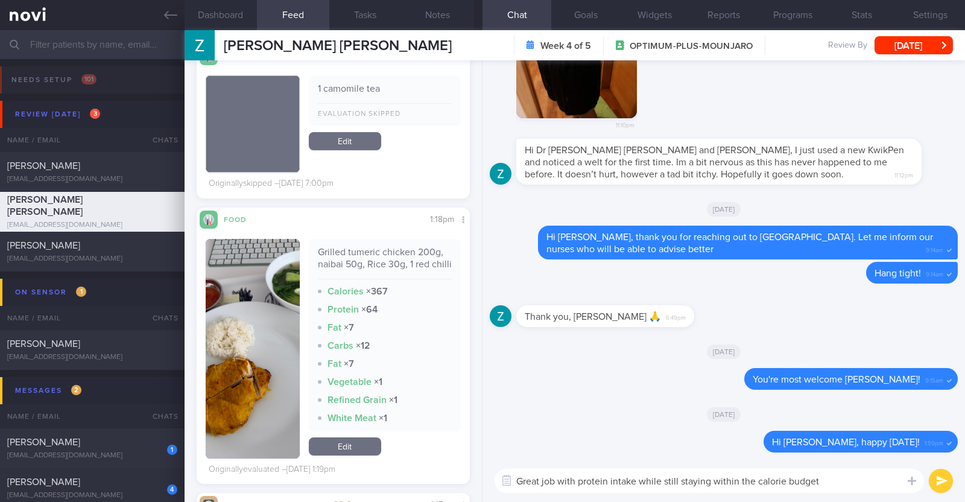
paste textarea "👍"
type textarea "Great job with protein intake while still staying within the calorie budget 👍"
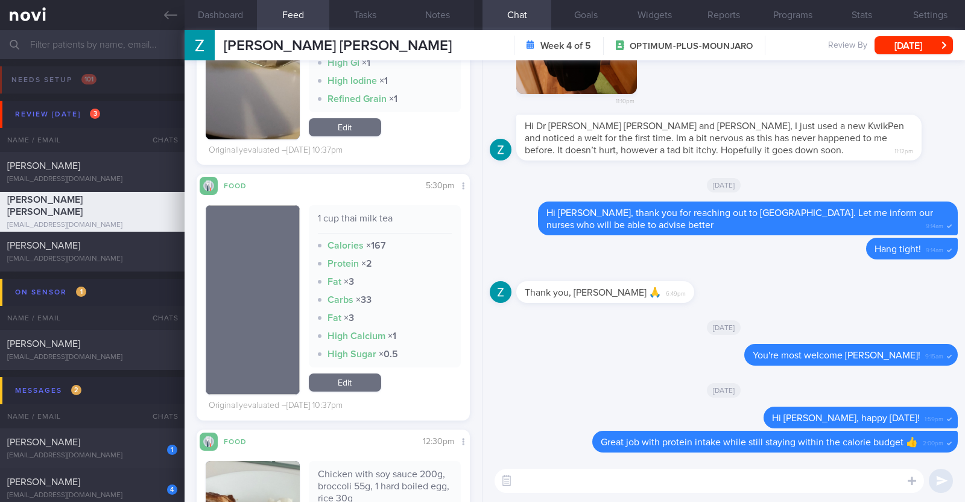
scroll to position [2194, 0]
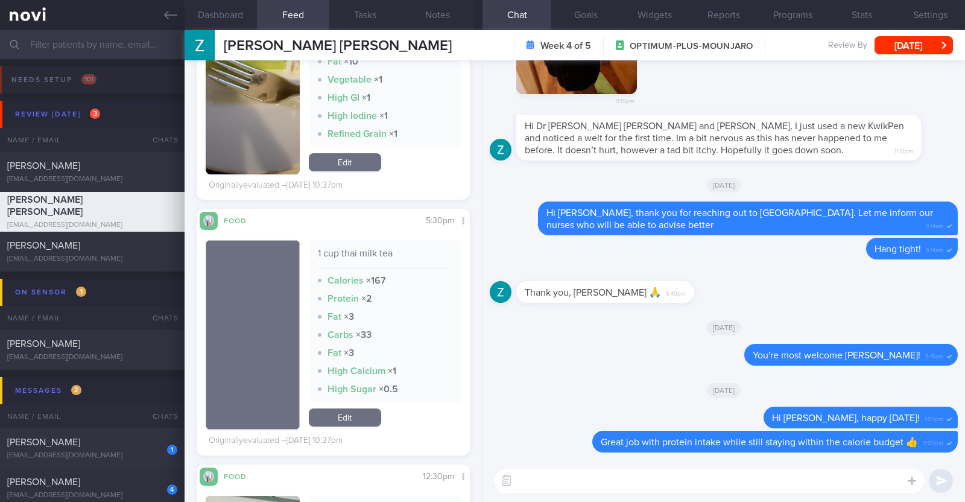
click at [581, 482] on textarea at bounding box center [708, 481] width 429 height 24
type textarea "G"
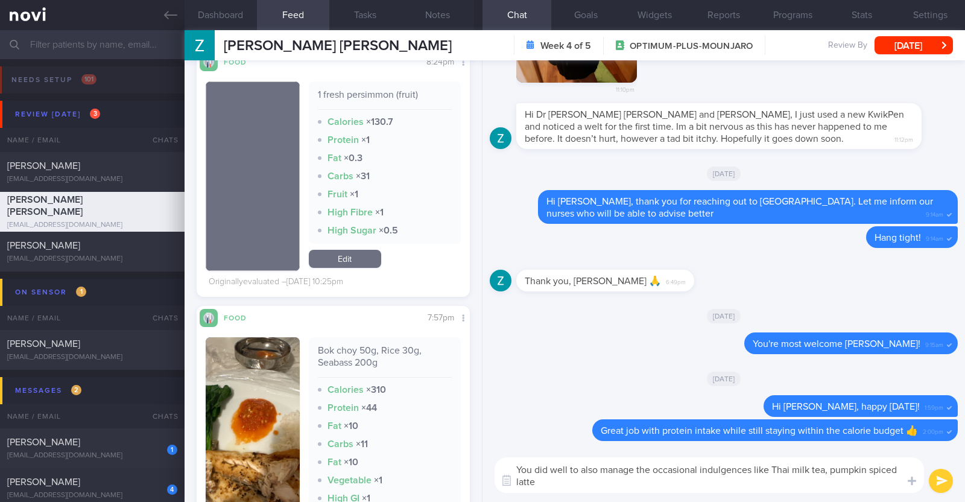
scroll to position [4371, 0]
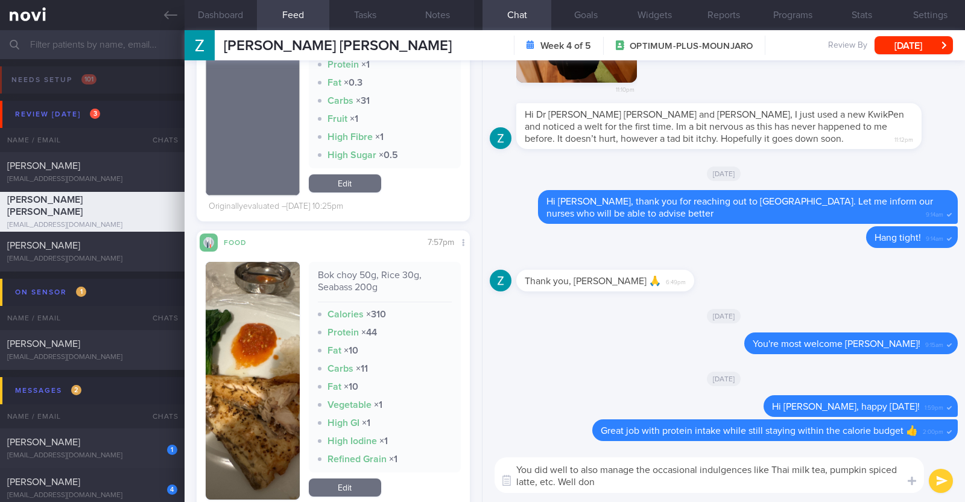
type textarea "You did well to also manage the occasional indulgences like Thai milk tea, pump…"
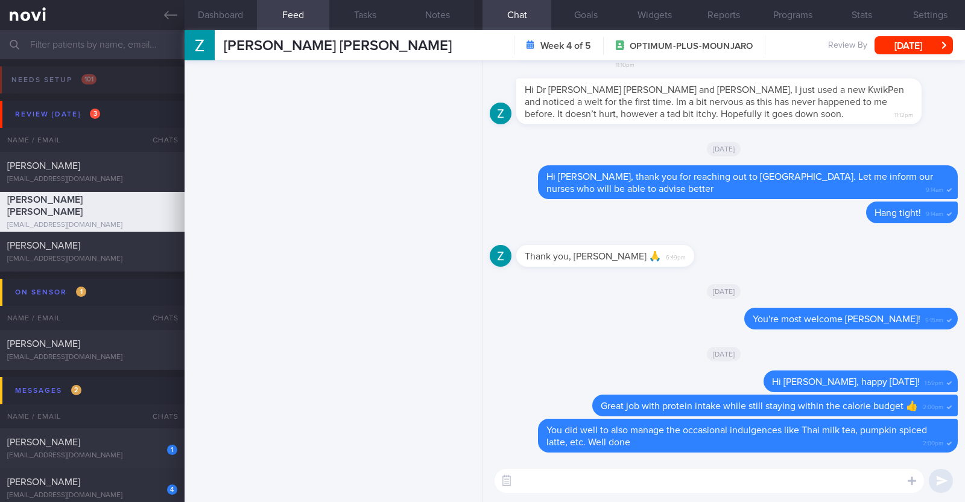
scroll to position [0, 0]
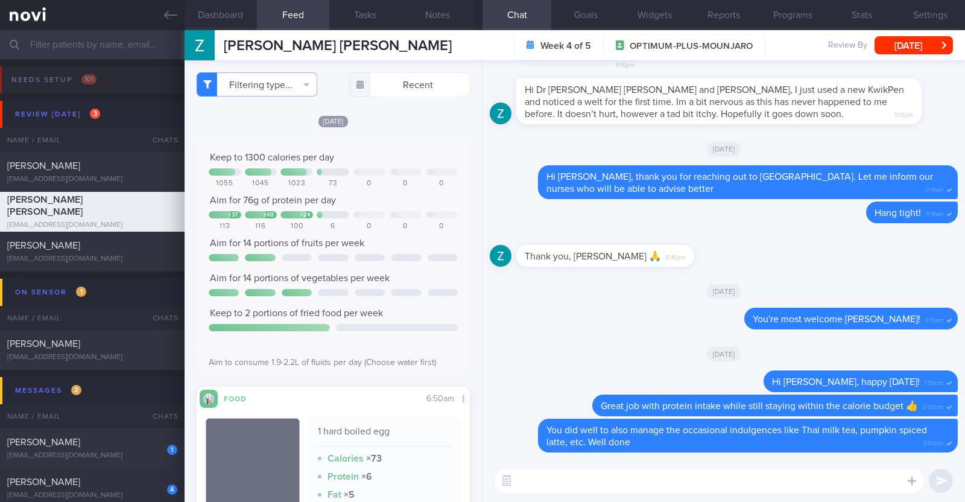
click at [571, 481] on textarea at bounding box center [708, 481] width 429 height 24
paste textarea "just want to let you know that I will be on leave from [DATE]-[DATE]. During th…"
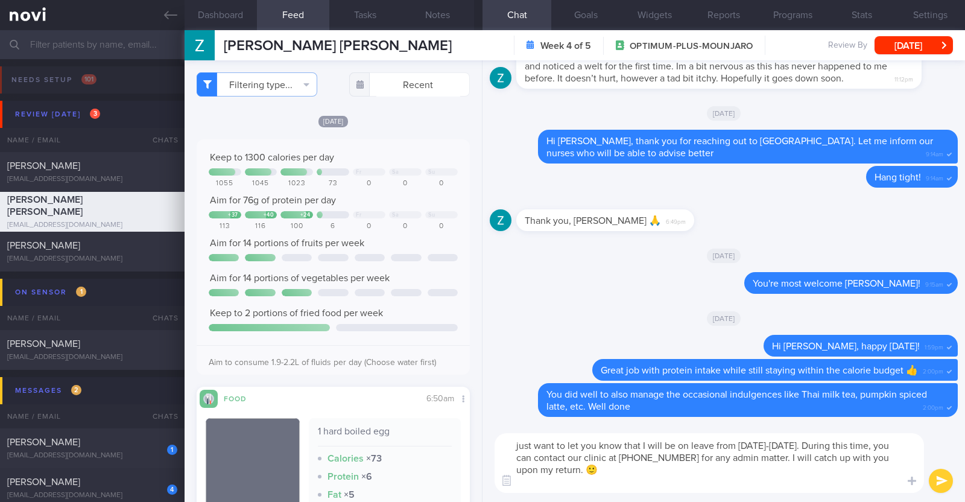
click at [514, 444] on textarea "just want to let you know that I will be on leave from [DATE]-[DATE]. During th…" at bounding box center [708, 463] width 429 height 60
click at [792, 456] on textarea "I also just want to let you know that I will be on leave from [DATE]-[DATE]. Du…" at bounding box center [708, 463] width 429 height 60
type textarea "I also just want to let you know that I will be on leave from [DATE]-[DATE]. Du…"
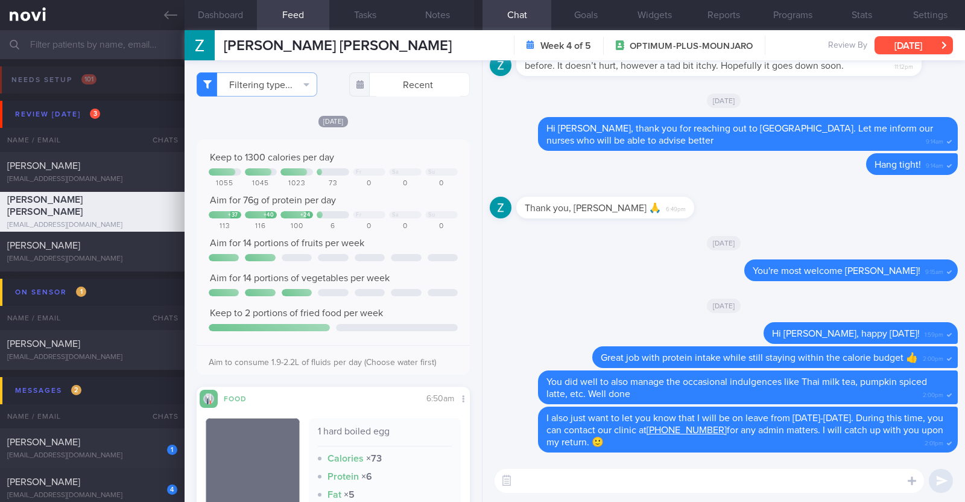
click at [912, 49] on button "[DATE]" at bounding box center [913, 45] width 78 height 18
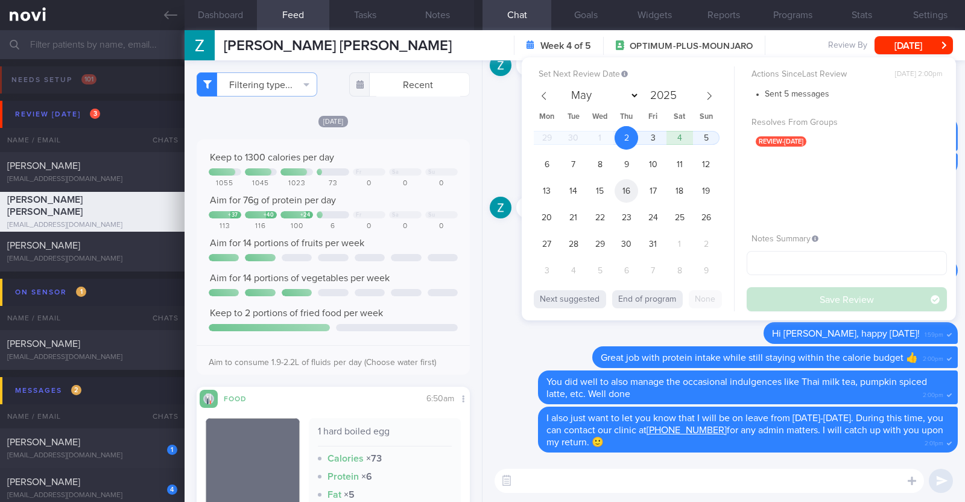
click at [625, 187] on span "16" at bounding box center [626, 191] width 24 height 24
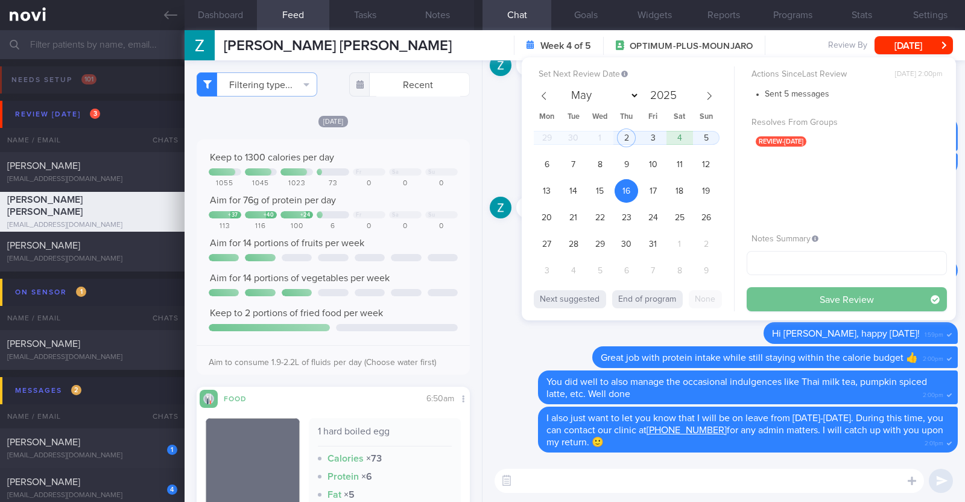
click at [797, 301] on button "Save Review" at bounding box center [846, 299] width 200 height 24
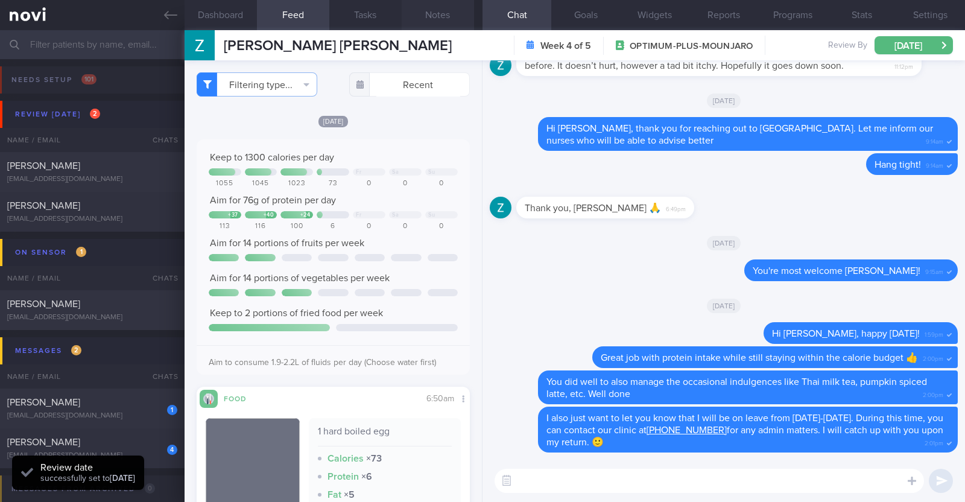
click at [449, 22] on button "Notes" at bounding box center [438, 15] width 72 height 30
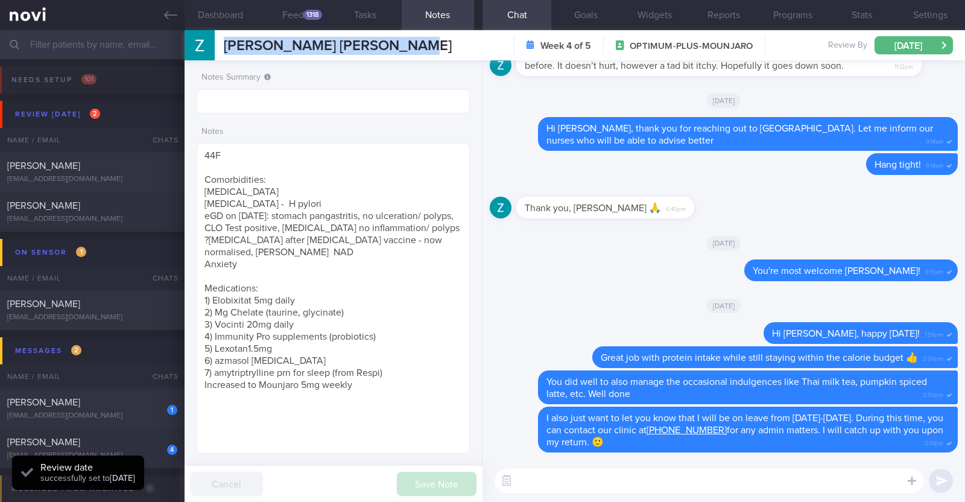
drag, startPoint x: 402, startPoint y: 47, endPoint x: 222, endPoint y: 42, distance: 180.4
click at [222, 42] on div "[PERSON_NAME] [PERSON_NAME] Roberson [EMAIL_ADDRESS][DOMAIN_NAME]" at bounding box center [318, 45] width 267 height 30
copy span "[PERSON_NAME] [PERSON_NAME]"
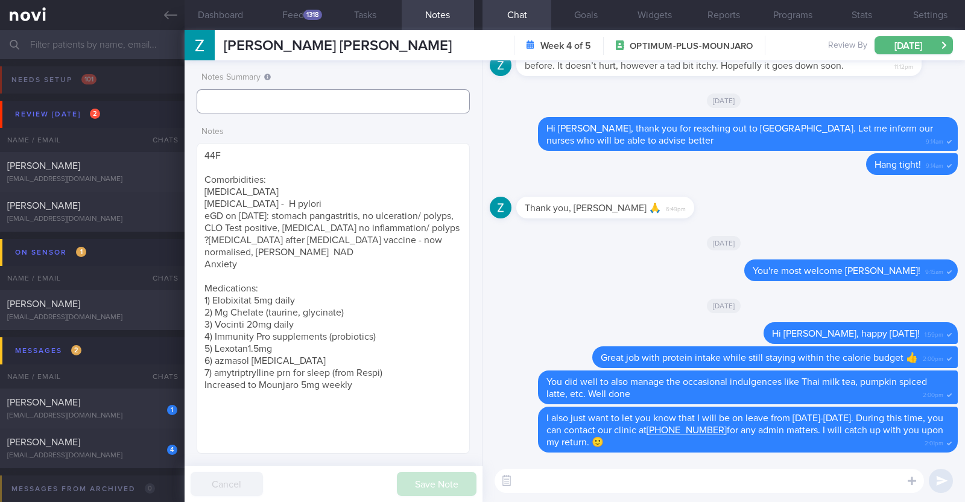
click at [385, 92] on input "text" at bounding box center [333, 101] width 273 height 24
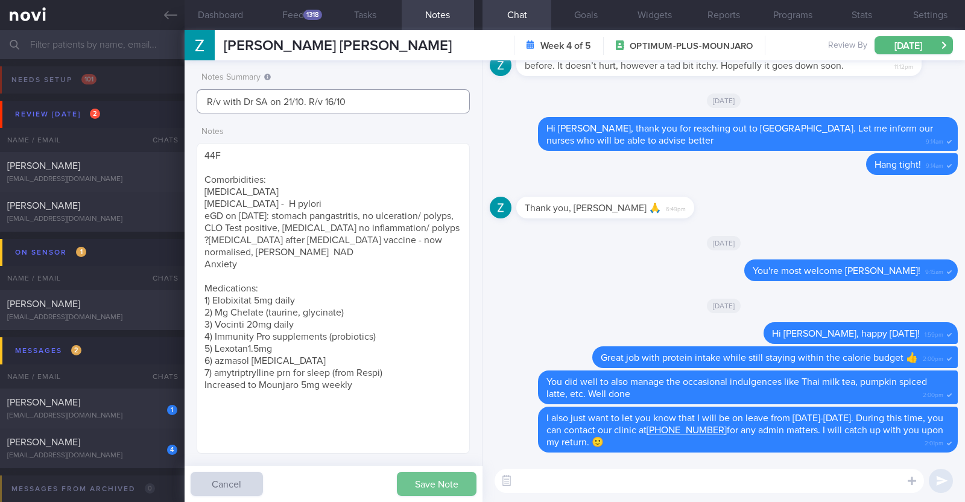
type input "R/v with Dr SA on 21/10. R/v 16/10"
click at [447, 480] on button "Save Note" at bounding box center [437, 484] width 80 height 24
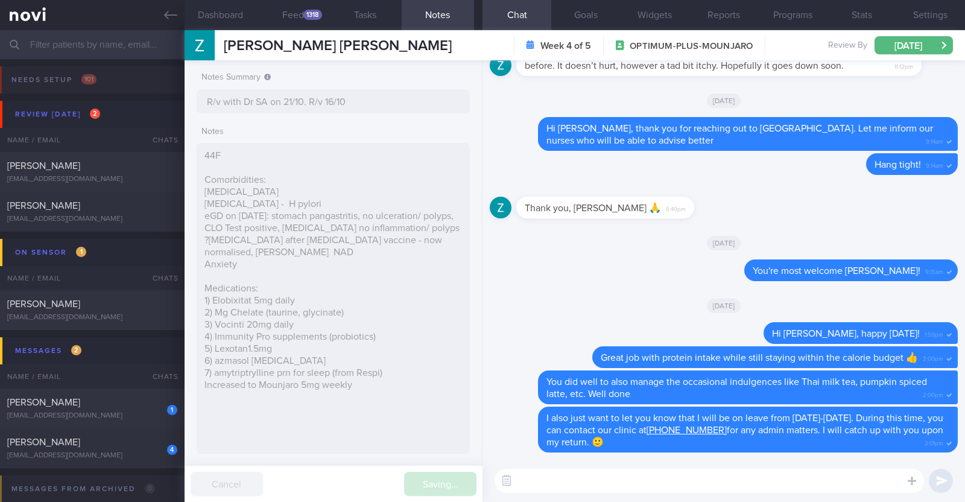
type input "R/v with Dr SA on 21/10. R/v 16/10"
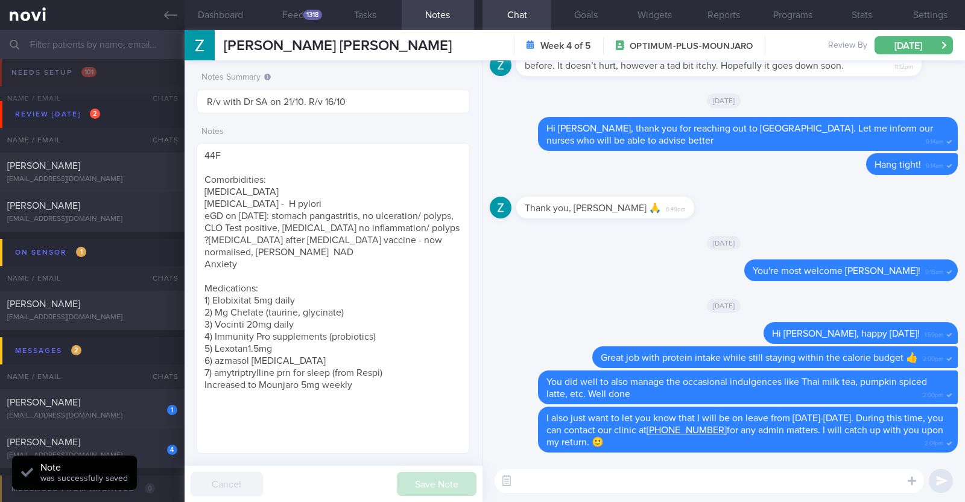
scroll to position [75, 0]
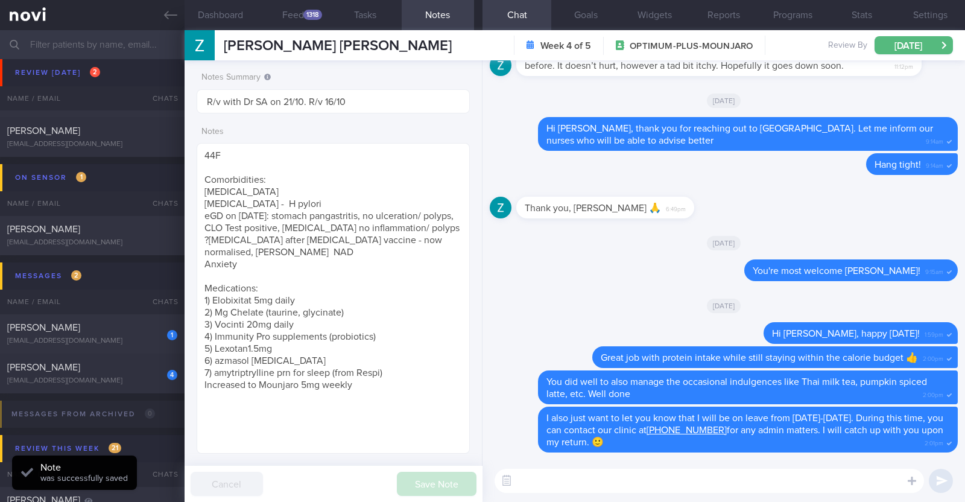
click at [107, 40] on input "text" at bounding box center [482, 44] width 965 height 29
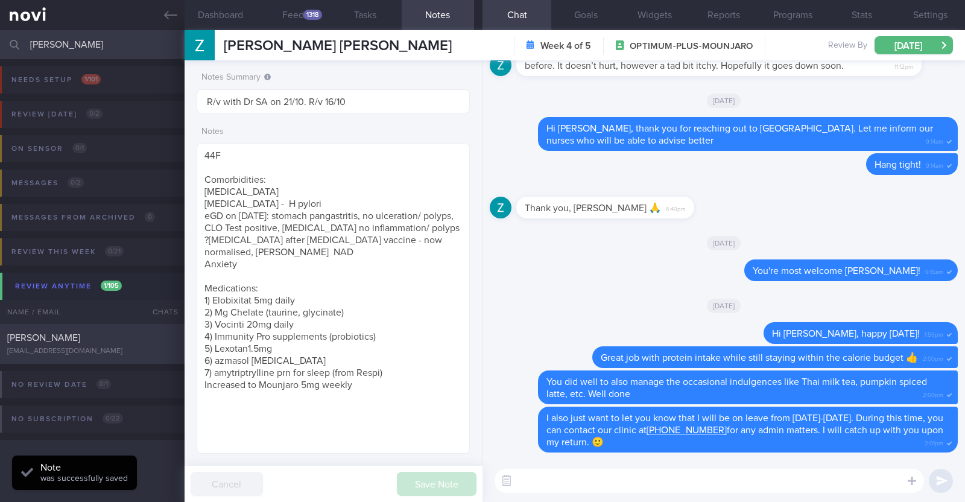
type input "[PERSON_NAME]"
click at [106, 339] on div "[PERSON_NAME]" at bounding box center [90, 338] width 167 height 12
type textarea "27F Co-morbidities: [MEDICAL_DATA] Health screen 2024 - nad Medication/Suppleme…"
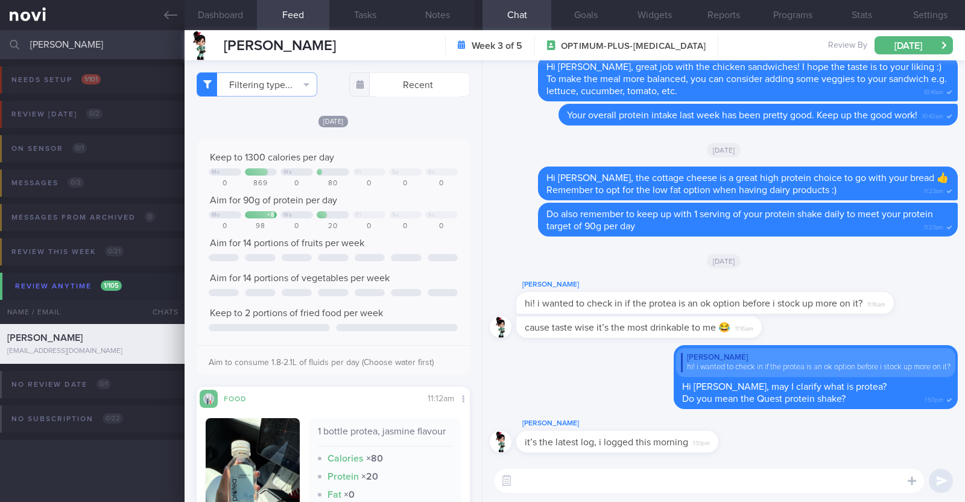
click at [627, 481] on textarea at bounding box center [708, 481] width 429 height 24
type textarea "Ah I see it now!"
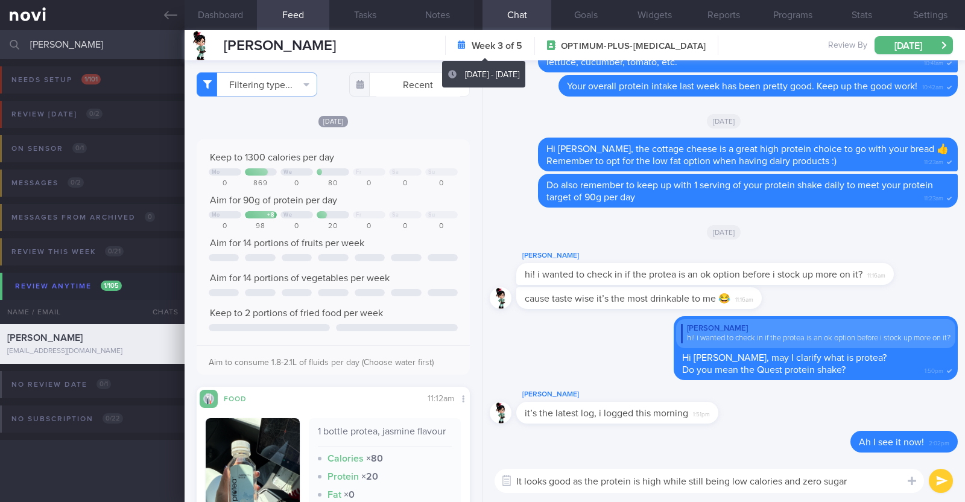
paste textarea "👍"
type textarea "It looks good as the protein is high while still being low calories and zero su…"
